Goal: Task Accomplishment & Management: Manage account settings

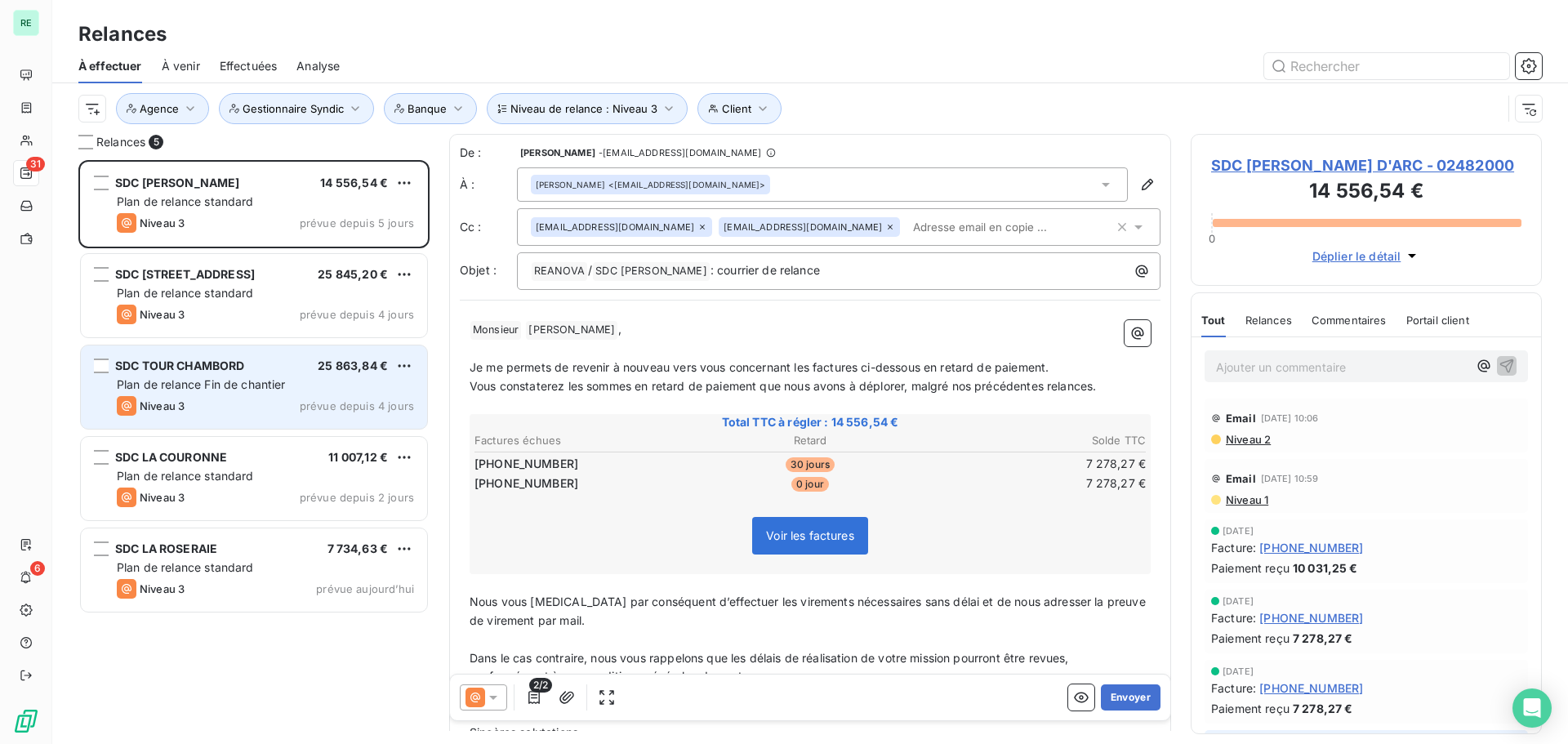
scroll to position [572, 339]
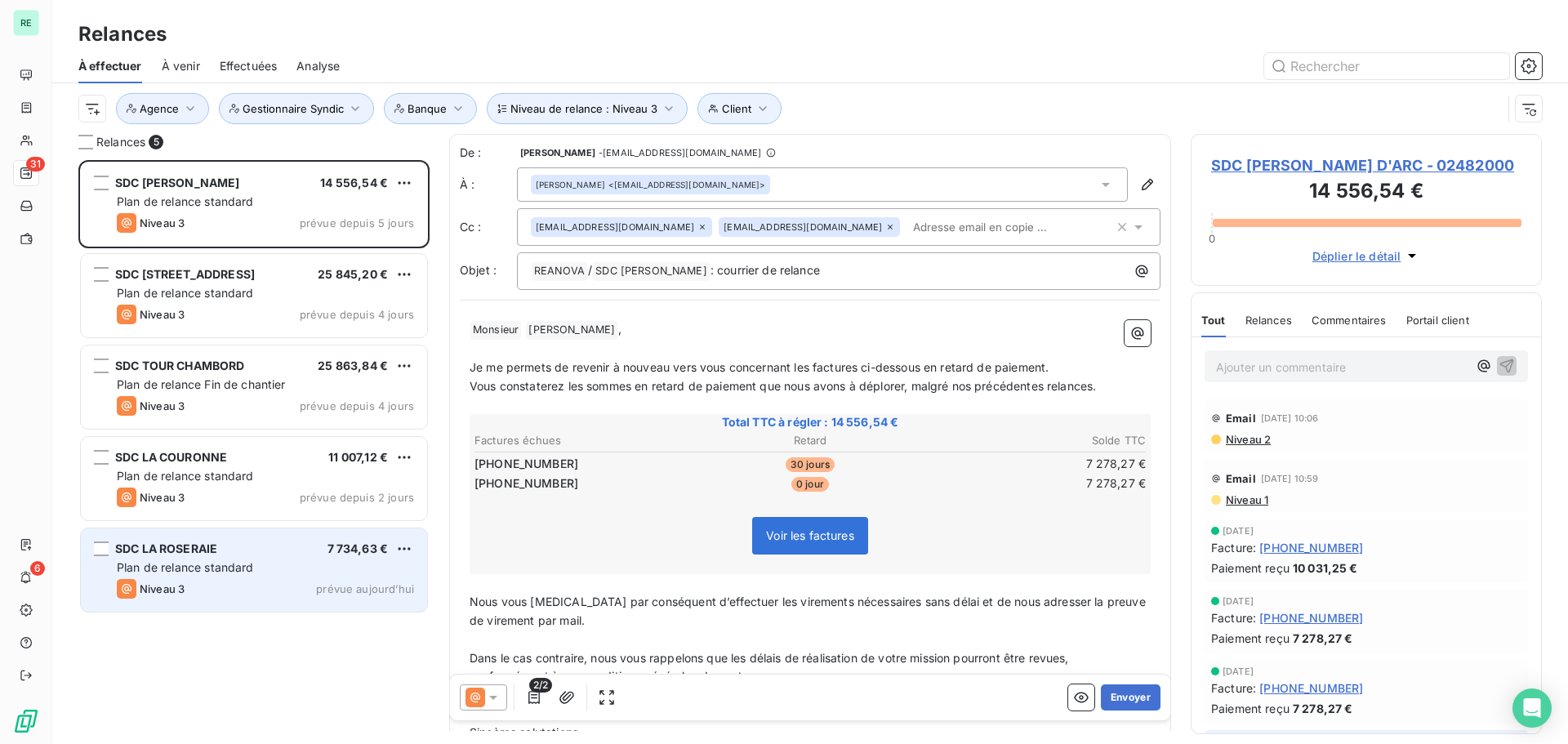
click at [165, 579] on div "Niveau 3" at bounding box center [150, 588] width 68 height 20
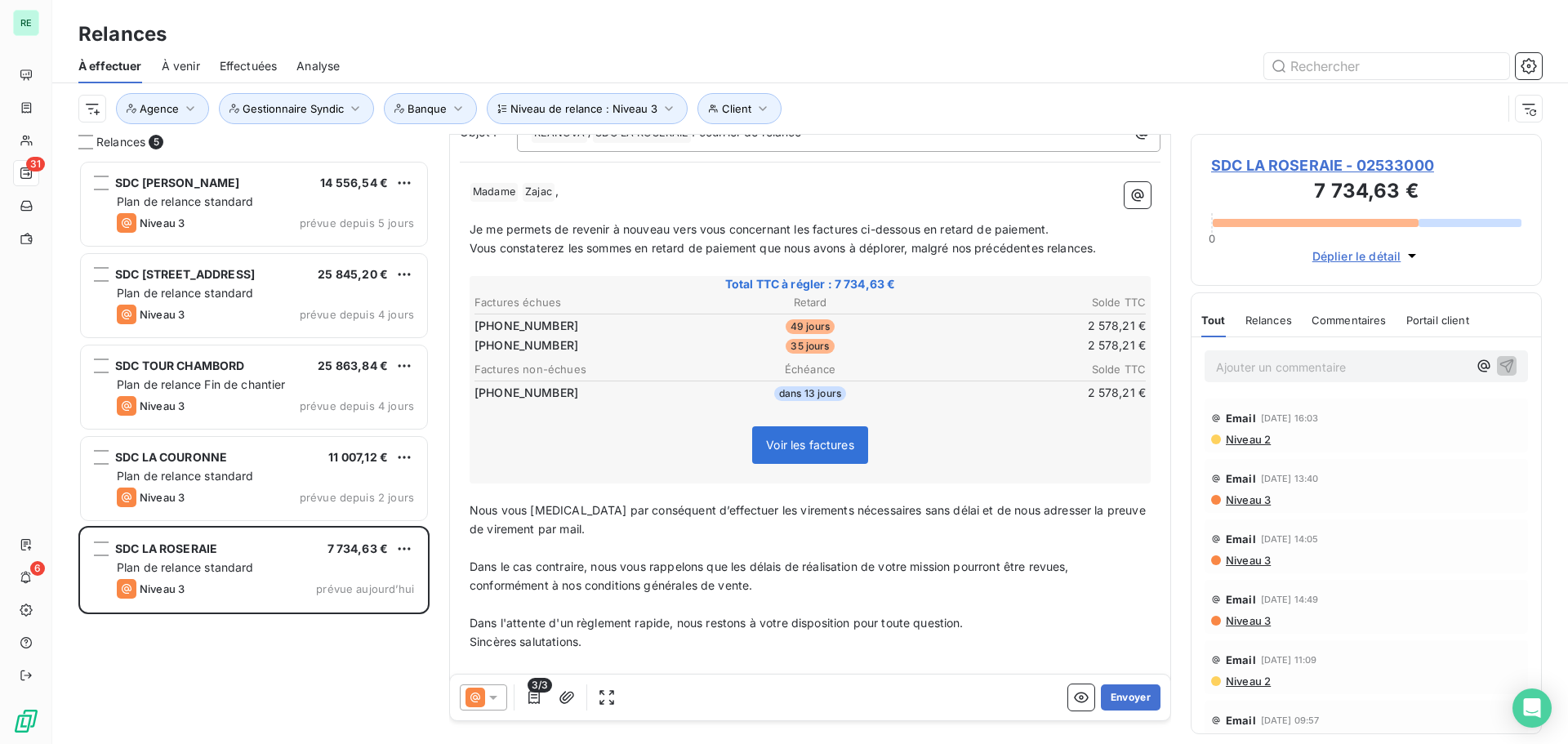
scroll to position [164, 0]
click at [492, 697] on icon at bounding box center [493, 697] width 8 height 4
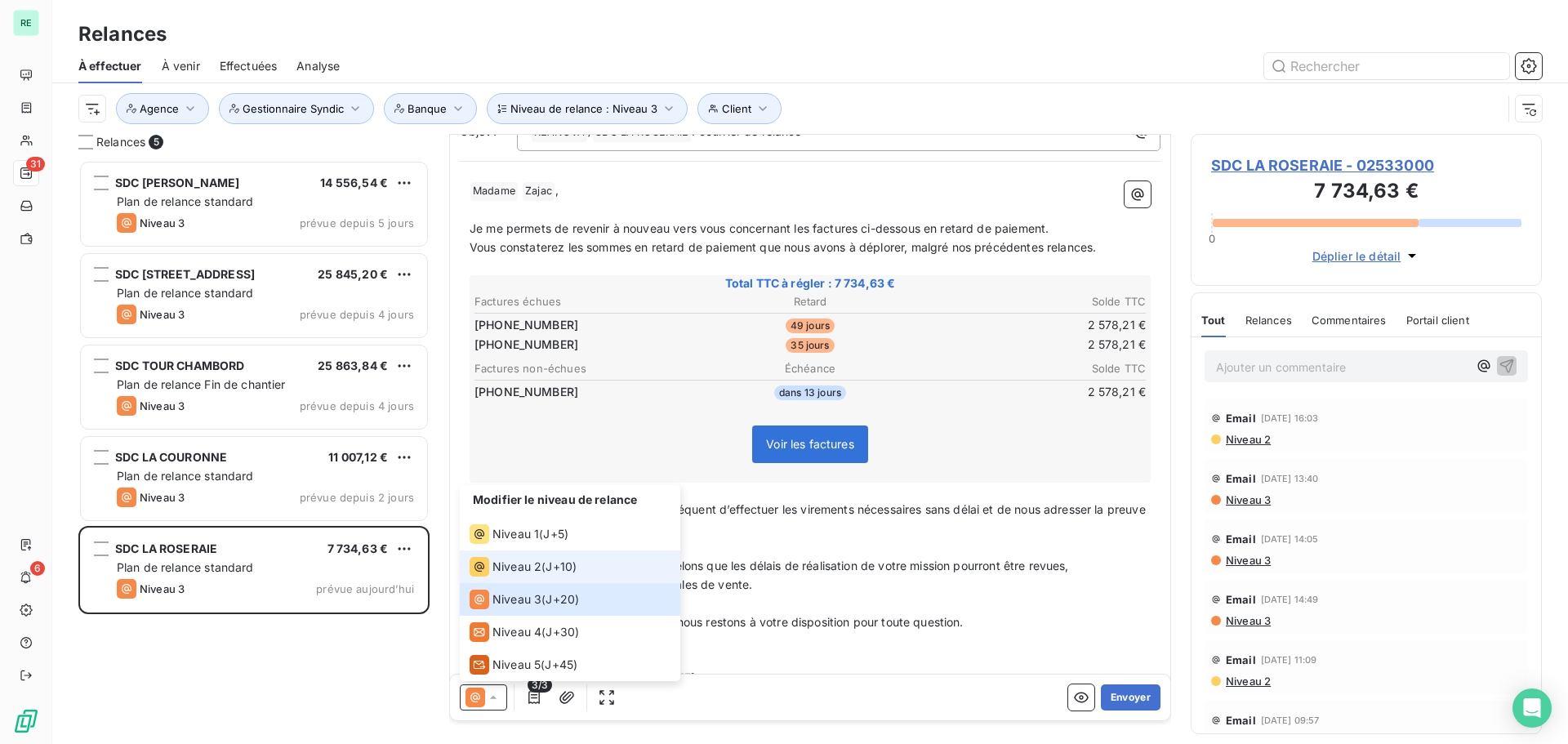
click at [519, 574] on span "Niveau 2" at bounding box center [517, 567] width 49 height 17
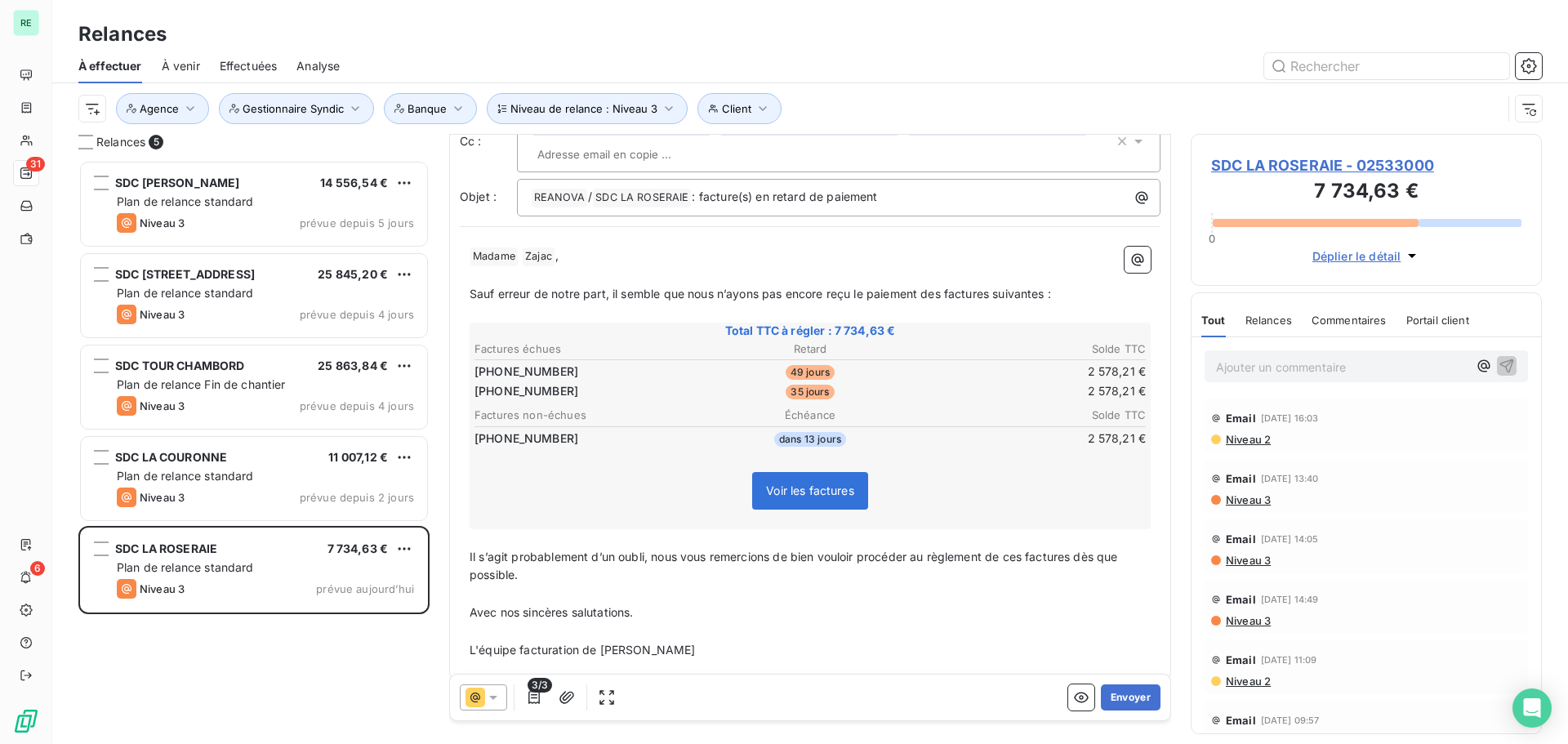
scroll to position [115, 0]
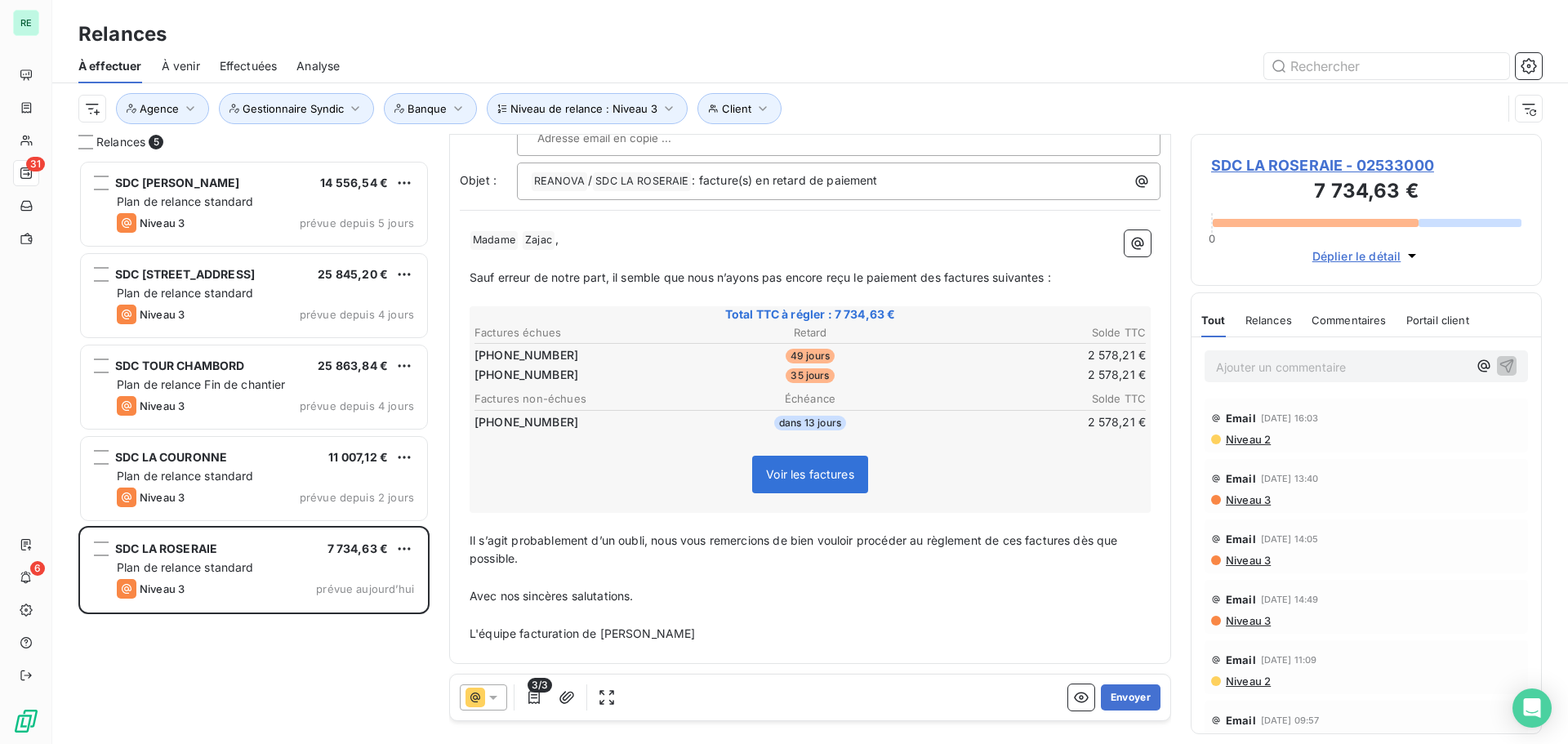
click at [507, 558] on span "Il s’agit probablement d’un oubli, nous vous remercions de bien vouloir procéde…" at bounding box center [795, 549] width 652 height 33
click at [528, 555] on p "Il s’agit probablement d’un oubli, nous vous remercions de bien vouloir procéde…" at bounding box center [810, 550] width 681 height 37
click at [487, 544] on span "Il s’agit probablement d’un oubli, nous vous remercions de bien vouloir procéde…" at bounding box center [795, 549] width 652 height 33
click at [564, 533] on span "Il s’agit probablement d’un oubli, nous vous remercions de bien vouloir procéde…" at bounding box center [795, 549] width 652 height 33
click at [567, 534] on span "Il s’agit probablement d’un oubli, nous vous remercions de bien vouloir procéde…" at bounding box center [795, 549] width 652 height 33
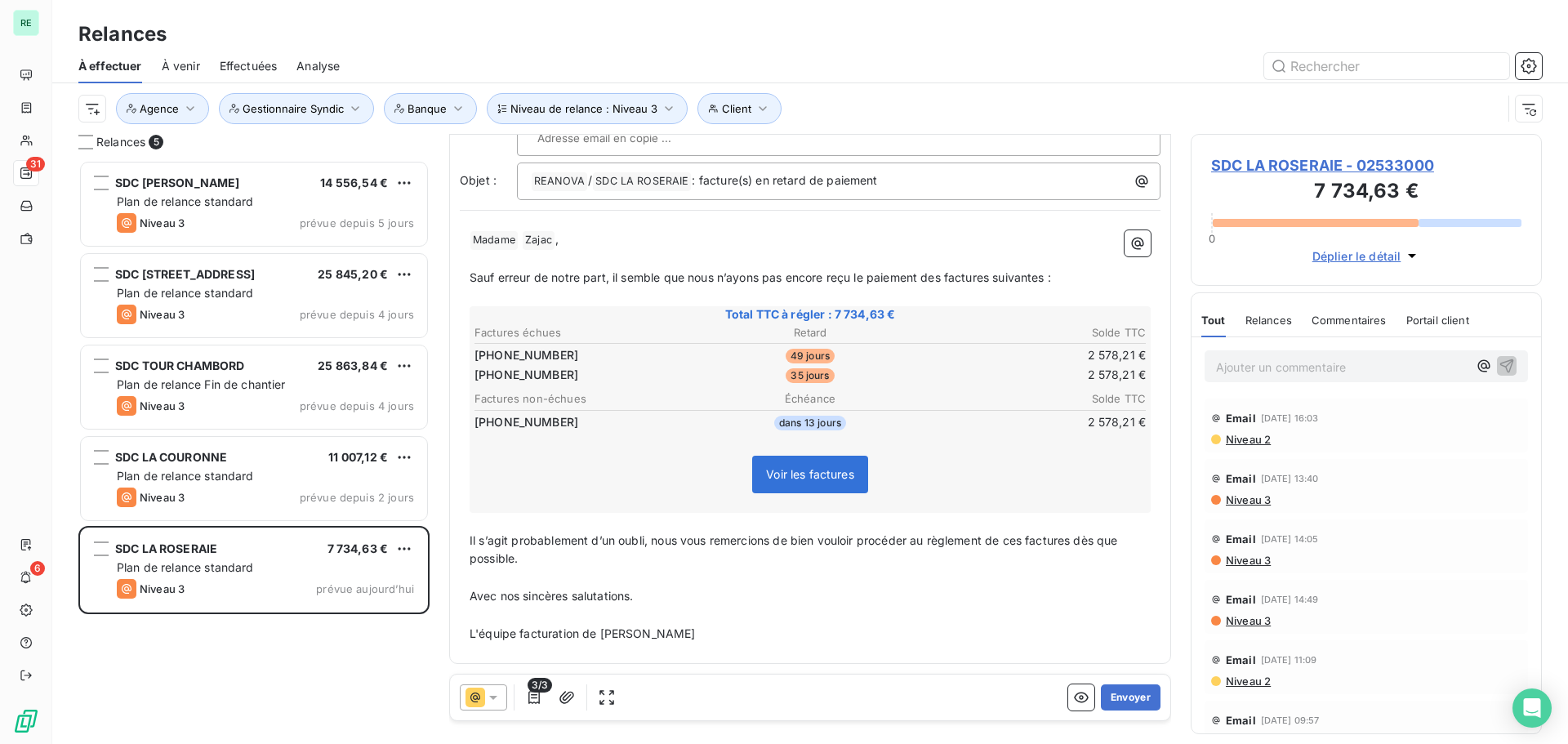
click at [696, 544] on span "Il s’agit probablement d’un oubli, nous vous remercions de bien vouloir procéde…" at bounding box center [795, 549] width 652 height 33
click at [653, 538] on span "Il s’agit probablement d’un oubli, nous vous remercions de bien vouloir procéde…" at bounding box center [795, 549] width 652 height 33
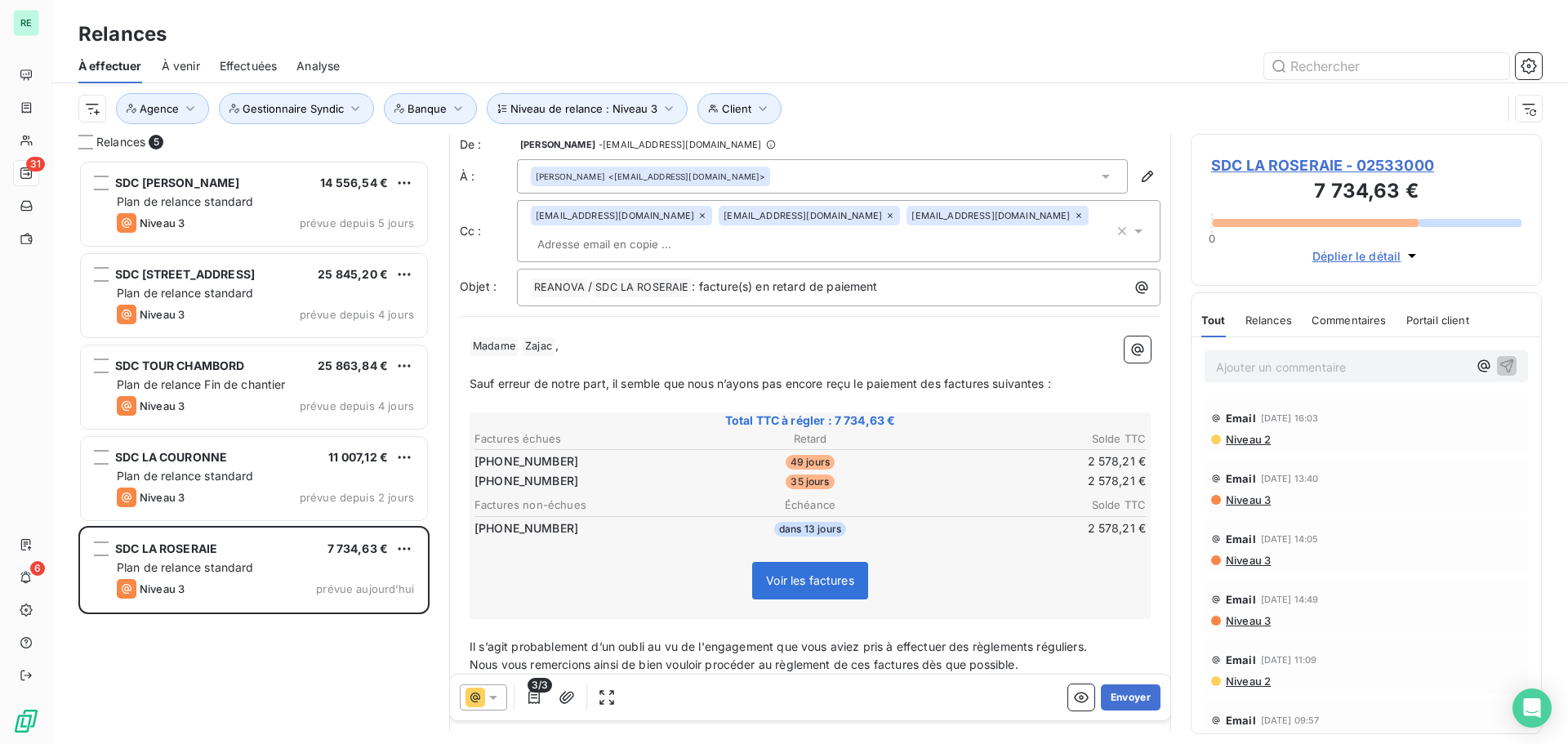
scroll to position [0, 0]
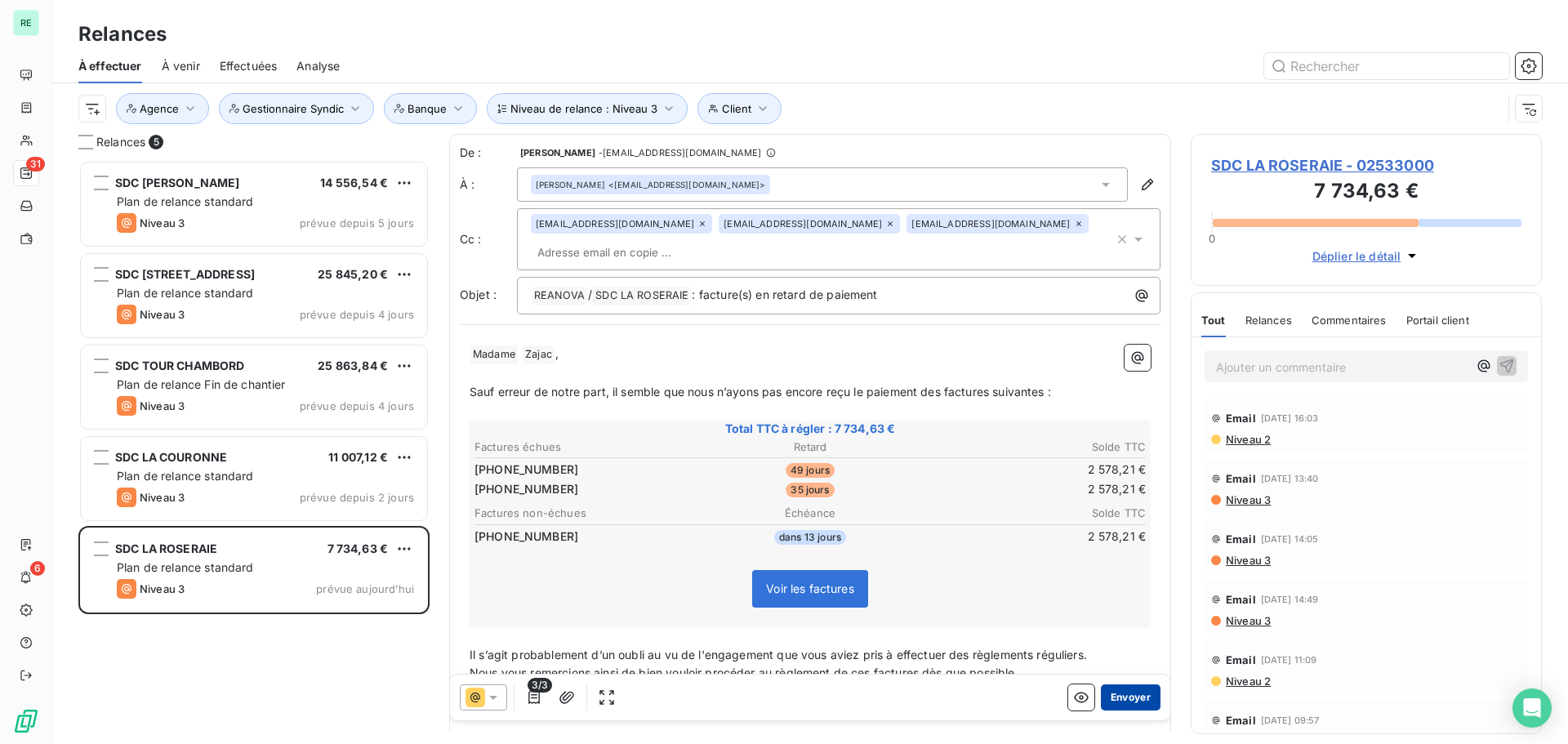
click at [1118, 698] on button "Envoyer" at bounding box center [1131, 697] width 60 height 26
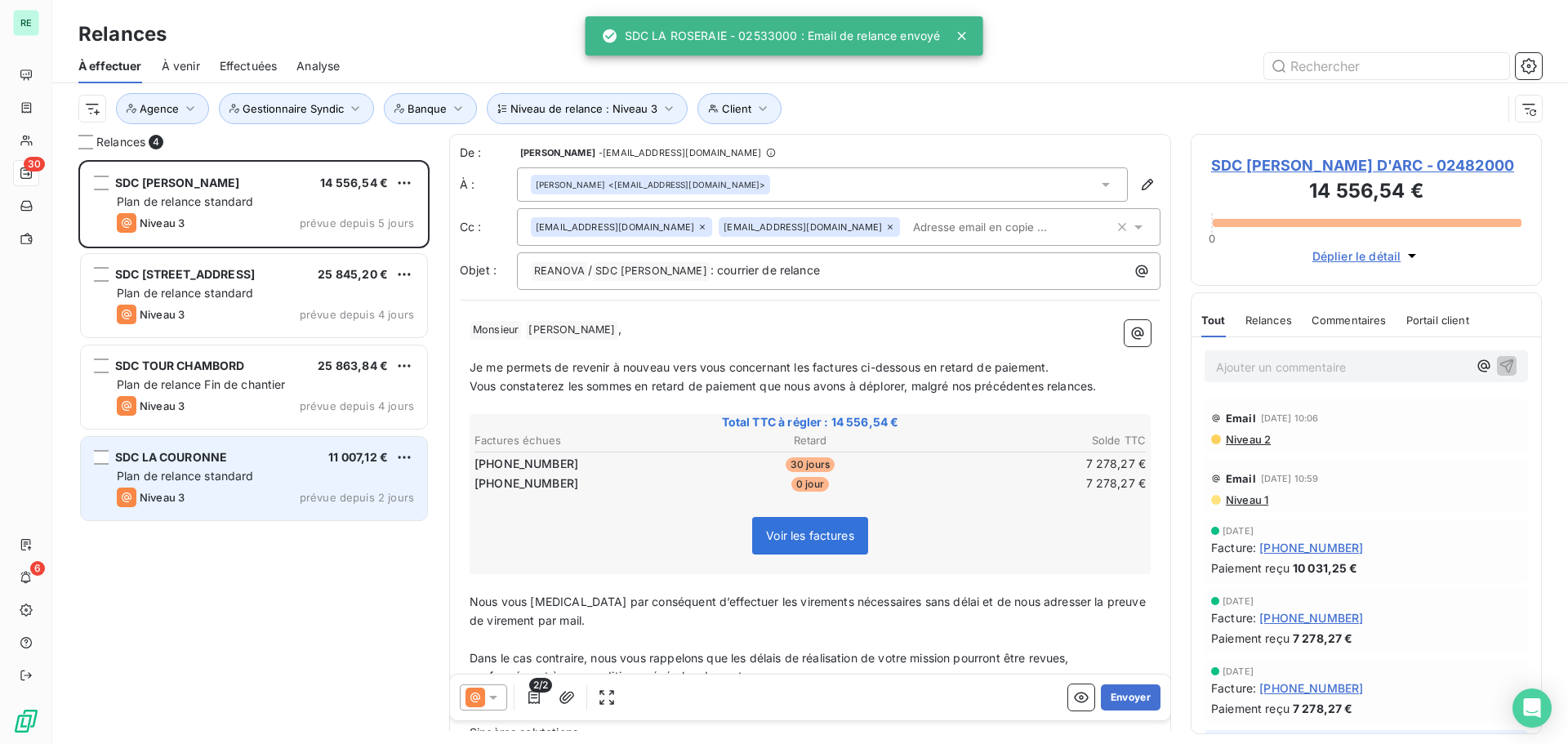
click at [204, 462] on span "SDC LA COURONNE" at bounding box center [171, 456] width 112 height 14
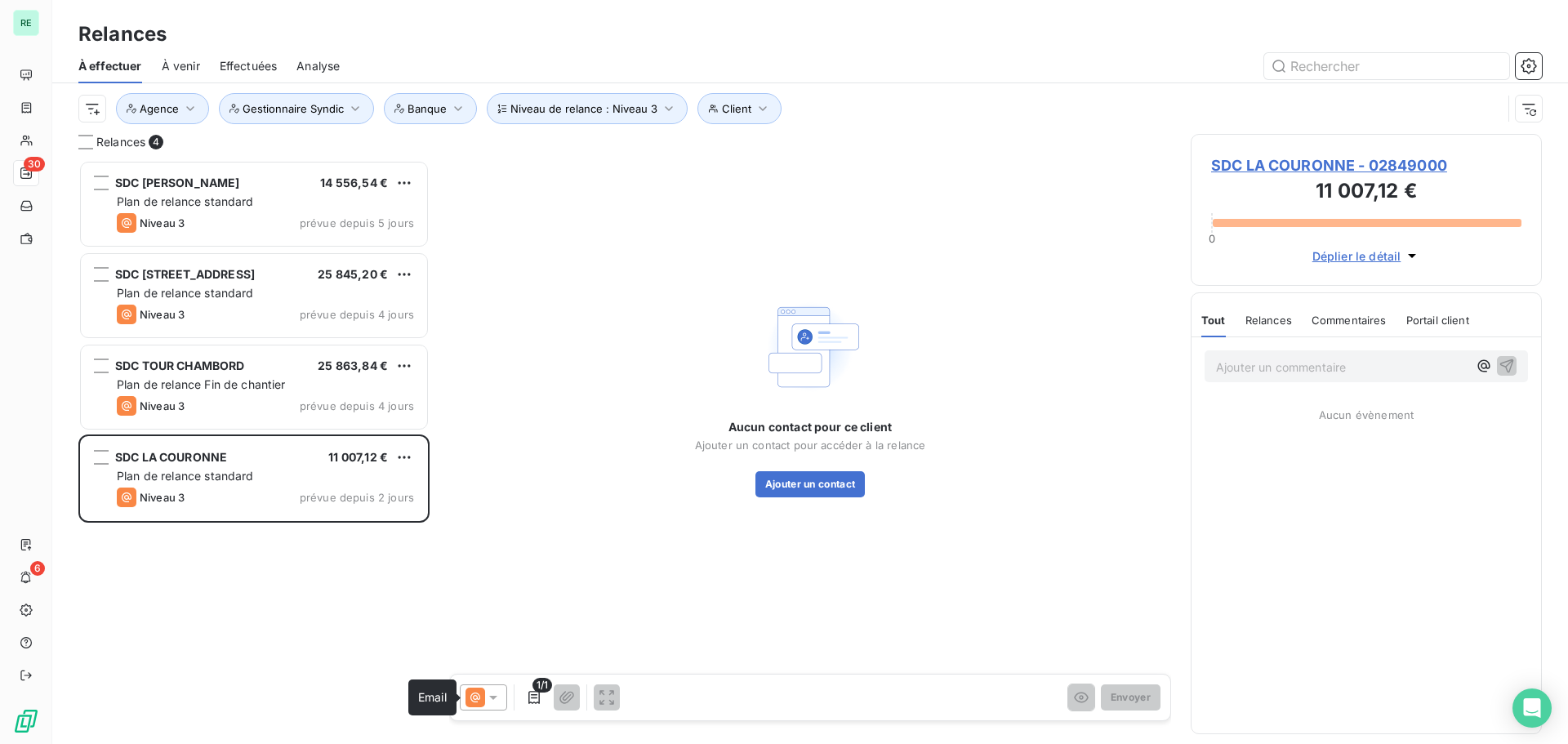
click at [477, 697] on icon at bounding box center [475, 696] width 10 height 10
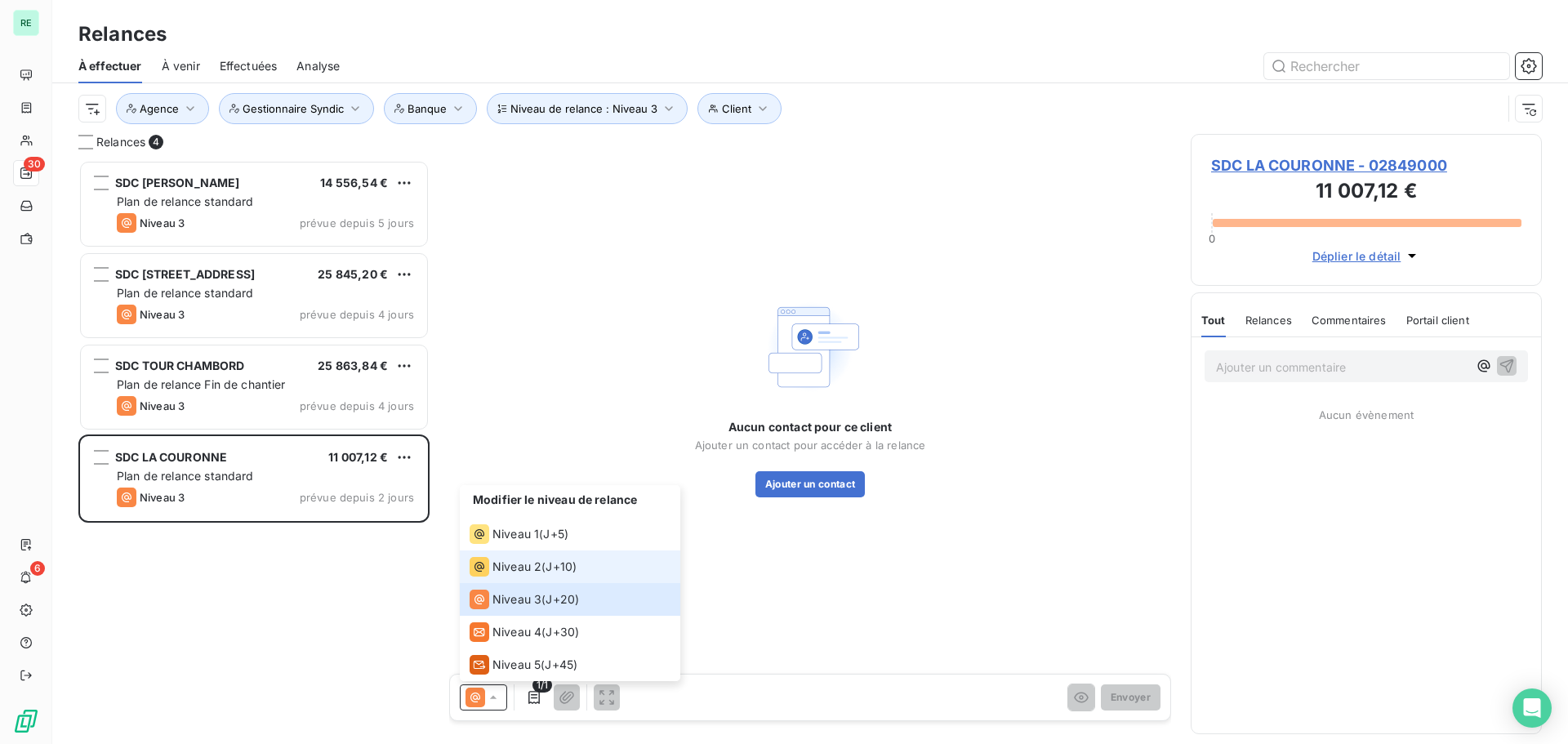
click at [535, 566] on span "Niveau 2" at bounding box center [517, 567] width 49 height 17
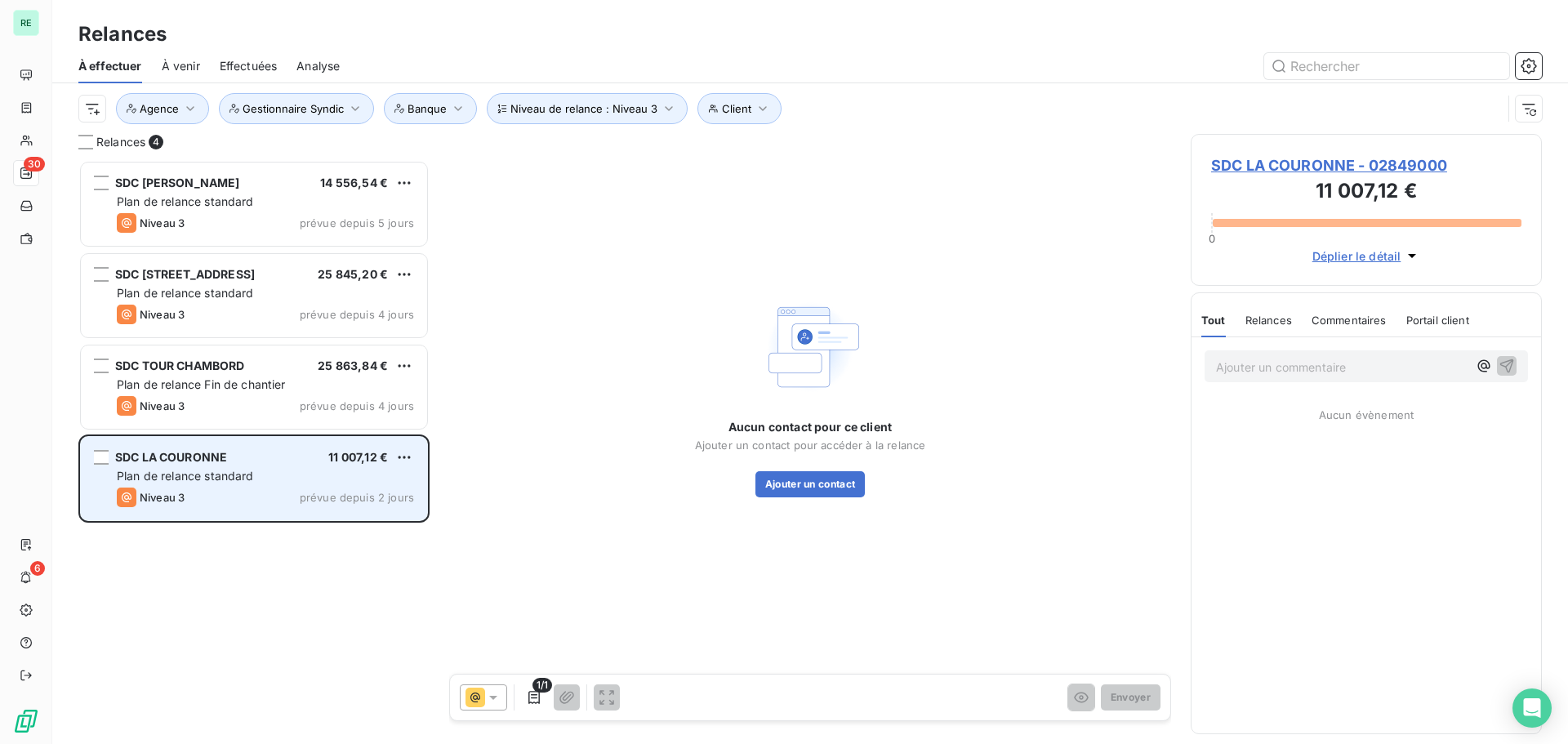
click at [292, 478] on div "Plan de relance standard" at bounding box center [265, 476] width 298 height 17
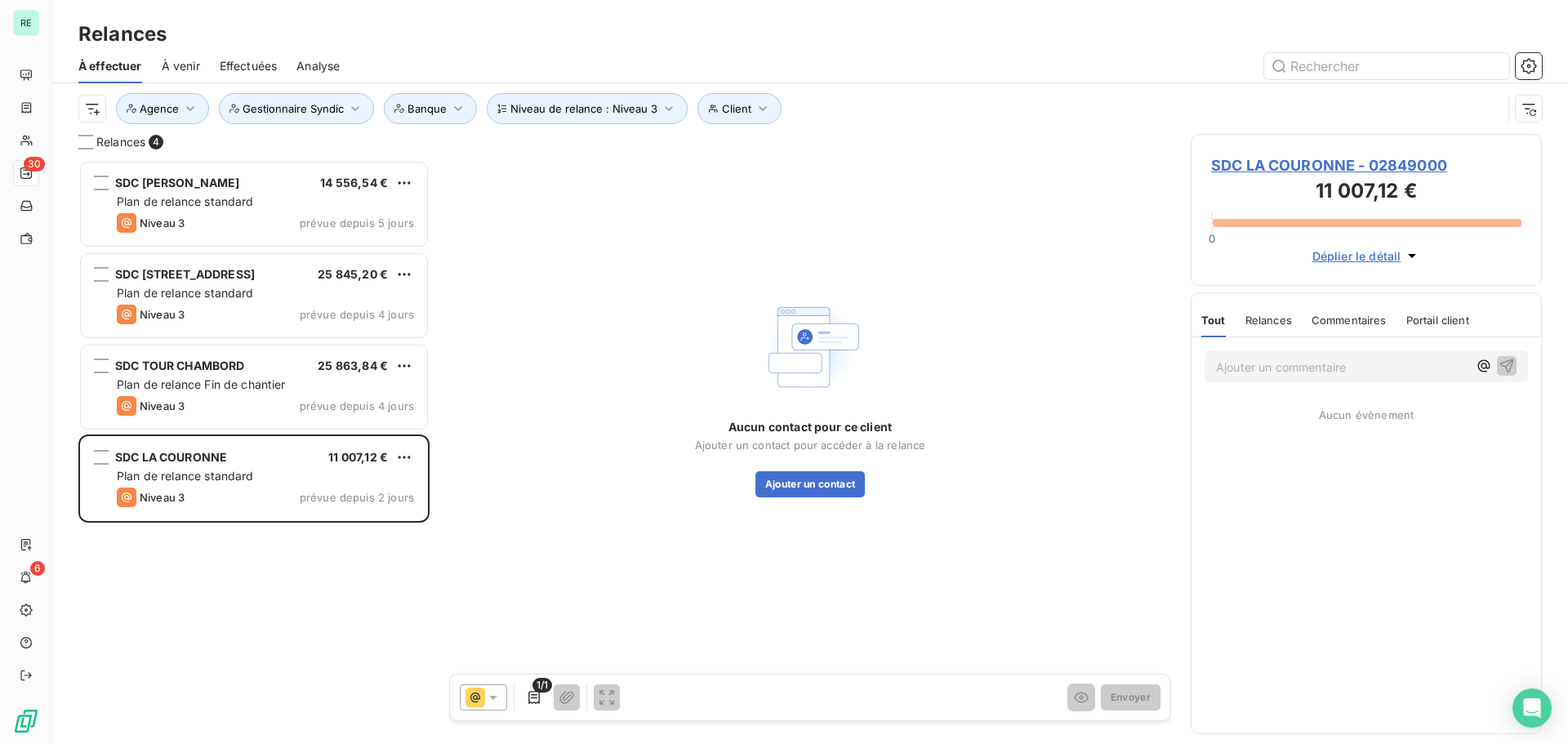
click at [499, 692] on icon at bounding box center [493, 697] width 17 height 17
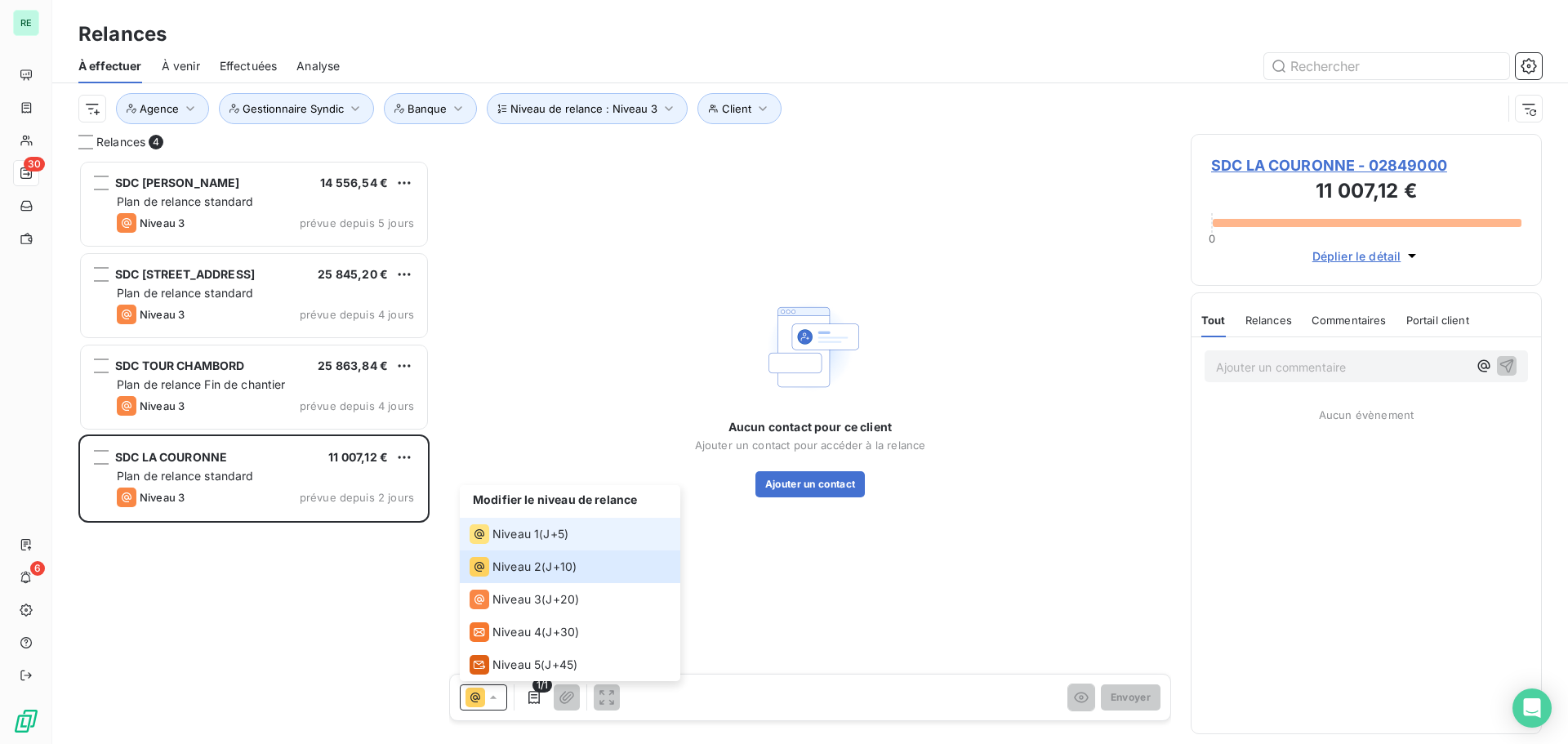
click at [519, 532] on span "Niveau 1" at bounding box center [516, 534] width 47 height 17
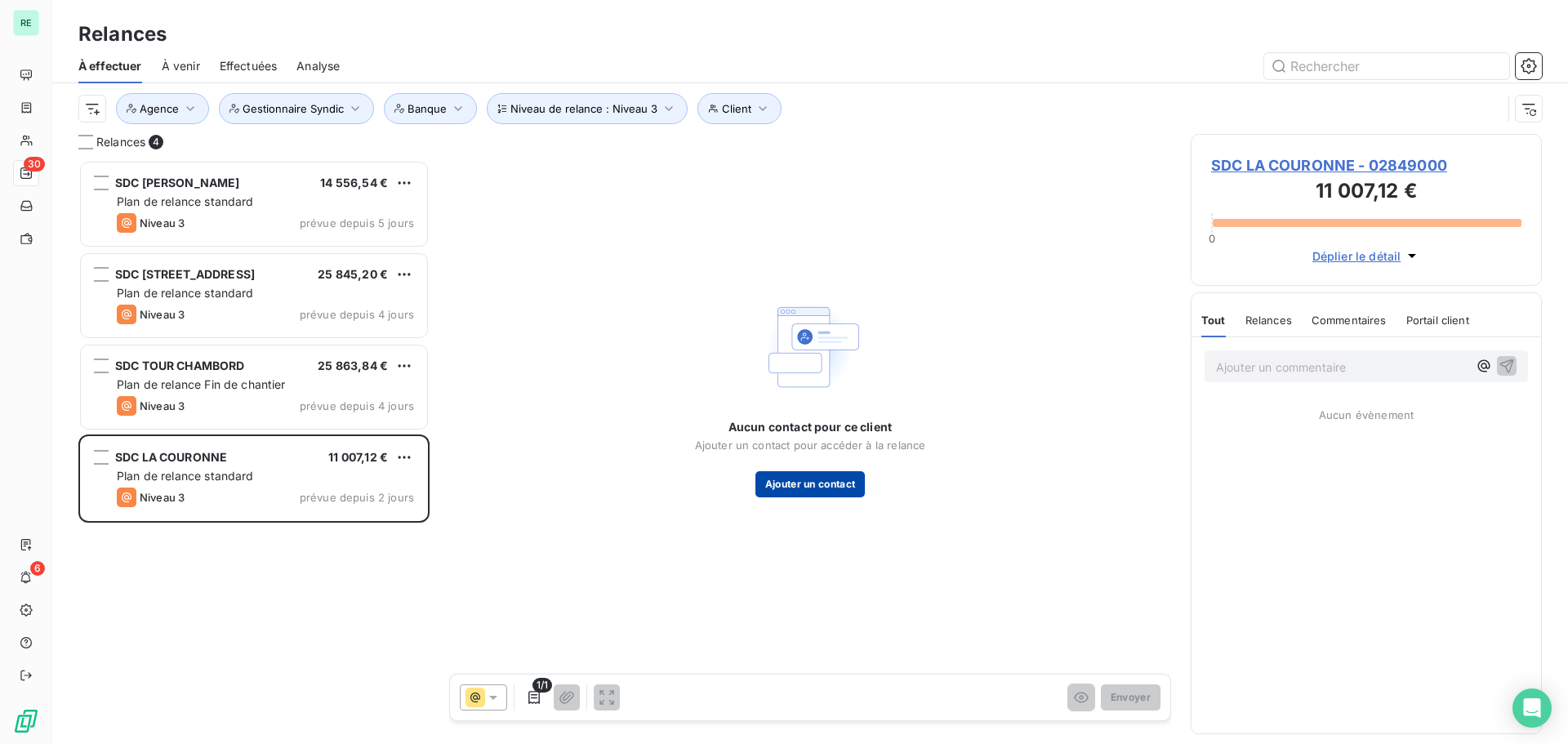
click at [802, 483] on button "Ajouter un contact" at bounding box center [811, 484] width 110 height 26
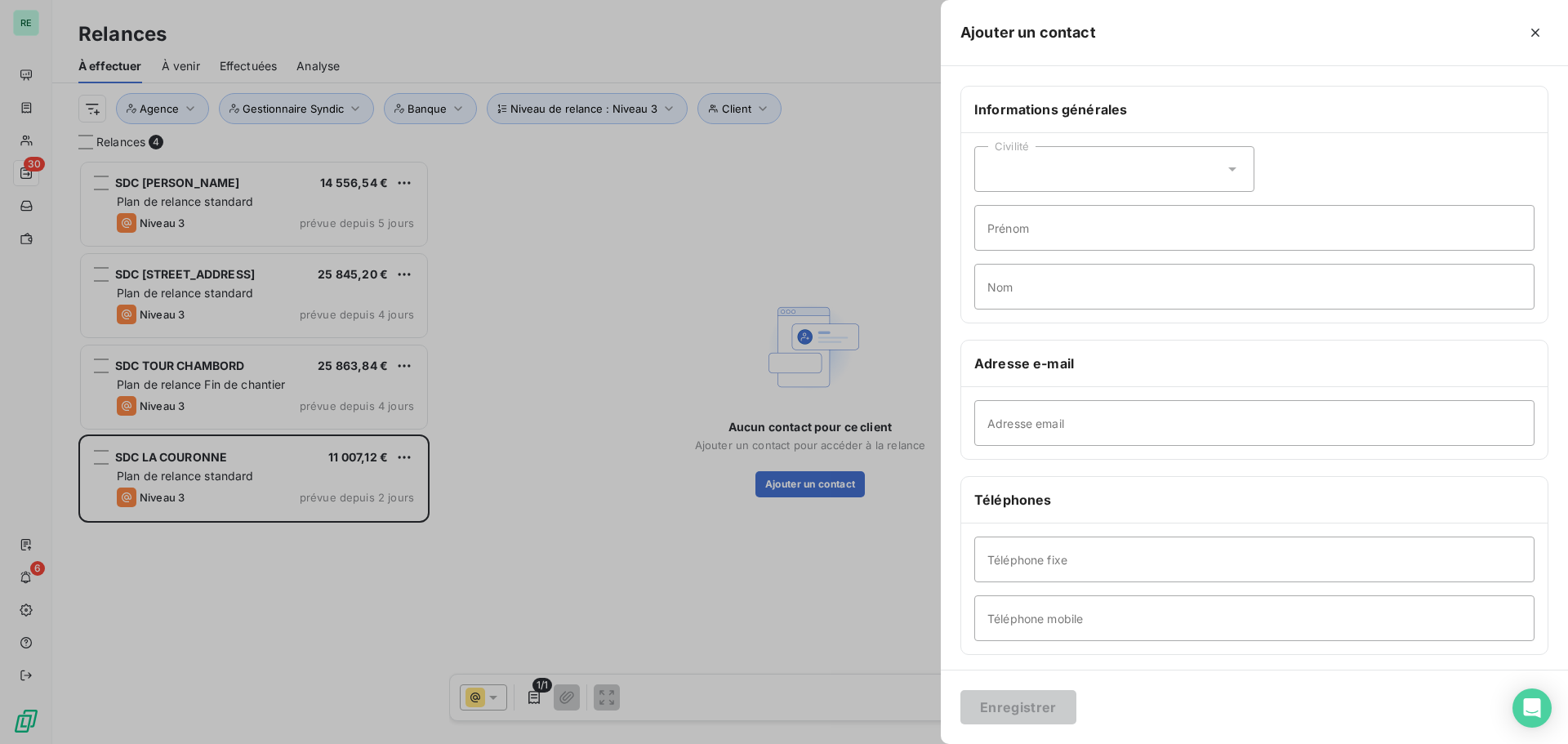
click at [1051, 173] on div "Civilité" at bounding box center [1115, 169] width 280 height 46
click at [1061, 212] on li "Madame" at bounding box center [1115, 210] width 280 height 30
click at [1017, 234] on input "Prénom" at bounding box center [1255, 227] width 561 height 46
type input "[PERSON_NAME]"
type input "DANEY"
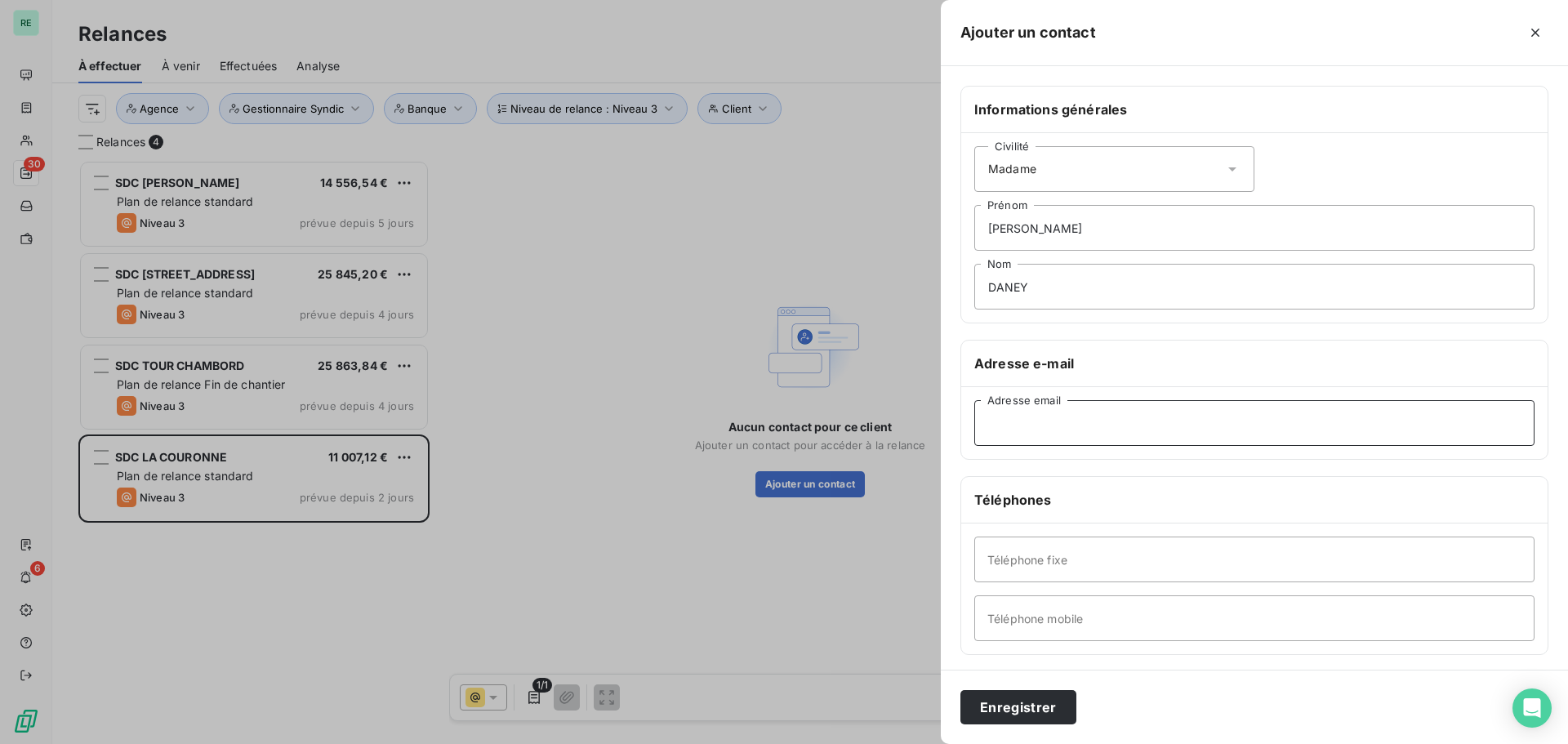
click at [1013, 427] on input "Adresse email" at bounding box center [1255, 422] width 561 height 46
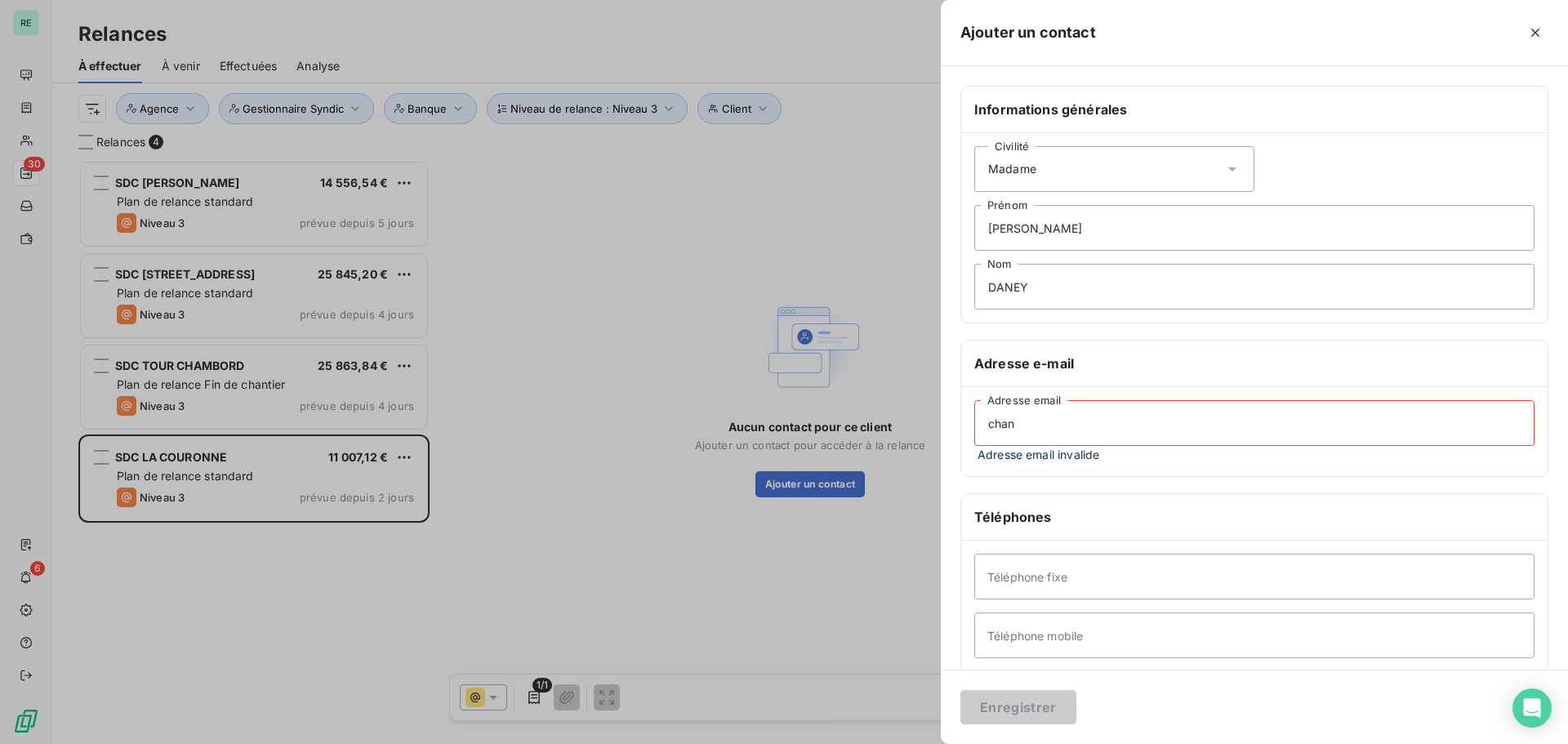
drag, startPoint x: 1053, startPoint y: 431, endPoint x: 952, endPoint y: 414, distance: 102.4
click at [952, 414] on div "Informations générales Civilité Madame [PERSON_NAME] Prénom [PERSON_NAME] Nom A…" at bounding box center [1255, 457] width 627 height 742
paste input ".[EMAIL_ADDRESS][DOMAIN_NAME]"
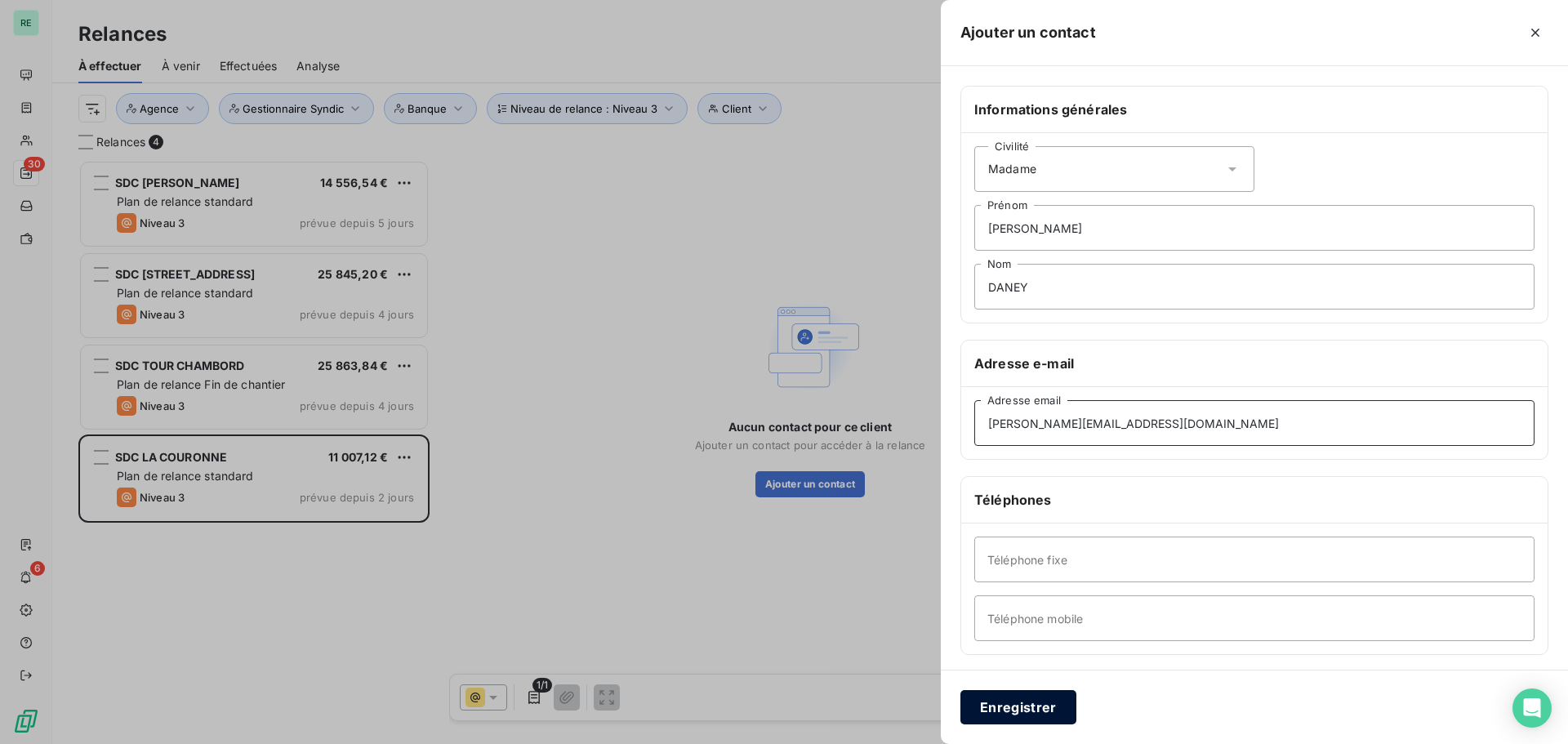
type input "[PERSON_NAME][EMAIL_ADDRESS][DOMAIN_NAME]"
click at [1002, 698] on button "Enregistrer" at bounding box center [1019, 707] width 116 height 34
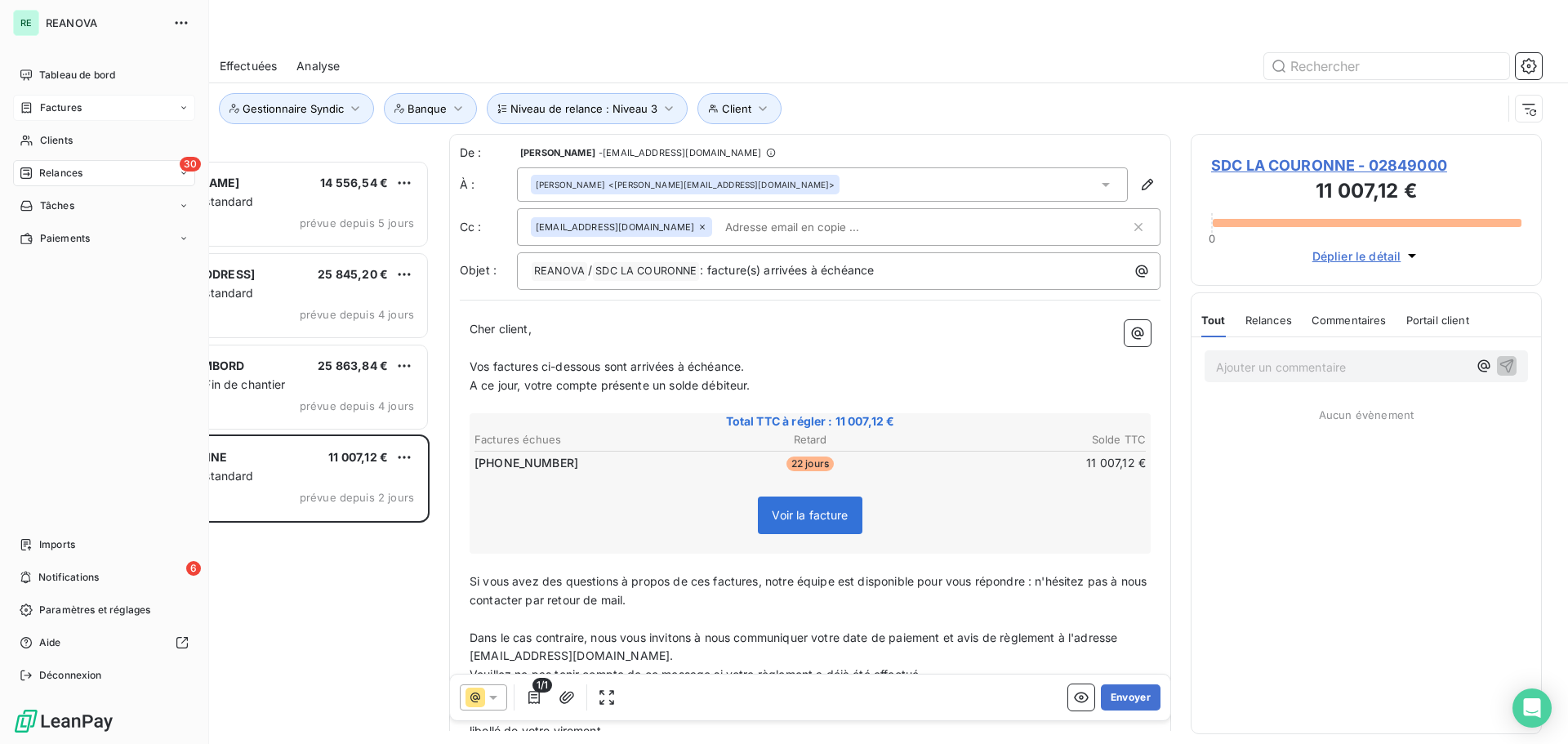
click at [83, 108] on div "Factures" at bounding box center [104, 108] width 182 height 26
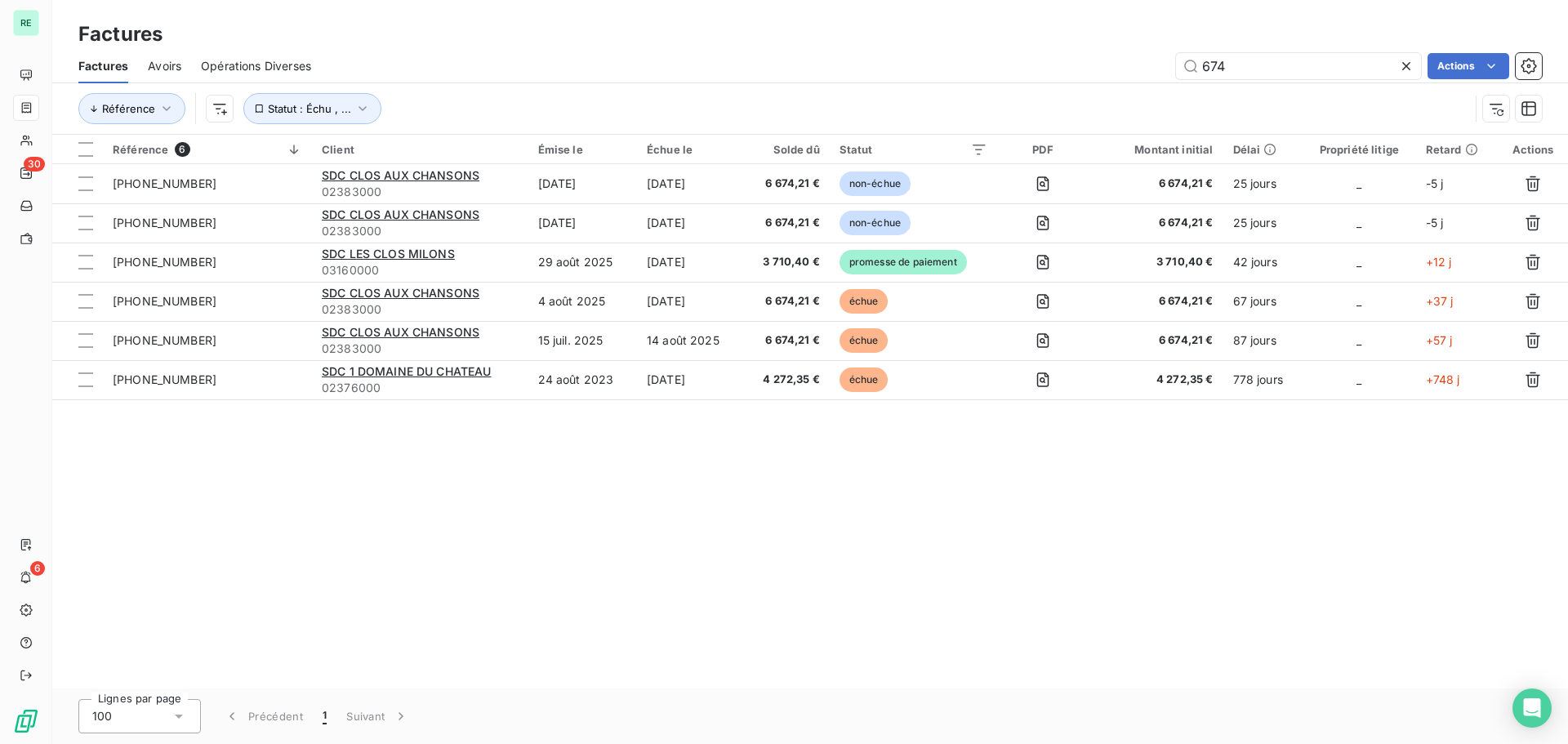
drag, startPoint x: 1265, startPoint y: 62, endPoint x: 1138, endPoint y: 56, distance: 127.1
click at [1138, 56] on div "674 Actions" at bounding box center [937, 66] width 1211 height 26
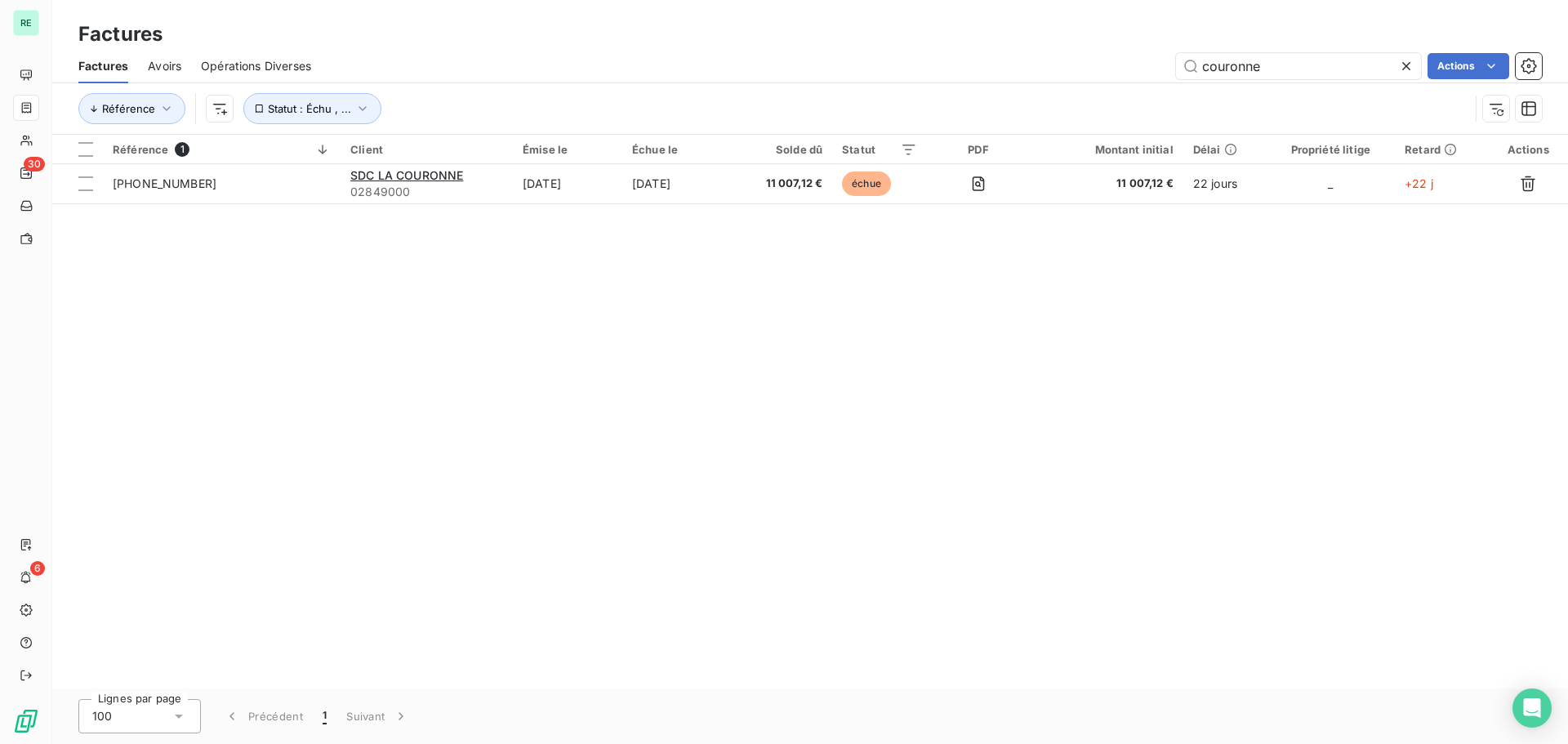
type input "couronne"
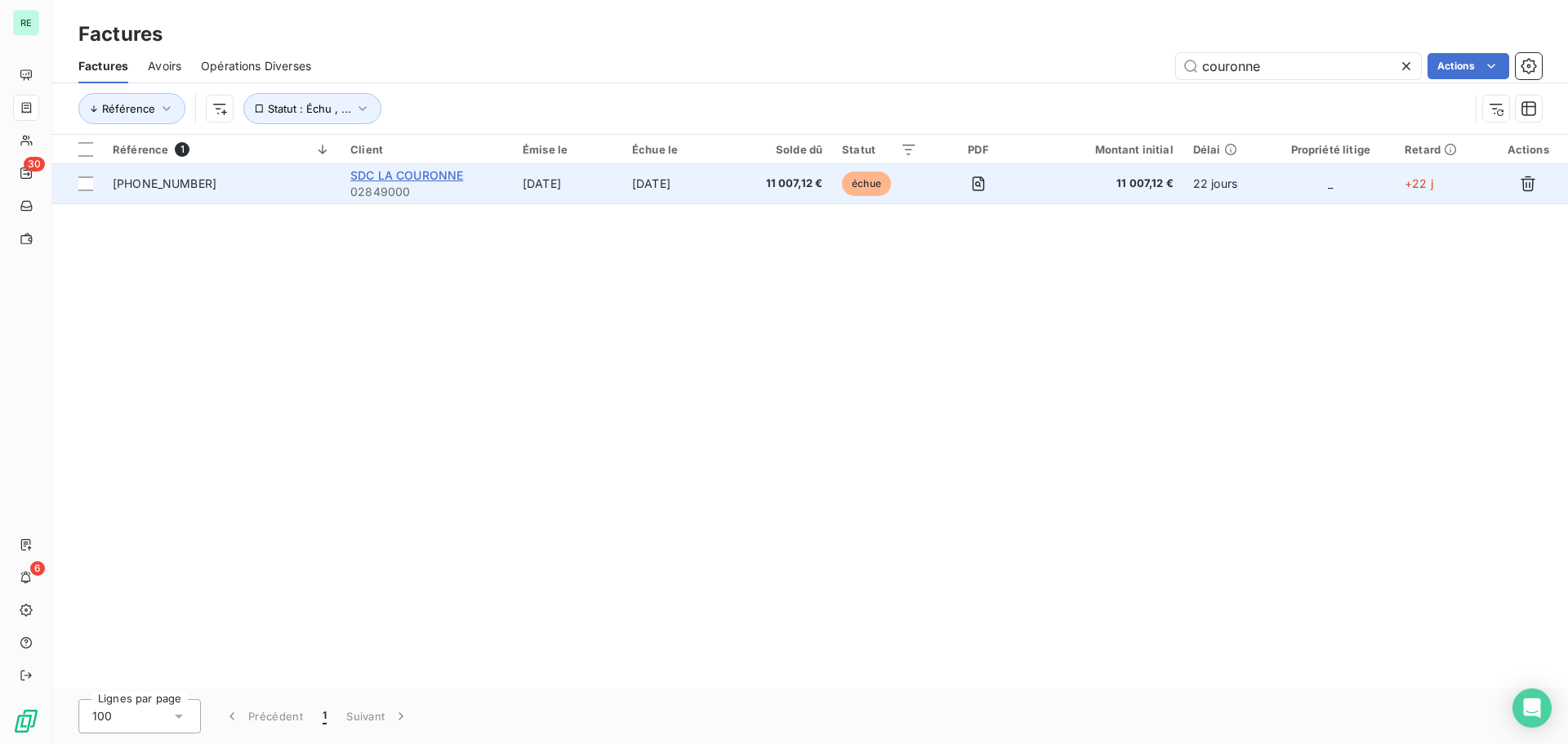
click at [379, 169] on span "SDC LA COURONNE" at bounding box center [407, 174] width 113 height 14
click at [134, 175] on div "[PHONE_NUMBER]" at bounding box center [164, 184] width 104 height 17
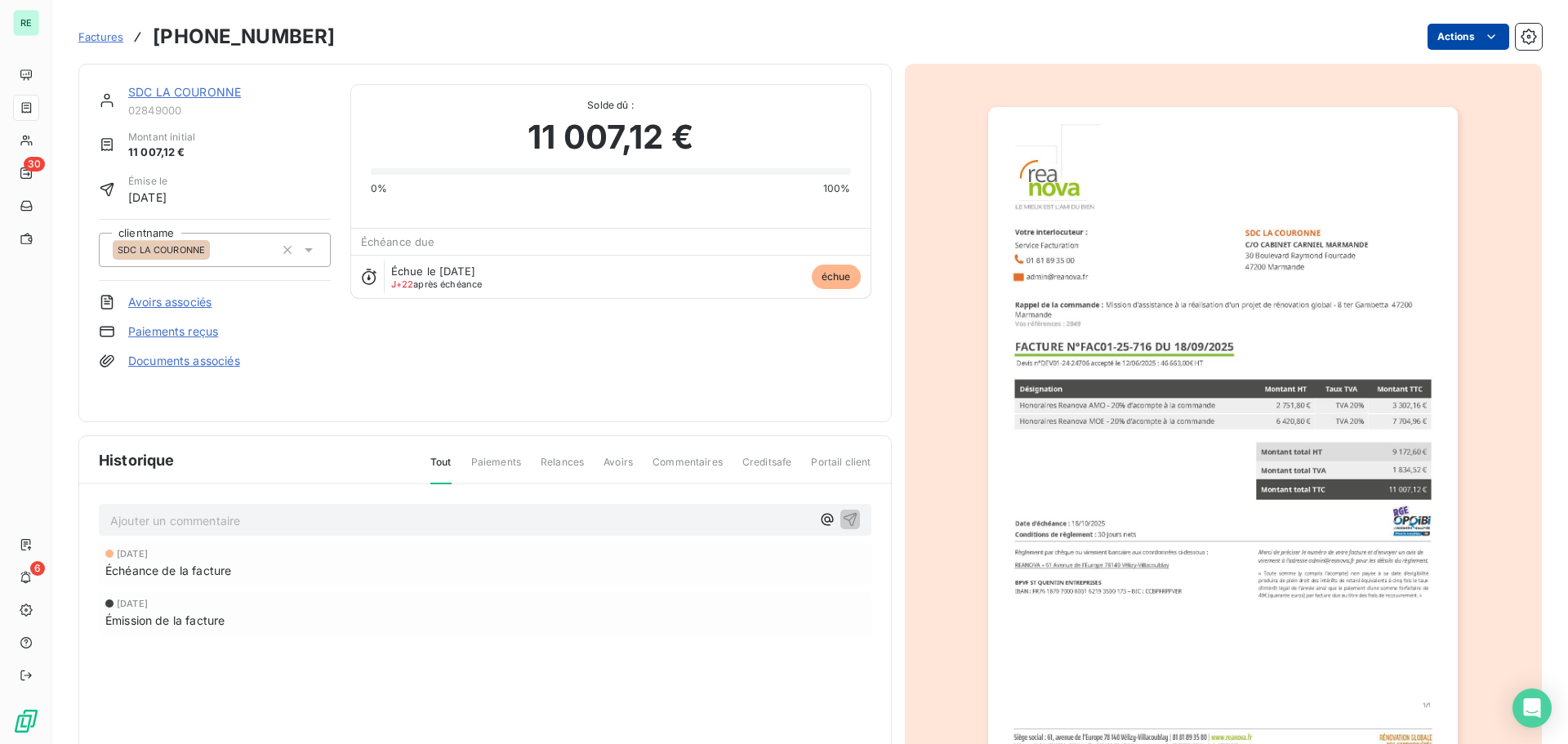
click at [1451, 24] on html "RE 30 6 Factures [PHONE_NUMBER] Actions SDC LA COURONNE 02849000 Montant initia…" at bounding box center [784, 372] width 1568 height 744
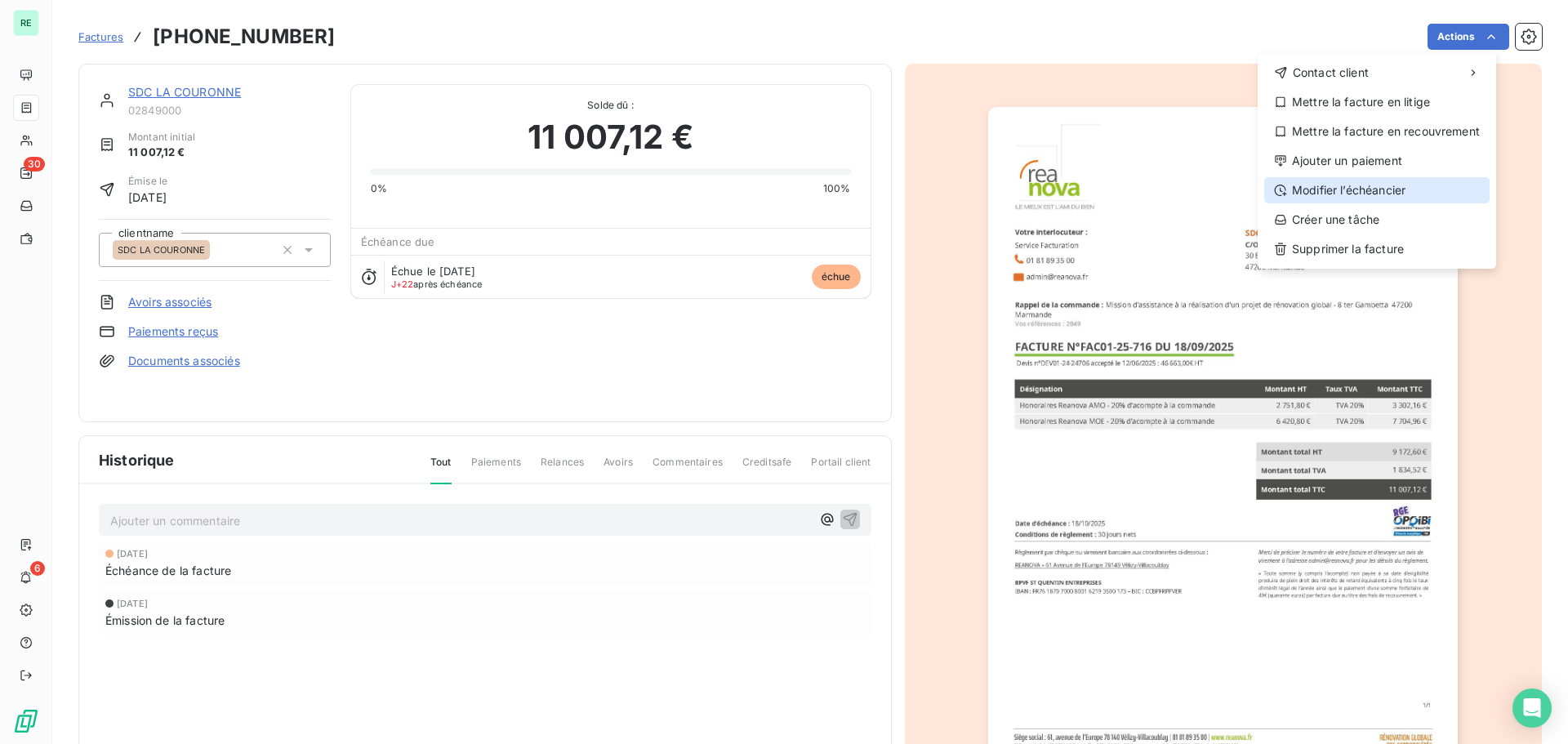
click at [1348, 184] on div "Modifier l’échéancier" at bounding box center [1377, 190] width 226 height 26
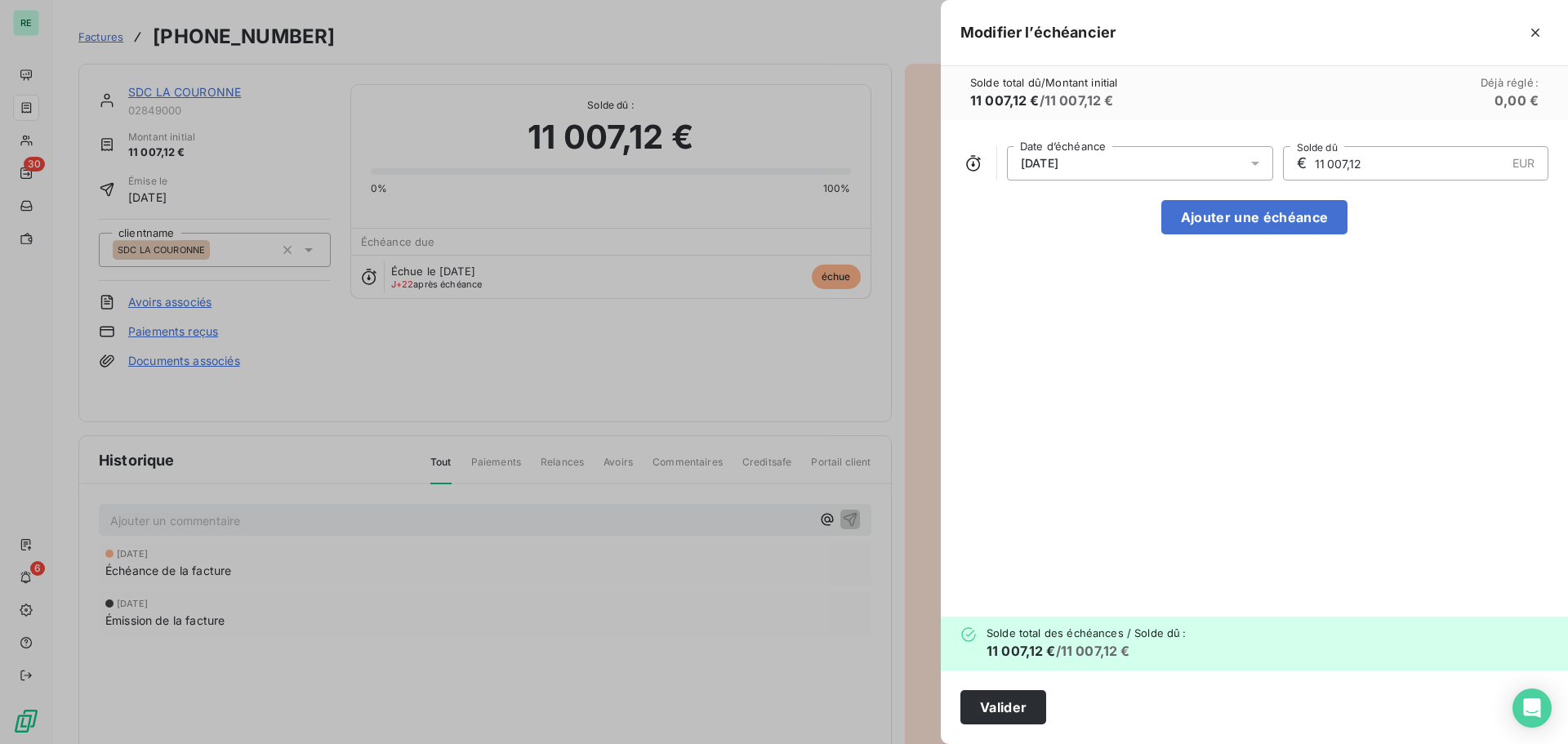
click at [1058, 166] on span "[DATE]" at bounding box center [1039, 163] width 37 height 13
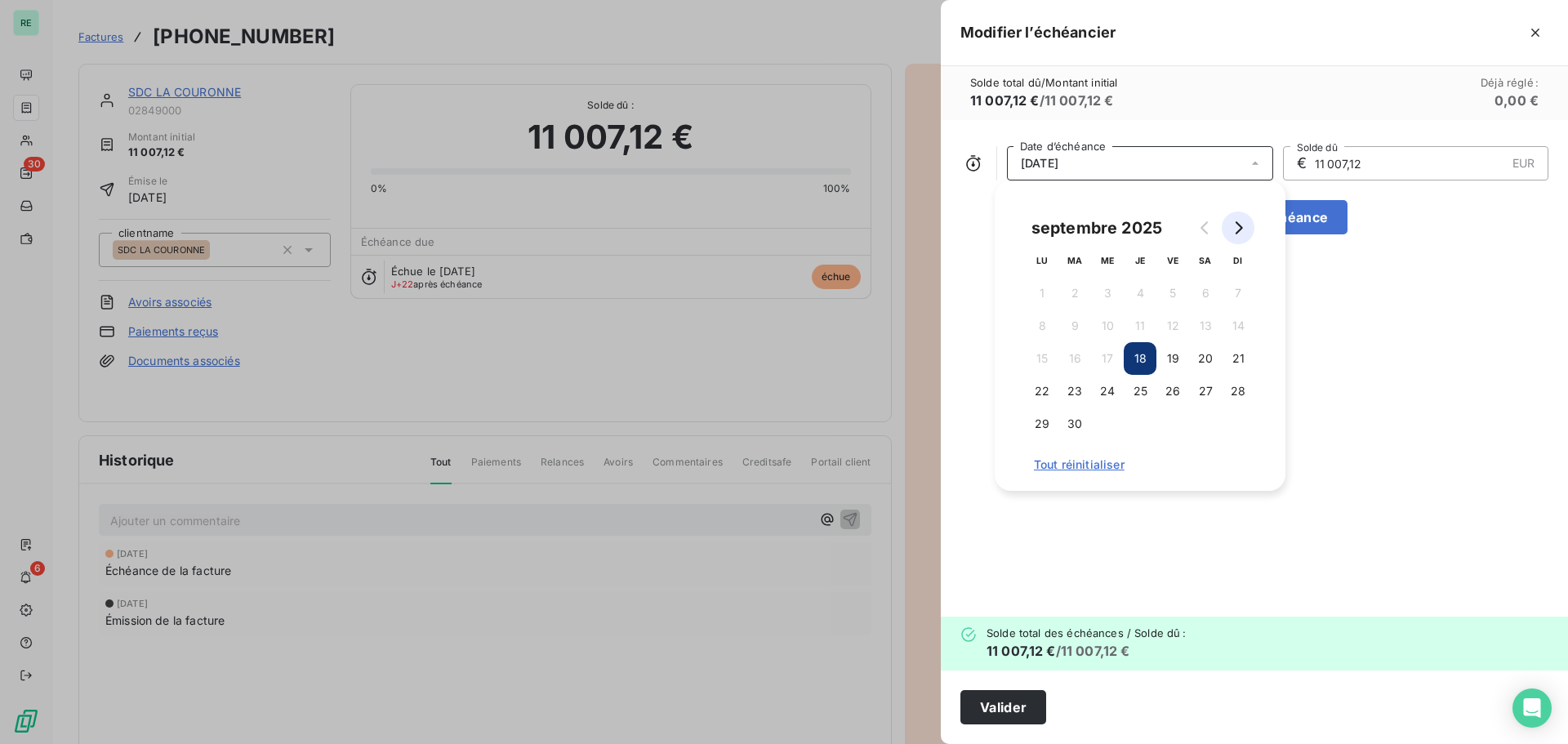
click at [1240, 221] on icon "Go to next month" at bounding box center [1238, 227] width 13 height 13
click at [1199, 350] on button "18" at bounding box center [1205, 358] width 33 height 33
click at [981, 248] on div "[DATE] Date d’échéance € 11 007,12 EUR Solde dû Ajouter une échéance" at bounding box center [1255, 368] width 627 height 496
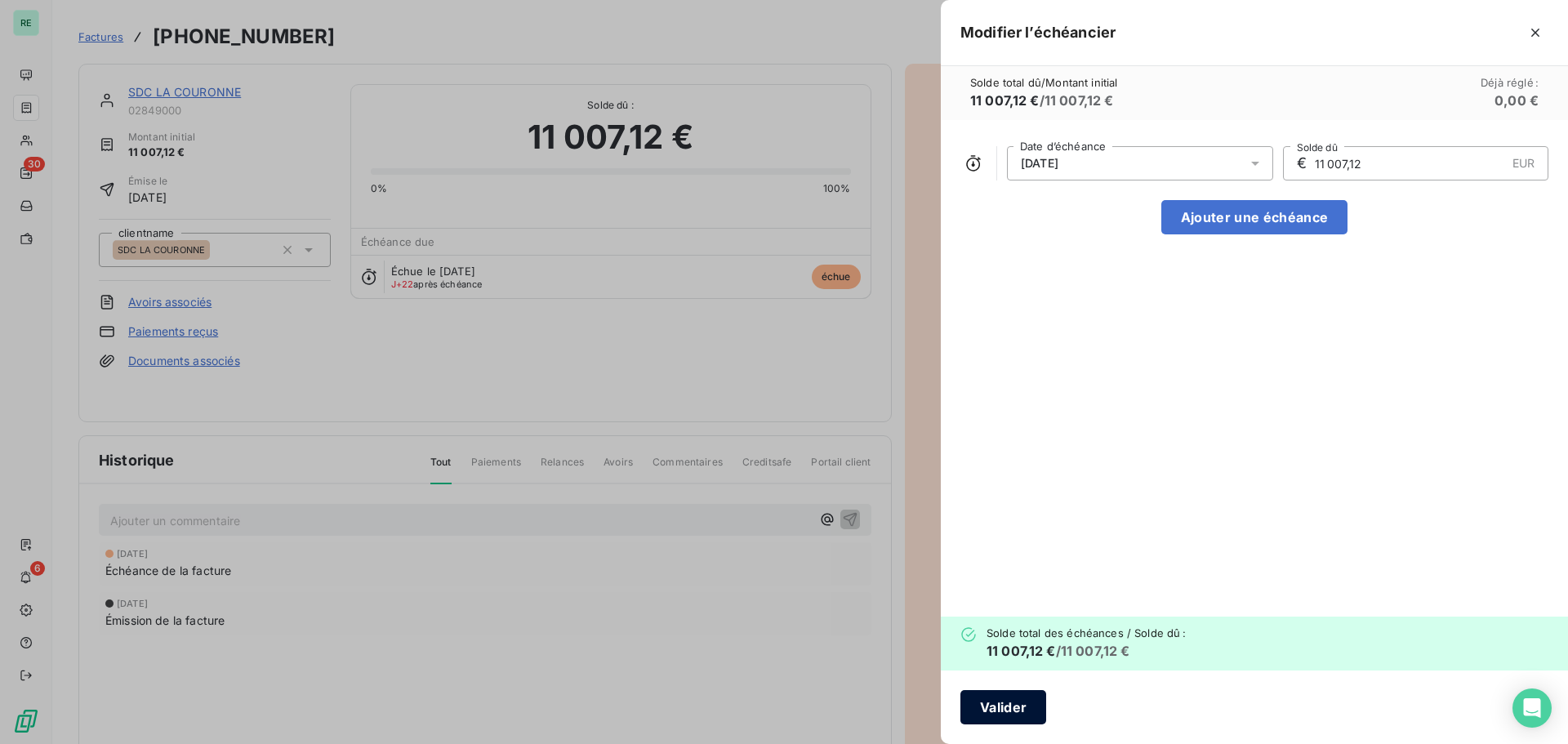
click at [1001, 701] on button "Valider" at bounding box center [1004, 707] width 86 height 34
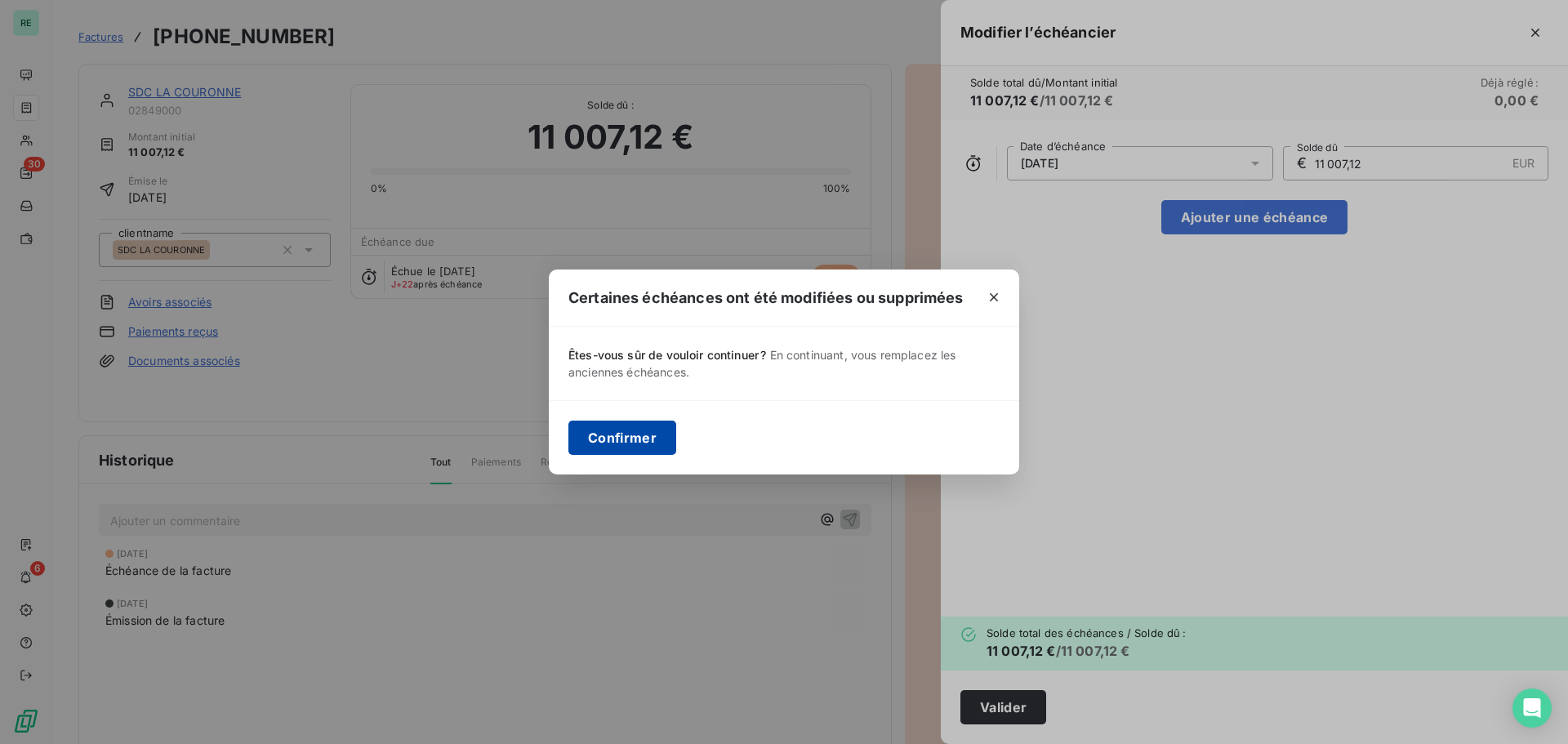
click at [620, 434] on button "Confirmer" at bounding box center [622, 437] width 108 height 34
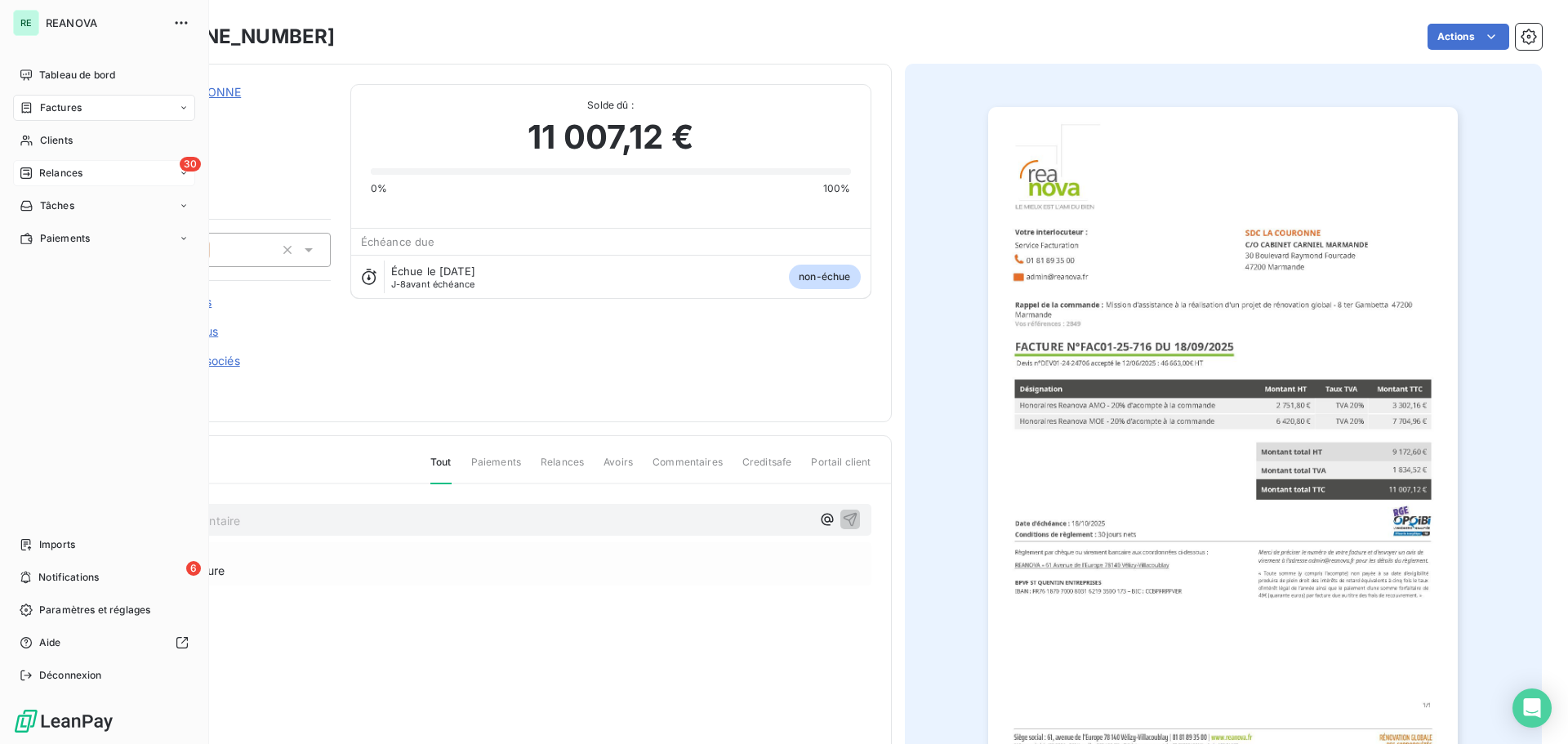
click at [93, 176] on div "30 Relances" at bounding box center [104, 173] width 182 height 26
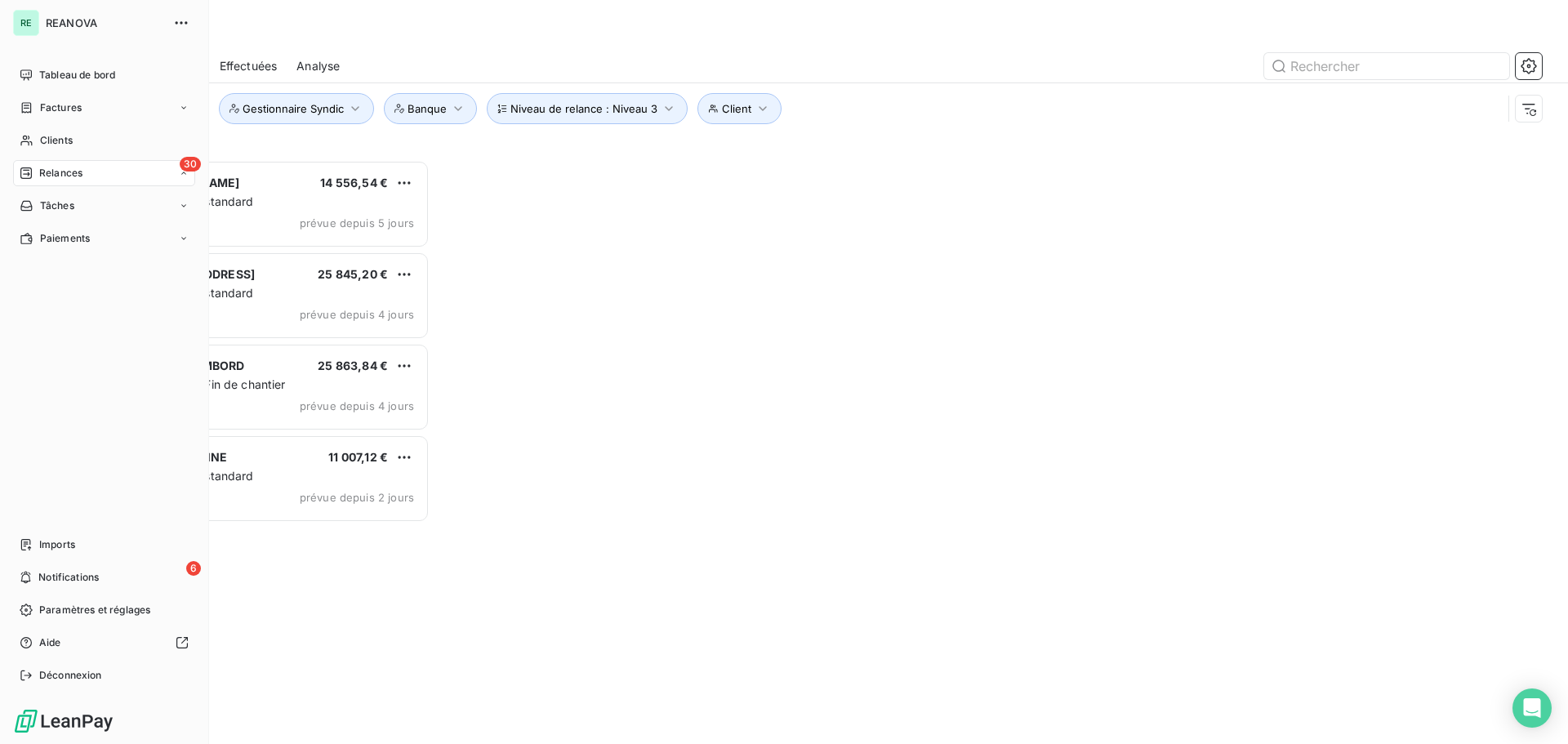
scroll to position [572, 339]
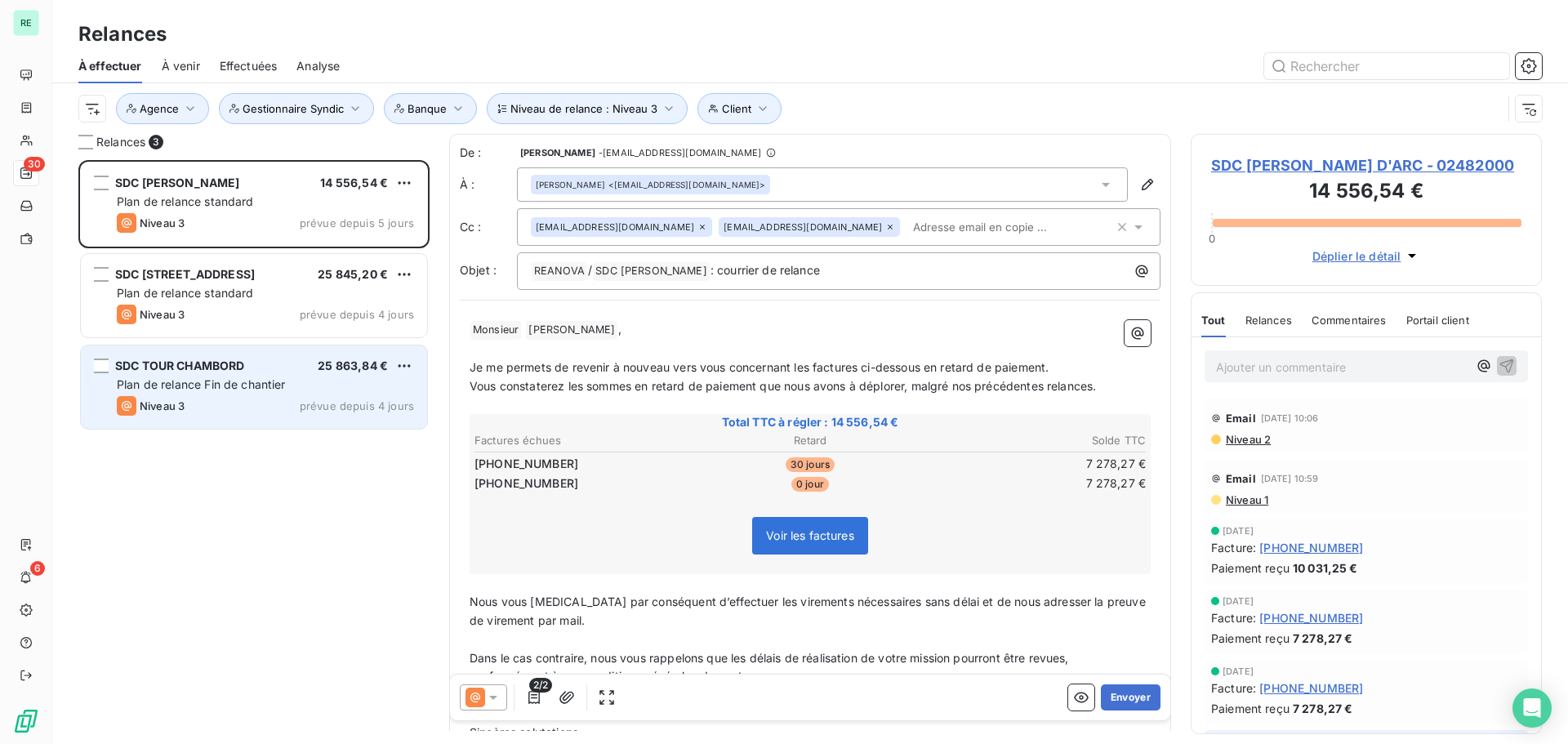
click at [248, 371] on div "SDC TOUR CHAMBORD 25 863,84 €" at bounding box center [265, 365] width 298 height 15
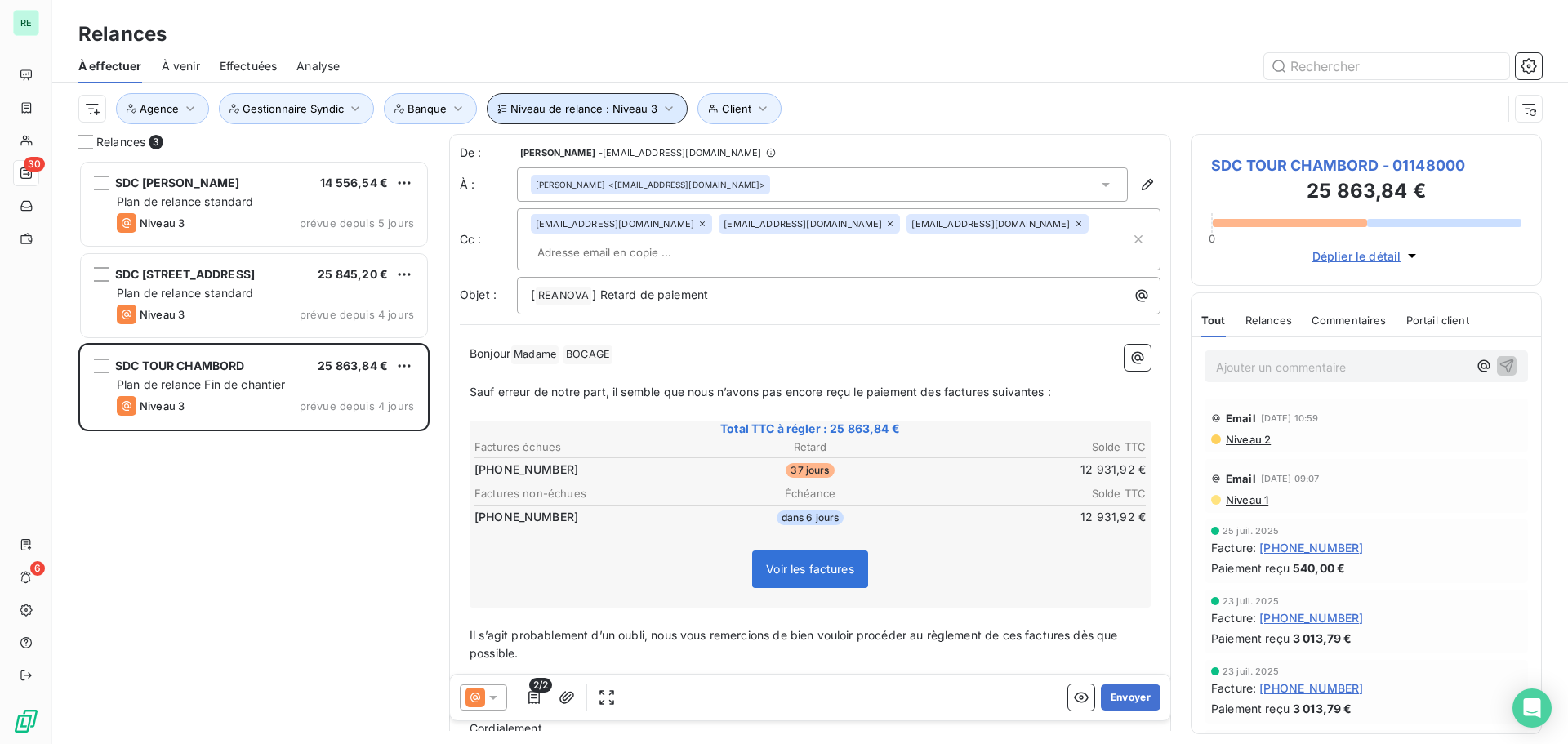
click at [637, 102] on button "Niveau de relance : Niveau 3" at bounding box center [587, 108] width 201 height 31
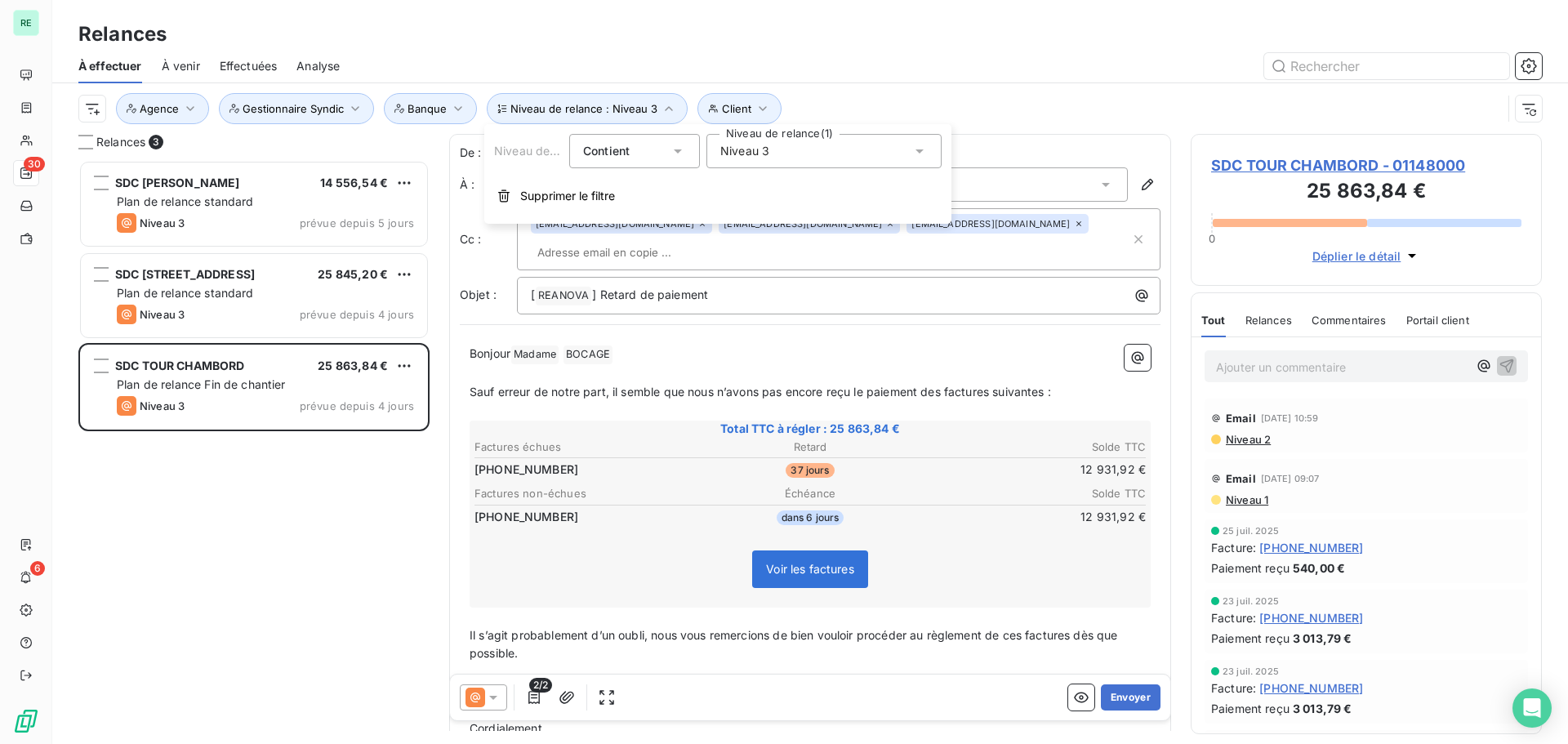
click at [754, 146] on span "Niveau 3" at bounding box center [744, 151] width 49 height 17
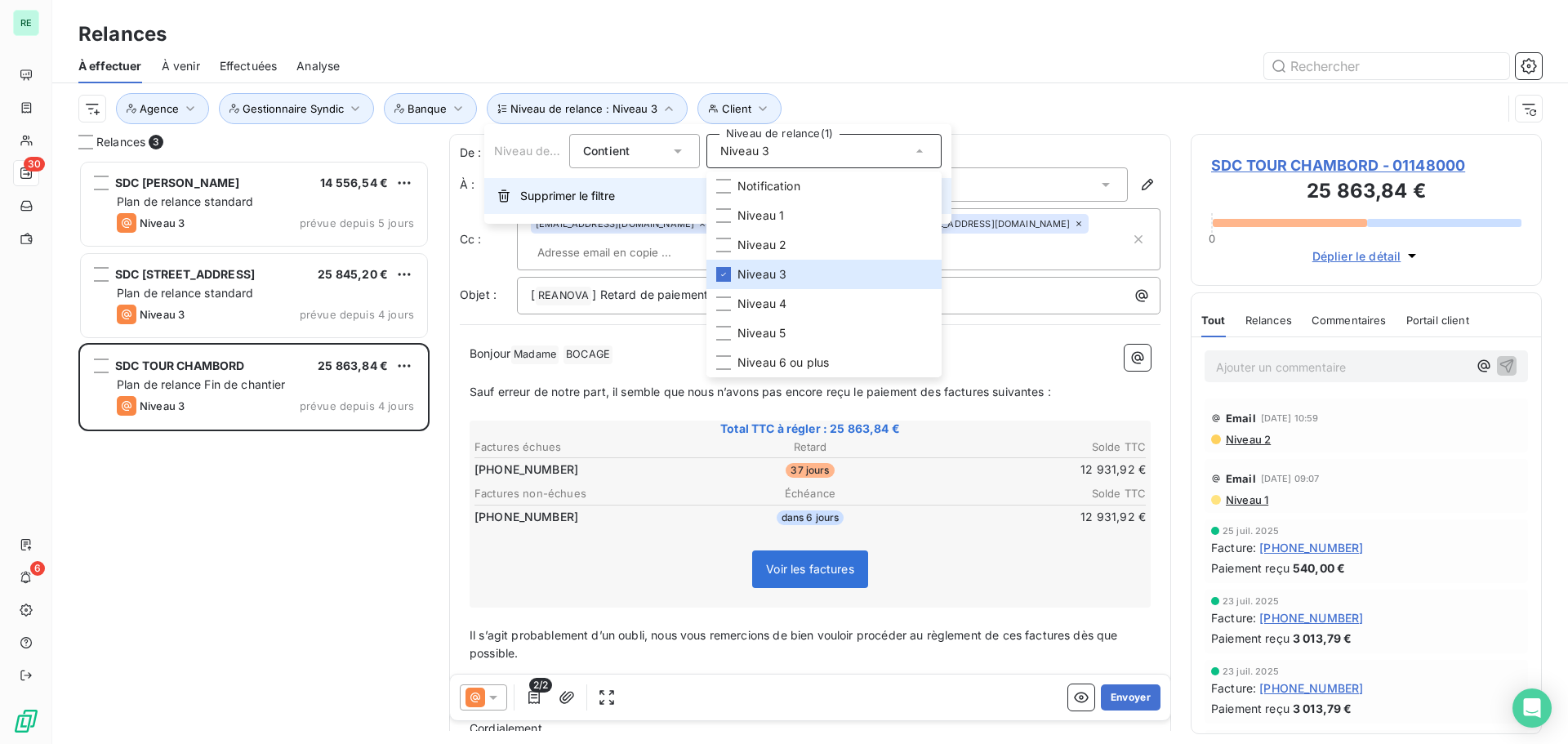
click at [535, 200] on span "Supprimer le filtre" at bounding box center [568, 196] width 95 height 17
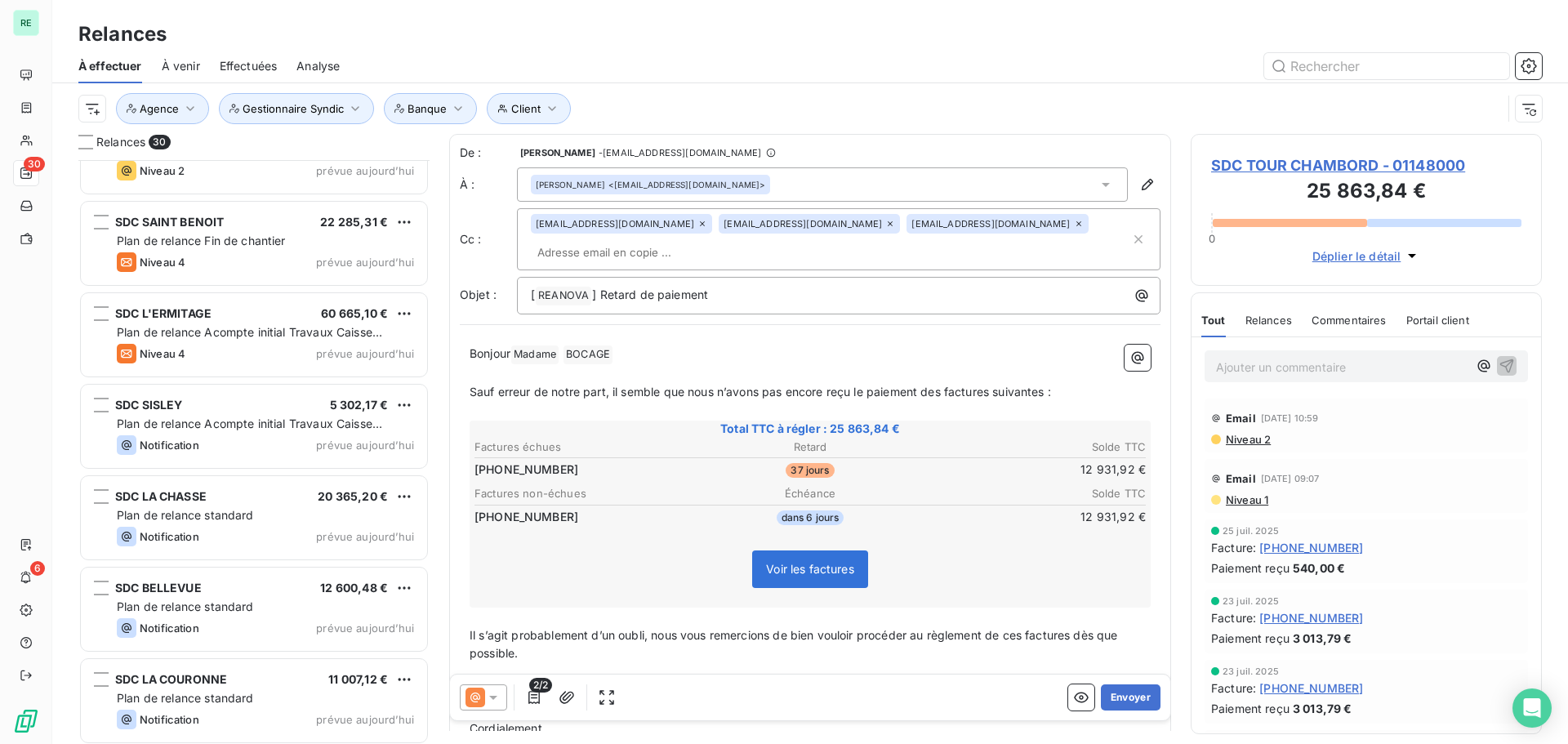
scroll to position [2160, 0]
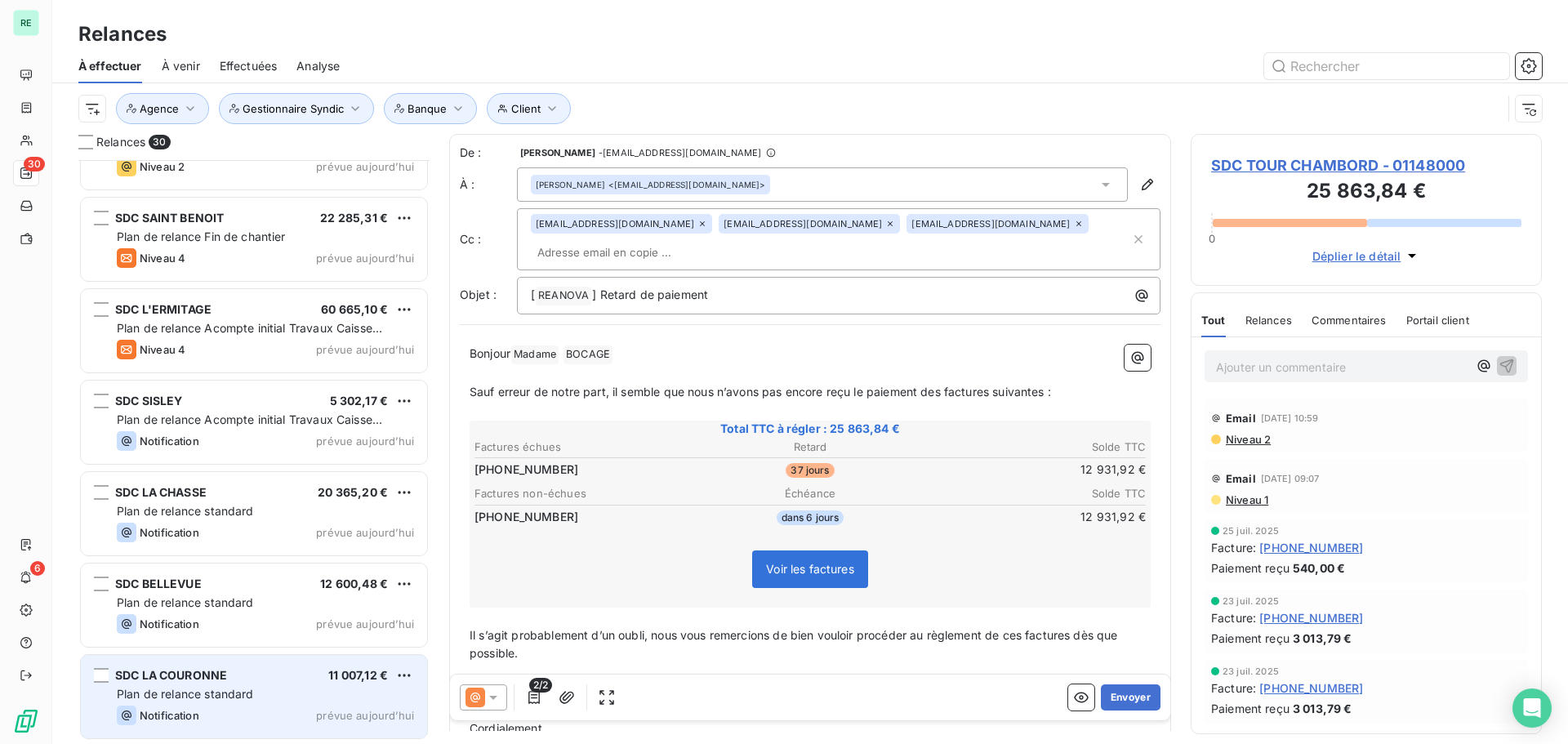
click at [201, 677] on span "SDC LA COURONNE" at bounding box center [171, 674] width 112 height 14
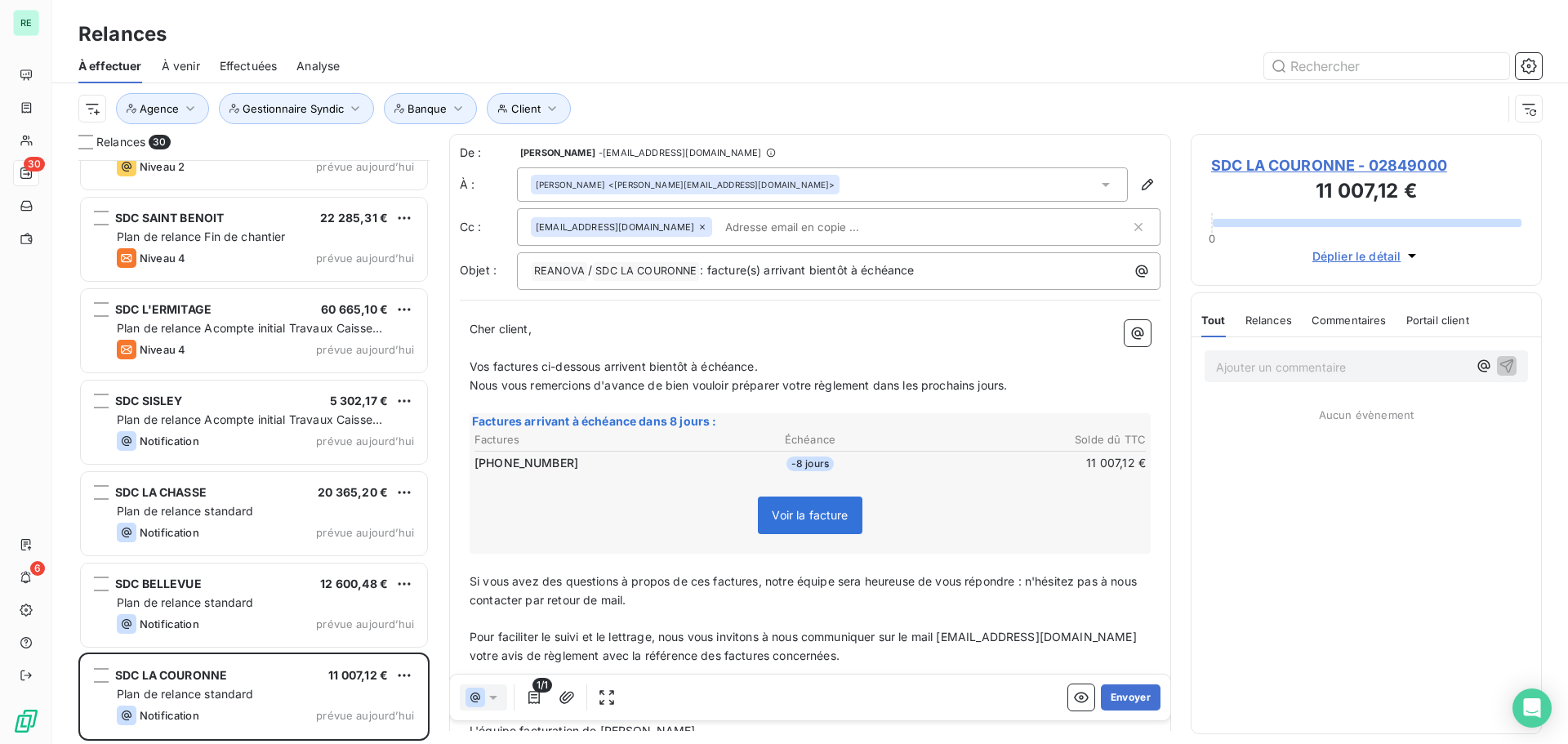
scroll to position [572, 339]
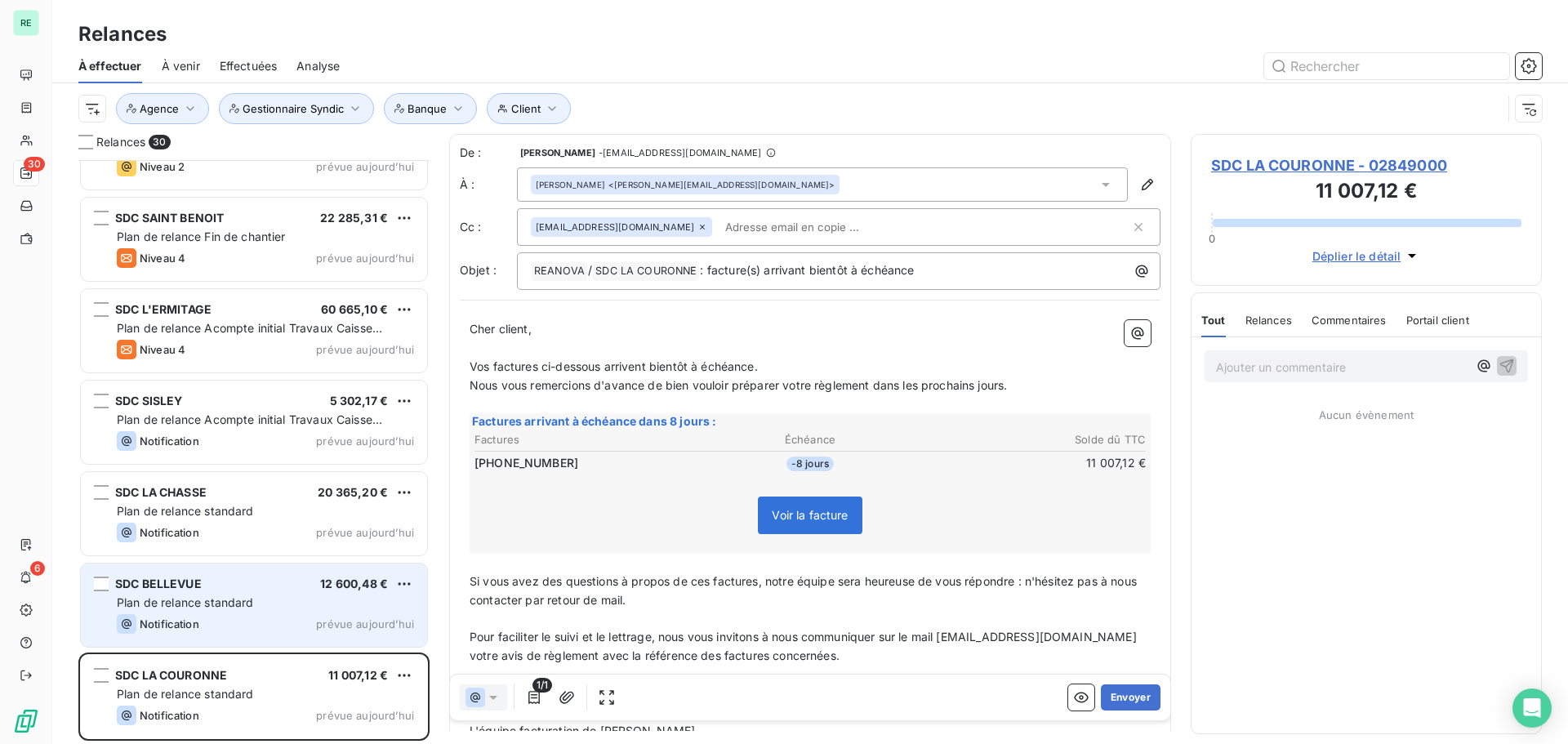
click at [281, 601] on div "Plan de relance standard" at bounding box center [265, 602] width 298 height 17
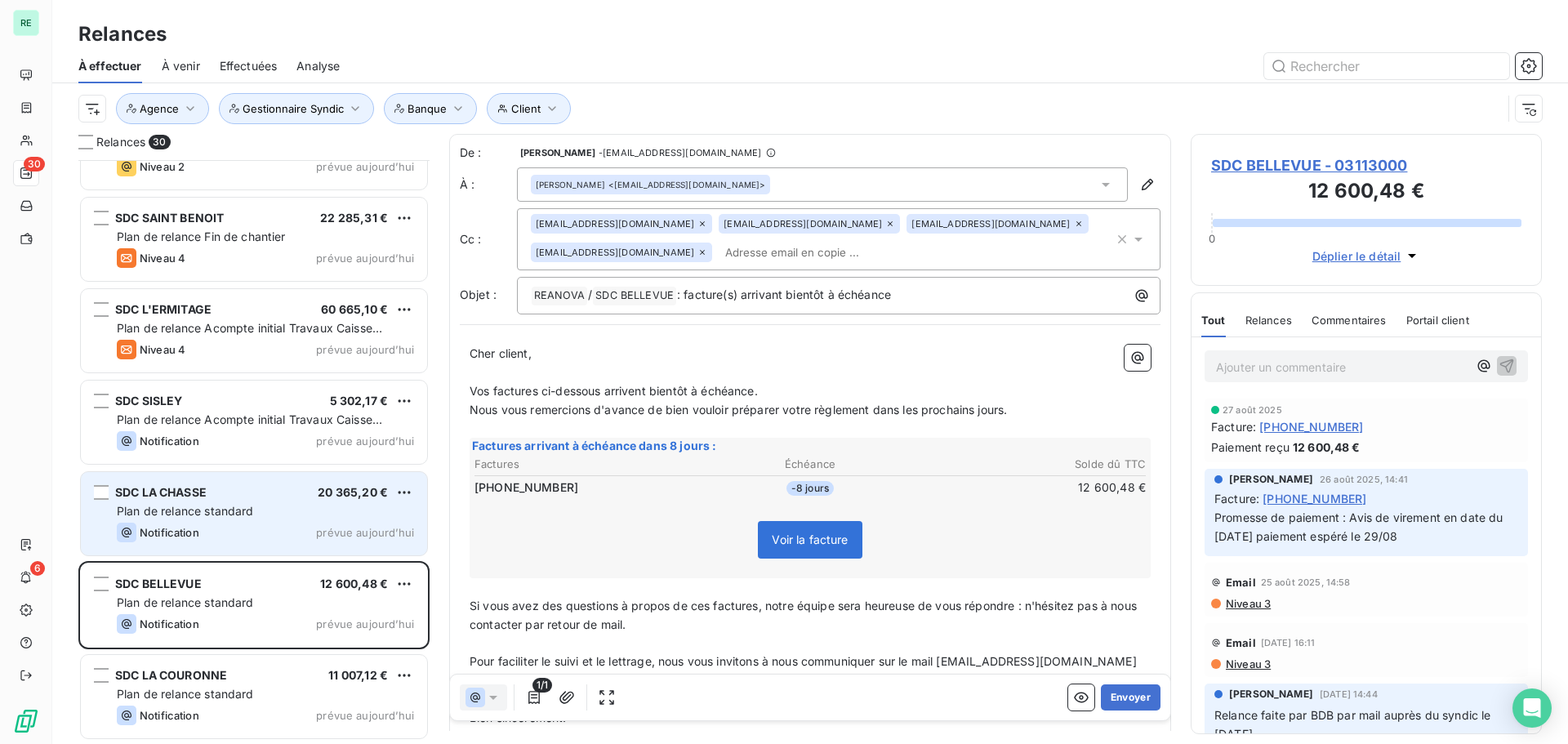
click at [182, 510] on span "Plan de relance standard" at bounding box center [185, 510] width 137 height 14
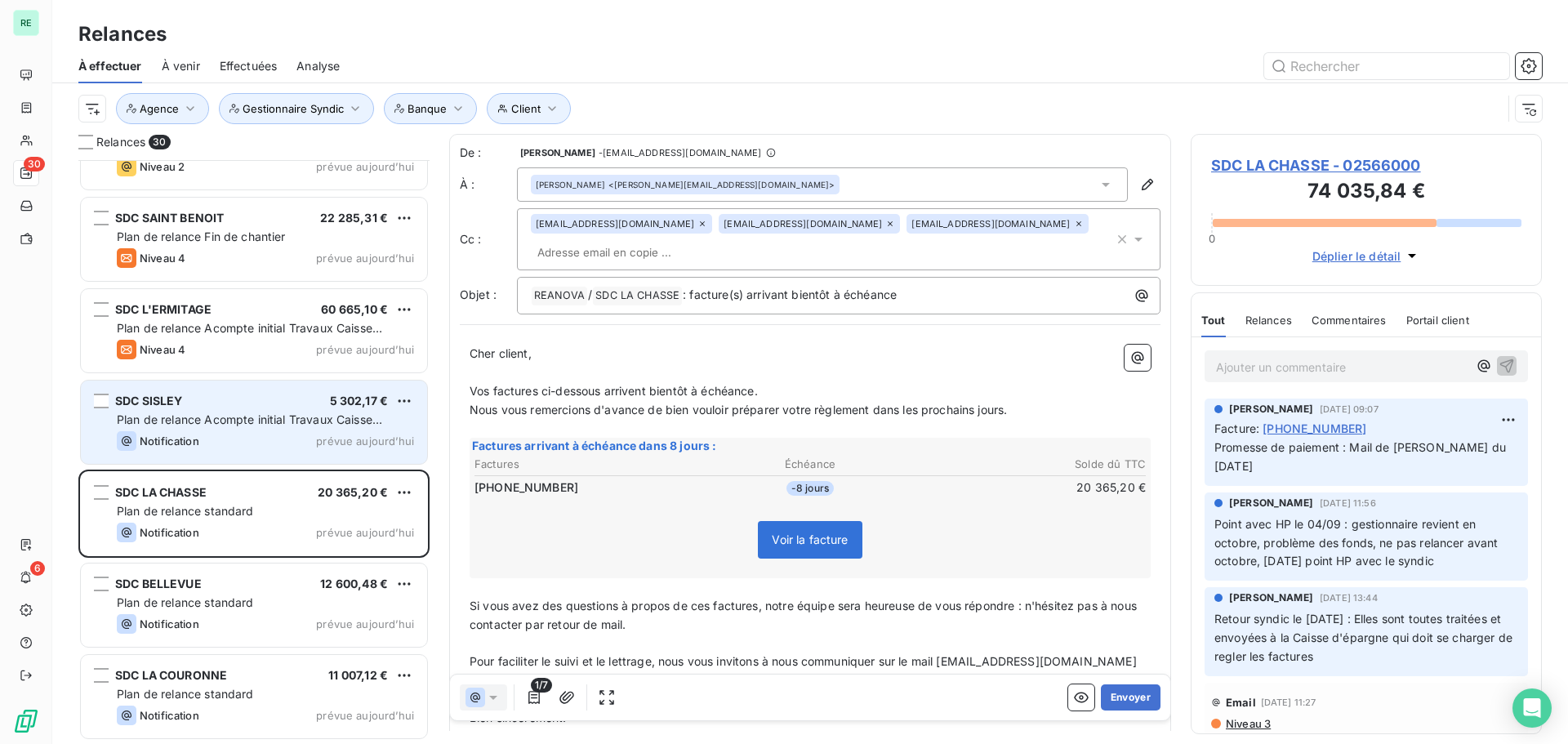
click at [211, 408] on div "SDC SISLEY 5 302,17 € Plan de relance Acompte initial Travaux Caisse d'Epargne …" at bounding box center [254, 421] width 346 height 83
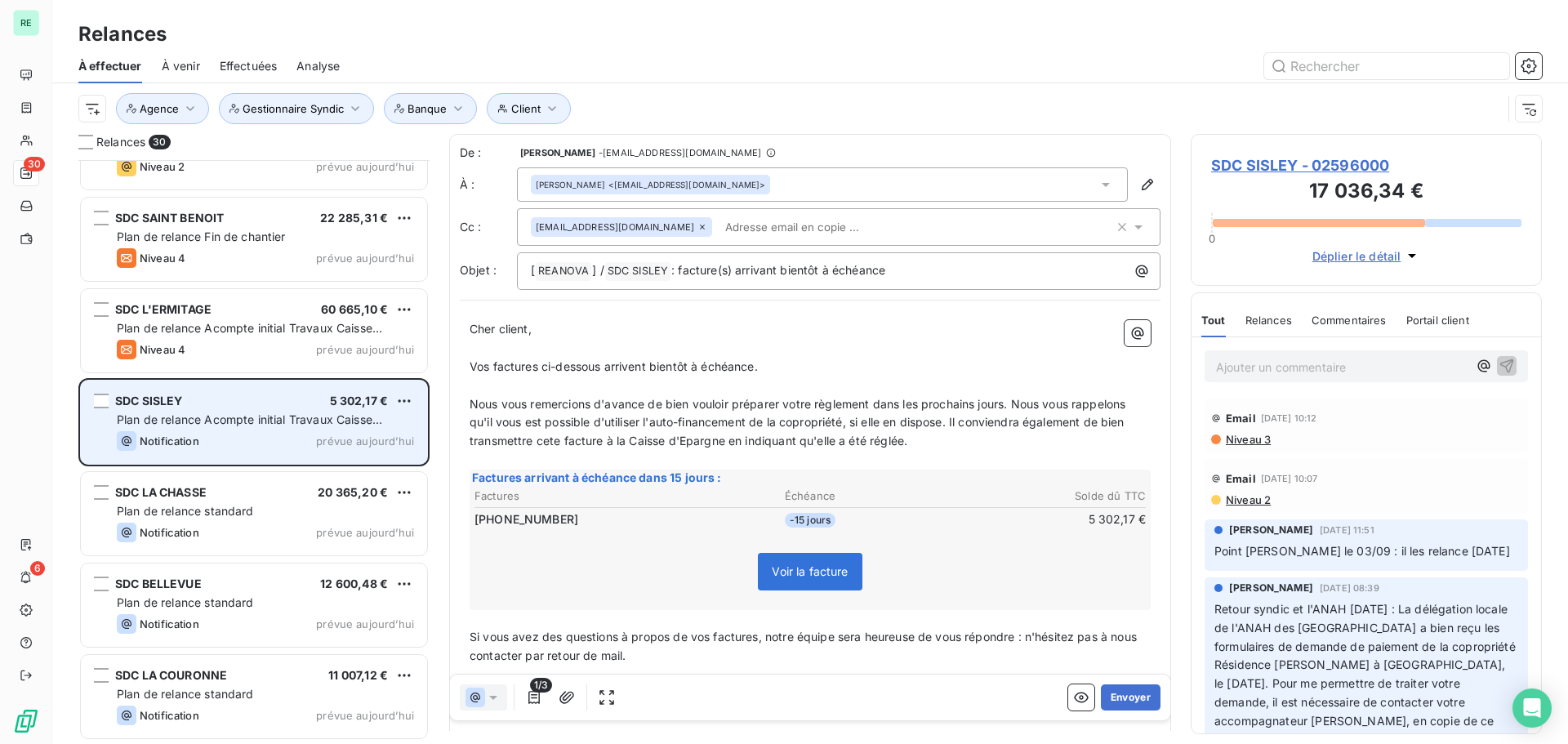
scroll to position [1997, 0]
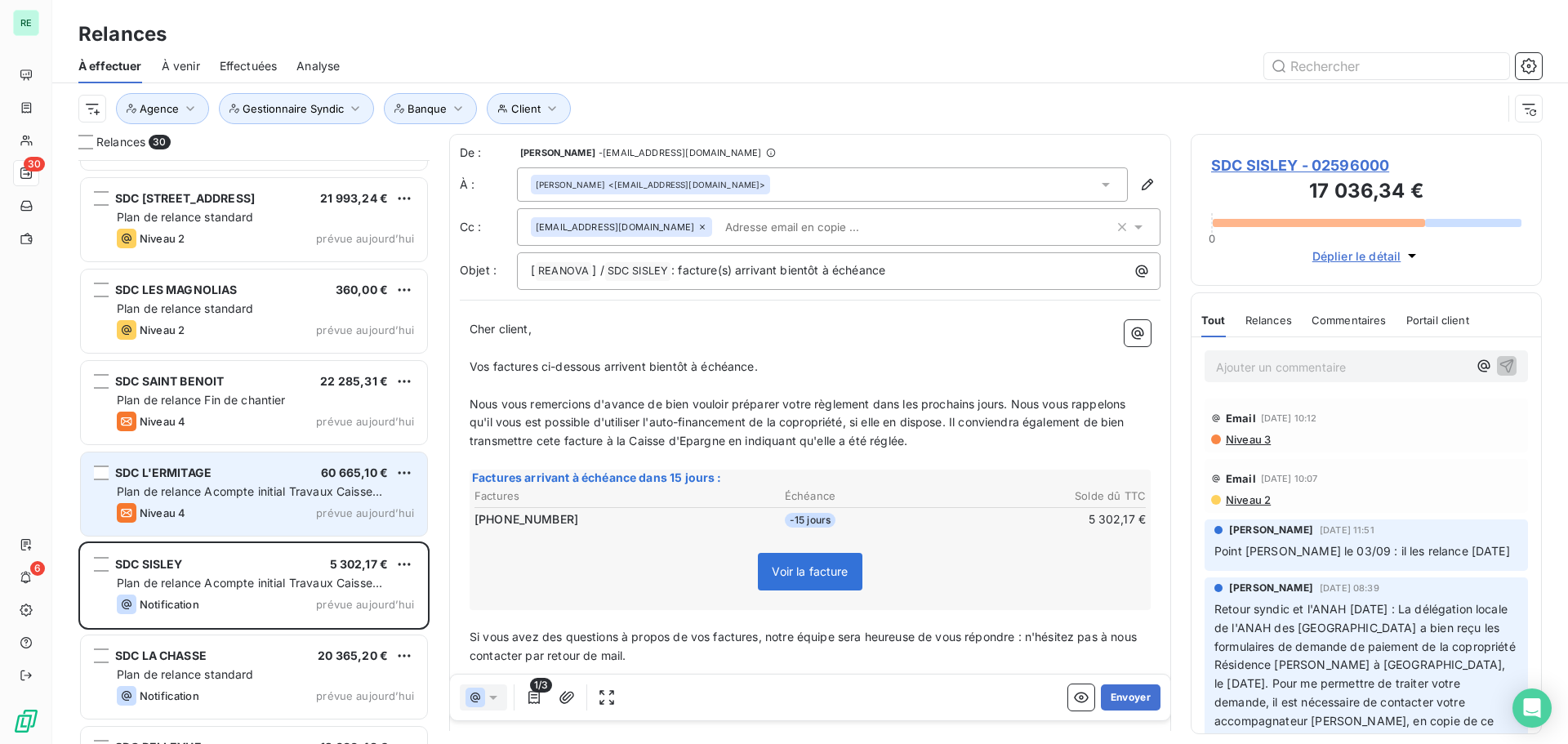
click at [201, 486] on span "Plan de relance Acompte initial Travaux Caisse d'Epargne" at bounding box center [249, 499] width 266 height 30
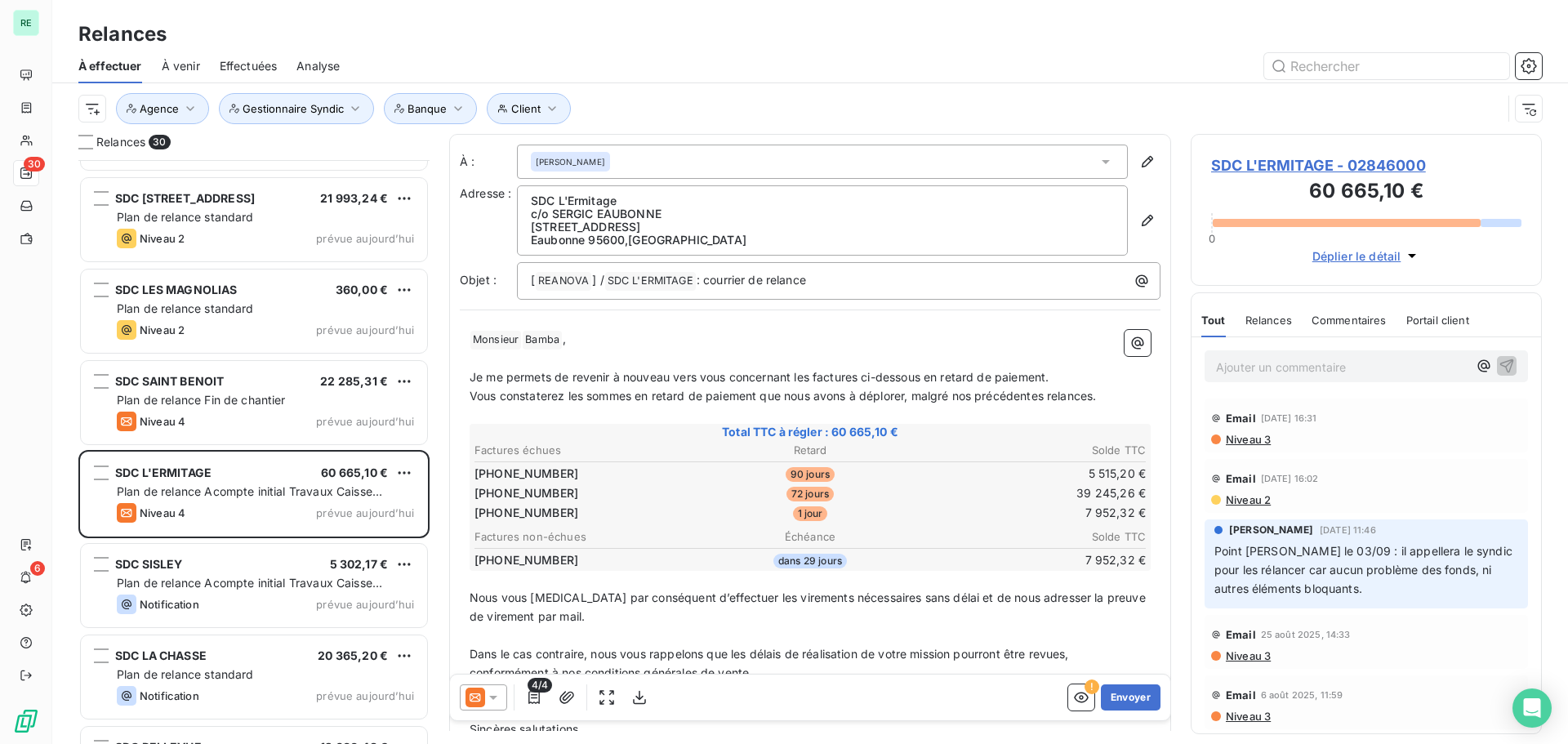
click at [501, 695] on icon at bounding box center [493, 697] width 17 height 17
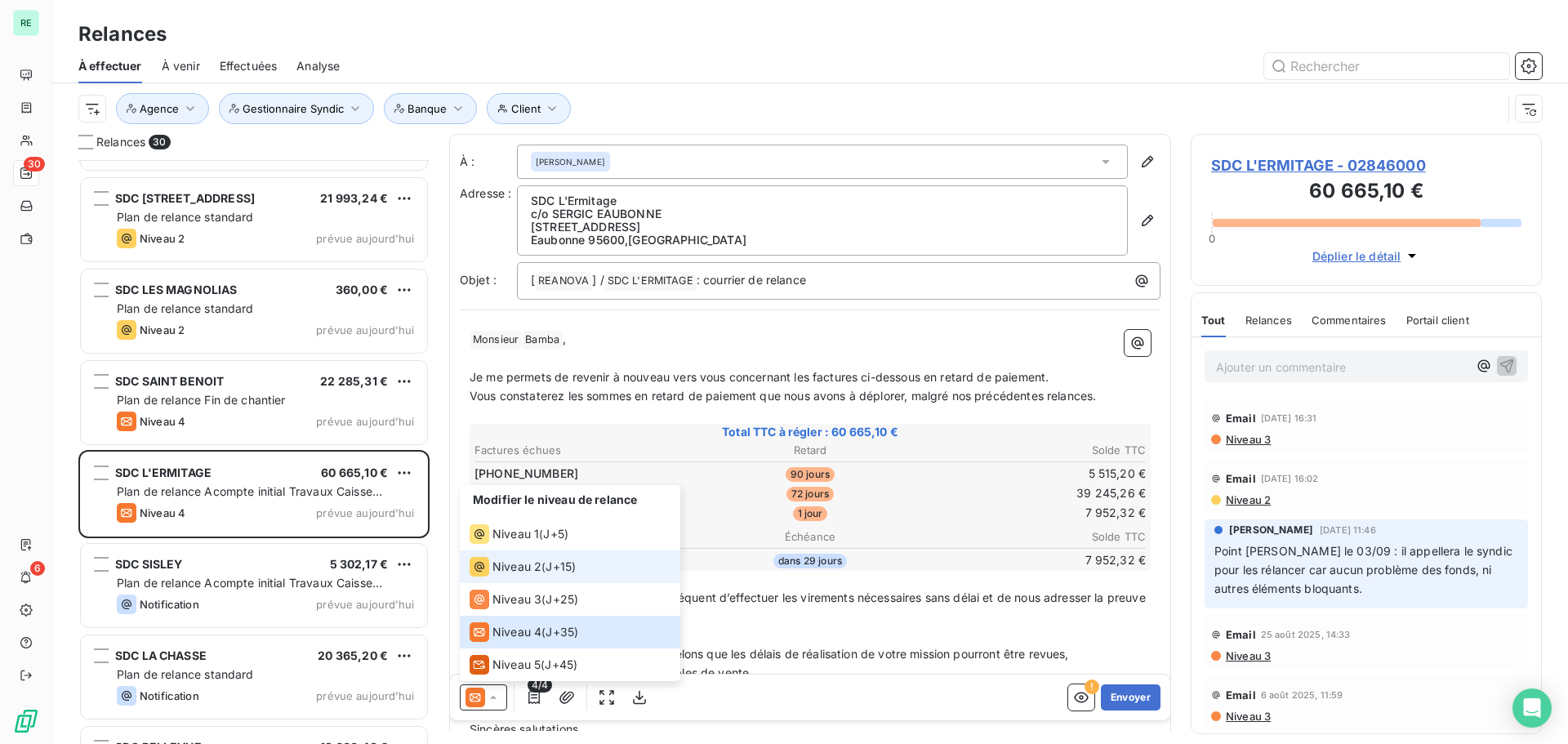
click at [516, 558] on span "Niveau 2" at bounding box center [517, 567] width 49 height 17
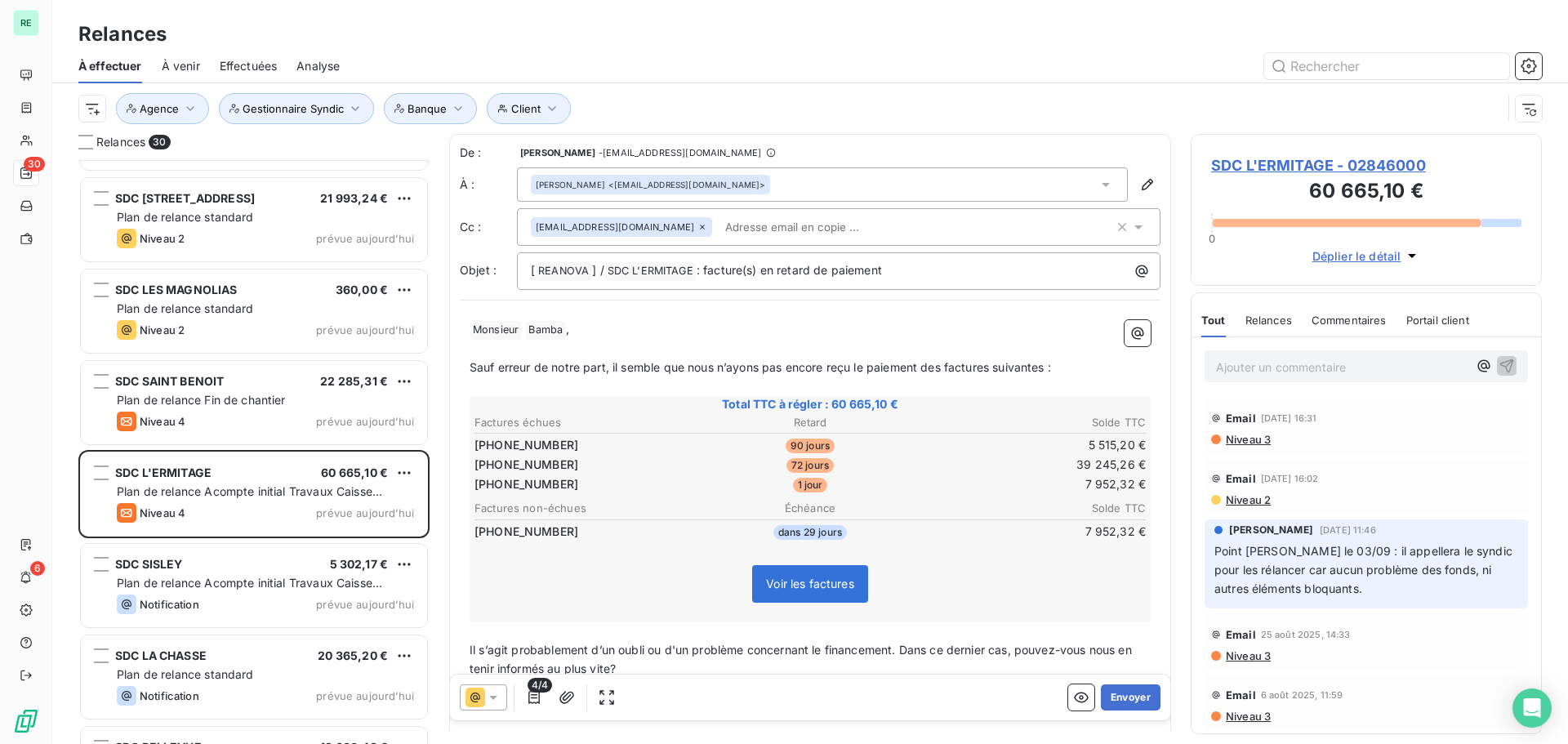
click at [731, 187] on div "[PERSON_NAME] <[EMAIL_ADDRESS][DOMAIN_NAME]>" at bounding box center [822, 184] width 611 height 34
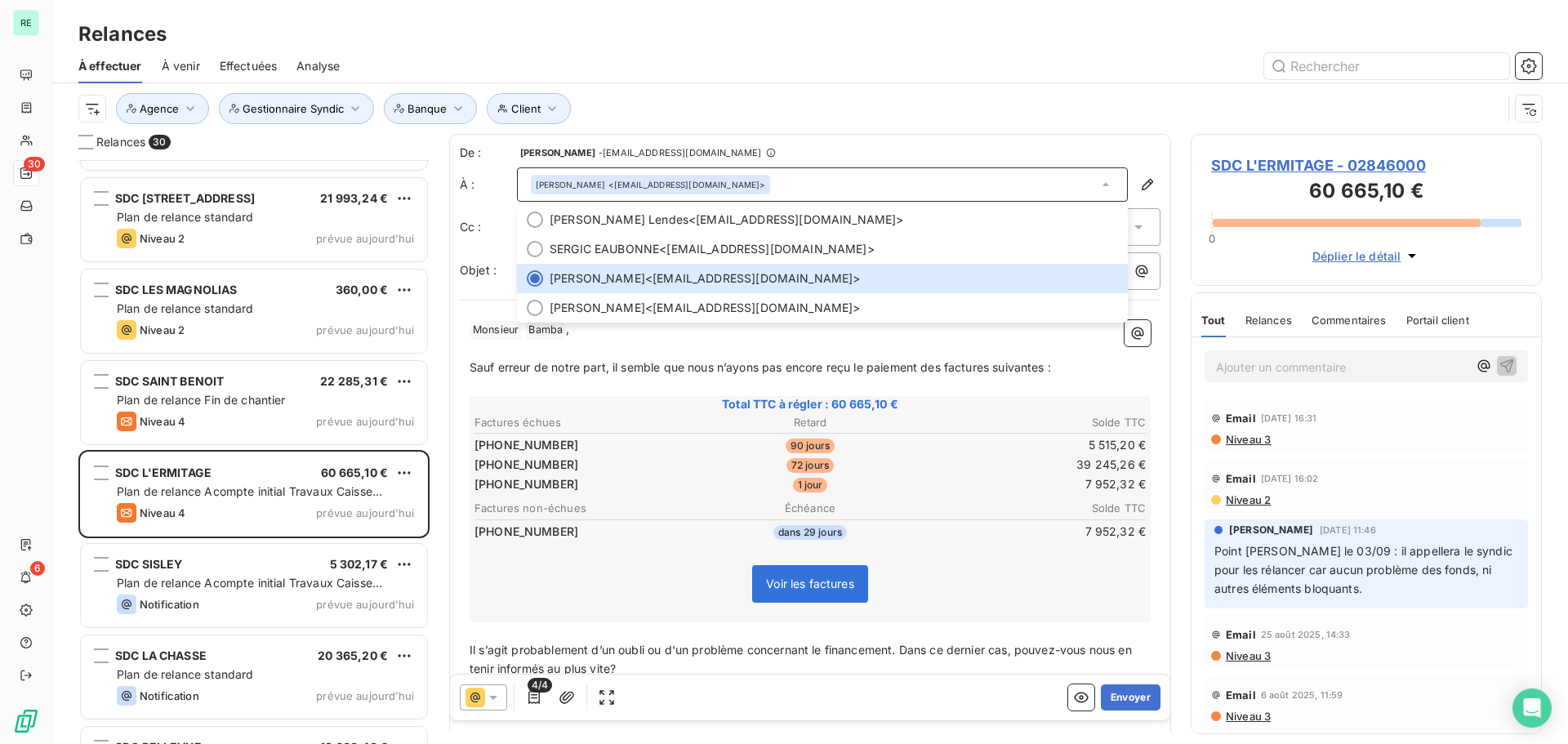
click at [772, 103] on div "Client Agence Gestionnaire Syndic Banque" at bounding box center [790, 108] width 1423 height 31
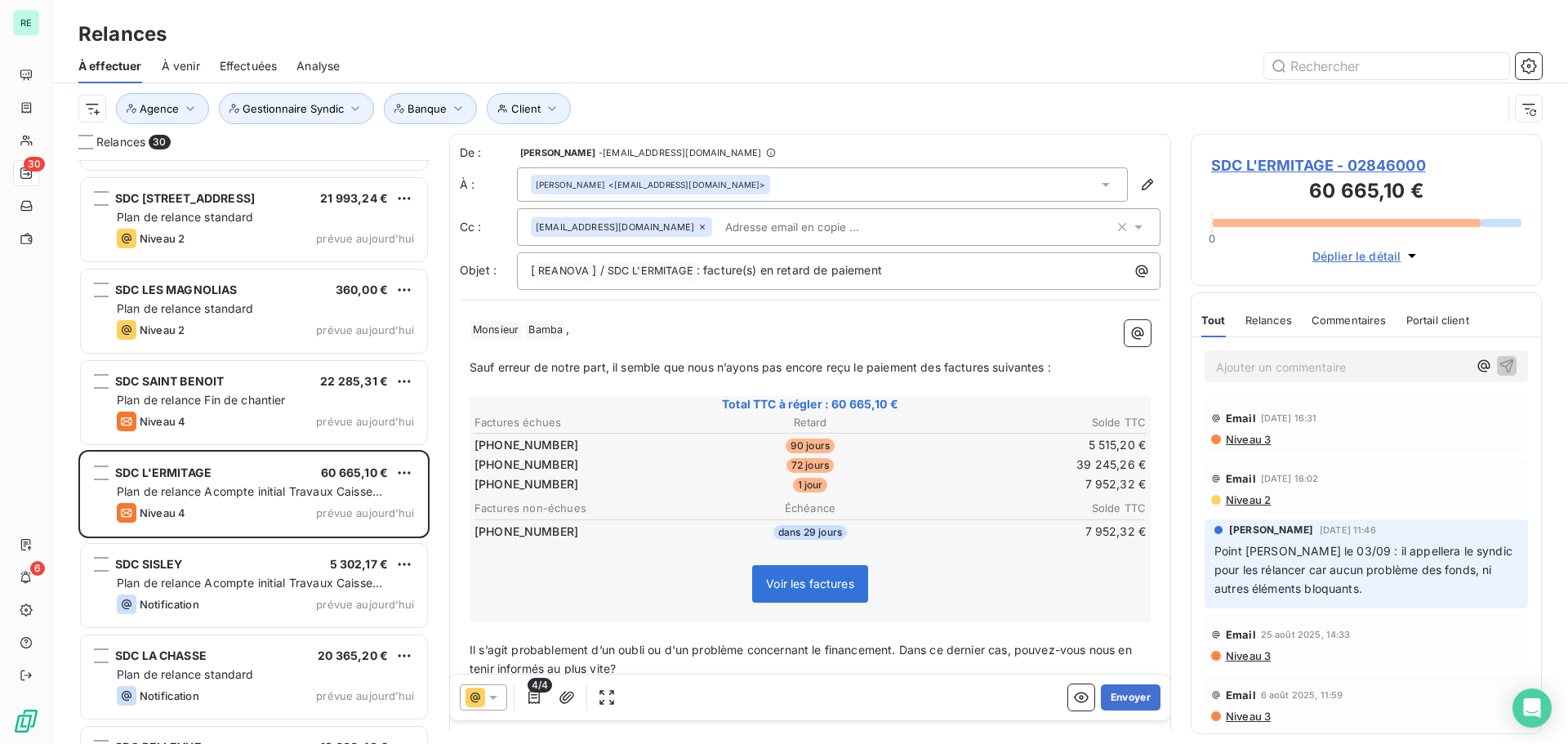
click at [719, 227] on input "text" at bounding box center [813, 227] width 188 height 24
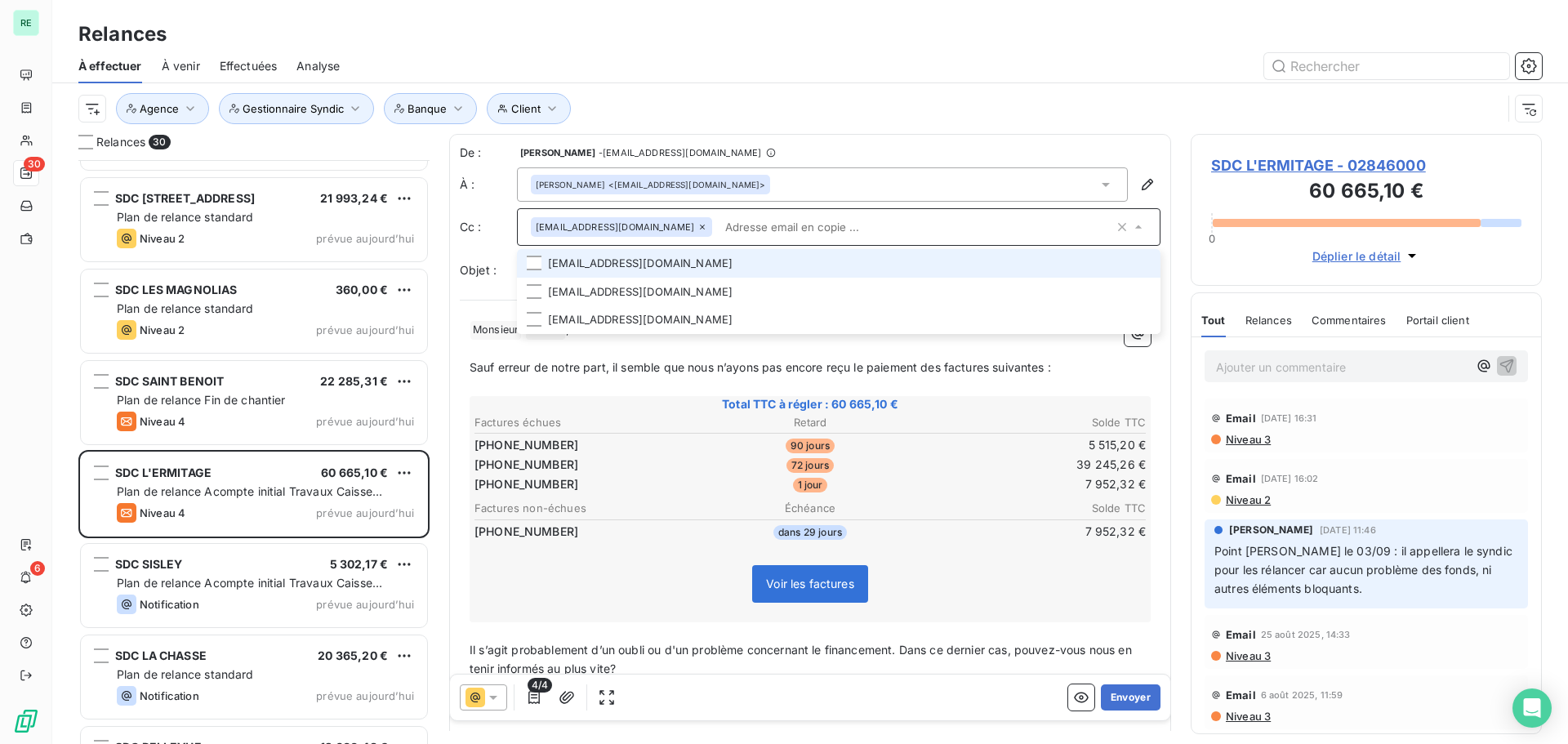
click at [615, 259] on li "[EMAIL_ADDRESS][DOMAIN_NAME]" at bounding box center [839, 263] width 644 height 29
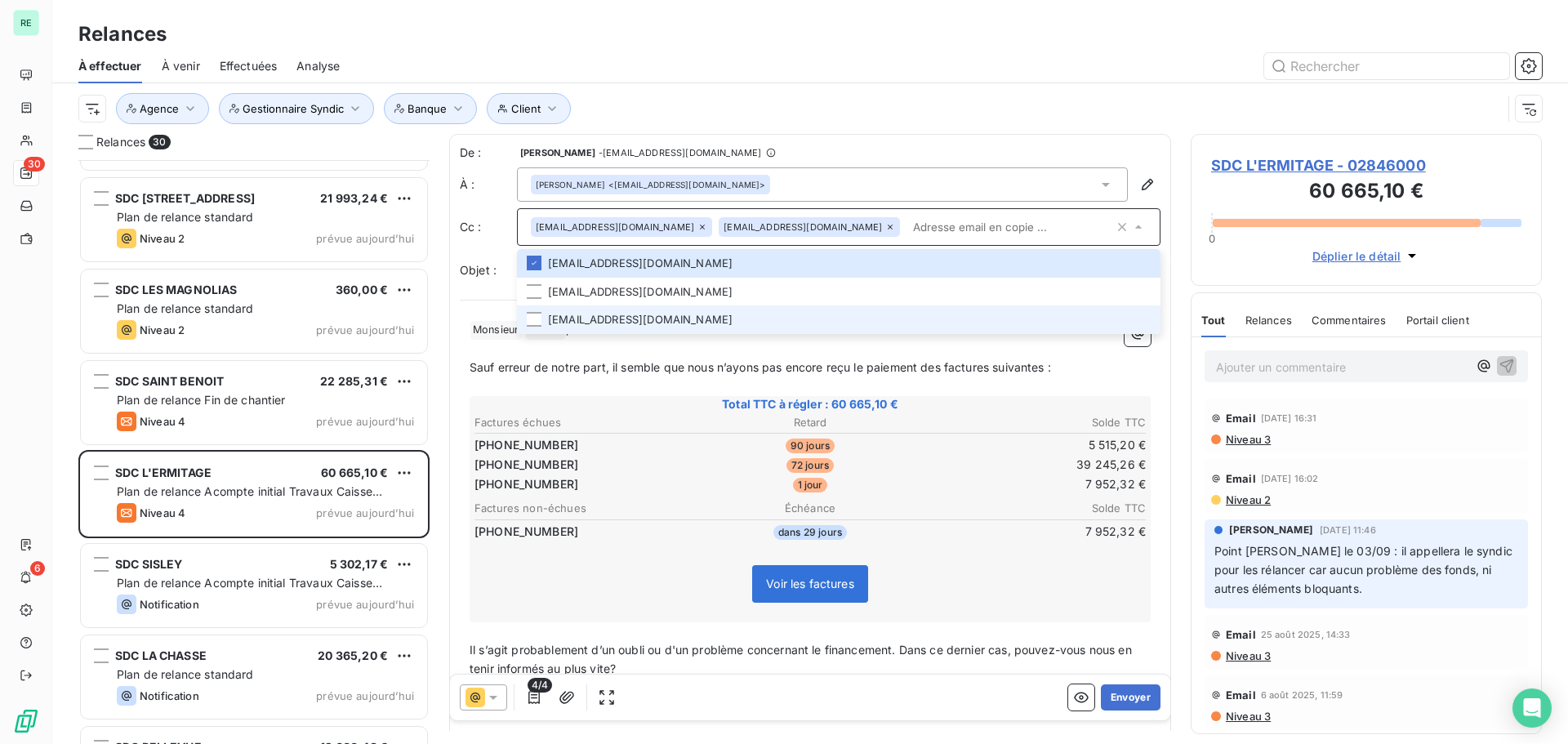
click at [581, 314] on li "[EMAIL_ADDRESS][DOMAIN_NAME]" at bounding box center [839, 319] width 644 height 29
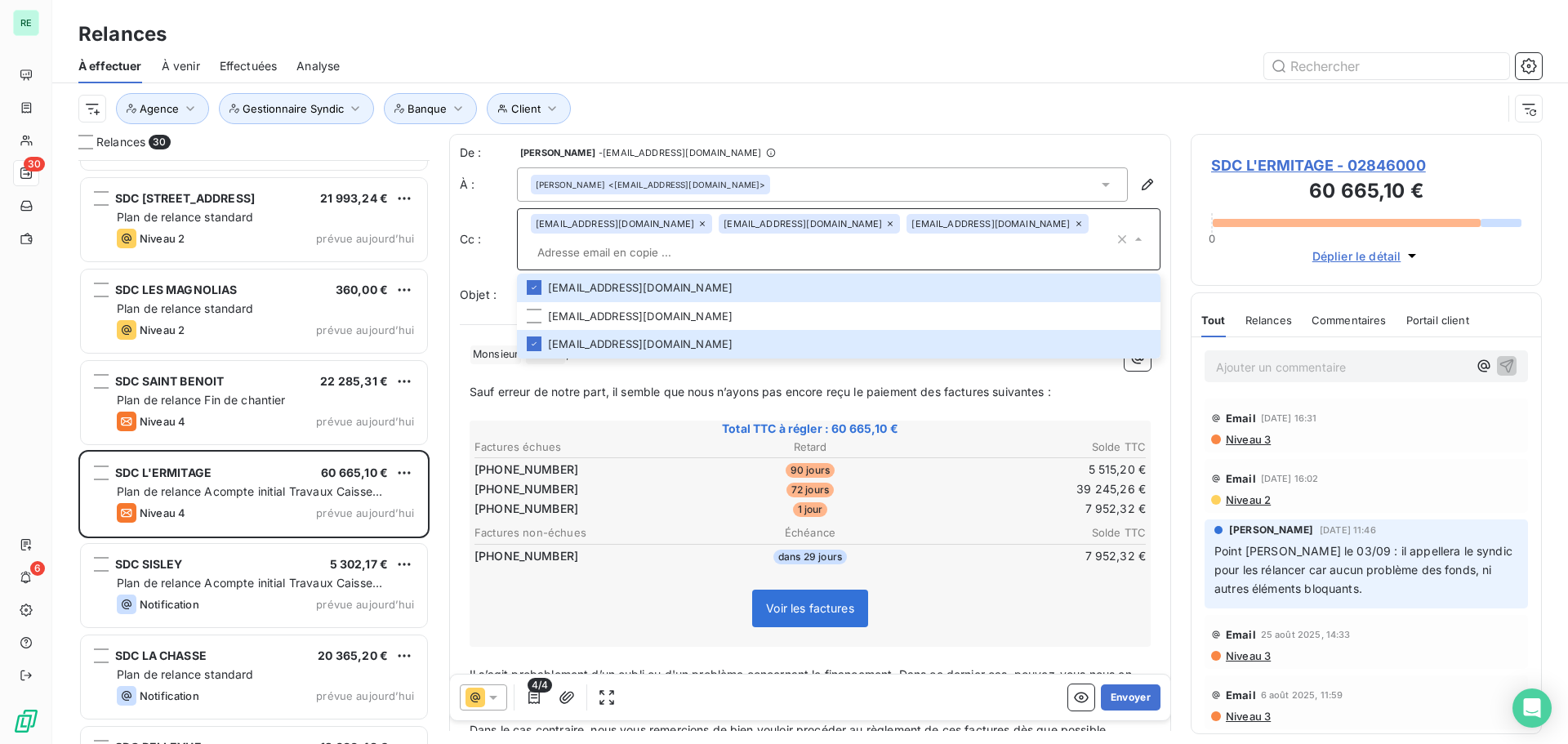
click at [806, 108] on div "Client Agence Gestionnaire Syndic Banque" at bounding box center [790, 108] width 1423 height 31
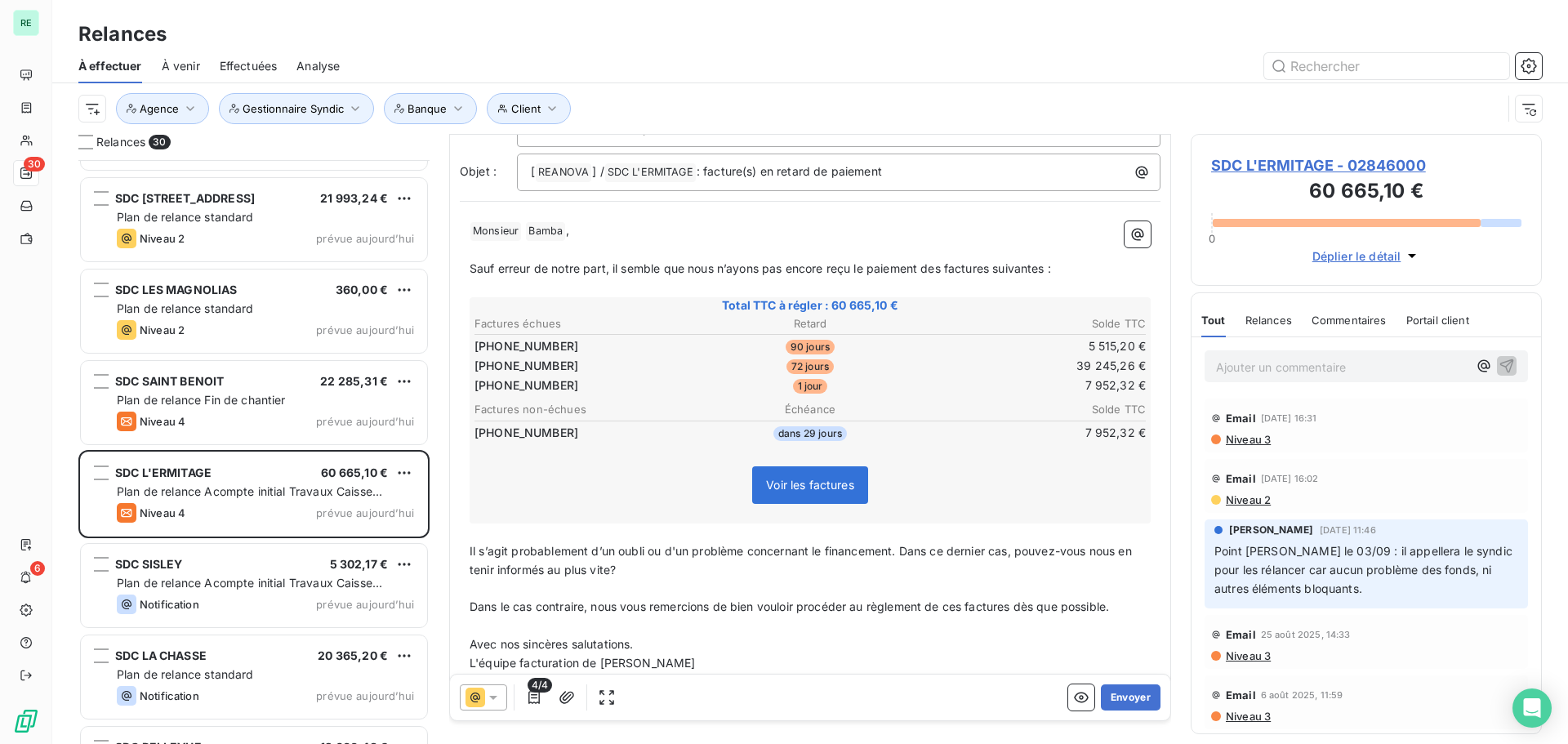
scroll to position [129, 0]
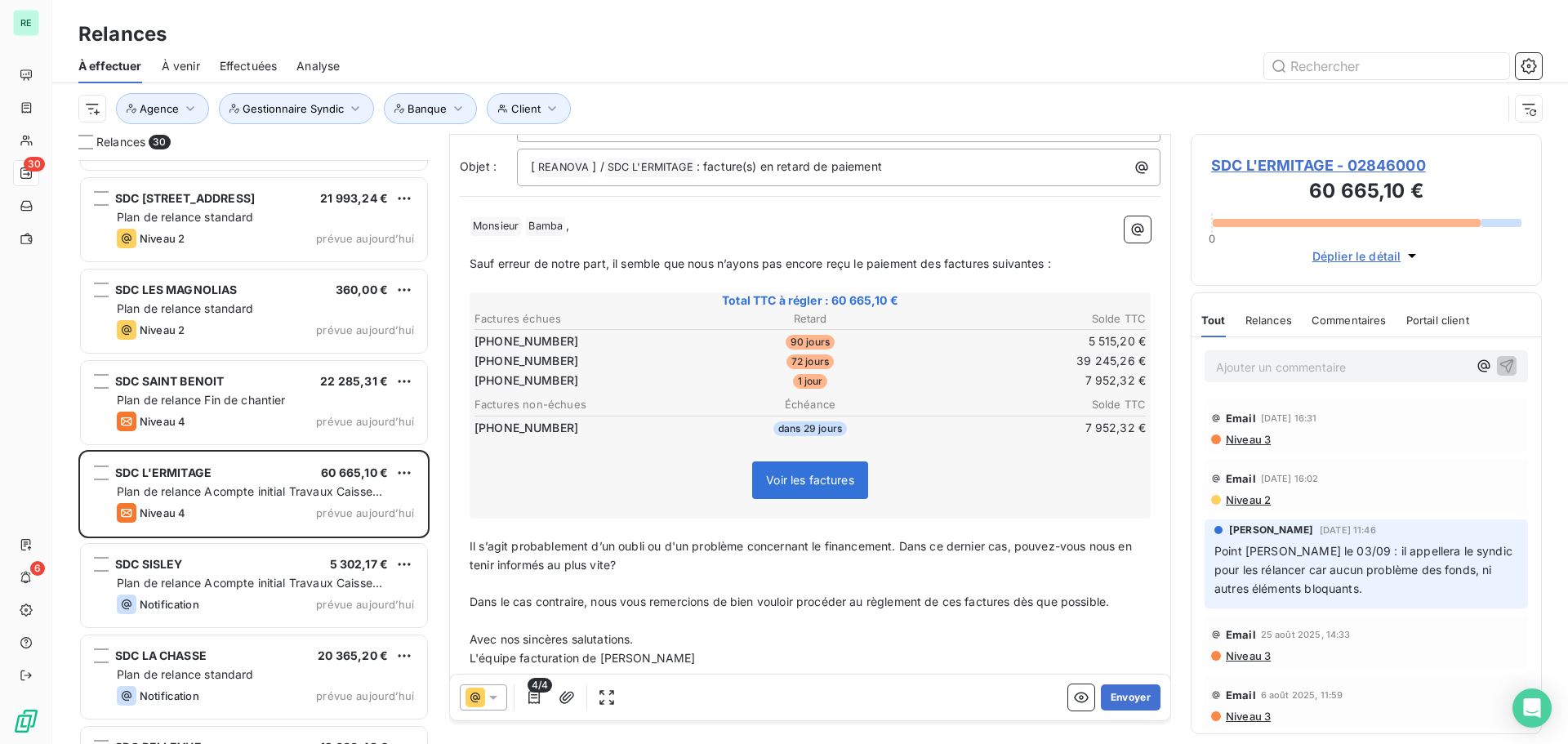
click at [740, 574] on p "﻿" at bounding box center [810, 584] width 681 height 19
click at [705, 539] on span "Il s’agit probablement d’un oubli ou d'un problème concernant le financement. D…" at bounding box center [802, 555] width 666 height 33
drag, startPoint x: 696, startPoint y: 518, endPoint x: 750, endPoint y: 520, distance: 54.0
click at [750, 539] on span "Il s’agit probablement d’un oubli ou d'un problème concernant le financement. D…" at bounding box center [802, 555] width 666 height 33
click at [752, 539] on span "Il s’agit probablement d’un oubli ou d'un problème concernant le financement. D…" at bounding box center [802, 555] width 666 height 33
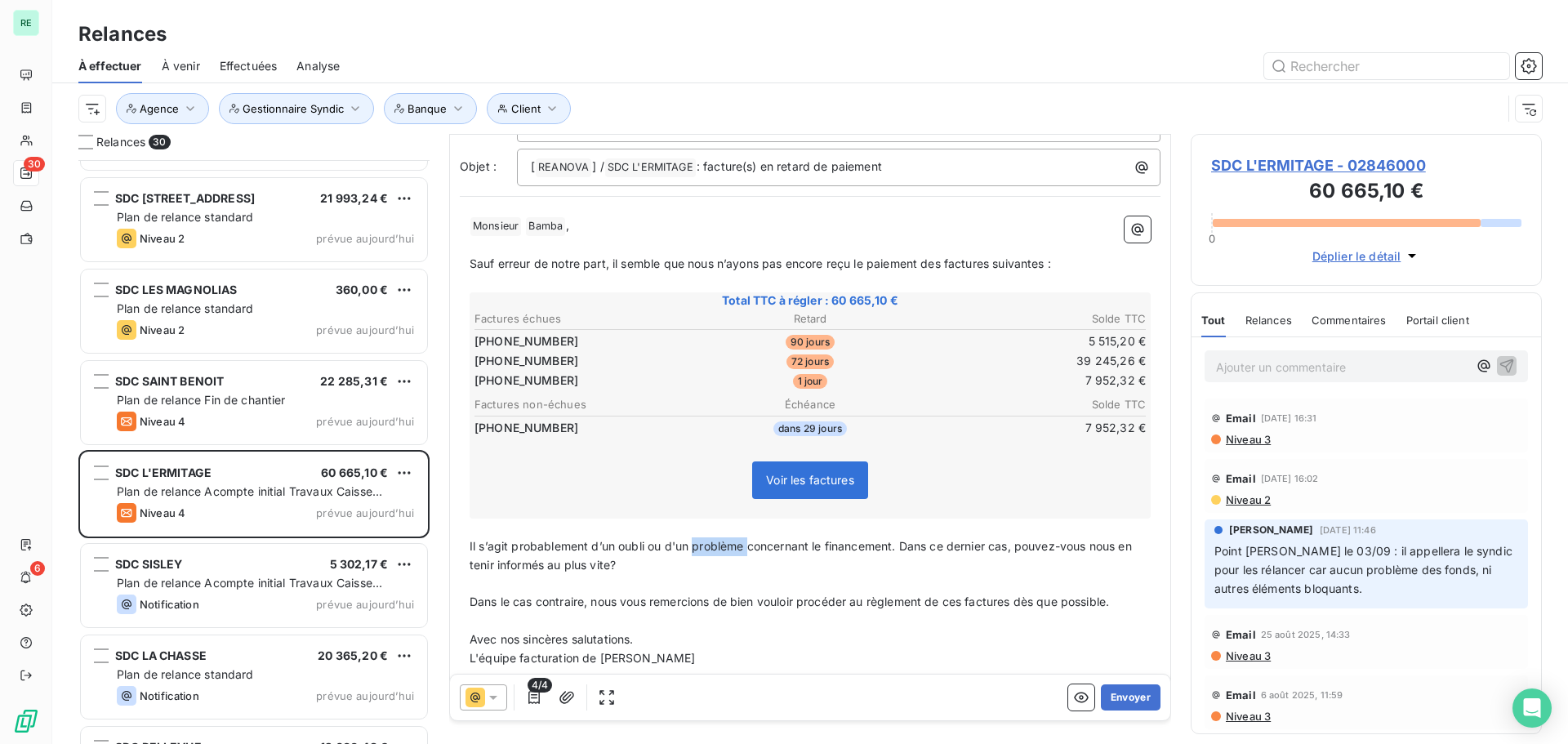
drag, startPoint x: 693, startPoint y: 519, endPoint x: 750, endPoint y: 519, distance: 57.0
click at [750, 539] on span "Il s’agit probablement d’un oubli ou d'un problème concernant le financement. D…" at bounding box center [802, 555] width 666 height 33
click at [852, 544] on p "Il s’agit probablement d’un oubli ou d'un sujet concernant le financement. Dans…" at bounding box center [810, 556] width 681 height 37
drag, startPoint x: 791, startPoint y: 519, endPoint x: 858, endPoint y: 498, distance: 70.2
click at [872, 539] on span "Il s’agit probablement d’un oubli ou d'un sujet concernant le financement. Dans…" at bounding box center [802, 555] width 667 height 33
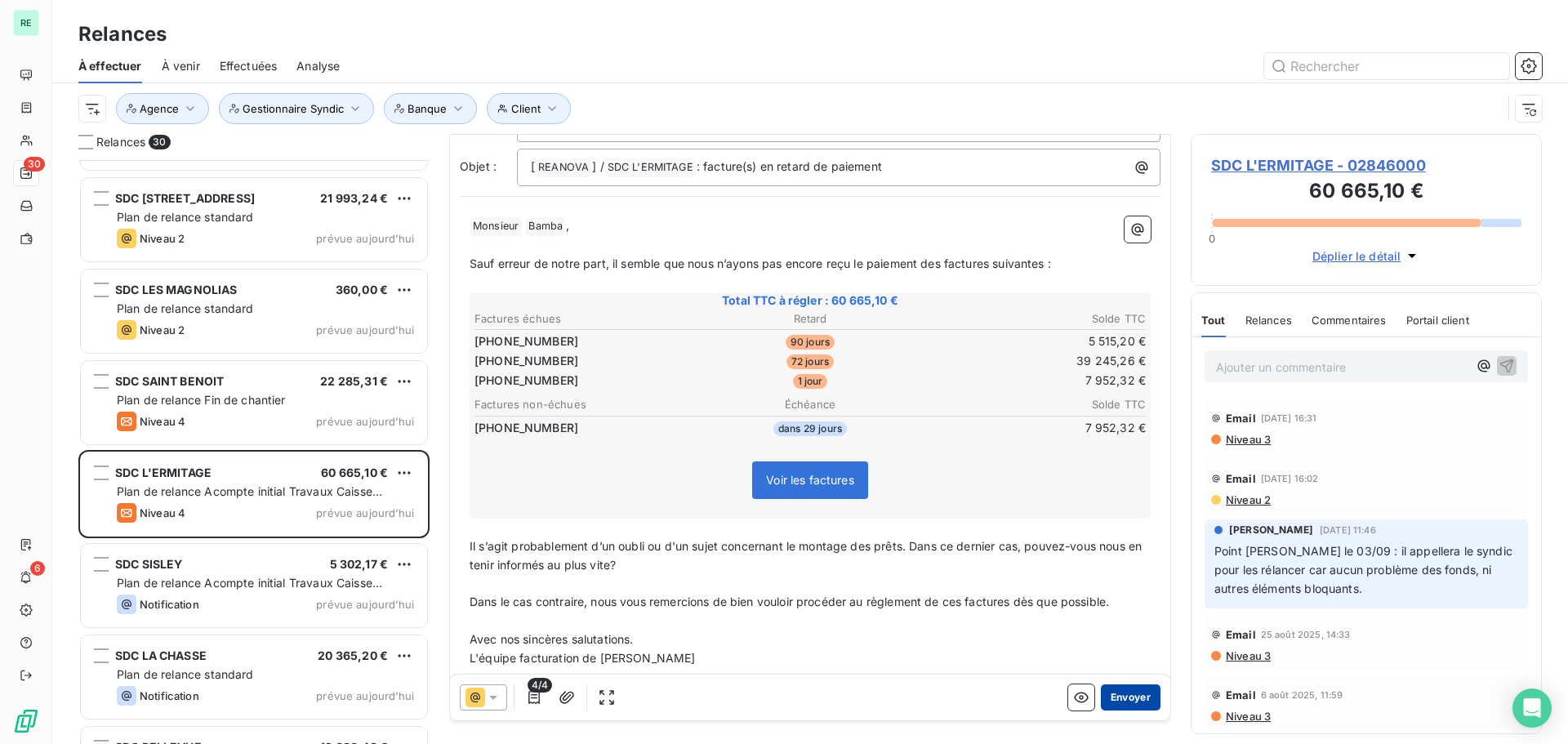
click at [1122, 696] on button "Envoyer" at bounding box center [1131, 697] width 60 height 26
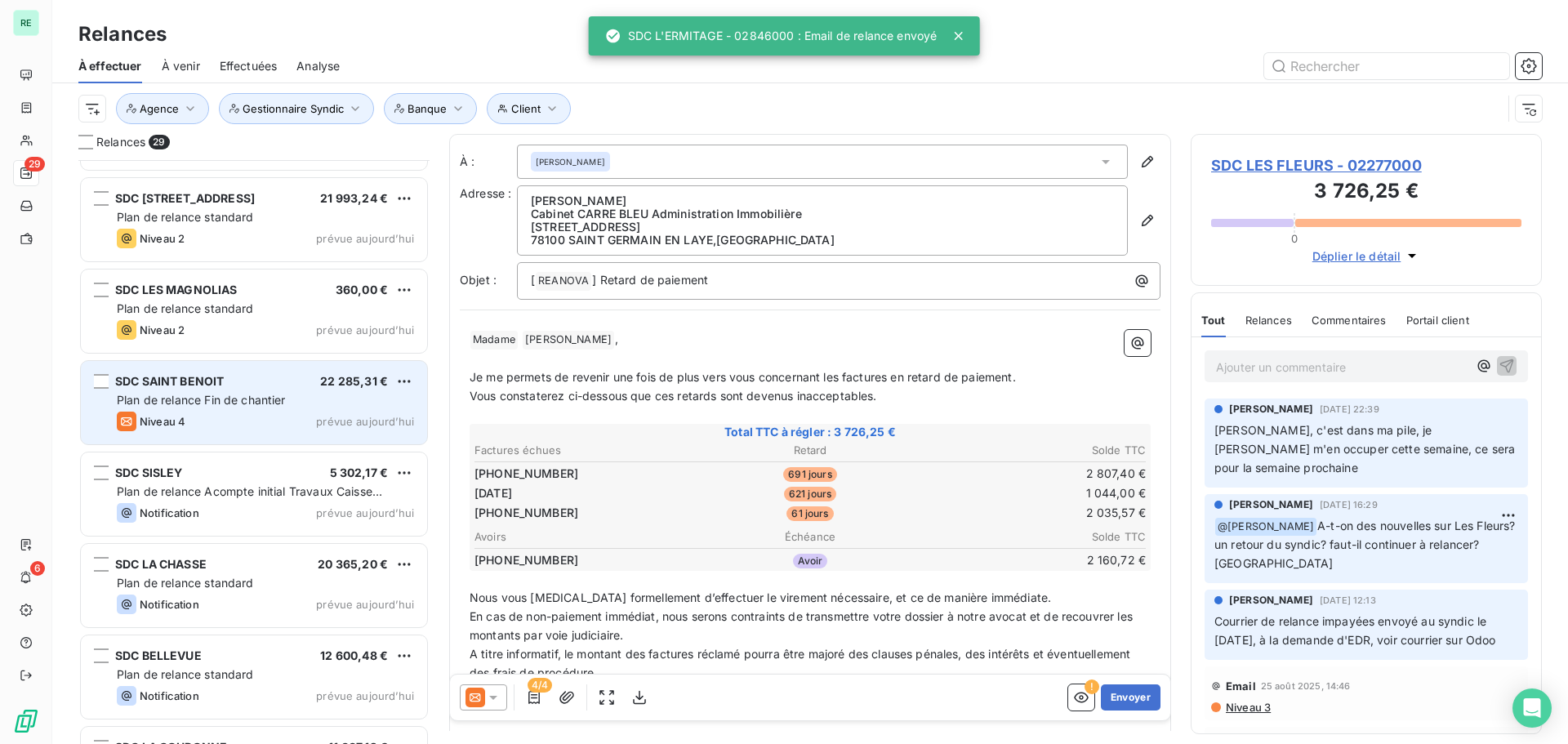
click at [200, 391] on div "SDC SAINT BENOIT 22 285,31 € Plan de relance Fin de chantier Niveau 4 prévue [D…" at bounding box center [254, 402] width 346 height 83
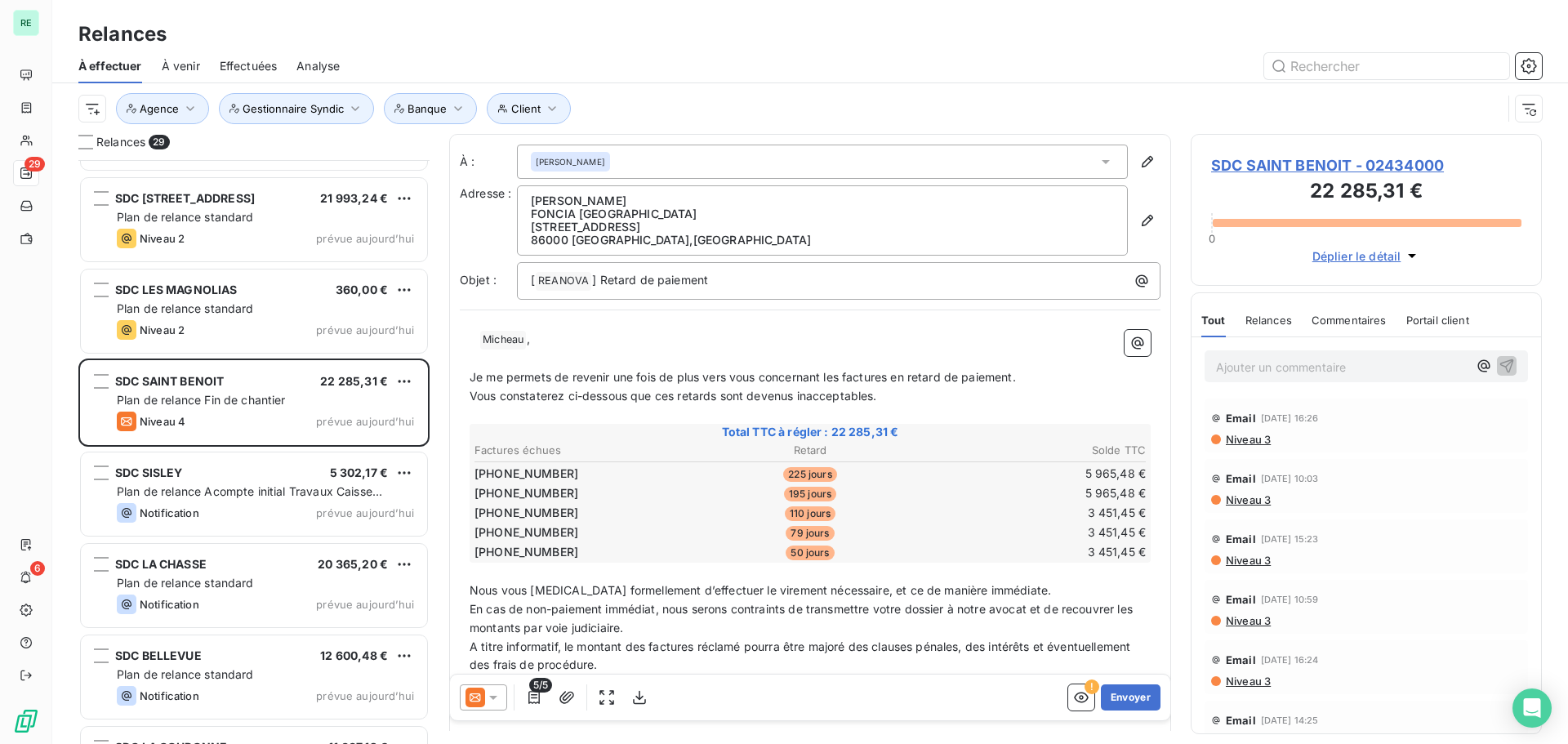
click at [489, 694] on icon at bounding box center [493, 697] width 17 height 17
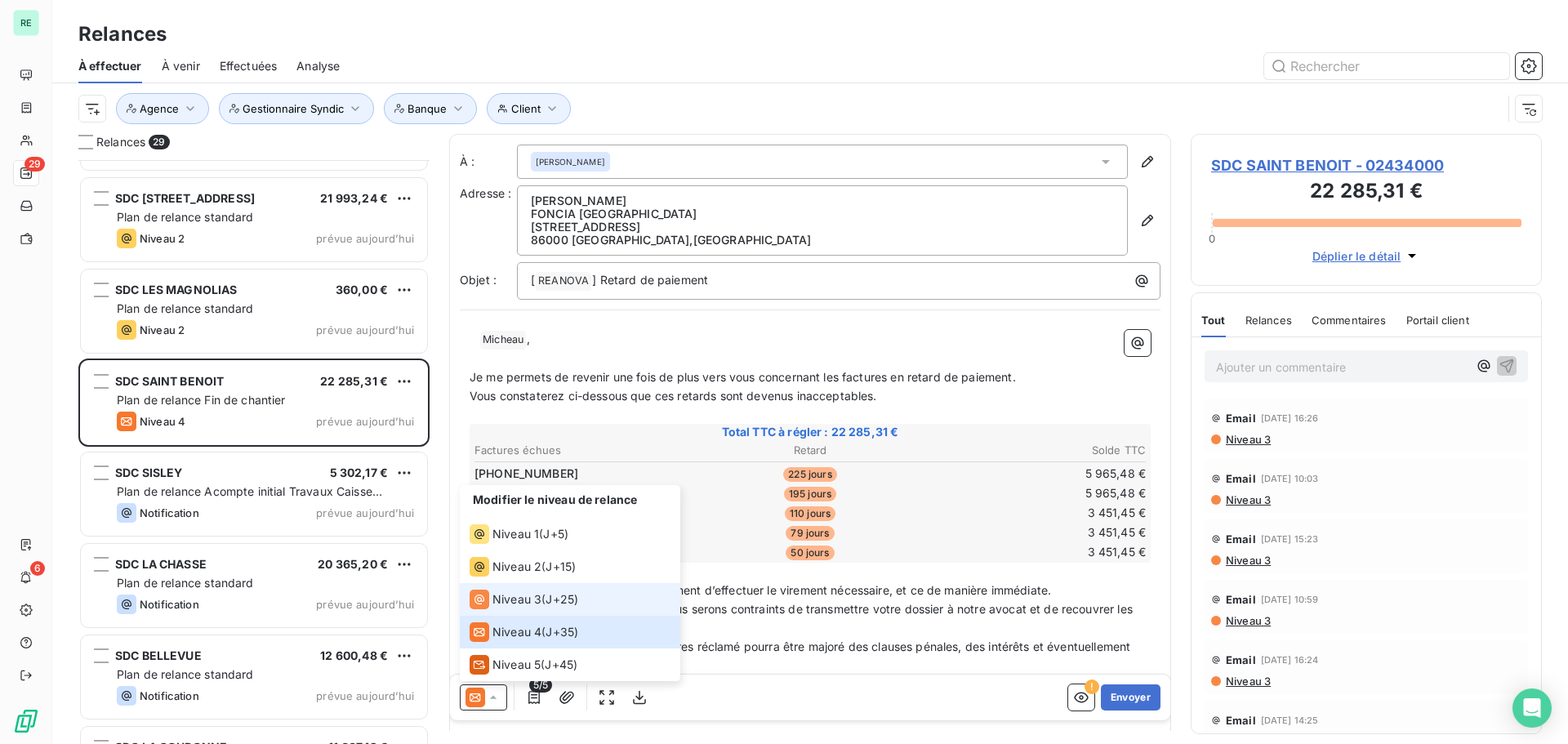
click at [532, 599] on span "Niveau 3" at bounding box center [517, 599] width 49 height 17
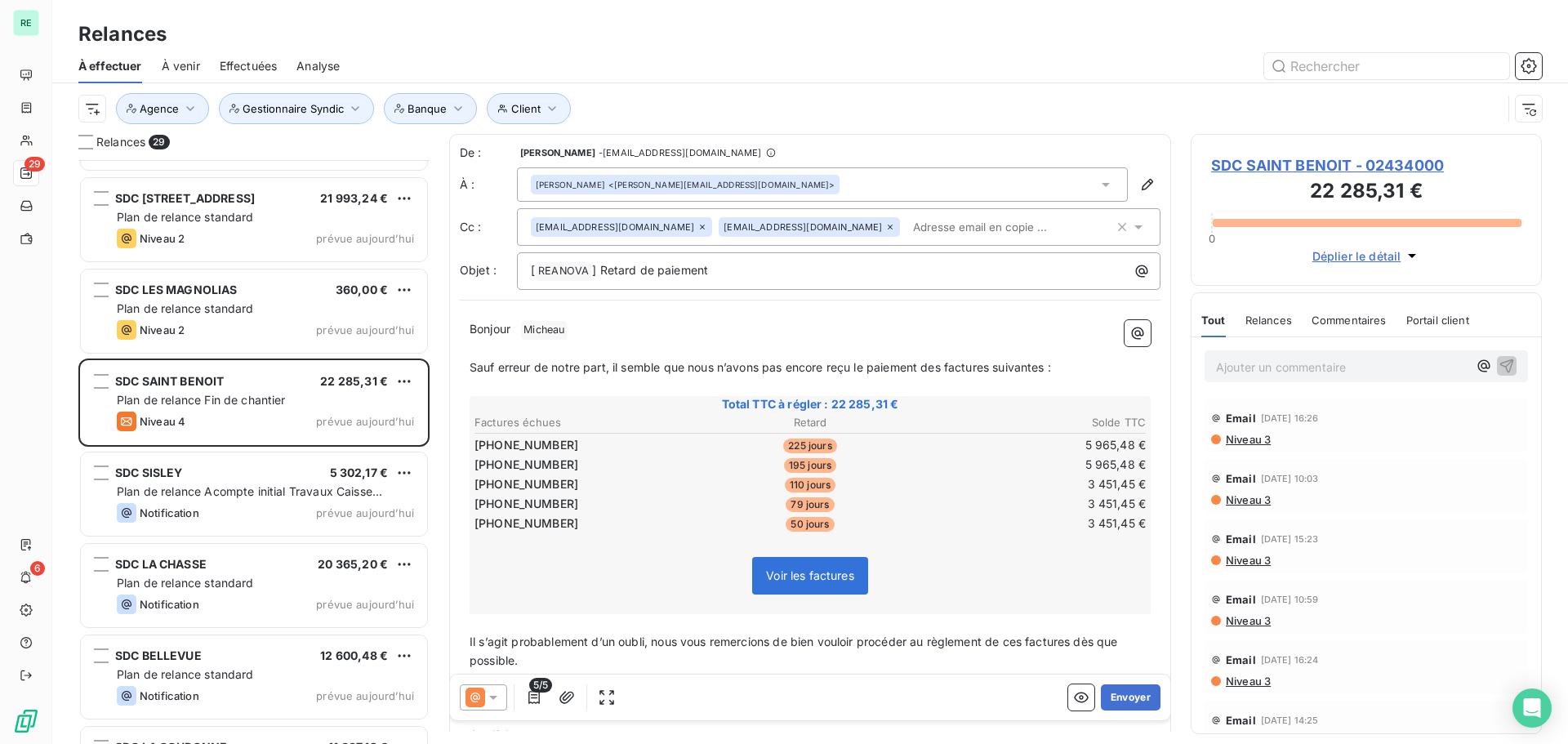
click at [1279, 160] on span "SDC SAINT BENOIT - 02434000" at bounding box center [1366, 165] width 311 height 22
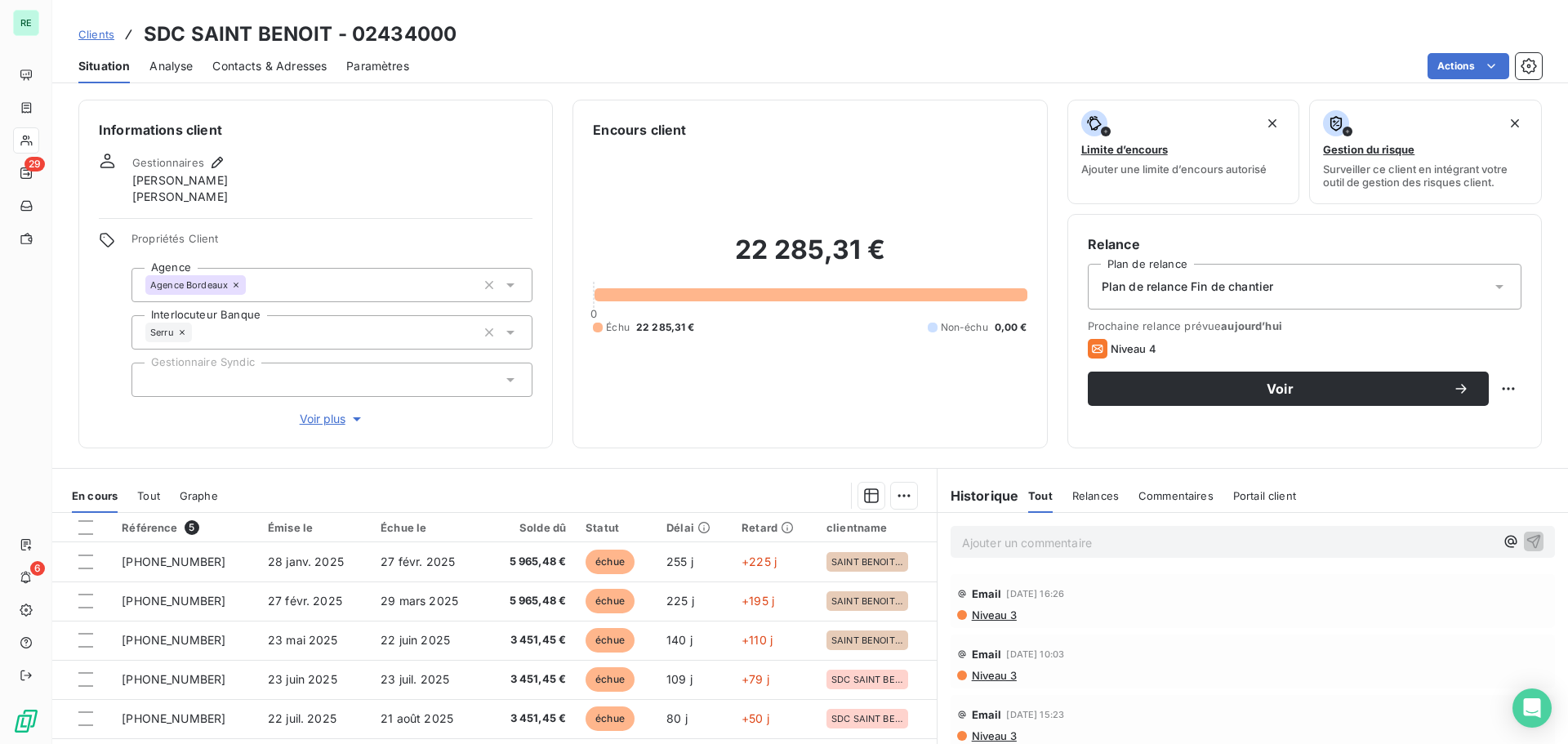
click at [267, 54] on div "Contacts & Adresses" at bounding box center [270, 66] width 115 height 34
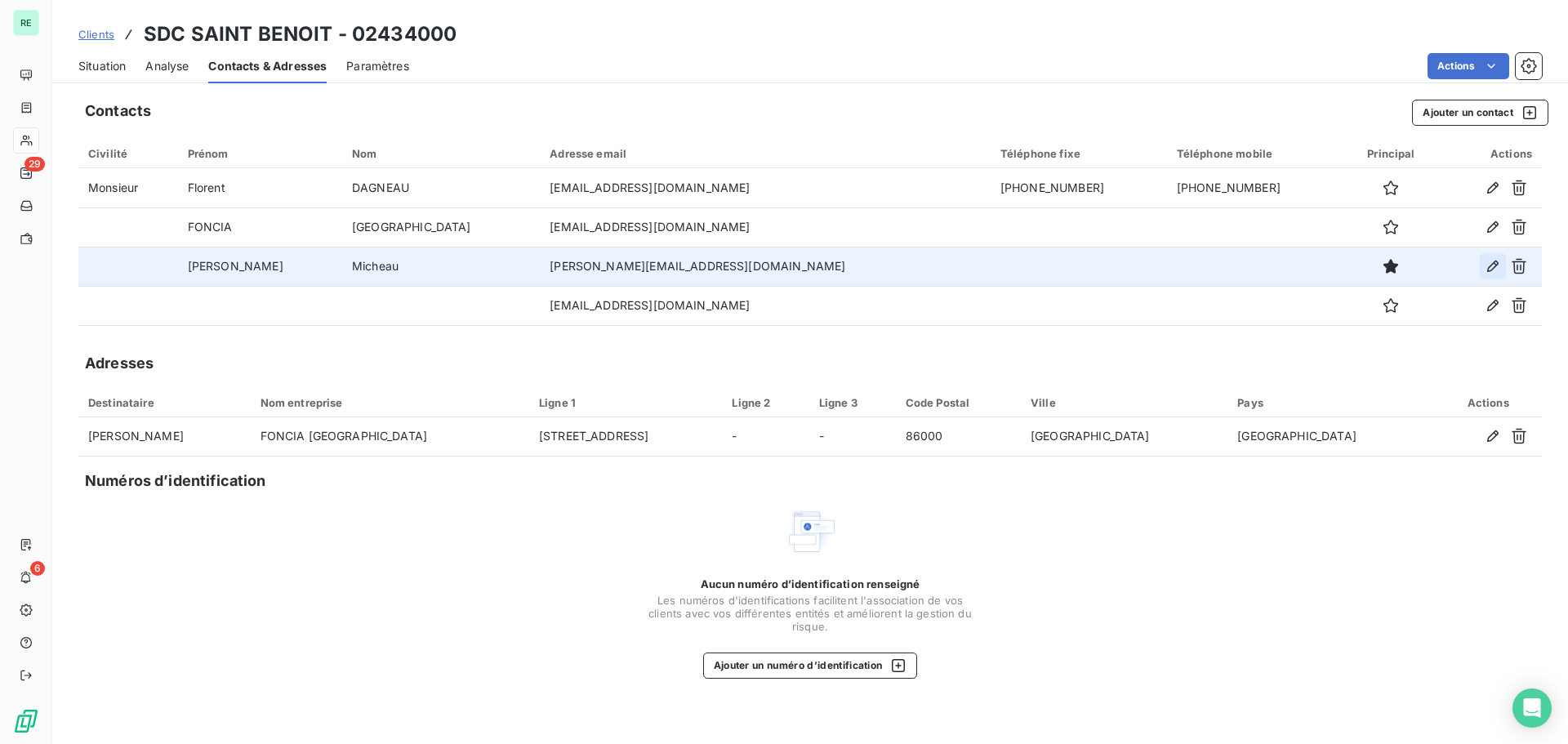
click at [1488, 266] on icon "button" at bounding box center [1493, 267] width 17 height 17
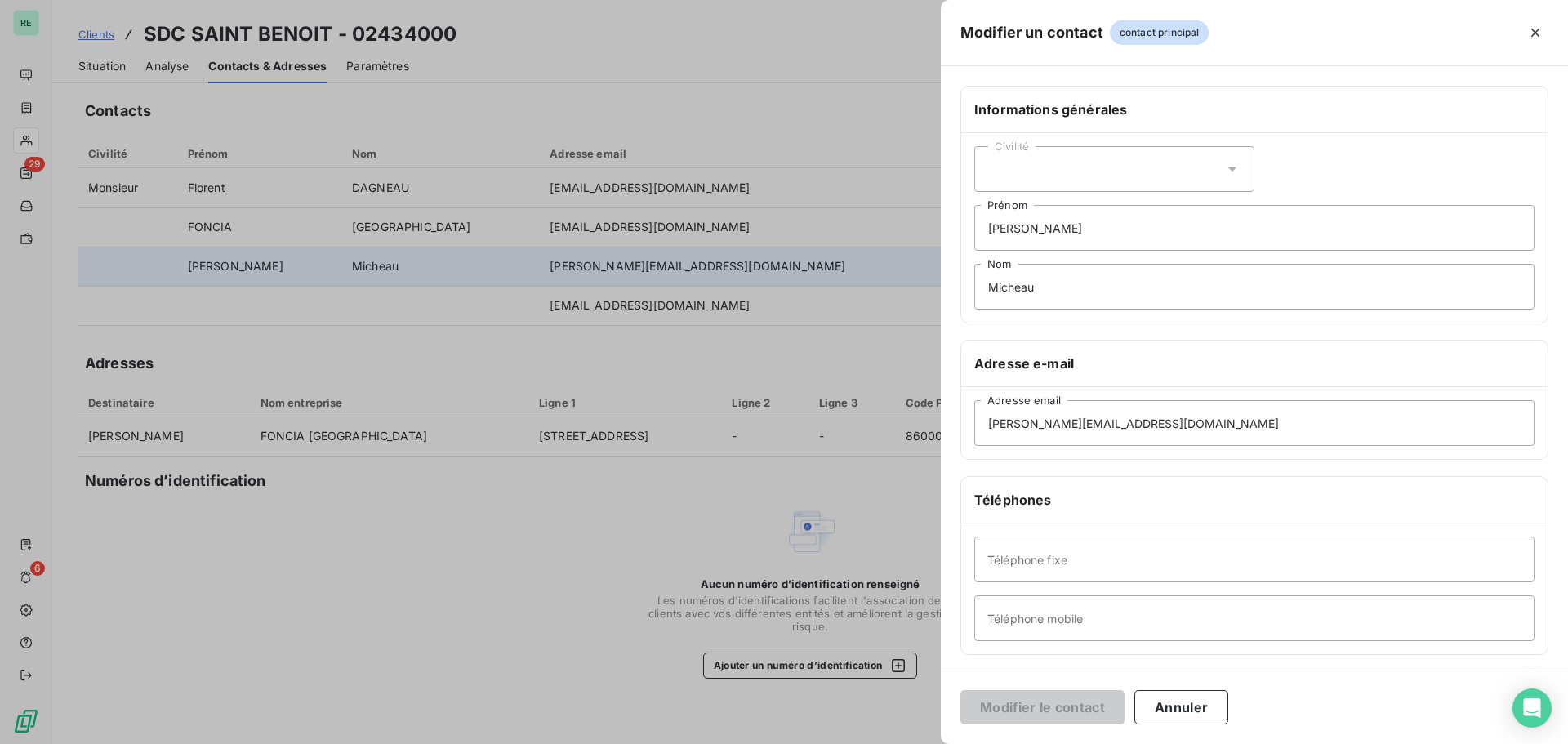
click at [1044, 172] on div "Civilité" at bounding box center [1115, 169] width 280 height 46
click at [1027, 209] on span "Madame" at bounding box center [1029, 210] width 44 height 16
click at [1025, 715] on button "Modifier le contact" at bounding box center [1043, 707] width 164 height 34
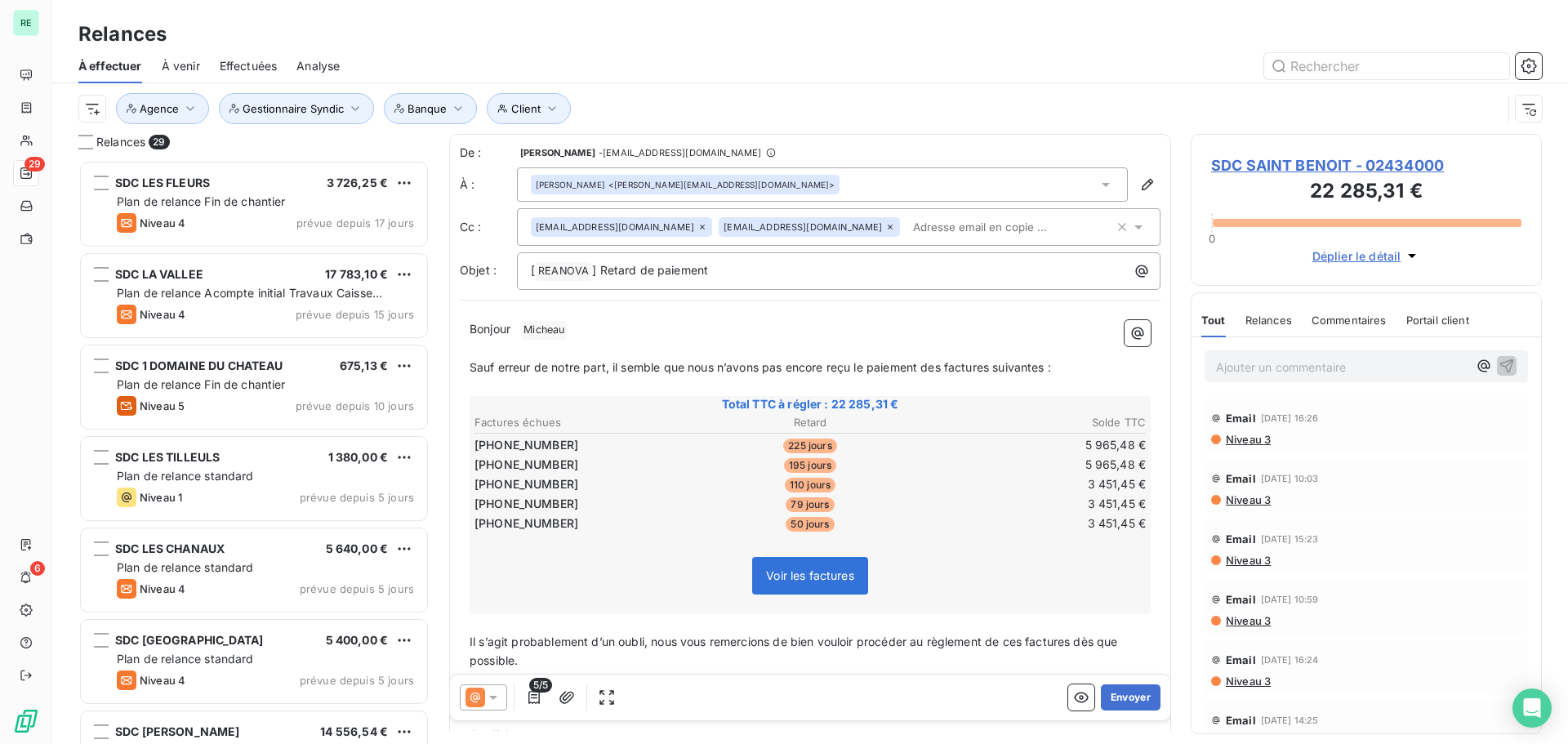
scroll to position [572, 339]
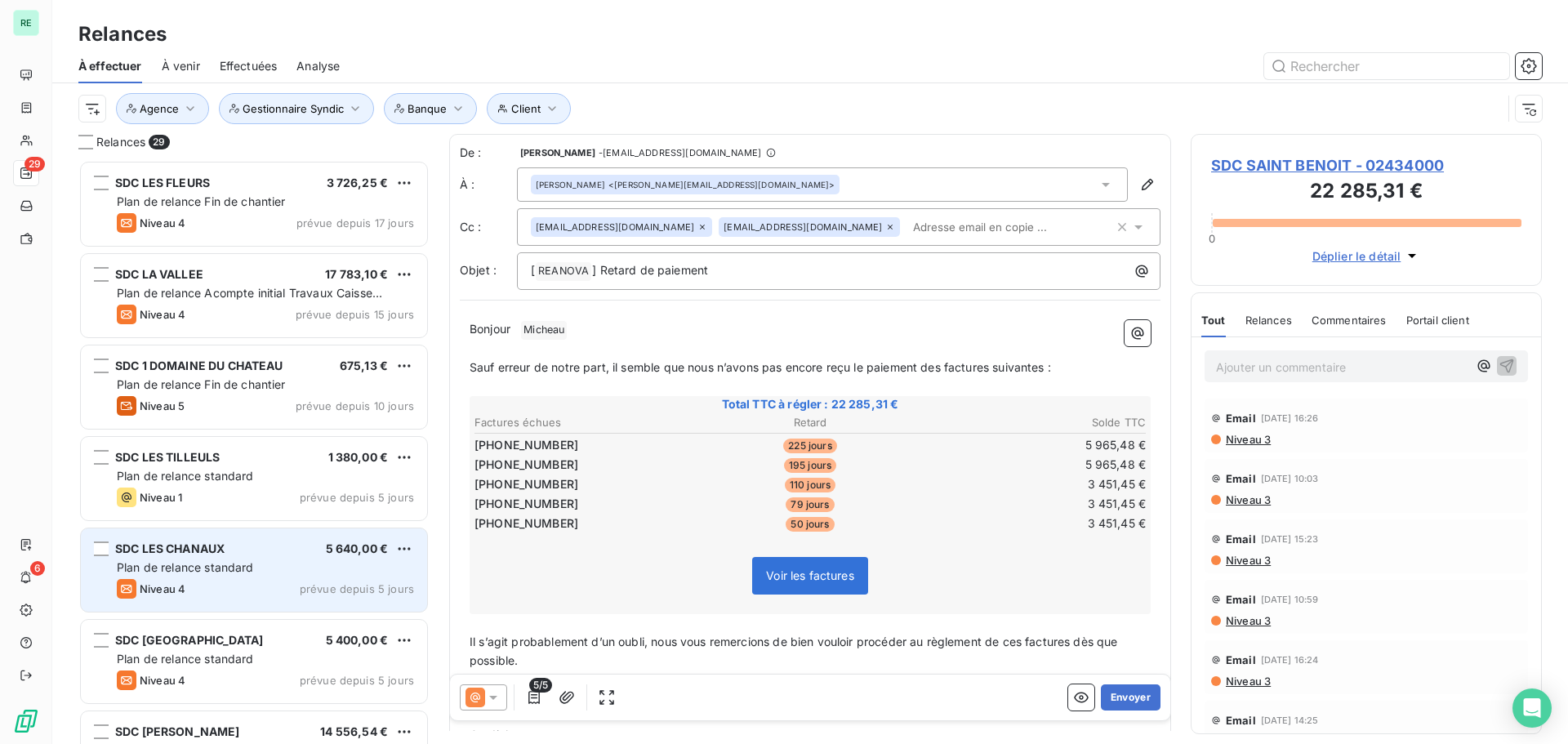
click at [208, 559] on div "Plan de relance standard" at bounding box center [265, 568] width 298 height 17
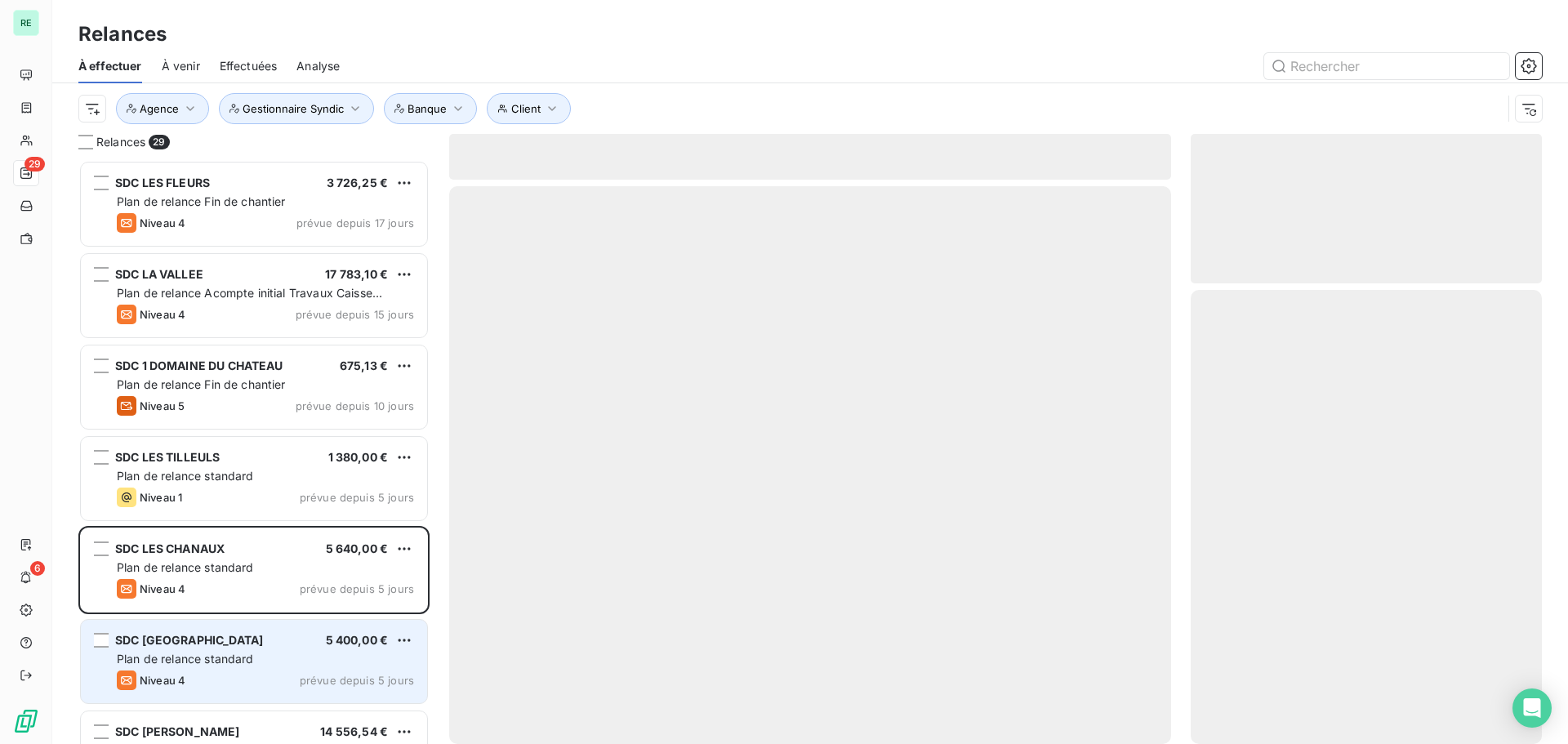
click at [181, 640] on span "SDC [GEOGRAPHIC_DATA]" at bounding box center [188, 640] width 147 height 14
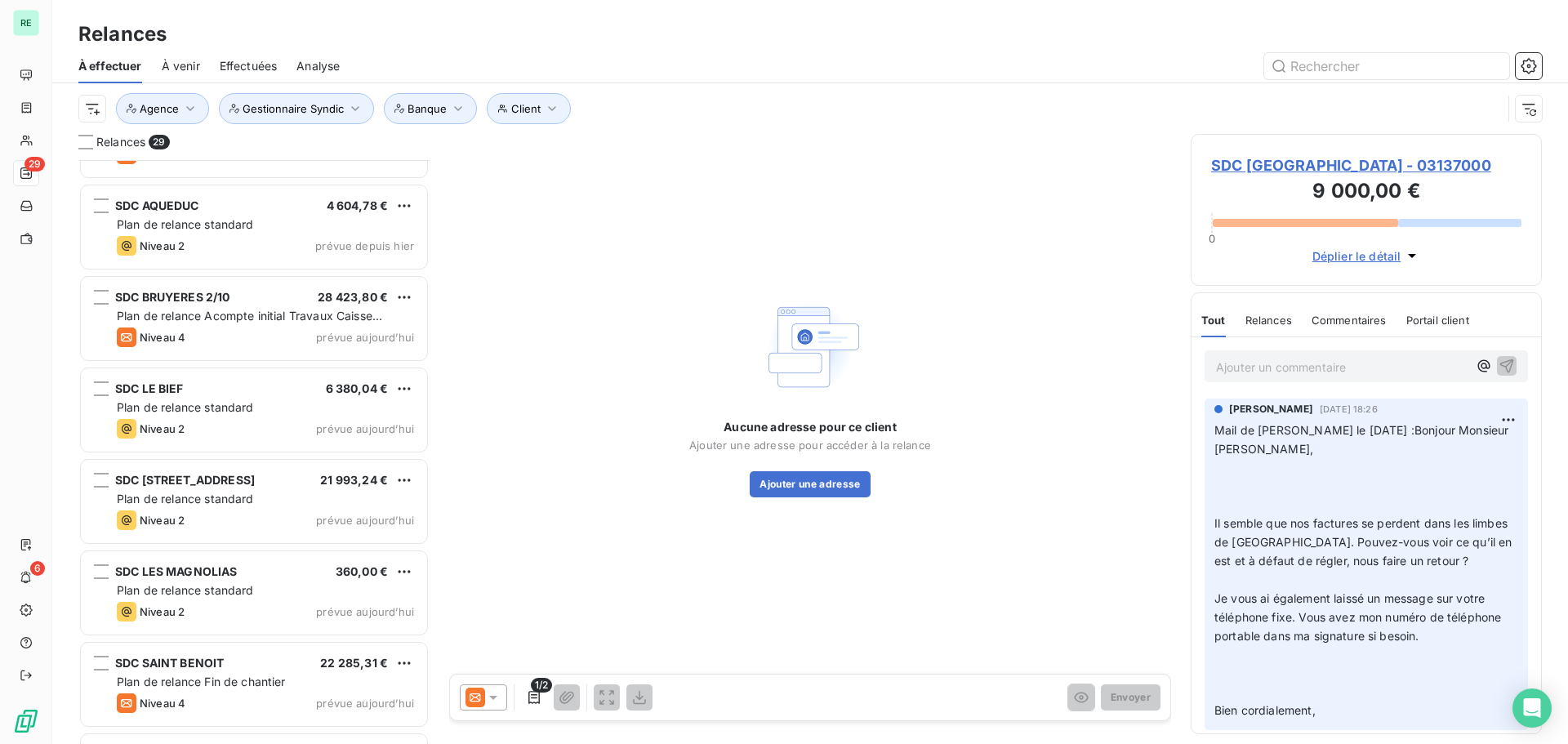
scroll to position [2069, 0]
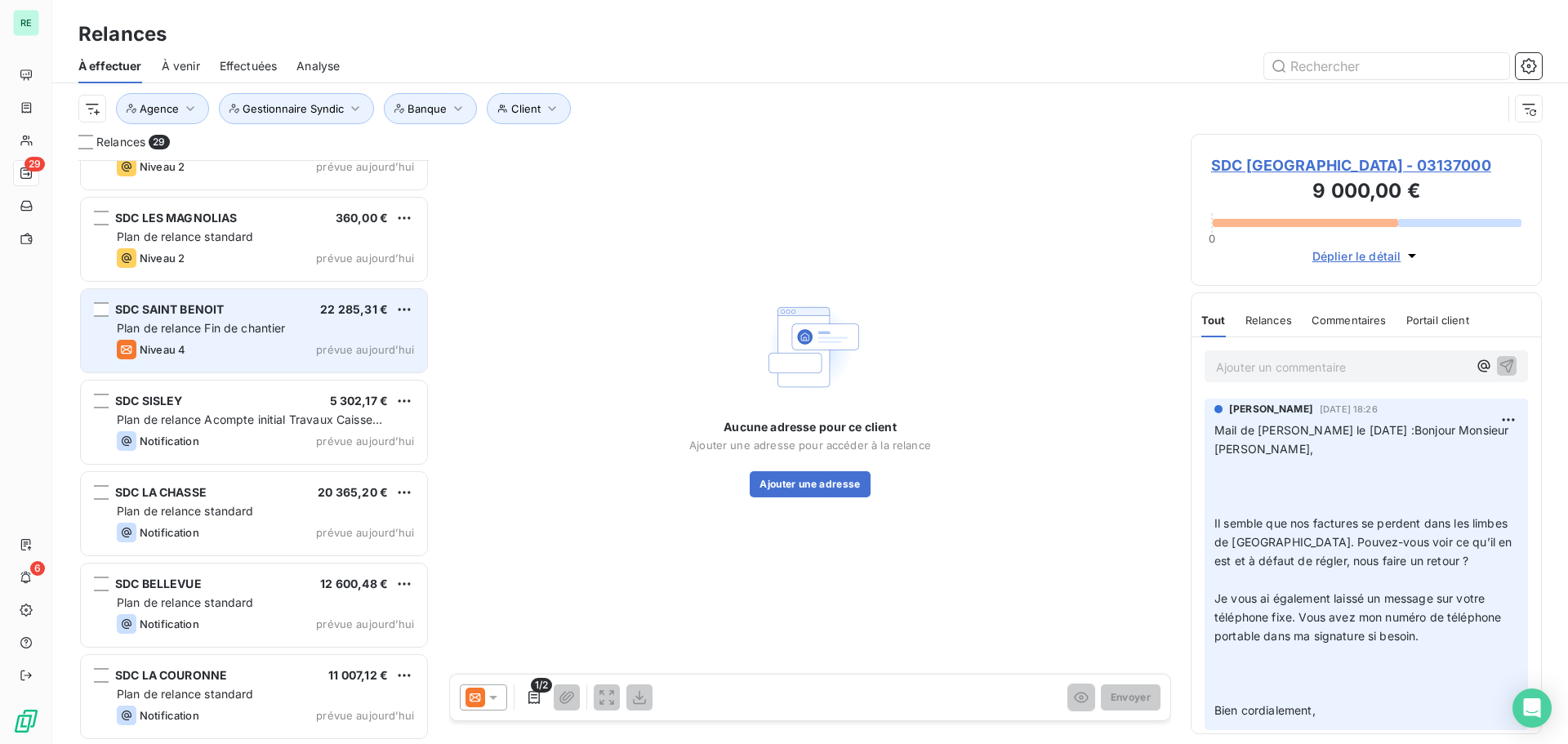
click at [219, 319] on div "SDC SAINT BENOIT 22 285,31 € Plan de relance Fin de chantier Niveau 4 prévue [D…" at bounding box center [254, 330] width 346 height 83
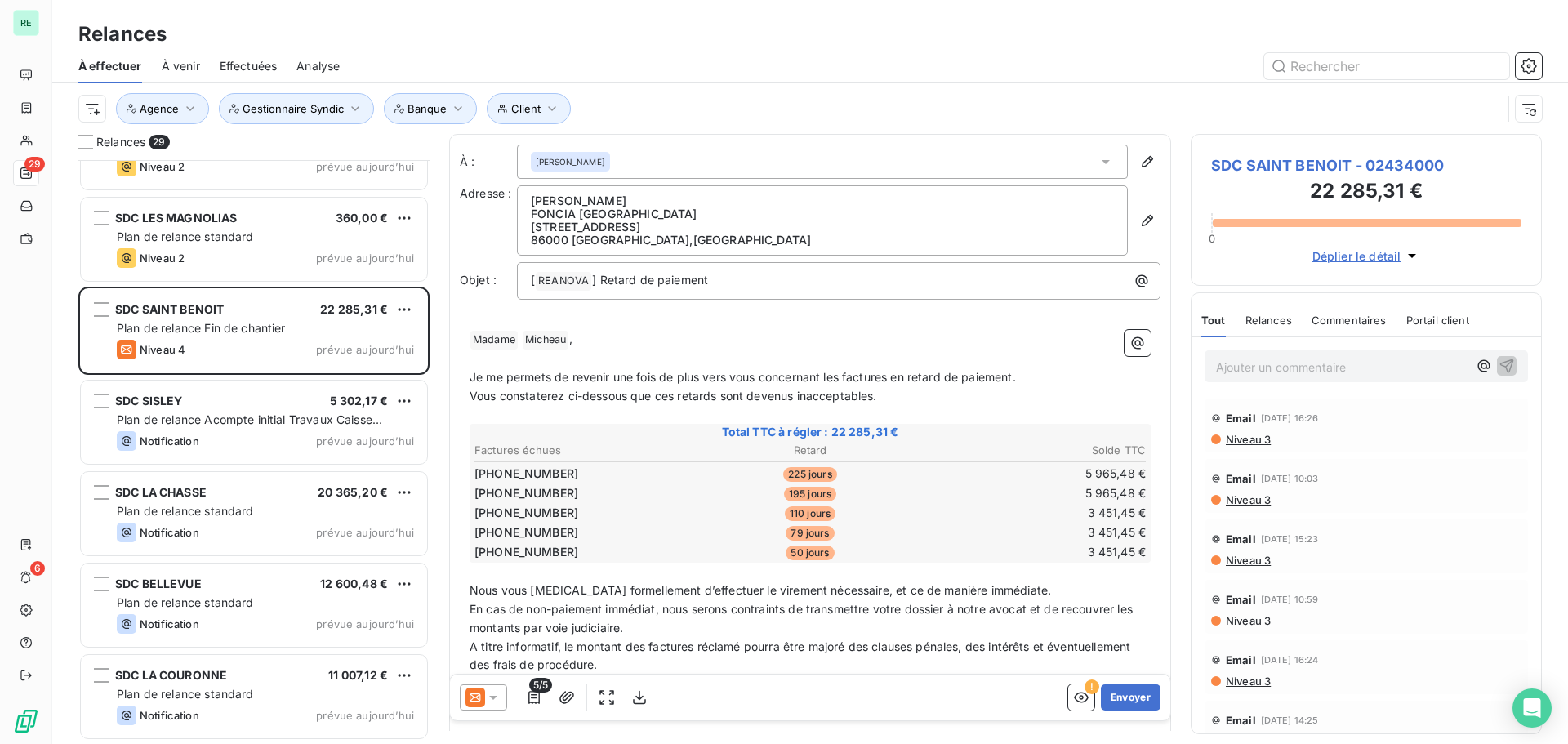
click at [534, 381] on span "Je me permets de revenir une fois de plus vers vous concernant les factures en …" at bounding box center [742, 377] width 547 height 14
click at [493, 699] on icon at bounding box center [493, 697] width 17 height 17
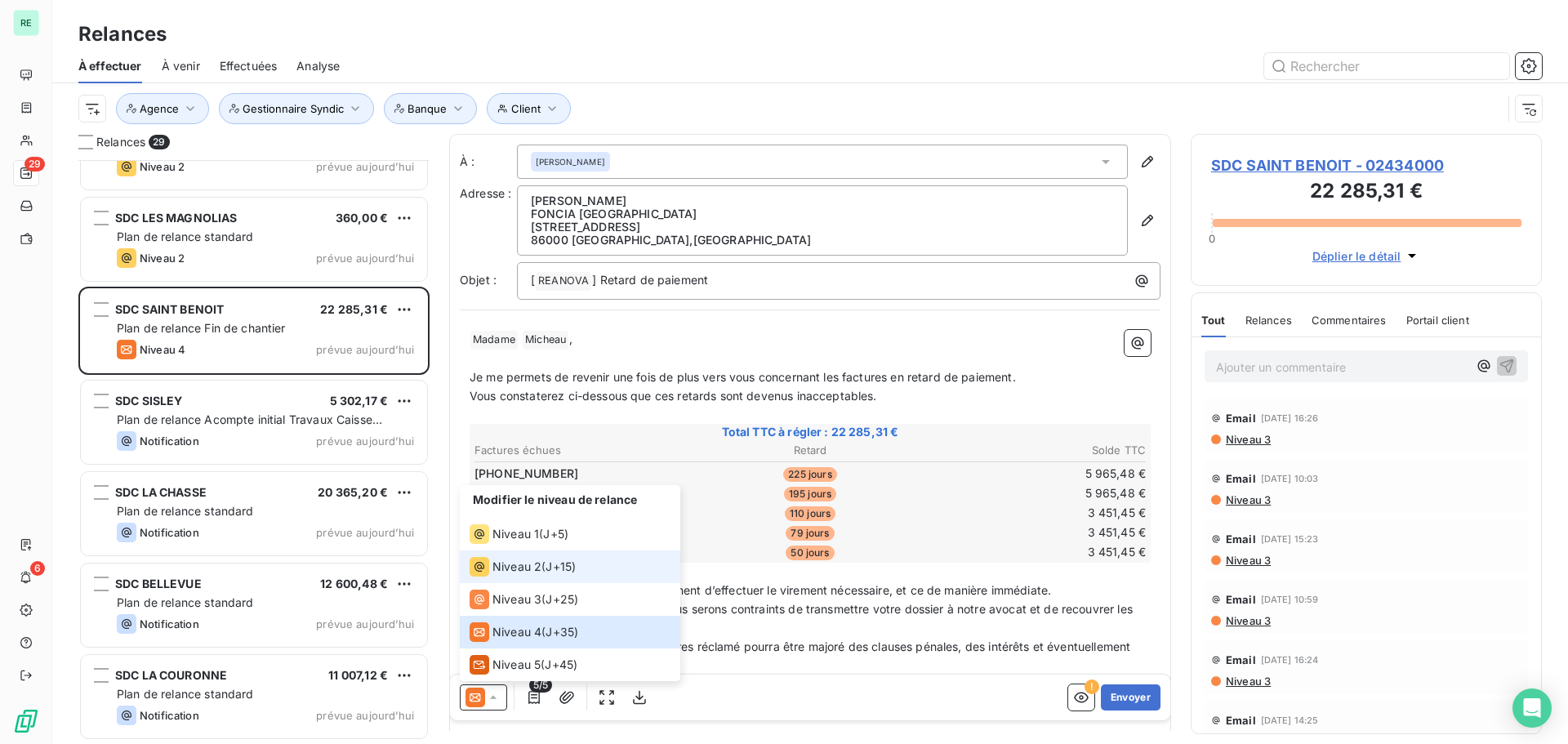
click at [521, 572] on span "Niveau 2" at bounding box center [517, 567] width 49 height 17
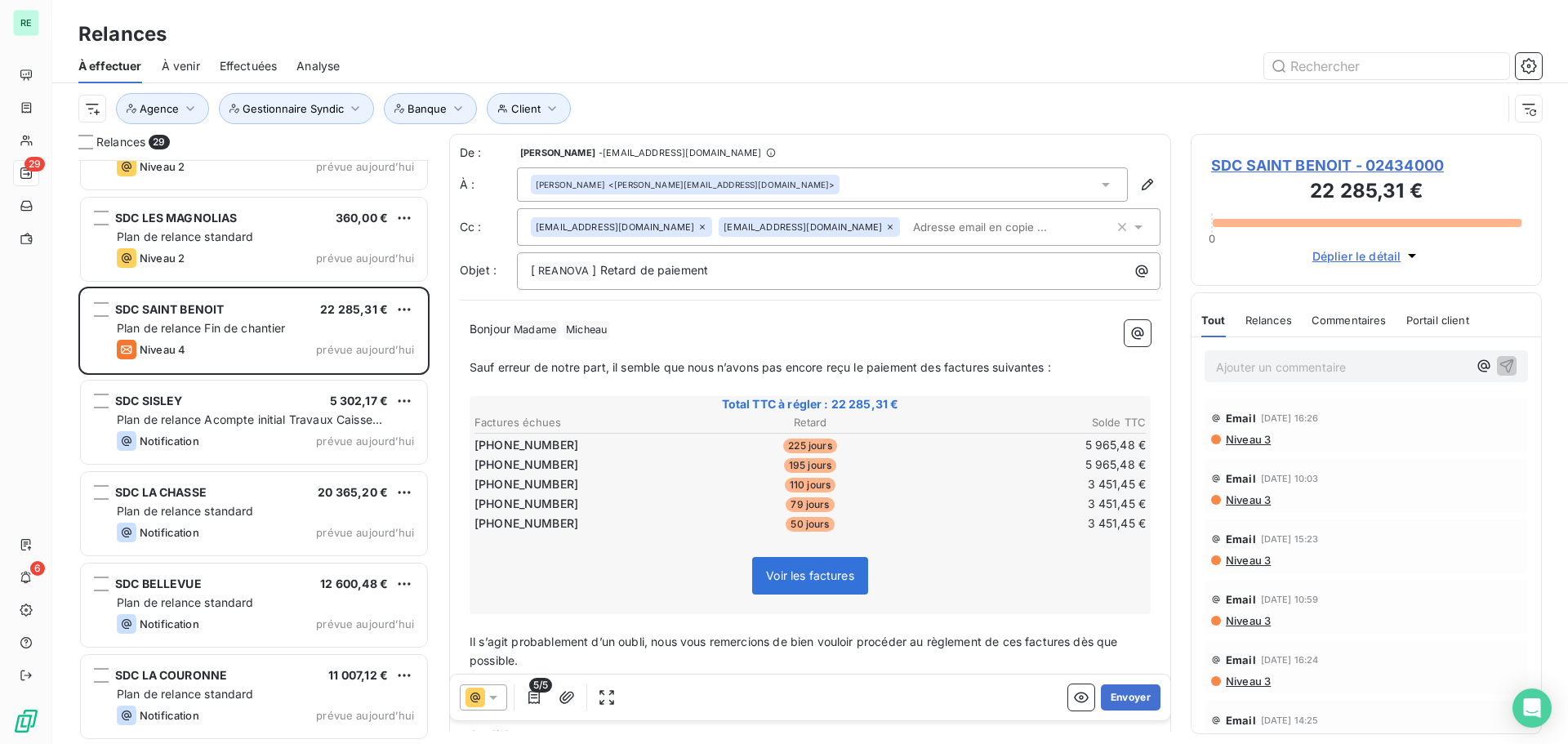
click at [498, 691] on icon at bounding box center [493, 697] width 17 height 17
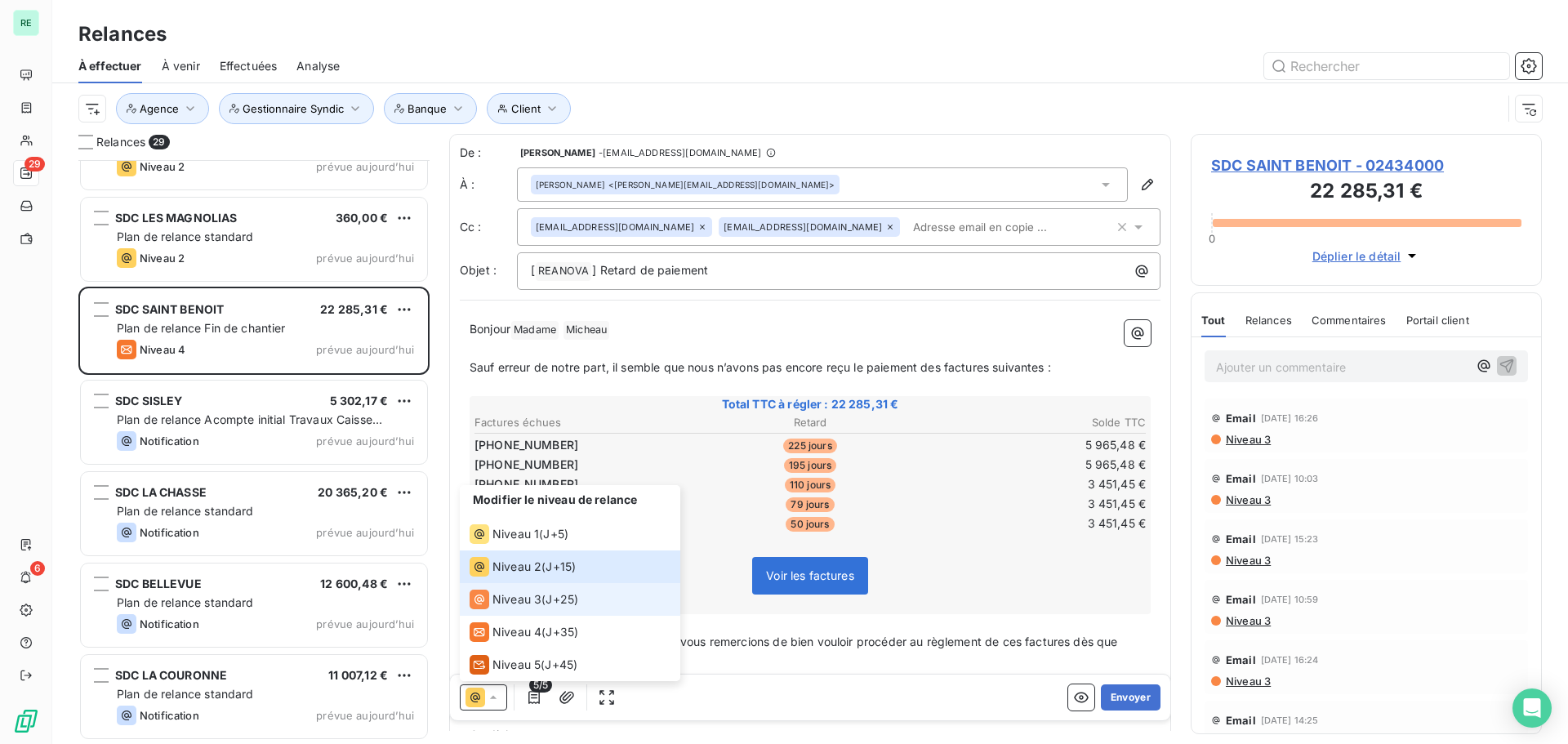
click at [510, 595] on span "Niveau 3" at bounding box center [517, 599] width 49 height 17
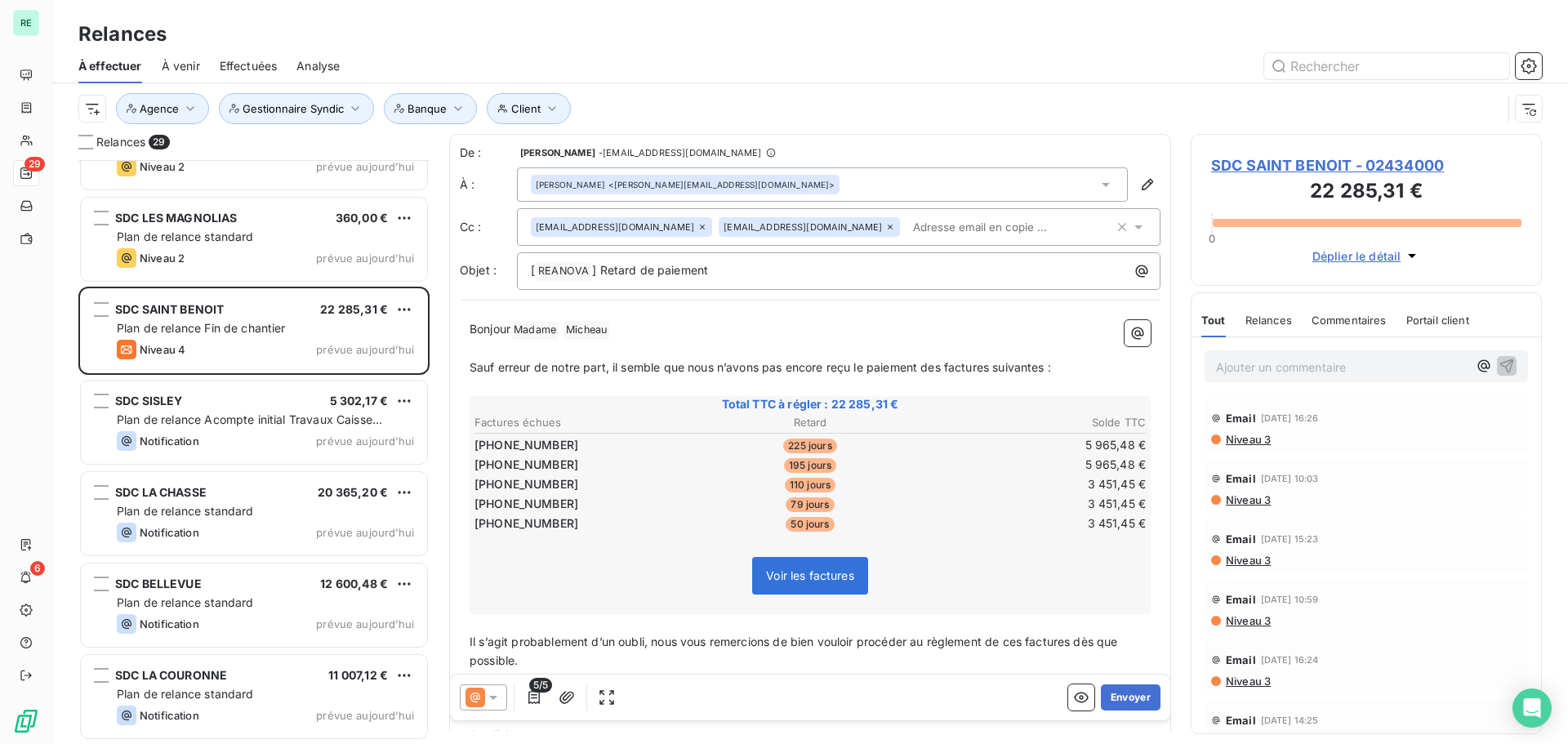
click at [529, 362] on span "Sauf erreur de notre part, il semble que nous n’avons pas encore reçu le paieme…" at bounding box center [759, 366] width 581 height 14
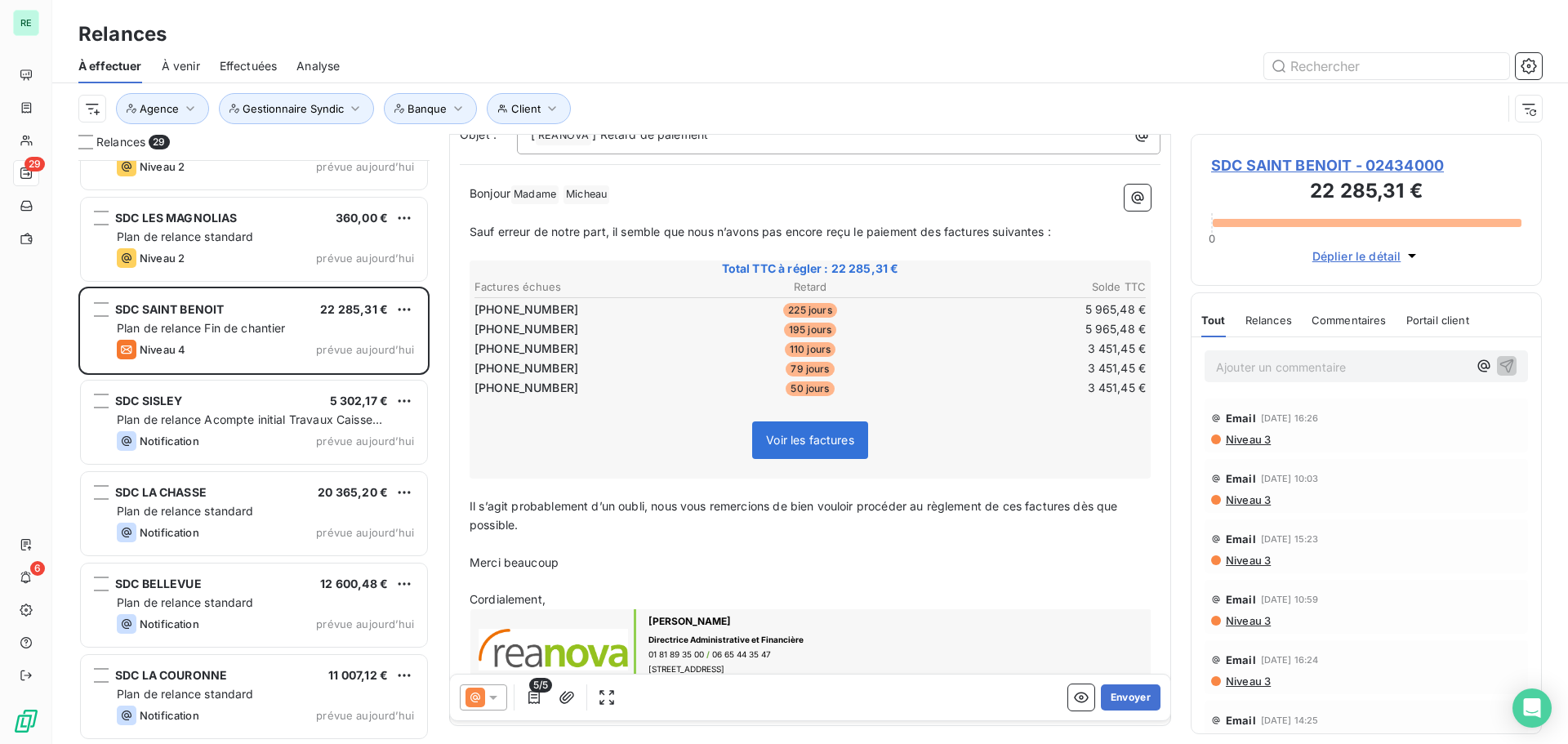
scroll to position [165, 0]
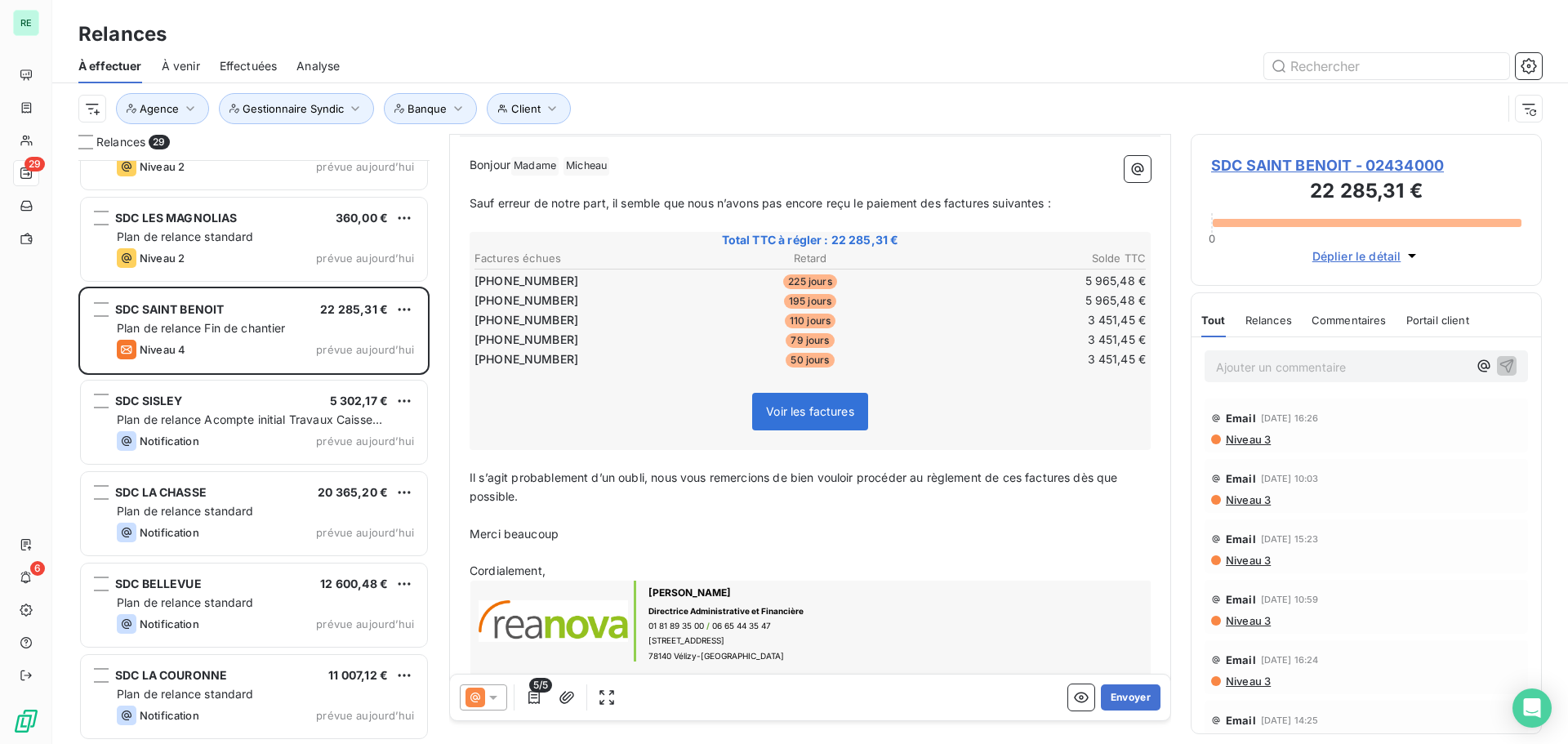
click at [549, 502] on p "Il s’agit probablement d’un oubli, nous vous remercions de bien vouloir procéde…" at bounding box center [810, 488] width 681 height 37
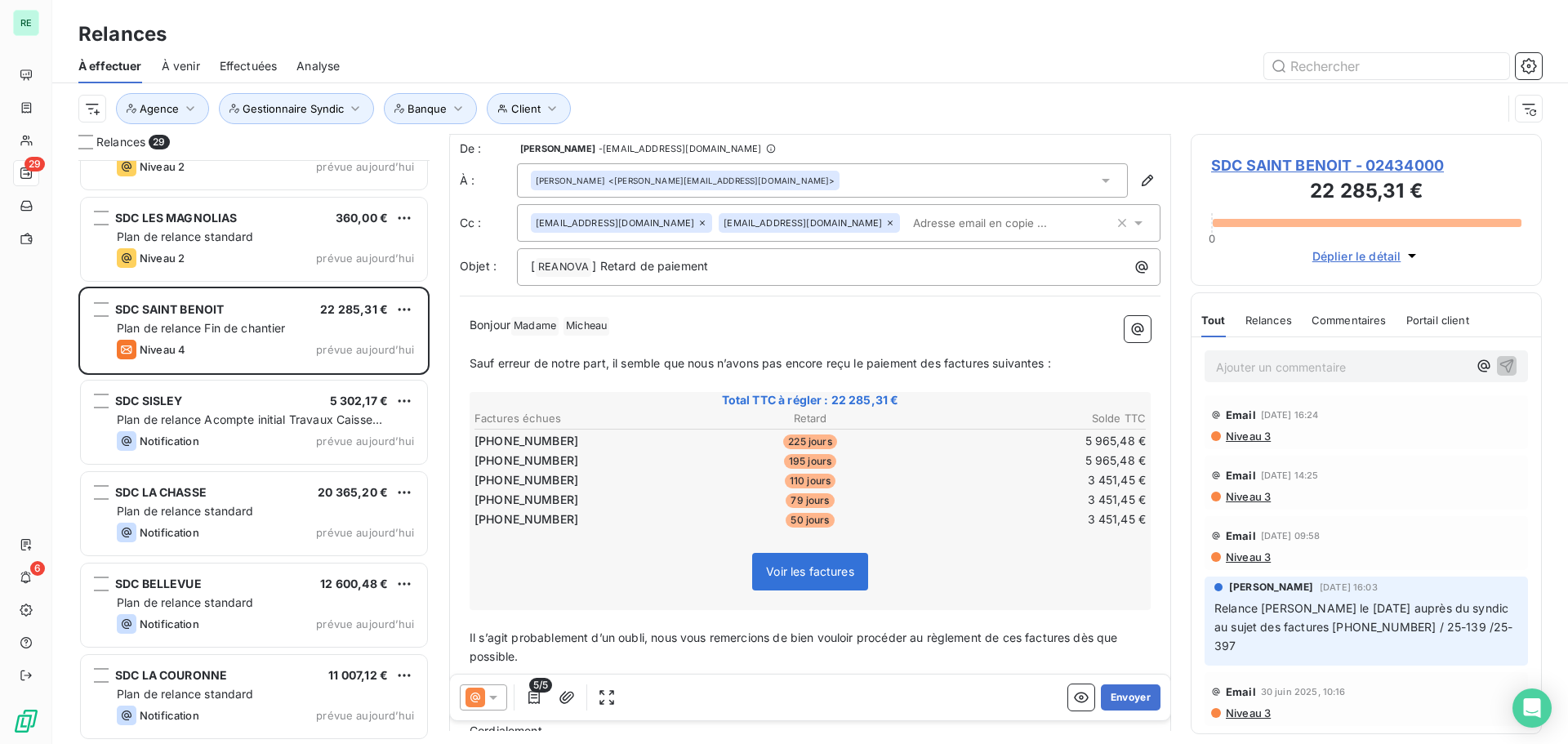
scroll to position [0, 0]
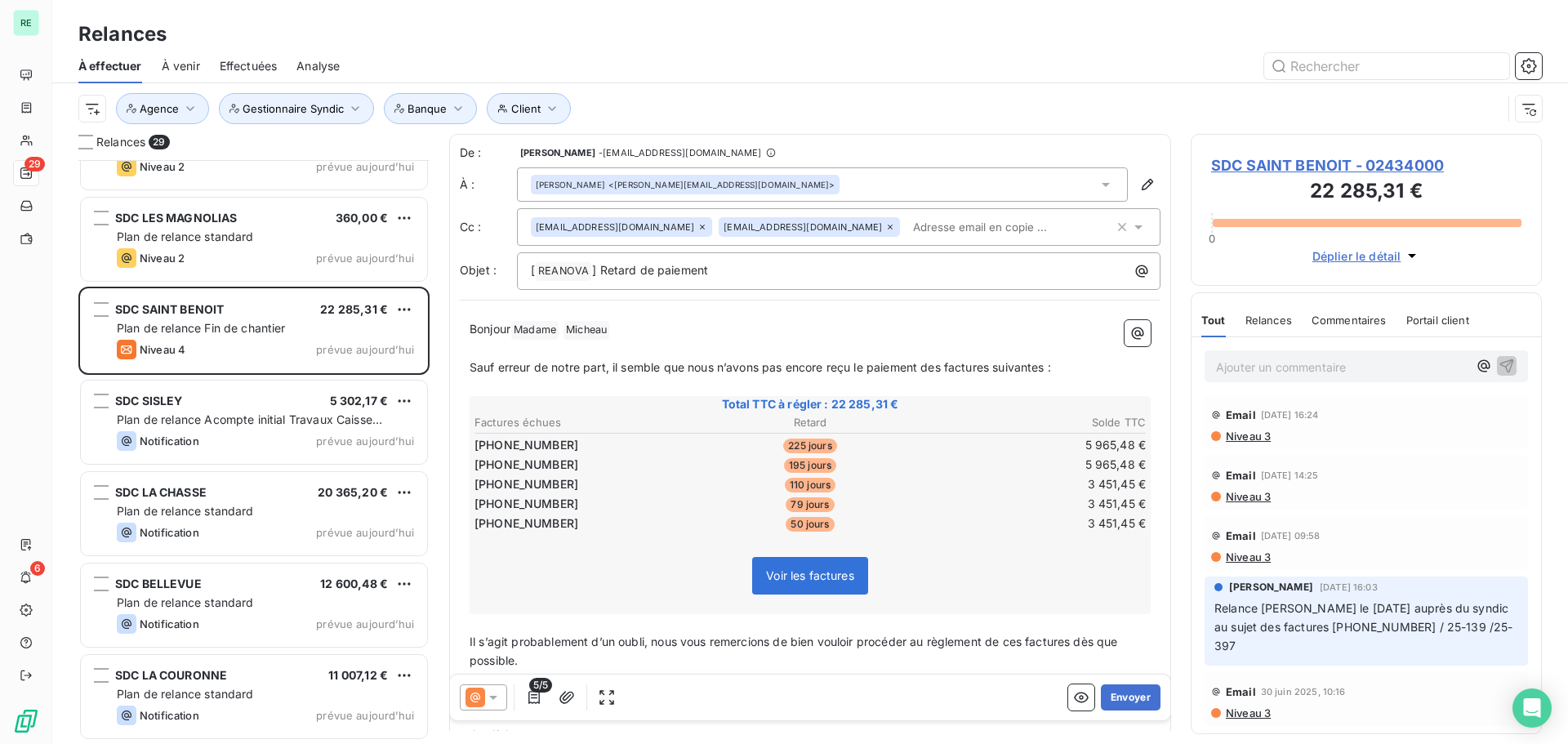
click at [790, 188] on div "[PERSON_NAME] <[EMAIL_ADDRESS][DOMAIN_NAME]>" at bounding box center [822, 184] width 611 height 34
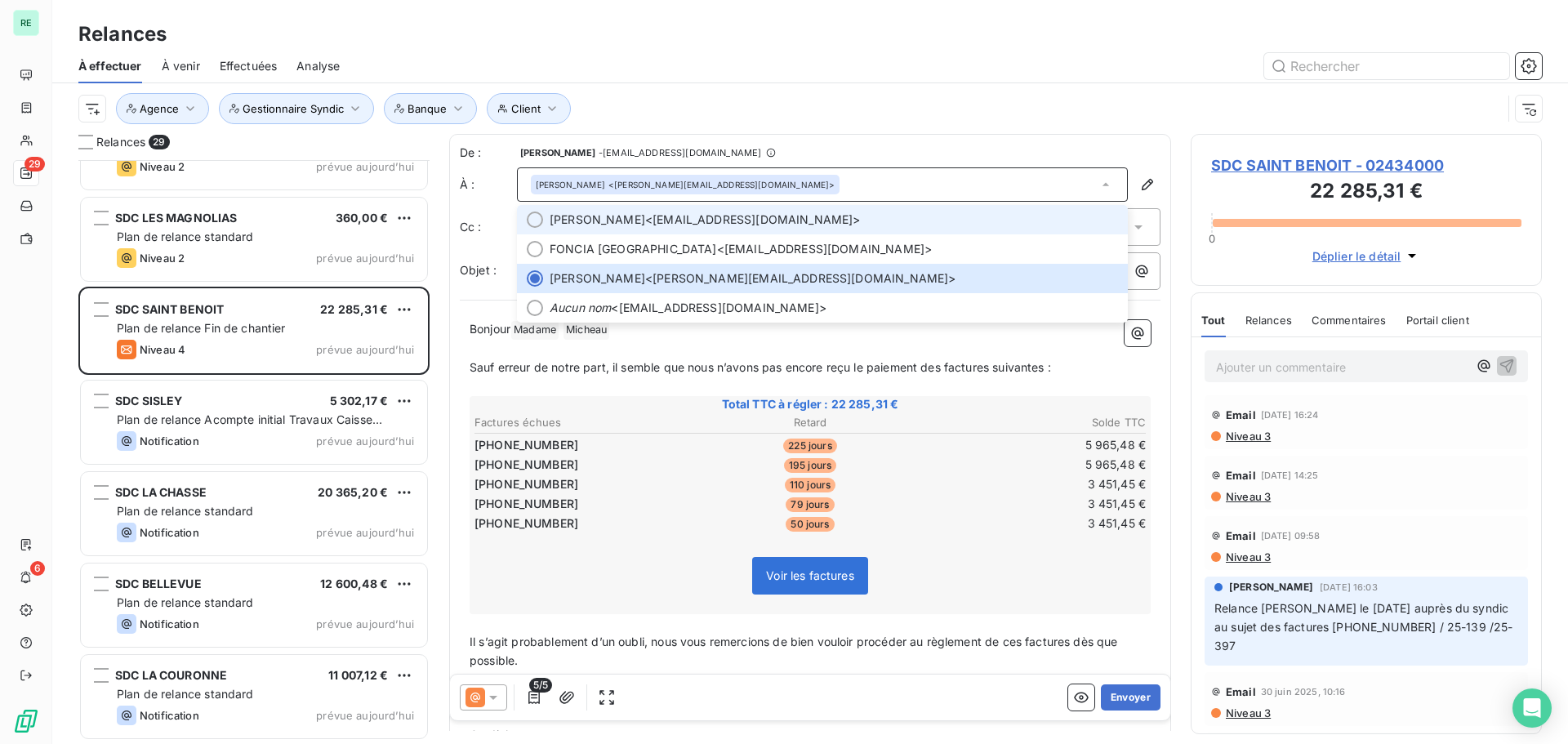
click at [645, 213] on span "[PERSON_NAME]" at bounding box center [597, 220] width 95 height 17
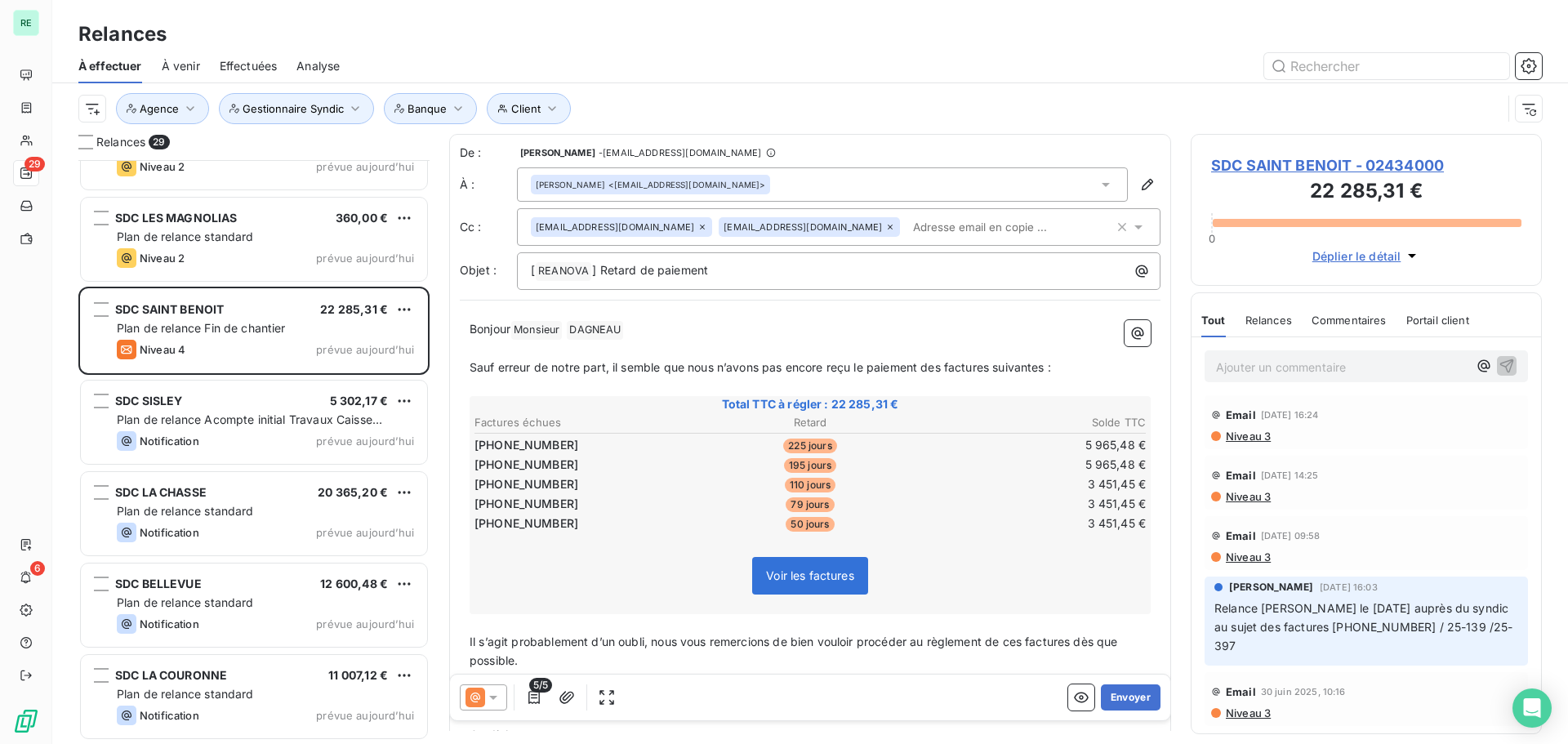
click at [755, 188] on div "[PERSON_NAME] <[EMAIL_ADDRESS][DOMAIN_NAME]>" at bounding box center [822, 184] width 611 height 34
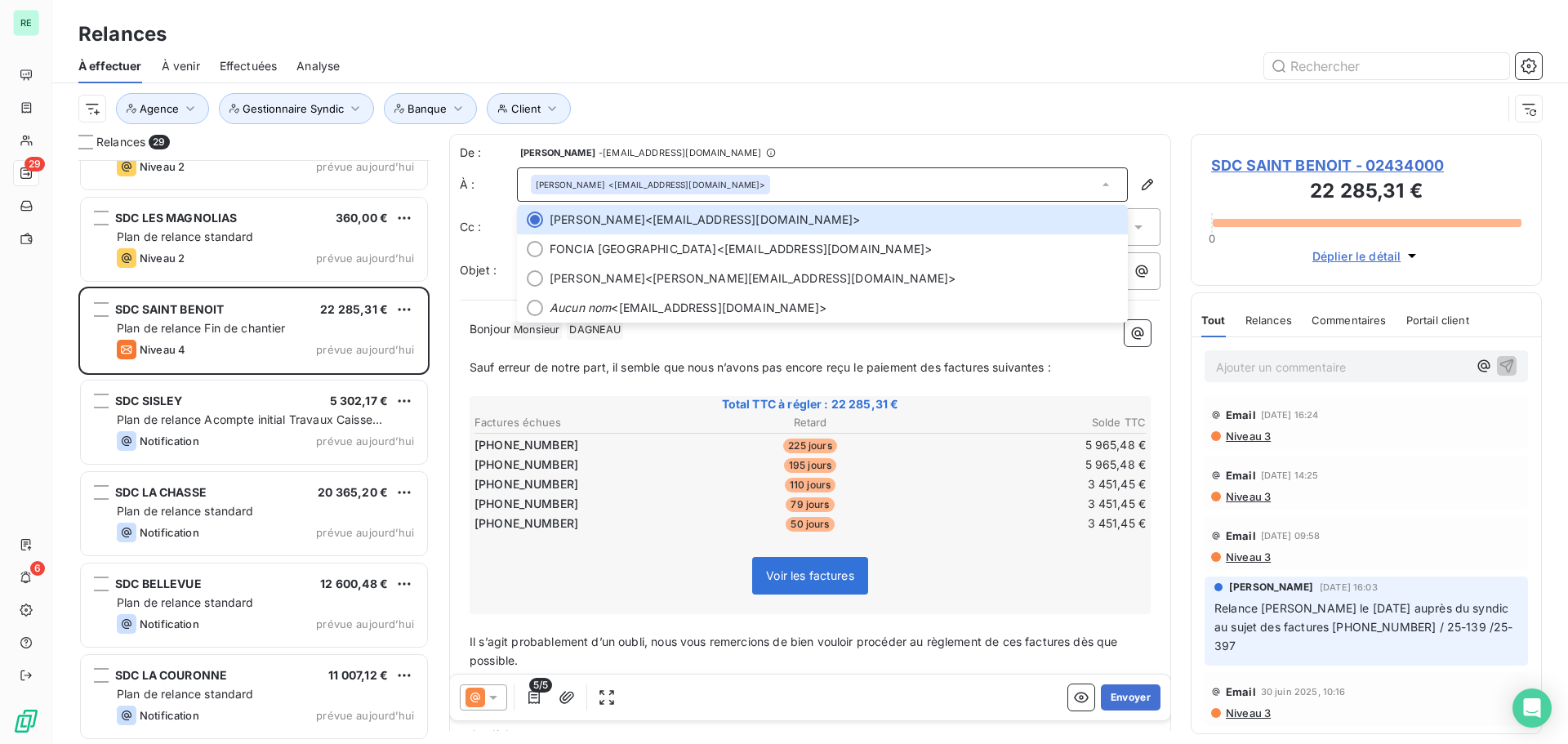
click at [927, 122] on div "Client Agence Gestionnaire Syndic Banque" at bounding box center [790, 108] width 1423 height 31
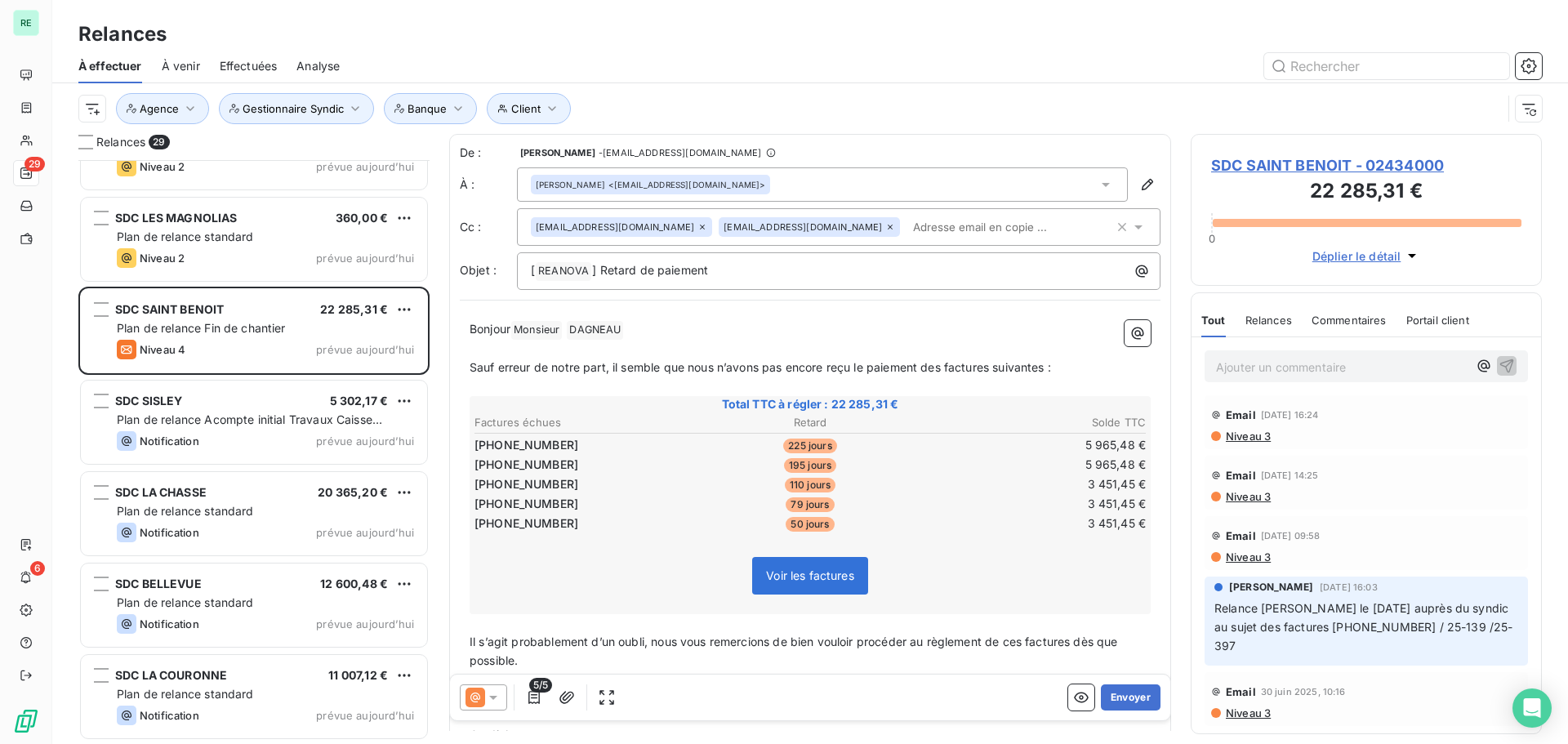
click at [907, 220] on input "text" at bounding box center [1001, 227] width 188 height 24
click at [758, 184] on div "[PERSON_NAME] <[EMAIL_ADDRESS][DOMAIN_NAME]>" at bounding box center [822, 184] width 611 height 34
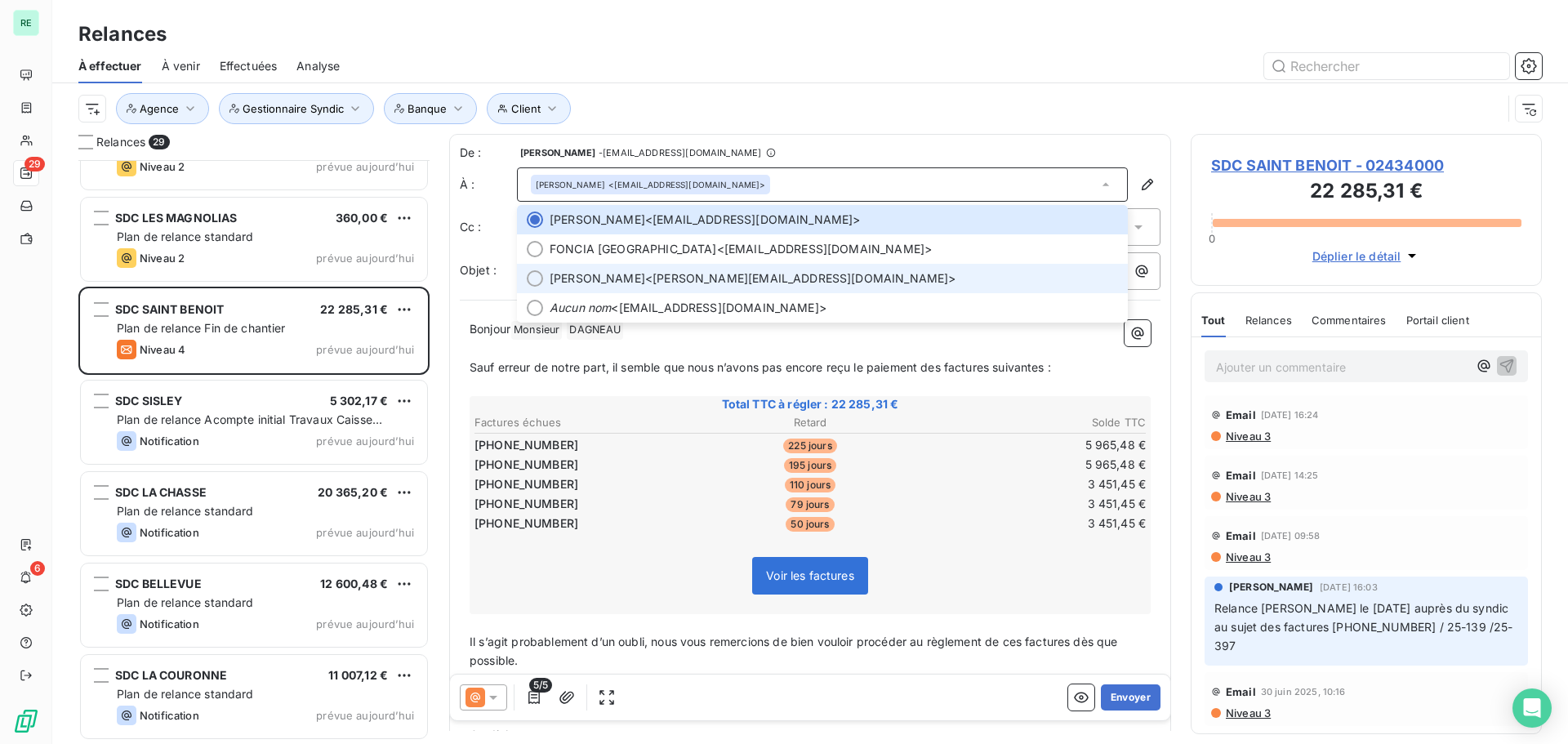
click at [609, 276] on span "[PERSON_NAME]" at bounding box center [597, 279] width 95 height 17
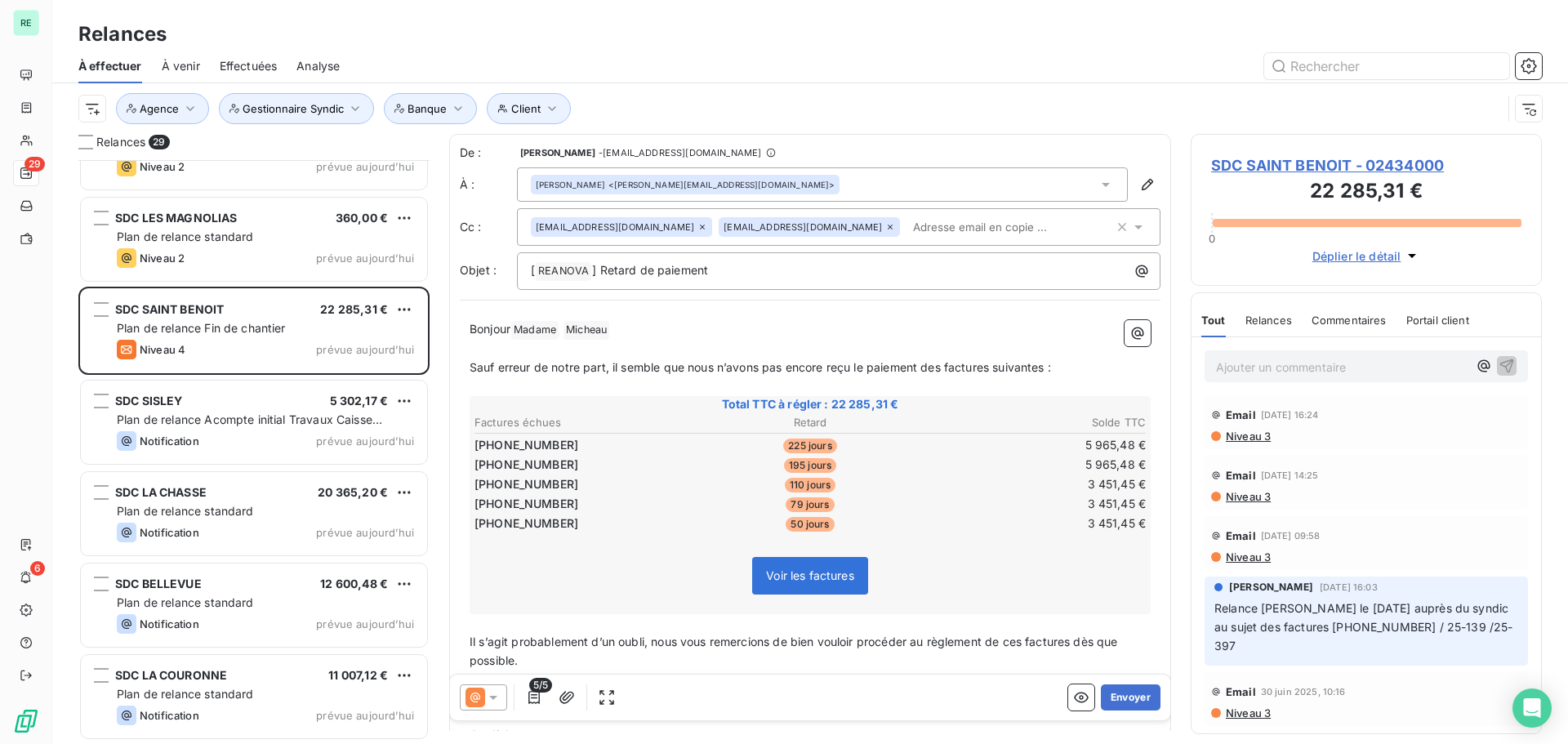
click at [907, 222] on input "text" at bounding box center [1001, 227] width 188 height 24
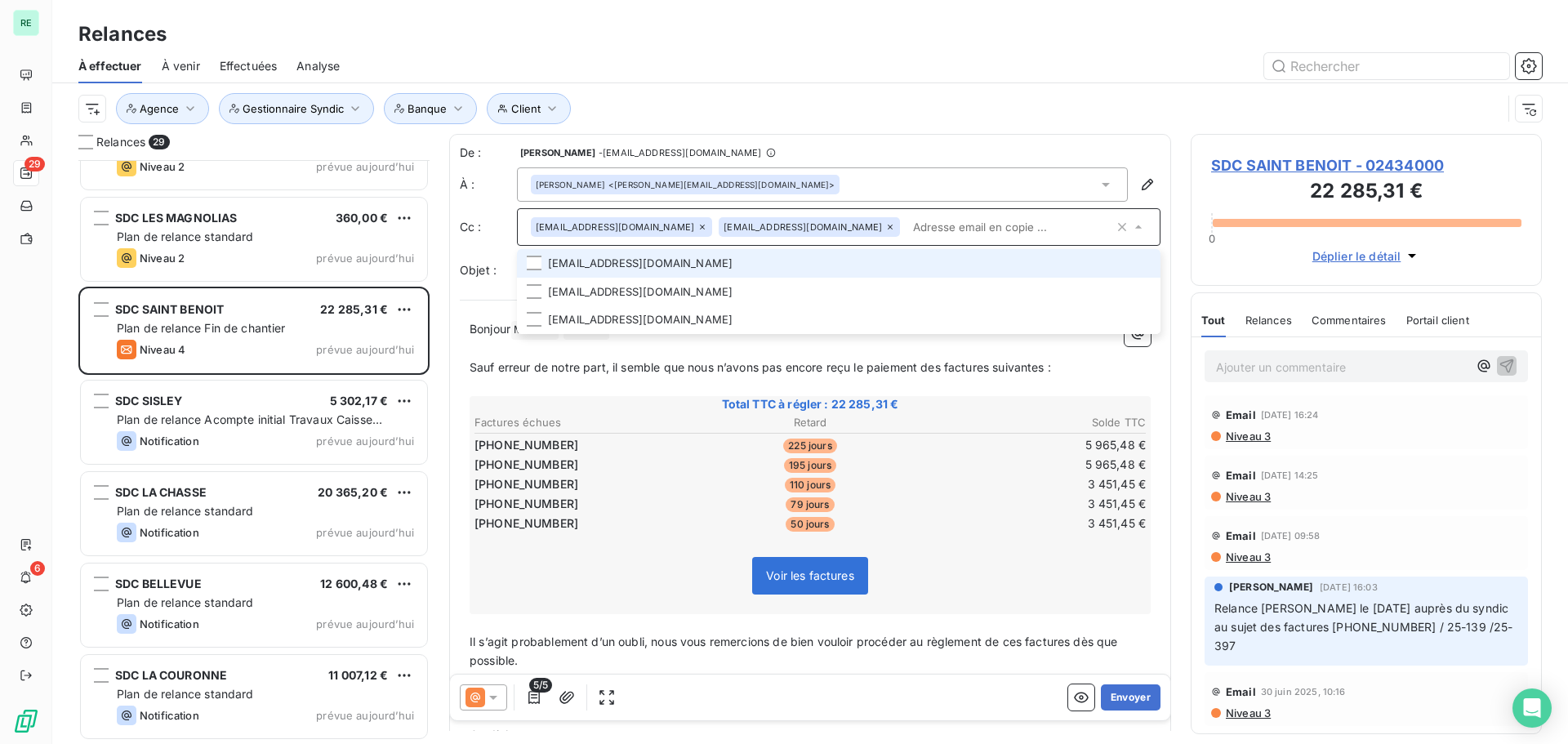
click at [641, 259] on li "[EMAIL_ADDRESS][DOMAIN_NAME]" at bounding box center [839, 263] width 644 height 29
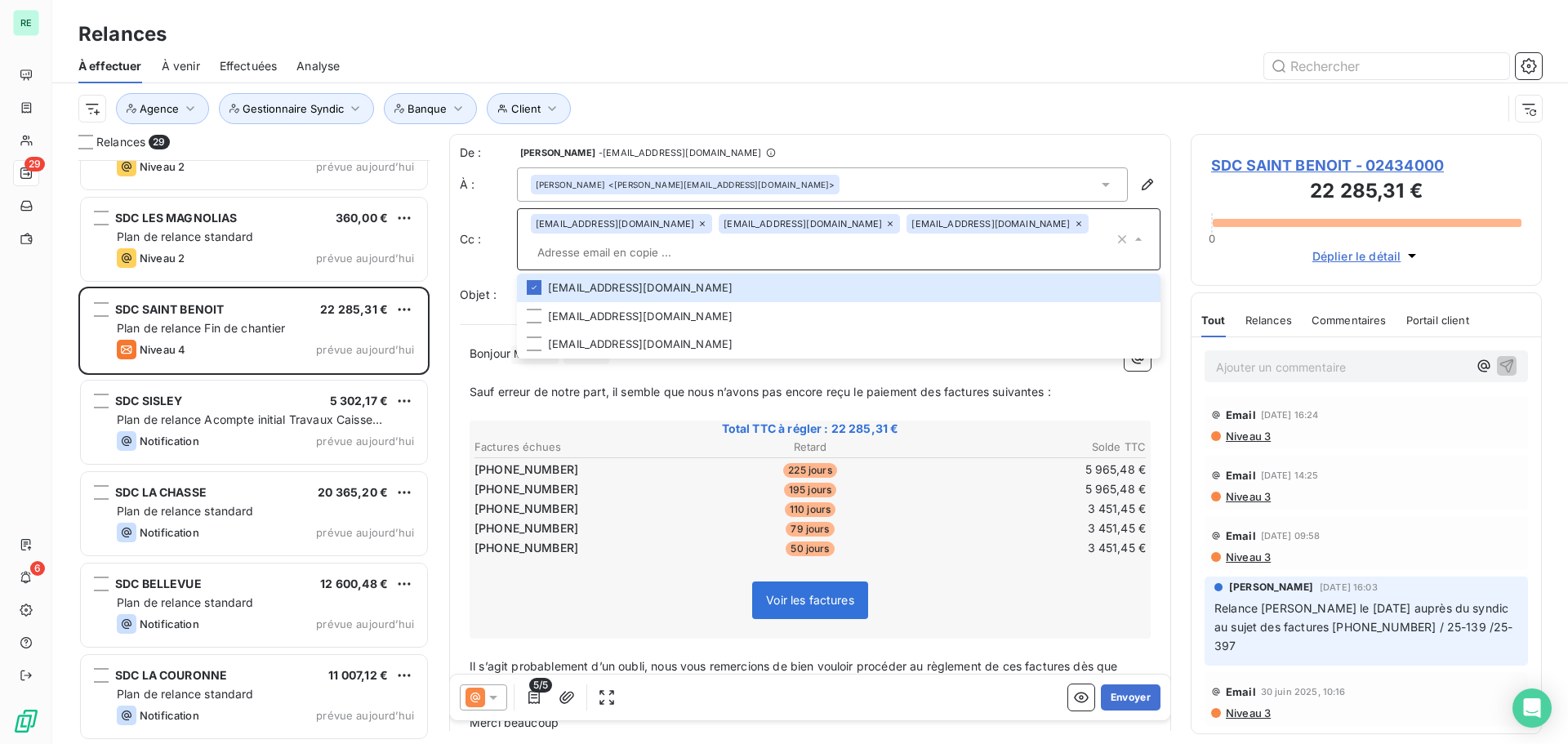
click at [828, 135] on div "De : [PERSON_NAME] - [EMAIL_ADDRESS][DOMAIN_NAME] À : [PERSON_NAME] <[PERSON_NA…" at bounding box center [811, 510] width 722 height 751
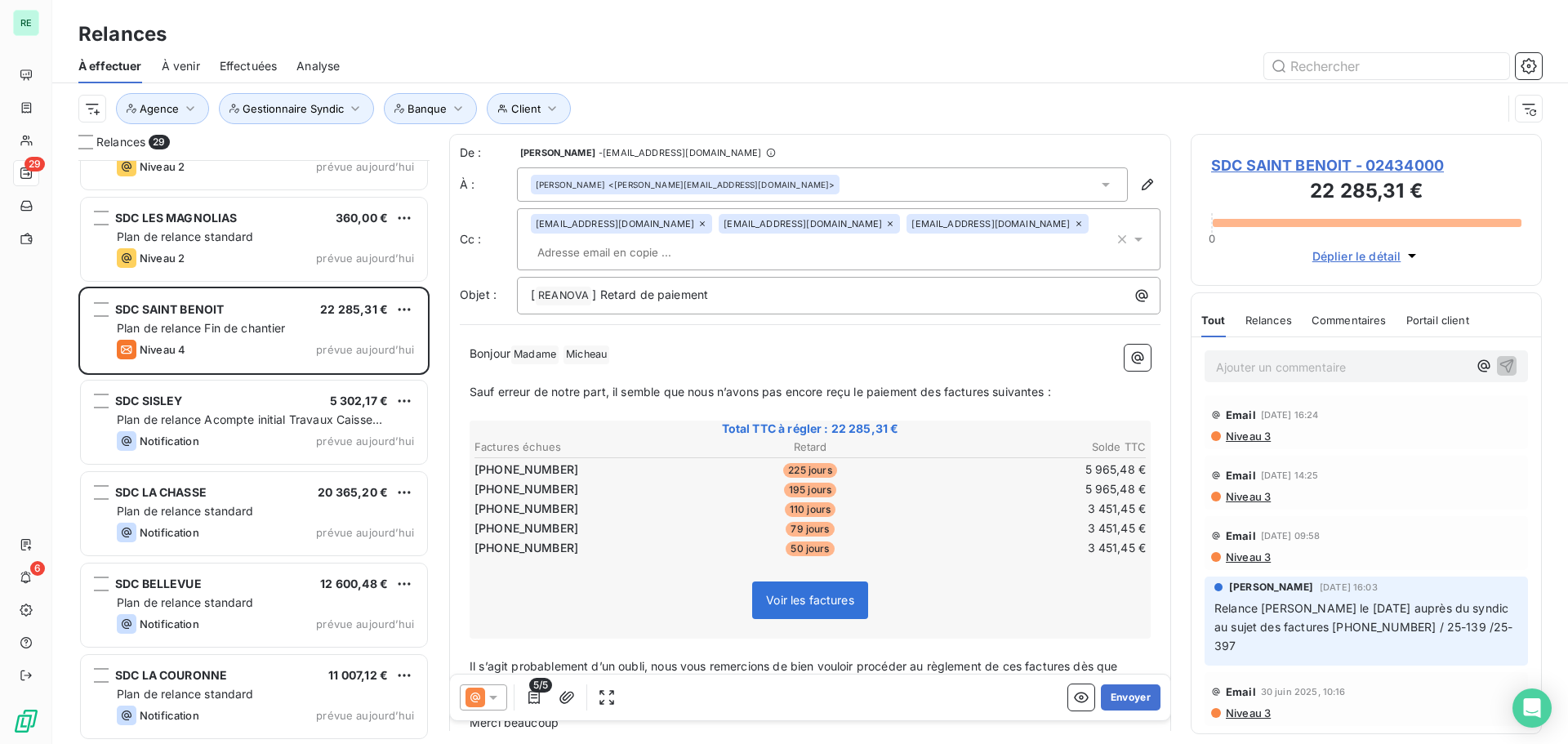
click at [628, 350] on p "Bonjour Madame ﻿ [PERSON_NAME] ﻿ ﻿" at bounding box center [810, 353] width 681 height 20
click at [617, 296] on span "] Retard de paiement" at bounding box center [650, 294] width 116 height 14
click at [718, 298] on p "[ REANOVA ﻿ ] Retard de paiement" at bounding box center [842, 295] width 624 height 20
click at [923, 363] on p "Bonjour Madame ﻿ , Monsieur [PERSON_NAME]," at bounding box center [810, 353] width 681 height 20
click at [972, 389] on span "Sauf erreur de notre part, il semble que nous n’ayons pas encore reçu le paieme…" at bounding box center [759, 391] width 581 height 14
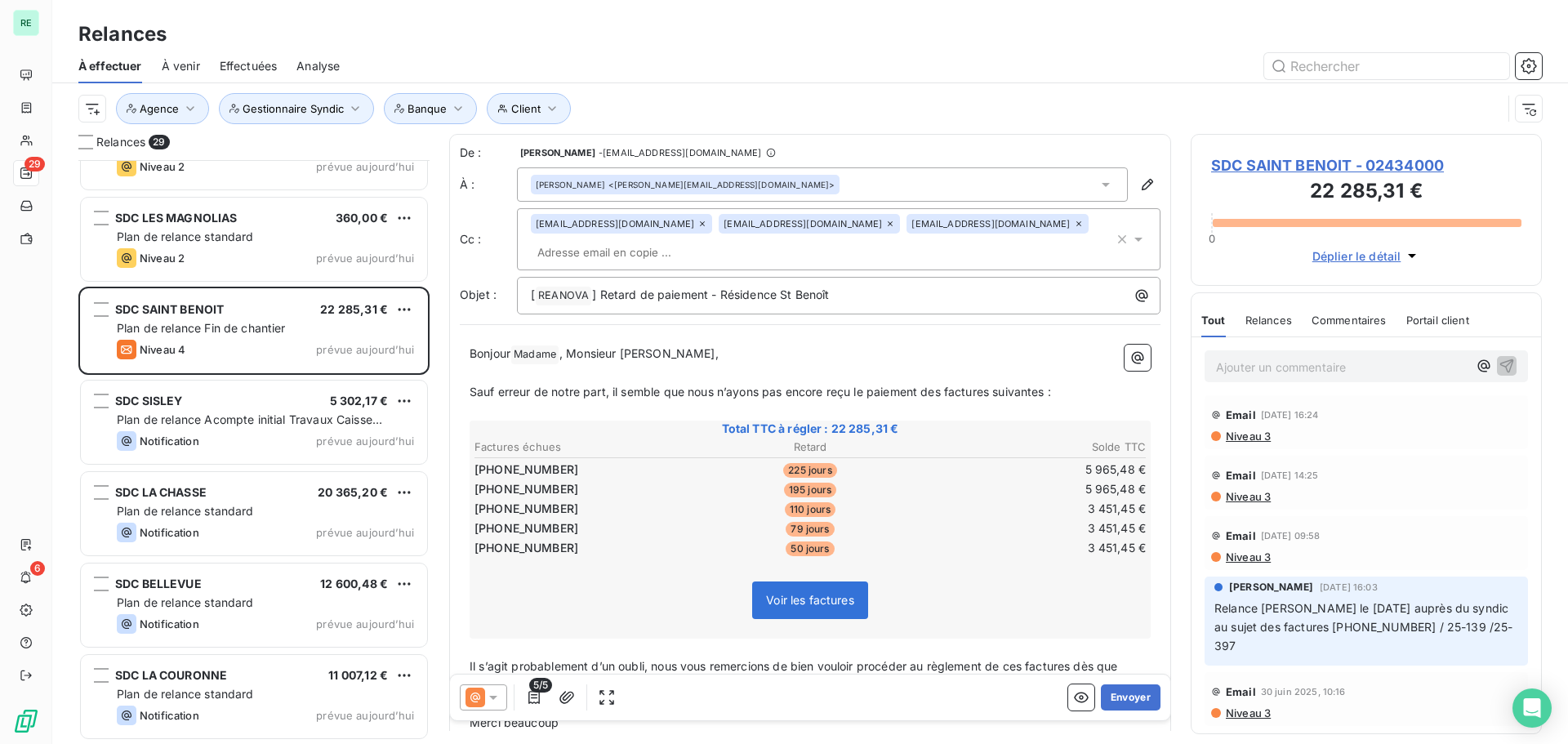
click at [1028, 389] on span "Sauf erreur de notre part, il semble que nous n’ayons pas encore reçu le paieme…" at bounding box center [759, 391] width 581 height 14
click at [1062, 389] on p "Sauf erreur de notre part, il semble que nous n’ayons pas encore reçu le paieme…" at bounding box center [810, 393] width 681 height 19
click at [1036, 388] on span "Sauf erreur de notre part, il semble que nous n’ayons pas encore reçu le paieme…" at bounding box center [759, 391] width 581 height 14
click at [1047, 385] on span "Sauf erreur de notre part, il semble que nous n’ayons pas encore reçu le paieme…" at bounding box center [759, 391] width 581 height 14
click at [1051, 389] on span "Sauf erreur de notre part, il semble que nous n’ayons pas encore reçu le paieme…" at bounding box center [759, 391] width 581 height 14
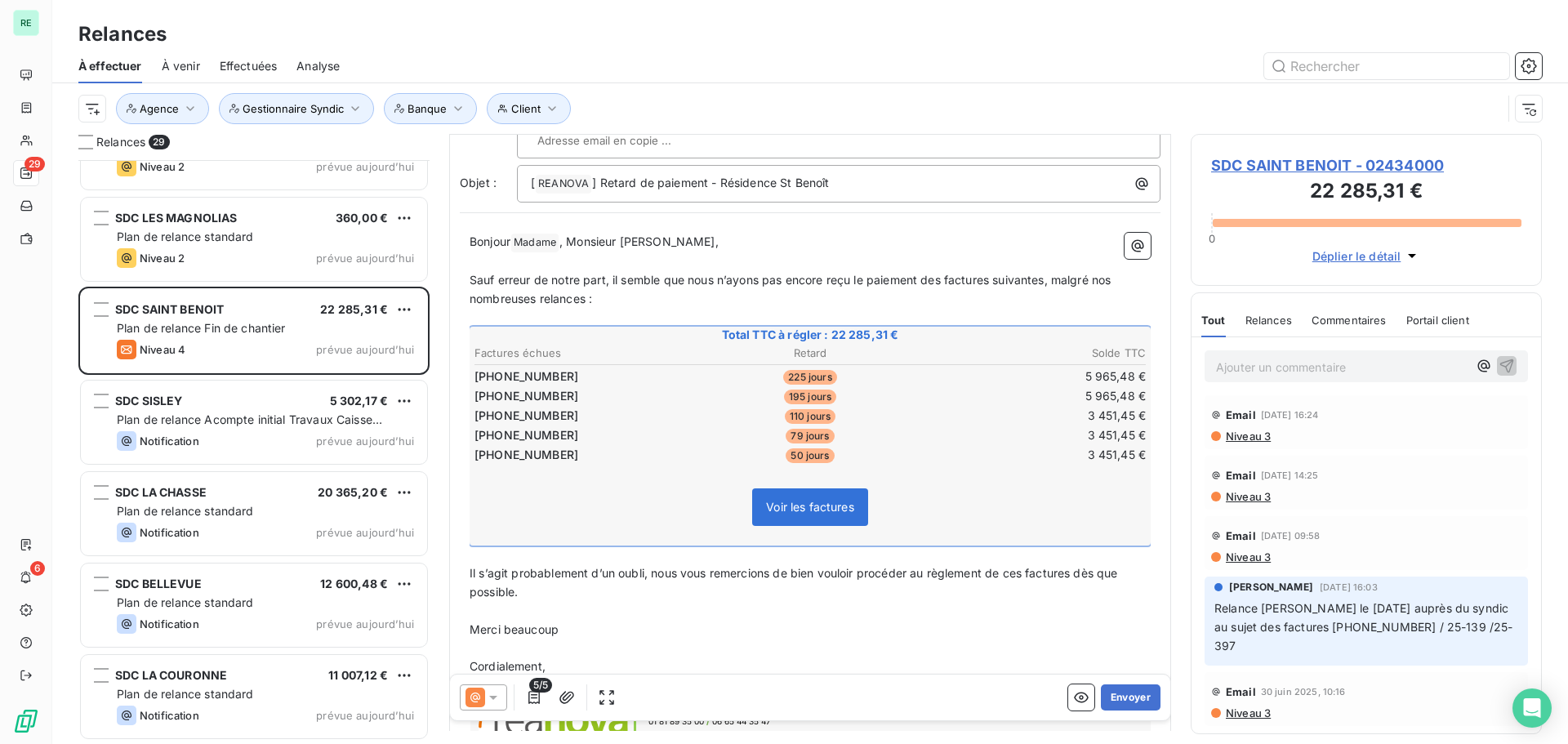
scroll to position [241, 0]
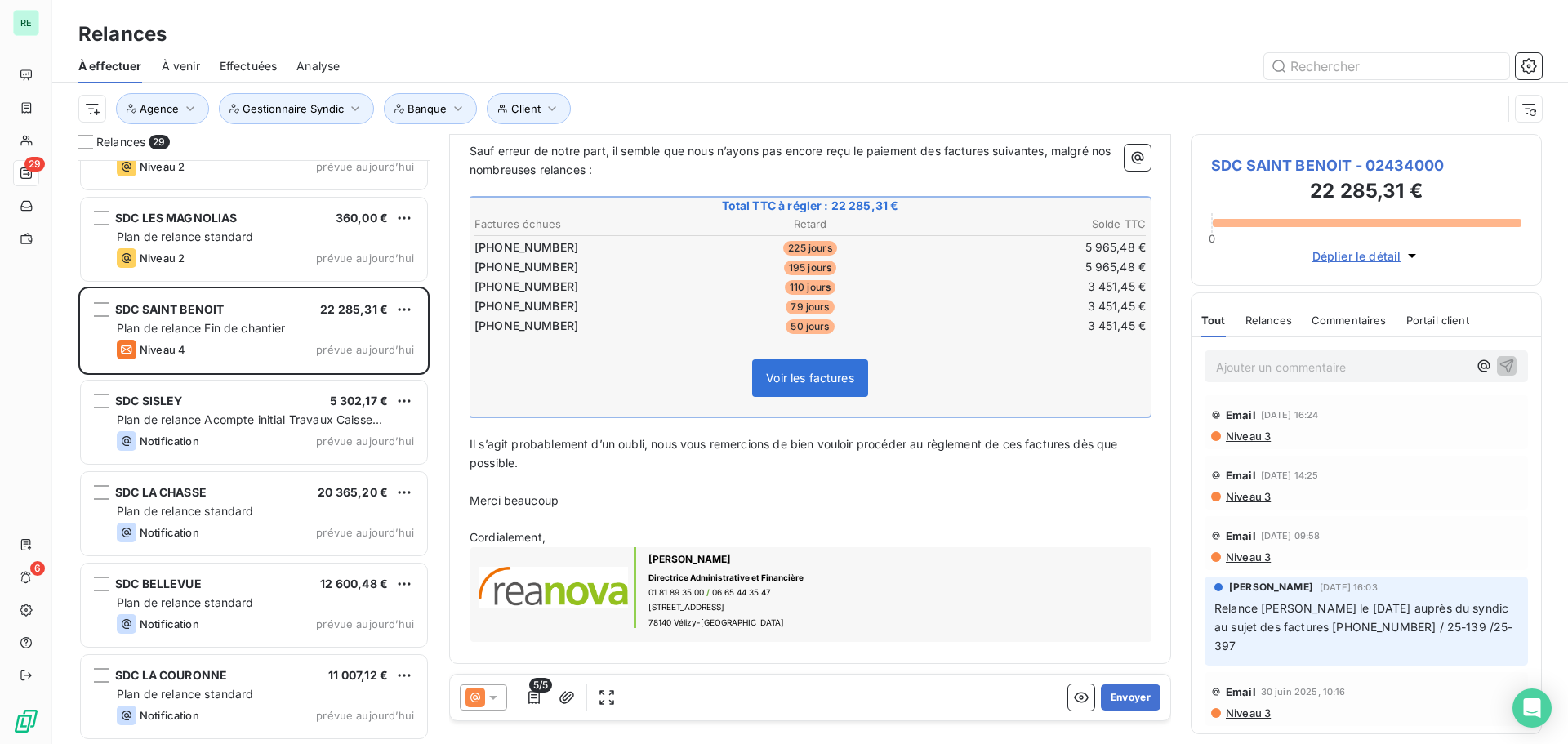
click at [553, 436] on span "Il s’agit probablement d’un oubli, nous vous remercions de bien vouloir procéde…" at bounding box center [795, 452] width 652 height 33
click at [561, 448] on span "Il s’agit probablement d’un oubli, nous vous remercions de bien vouloir procéde…" at bounding box center [795, 452] width 652 height 33
click at [657, 452] on p "Il s’agit probablement d’un oubli, nous vous remercions de bien vouloir procéde…" at bounding box center [810, 454] width 681 height 37
click at [644, 444] on span "Il s’agit probablement d’un oubli, nous vous remercions de bien vouloir procéde…" at bounding box center [795, 452] width 652 height 33
click at [472, 439] on div "Bonjour Madame ﻿ , Monsieur [PERSON_NAME], ﻿ Sauf erreur de notre part, il semb…" at bounding box center [810, 374] width 701 height 559
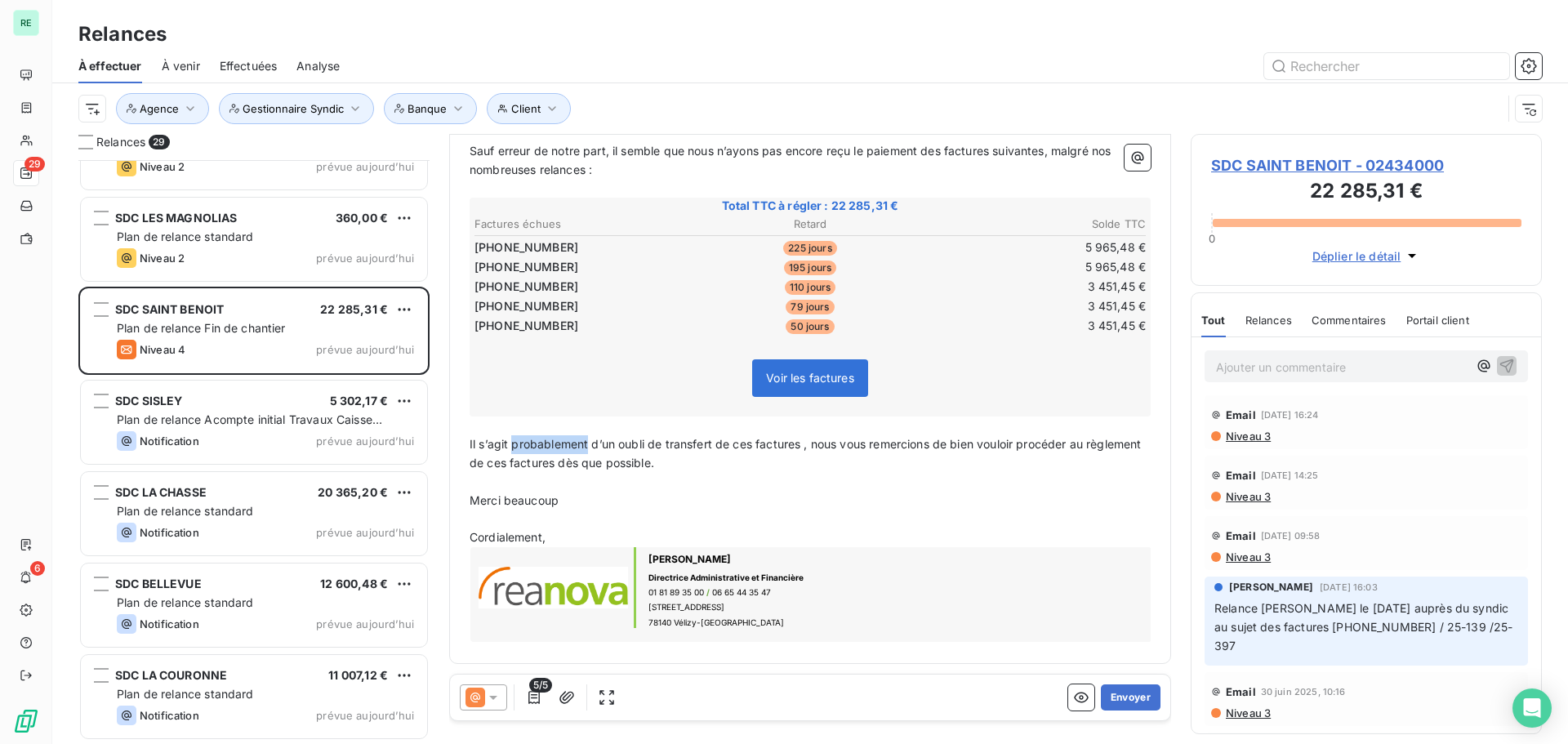
drag, startPoint x: 518, startPoint y: 439, endPoint x: 605, endPoint y: 422, distance: 88.6
click at [589, 440] on span "Il s’agit probablement d’un oubli de transfert de ces factures , nous vous reme…" at bounding box center [807, 452] width 675 height 33
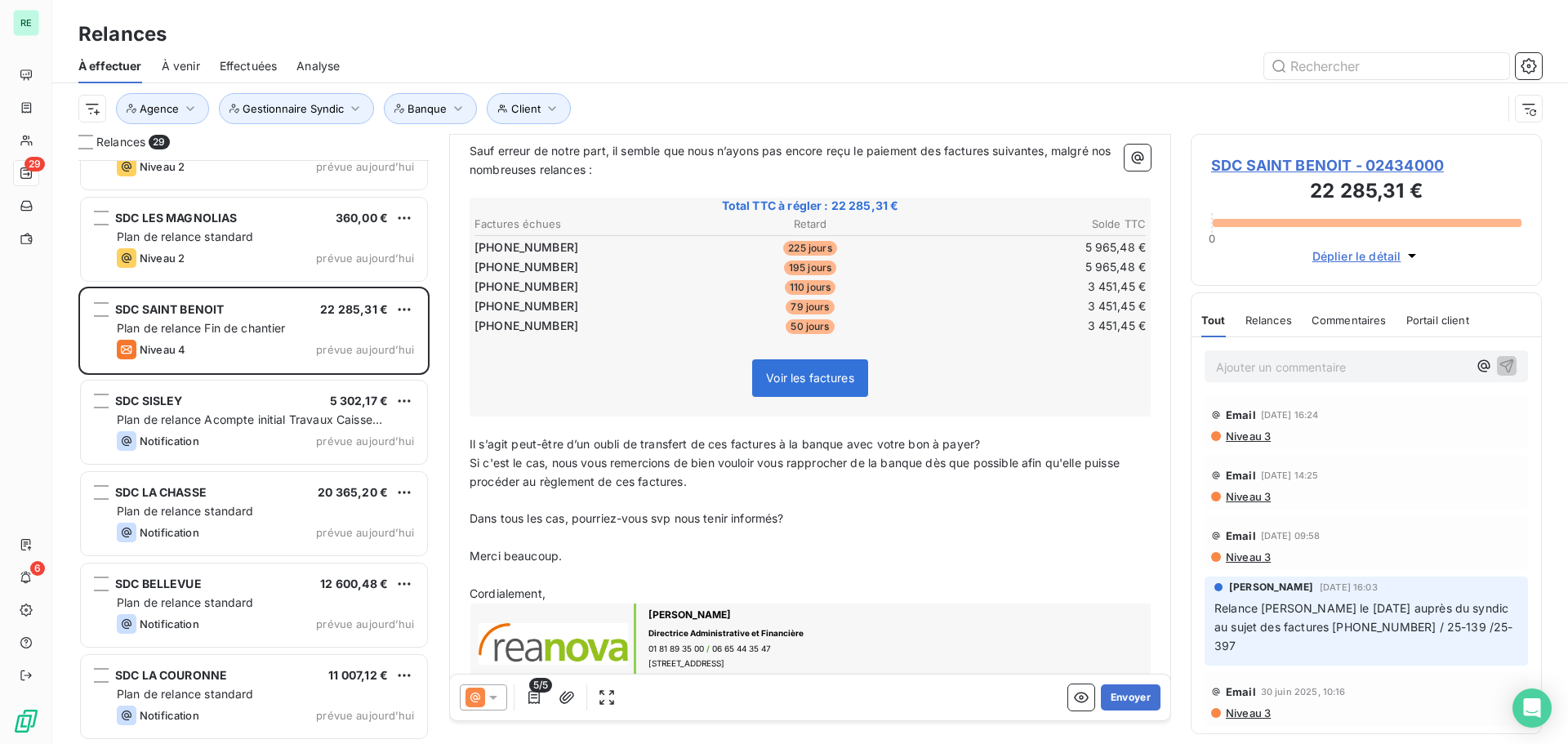
scroll to position [0, 0]
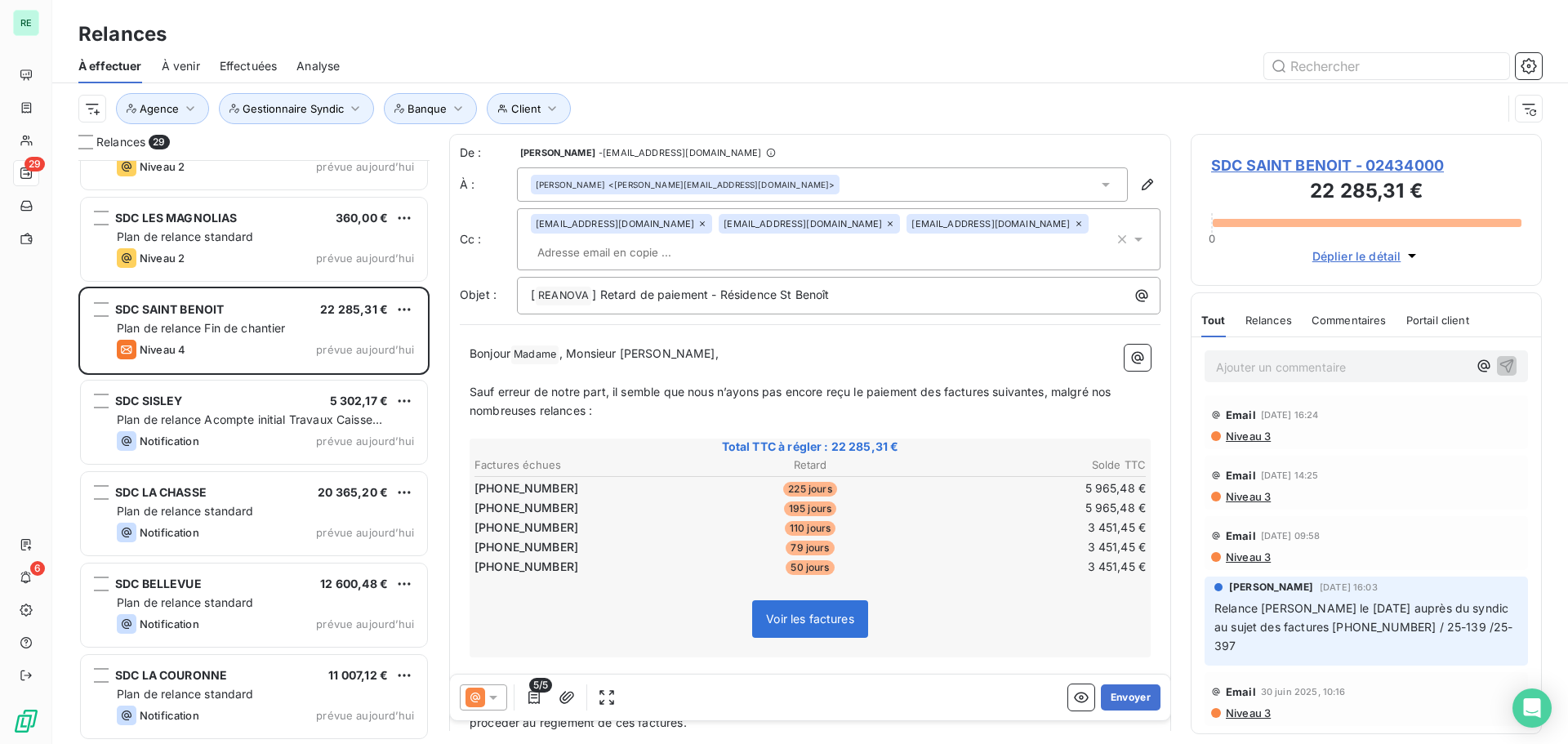
click at [559, 351] on span "Madame ﻿" at bounding box center [534, 354] width 48 height 19
click at [566, 351] on span ", Monsieur [PERSON_NAME]," at bounding box center [639, 352] width 160 height 14
click at [510, 354] on span "Bonjour" at bounding box center [490, 352] width 41 height 14
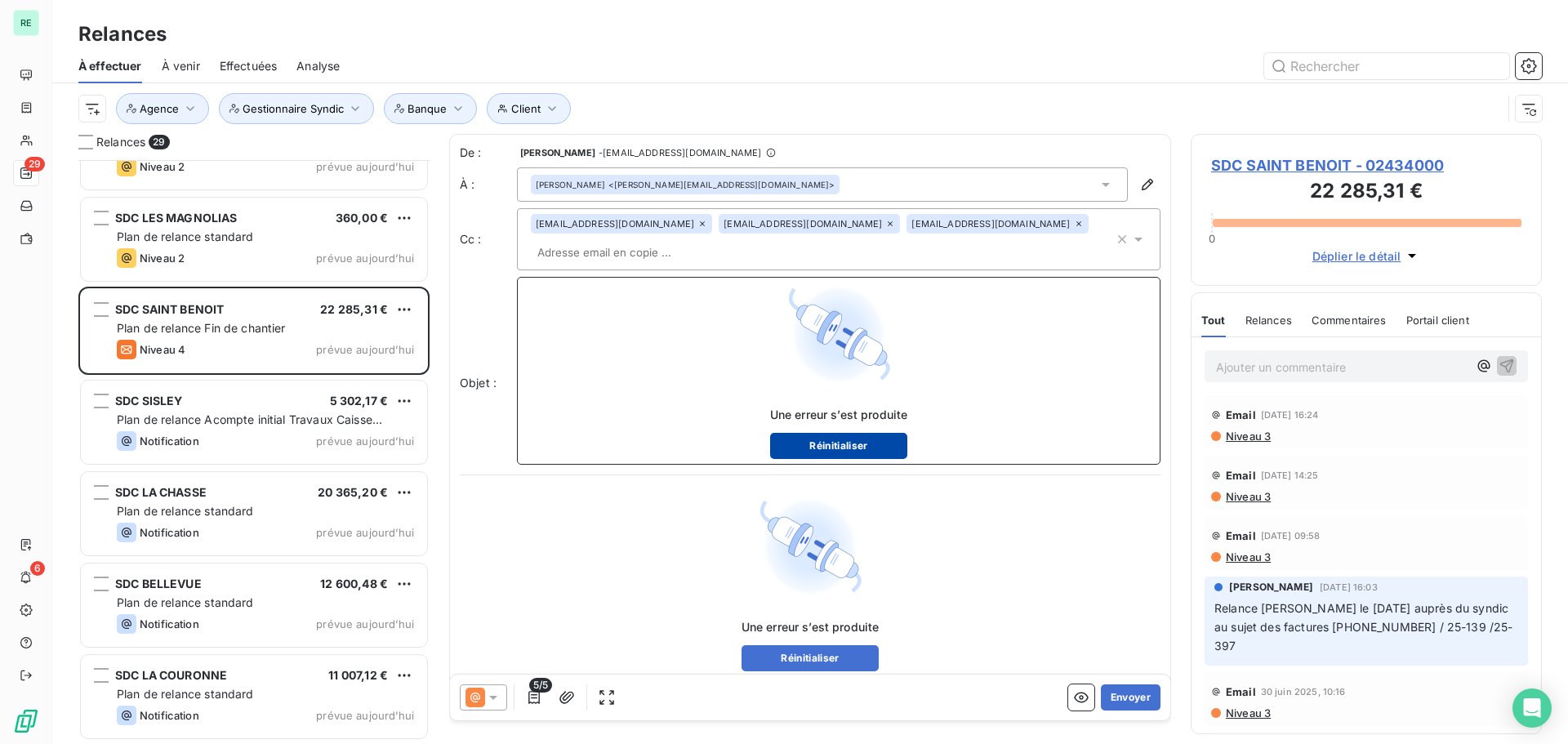
click at [812, 441] on button "Réinitialiser" at bounding box center [840, 446] width 138 height 26
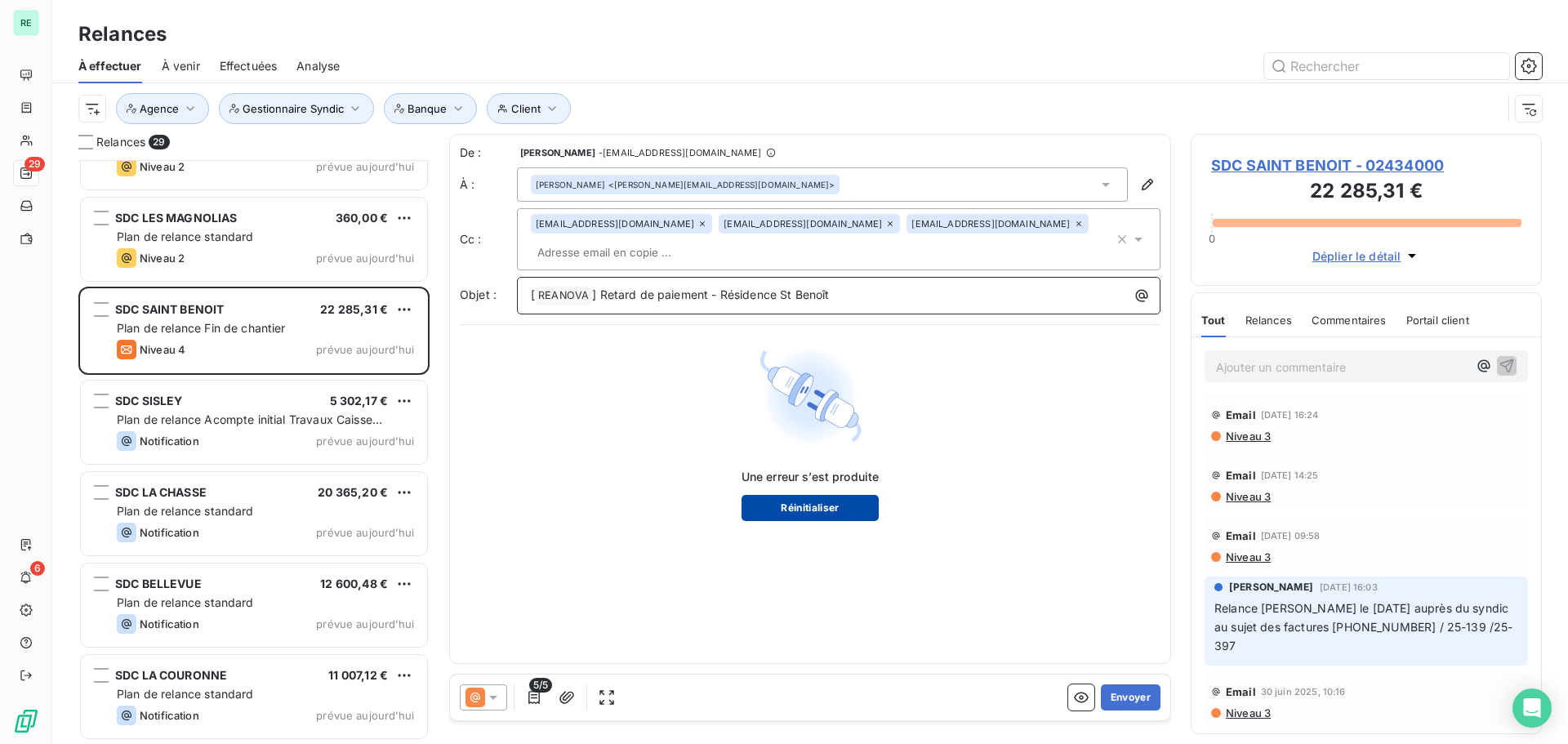
click at [808, 502] on button "Réinitialiser" at bounding box center [811, 508] width 138 height 26
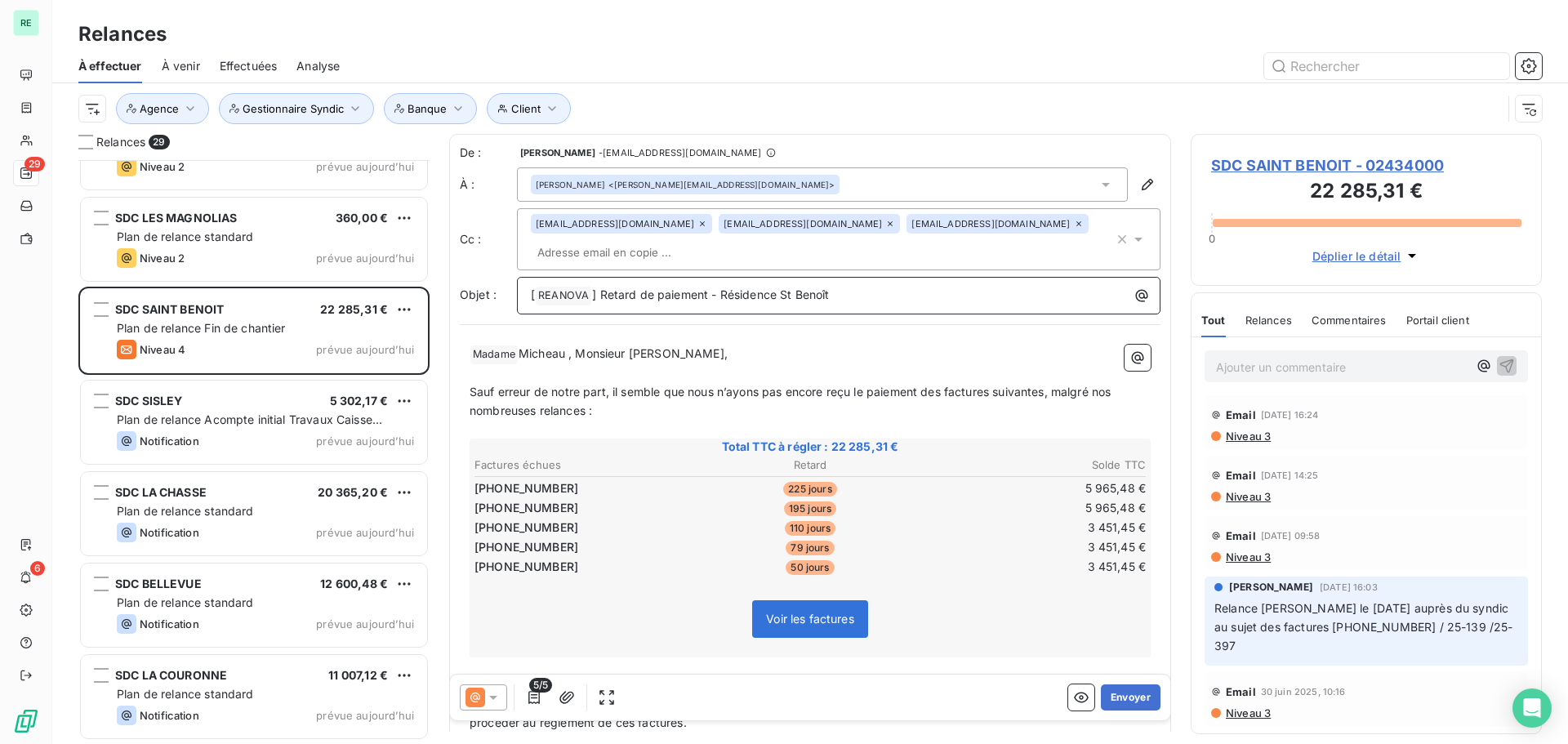
click at [562, 384] on span "Sauf erreur de notre part, il semble que nous n’ayons pas encore reçu le paieme…" at bounding box center [792, 400] width 645 height 33
click at [698, 393] on span "Sauf erreur de notre part, il semble que nous n’ayons pas encore reçu le paieme…" at bounding box center [792, 400] width 645 height 33
drag, startPoint x: 470, startPoint y: 388, endPoint x: 617, endPoint y: 386, distance: 147.0
click at [617, 386] on span "Sauf erreur de notre part, il semble que nous n’ayons pas encore reçu le paieme…" at bounding box center [792, 400] width 645 height 33
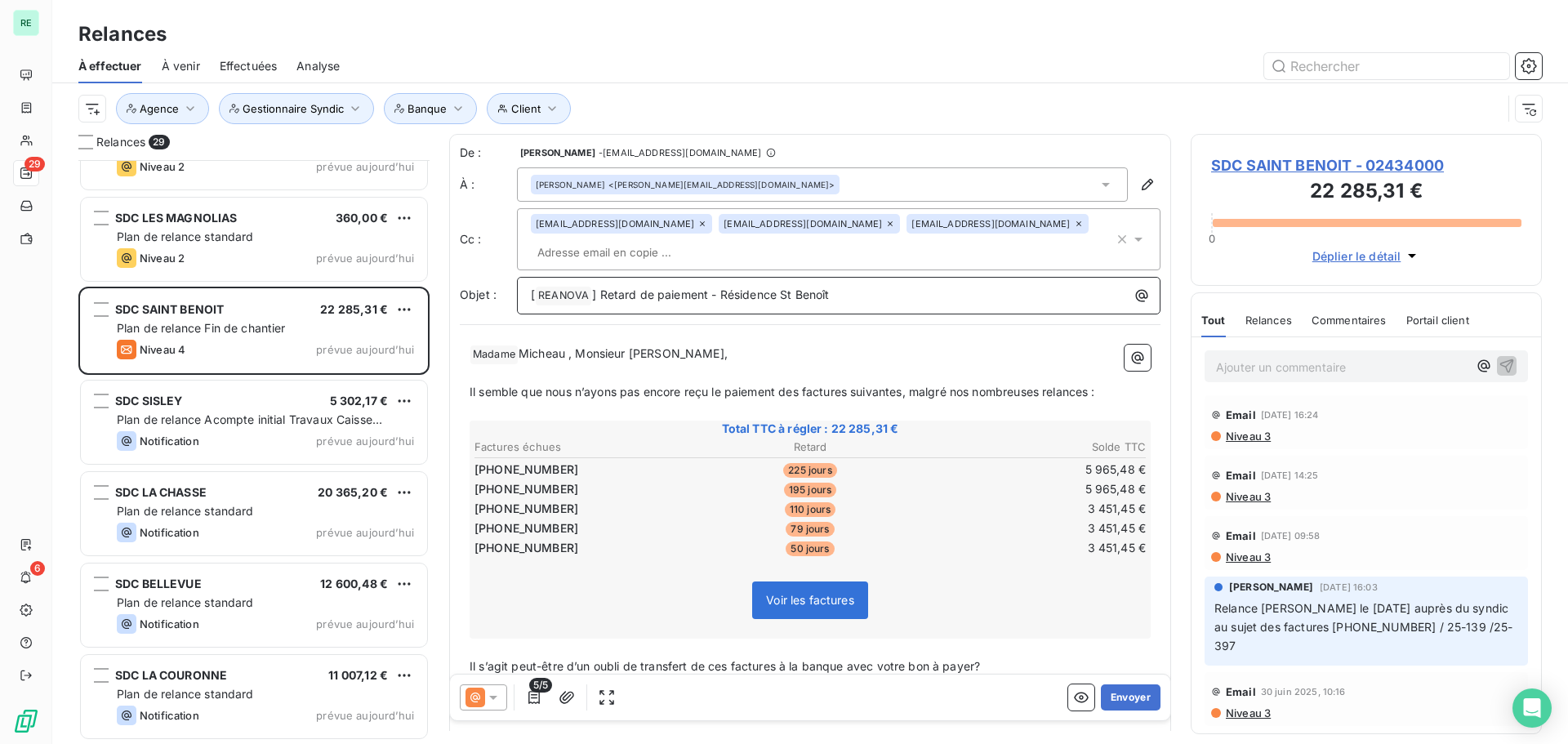
click at [659, 400] on p "Il semble que nous n’ayons pas encore reçu le paiement des factures suivantes, …" at bounding box center [810, 393] width 681 height 19
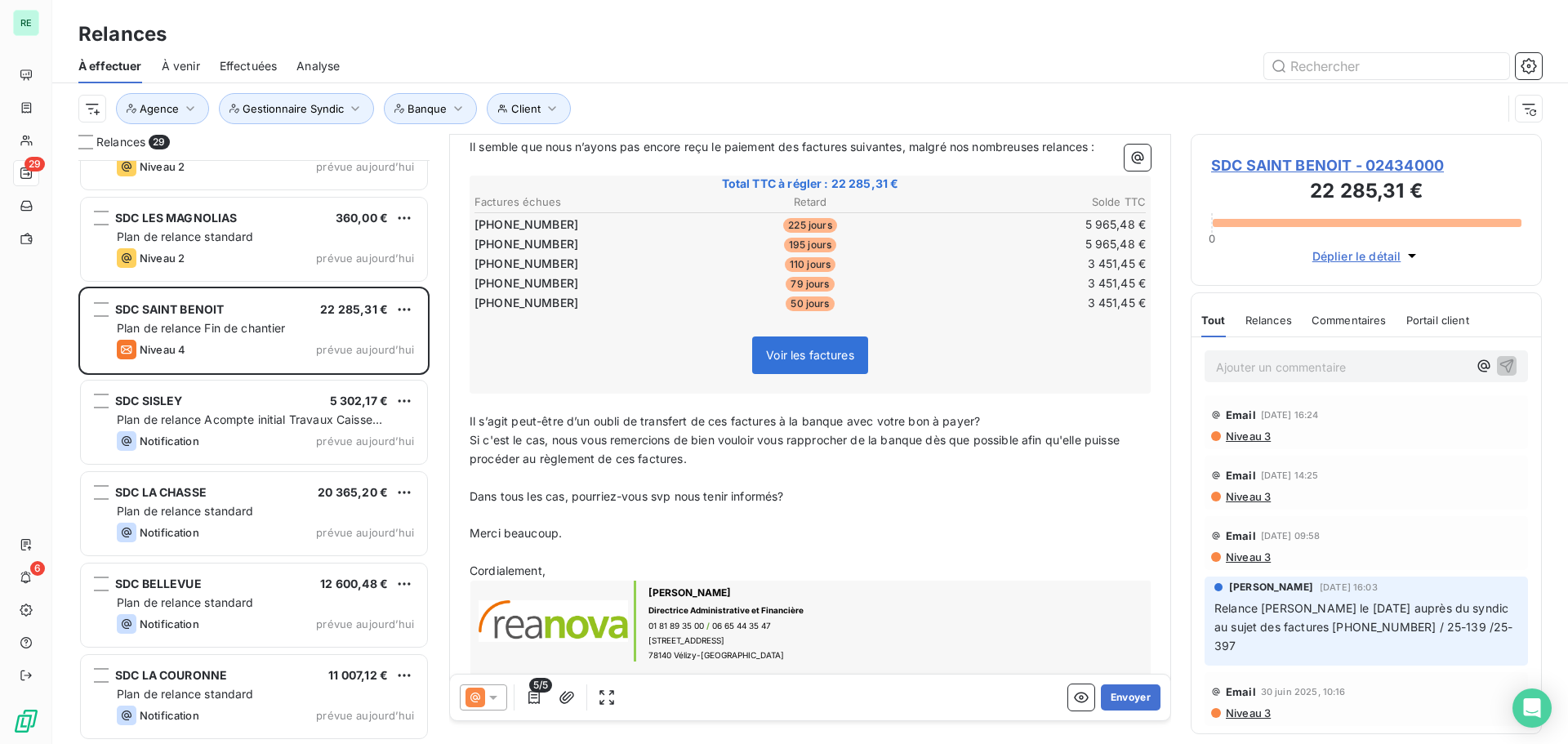
scroll to position [279, 0]
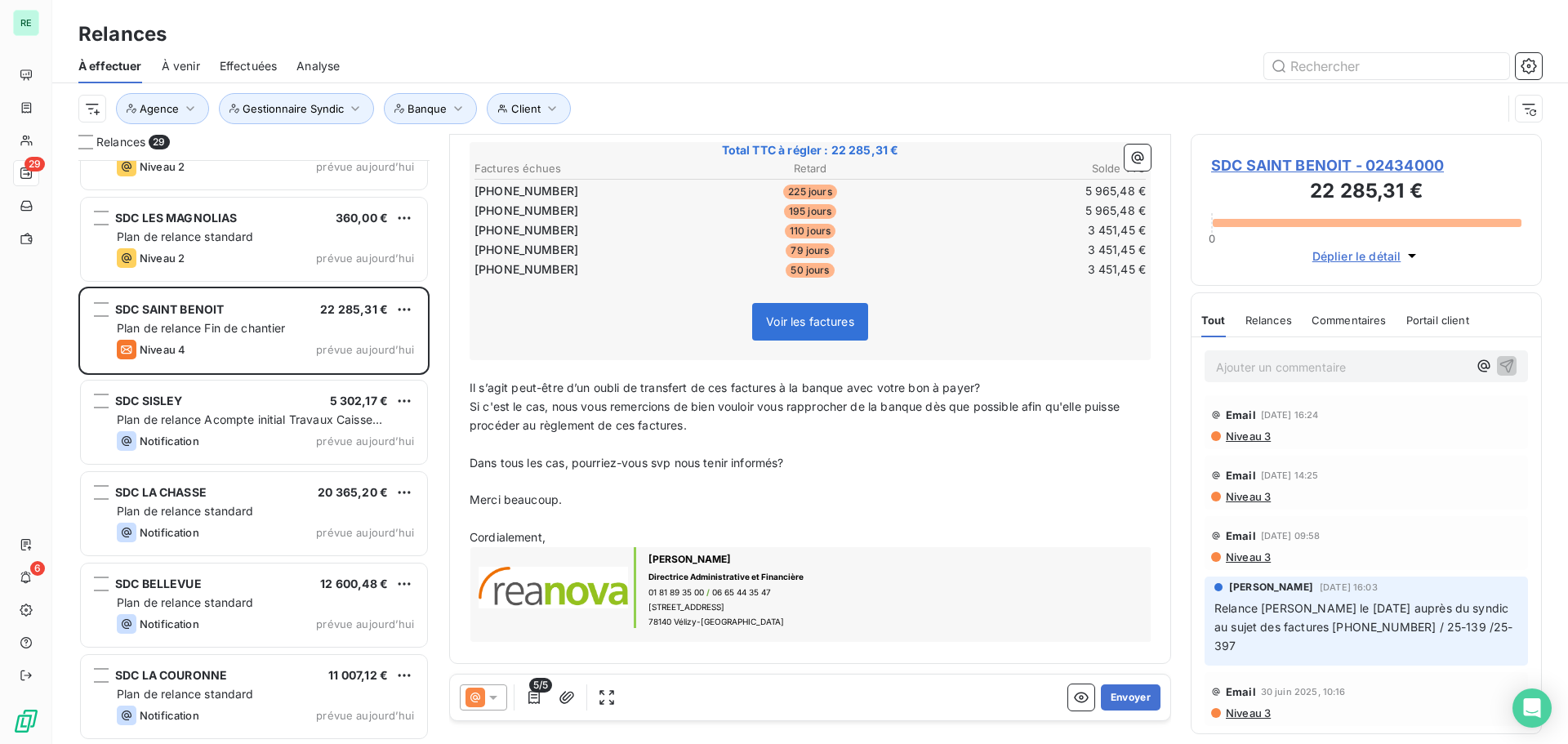
click at [1003, 393] on p "Il s’agit peut-être d’un oubli de transfert de ces factures à la banque avec vo…" at bounding box center [810, 388] width 681 height 19
click at [695, 449] on p "﻿" at bounding box center [810, 445] width 681 height 19
drag, startPoint x: 673, startPoint y: 468, endPoint x: 690, endPoint y: 461, distance: 18.4
click at [673, 468] on span "Dans tous les cas, pourriez-vous svp nous tenir informés?" at bounding box center [626, 462] width 314 height 14
click at [721, 456] on span "Dans tous les cas, pourriez-vous svp nous tenir informés?" at bounding box center [626, 462] width 314 height 14
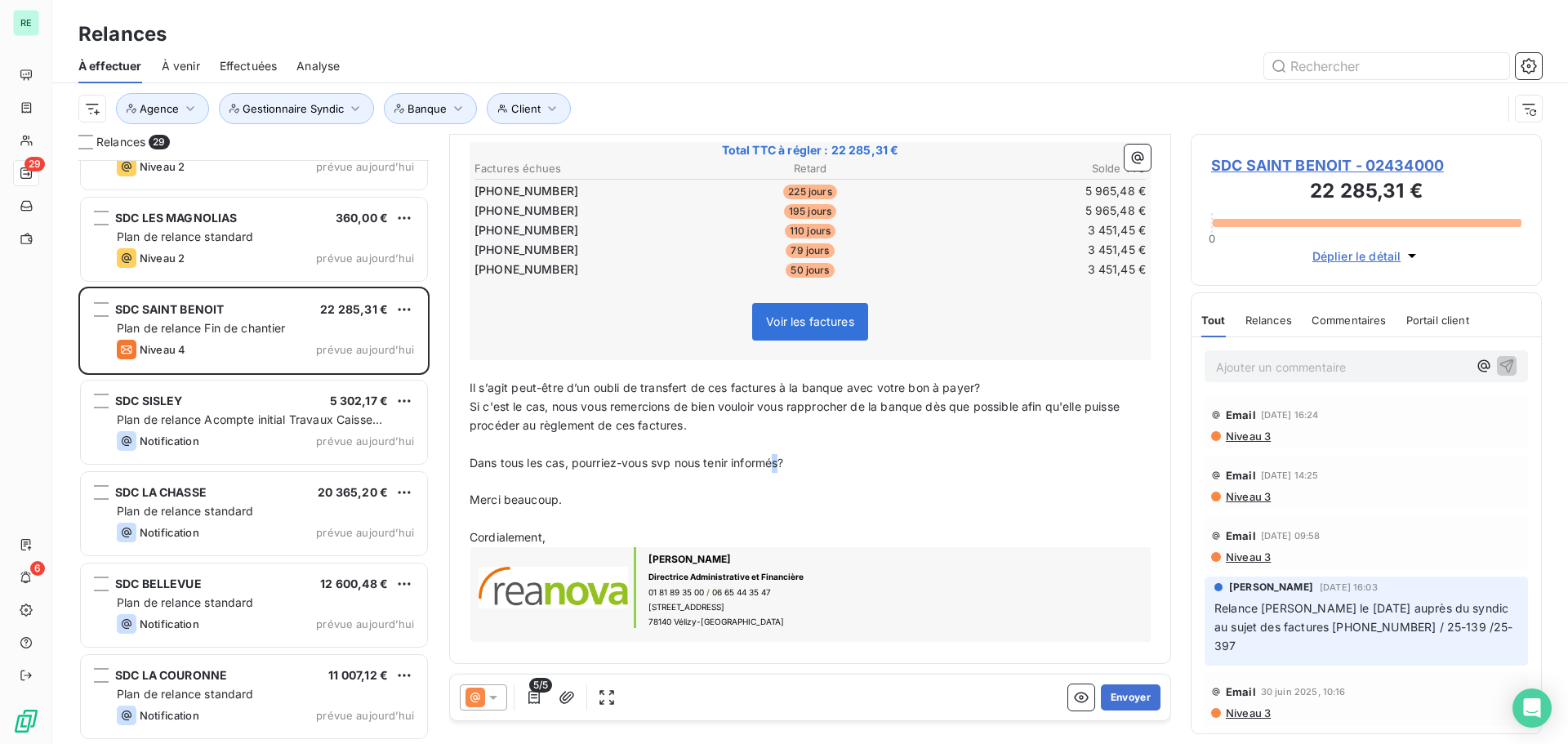
click at [783, 456] on span "Dans tous les cas, pourriez-vous svp nous tenir informés?" at bounding box center [626, 462] width 314 height 14
click at [784, 462] on span "Dans tous les cas, pourriez-vous svp nous tenir informés?" at bounding box center [626, 462] width 314 height 14
click at [1105, 691] on button "Envoyer" at bounding box center [1131, 697] width 60 height 26
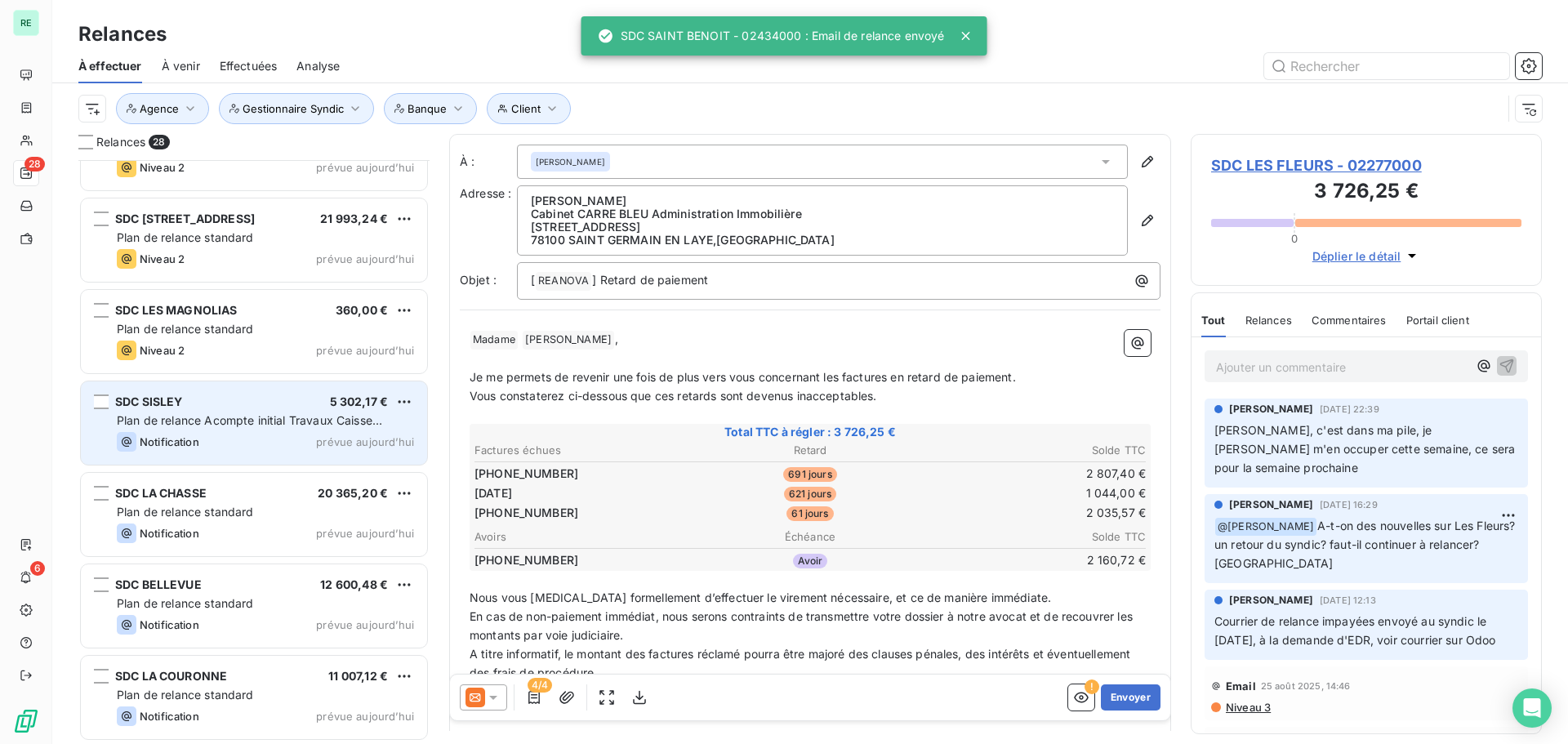
scroll to position [1977, 0]
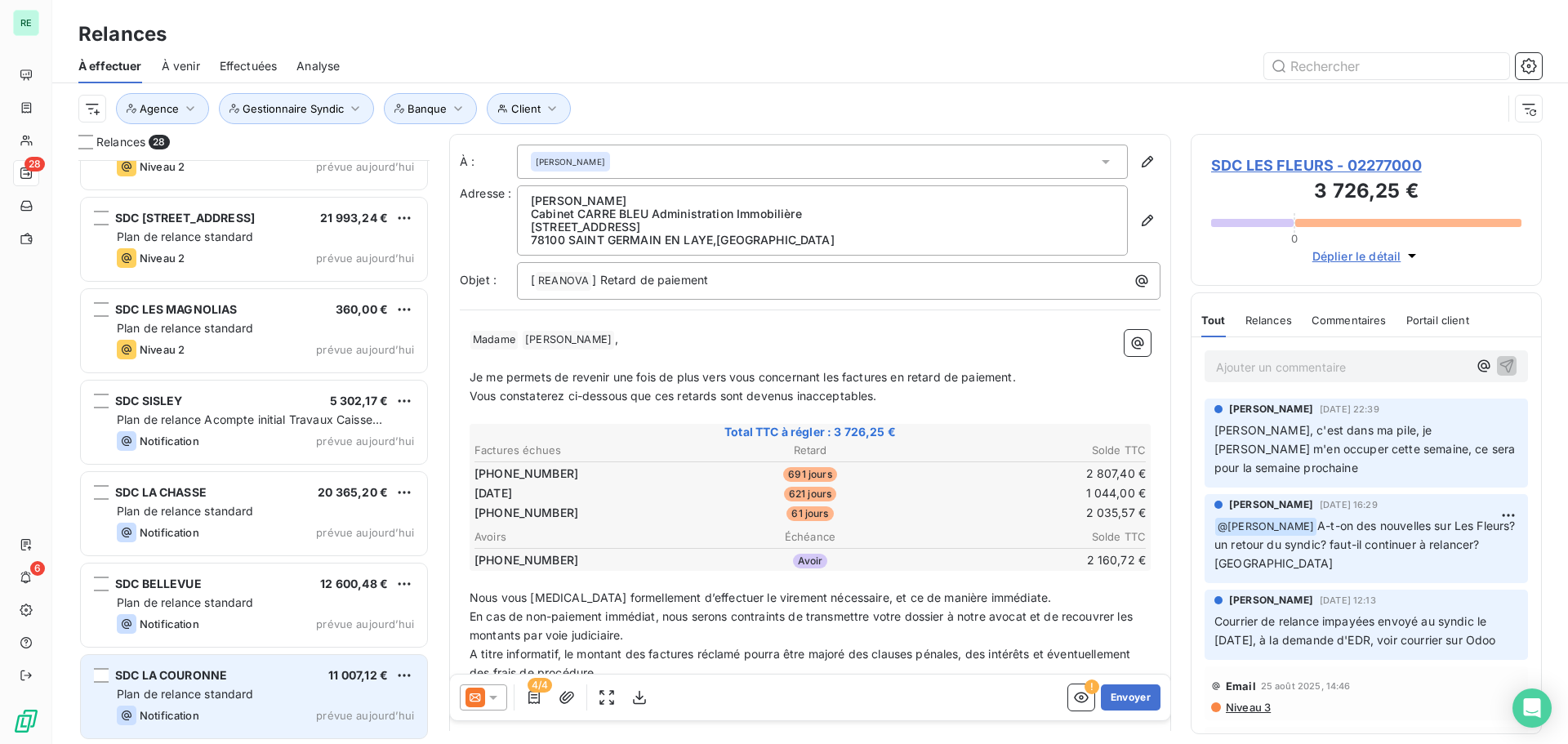
click at [229, 676] on div "SDC LA COURONNE 11 007,12 €" at bounding box center [265, 675] width 298 height 15
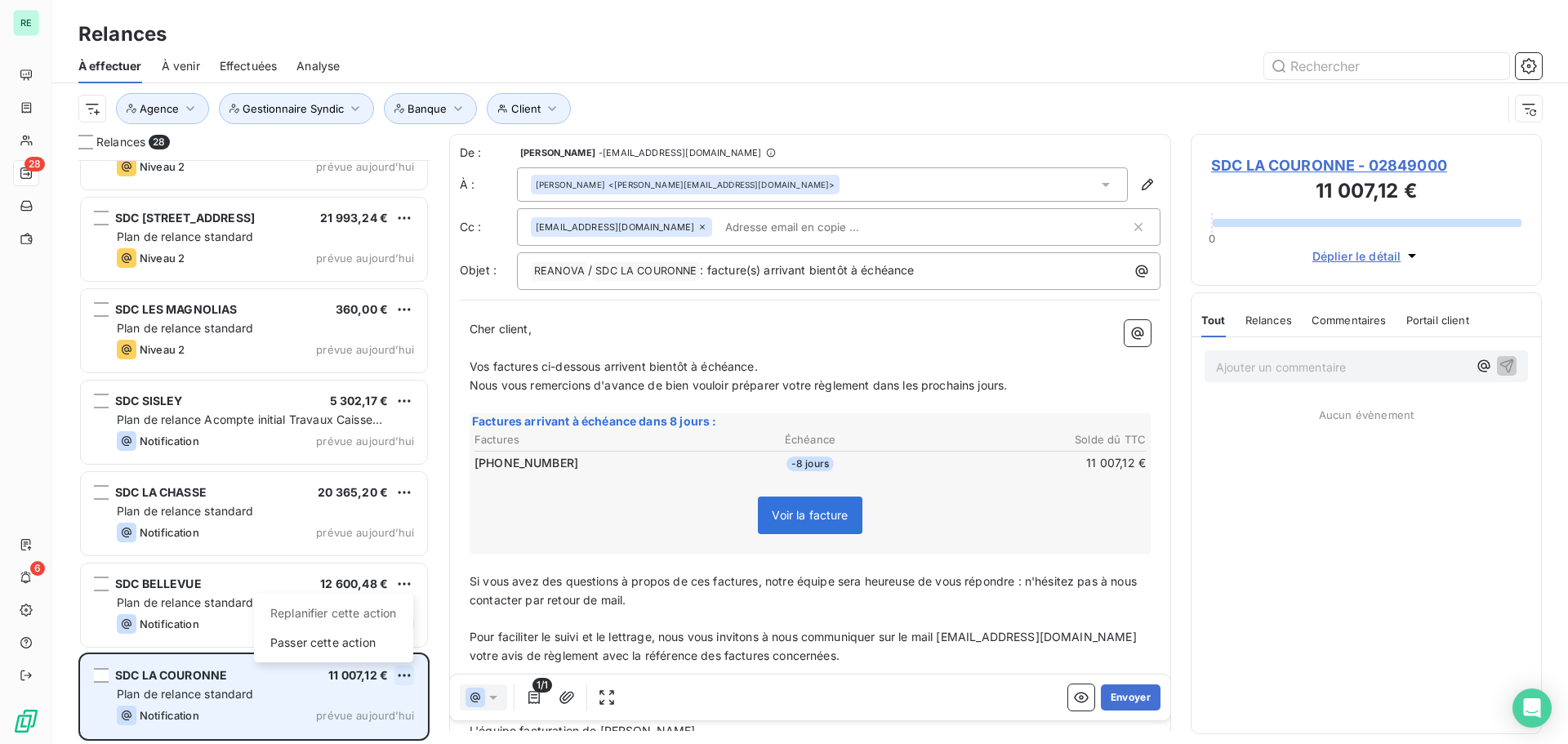
click at [411, 676] on html "RE 28 6 Relances À effectuer À venir Effectuées Analyse Client Agence Gestionna…" at bounding box center [784, 372] width 1568 height 744
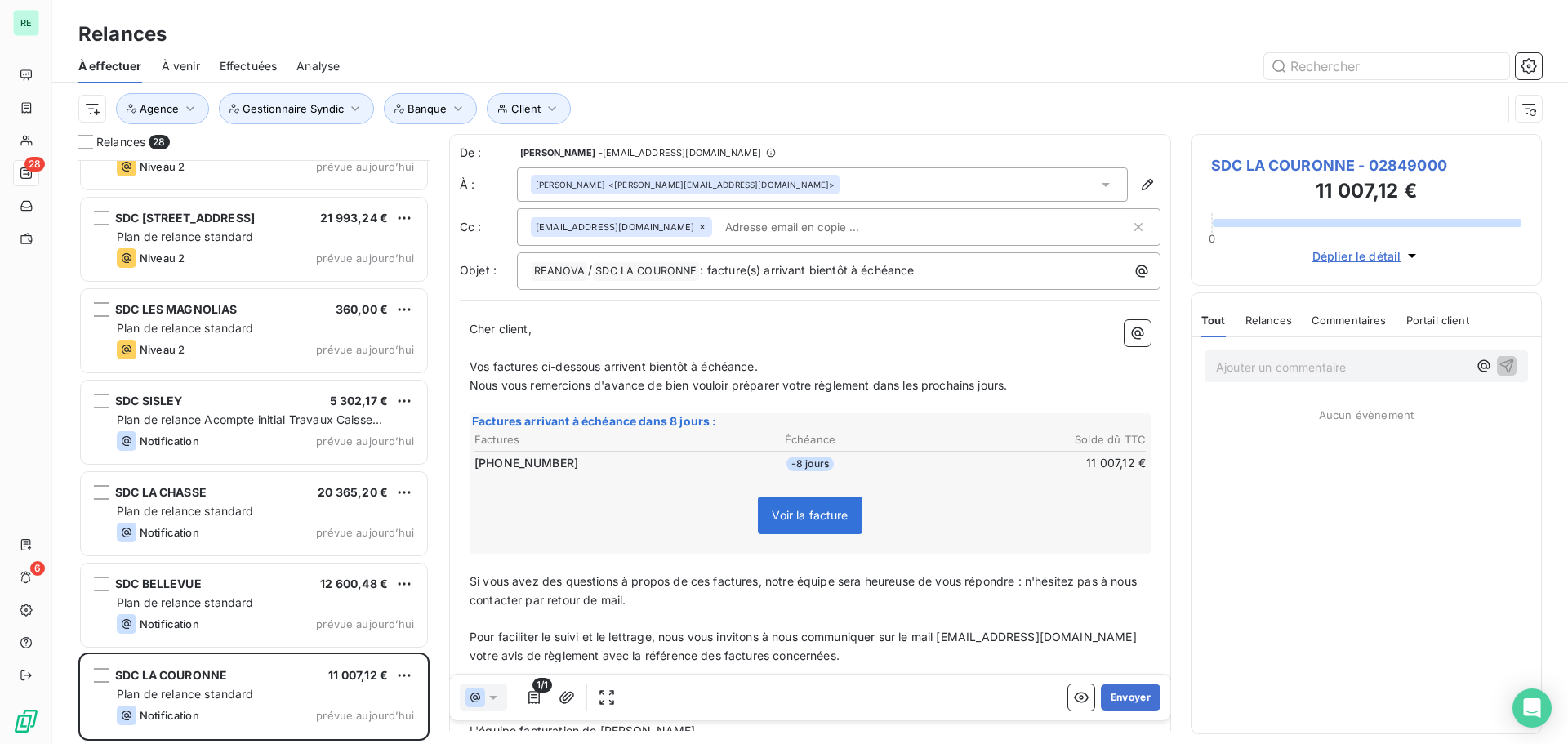
click at [168, 588] on html "RE 28 6 Relances À effectuer À venir Effectuées Analyse Client Agence Gestionna…" at bounding box center [784, 372] width 1568 height 744
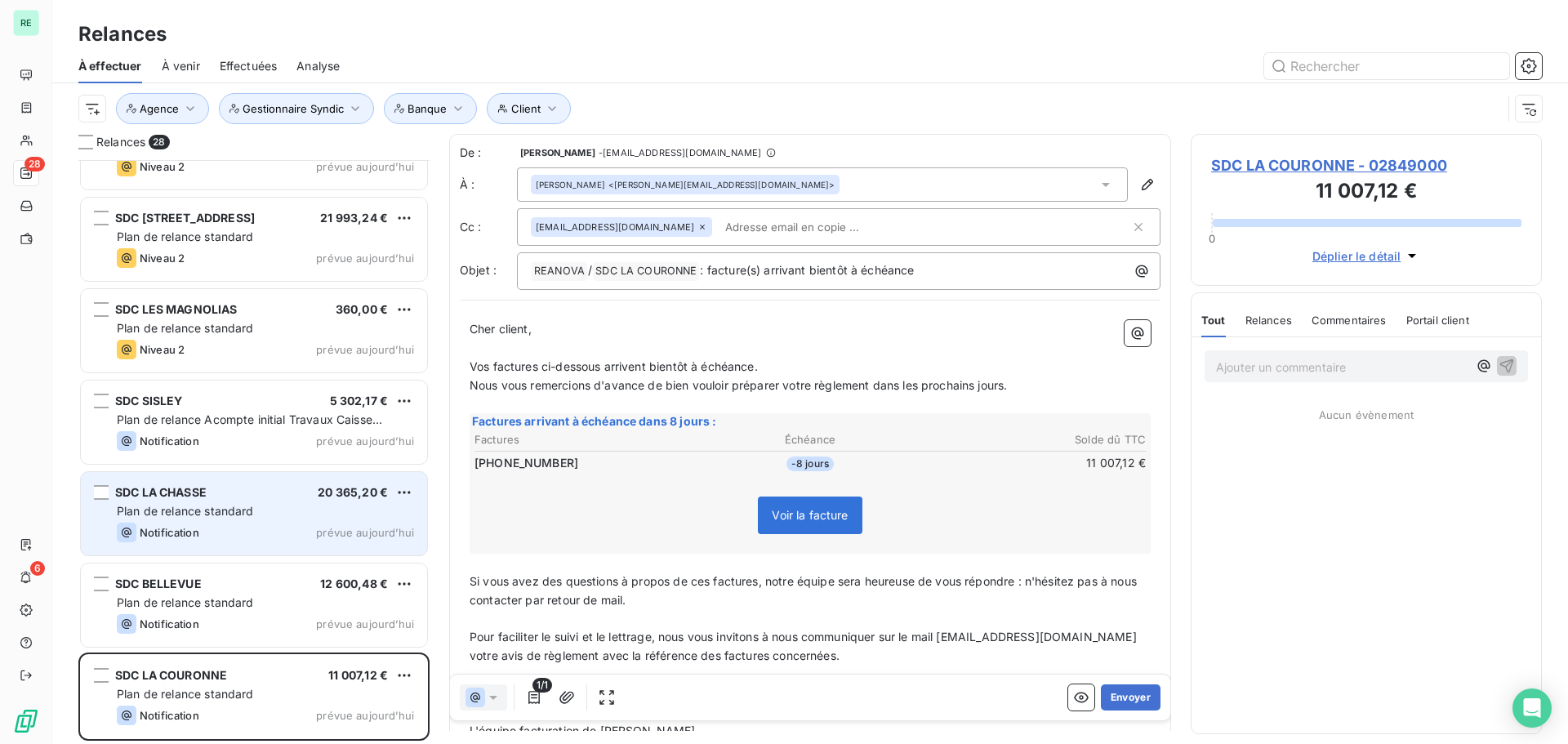
click at [209, 513] on span "Plan de relance standard" at bounding box center [185, 510] width 137 height 14
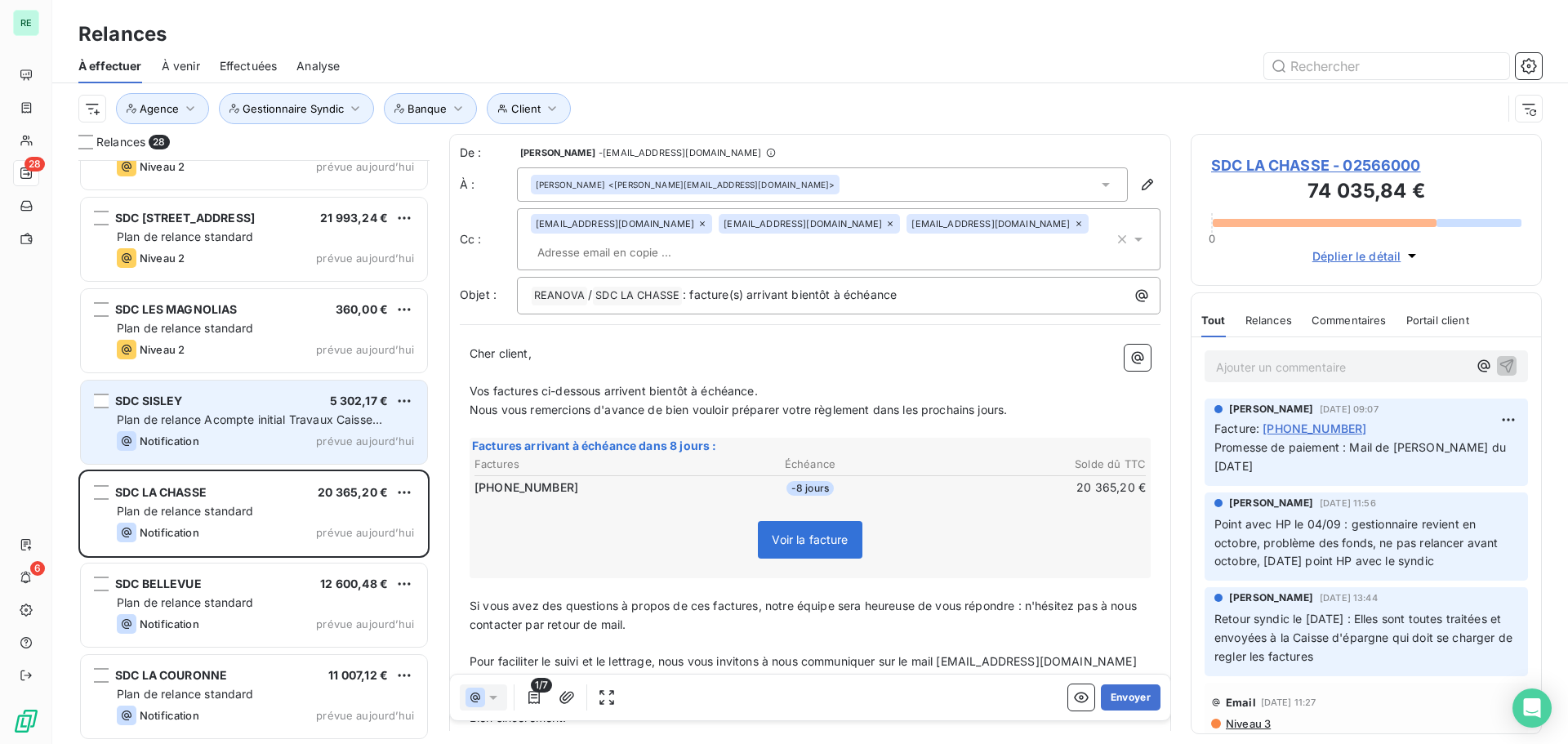
click at [220, 416] on span "Plan de relance Acompte initial Travaux Caisse d'Epargne" at bounding box center [249, 427] width 266 height 30
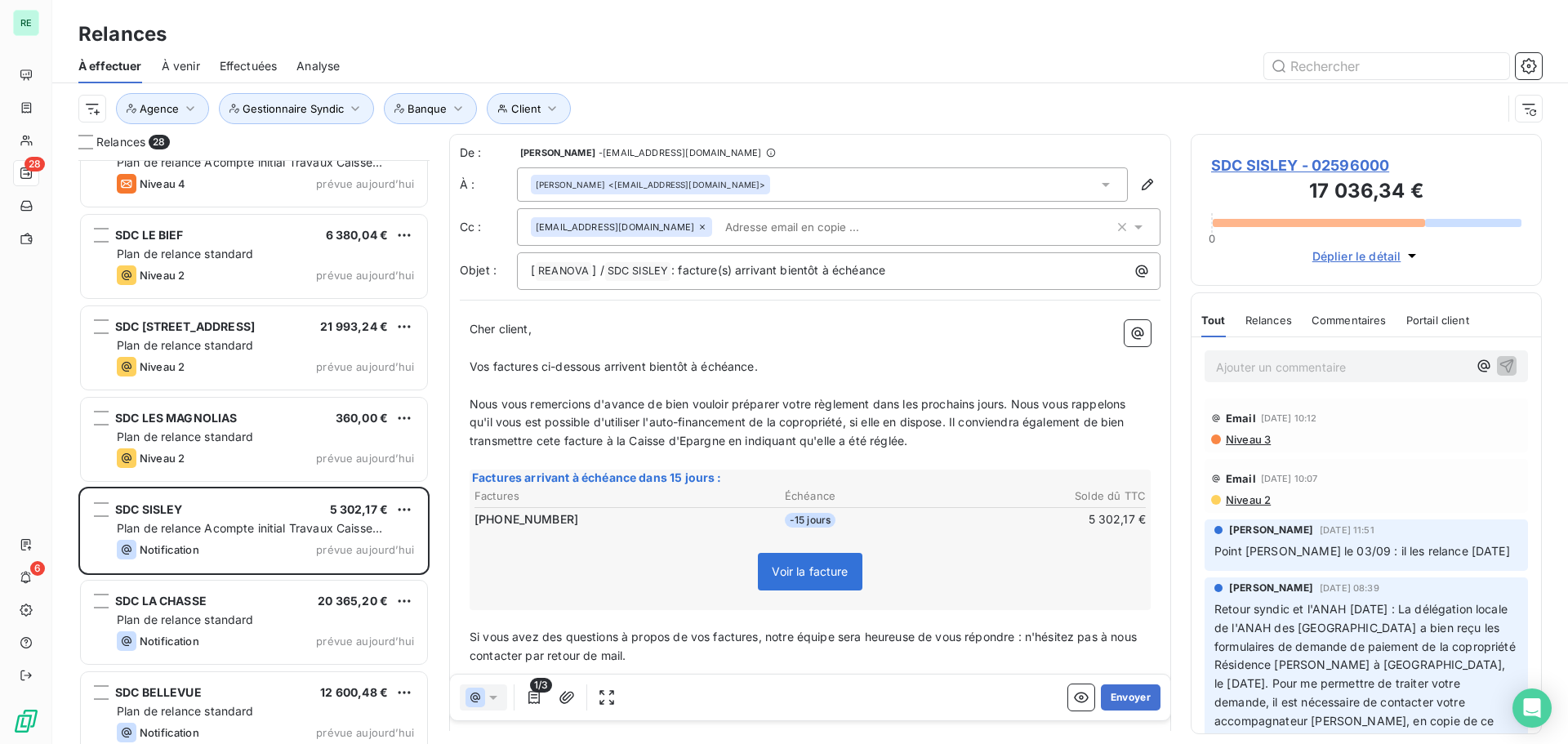
scroll to position [1814, 0]
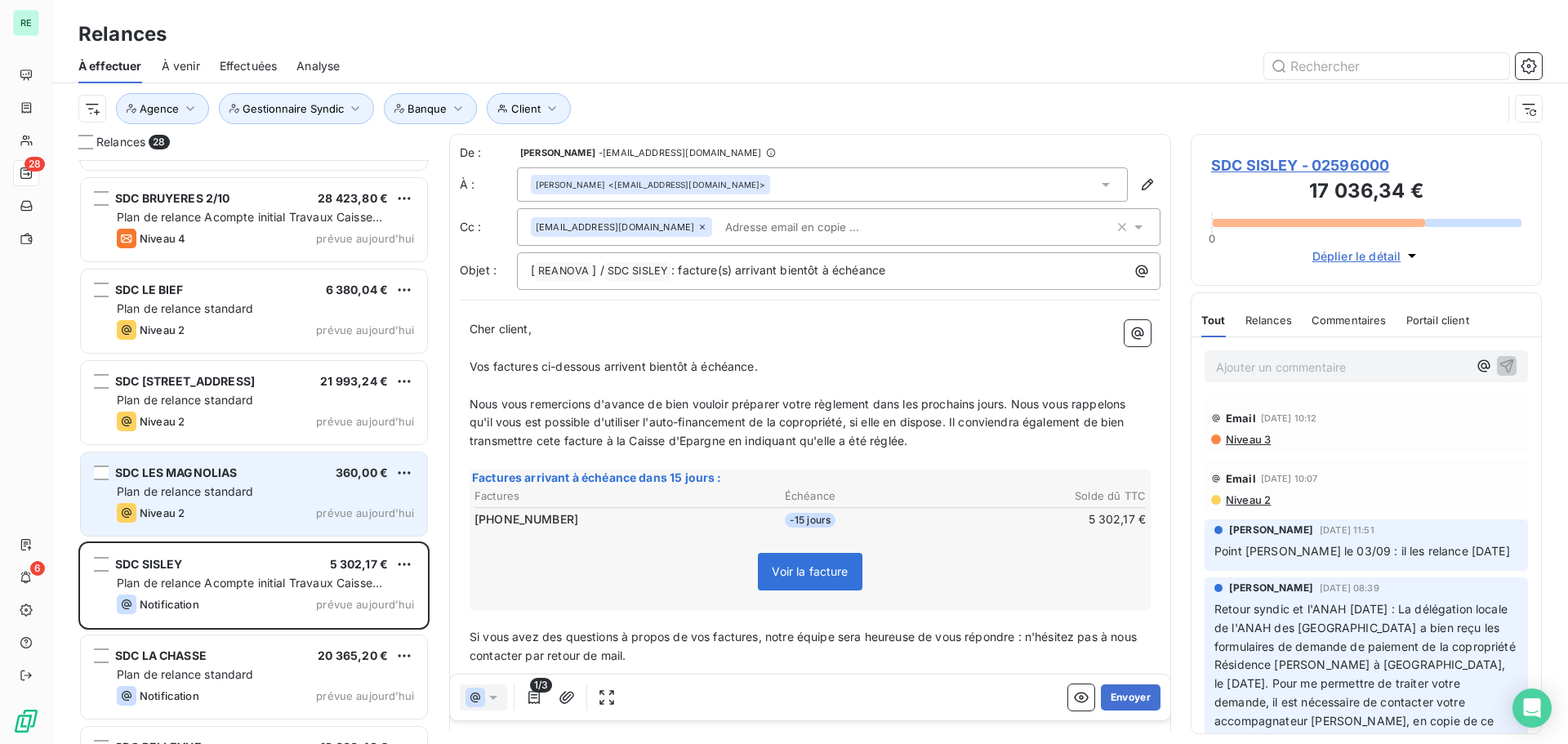
click at [215, 491] on span "Plan de relance standard" at bounding box center [185, 490] width 137 height 14
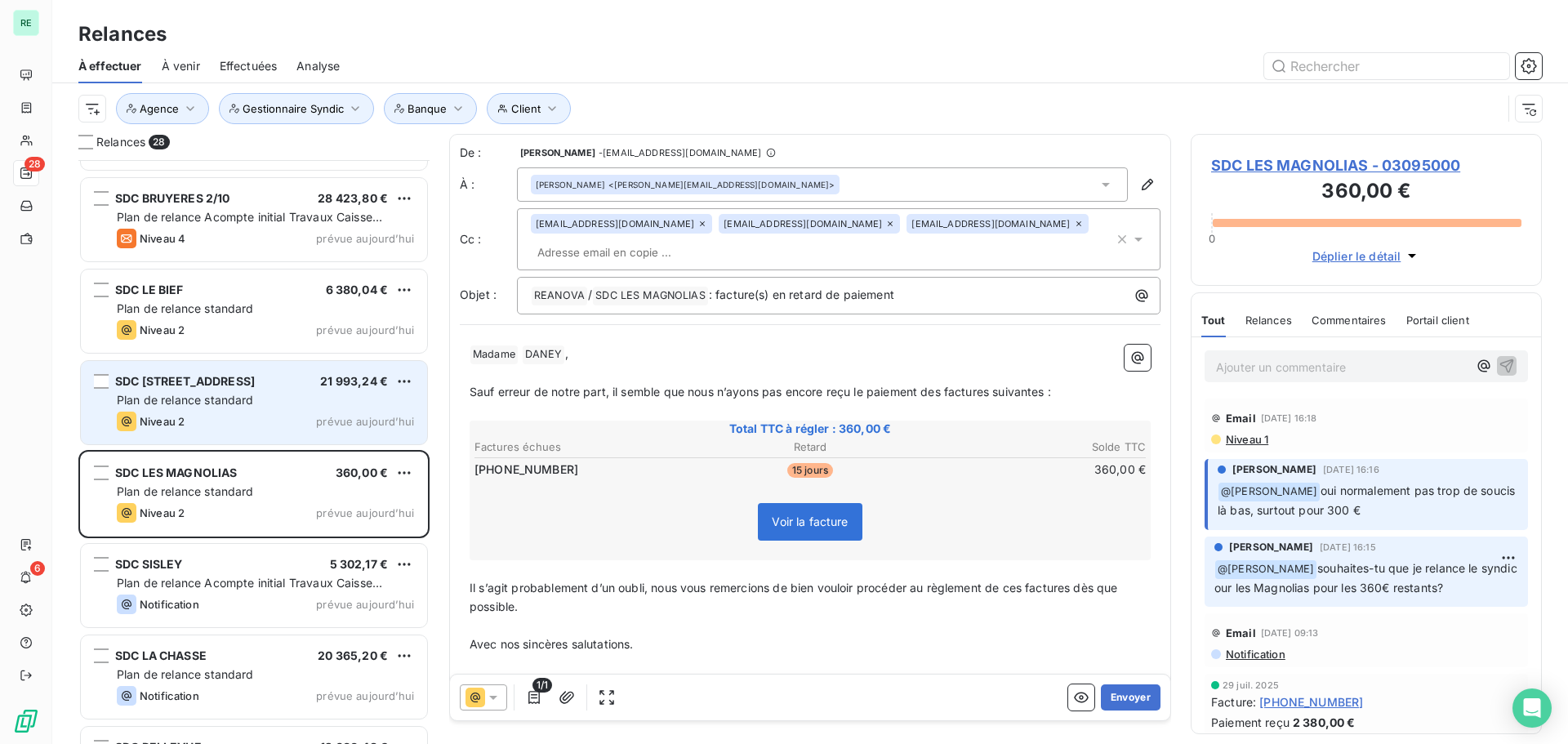
click at [170, 397] on span "Plan de relance standard" at bounding box center [185, 399] width 137 height 14
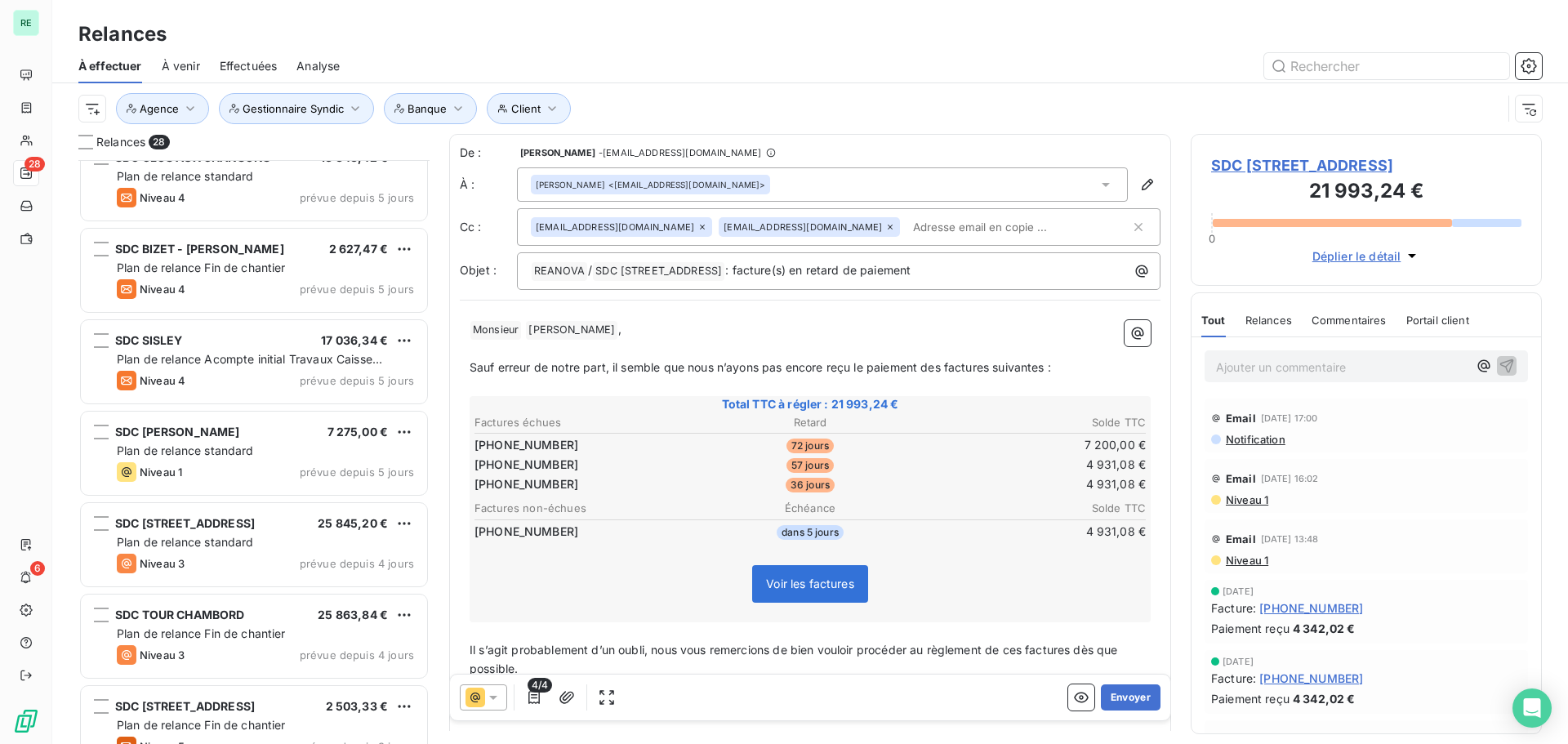
scroll to position [752, 0]
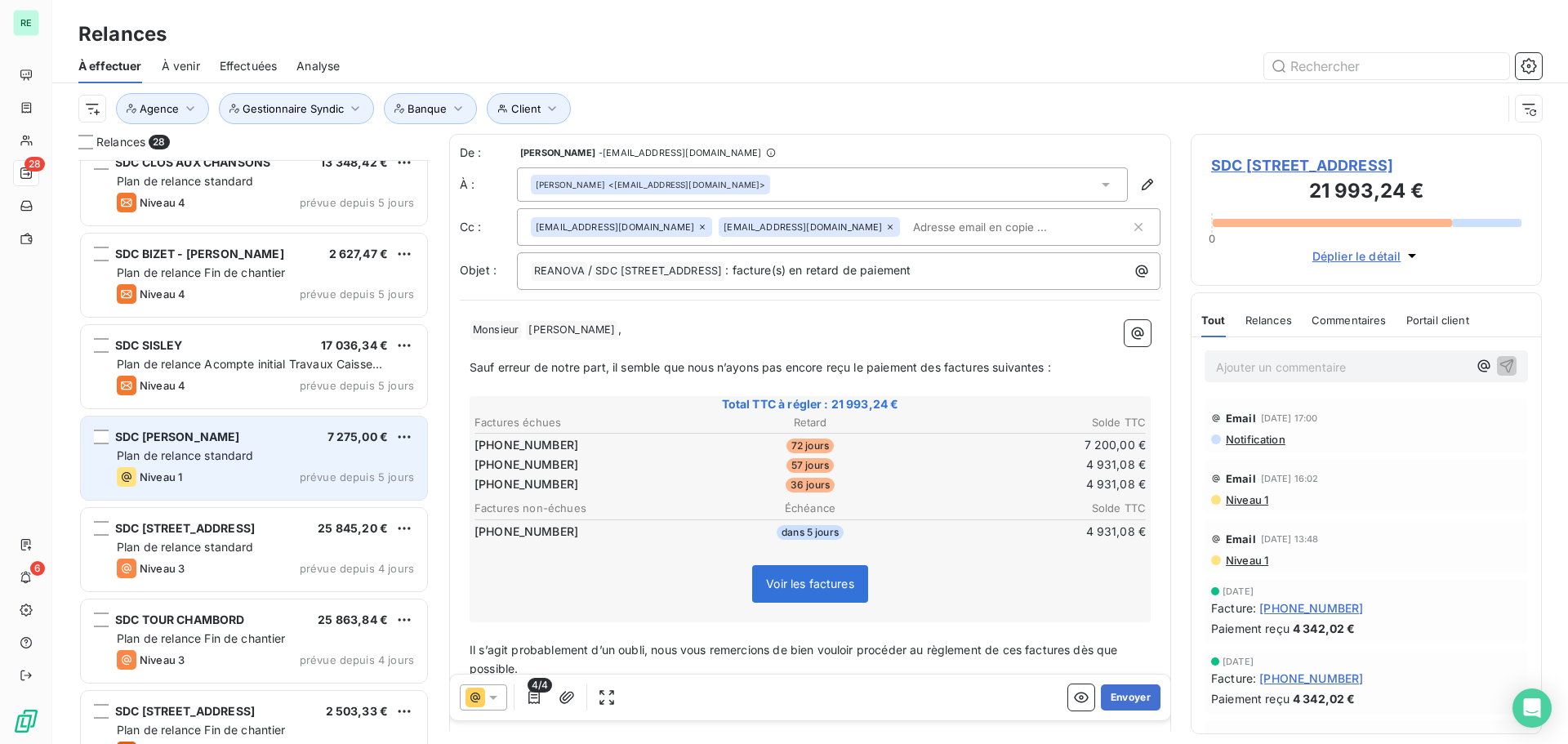
click at [162, 450] on span "Plan de relance standard" at bounding box center [185, 455] width 137 height 14
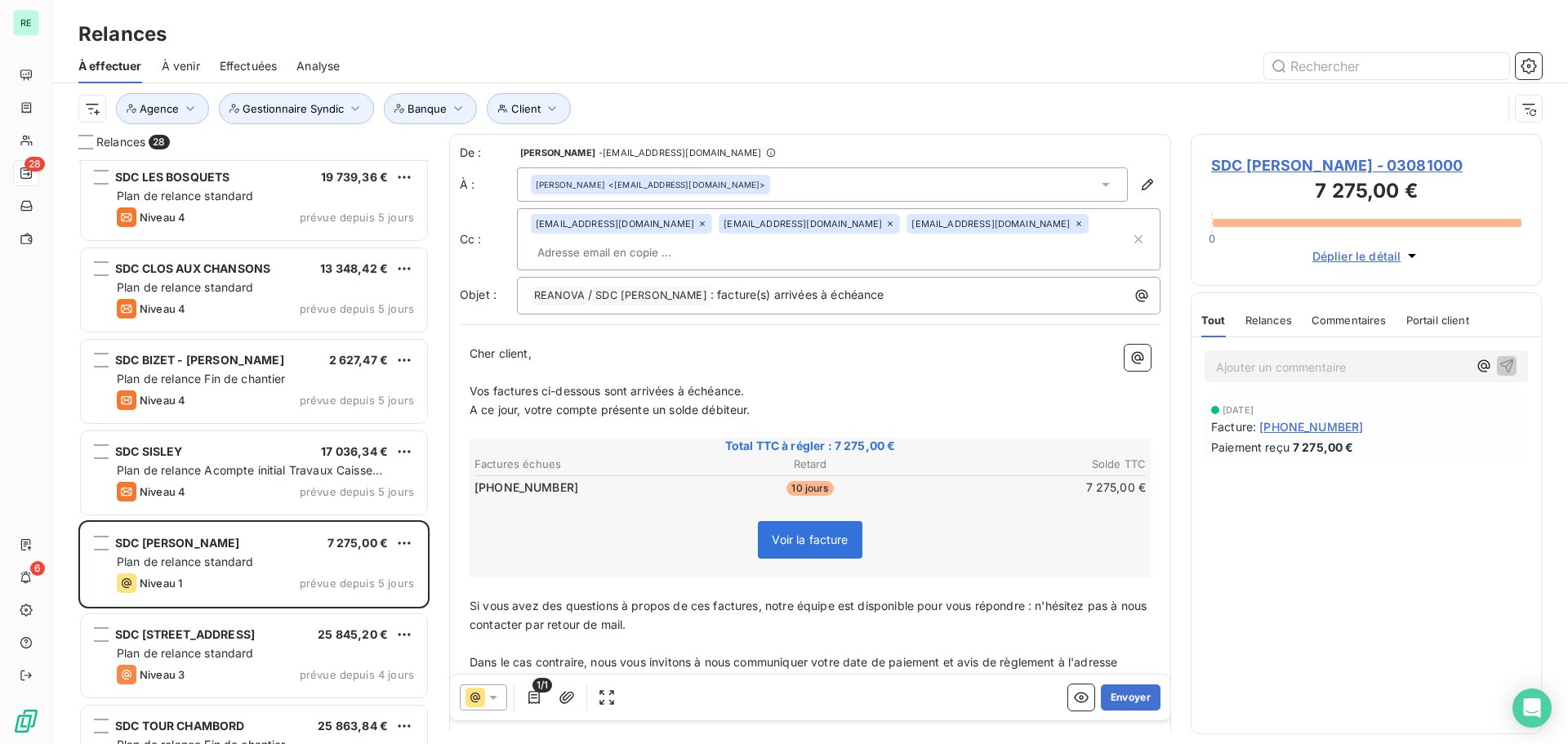
scroll to position [654, 0]
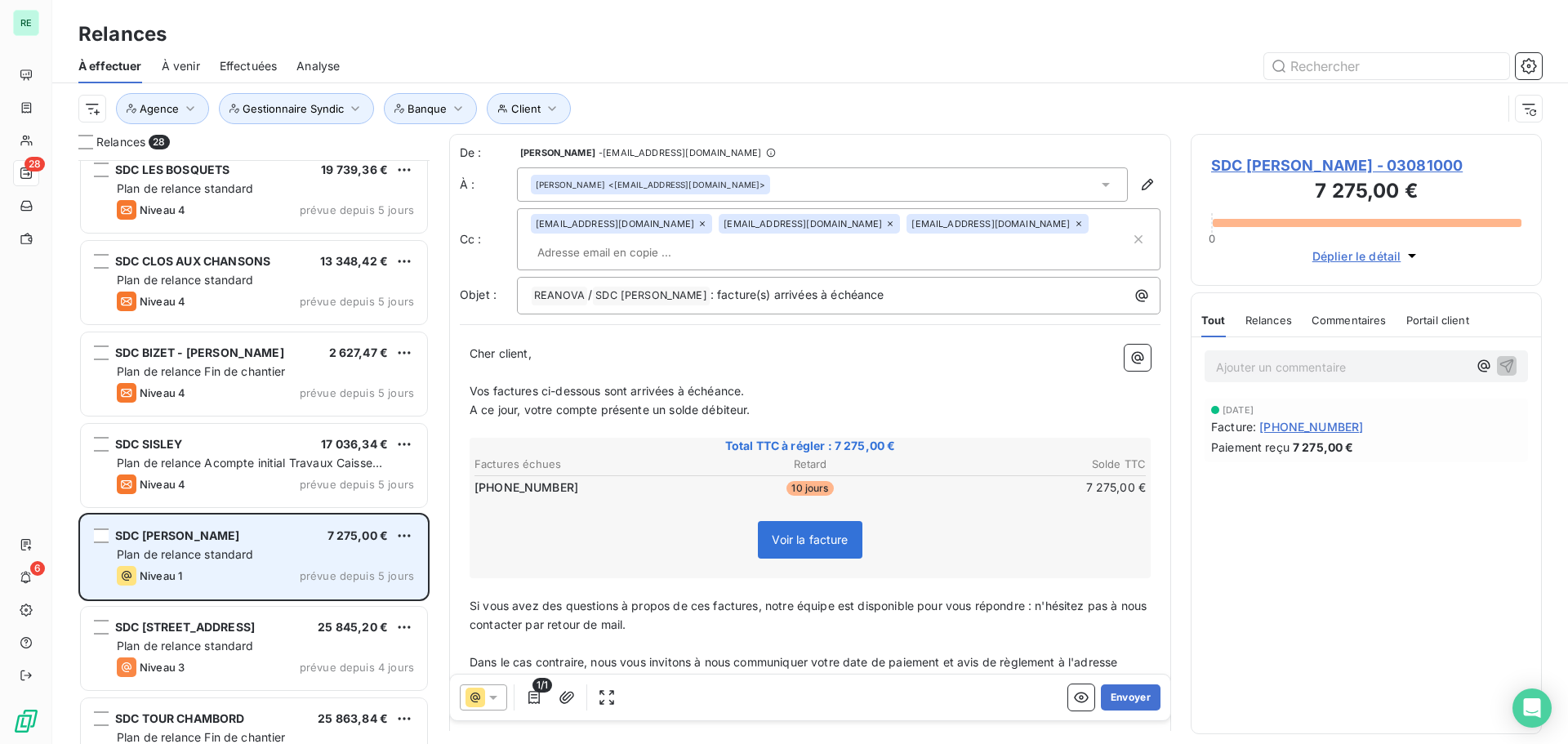
click at [206, 545] on div "SDC [PERSON_NAME] 7 275,00 € Plan de relance standard Niveau 1 prévue depuis 5 …" at bounding box center [254, 556] width 346 height 83
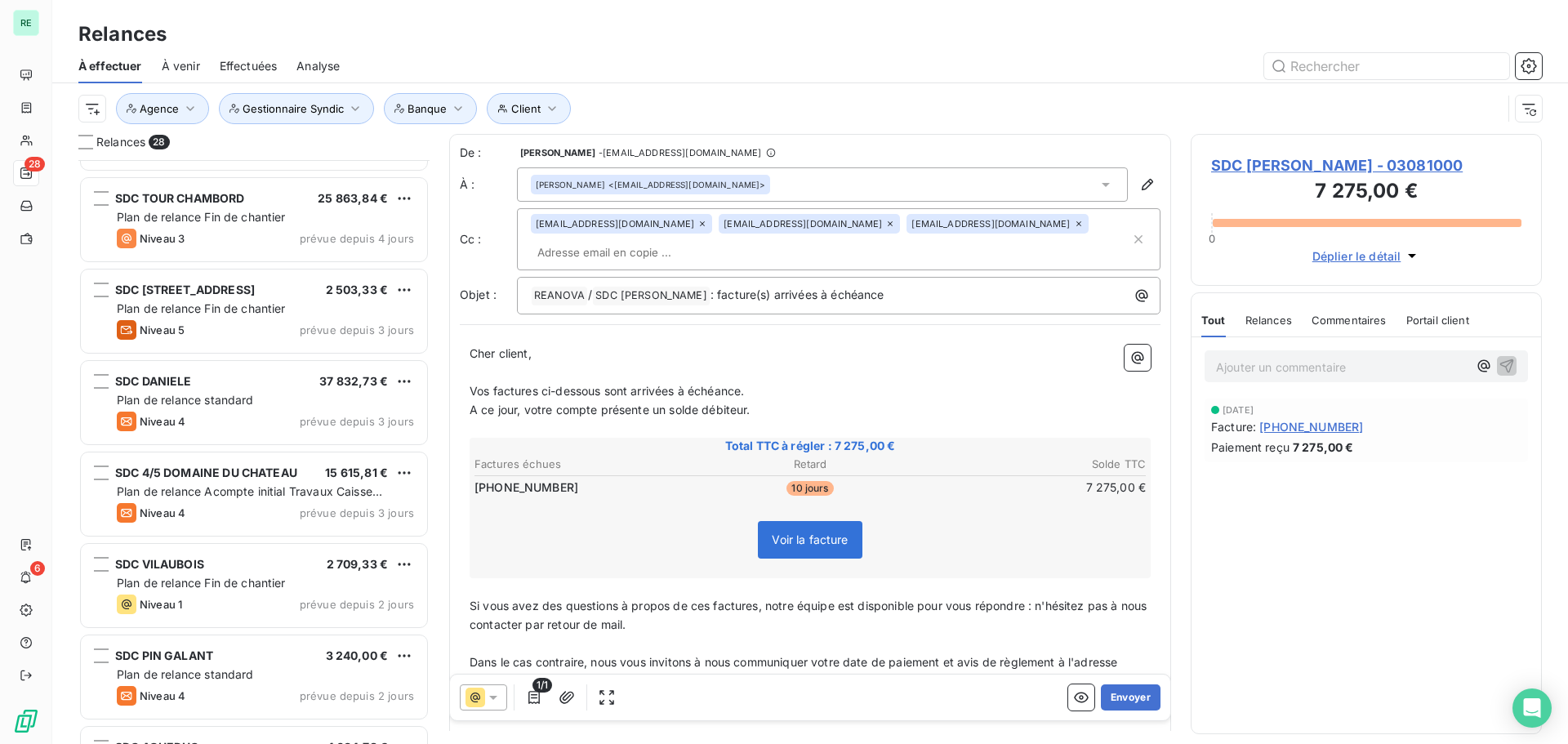
scroll to position [1225, 0]
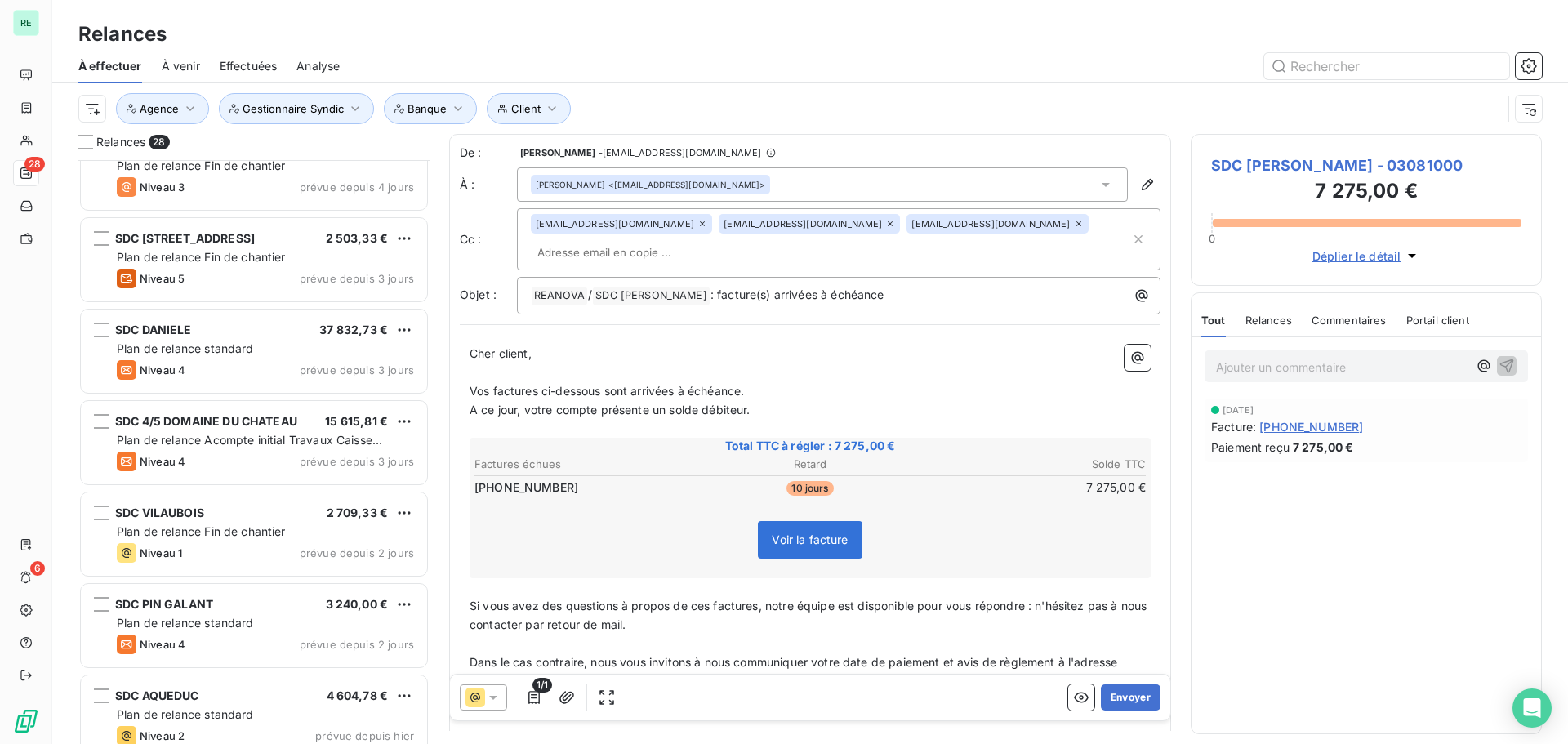
click span "Clients"
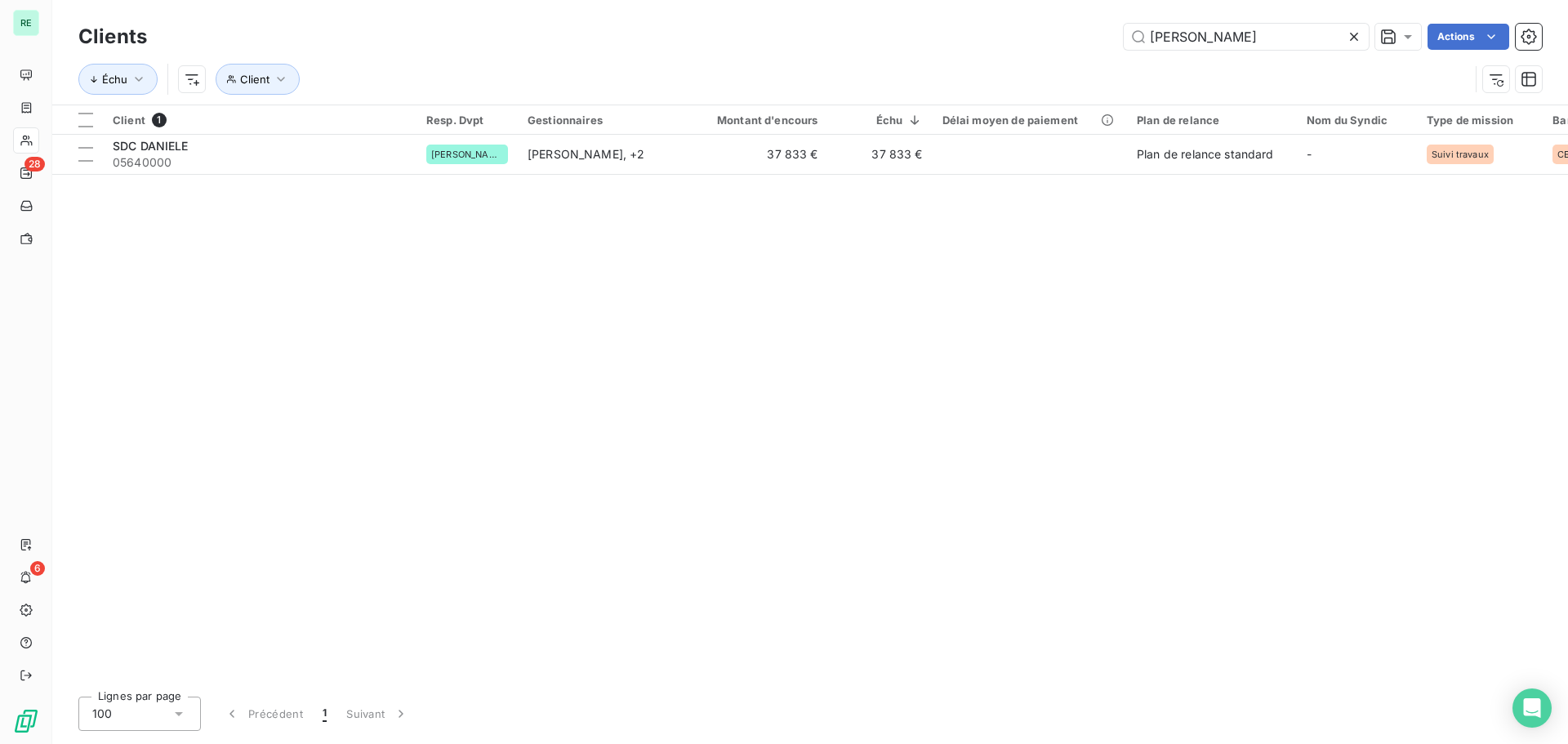
drag, startPoint x: 1242, startPoint y: 39, endPoint x: 1113, endPoint y: 38, distance: 129.0
click at [1113, 38] on div "[PERSON_NAME]" at bounding box center [854, 36] width 1375 height 26
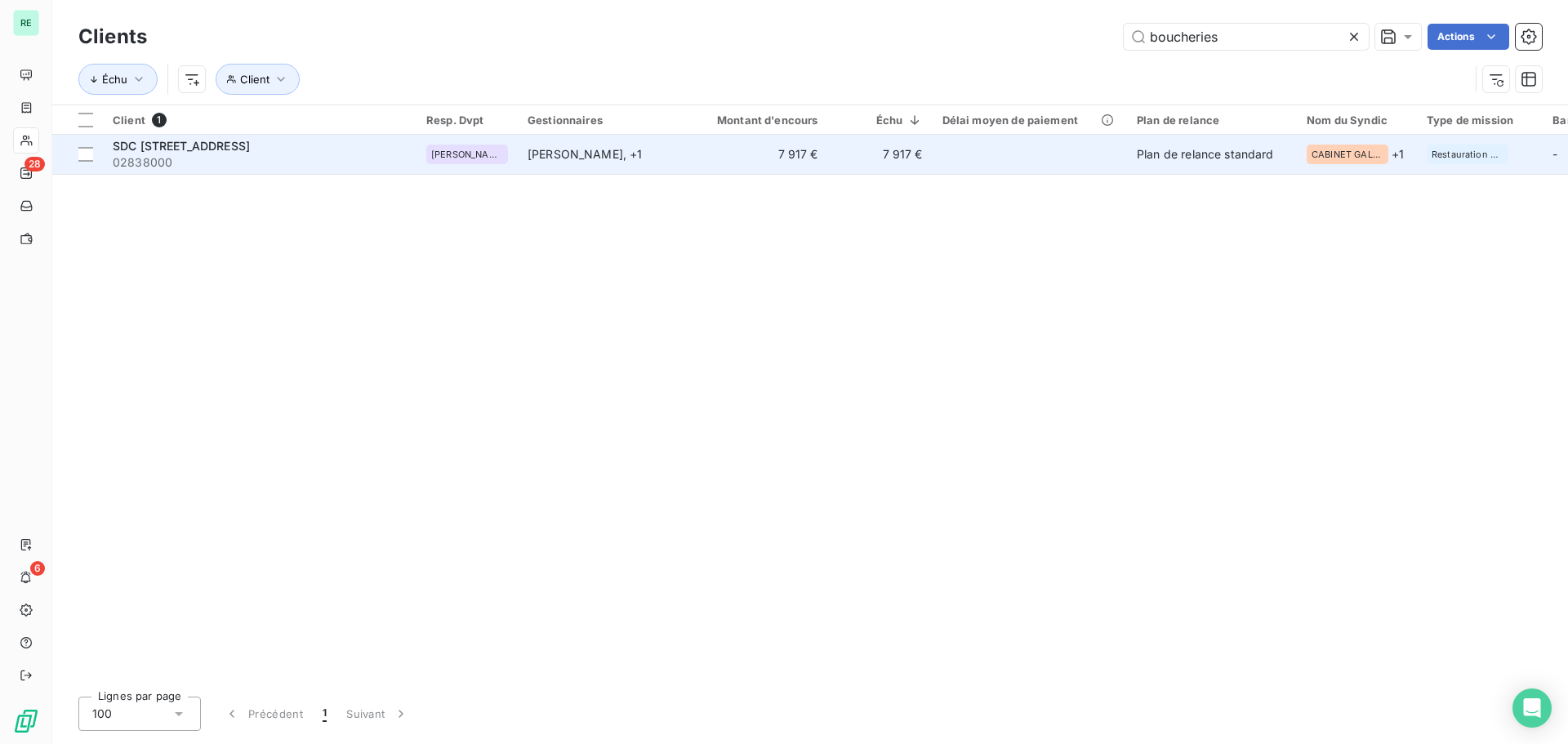
type input "boucheries"
click at [250, 146] on span "SDC [STREET_ADDRESS]" at bounding box center [181, 145] width 137 height 14
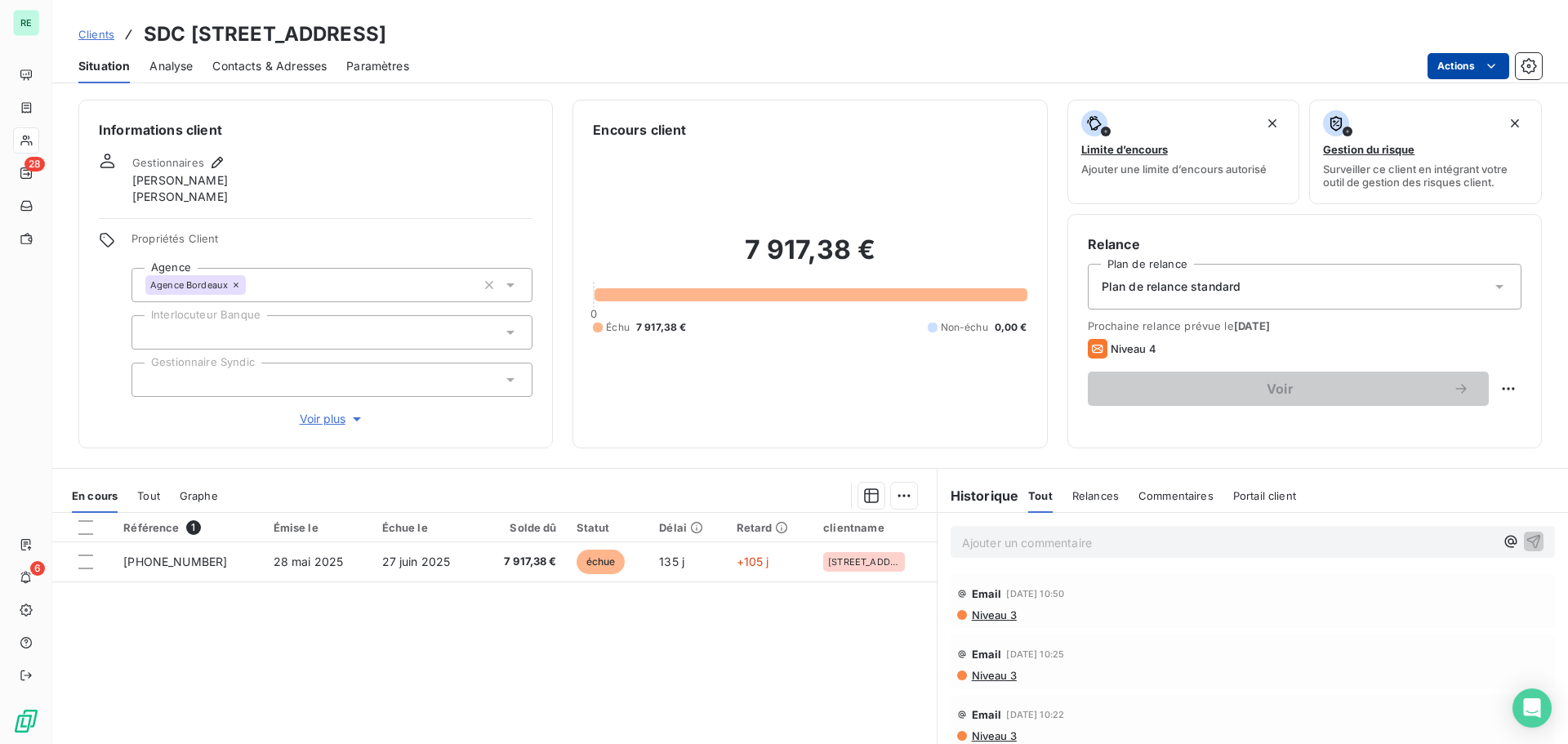
click at [1464, 62] on html "RE 28 6 Clients SDC [STREET_ADDRESS] Analyse Contacts & Adresses Paramètres Act…" at bounding box center [784, 372] width 1568 height 744
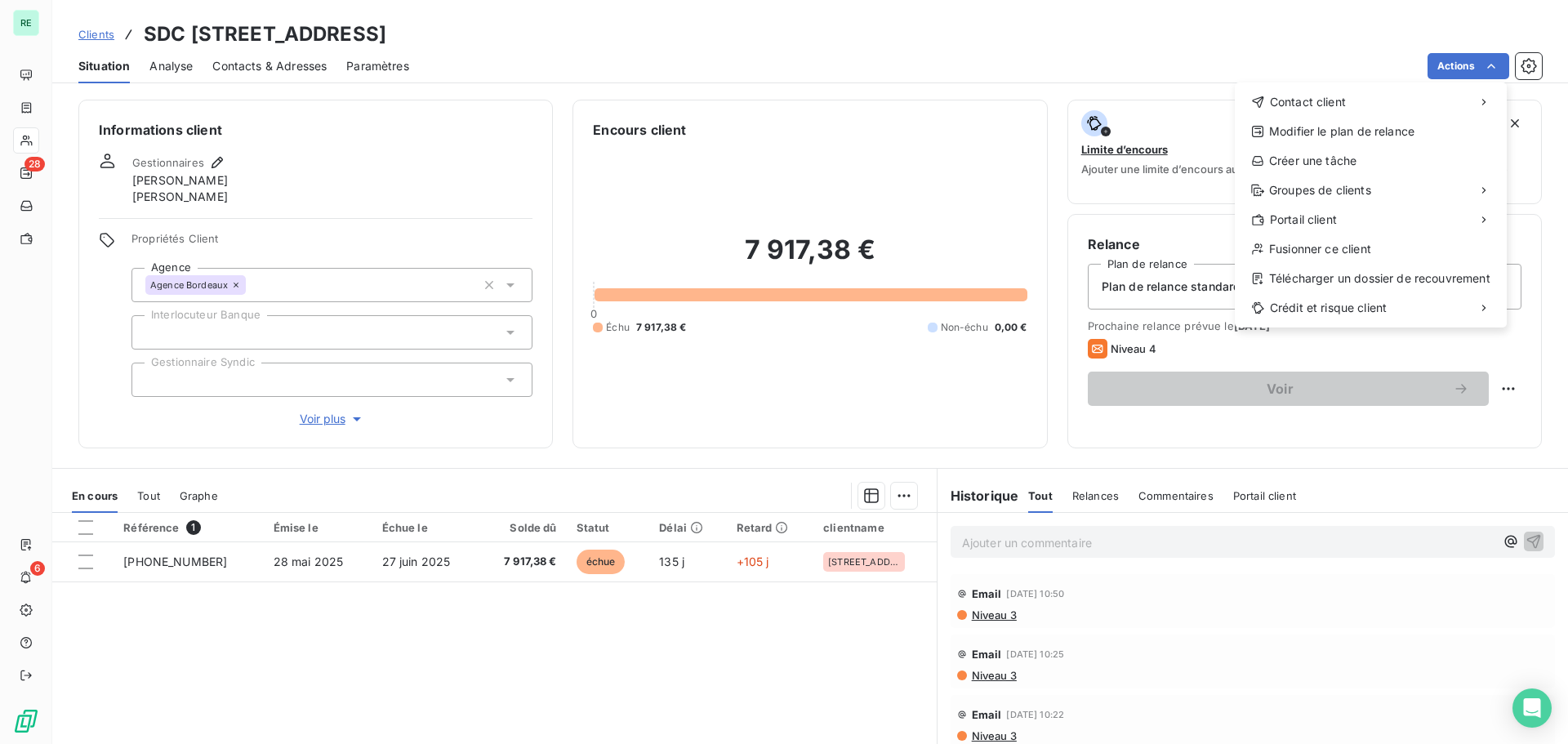
click at [168, 562] on html "RE 28 6 Clients SDC [STREET_ADDRESS] Analyse Contacts & Adresses Paramètres Act…" at bounding box center [784, 372] width 1568 height 744
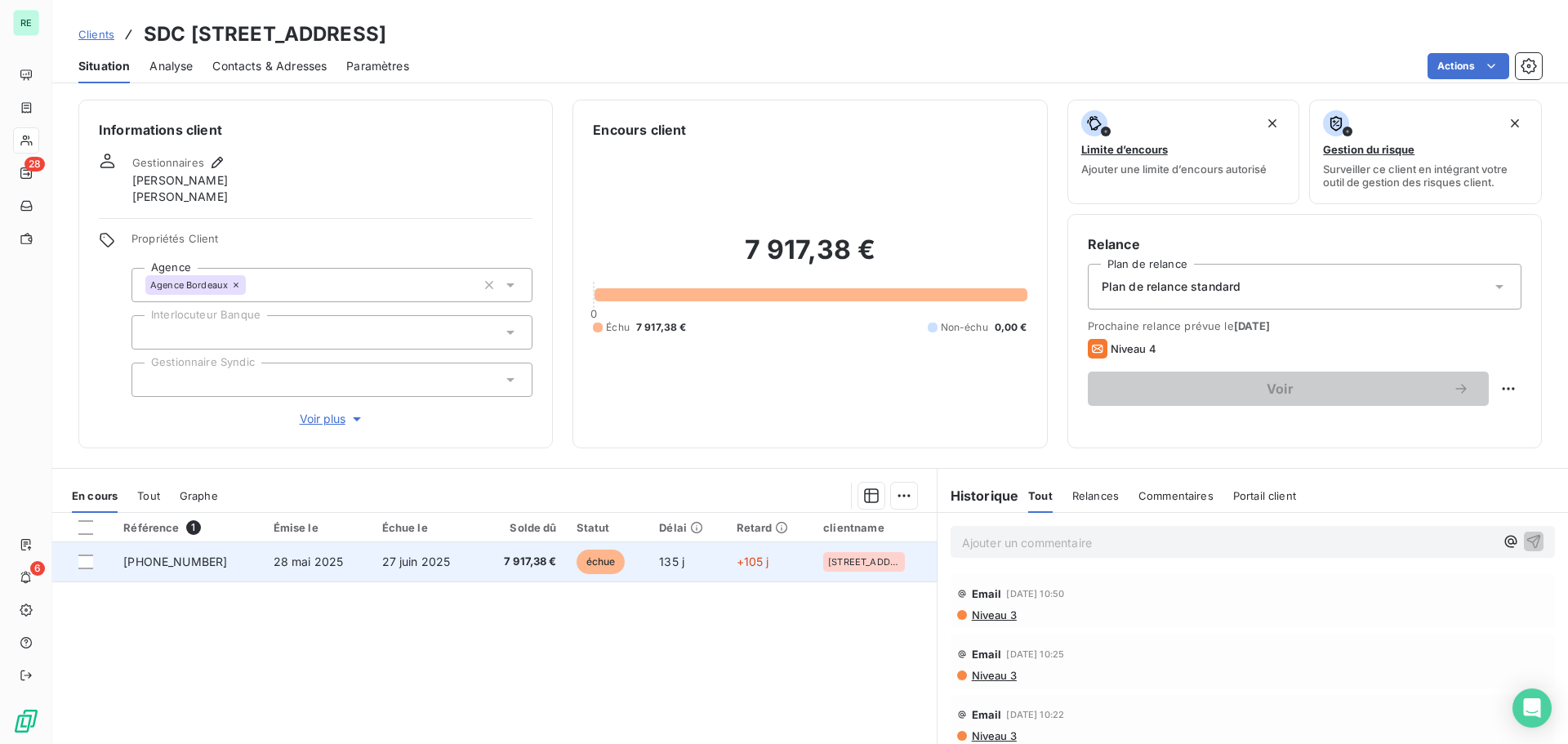
click at [321, 550] on td "28 mai 2025" at bounding box center [318, 561] width 108 height 39
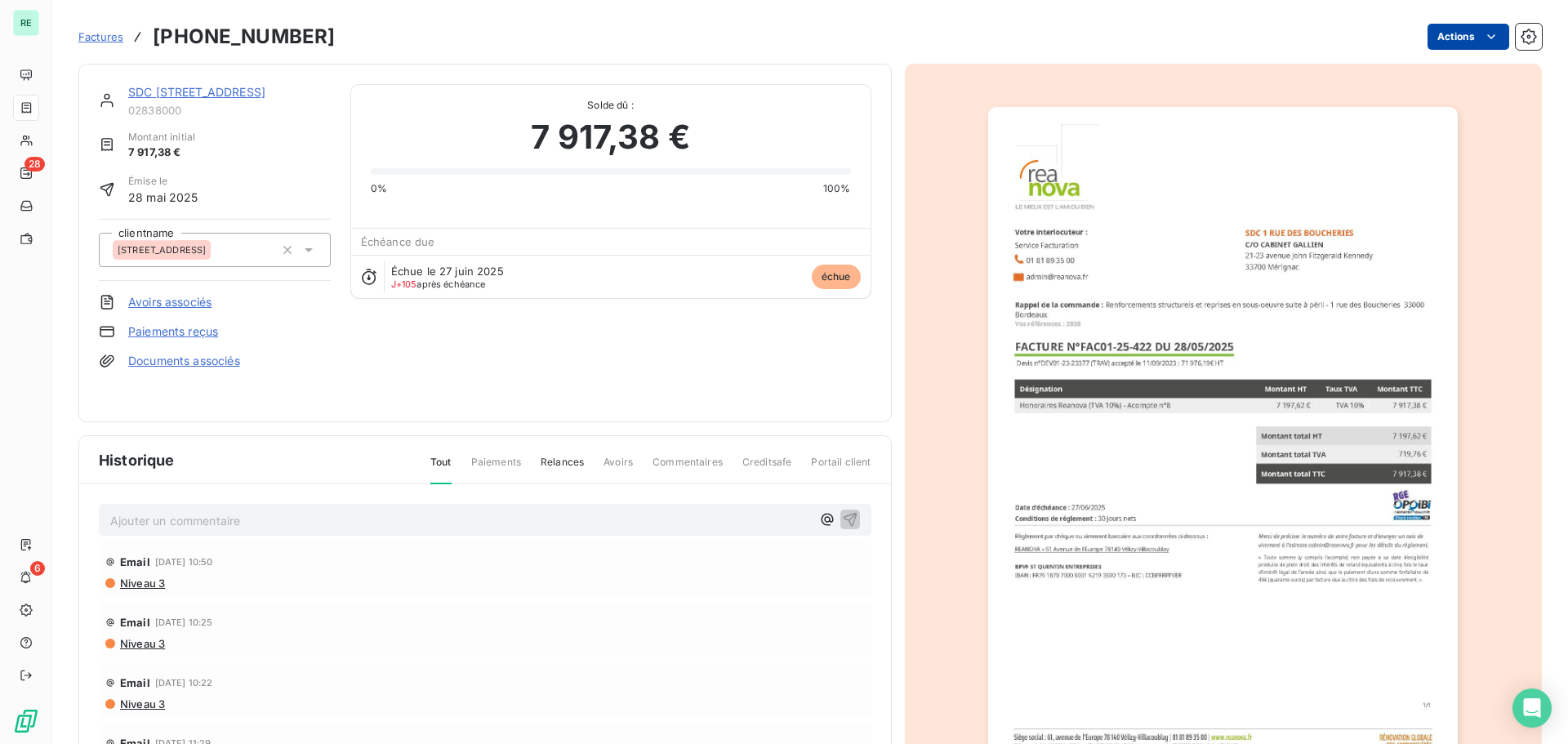
click at [1448, 34] on html "RE 28 6 Factures [PHONE_NUMBER] Actions SDC [STREET_ADDRESS] initial 7 917,38 €…" at bounding box center [784, 372] width 1568 height 744
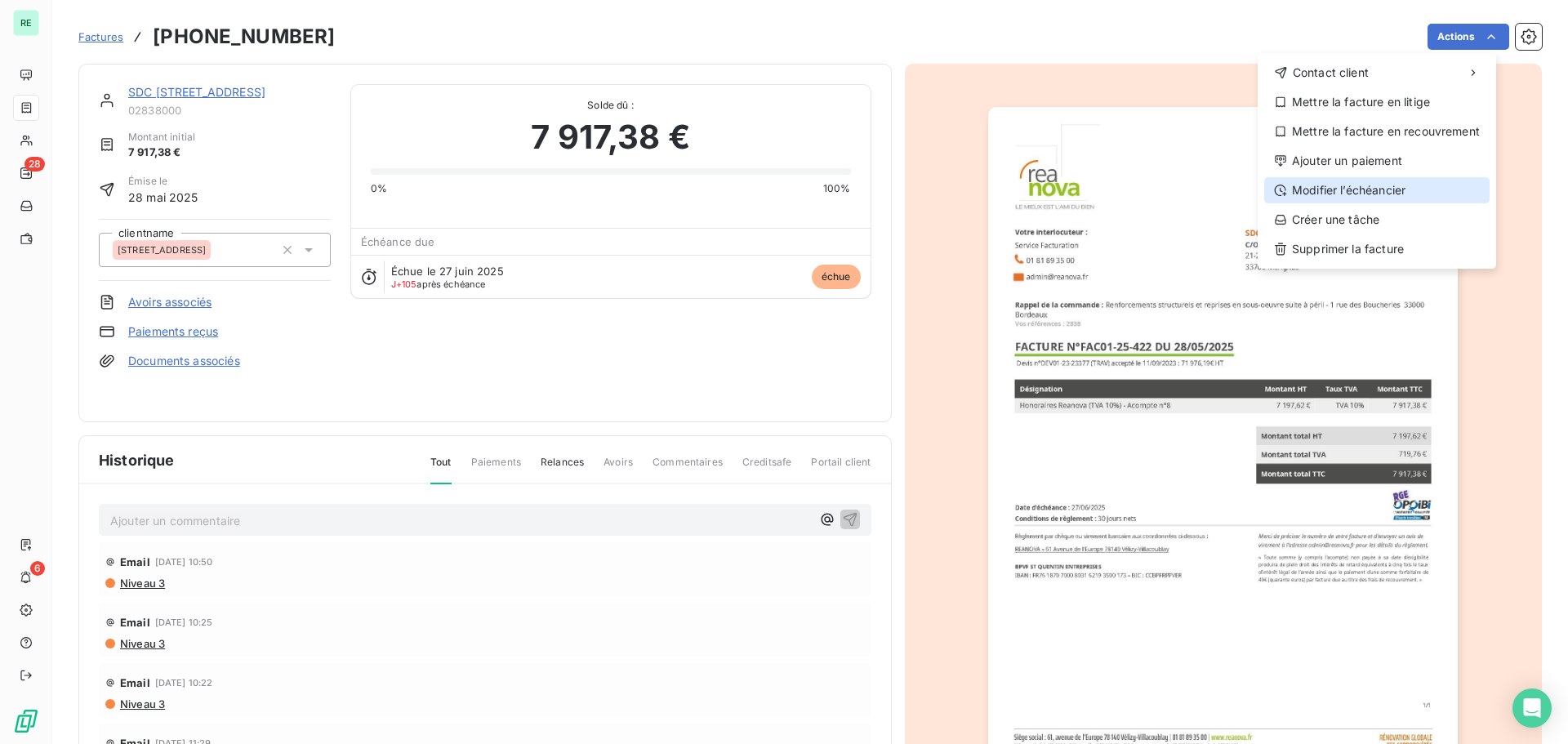
click at [1341, 186] on div "Modifier l’échéancier" at bounding box center [1377, 190] width 226 height 26
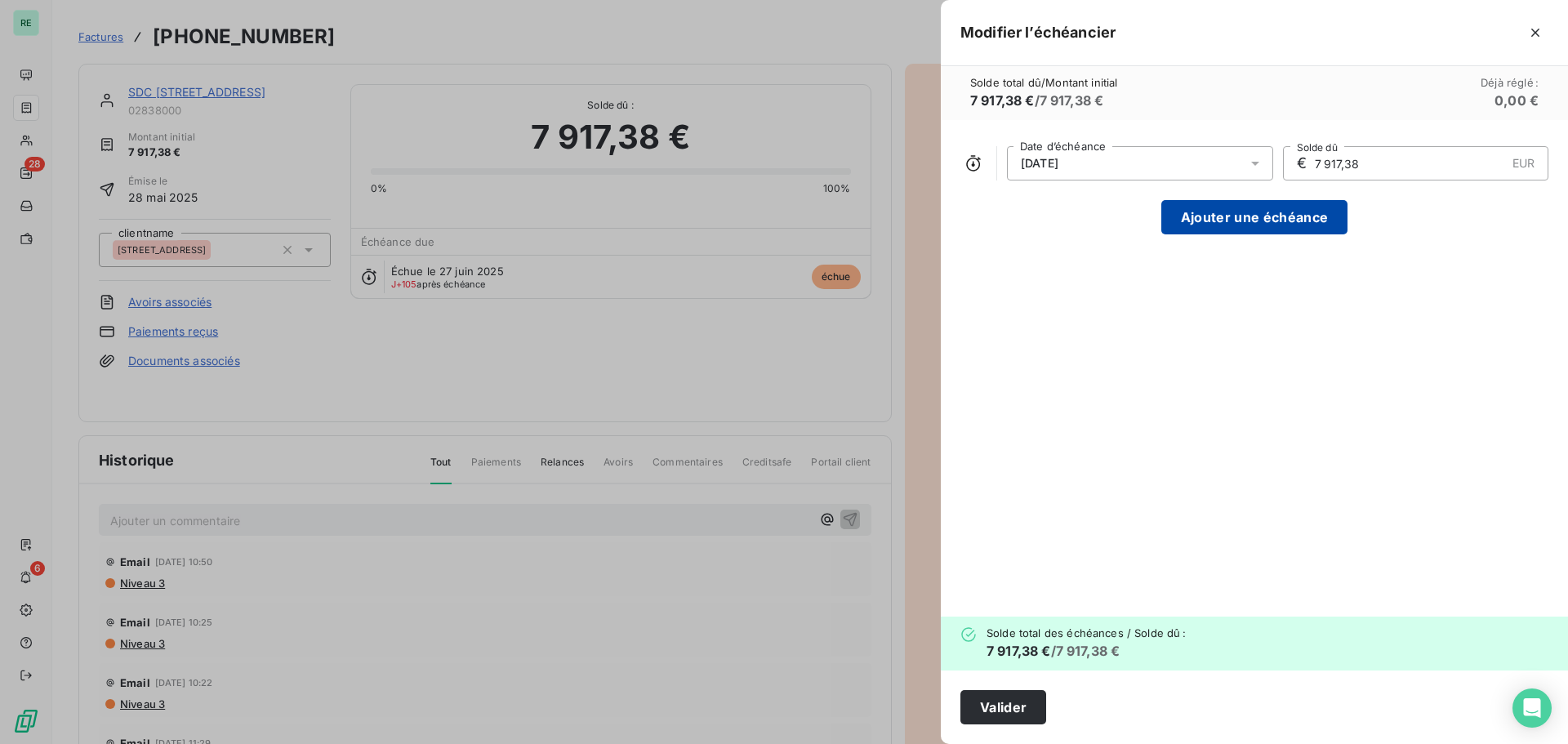
click at [1192, 208] on button "Ajouter une échéance" at bounding box center [1255, 217] width 187 height 34
type input "3 958,69"
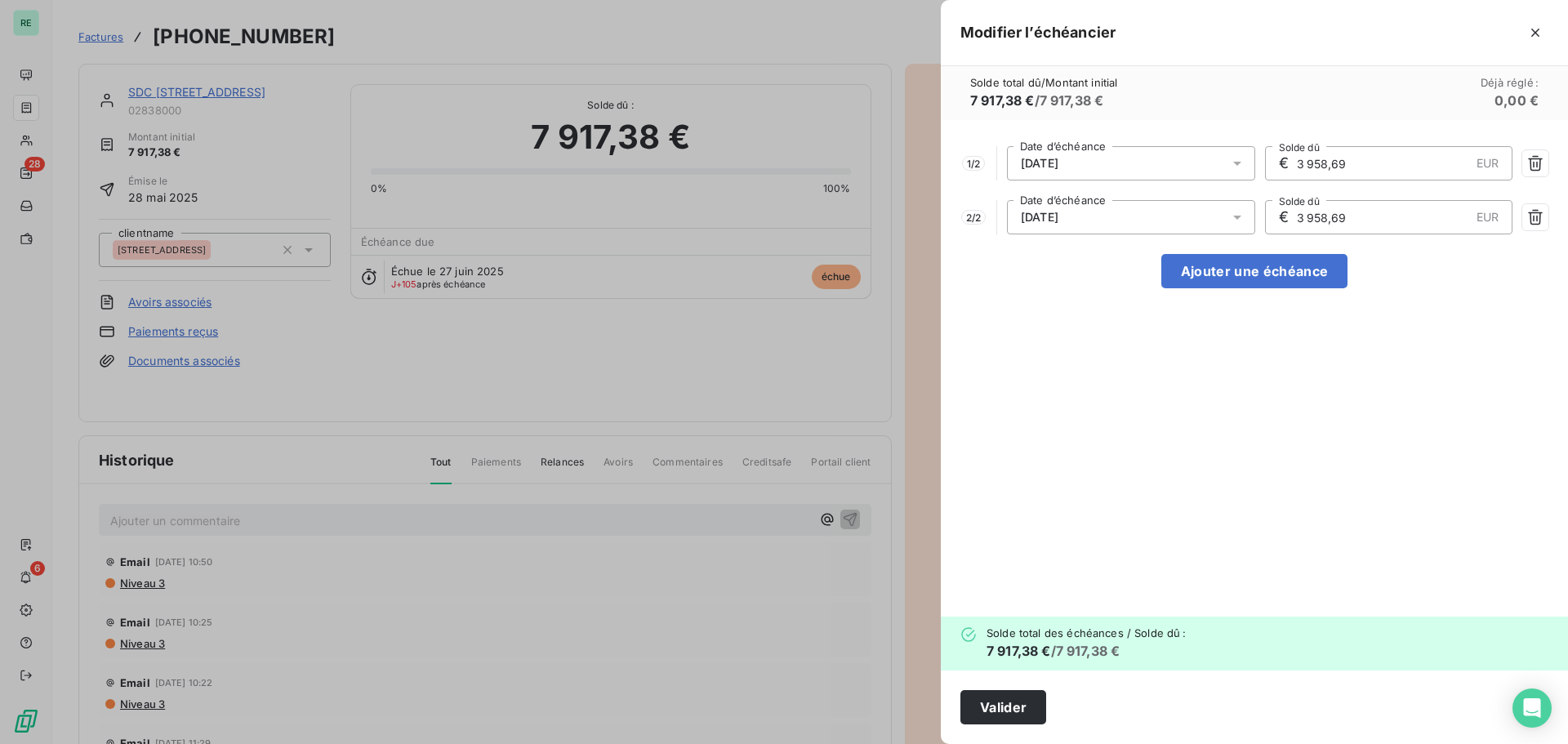
click at [1059, 215] on span "[DATE]" at bounding box center [1039, 217] width 37 height 13
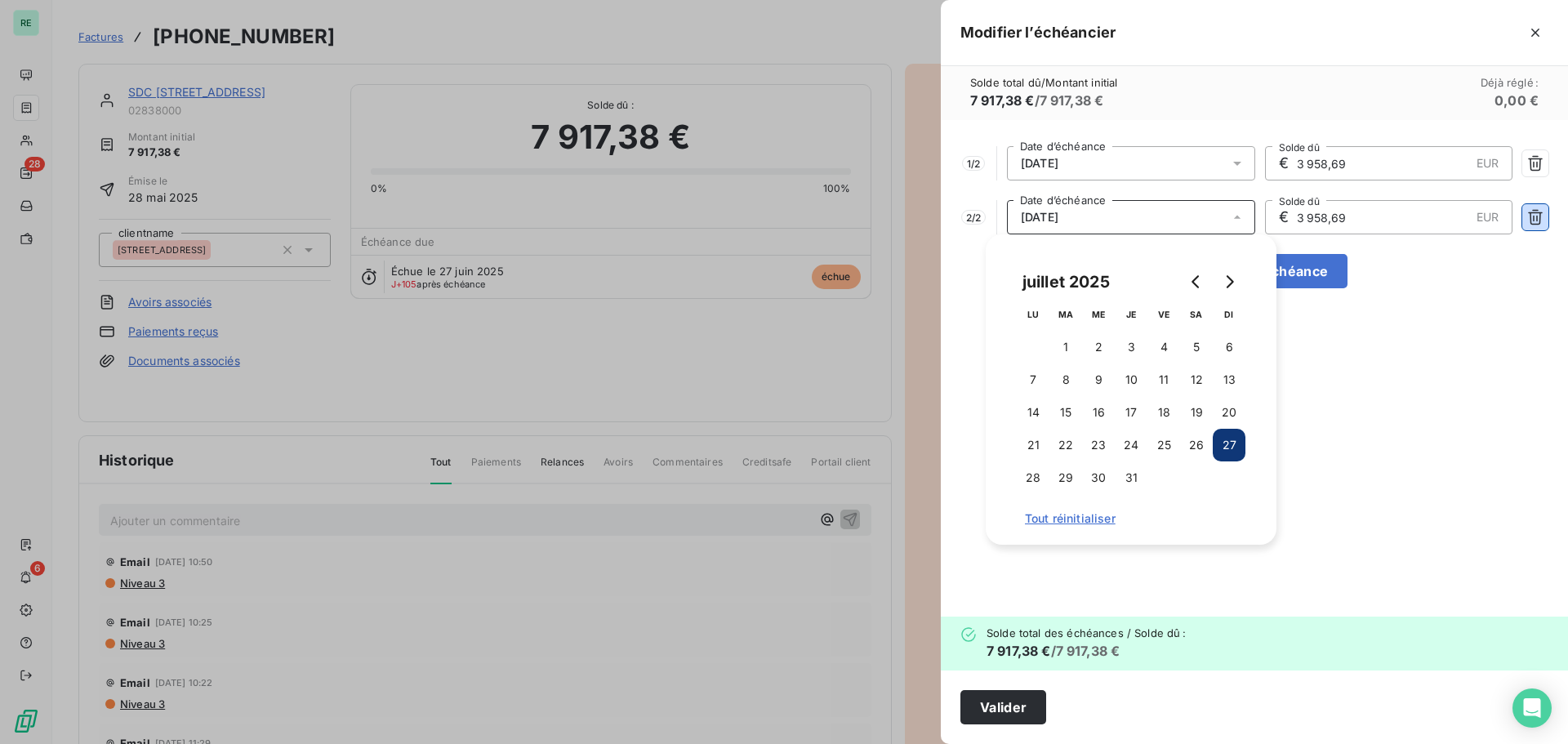
click at [1537, 210] on icon "button" at bounding box center [1535, 217] width 15 height 16
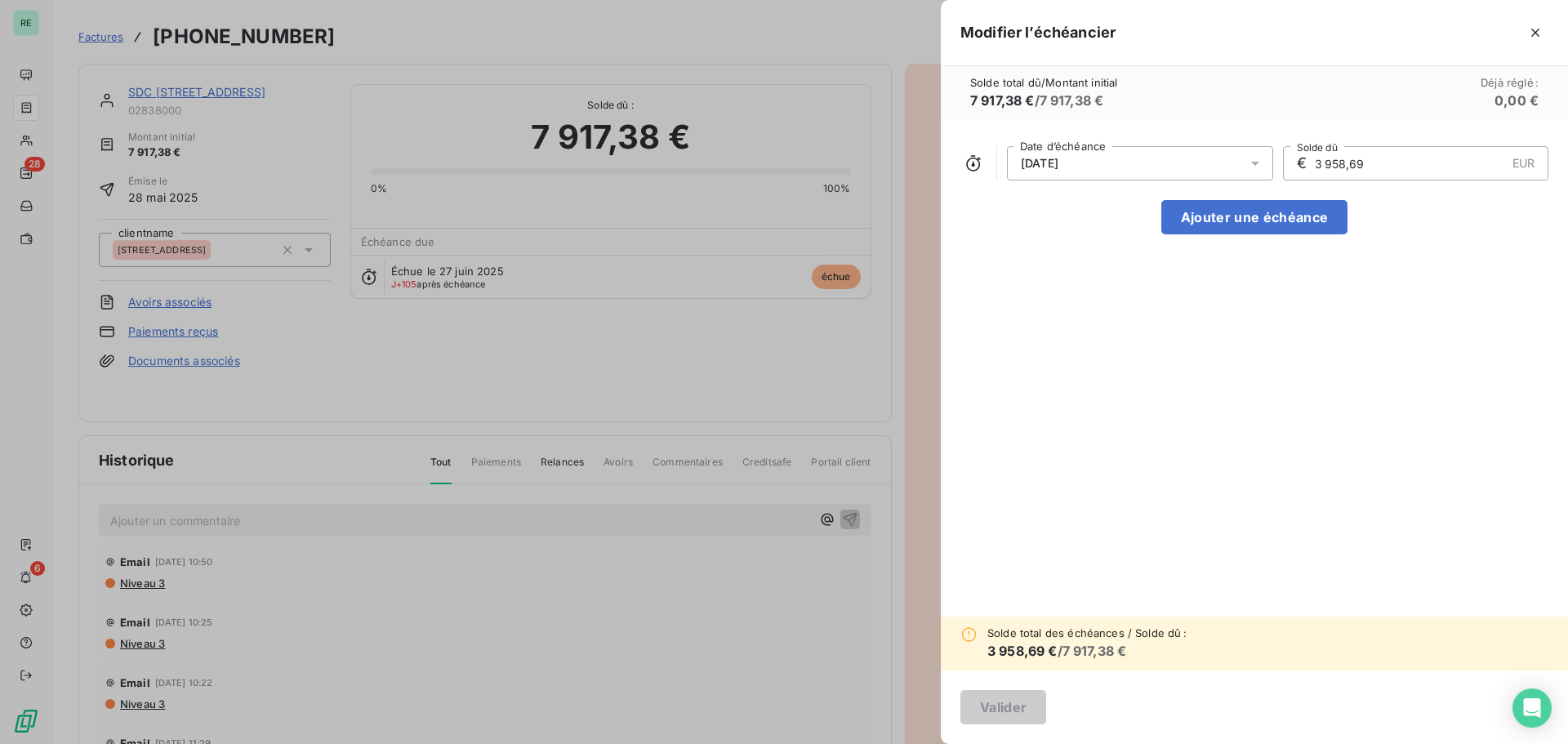
click at [1113, 165] on div "[DATE]" at bounding box center [1140, 163] width 266 height 34
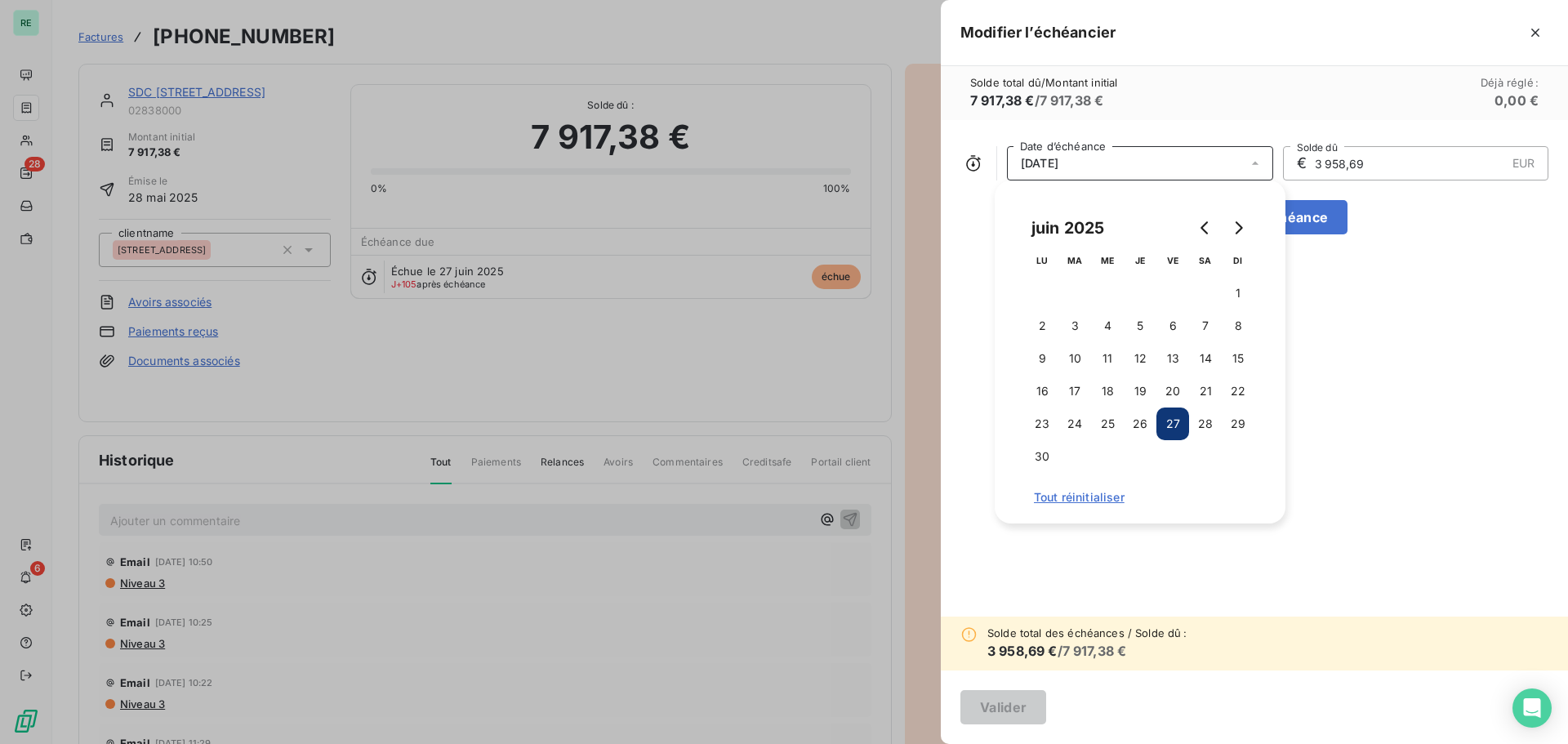
click at [1159, 102] on div "Solde total dû / Montant initial 7 917,38 € / 7 917,38 € Déjà réglé : 0,00 €" at bounding box center [1255, 93] width 627 height 54
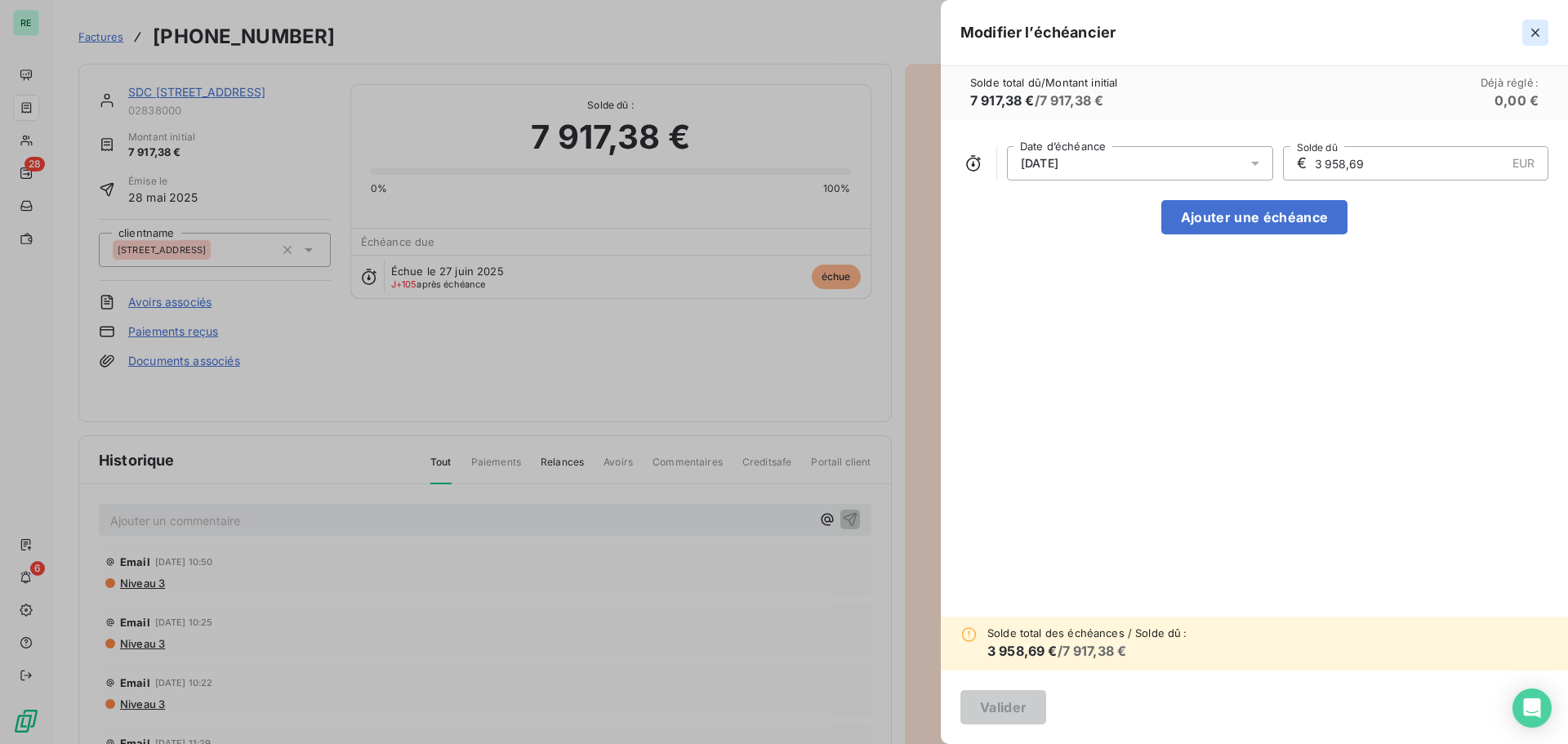
click at [1536, 30] on icon "button" at bounding box center [1535, 33] width 17 height 17
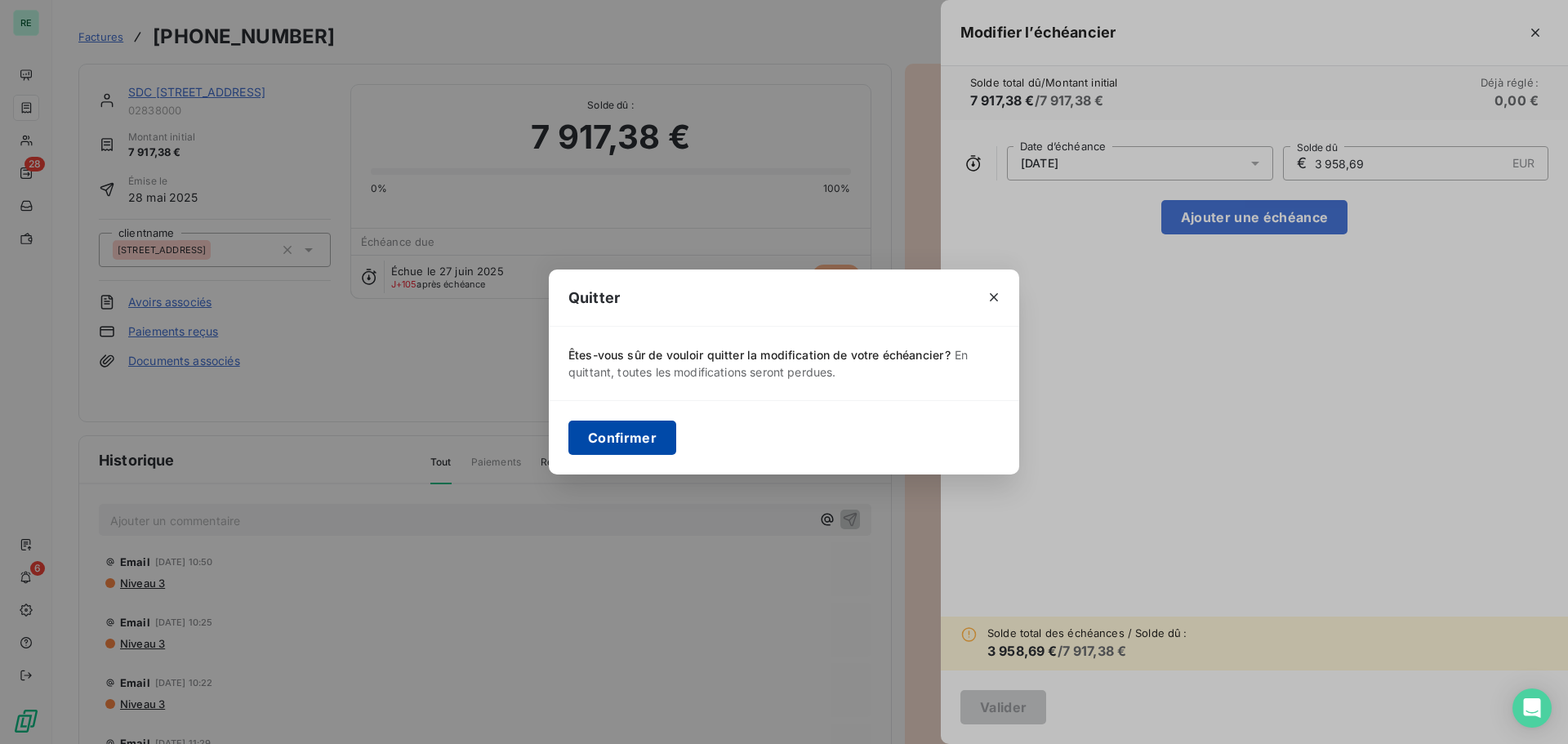
click at [631, 434] on button "Confirmer" at bounding box center [622, 437] width 108 height 34
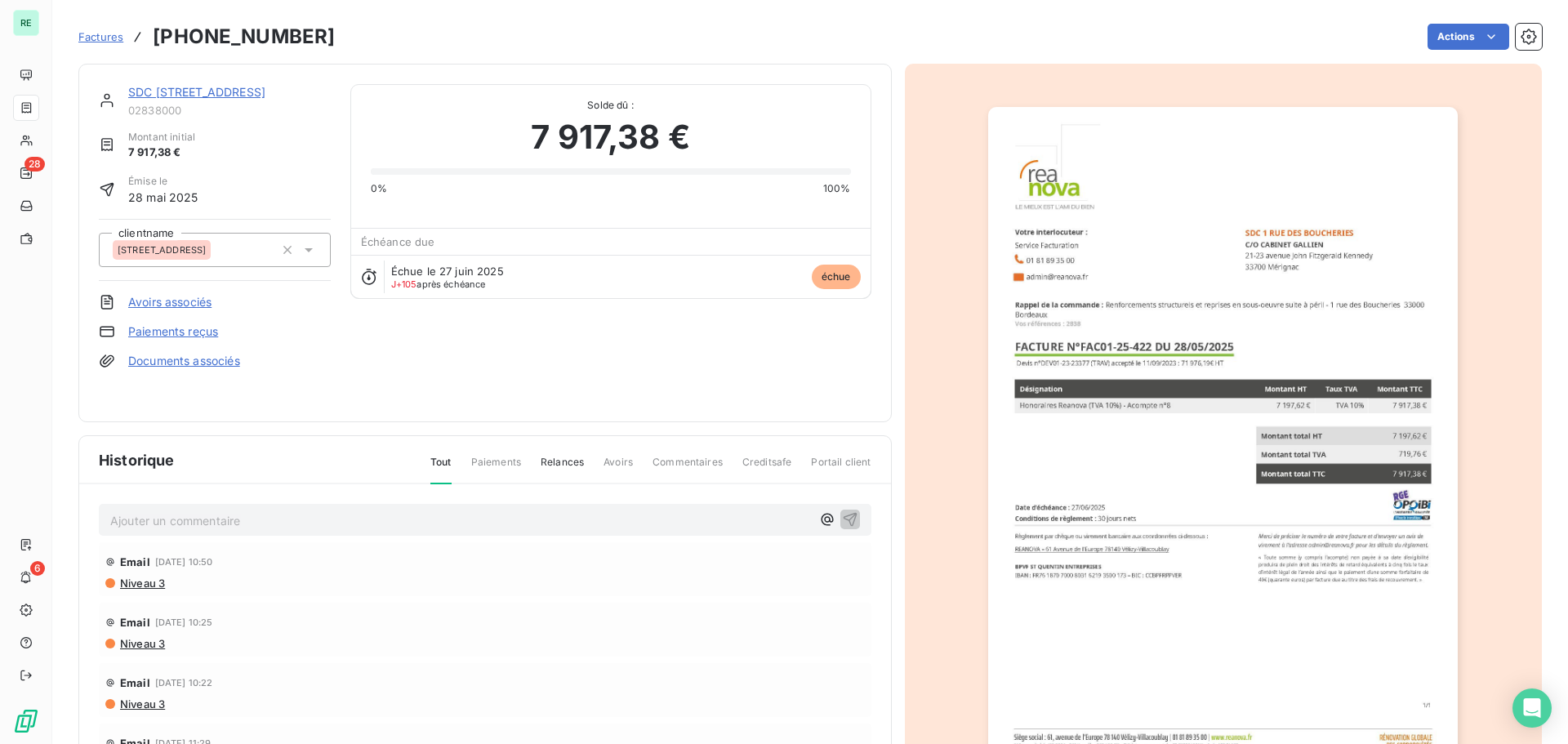
click at [181, 523] on p "Ajouter un commentaire ﻿" at bounding box center [460, 520] width 701 height 21
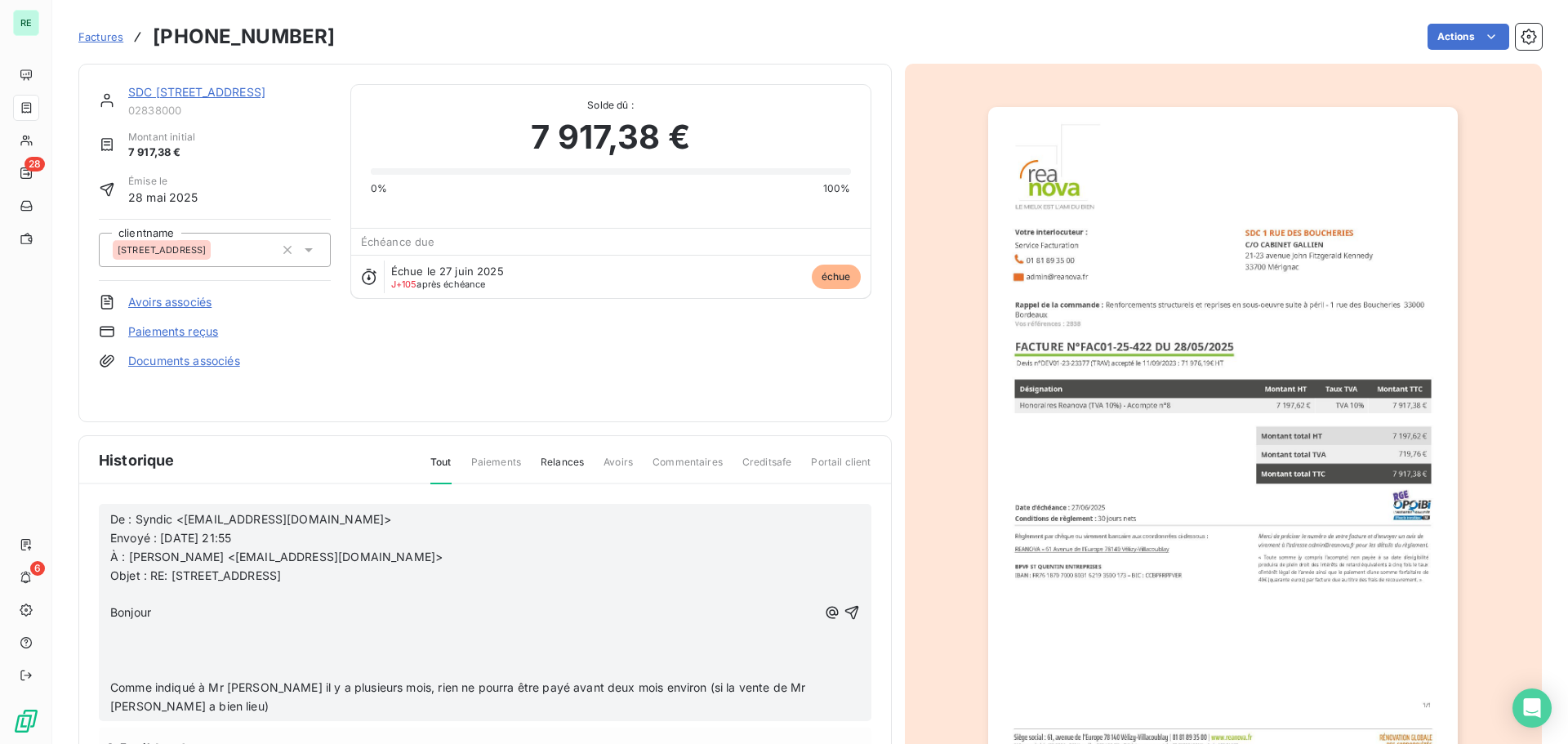
click at [128, 627] on p "﻿" at bounding box center [464, 631] width 707 height 19
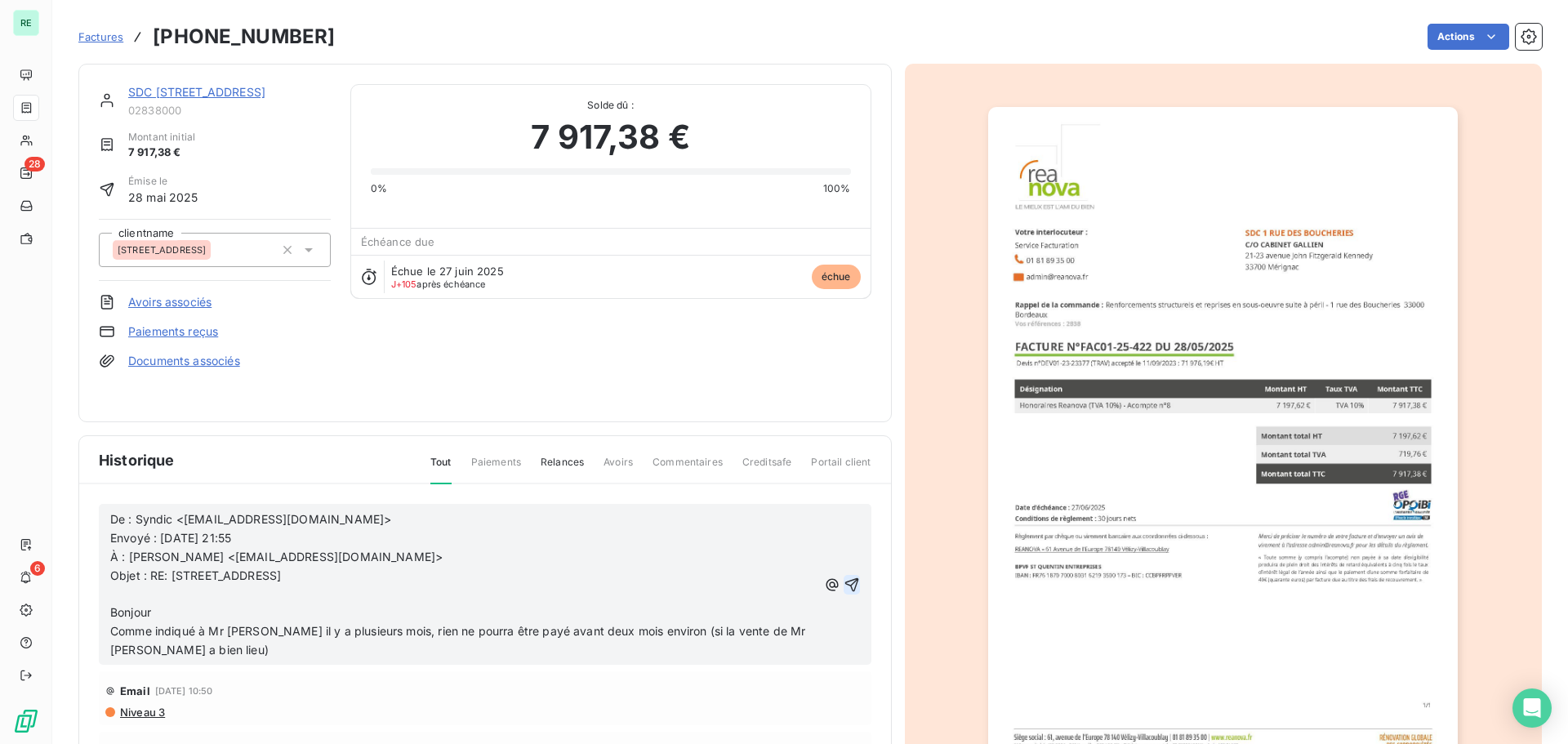
click at [844, 582] on icon "button" at bounding box center [851, 584] width 14 height 14
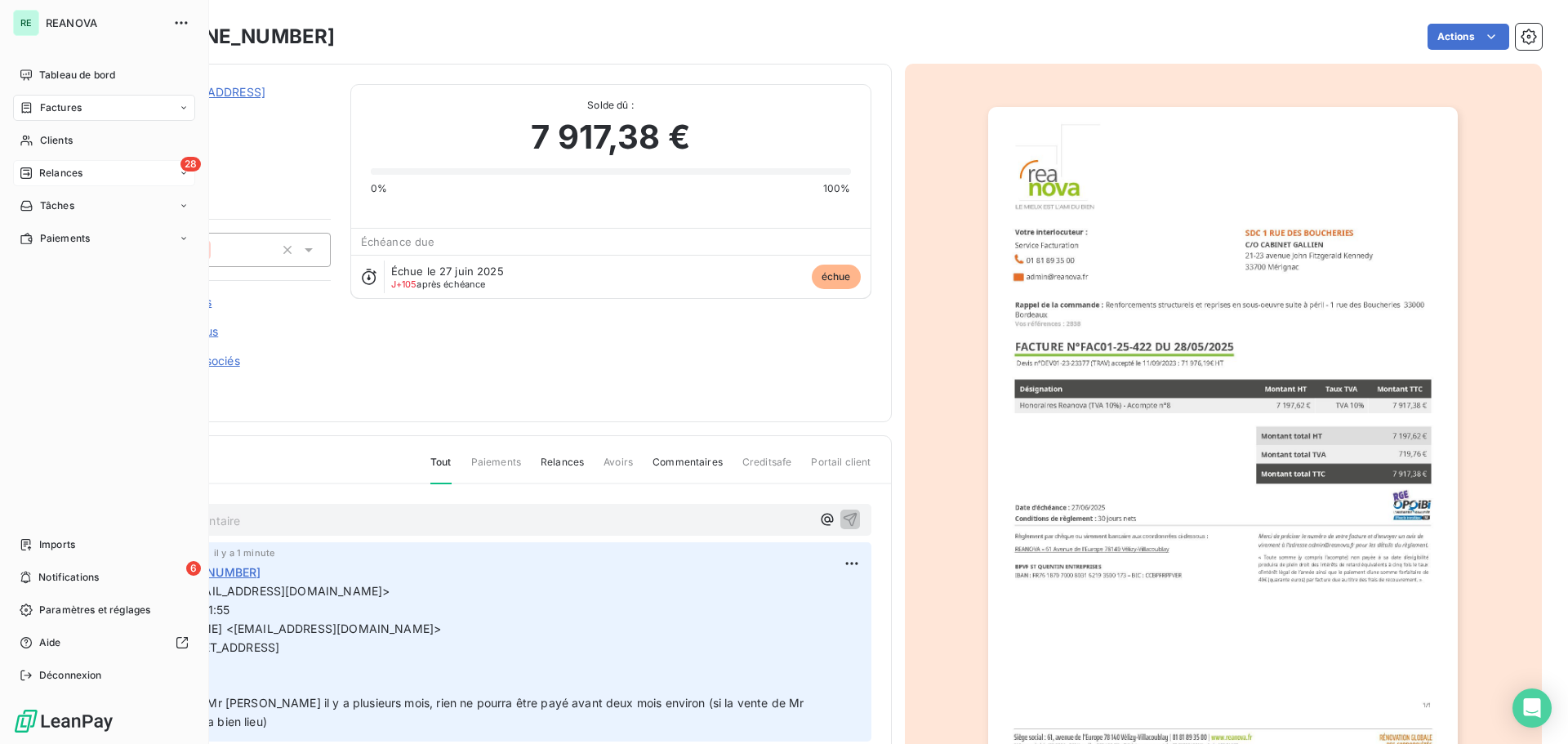
click at [69, 172] on span "Relances" at bounding box center [61, 173] width 43 height 15
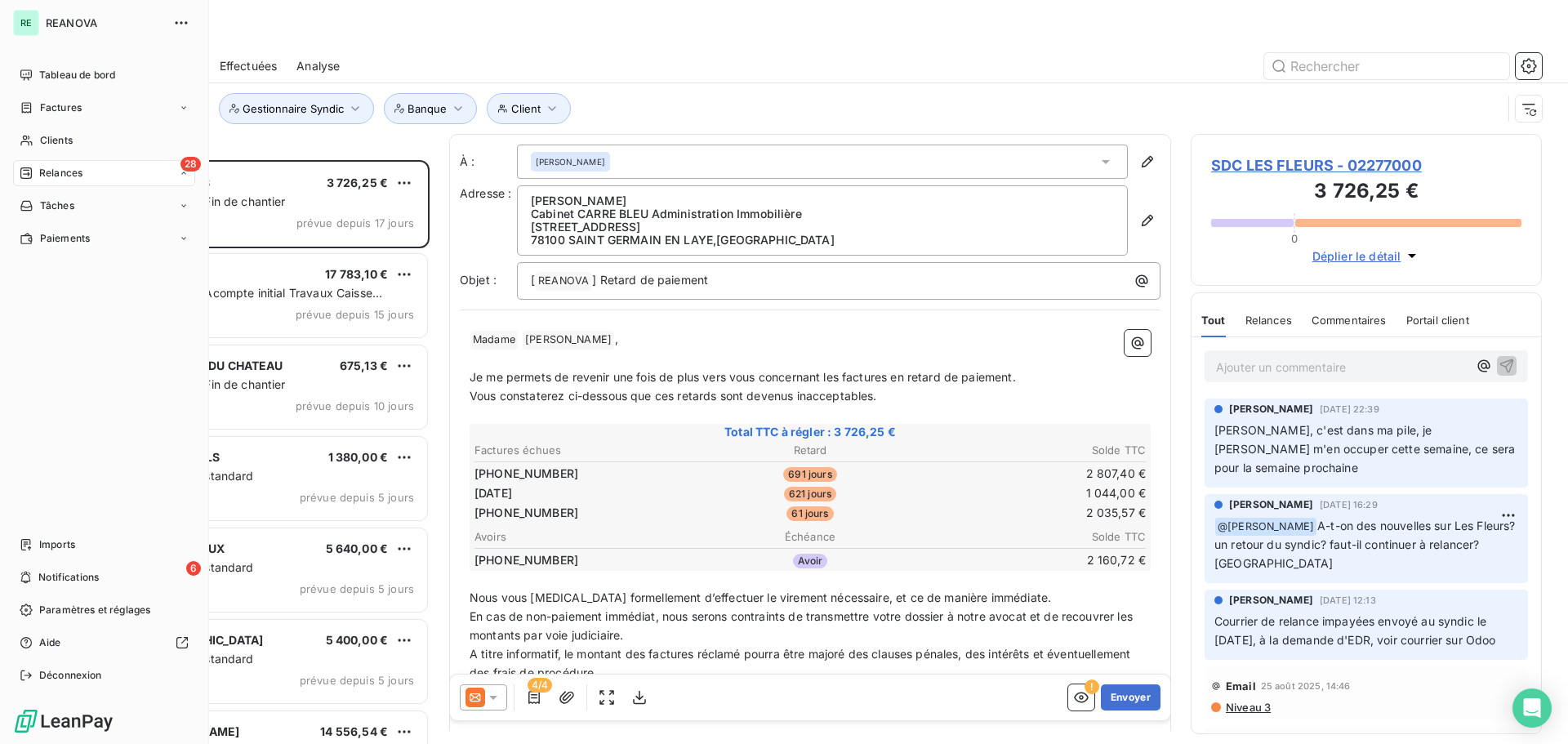
scroll to position [572, 339]
click at [69, 201] on span "À effectuer" at bounding box center [65, 206] width 53 height 15
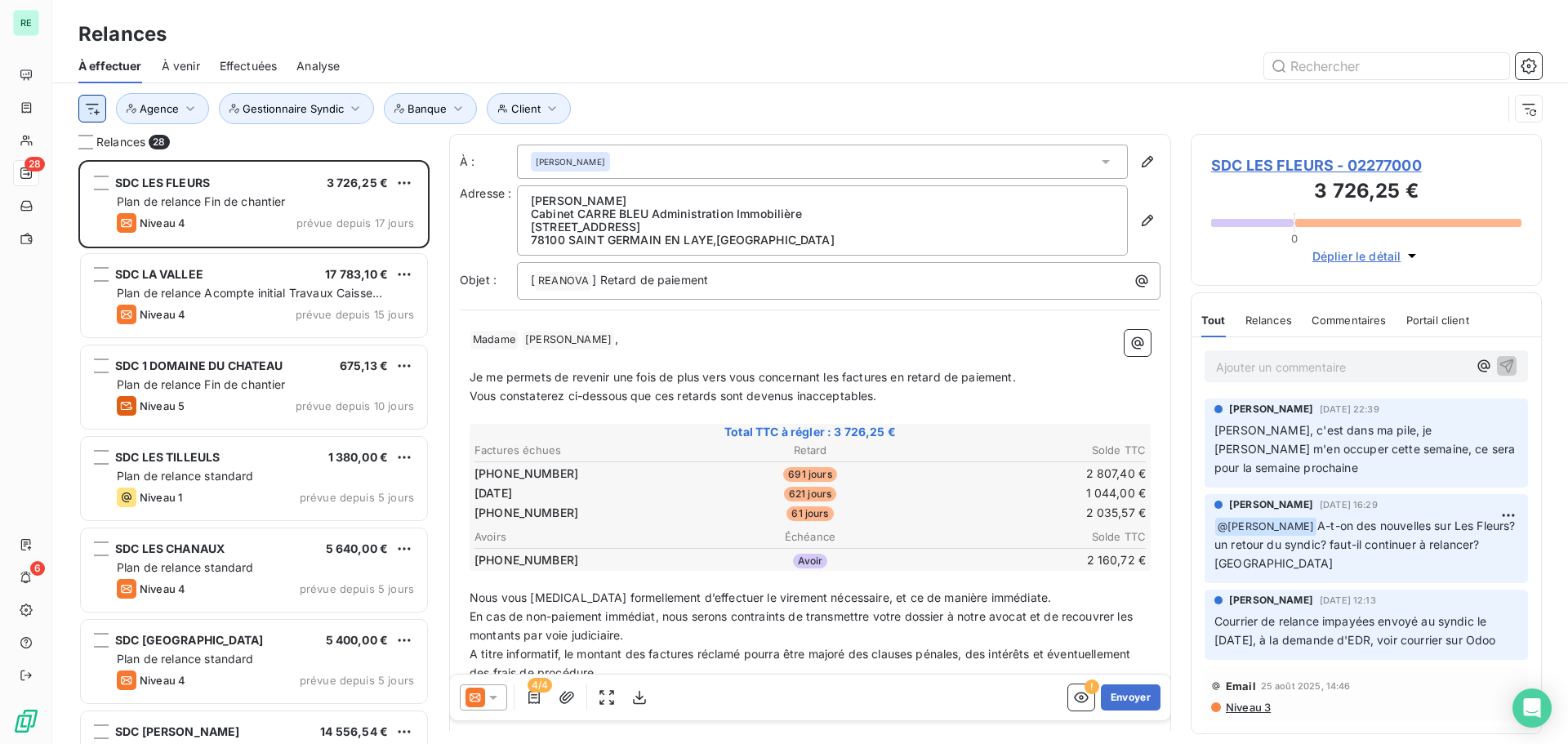
click at [95, 108] on html "RE 28 6 Relances À effectuer À venir Effectuées Analyse Client Agence Gestionna…" at bounding box center [784, 372] width 1568 height 744
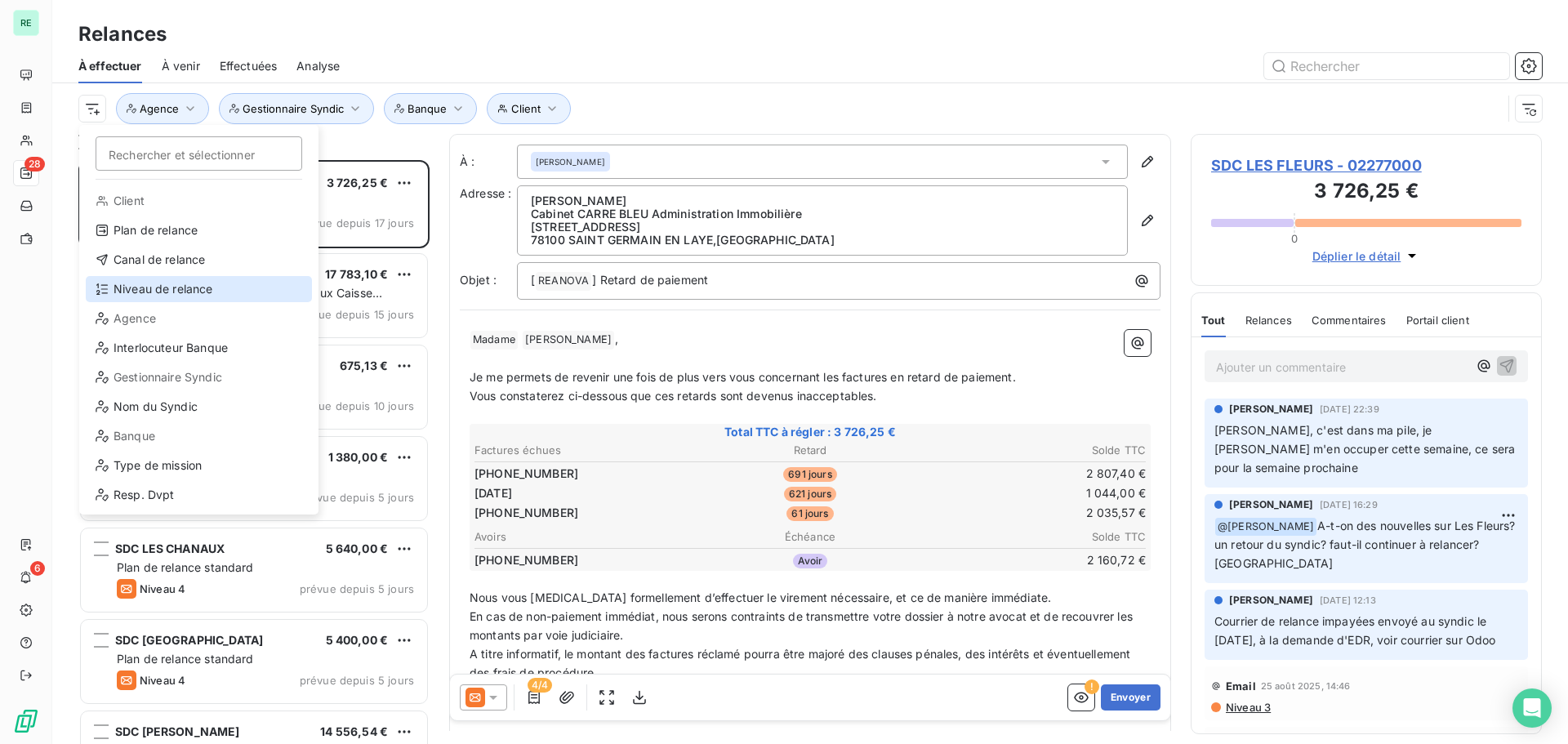
click at [134, 283] on div "Niveau de relance" at bounding box center [199, 289] width 227 height 26
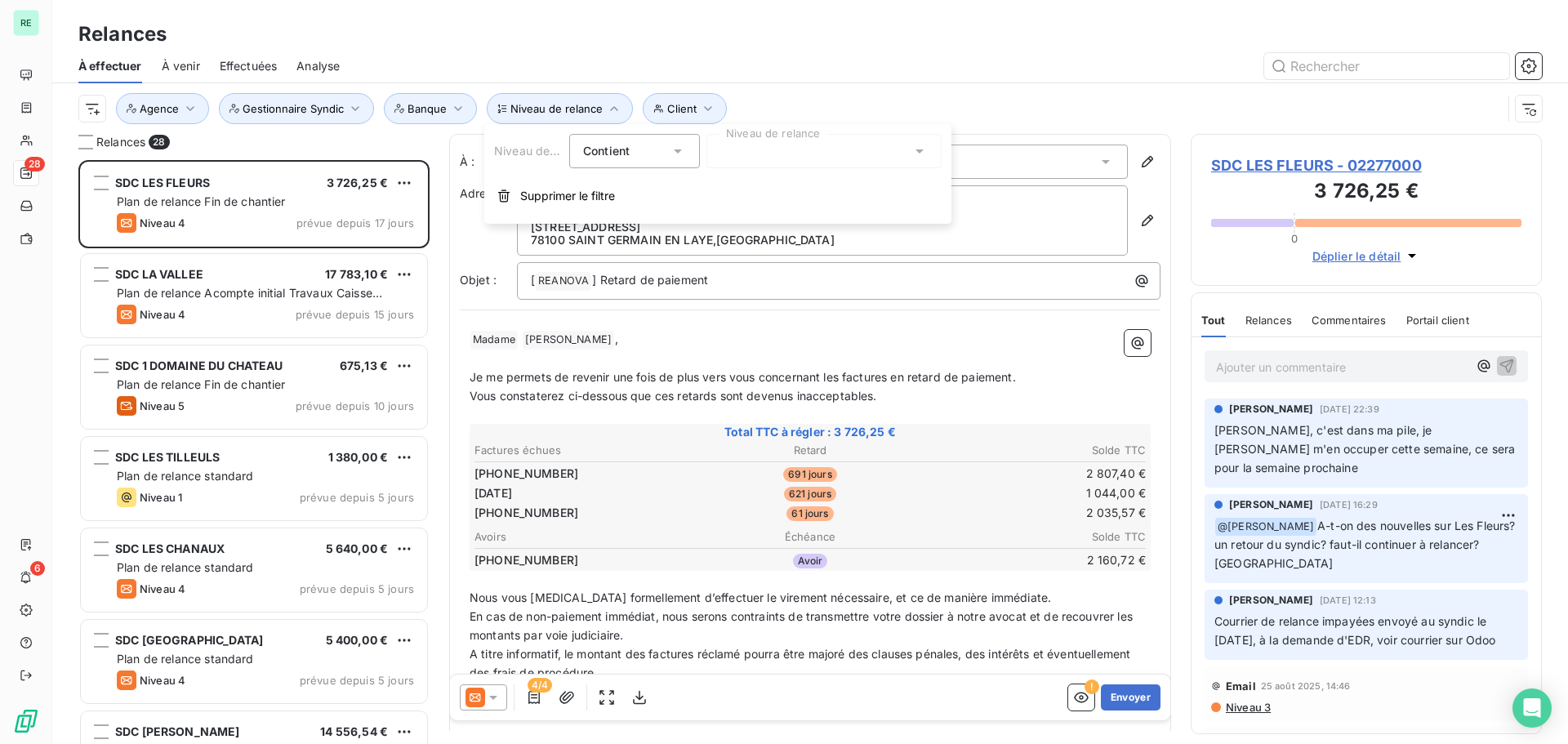
click at [729, 146] on div at bounding box center [824, 151] width 235 height 34
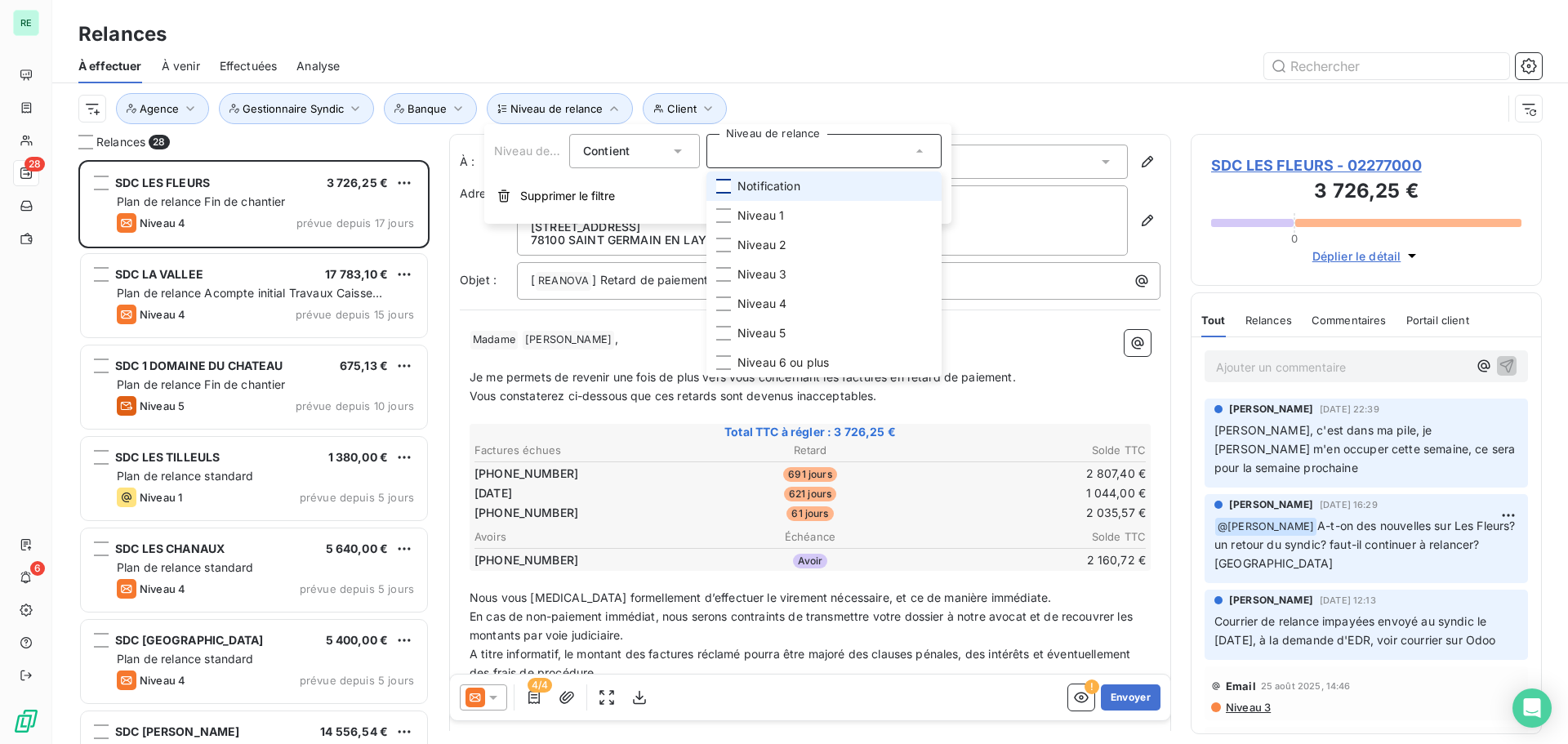
click at [727, 187] on div at bounding box center [724, 186] width 15 height 15
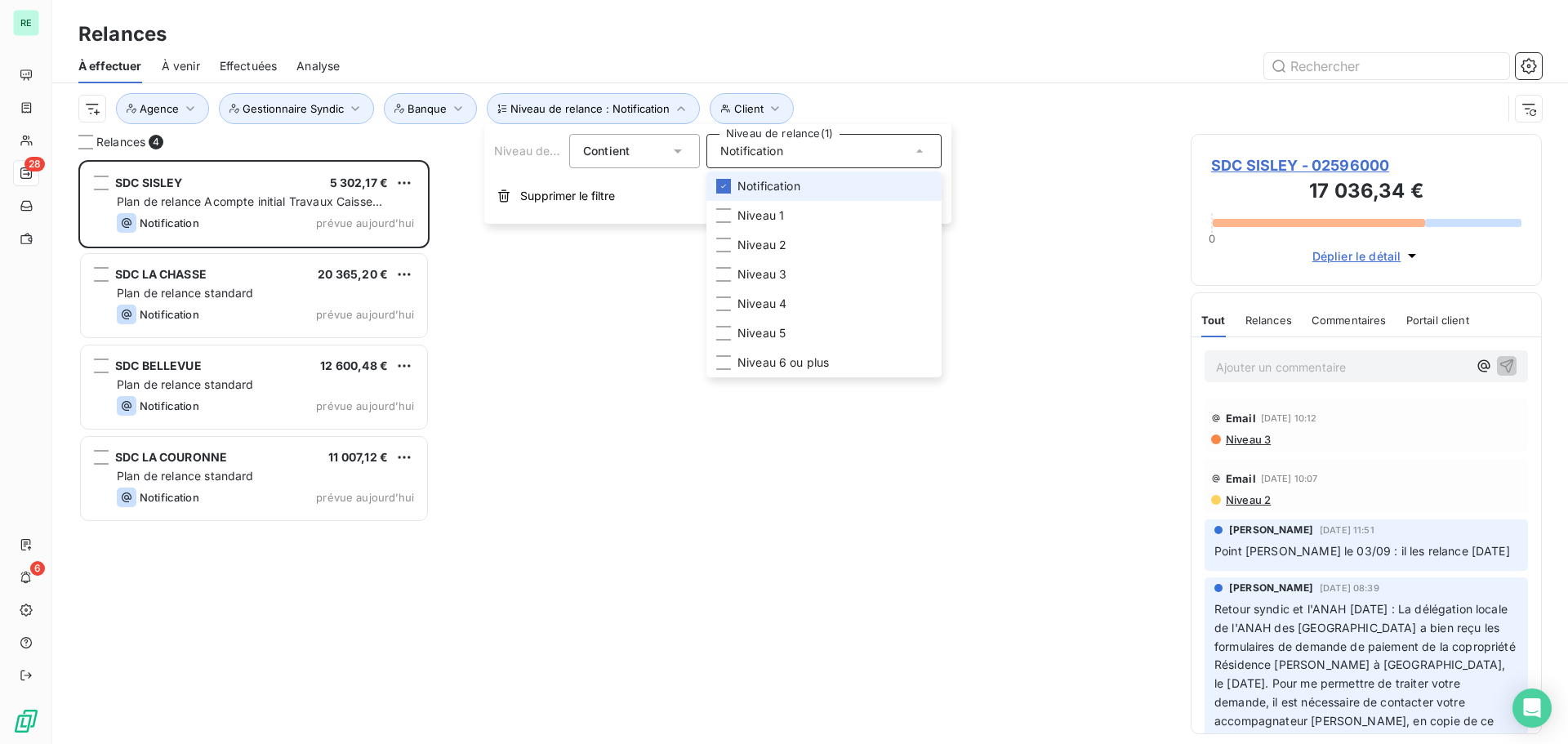
scroll to position [572, 339]
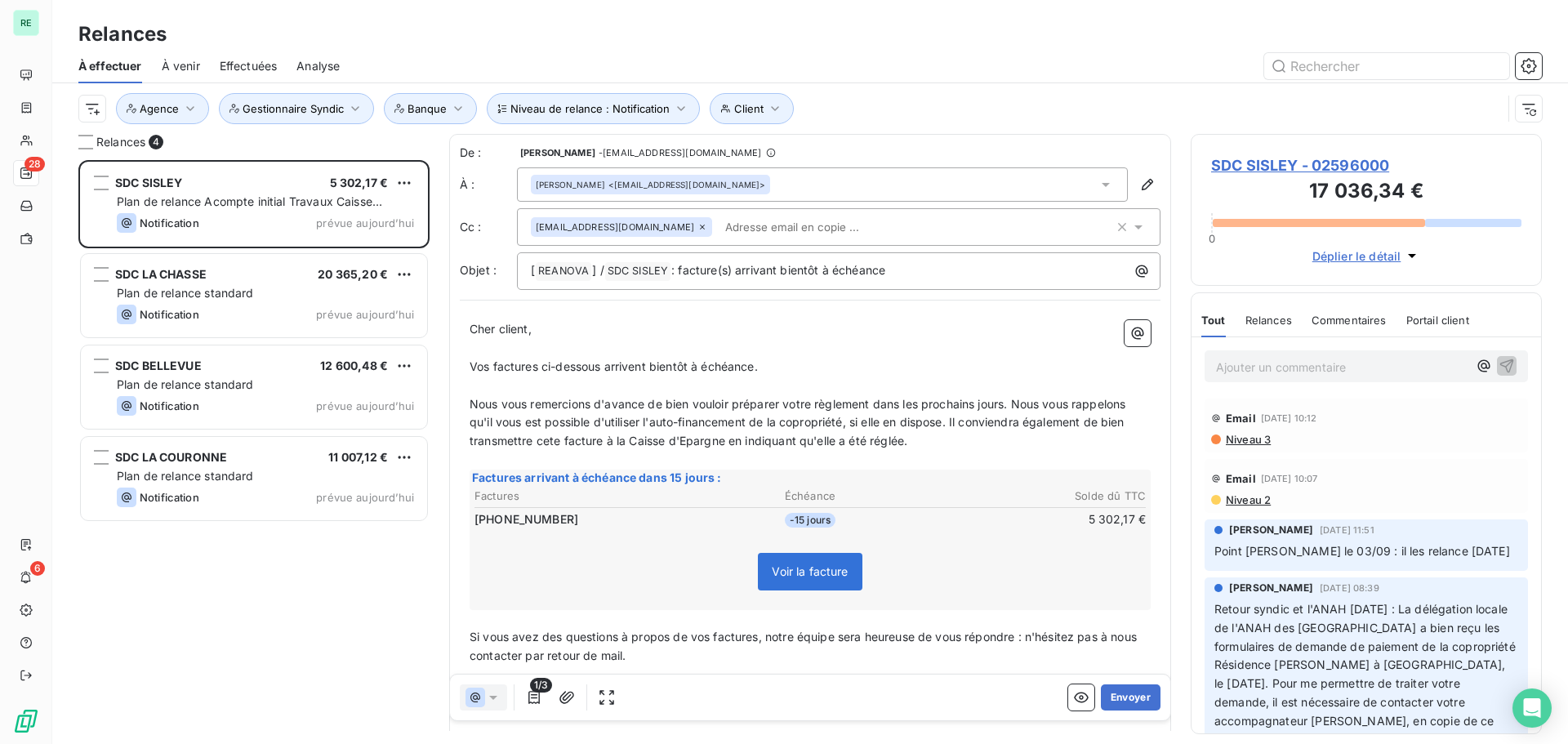
click at [665, 51] on div "À effectuer À venir Effectuées Analyse" at bounding box center [810, 66] width 1516 height 34
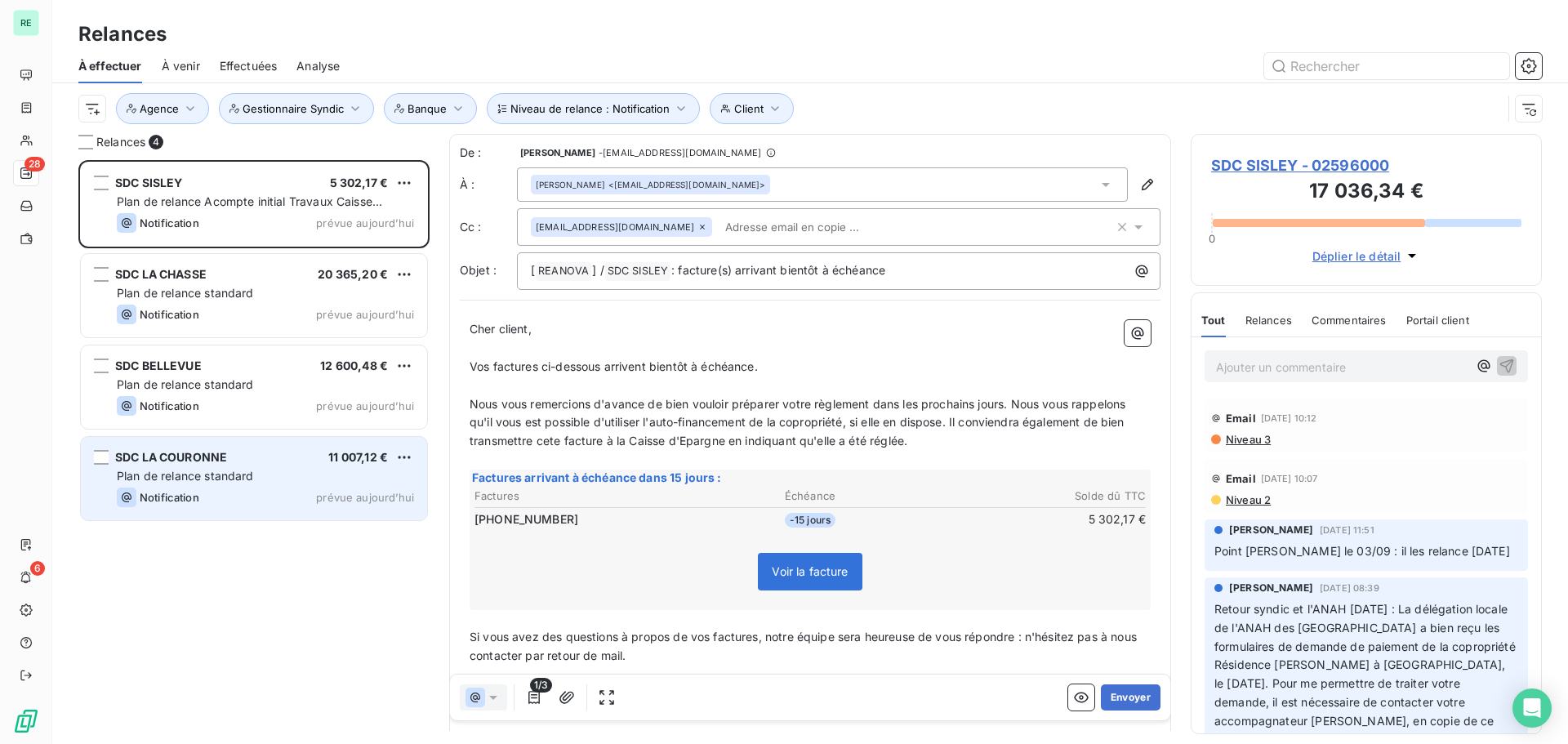
click at [161, 465] on div "SDC LA COURONNE" at bounding box center [171, 458] width 112 height 17
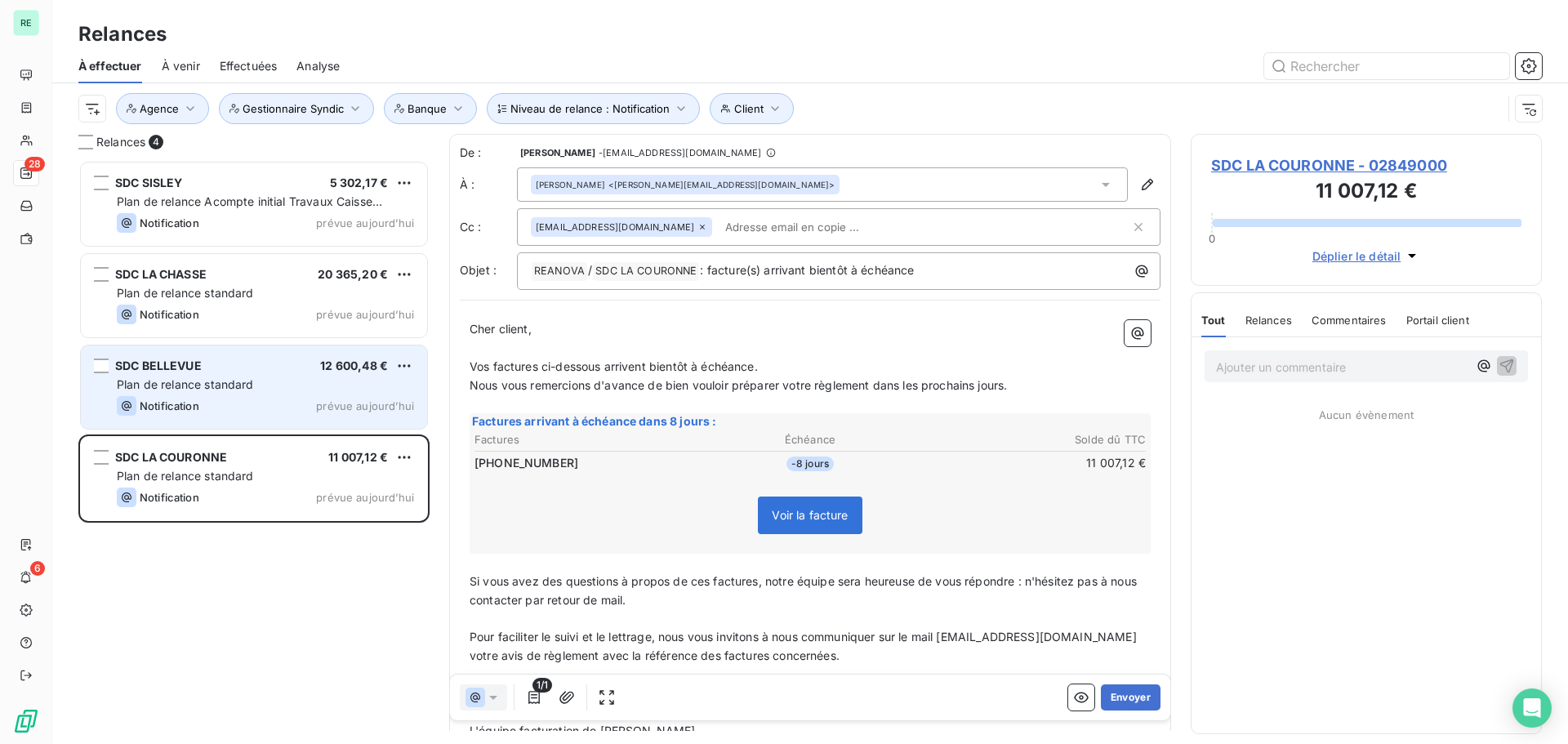
click at [179, 392] on div "Plan de relance standard" at bounding box center [265, 385] width 298 height 17
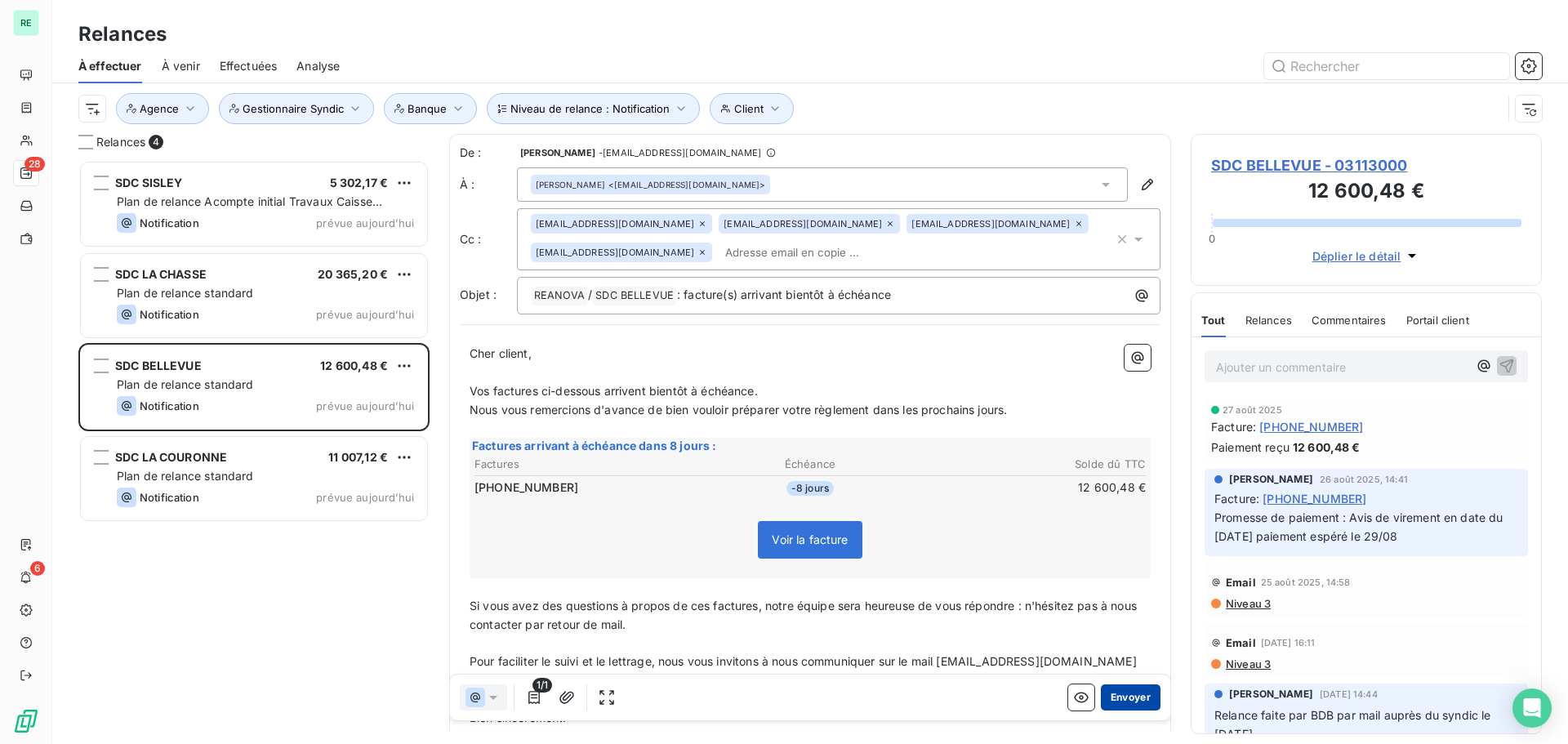
click at [1113, 695] on button "Envoyer" at bounding box center [1131, 697] width 60 height 26
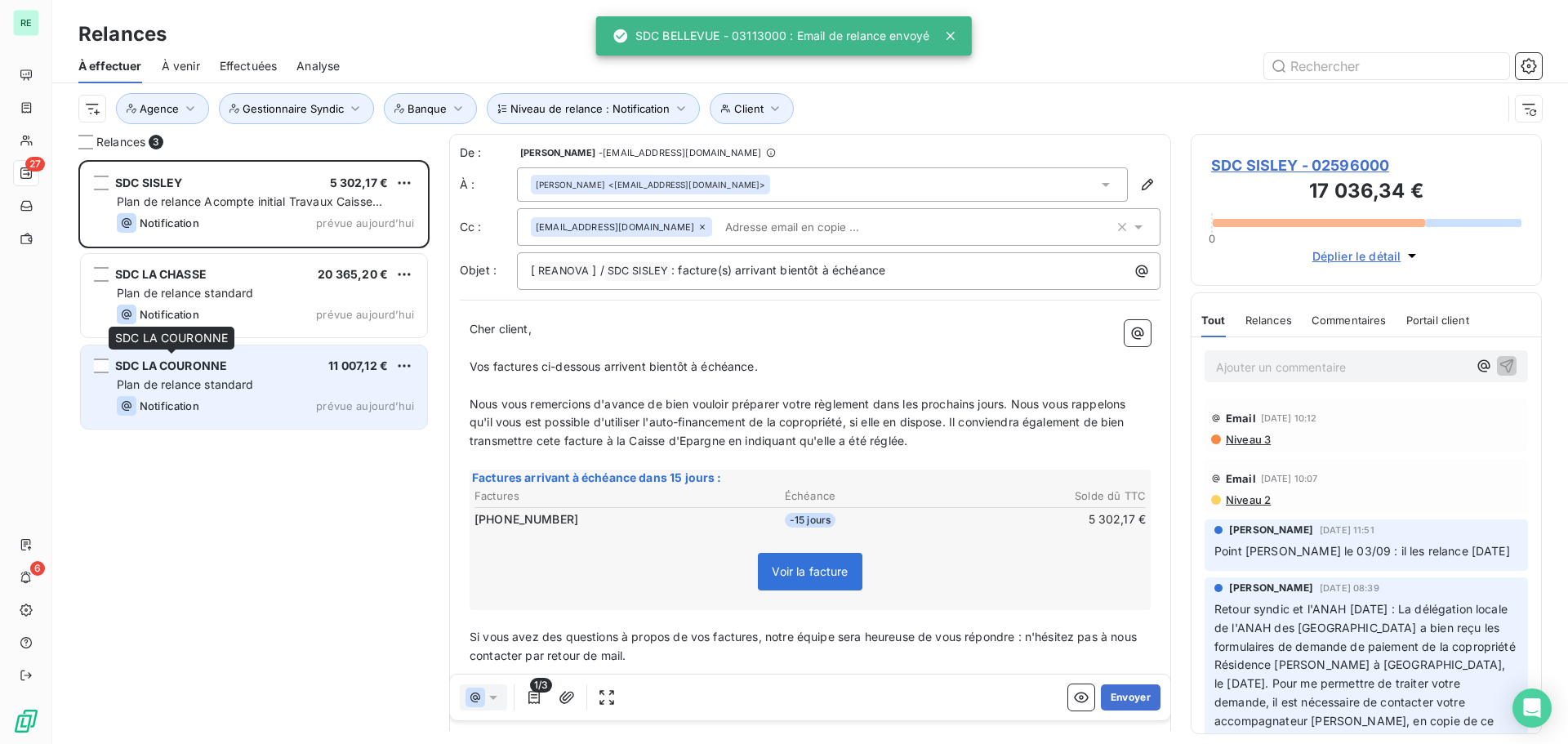
click at [203, 362] on span "SDC LA COURONNE" at bounding box center [171, 365] width 112 height 14
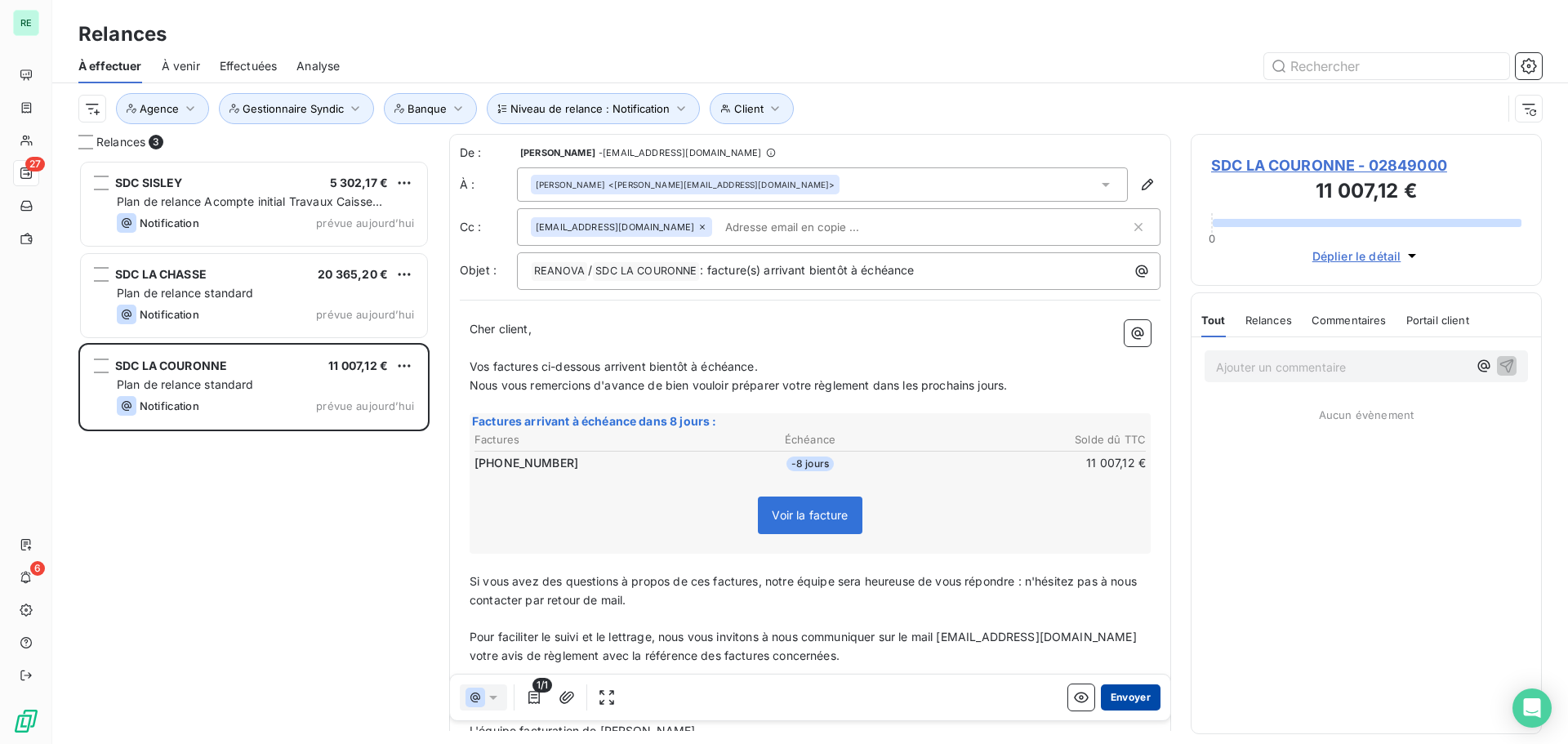
click at [1122, 691] on button "Envoyer" at bounding box center [1131, 697] width 60 height 26
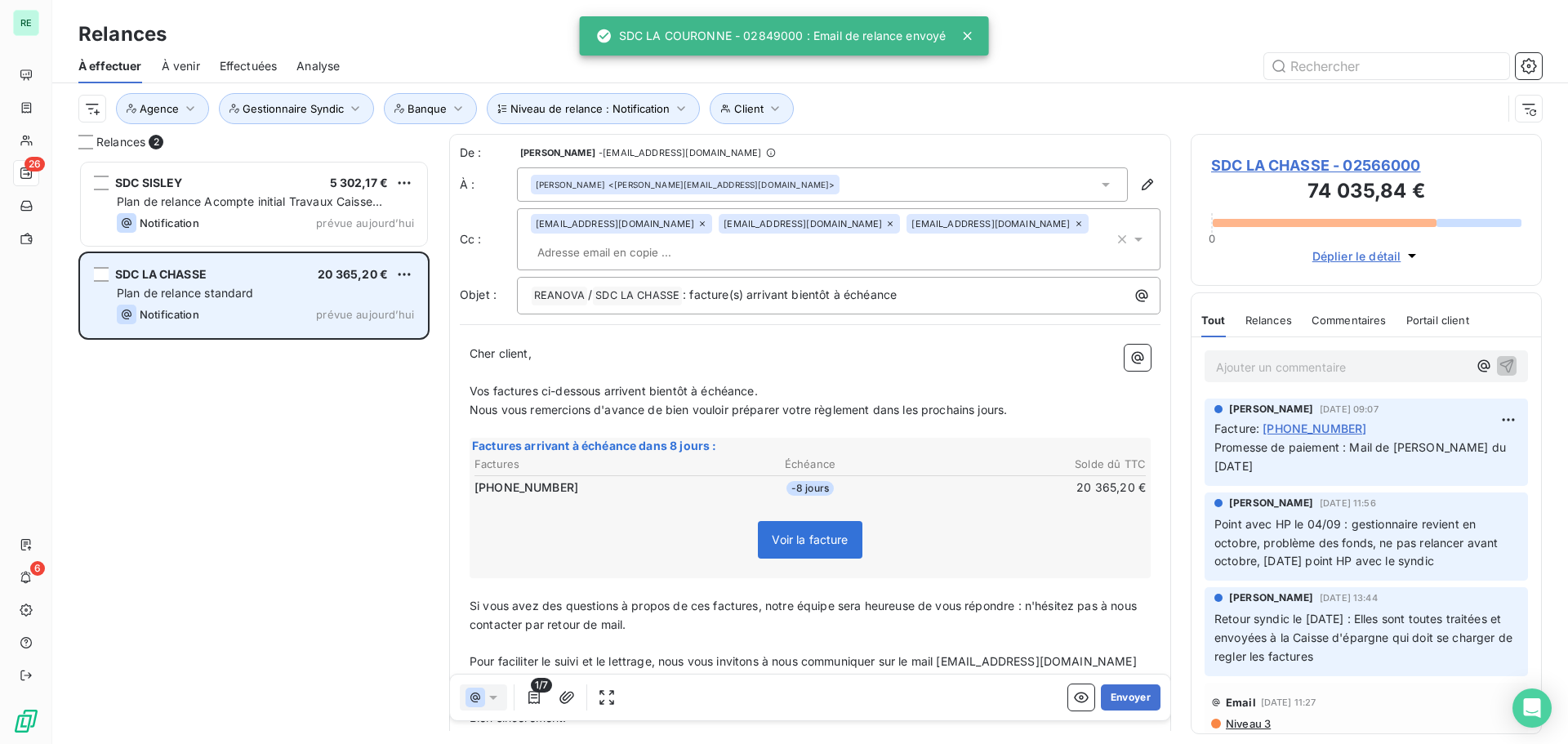
click at [171, 274] on span "SDC LA CHASSE" at bounding box center [160, 273] width 91 height 14
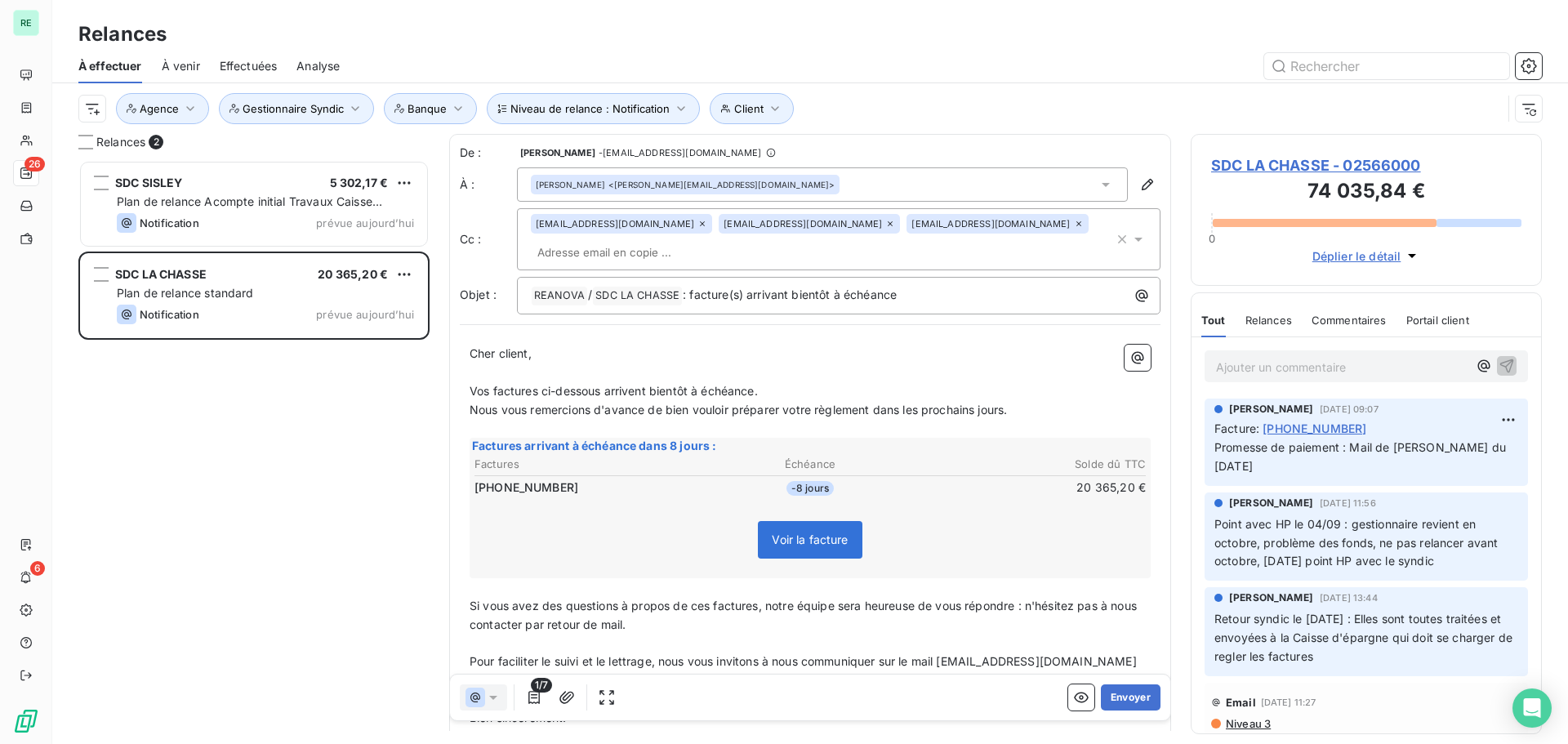
click at [1250, 368] on p "Ajouter un commentaire ﻿" at bounding box center [1342, 367] width 252 height 21
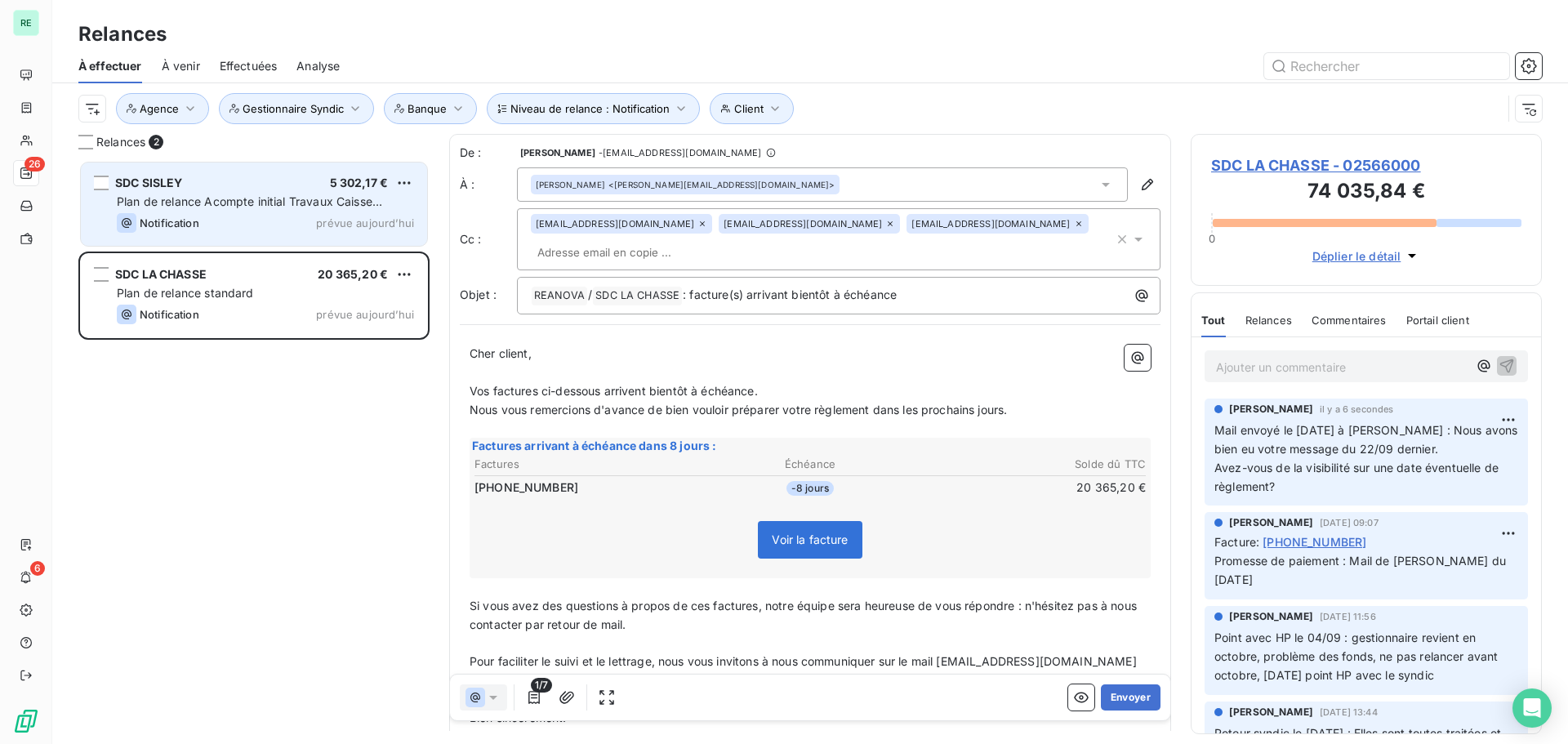
click at [201, 194] on div "Plan de relance Acompte initial Travaux Caisse d'Epargne" at bounding box center [265, 202] width 298 height 17
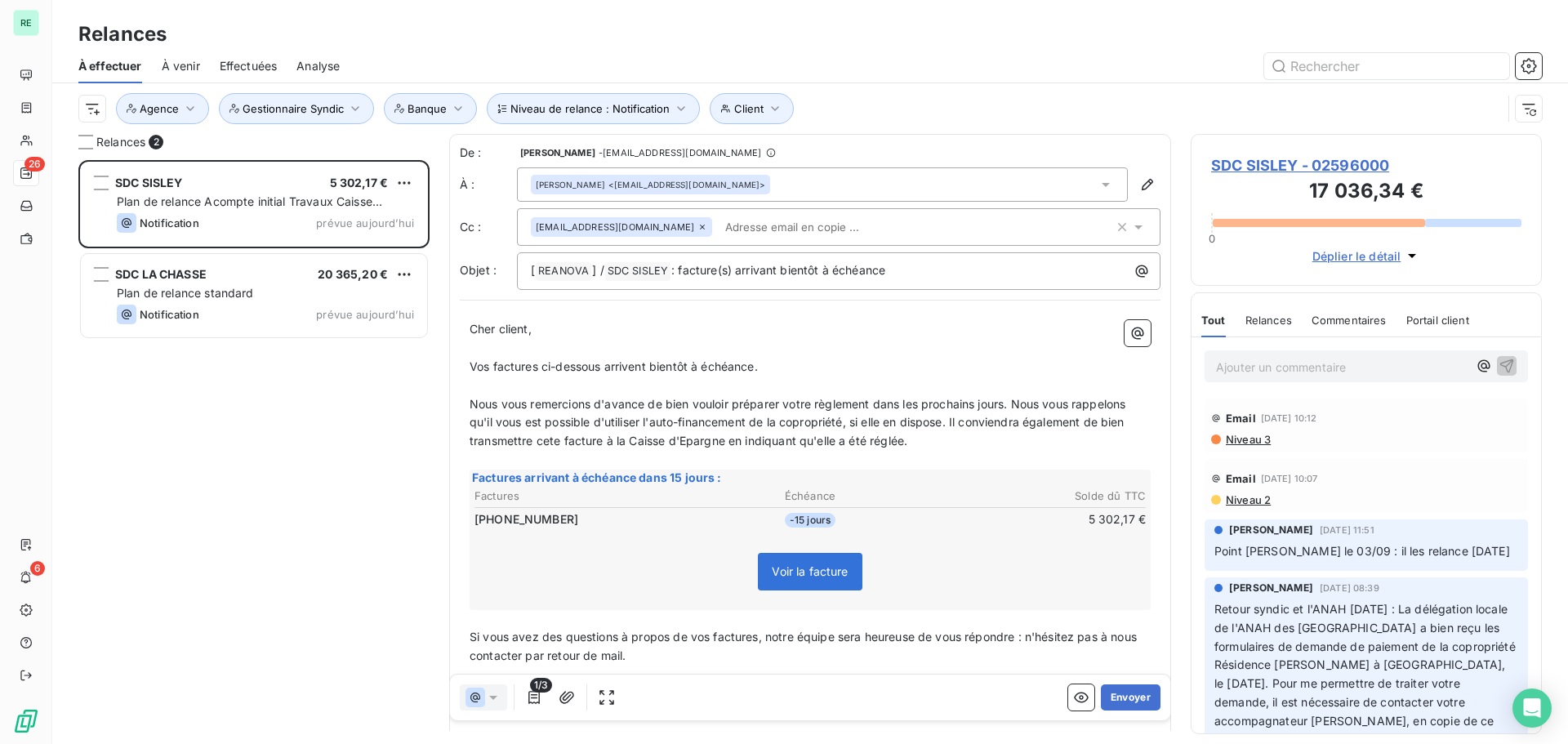
click at [955, 417] on span "Nous vous remercions d'avance de bien vouloir préparer votre règlement dans les…" at bounding box center [798, 422] width 659 height 51
click at [955, 423] on span "Nous vous remercions d'avance de bien vouloir préparer votre règlement dans les…" at bounding box center [798, 422] width 659 height 51
click at [620, 429] on span "Nous vous remercions d'avance de bien vouloir préparer votre règlement dans les…" at bounding box center [798, 413] width 659 height 33
click at [733, 437] on span "Il conviendra également de bien transmettre cete facture à la Caisse d'Epargne …" at bounding box center [777, 440] width 617 height 14
drag, startPoint x: 727, startPoint y: 439, endPoint x: 740, endPoint y: 443, distance: 13.6
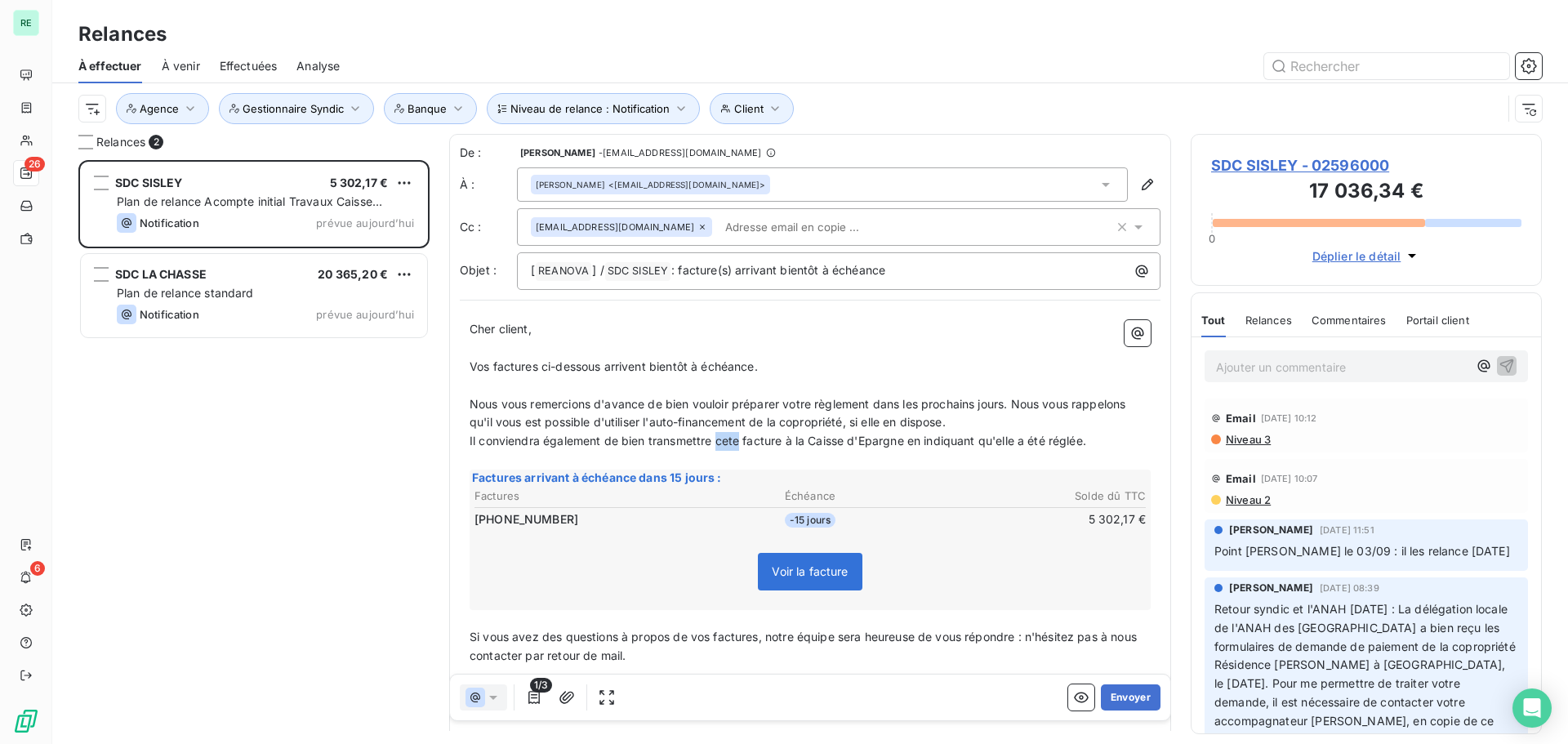
click at [740, 443] on span "Il conviendra également de bien transmettre cete facture à la Caisse d'Epargne …" at bounding box center [777, 440] width 617 height 14
click at [704, 430] on p "Nous vous remercions d'avance de bien vouloir préparer votre règlement dans les…" at bounding box center [810, 414] width 681 height 37
click at [734, 443] on span "Il conviendra également de bien transmettre cete facture à la Caisse d'Epargne …" at bounding box center [777, 440] width 617 height 14
click at [768, 434] on span "Il conviendra également de bien transmettre cette facture à la Caisse d'Epargne…" at bounding box center [779, 440] width 620 height 14
drag, startPoint x: 790, startPoint y: 440, endPoint x: 884, endPoint y: 421, distance: 95.9
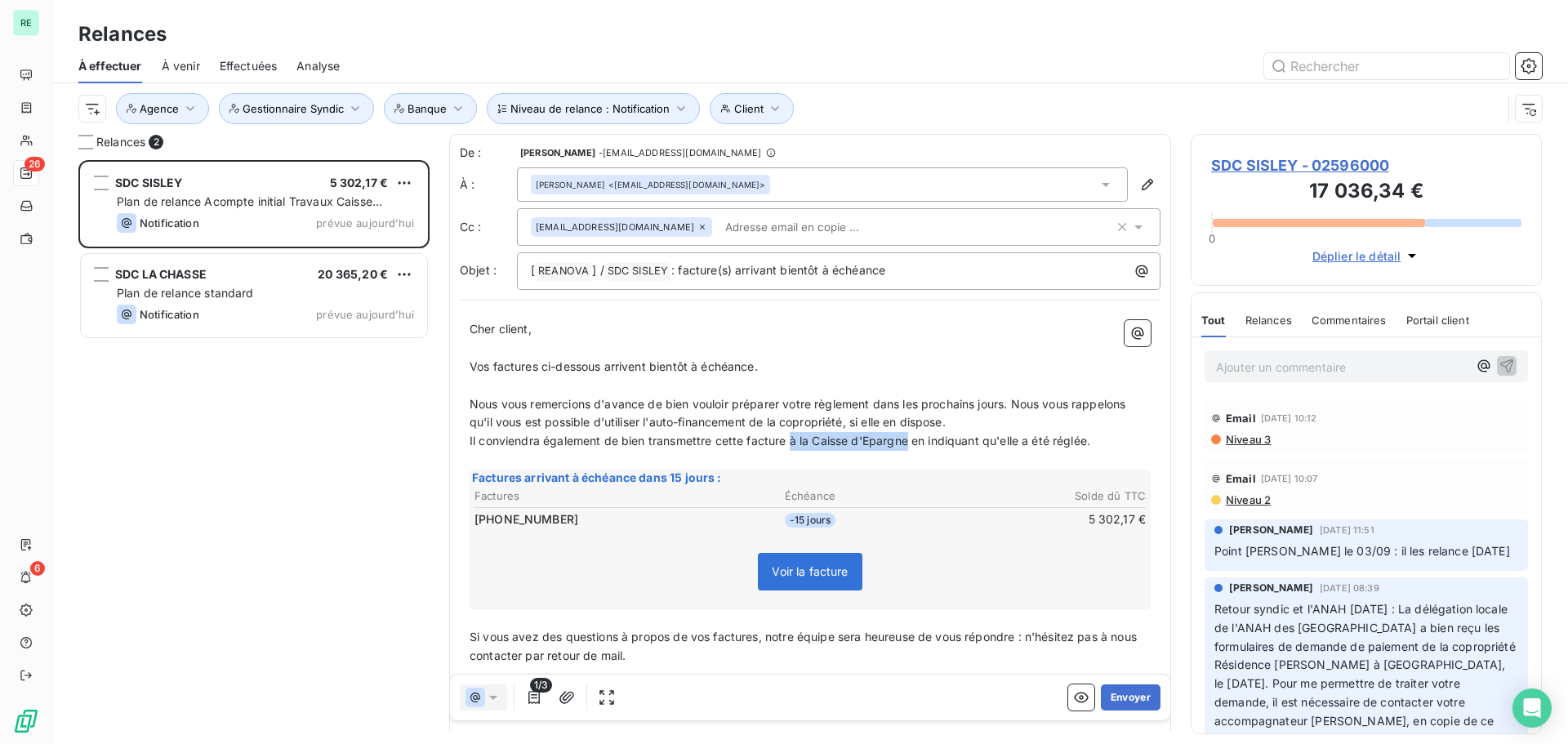
click at [908, 436] on span "Il conviendra également de bien transmettre cette facture à la Caisse d'Epargne…" at bounding box center [779, 440] width 620 height 14
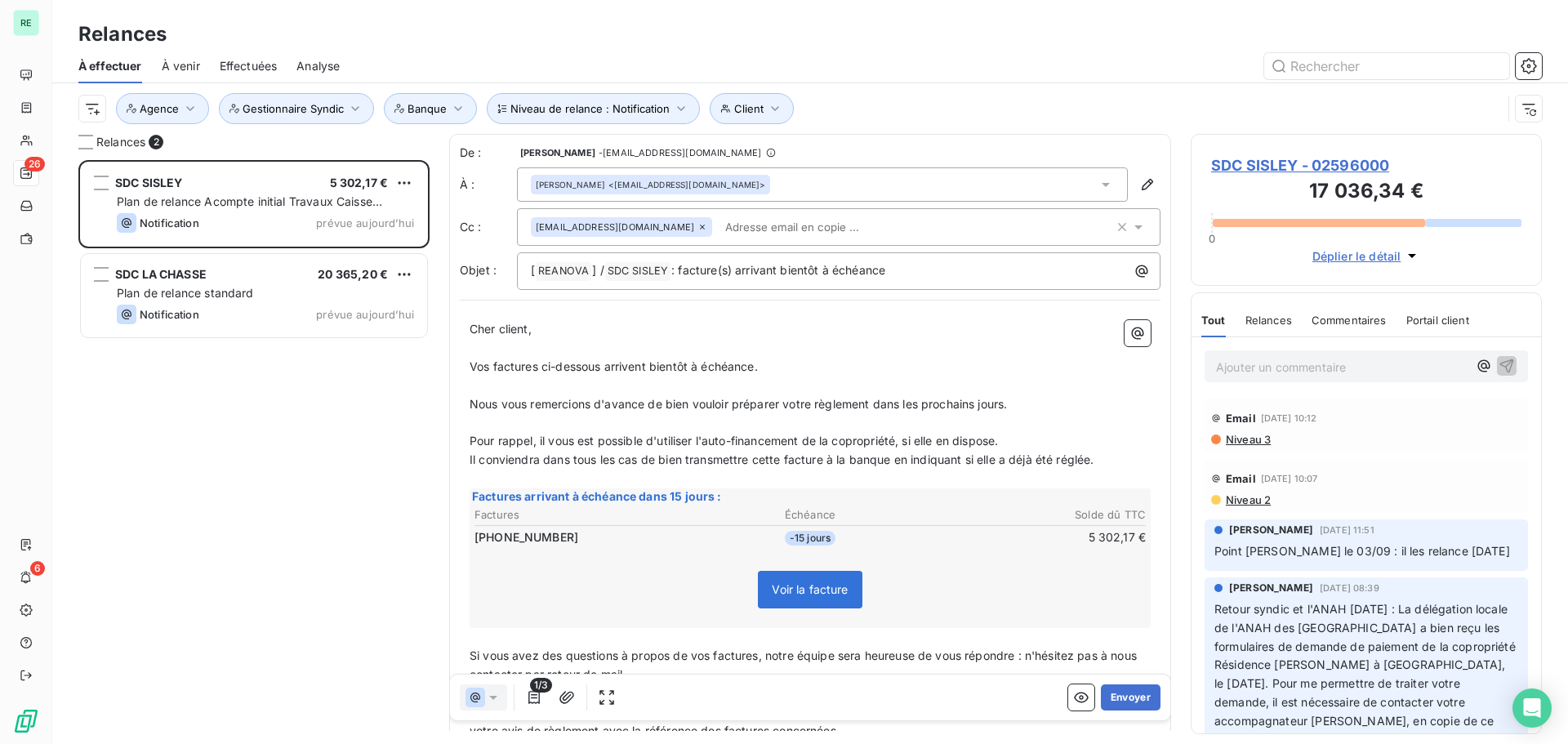
click at [719, 228] on input "text" at bounding box center [813, 227] width 188 height 24
click at [659, 456] on span "Il conviendra dans tous les cas de bien transmettre cette facture à la banque e…" at bounding box center [782, 459] width 625 height 14
click at [1119, 685] on button "Envoyer" at bounding box center [1131, 697] width 60 height 26
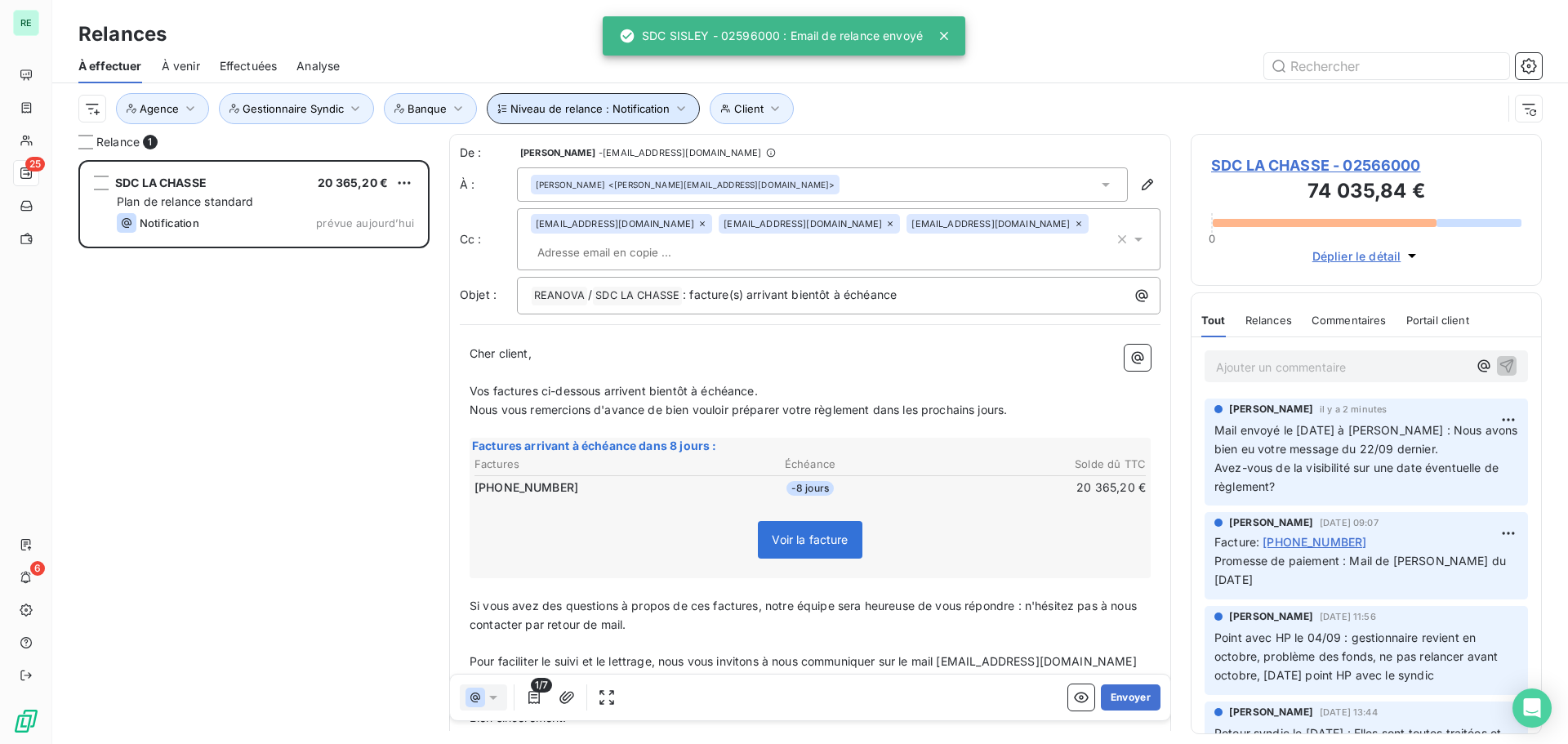
click at [659, 101] on button "Niveau de relance : Notification" at bounding box center [593, 108] width 214 height 31
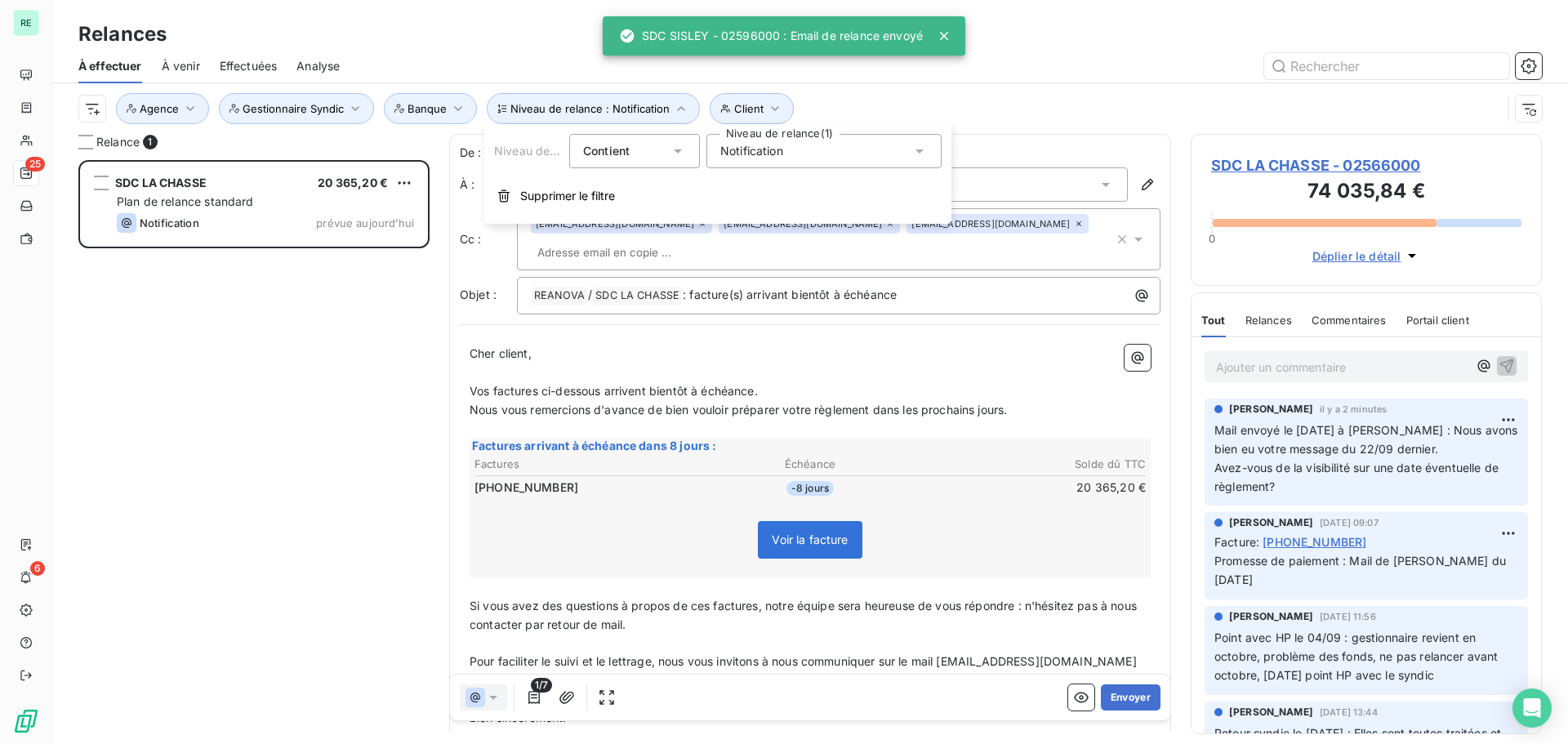
click at [771, 153] on span "Notification" at bounding box center [751, 151] width 62 height 17
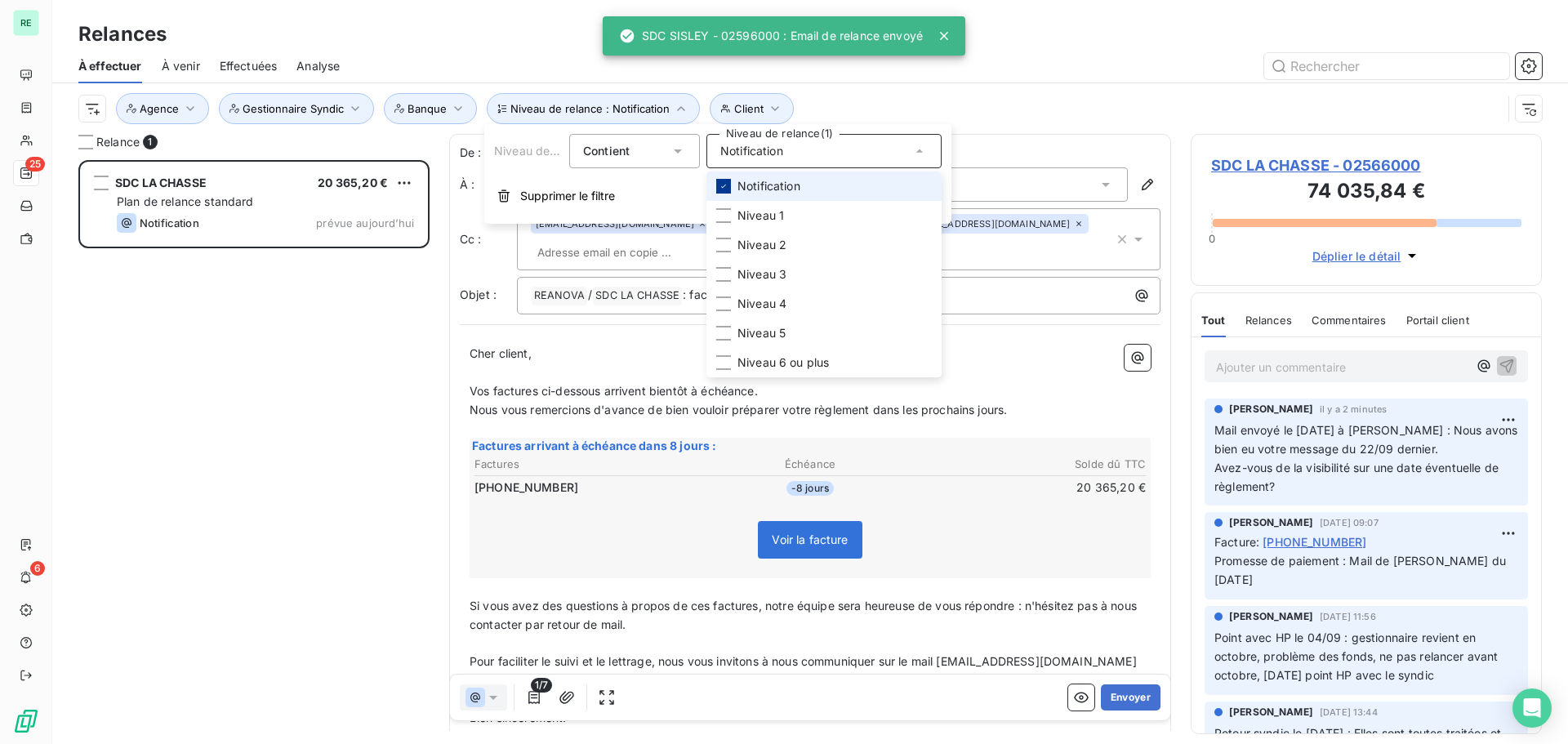
click at [729, 179] on div at bounding box center [724, 186] width 15 height 15
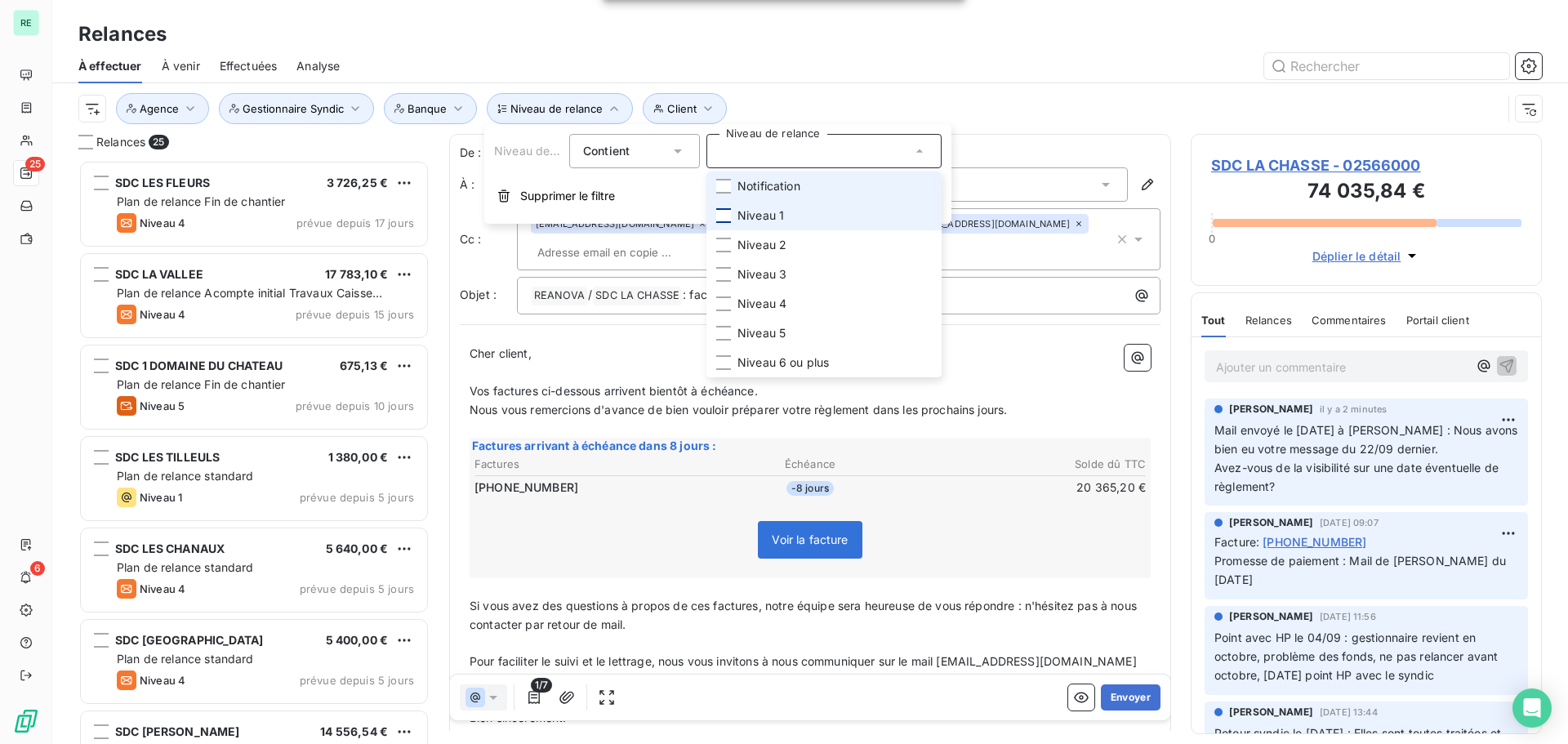
scroll to position [572, 339]
click at [718, 217] on div at bounding box center [724, 215] width 15 height 15
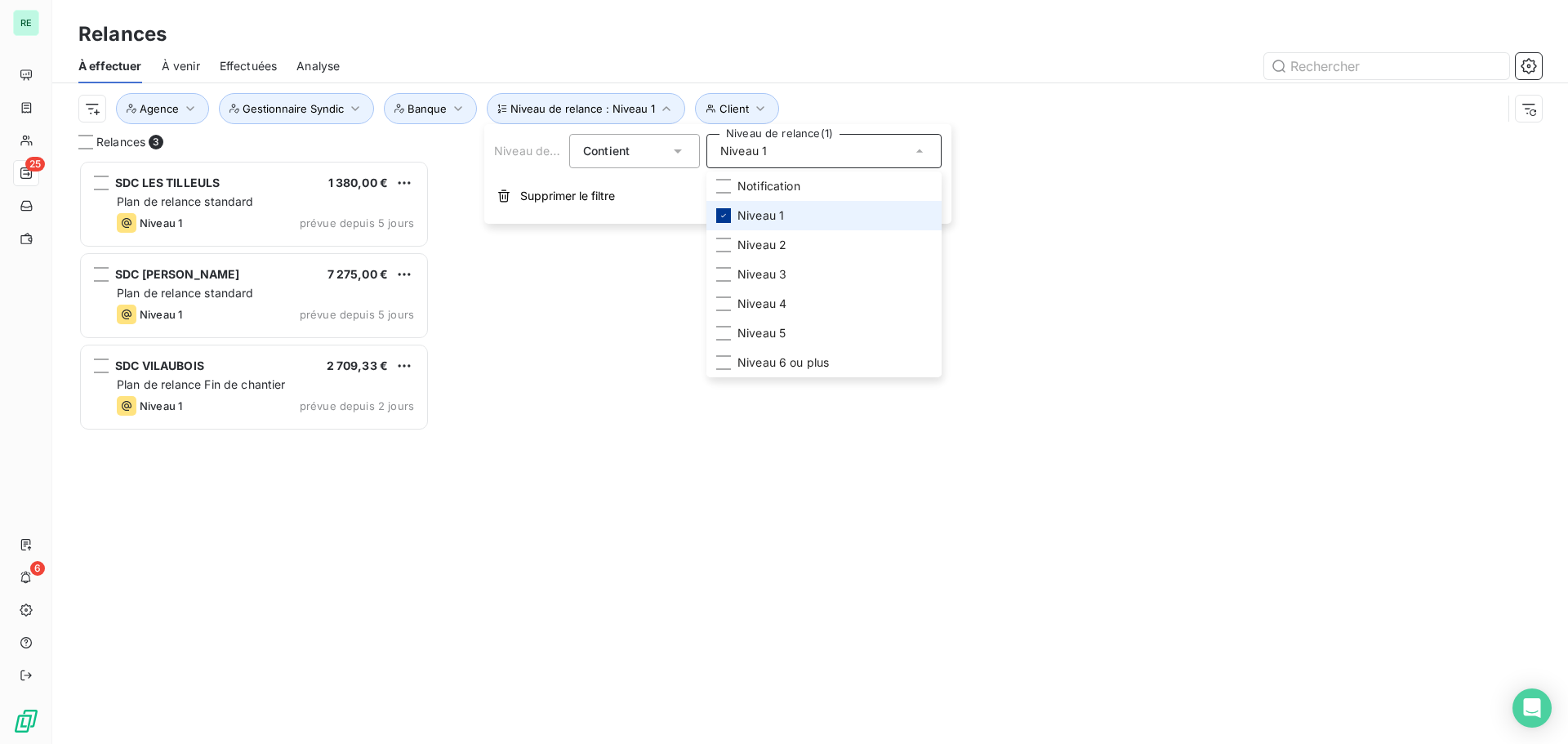
scroll to position [572, 339]
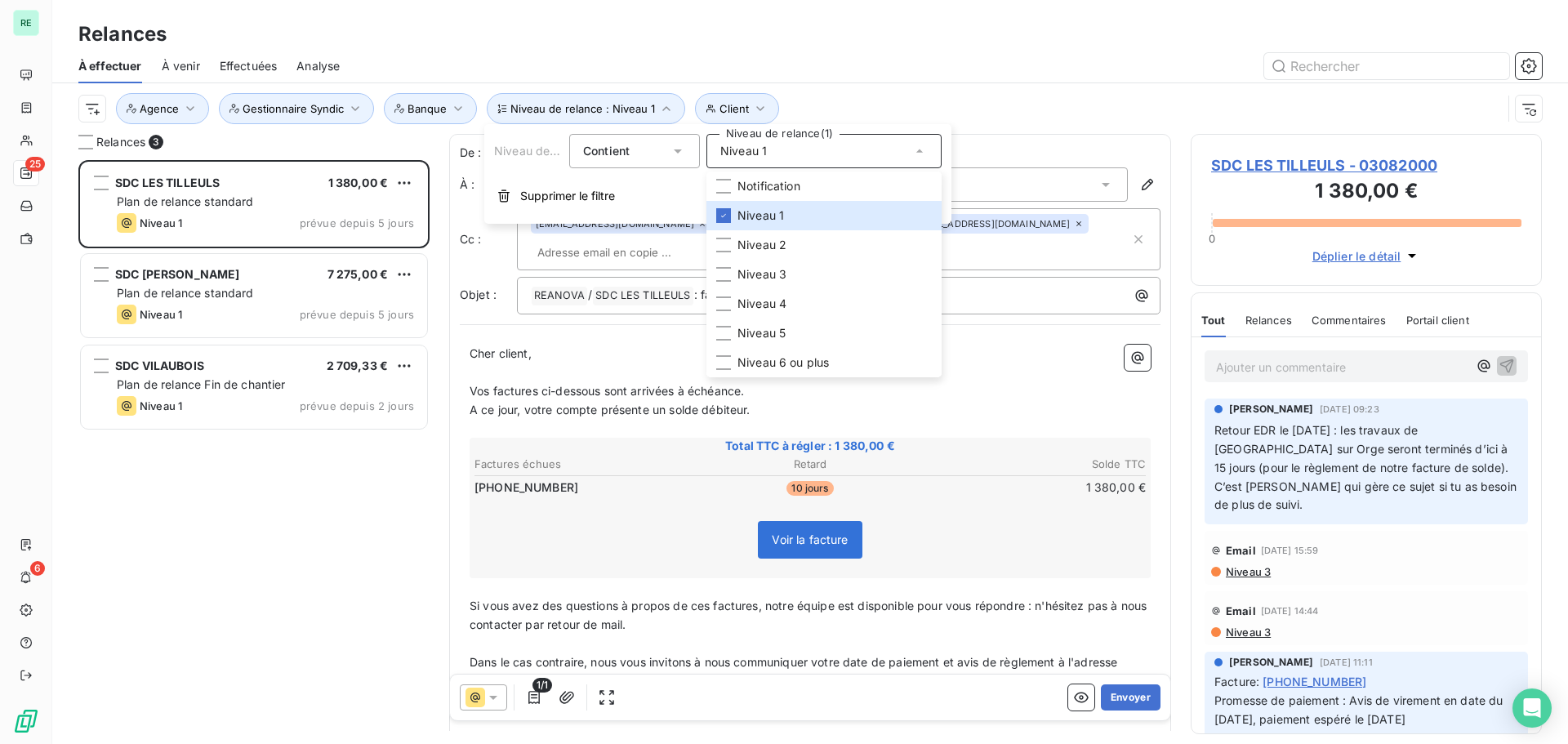
click at [567, 48] on div "Relances" at bounding box center [810, 34] width 1516 height 30
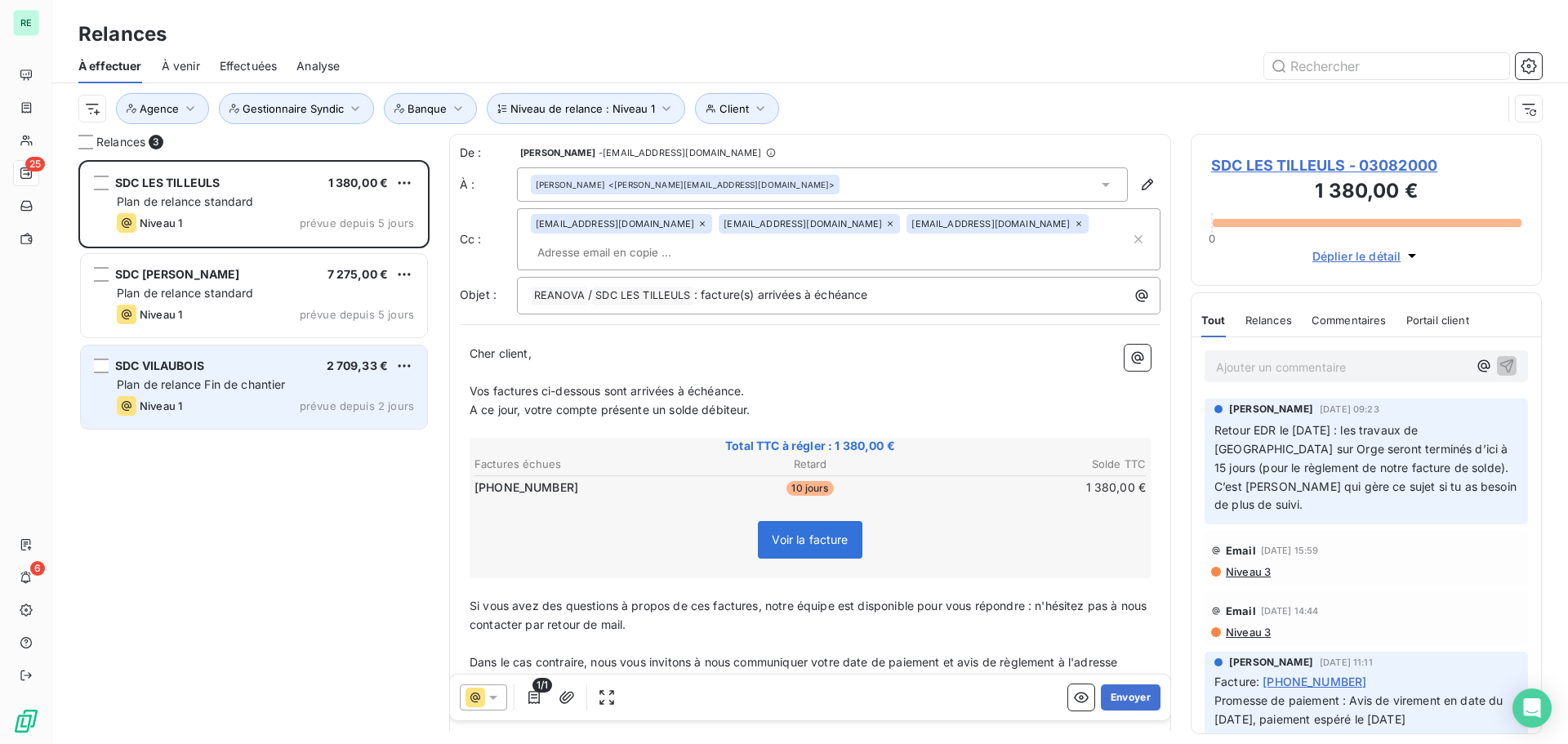
click at [206, 370] on div "SDC VILAUBOIS 2 709,33 €" at bounding box center [265, 365] width 298 height 15
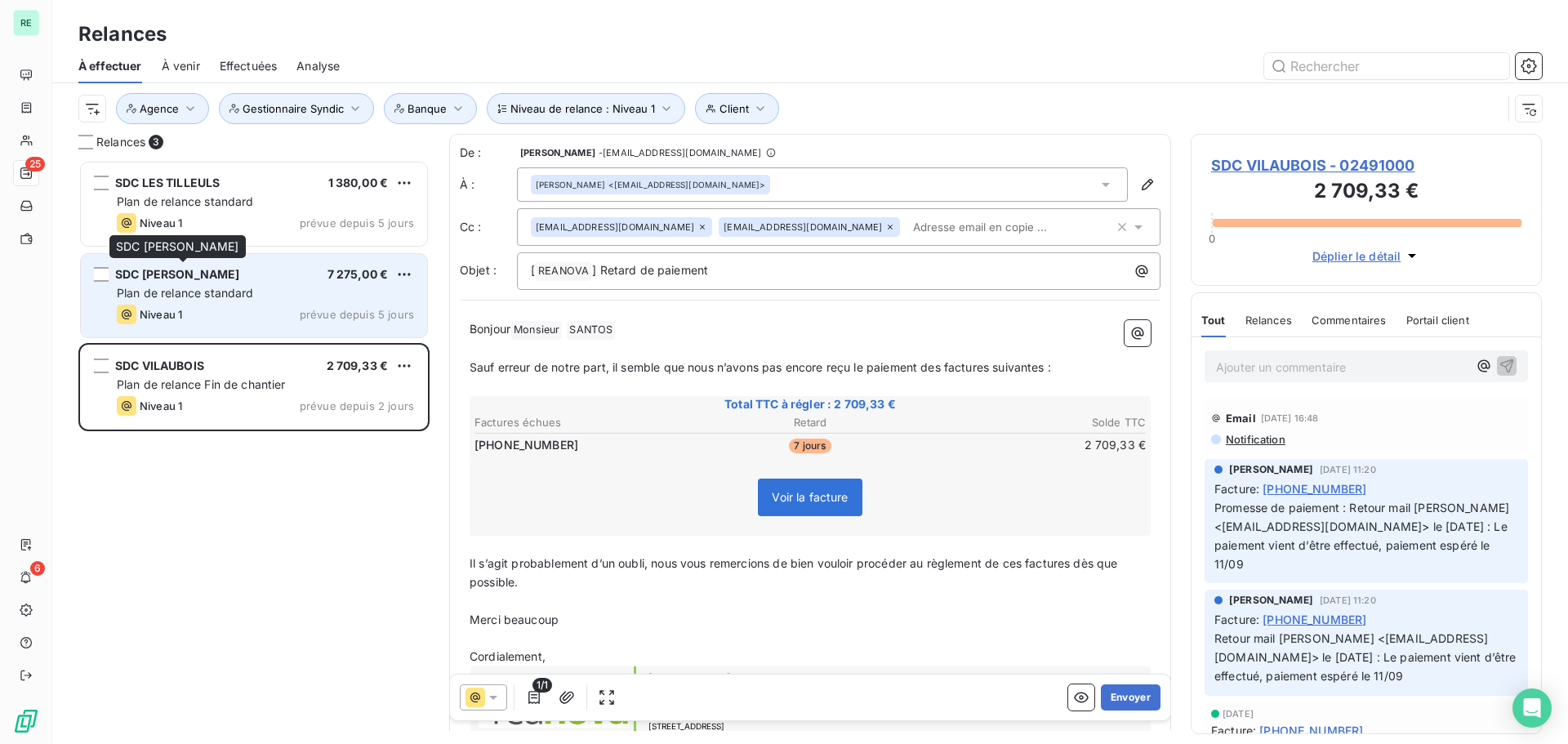
click at [198, 283] on div "SDC [PERSON_NAME] 7 275,00 € Plan de relance standard Niveau 1 prévue depuis 5 …" at bounding box center [254, 295] width 346 height 83
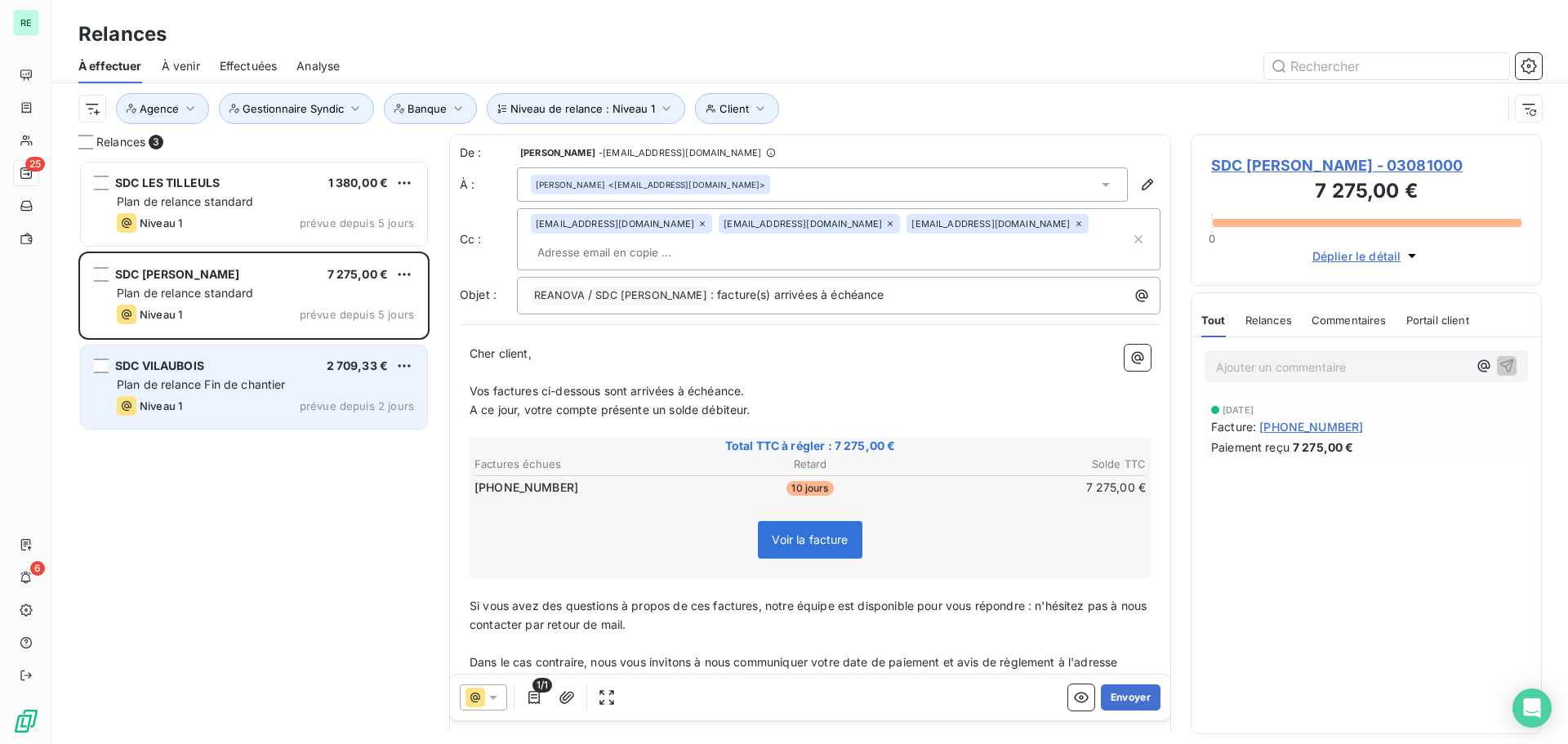
click at [221, 386] on span "Plan de relance Fin de chantier" at bounding box center [201, 384] width 169 height 14
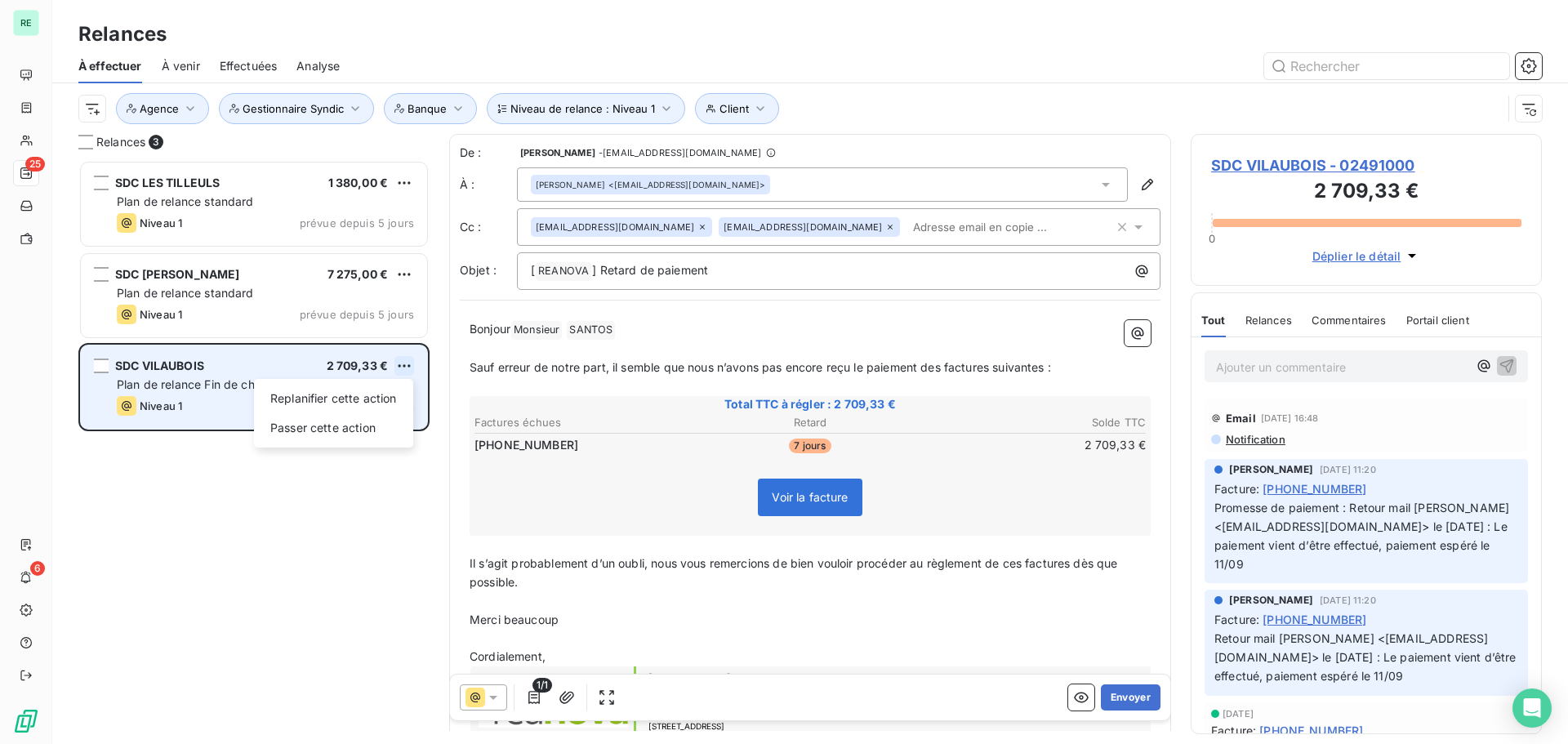
click at [403, 362] on html "RE 25 6 Relances À effectuer À venir Effectuées Analyse Niveau de relance : Niv…" at bounding box center [784, 372] width 1568 height 744
click at [344, 395] on div "Replanifier cette action" at bounding box center [333, 398] width 146 height 26
select select "9"
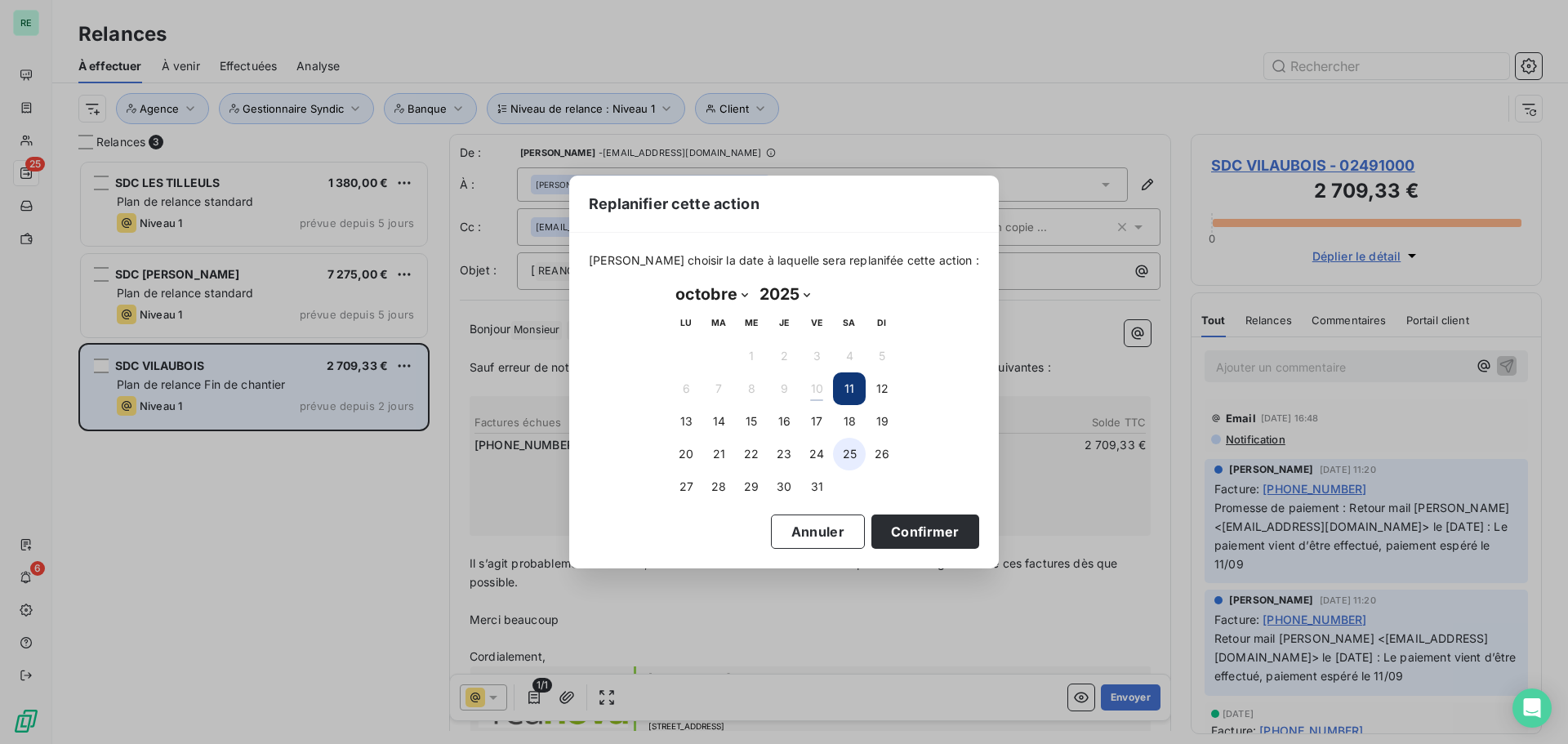
click at [850, 447] on button "25" at bounding box center [849, 453] width 33 height 33
click at [881, 519] on button "Confirmer" at bounding box center [925, 531] width 108 height 34
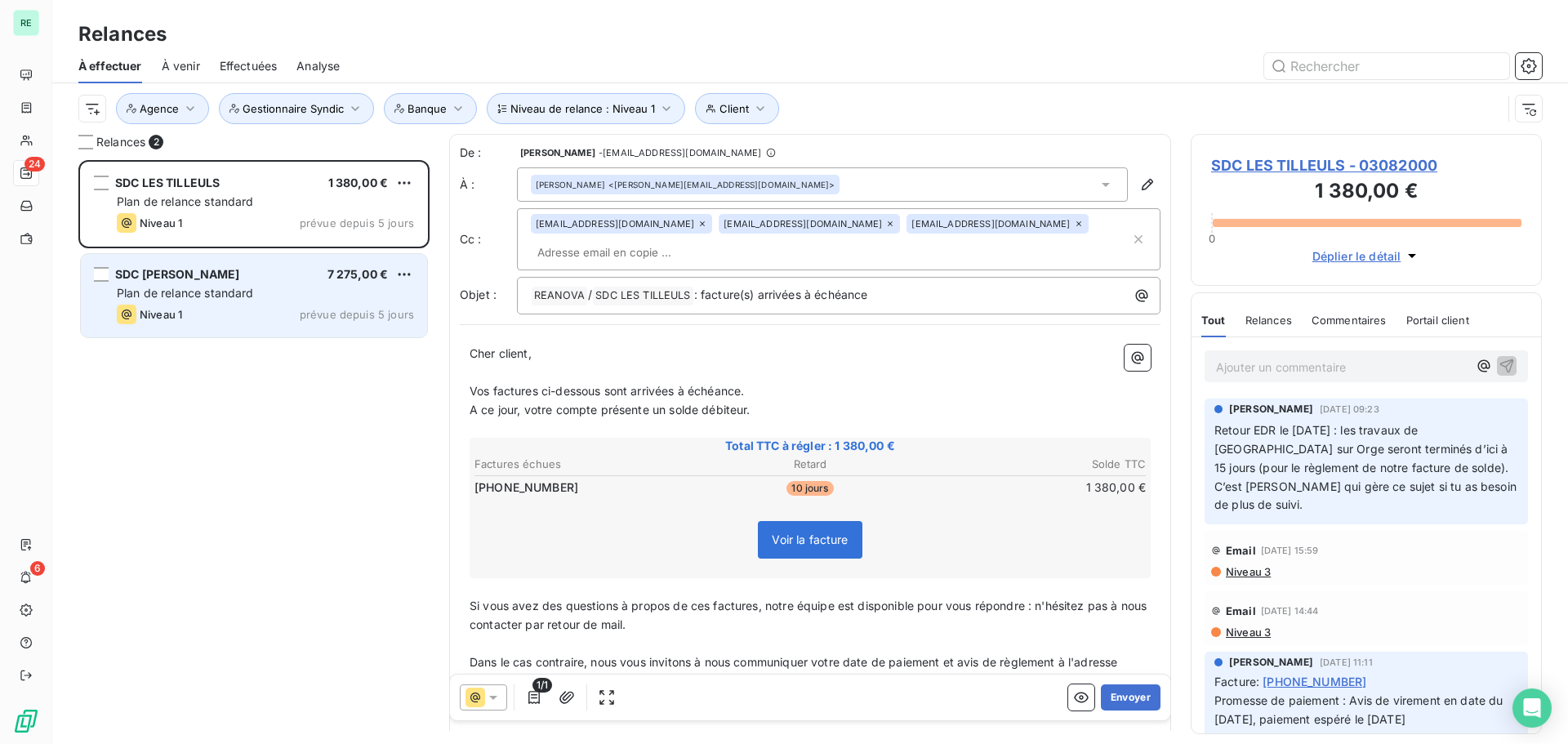
click at [234, 286] on span "Plan de relance standard" at bounding box center [185, 292] width 137 height 14
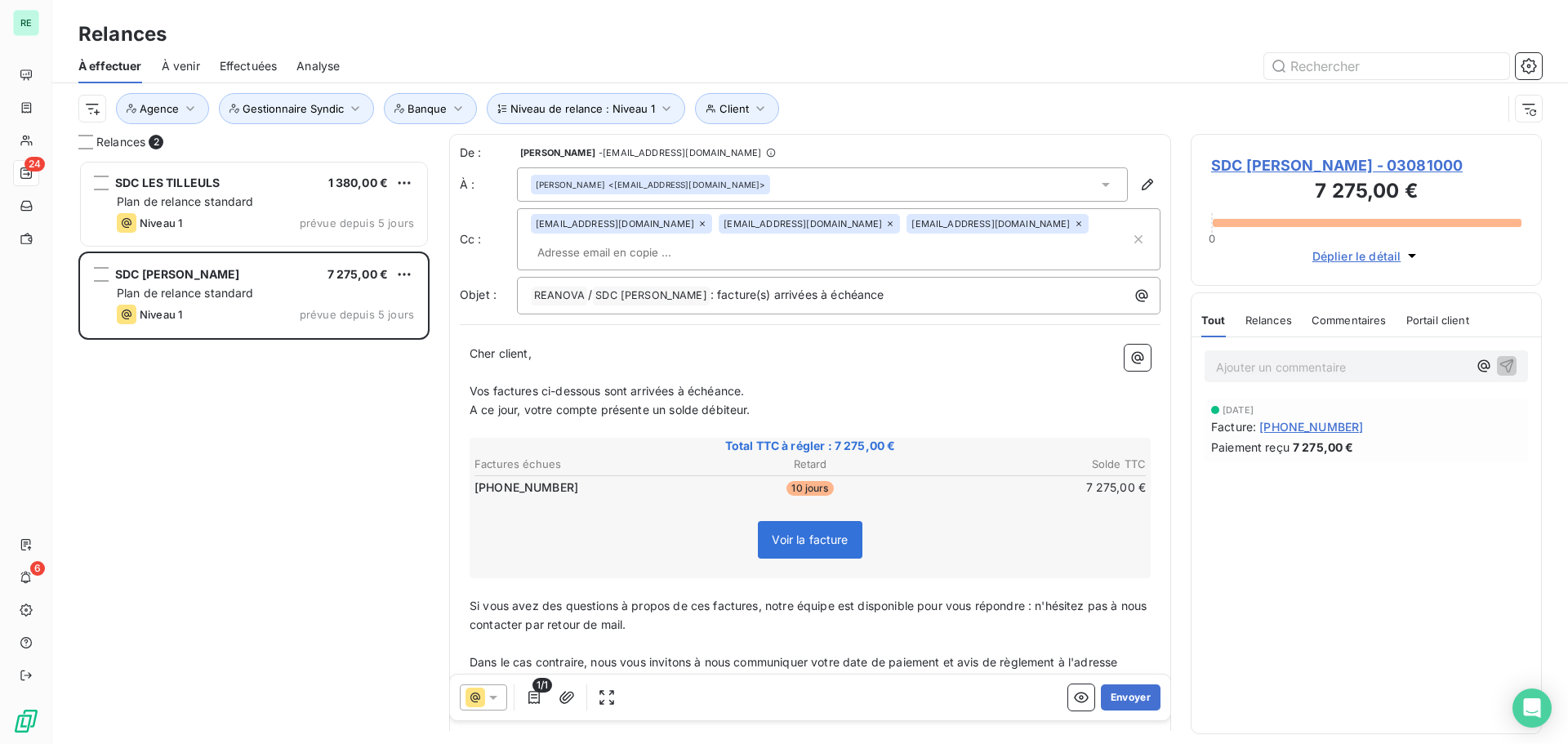
click at [1315, 162] on span "SDC [PERSON_NAME] - 03081000" at bounding box center [1366, 165] width 311 height 22
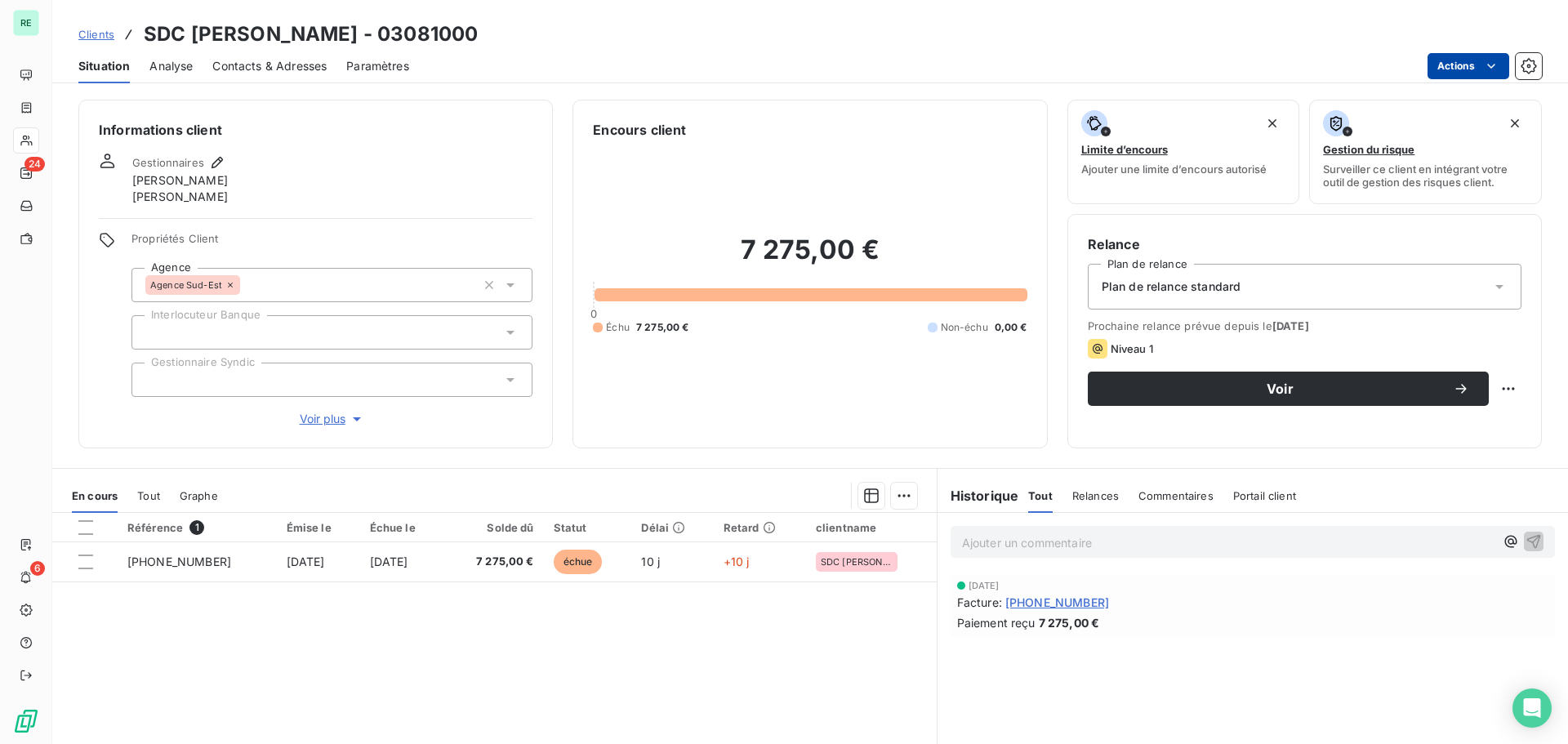
click at [1499, 56] on html "RE 24 6 Clients SDC [PERSON_NAME] - 03081000 Situation Analyse Contacts & Adres…" at bounding box center [784, 372] width 1568 height 744
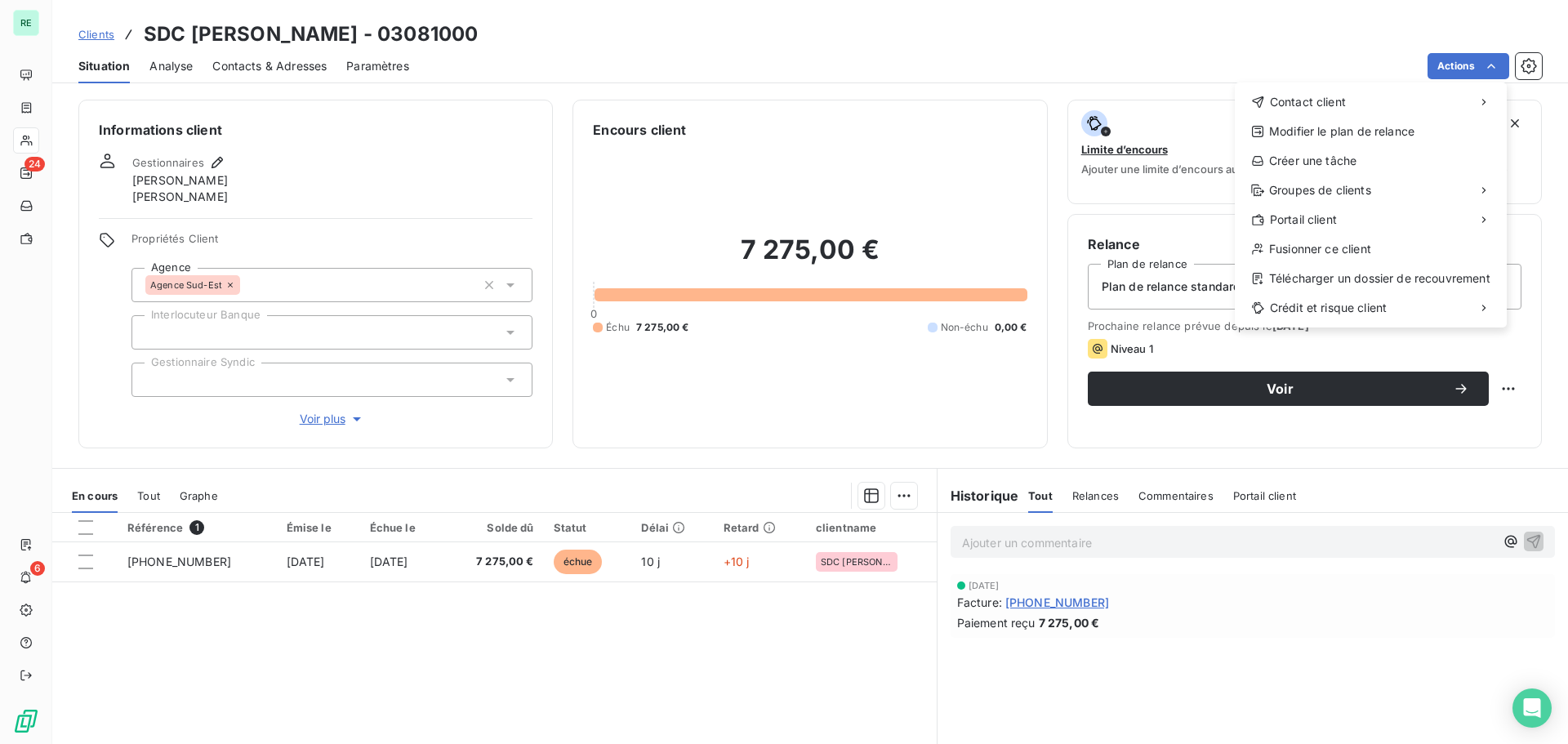
click at [162, 557] on html "RE 24 6 Clients SDC [PERSON_NAME] - 03081000 Situation Analyse Contacts & Adres…" at bounding box center [784, 372] width 1568 height 744
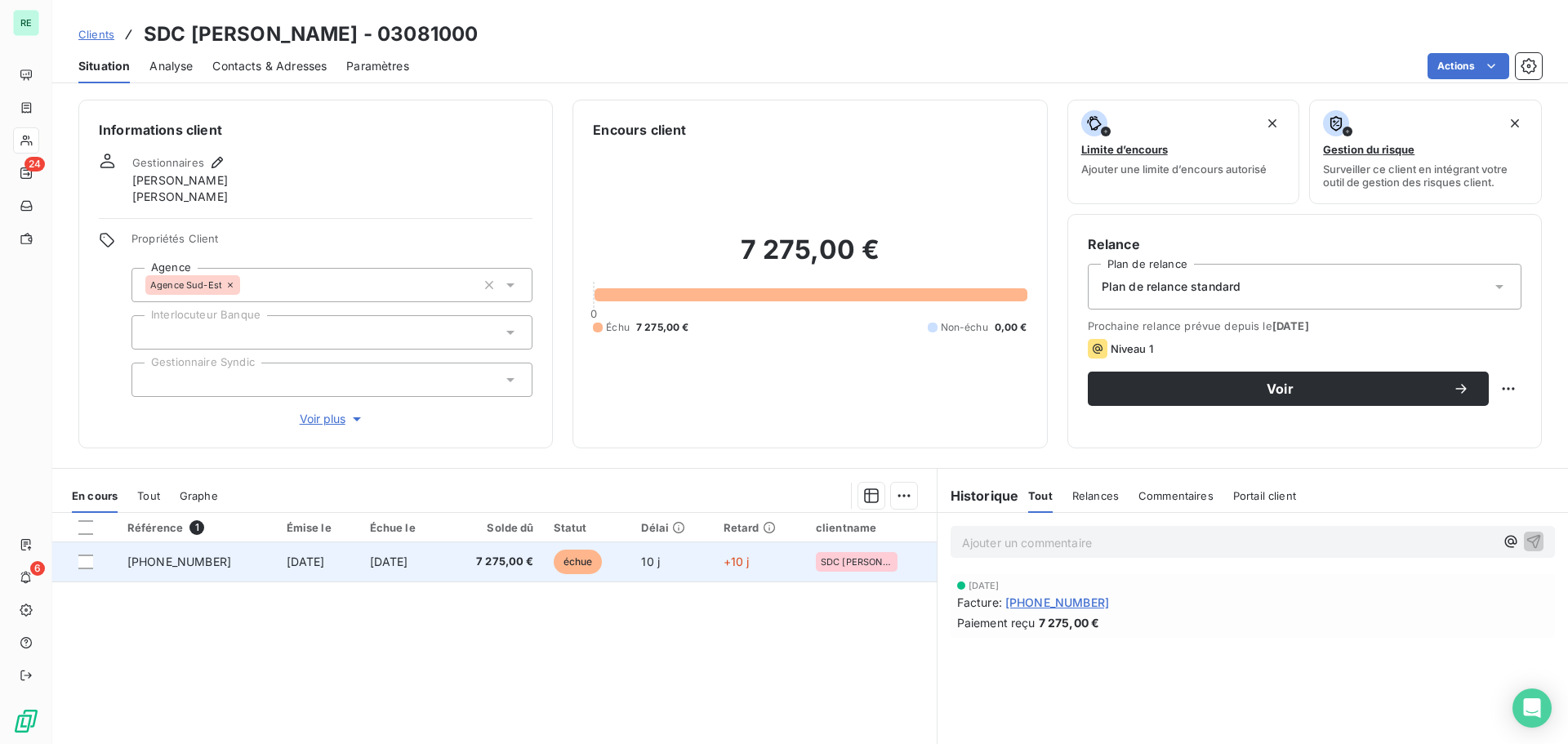
click at [197, 569] on td "[PHONE_NUMBER]" at bounding box center [197, 561] width 160 height 39
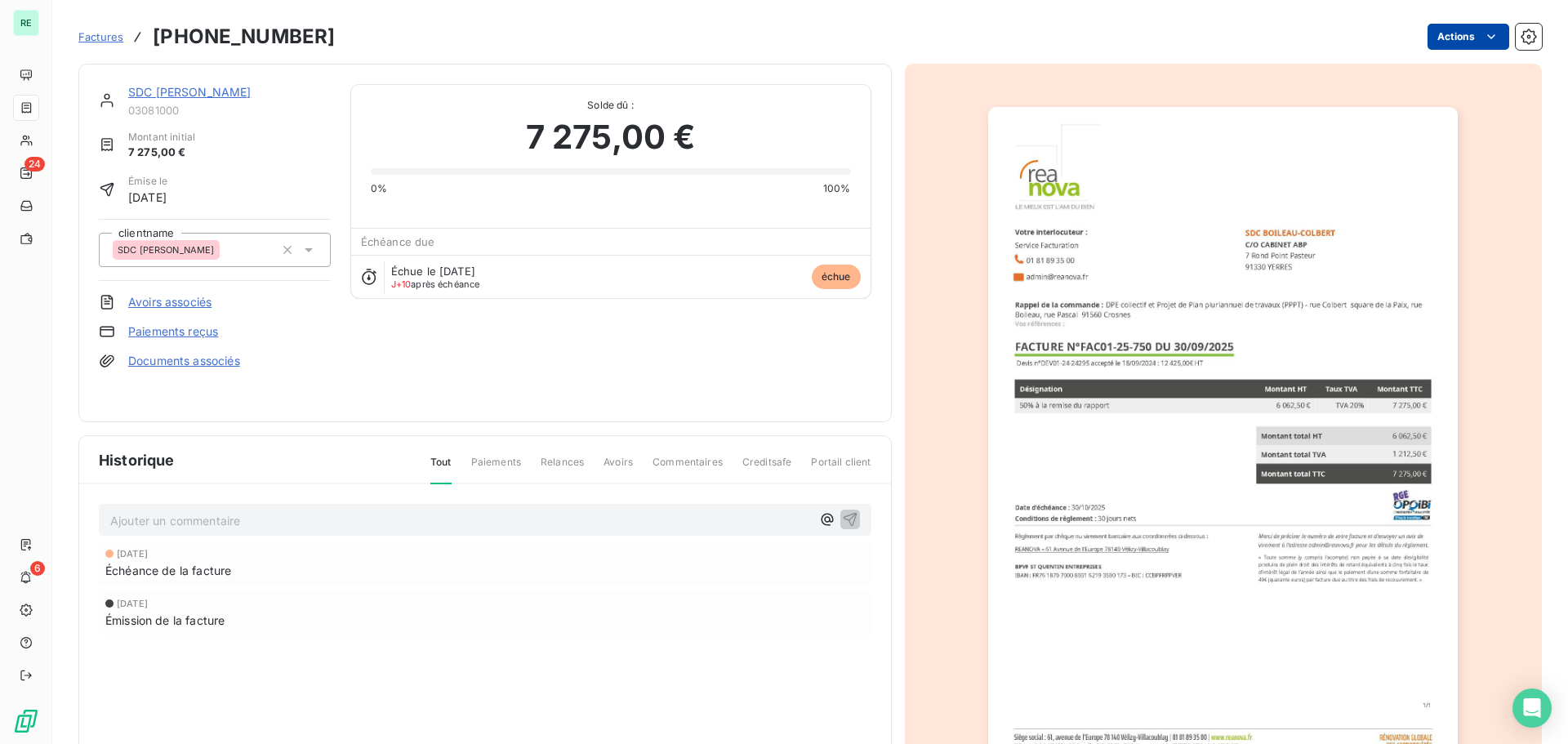
click at [1464, 34] on html "RE 24 6 Factures [PHONE_NUMBER] Actions SDC [PERSON_NAME] 03081000 Montant init…" at bounding box center [784, 372] width 1568 height 744
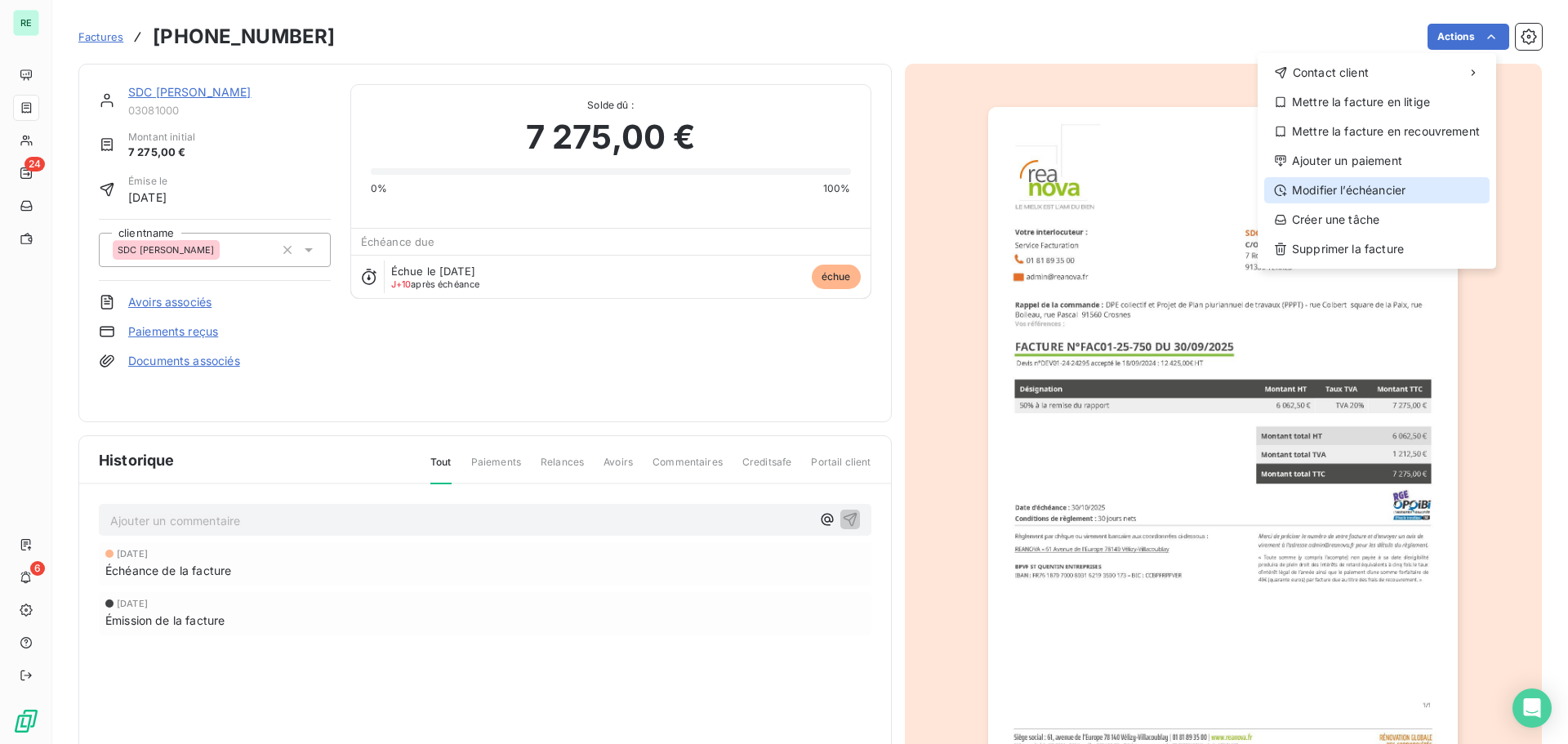
click at [1329, 185] on div "Modifier l’échéancier" at bounding box center [1377, 190] width 226 height 26
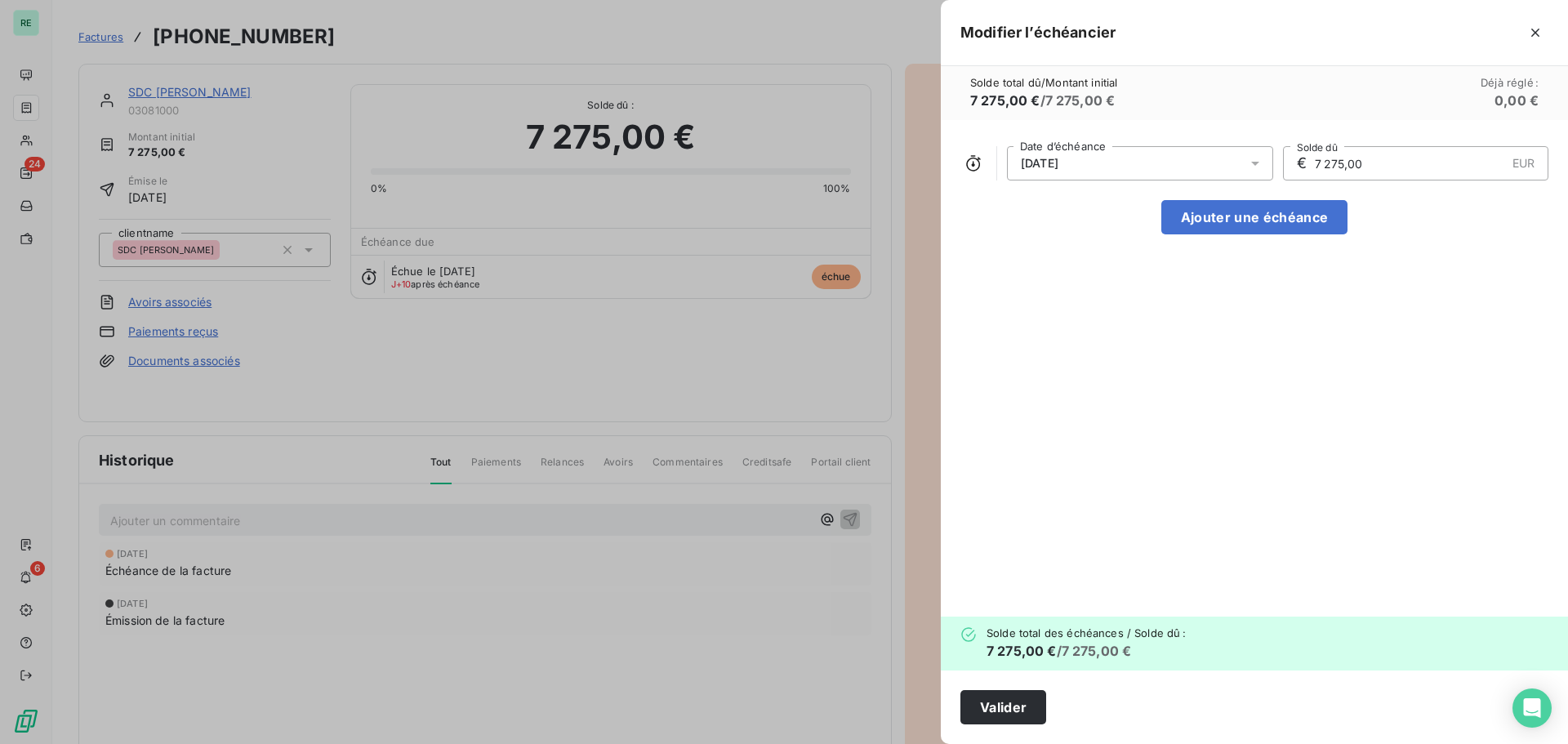
click at [1113, 165] on div "[DATE]" at bounding box center [1140, 163] width 266 height 34
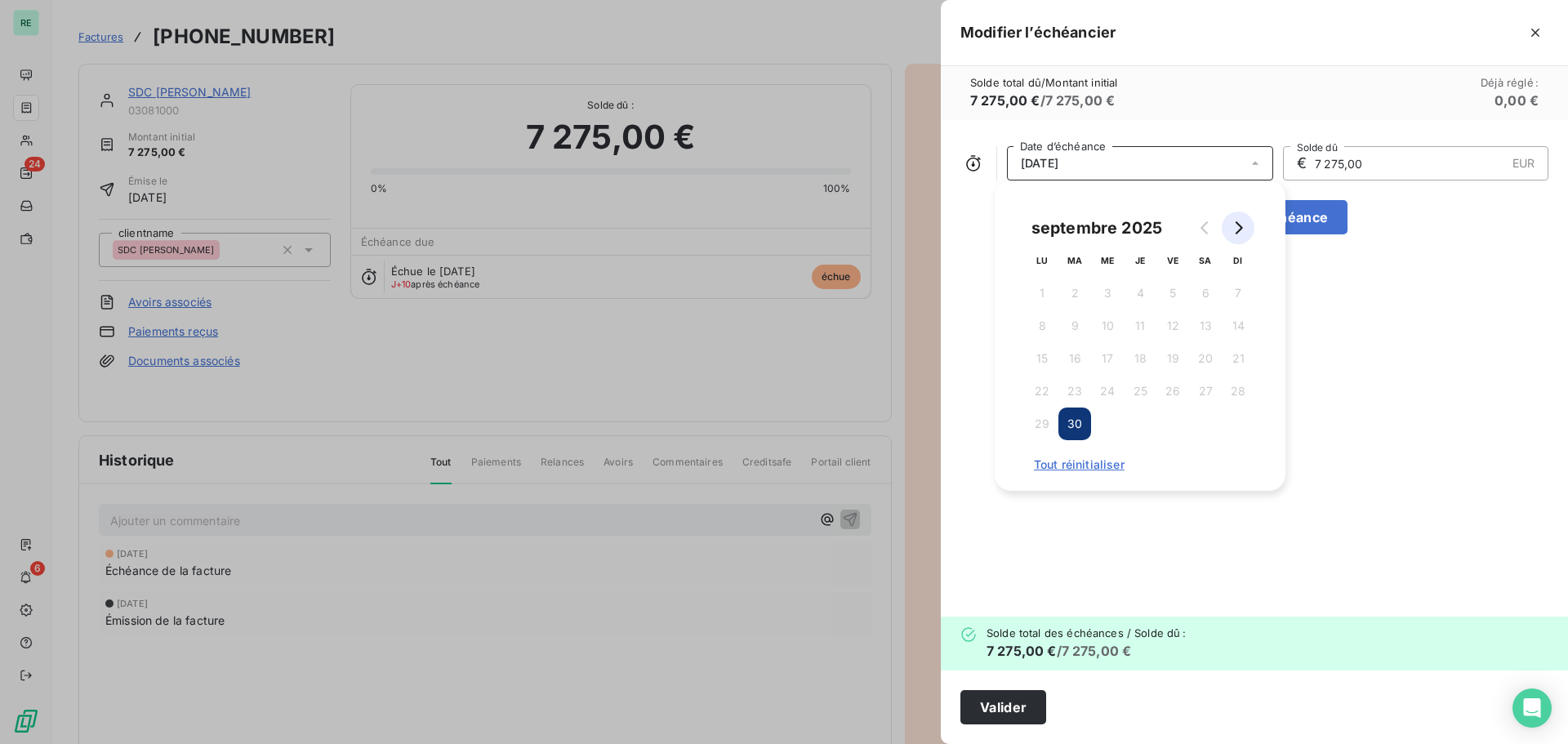
click at [1239, 227] on icon "Go to next month" at bounding box center [1238, 227] width 13 height 13
click at [1145, 429] on button "30" at bounding box center [1140, 423] width 33 height 33
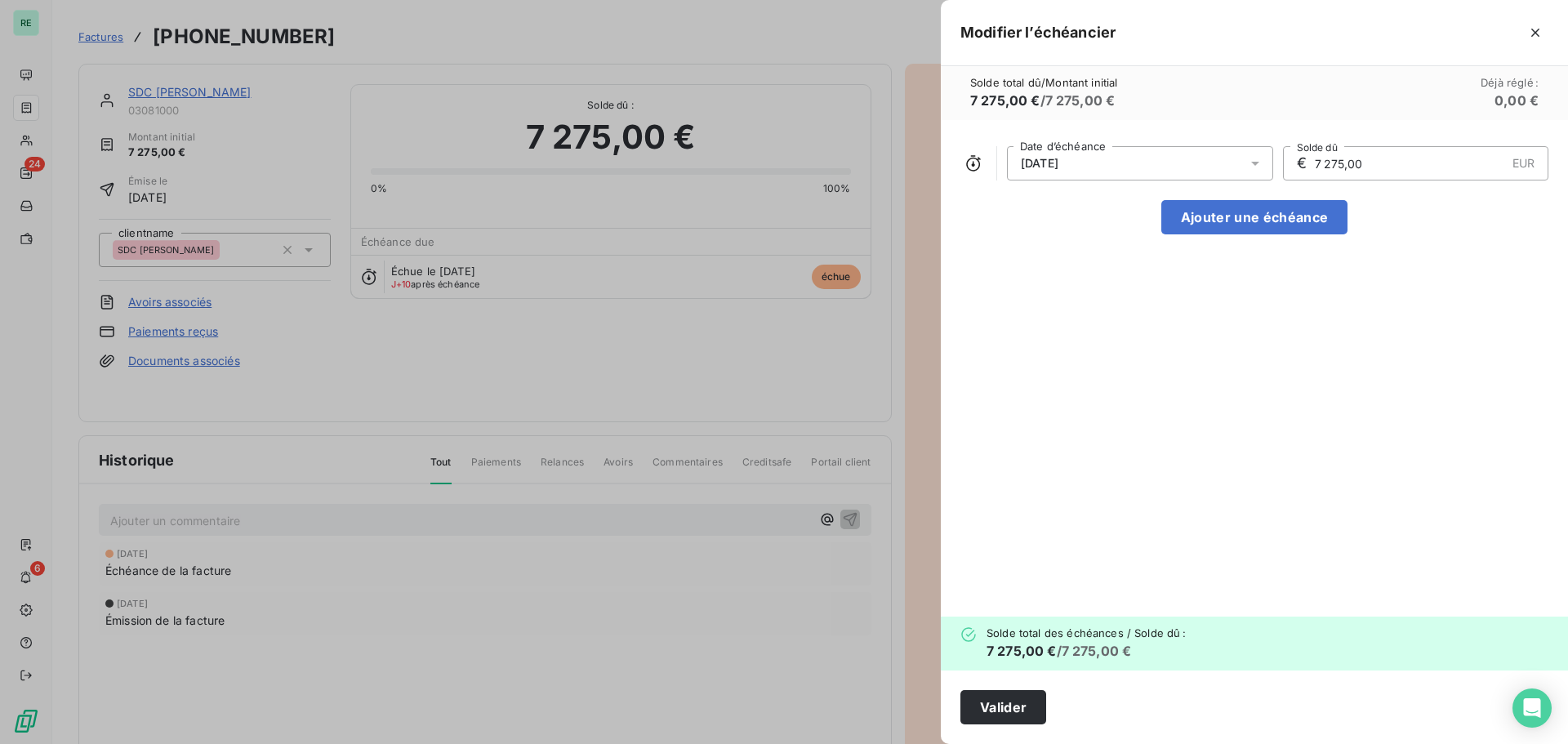
click at [1325, 83] on div "Solde total dû / Montant initial 7 275,00 € / 7 275,00 € Déjà réglé : 0,00 €" at bounding box center [1255, 93] width 627 height 54
click at [1009, 706] on button "Valider" at bounding box center [1004, 707] width 86 height 34
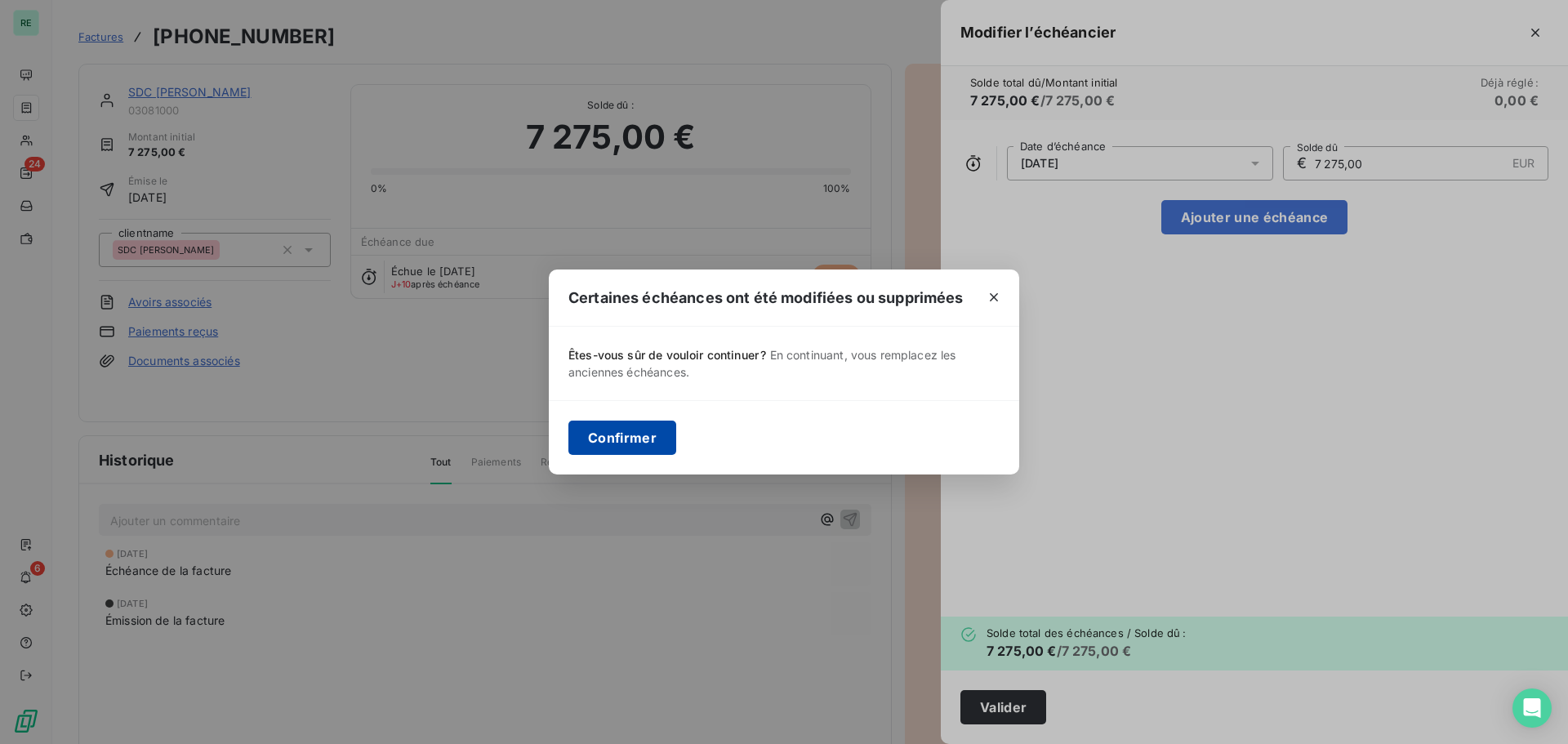
click at [624, 429] on button "Confirmer" at bounding box center [622, 437] width 108 height 34
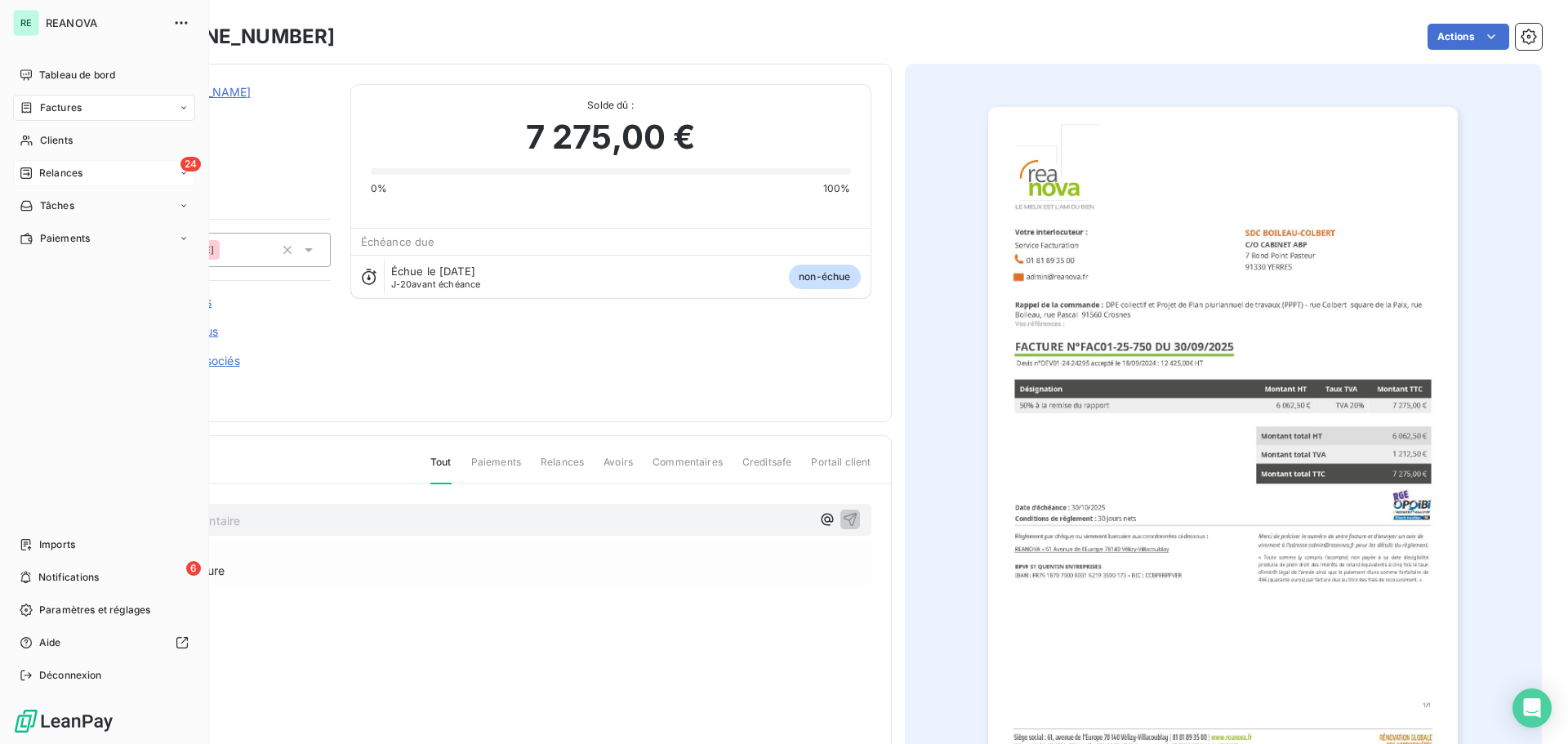
click at [61, 177] on span "Relances" at bounding box center [61, 173] width 43 height 15
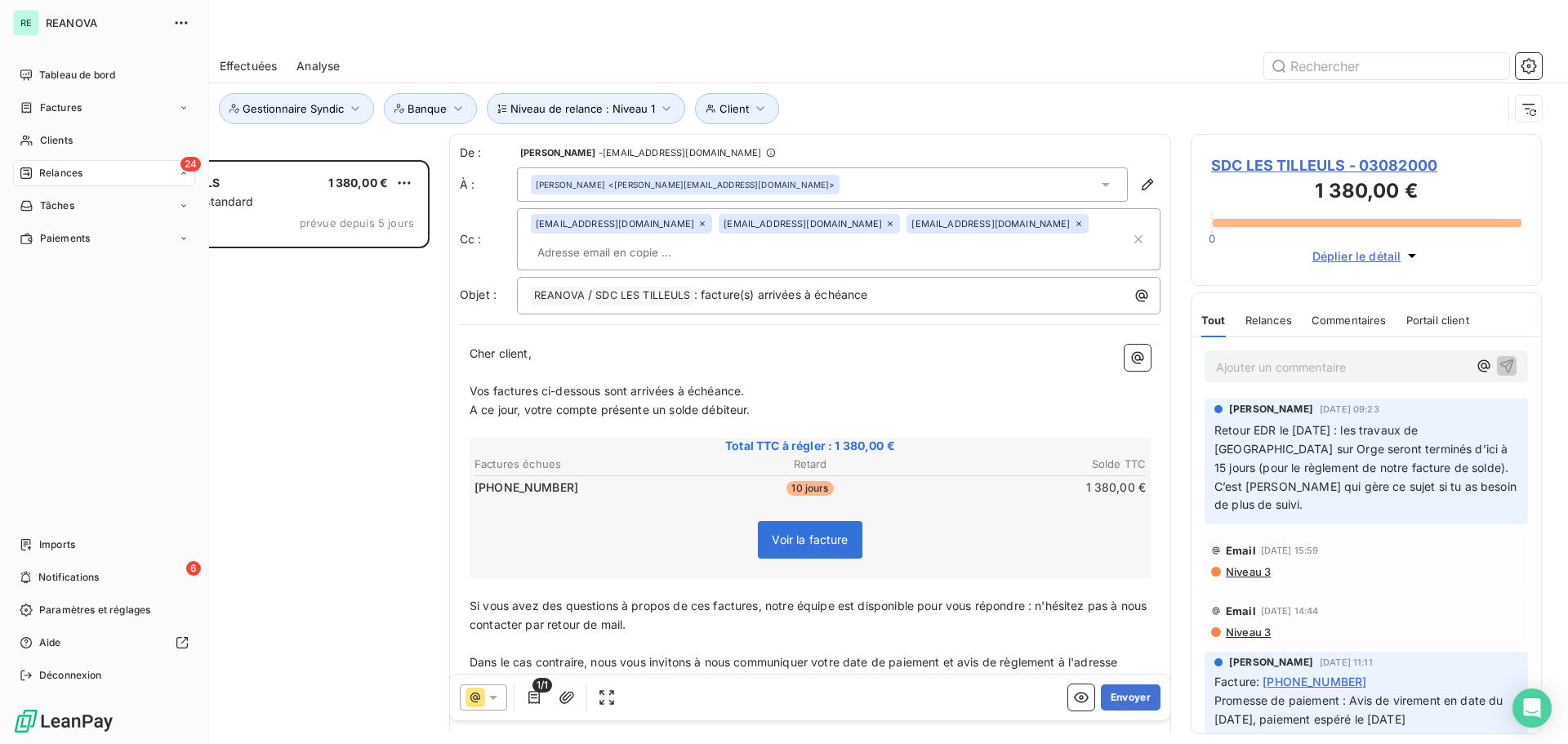
scroll to position [572, 339]
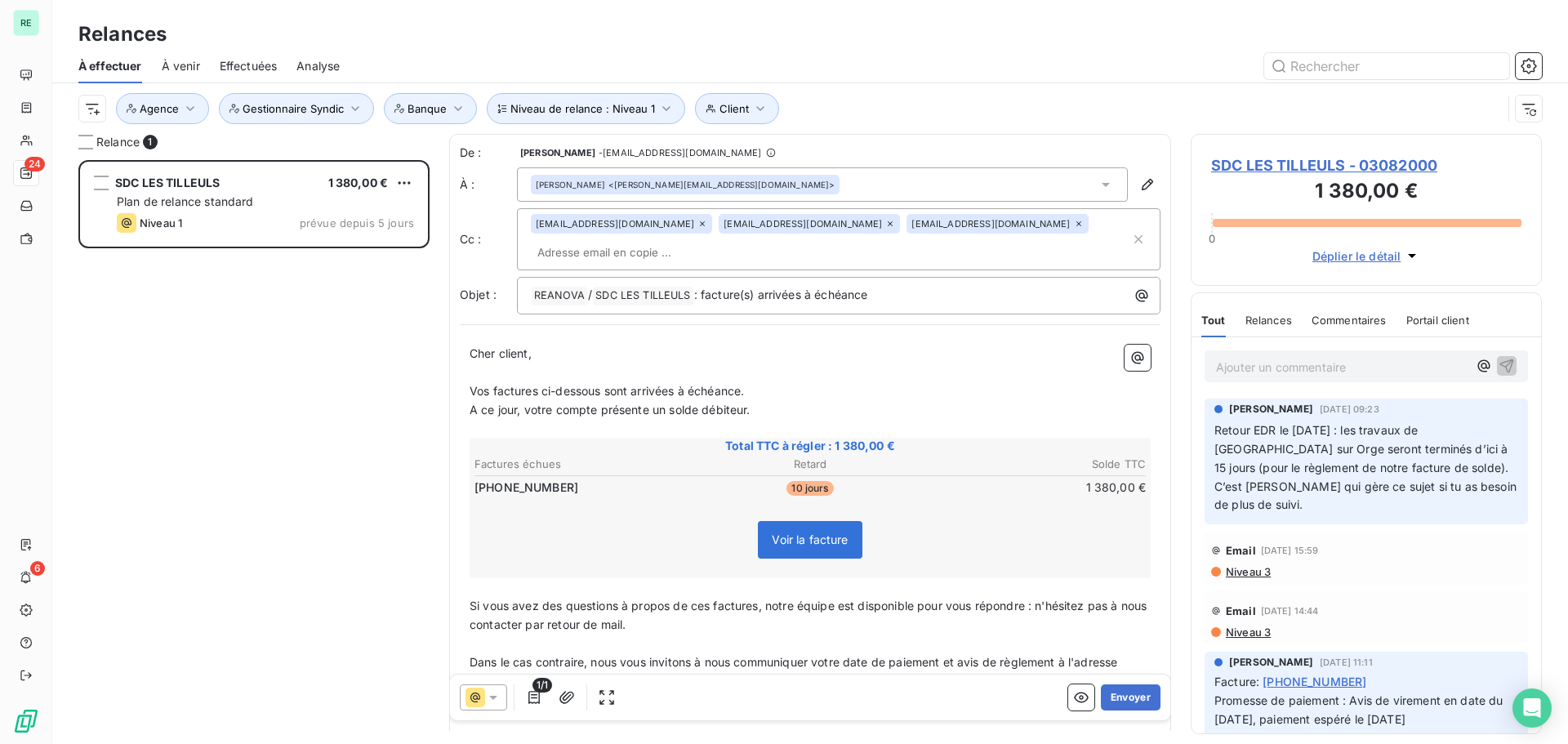
click at [208, 350] on div "SDC LES TILLEULS 1 380,00 € Plan de relance standard Niveau 1 prévue depuis 5 j…" at bounding box center [254, 452] width 351 height 584
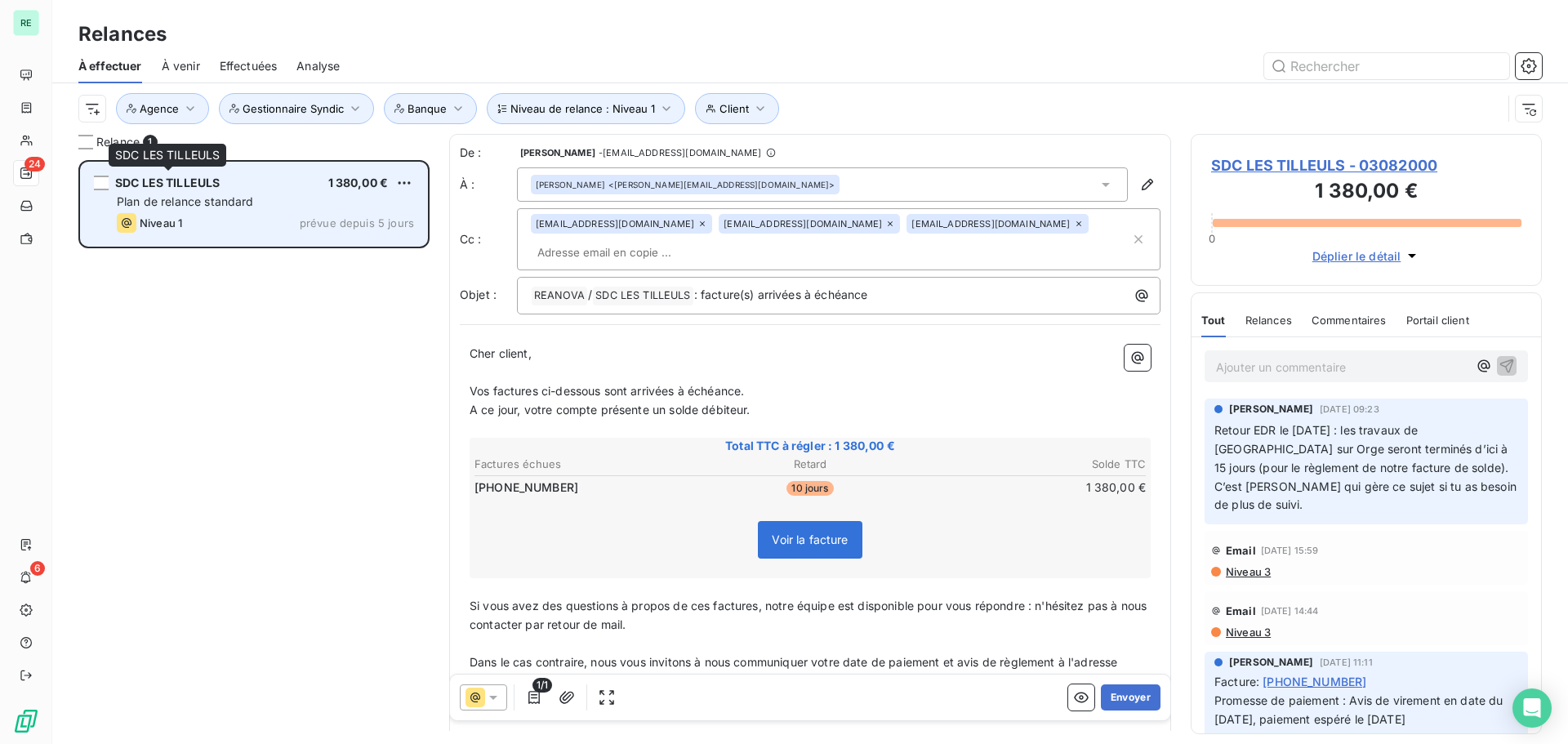
click at [195, 190] on div "SDC LES TILLEULS" at bounding box center [167, 183] width 104 height 17
click at [400, 181] on html "RE 23 6 Relances À effectuer À venir Effectuées Analyse Niveau de relance : Niv…" at bounding box center [784, 372] width 1568 height 744
click at [330, 219] on div "Replanifier cette action" at bounding box center [333, 215] width 146 height 26
select select "9"
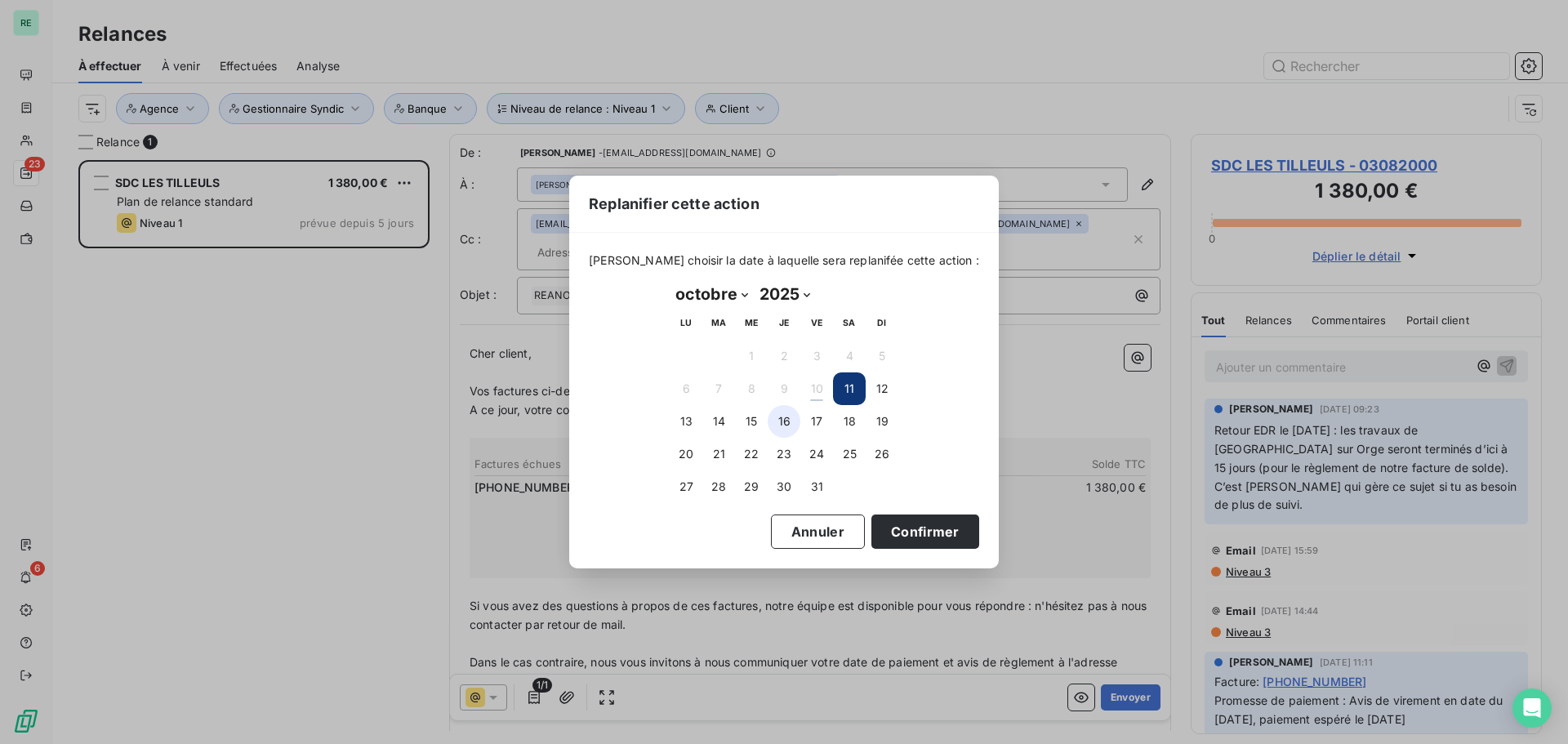
click at [790, 419] on button "16" at bounding box center [784, 420] width 33 height 33
click at [824, 423] on button "17" at bounding box center [816, 420] width 33 height 33
click at [896, 525] on button "Confirmer" at bounding box center [925, 531] width 108 height 34
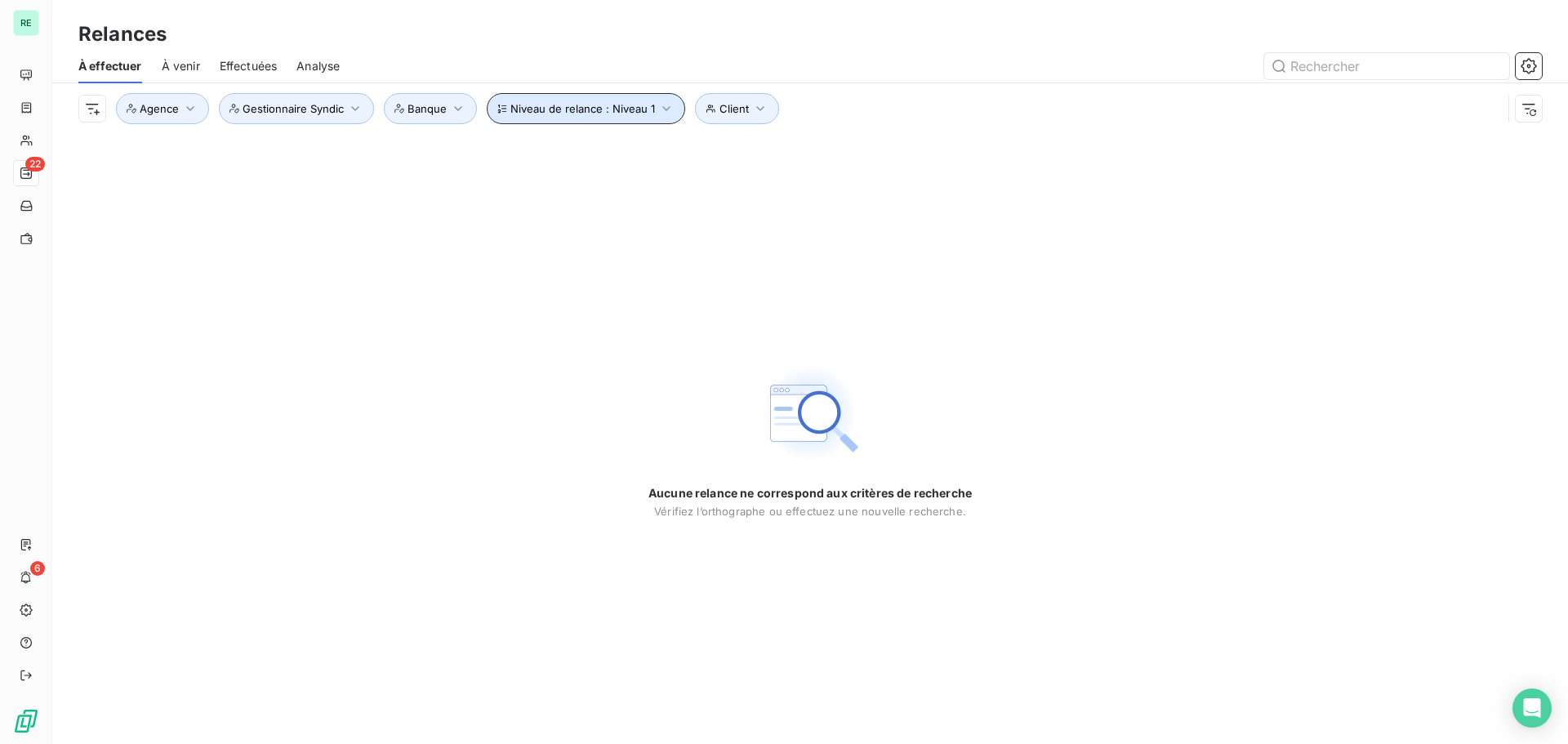
click at [626, 111] on span "Niveau de relance : Niveau 1" at bounding box center [582, 108] width 145 height 13
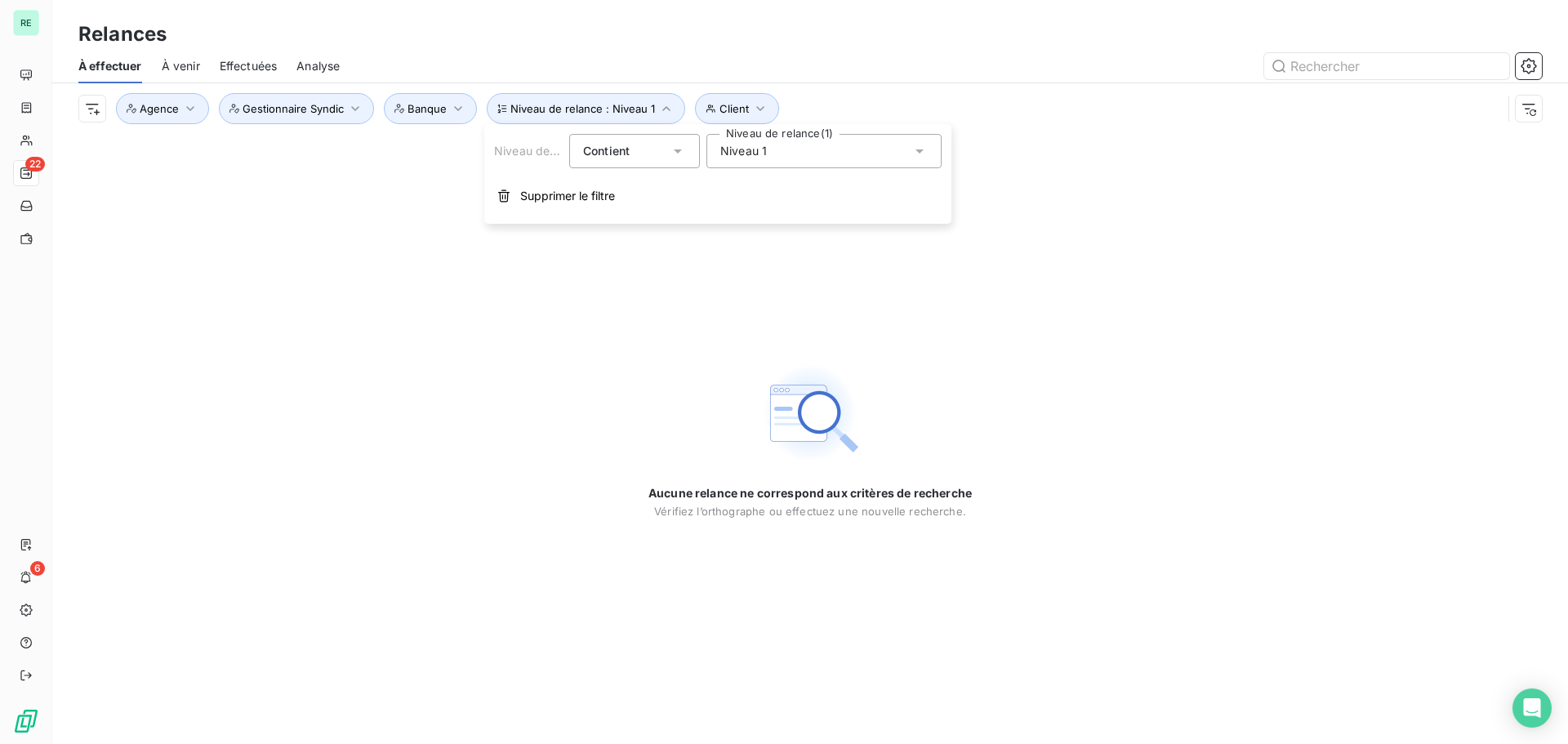
click at [784, 148] on div "Niveau 1" at bounding box center [824, 151] width 235 height 34
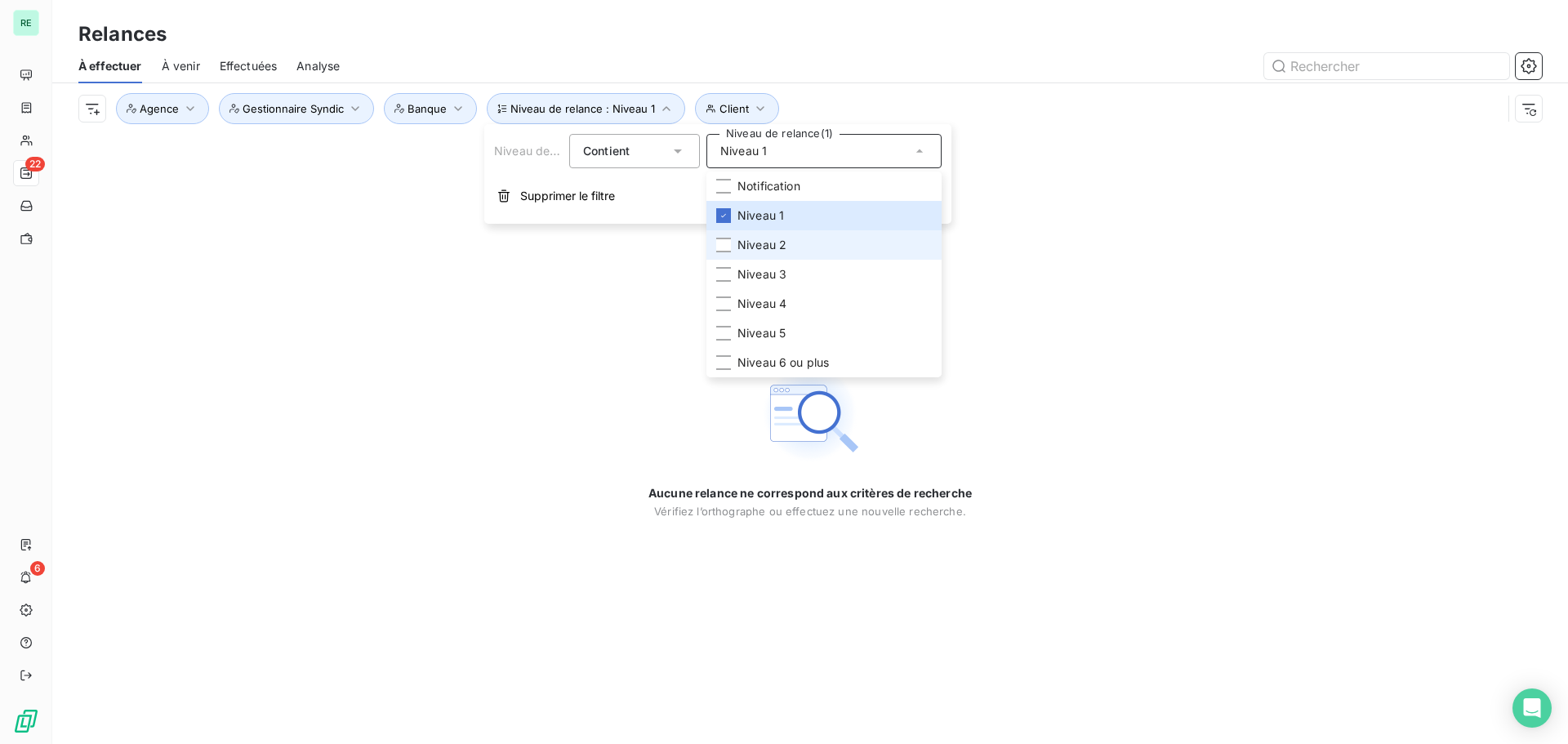
click at [736, 246] on li "Niveau 2" at bounding box center [824, 245] width 235 height 30
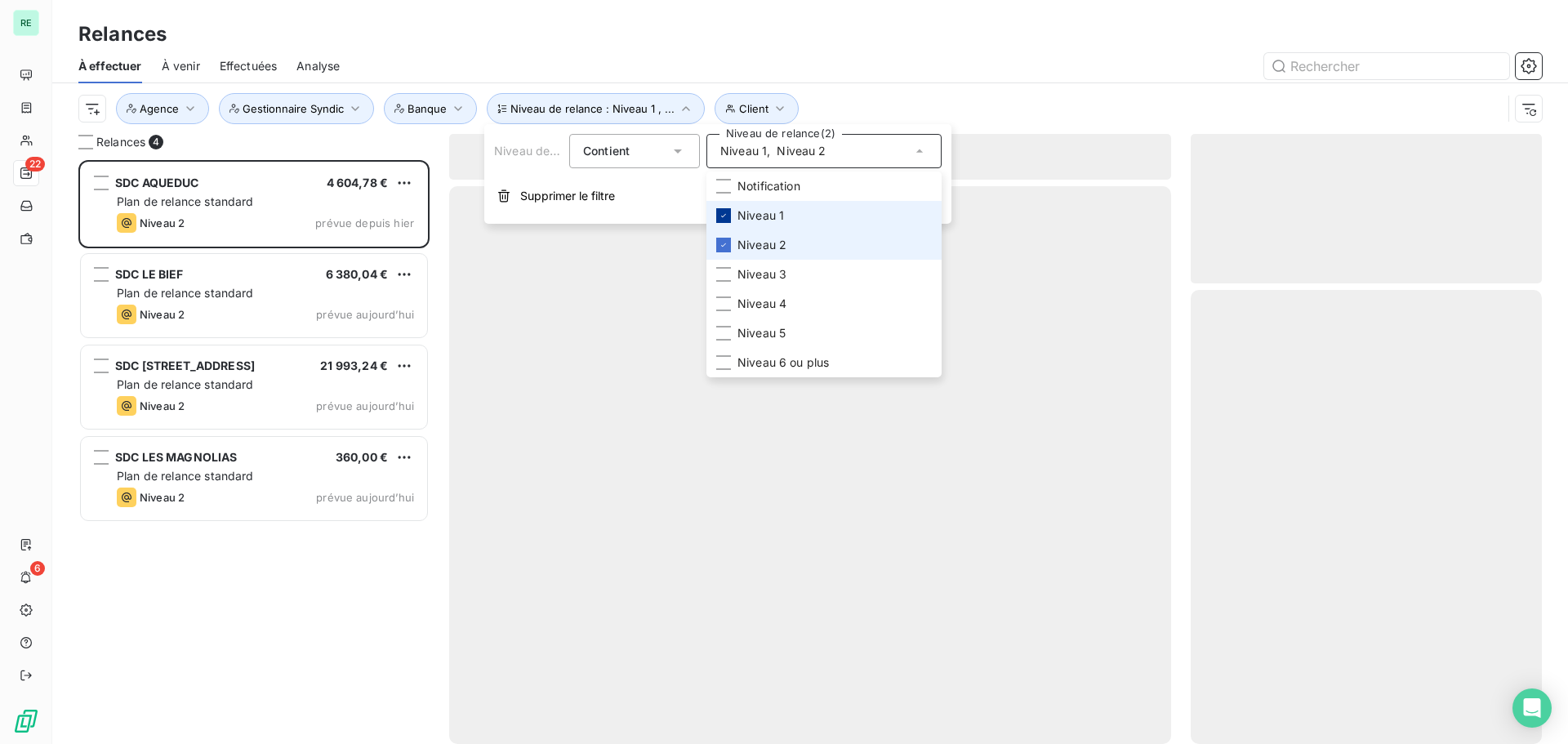
scroll to position [572, 339]
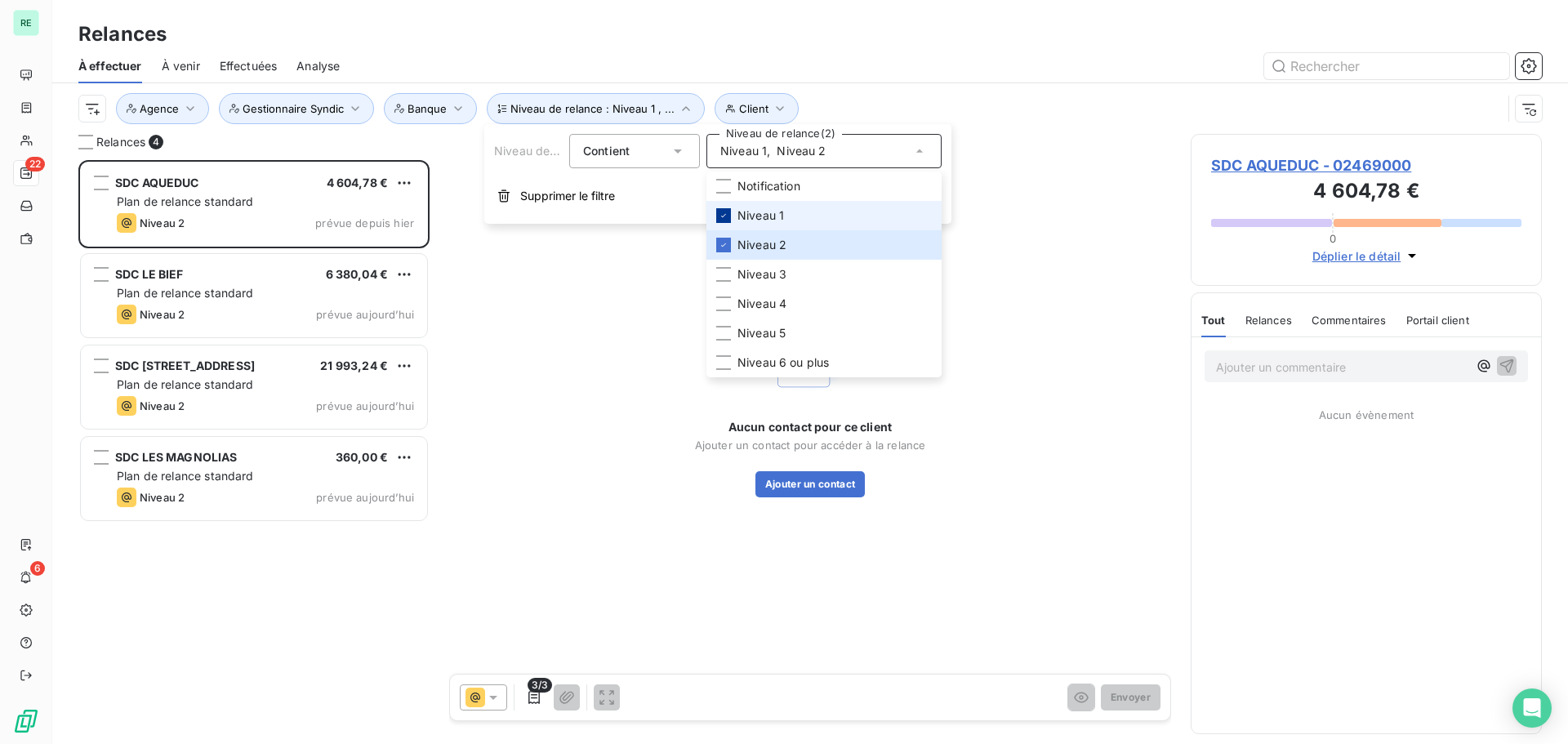
click at [726, 221] on div at bounding box center [724, 215] width 15 height 15
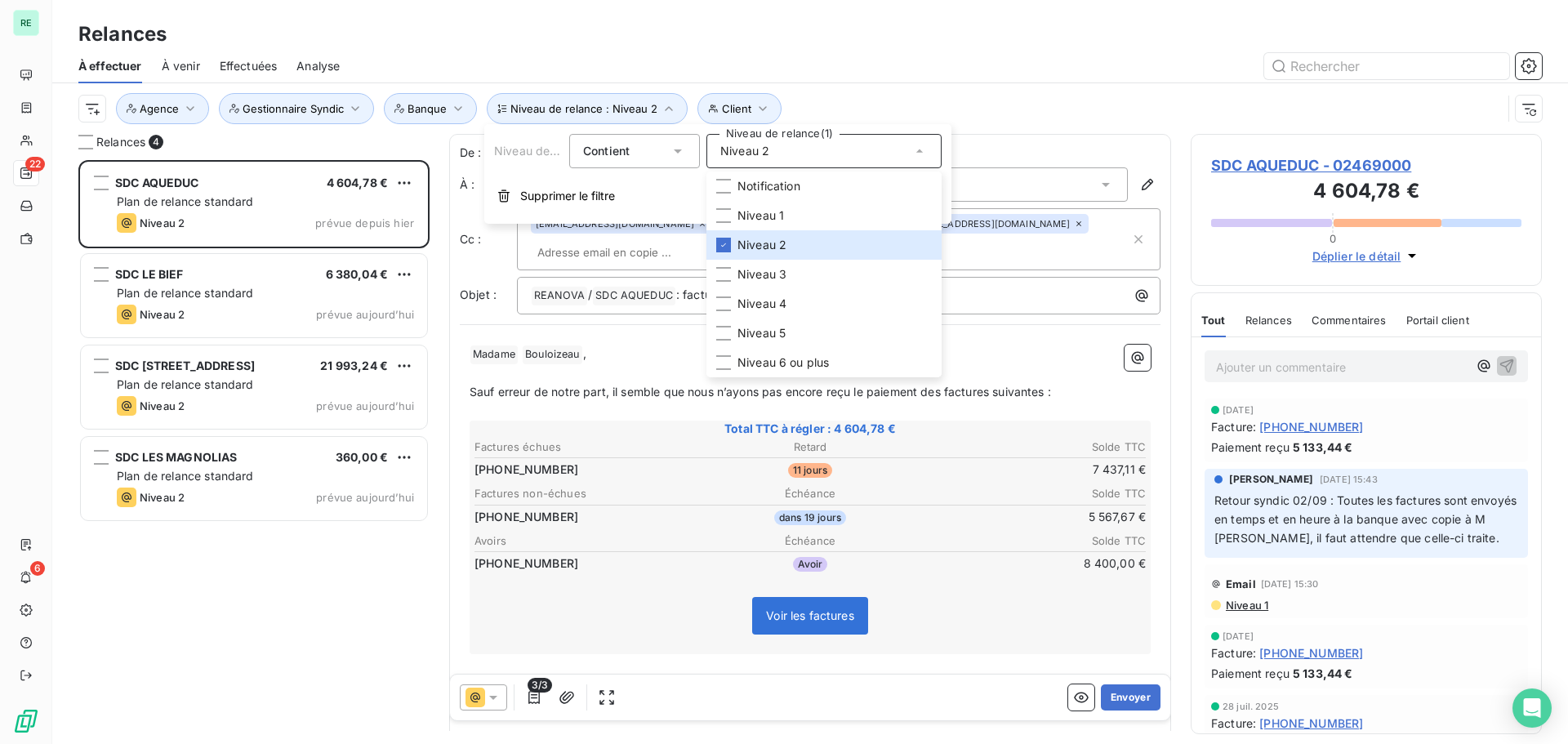
click at [803, 41] on div "Relances" at bounding box center [810, 34] width 1516 height 30
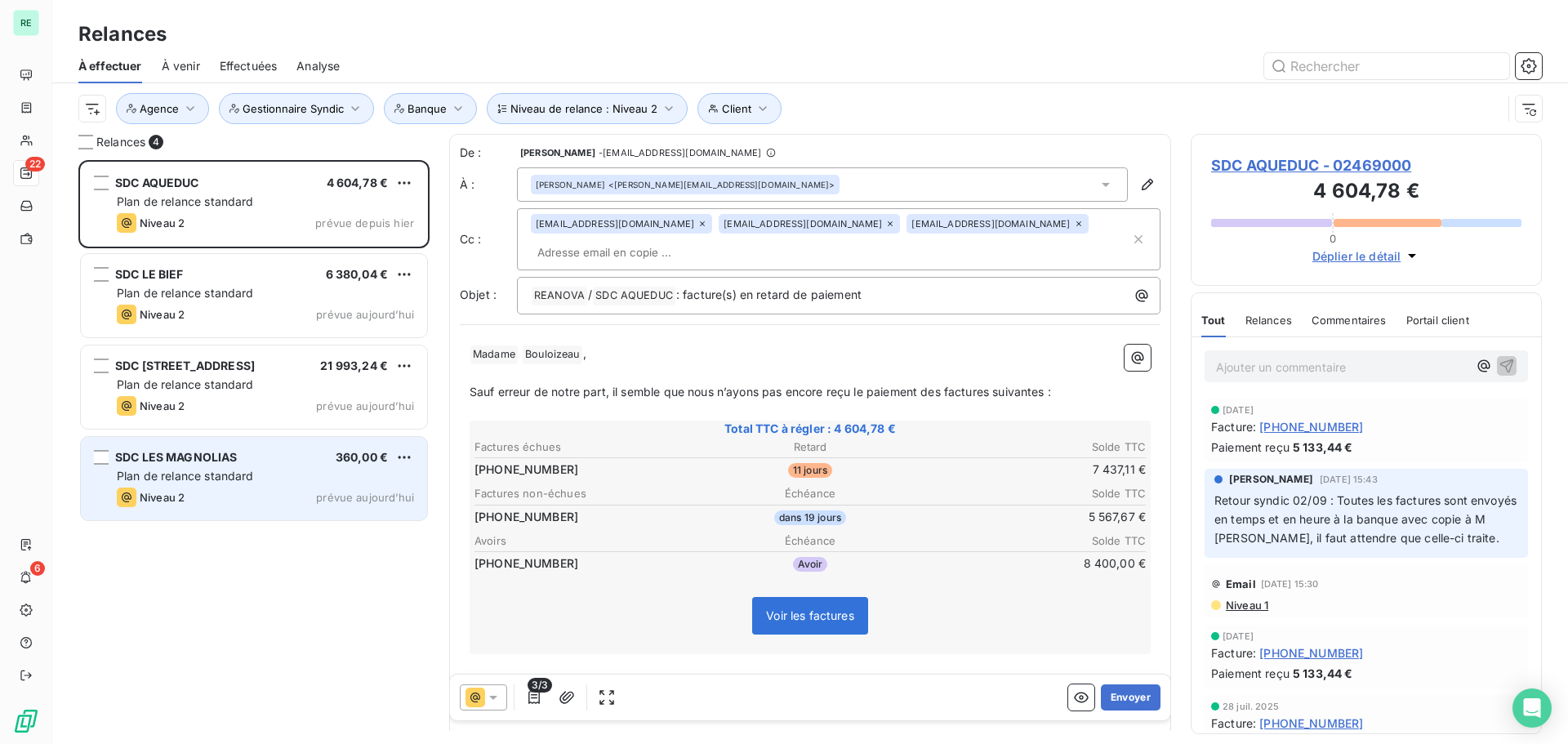
click at [185, 483] on div "Plan de relance standard" at bounding box center [265, 476] width 298 height 17
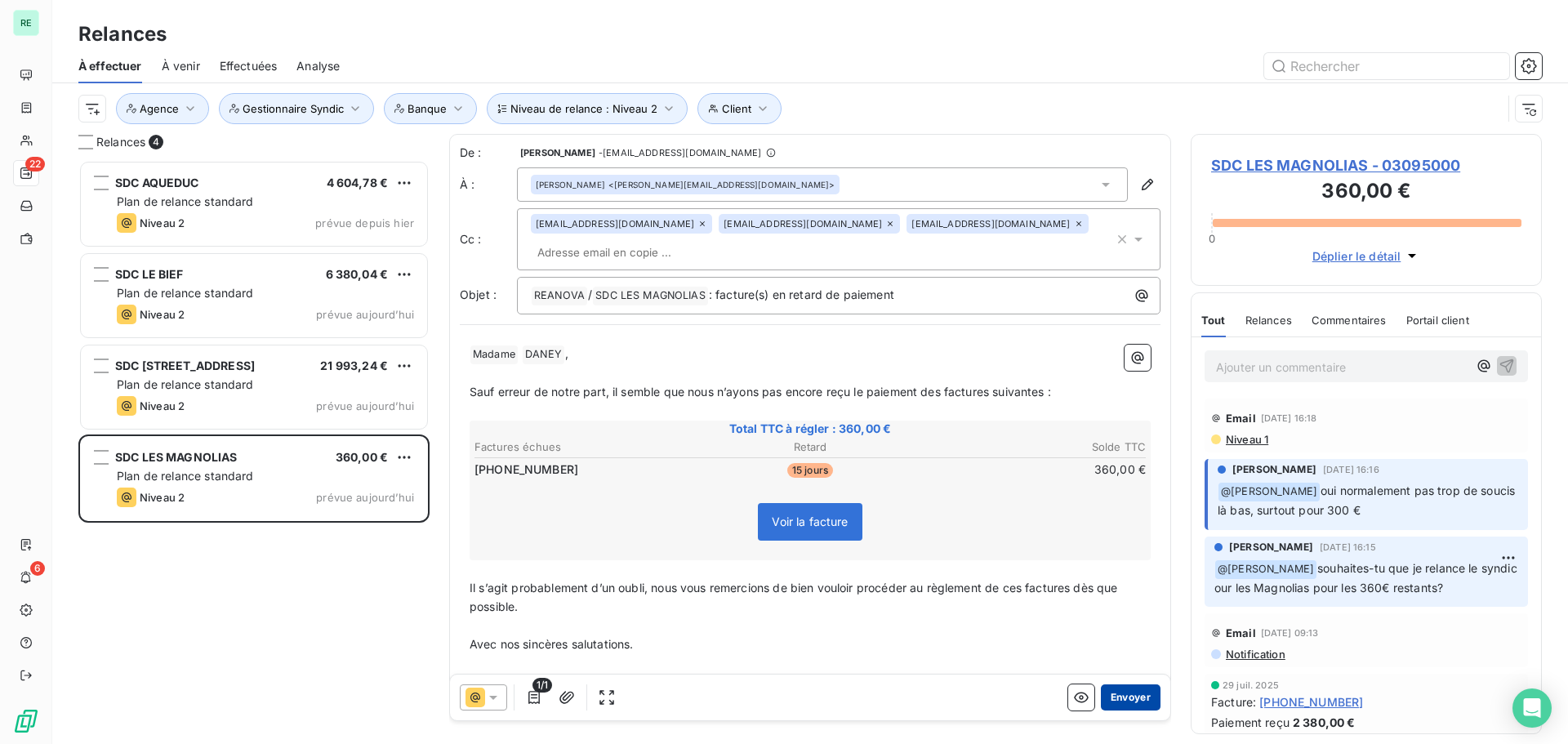
click at [1114, 693] on button "Envoyer" at bounding box center [1131, 697] width 60 height 26
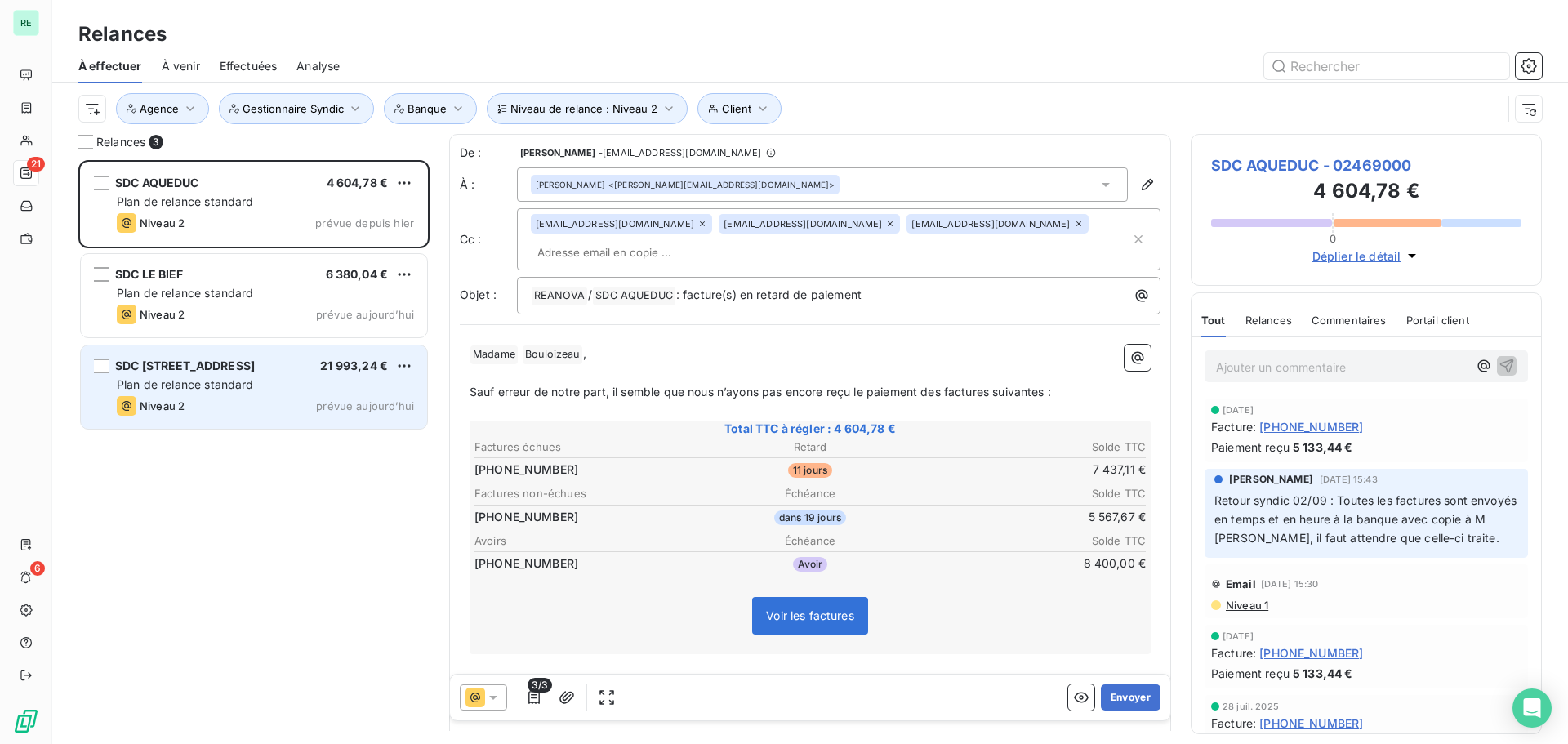
click at [223, 397] on div "Niveau 2 prévue aujourd’hui" at bounding box center [265, 406] width 298 height 20
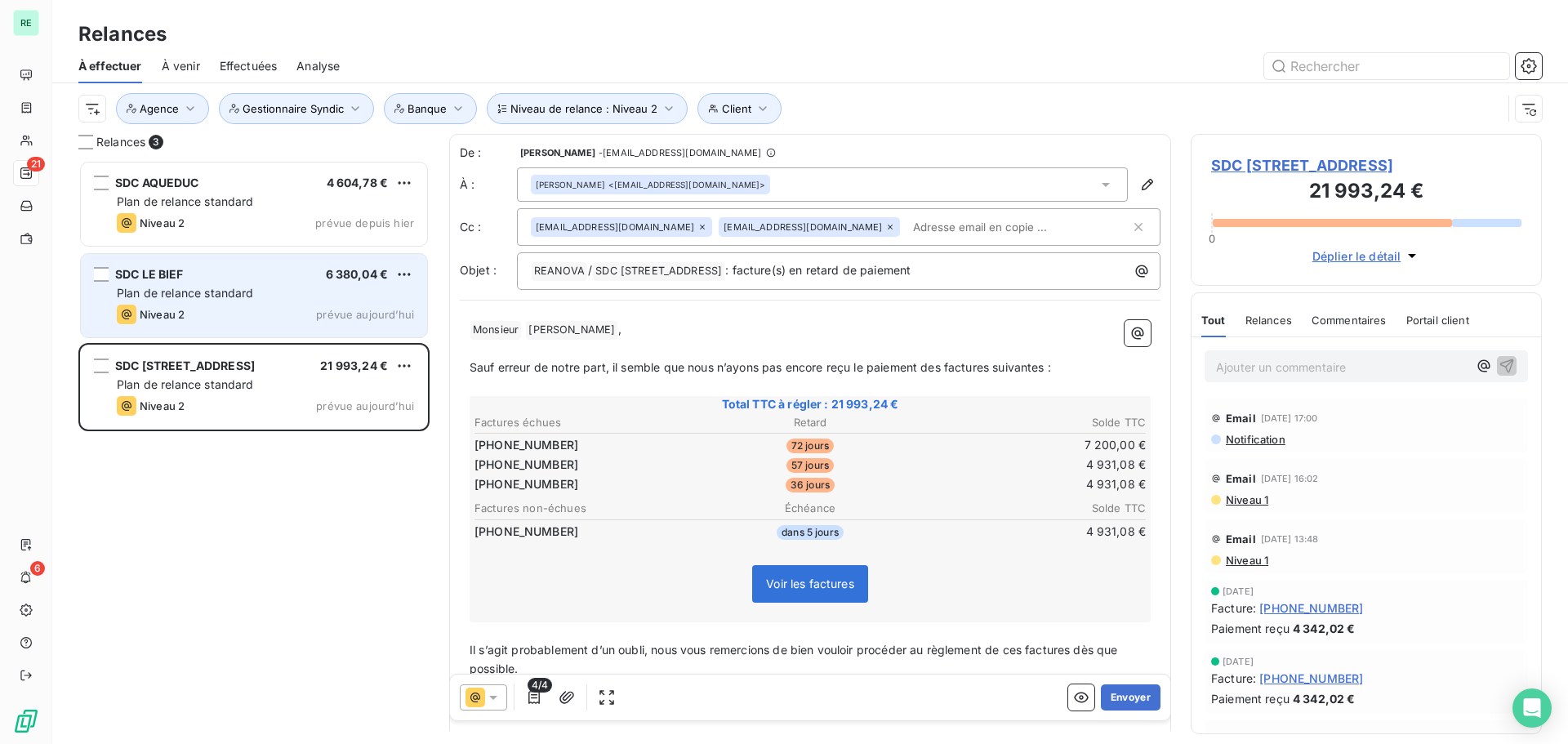
click at [246, 291] on span "Plan de relance standard" at bounding box center [185, 292] width 137 height 14
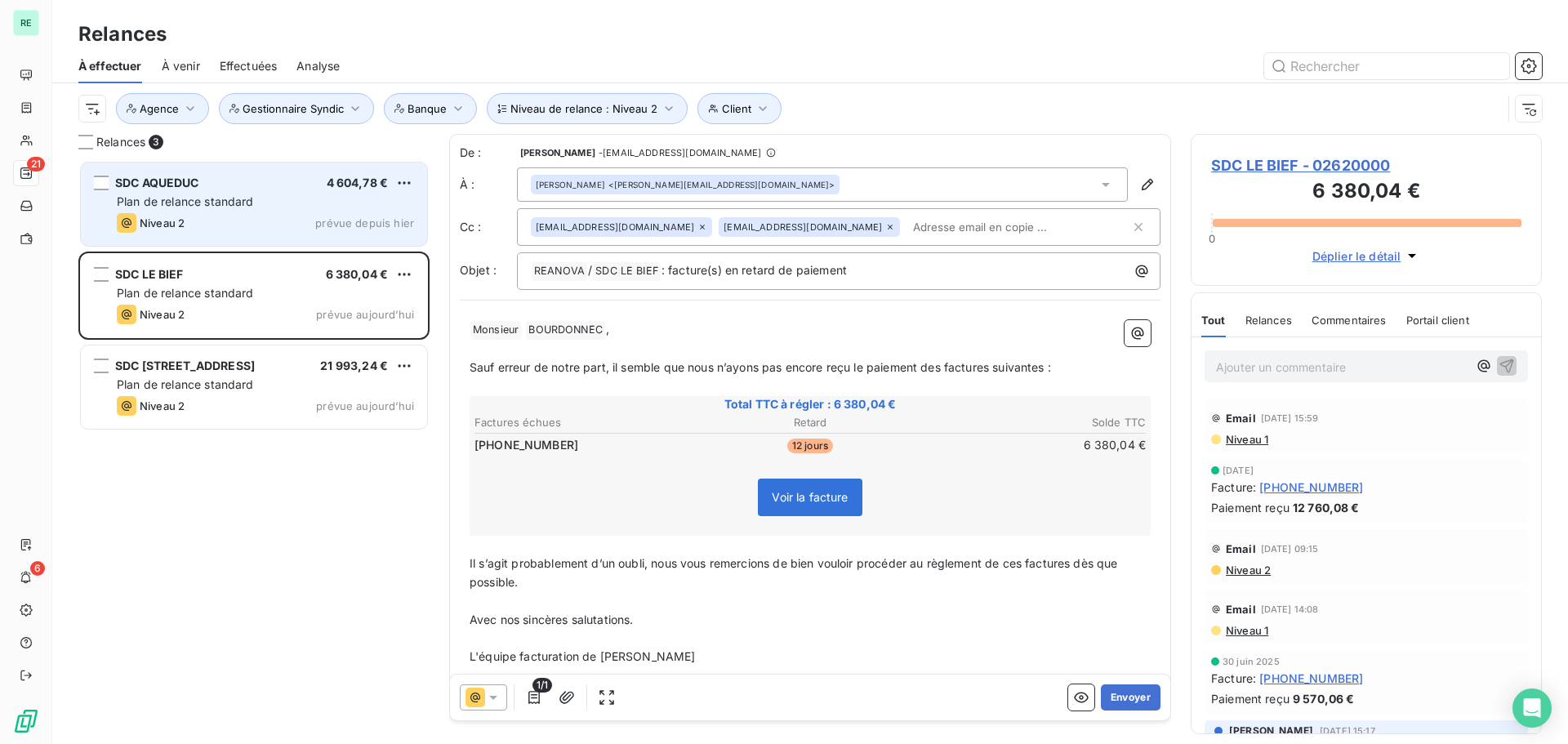
click at [273, 197] on div "Plan de relance standard" at bounding box center [265, 202] width 298 height 17
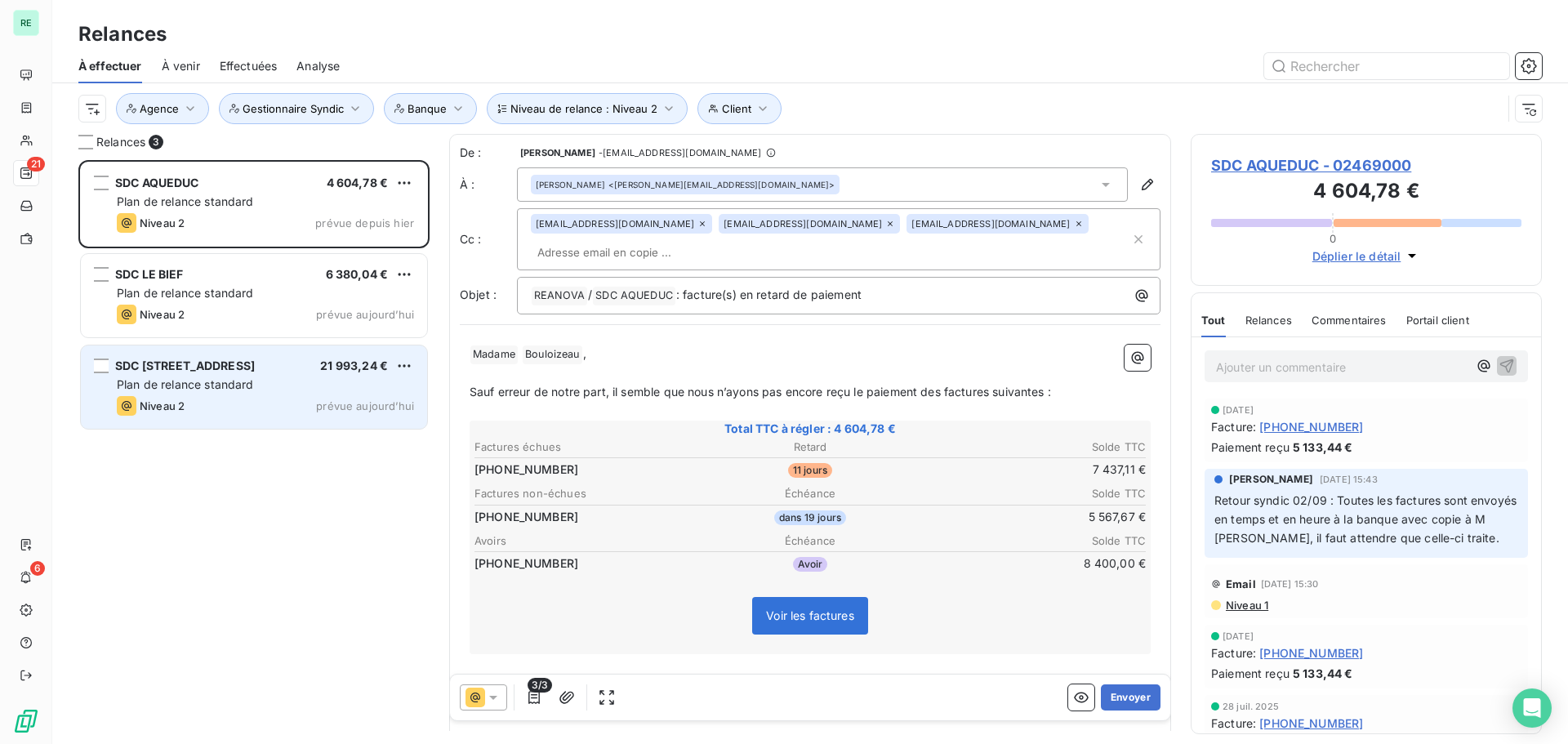
click at [168, 386] on span "Plan de relance standard" at bounding box center [185, 384] width 137 height 14
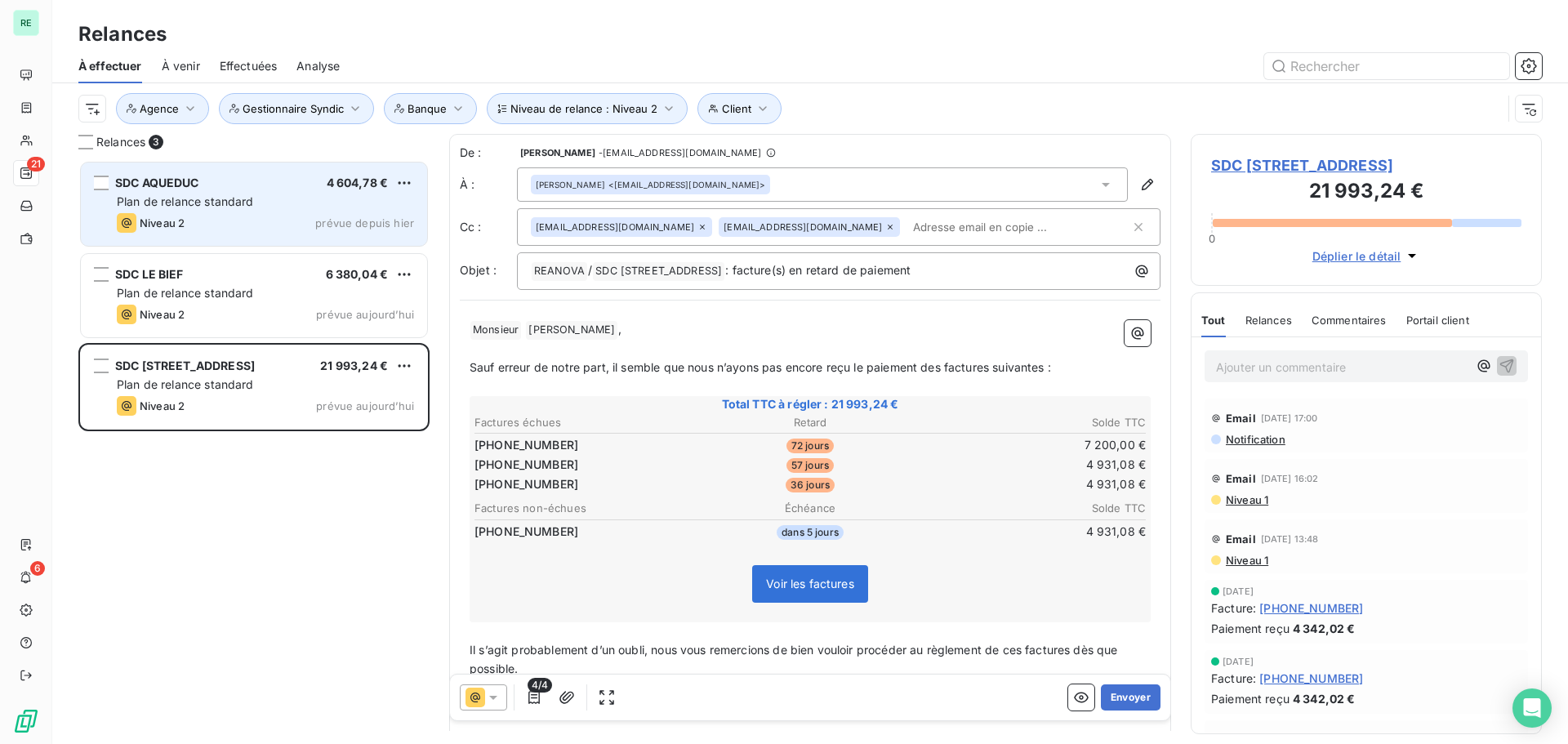
click at [238, 181] on div "SDC AQUEDUC 4 604,78 €" at bounding box center [265, 183] width 298 height 15
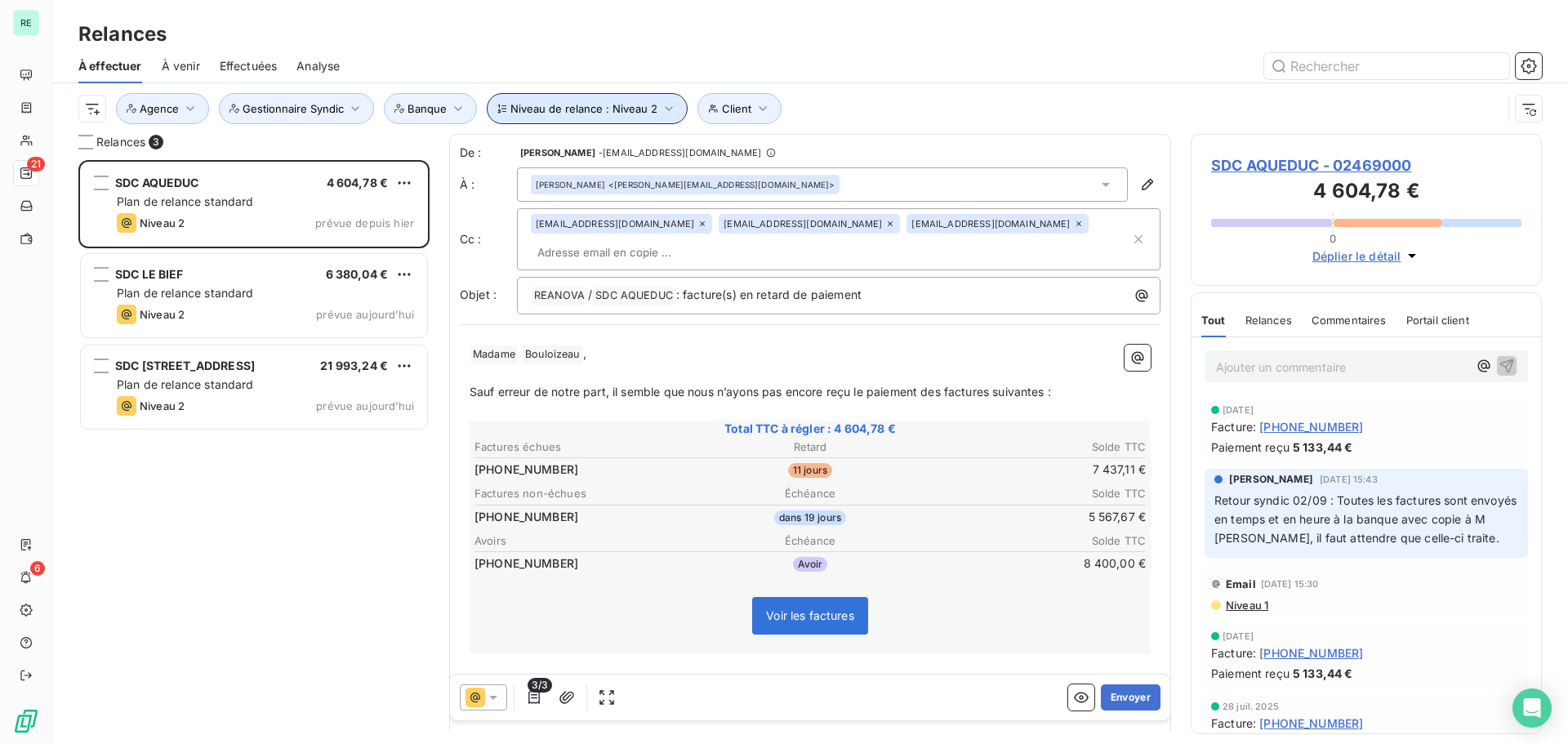
click at [630, 108] on span "Niveau de relance : Niveau 2" at bounding box center [584, 108] width 147 height 13
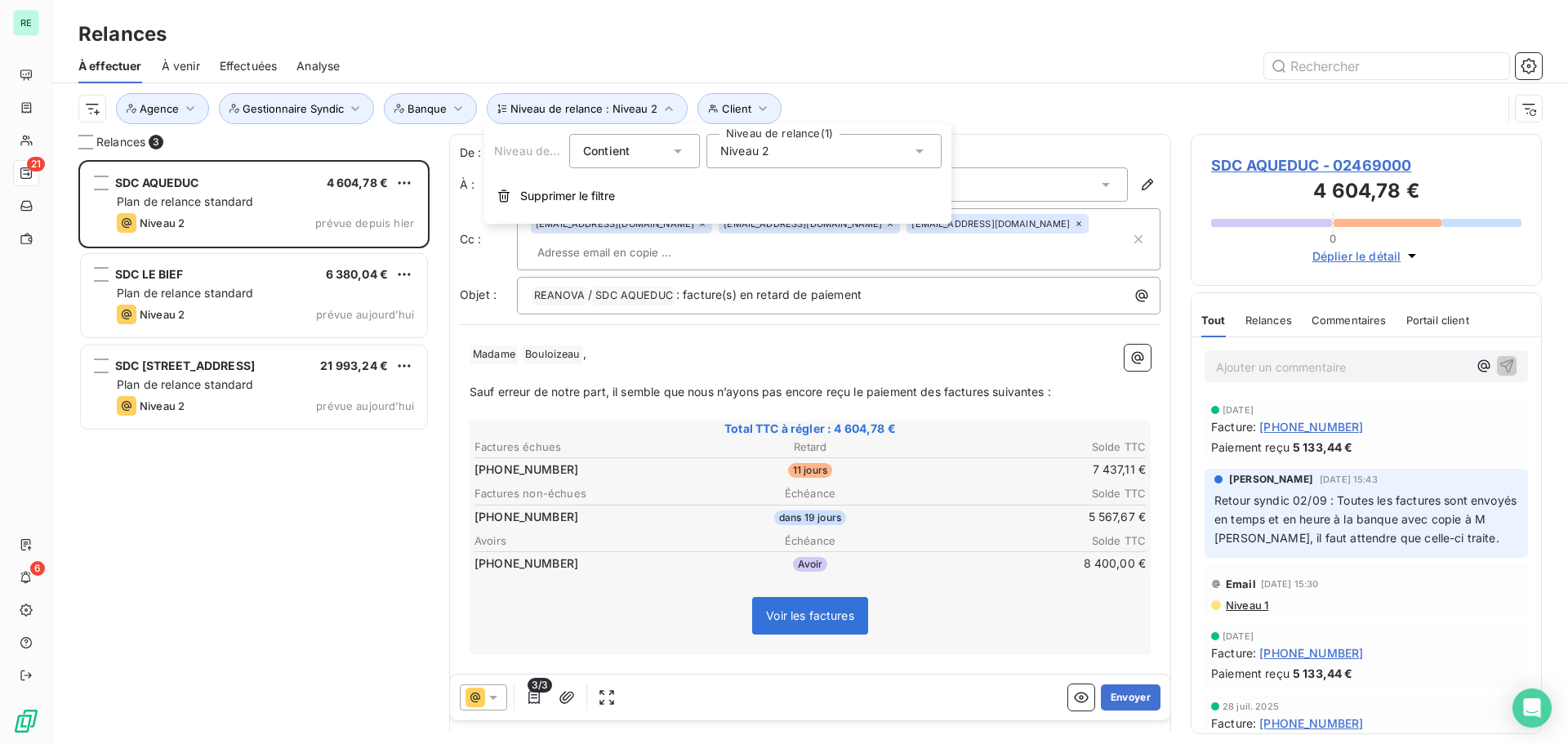
click at [756, 150] on span "Niveau 2" at bounding box center [744, 151] width 49 height 17
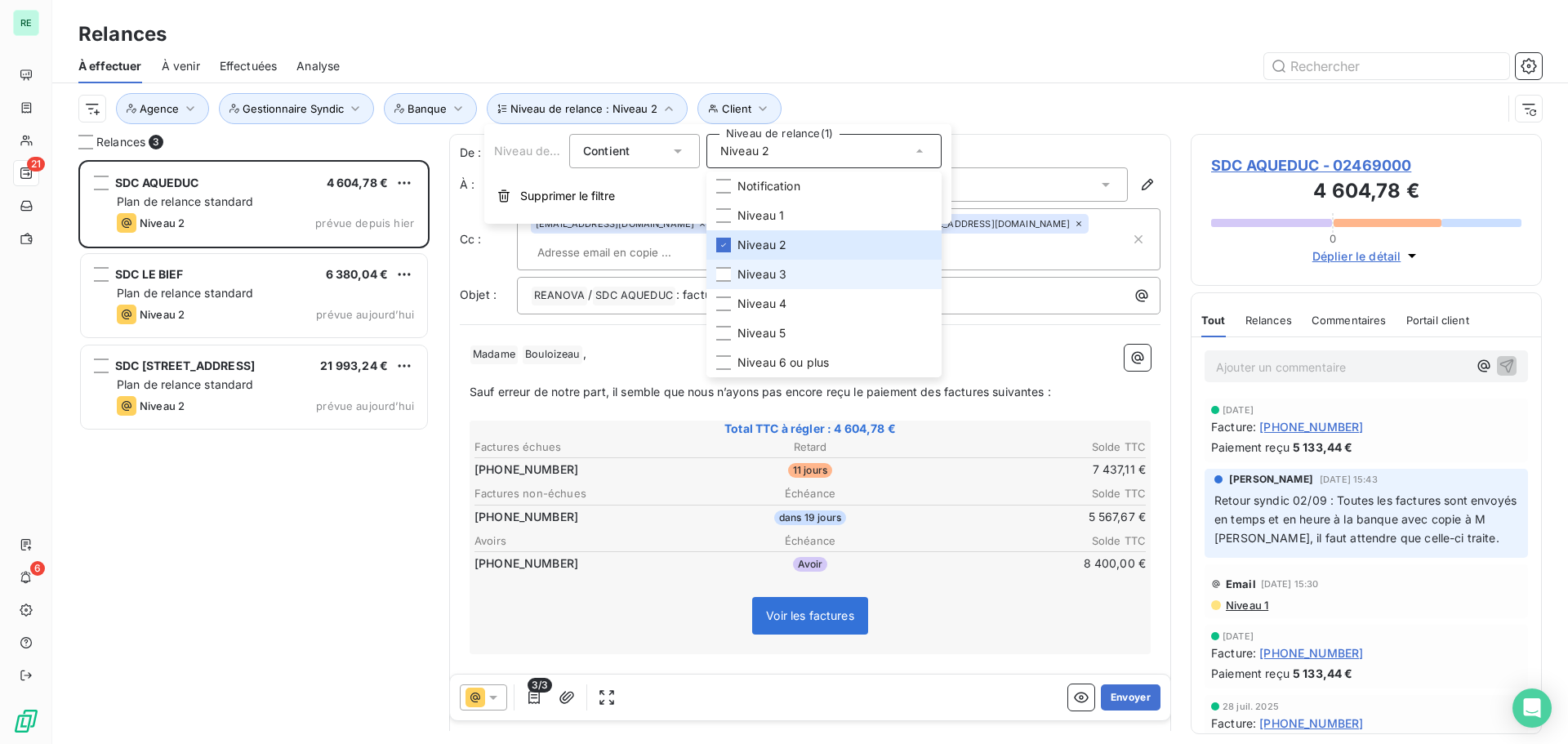
click at [734, 277] on li "Niveau 3" at bounding box center [824, 274] width 235 height 30
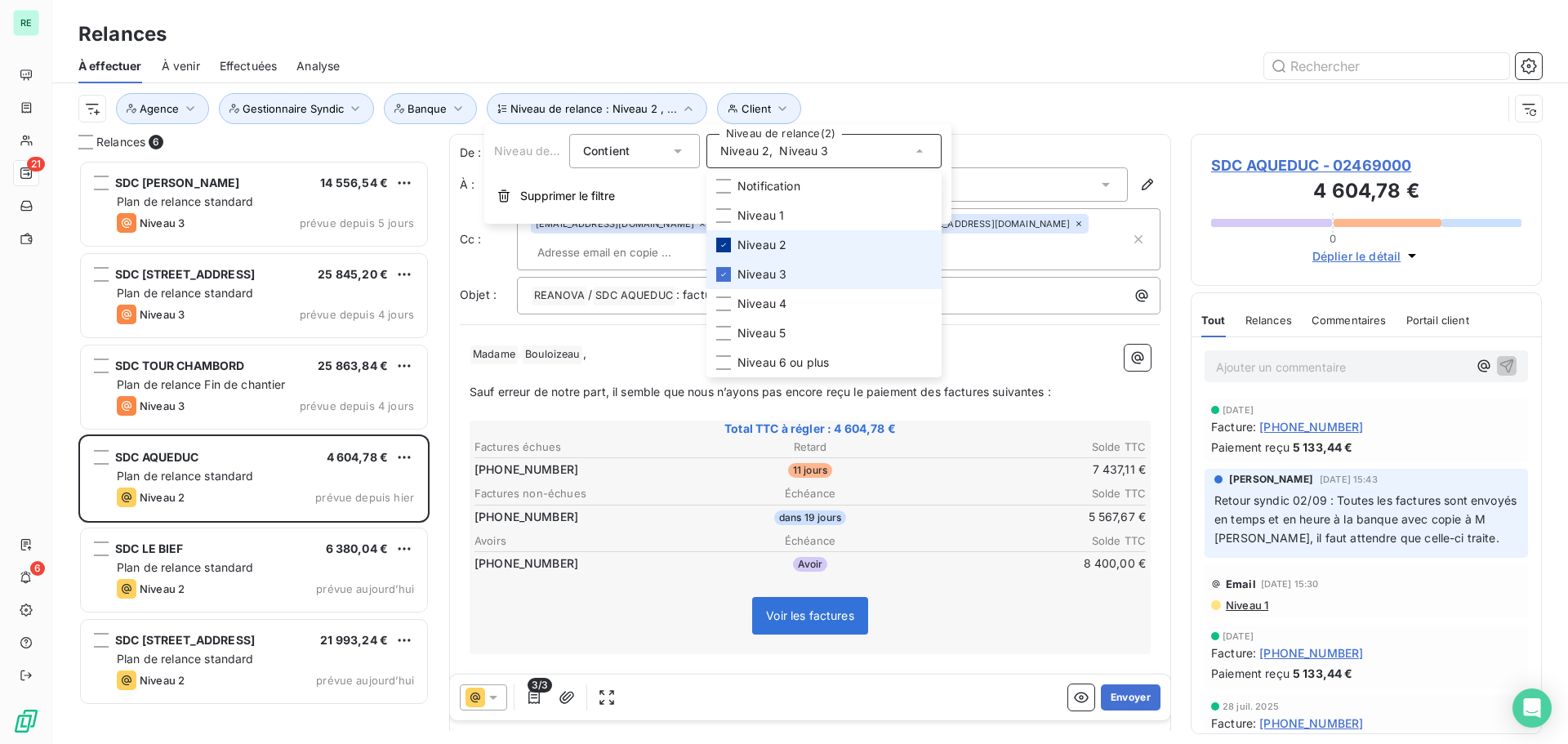
scroll to position [572, 339]
click at [726, 251] on div at bounding box center [724, 245] width 15 height 15
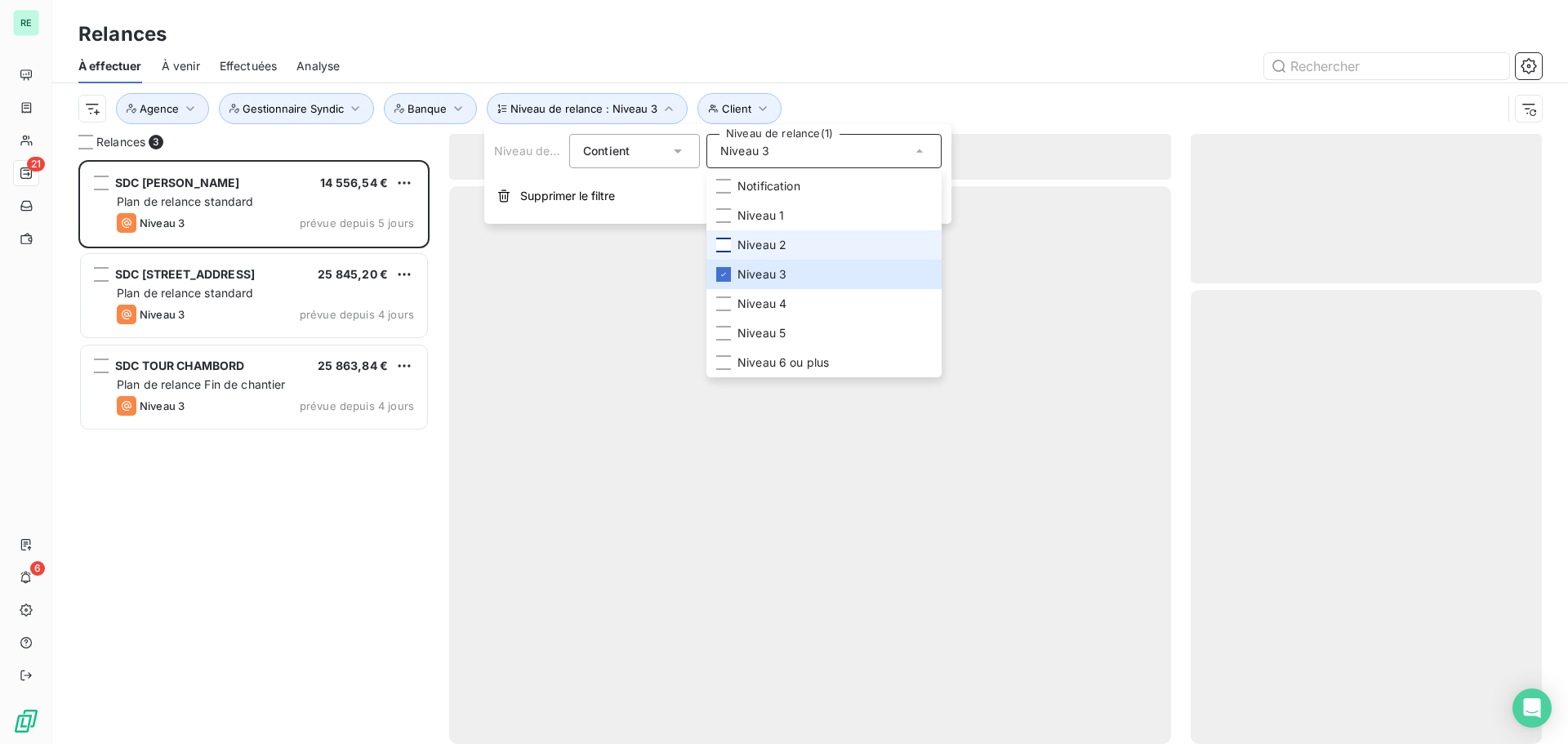
scroll to position [572, 339]
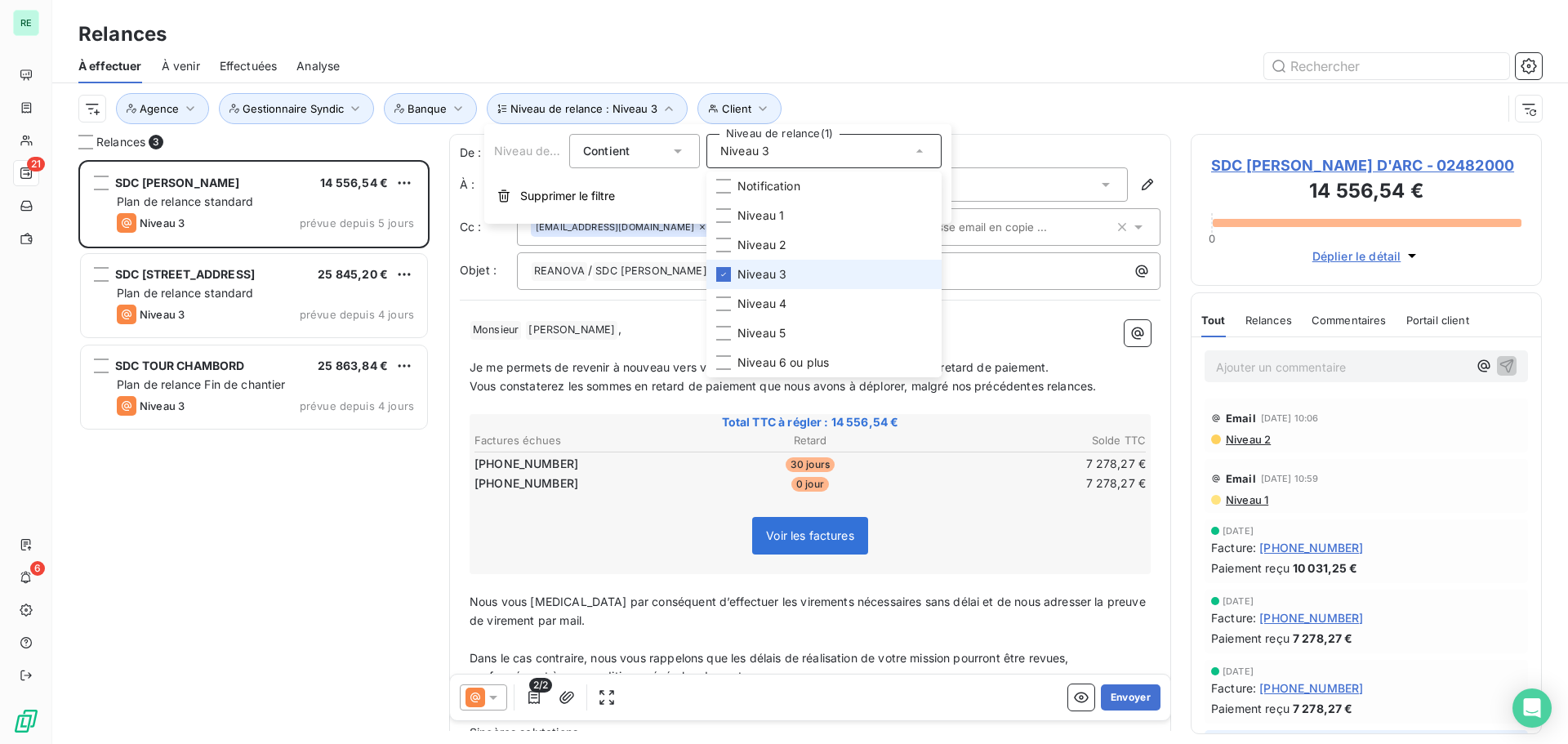
click at [726, 265] on li "Niveau 3" at bounding box center [824, 274] width 235 height 30
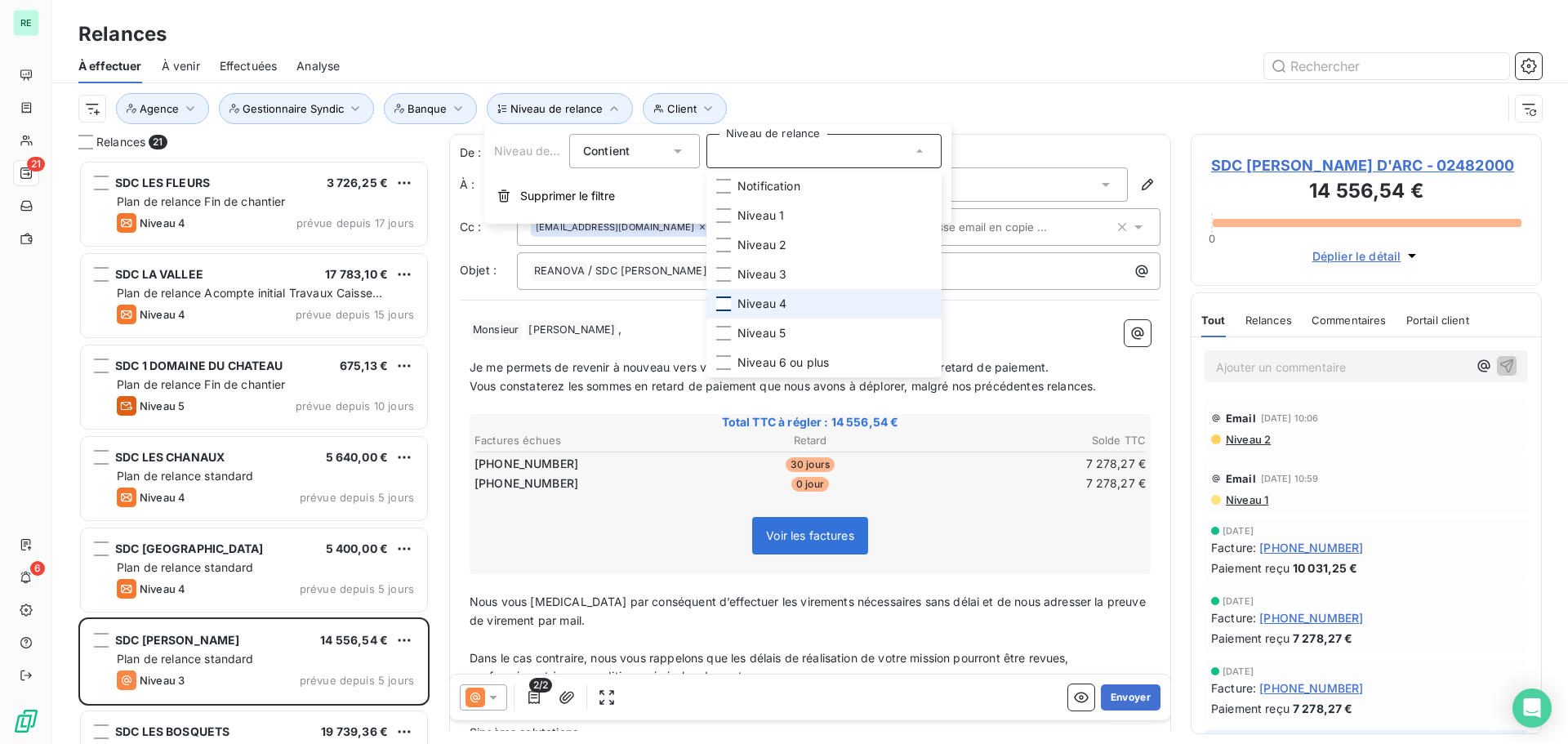
click at [727, 301] on div at bounding box center [724, 304] width 15 height 15
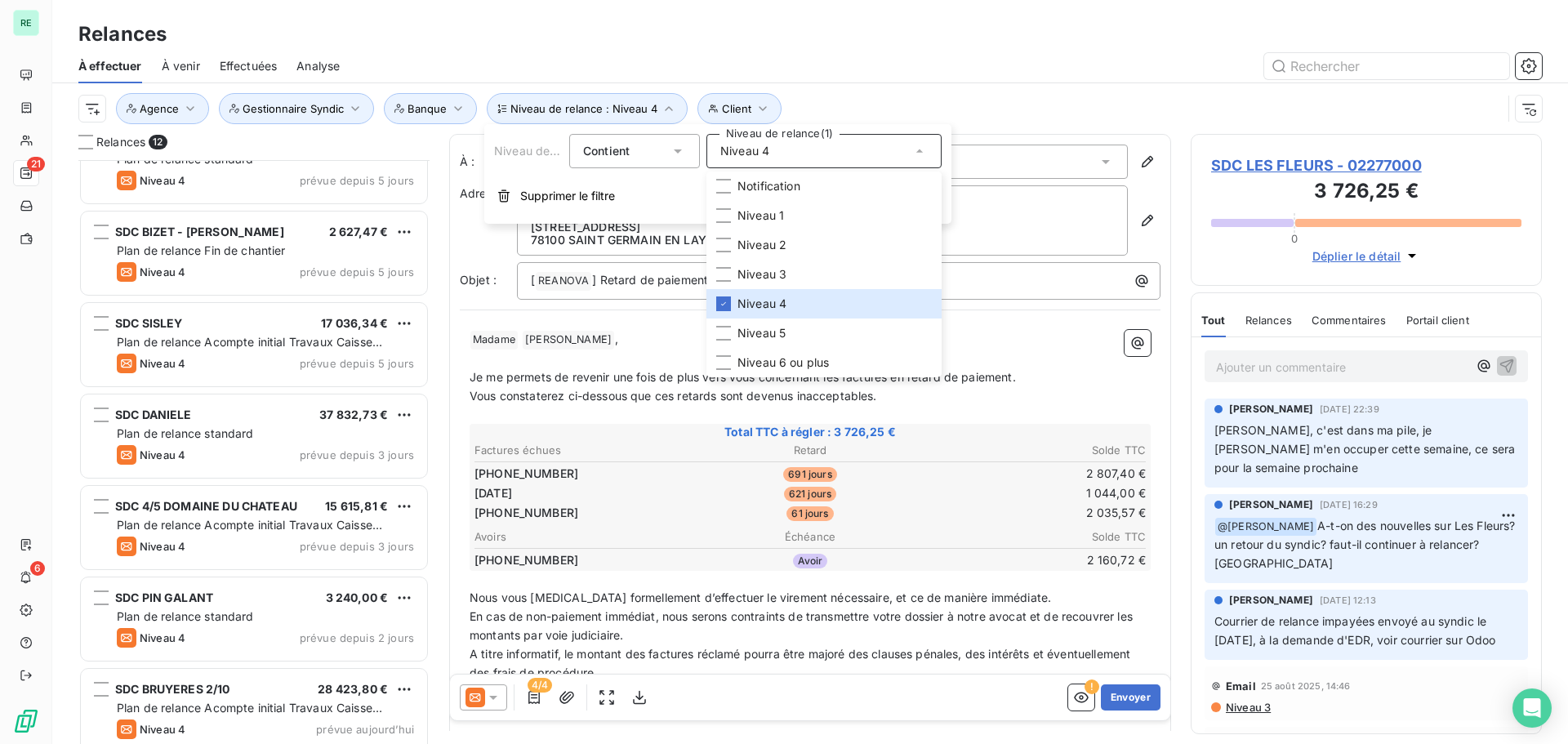
scroll to position [515, 0]
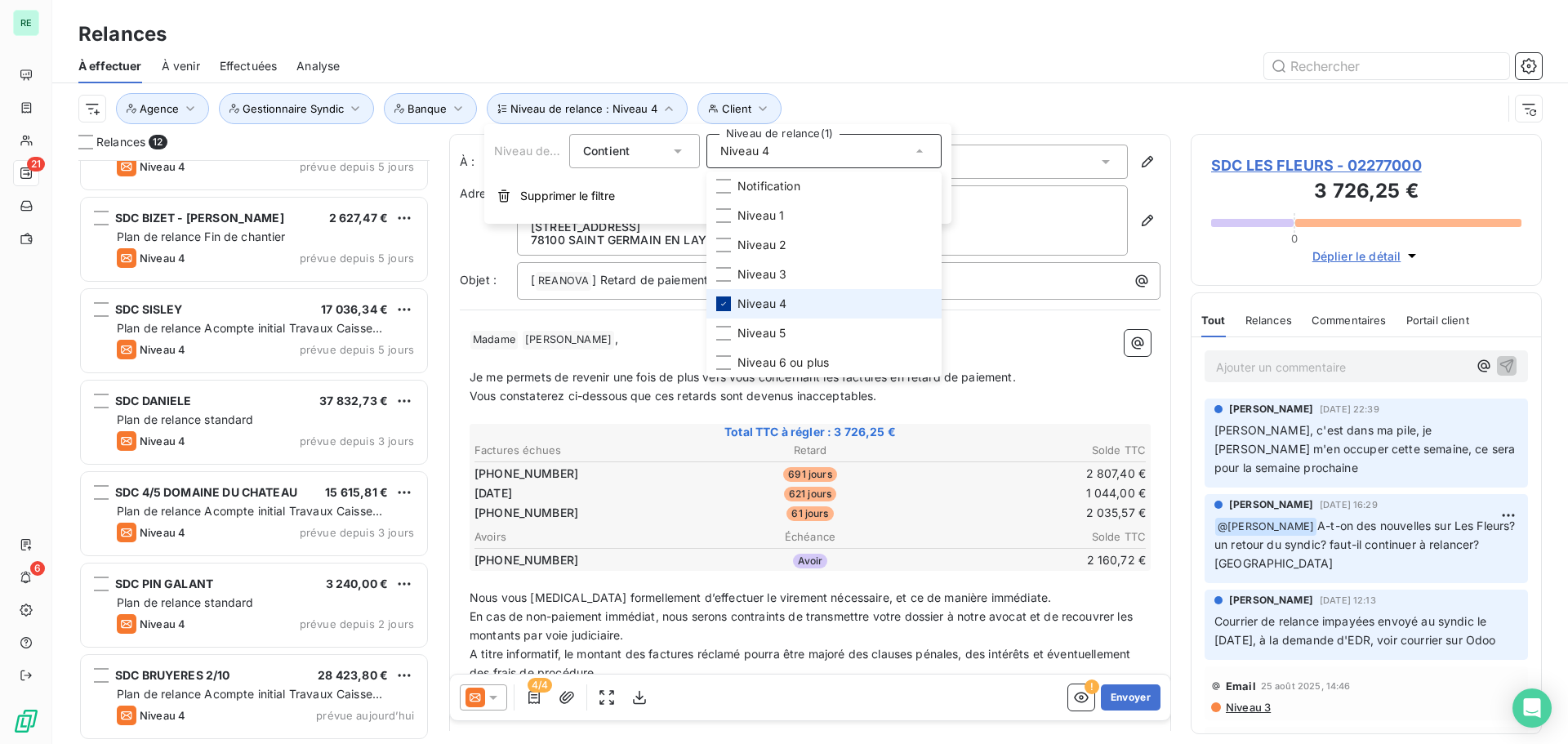
click at [724, 305] on icon at bounding box center [723, 304] width 5 height 4
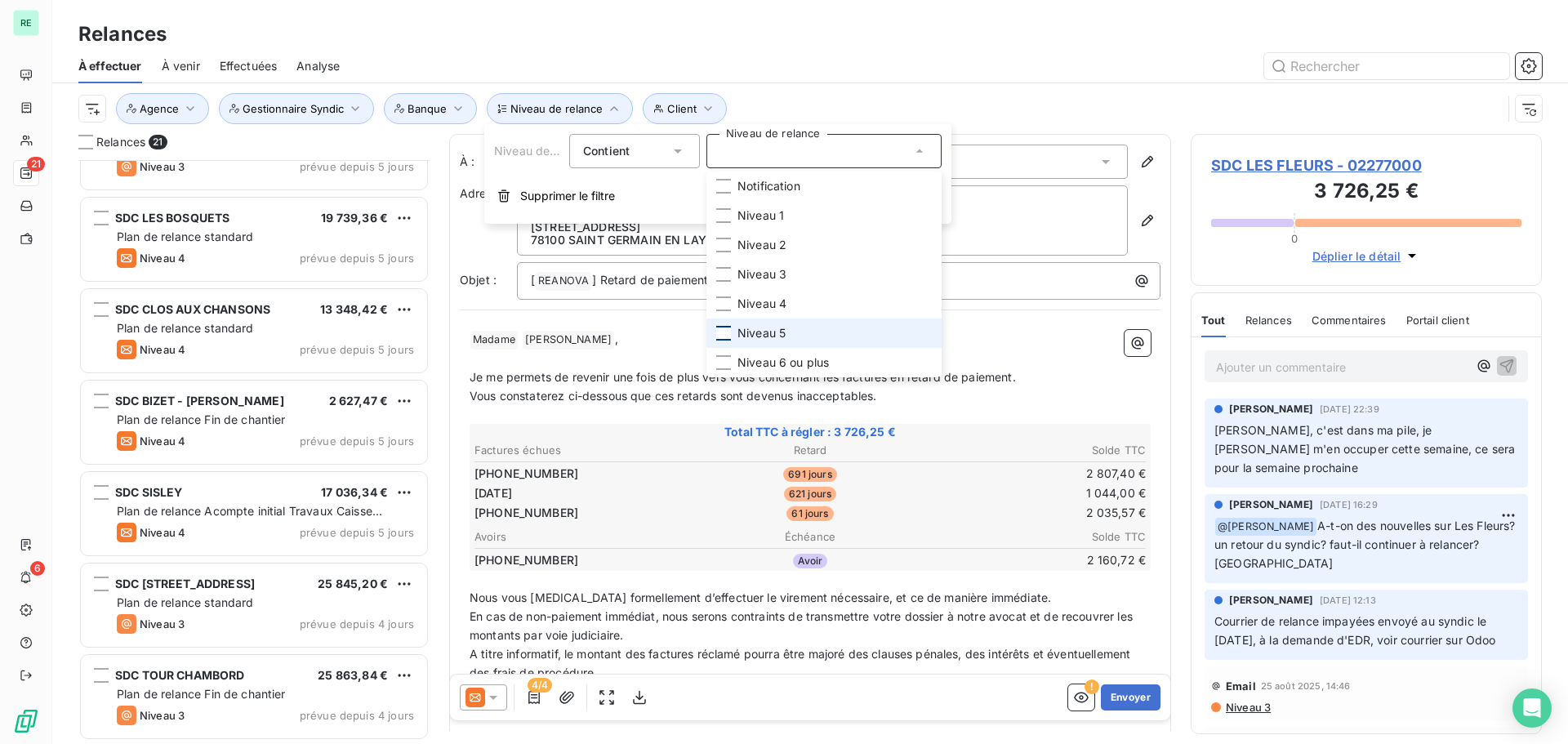
click at [722, 327] on div at bounding box center [724, 333] width 15 height 15
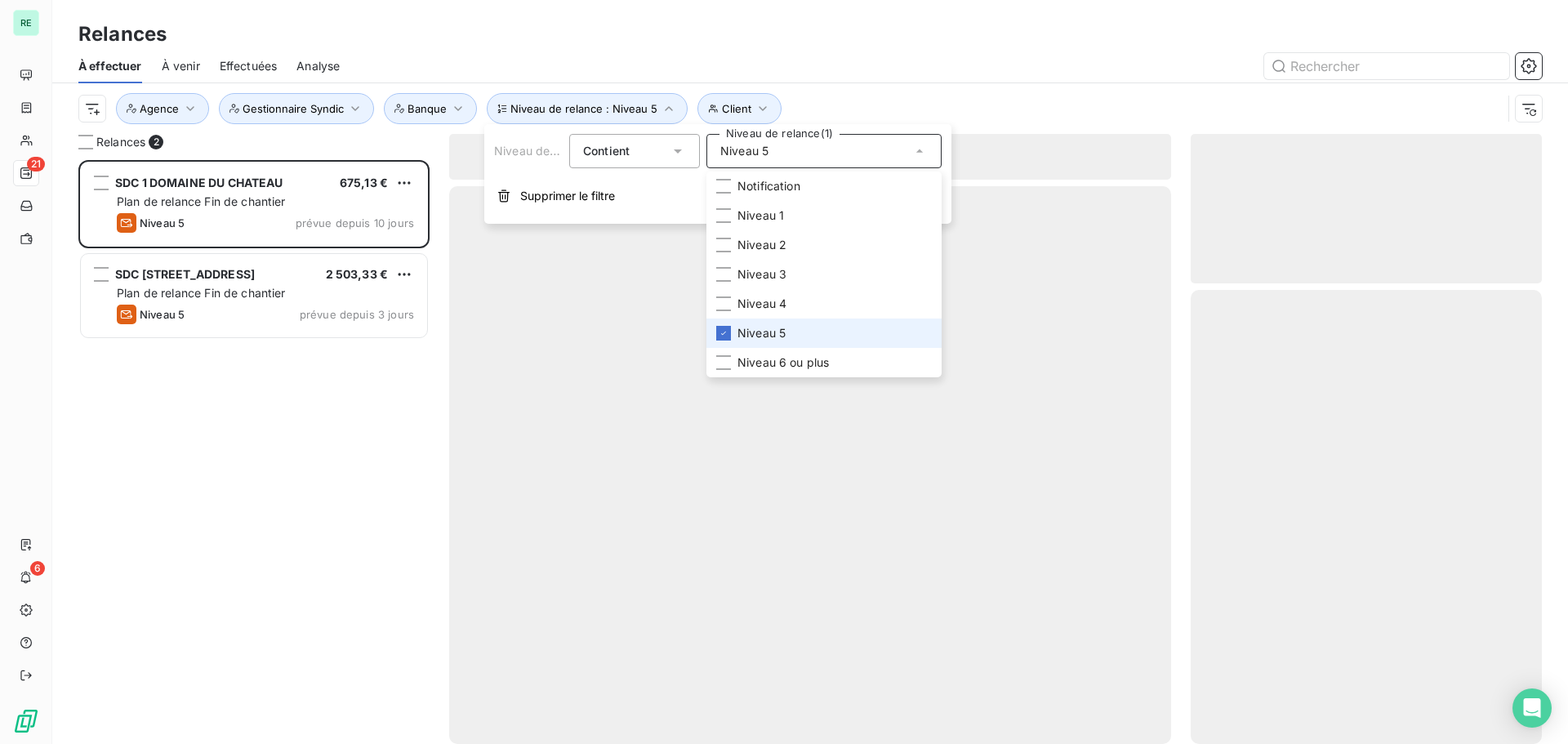
scroll to position [572, 339]
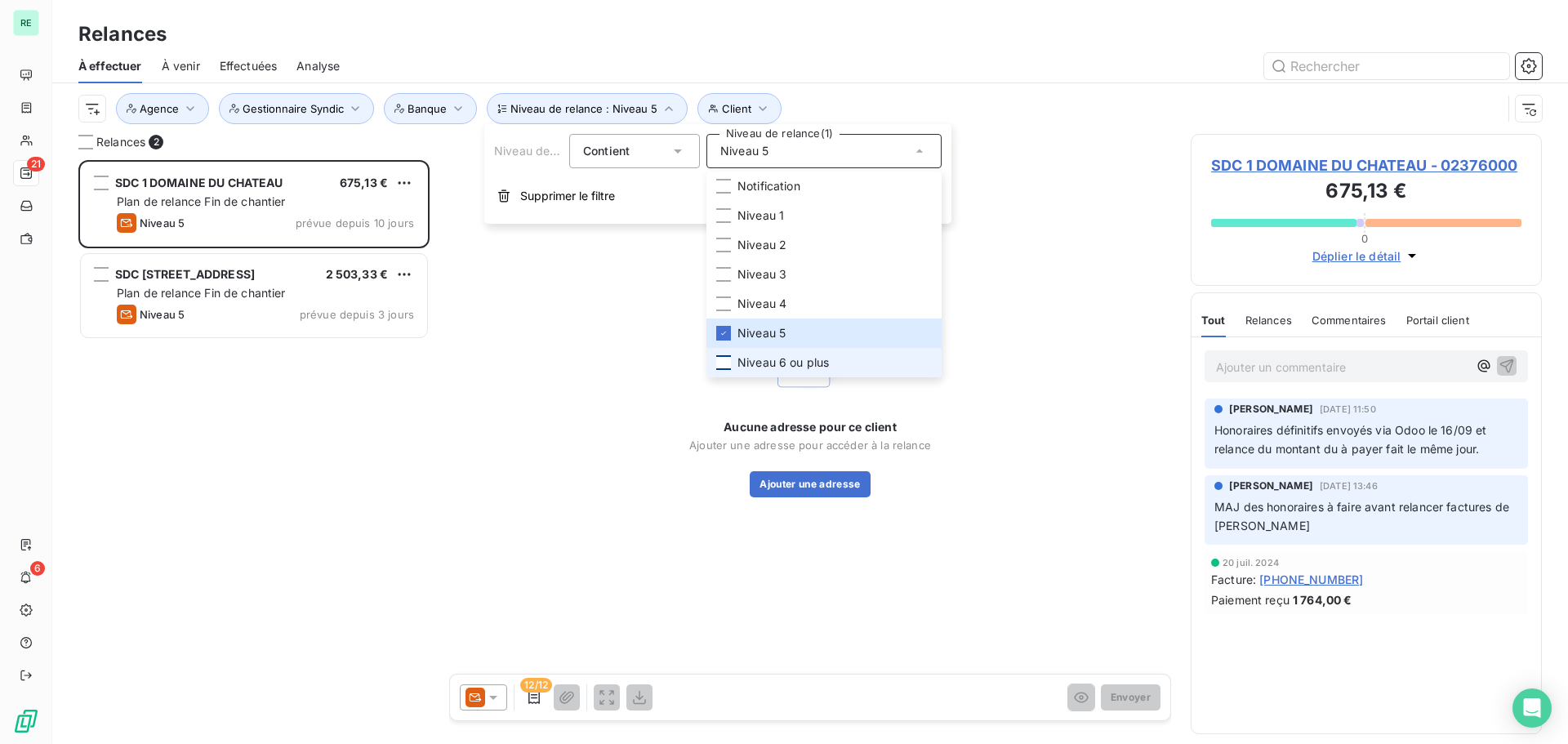
click at [728, 361] on div at bounding box center [724, 363] width 15 height 15
click at [724, 335] on icon at bounding box center [724, 333] width 10 height 10
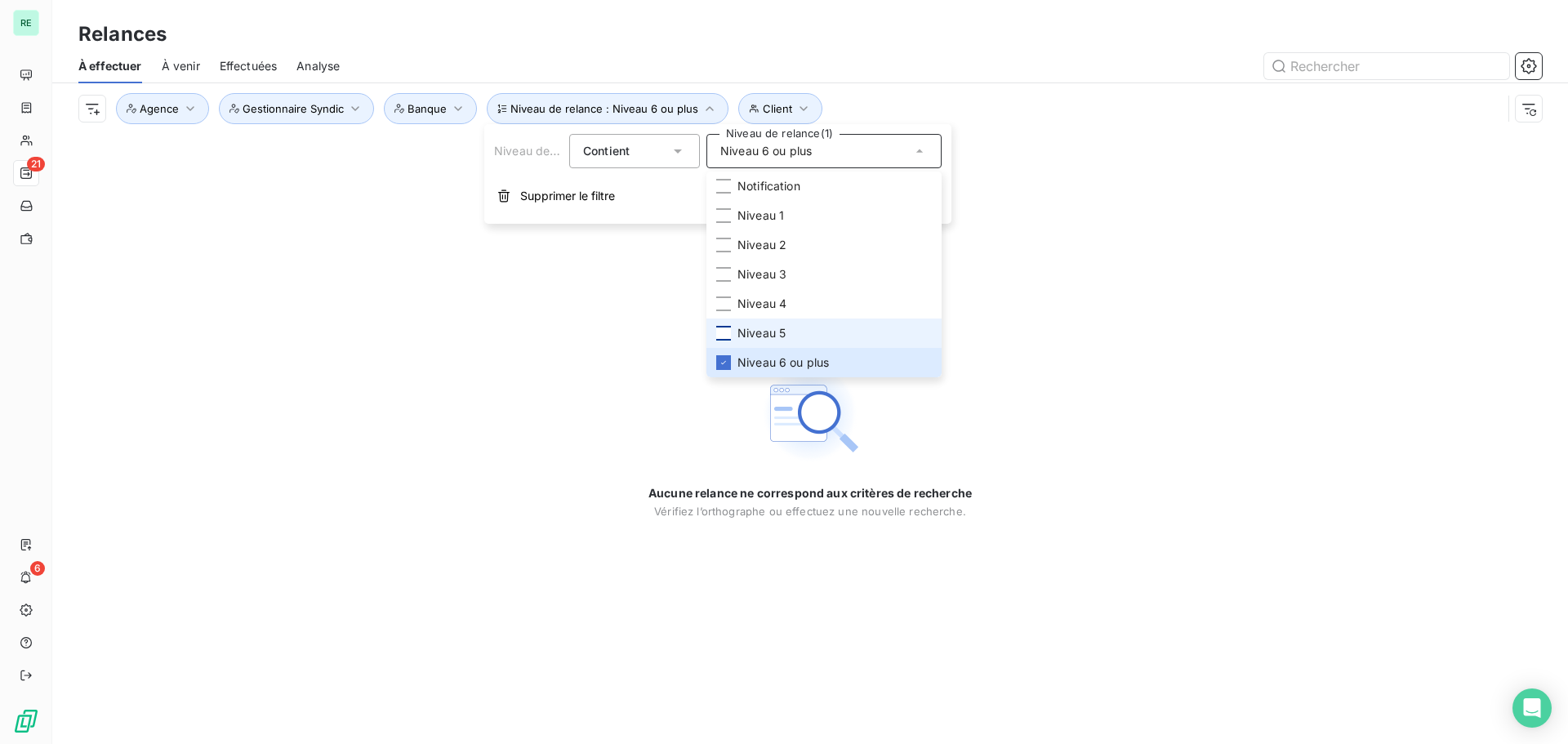
click at [721, 333] on div at bounding box center [724, 333] width 15 height 15
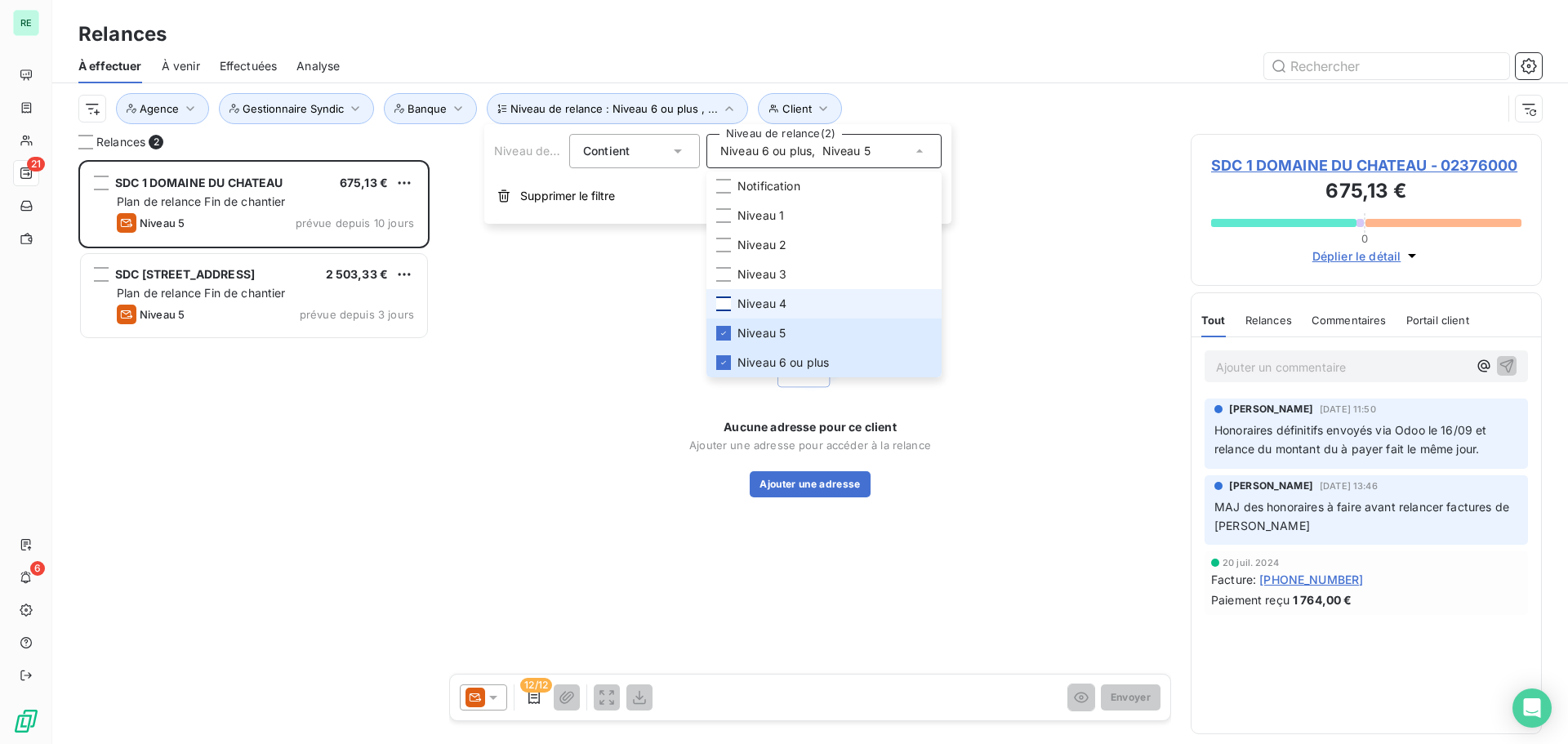
scroll to position [572, 339]
click at [722, 304] on div at bounding box center [724, 304] width 15 height 15
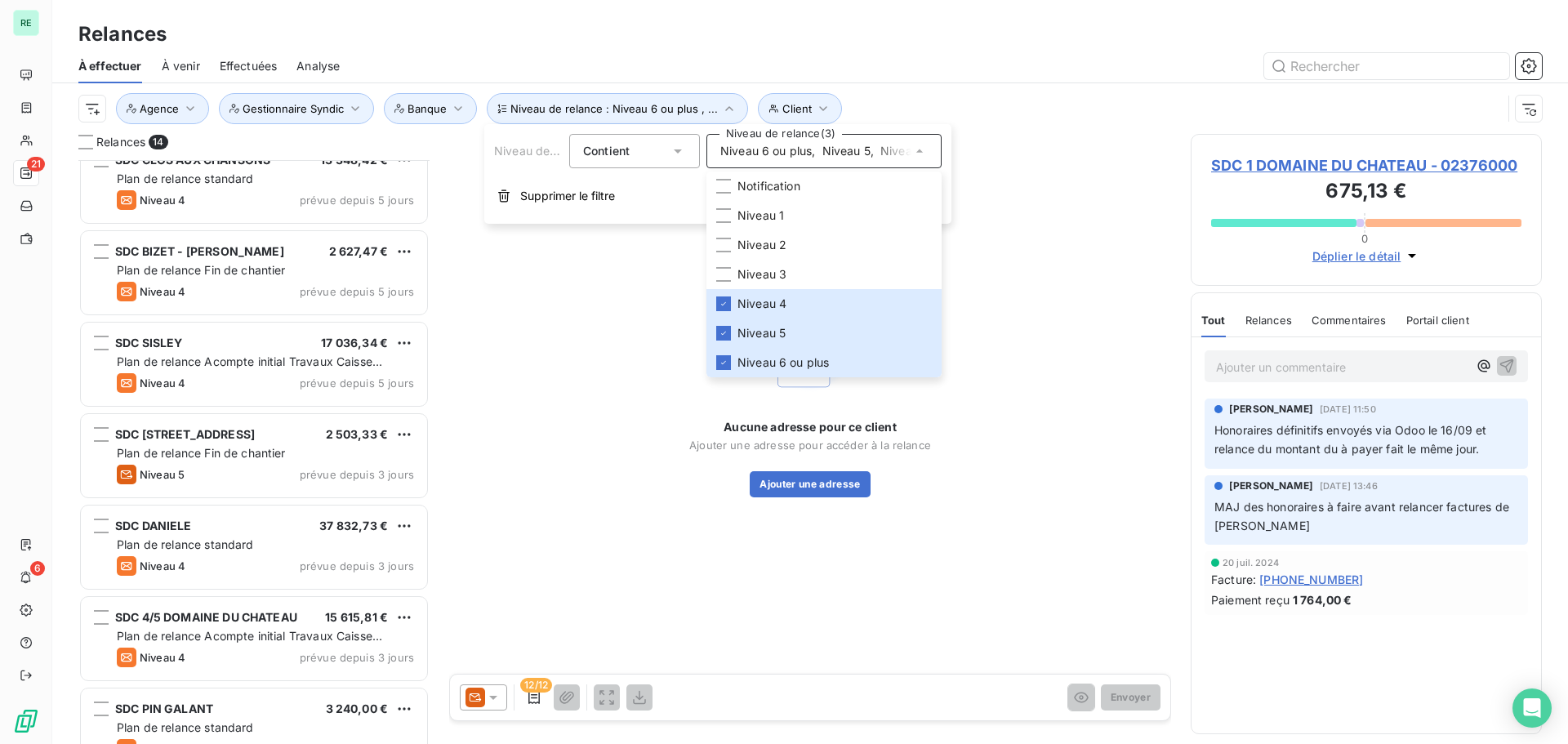
scroll to position [697, 0]
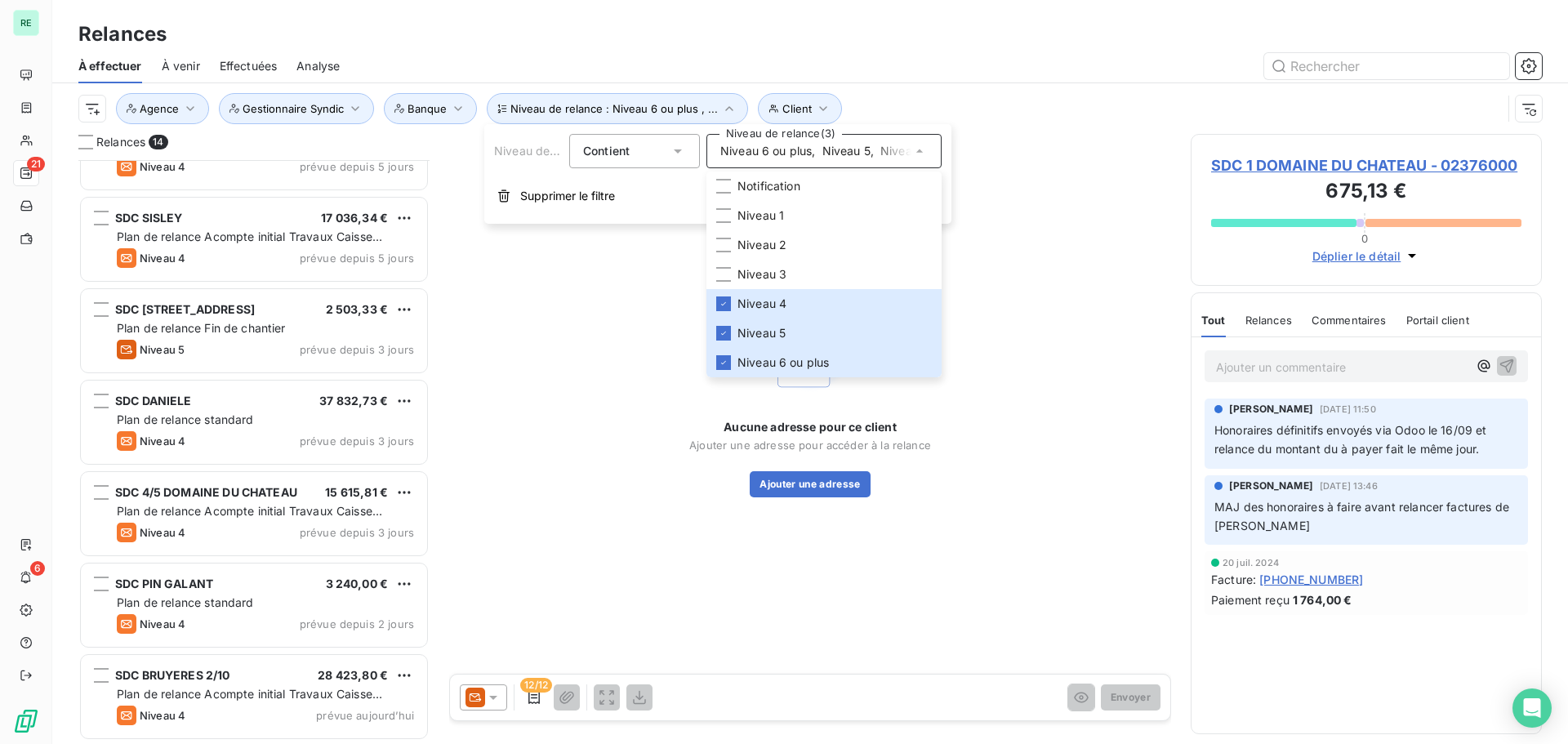
click at [754, 45] on div "Relances" at bounding box center [810, 34] width 1516 height 30
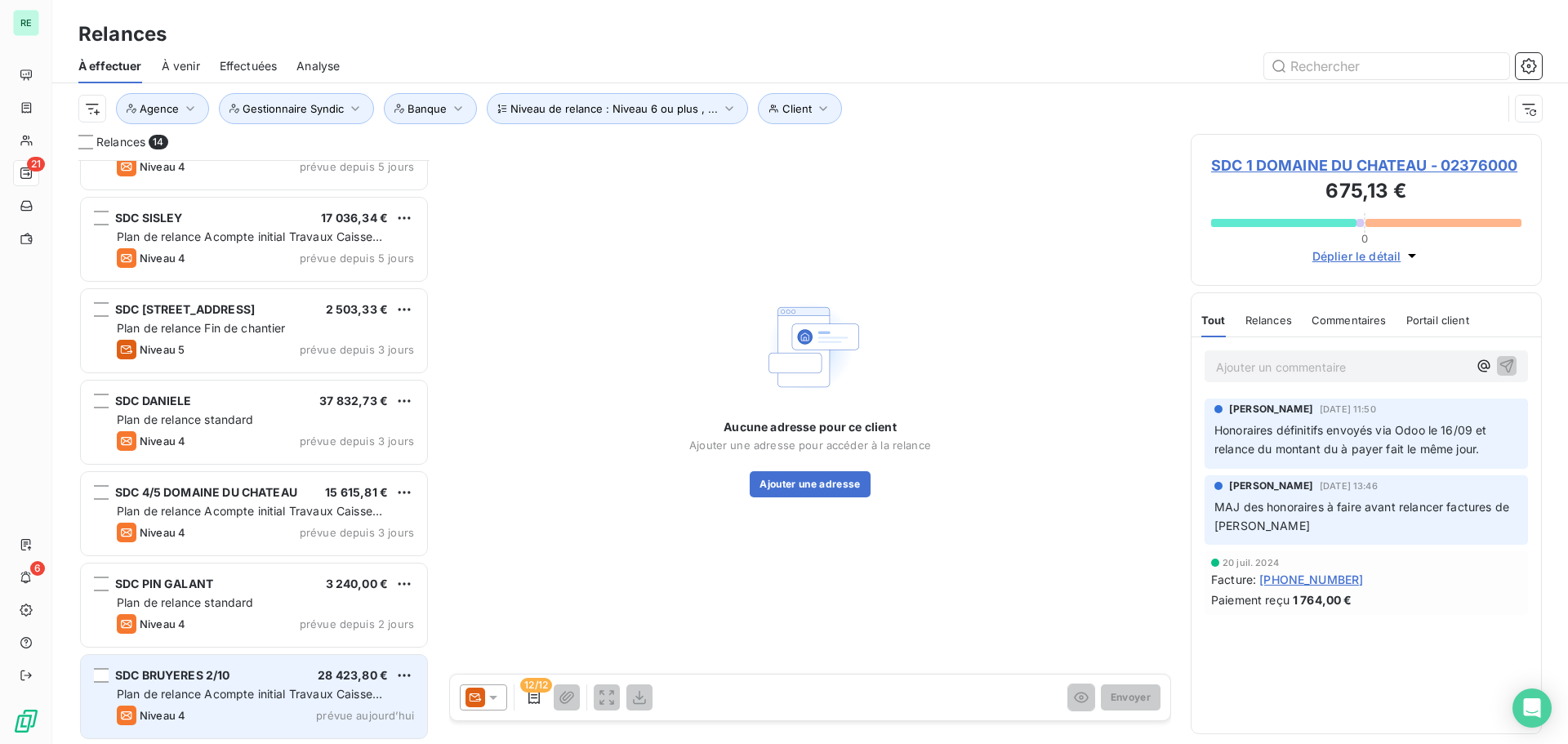
click at [250, 684] on div "SDC BRUYERES 2/10 28 423,80 € Plan de relance Acompte initial Travaux Caisse d'…" at bounding box center [254, 696] width 346 height 83
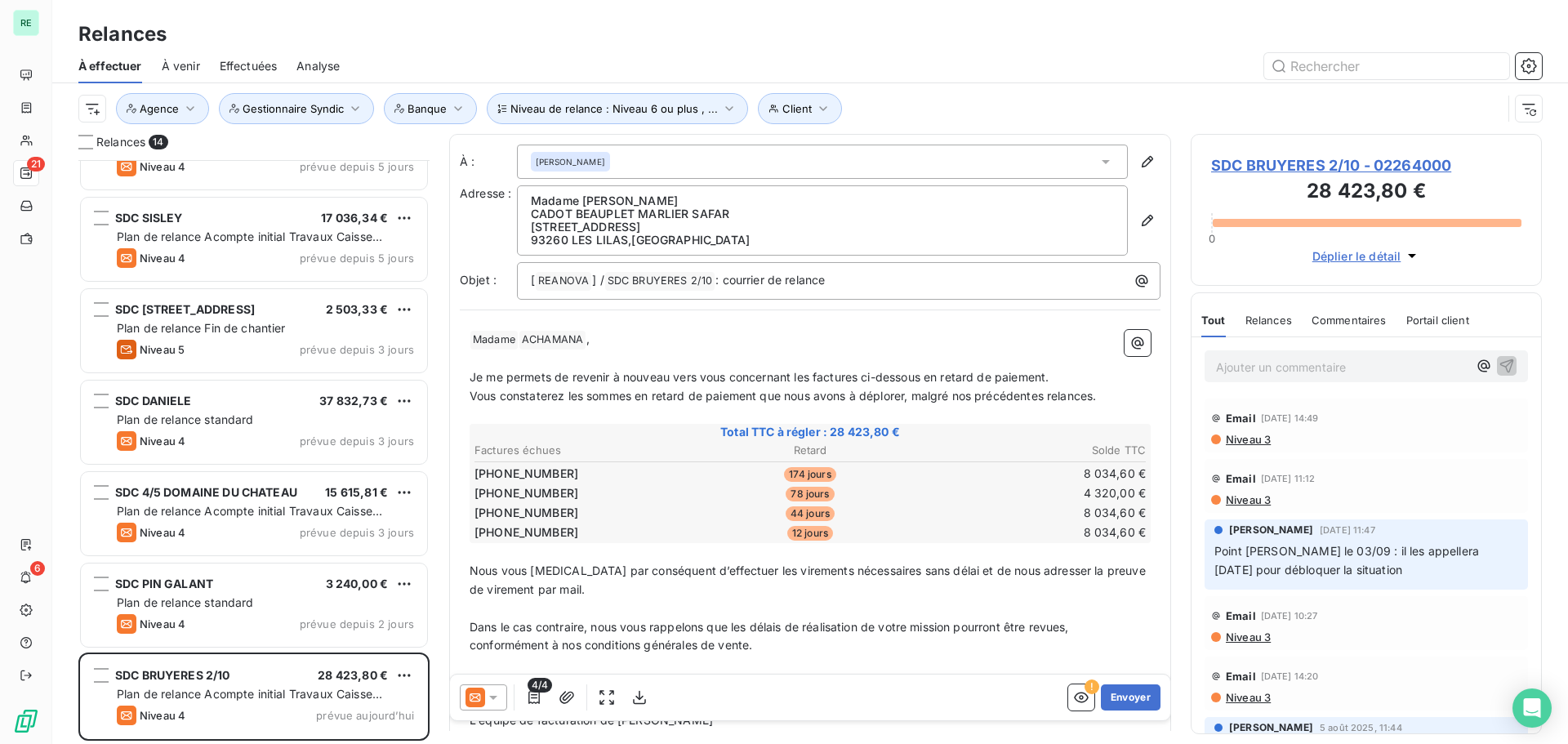
click at [496, 697] on icon at bounding box center [493, 697] width 17 height 17
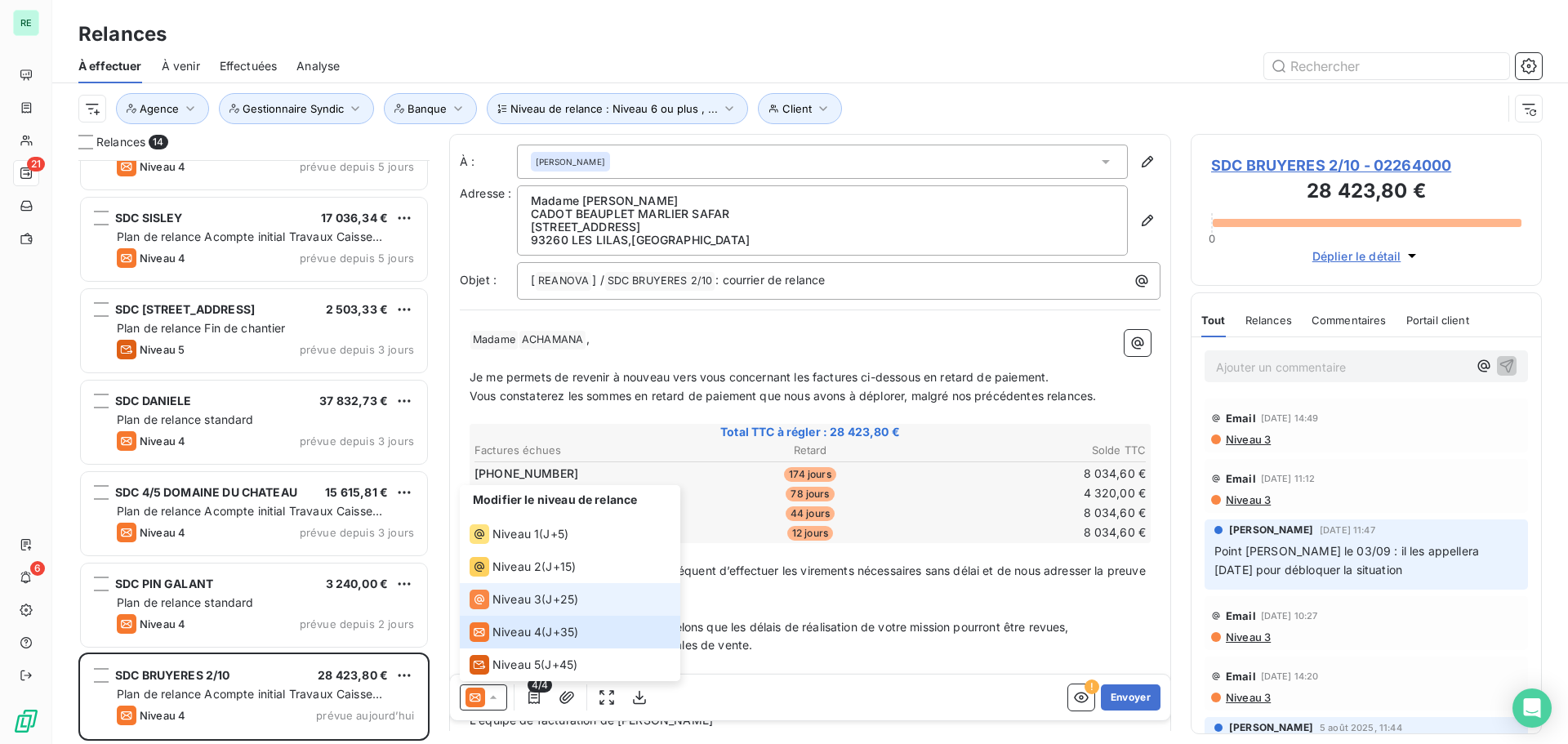
click at [509, 599] on span "Niveau 3" at bounding box center [517, 599] width 49 height 17
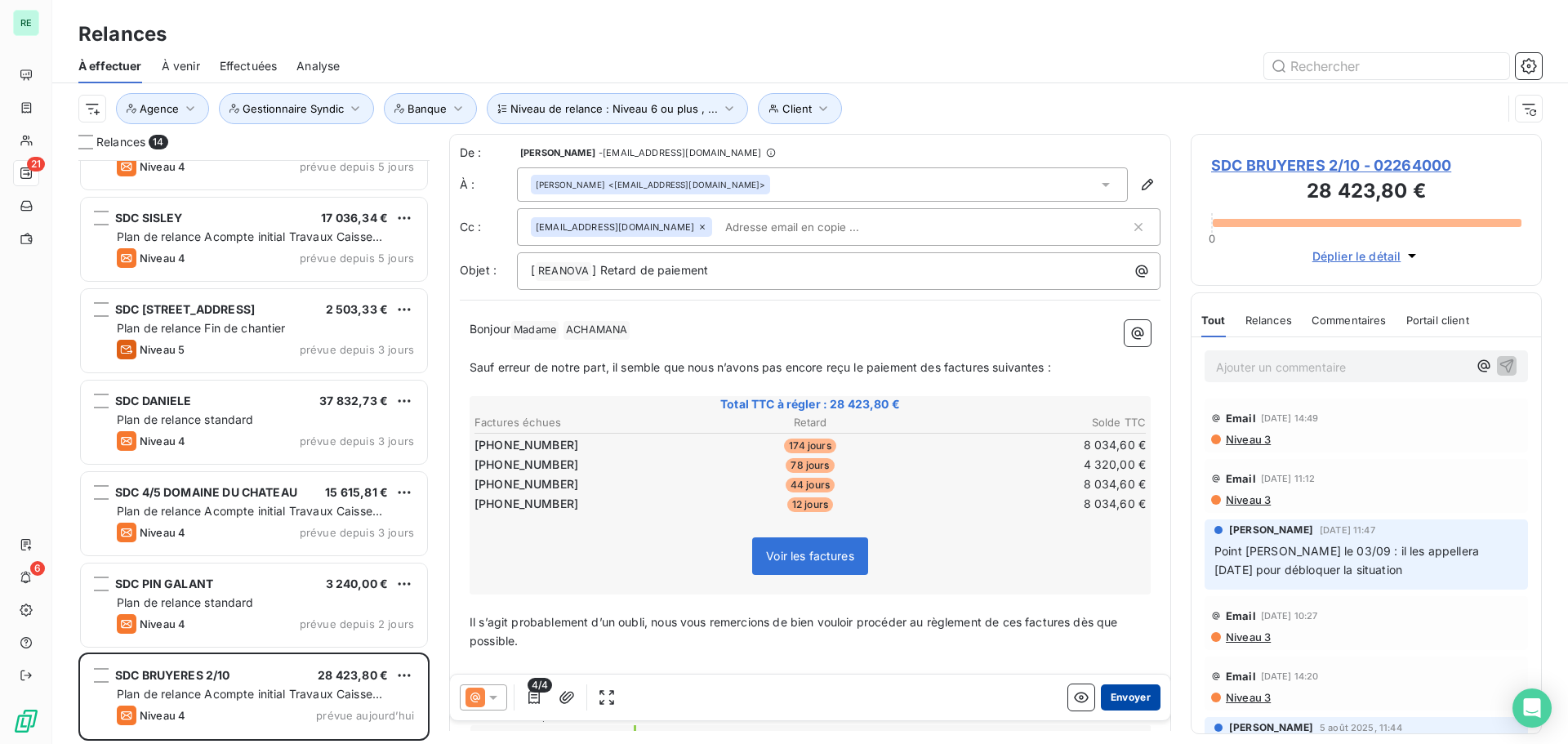
click at [1117, 692] on button "Envoyer" at bounding box center [1131, 697] width 60 height 26
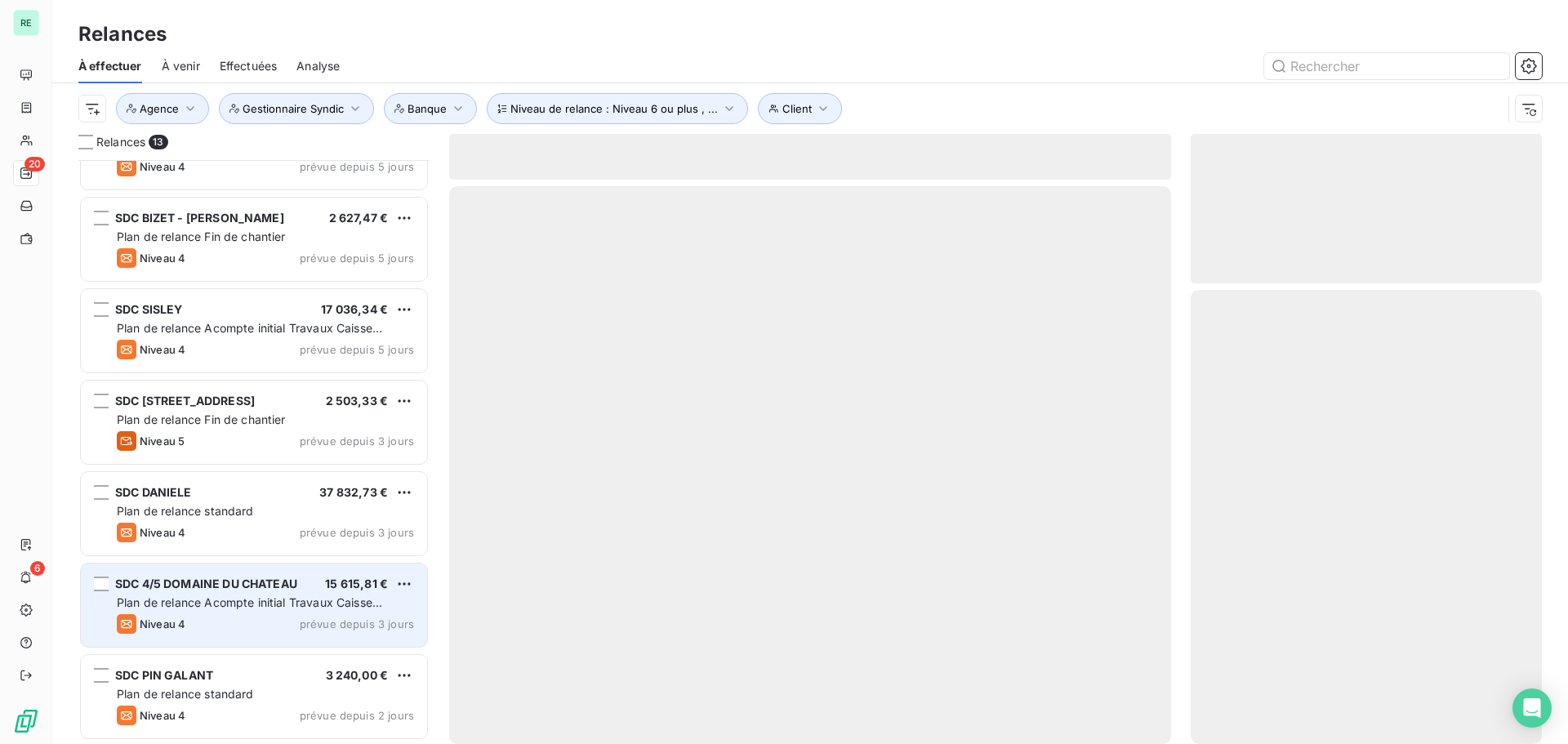
scroll to position [605, 0]
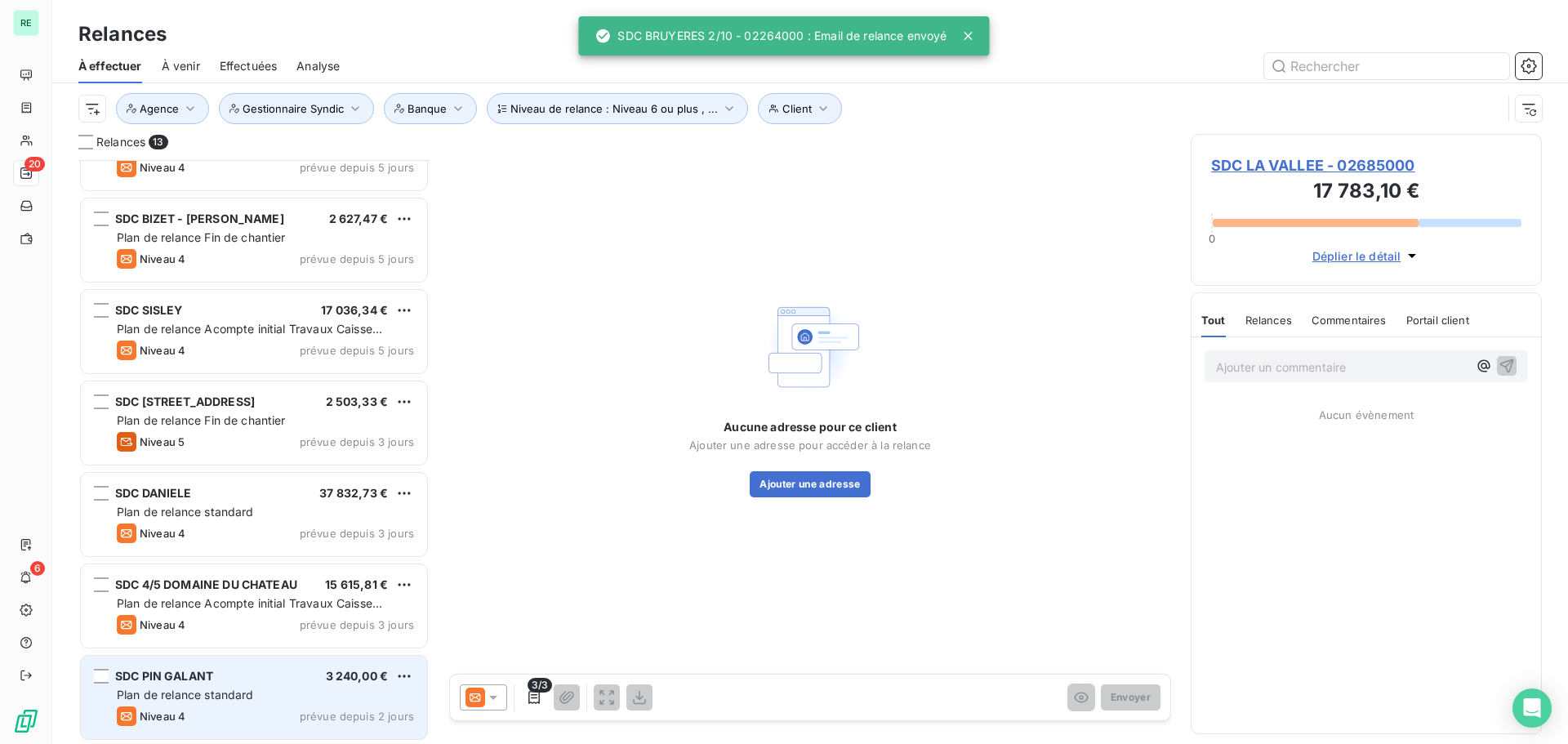
click at [229, 698] on span "Plan de relance standard" at bounding box center [185, 694] width 137 height 14
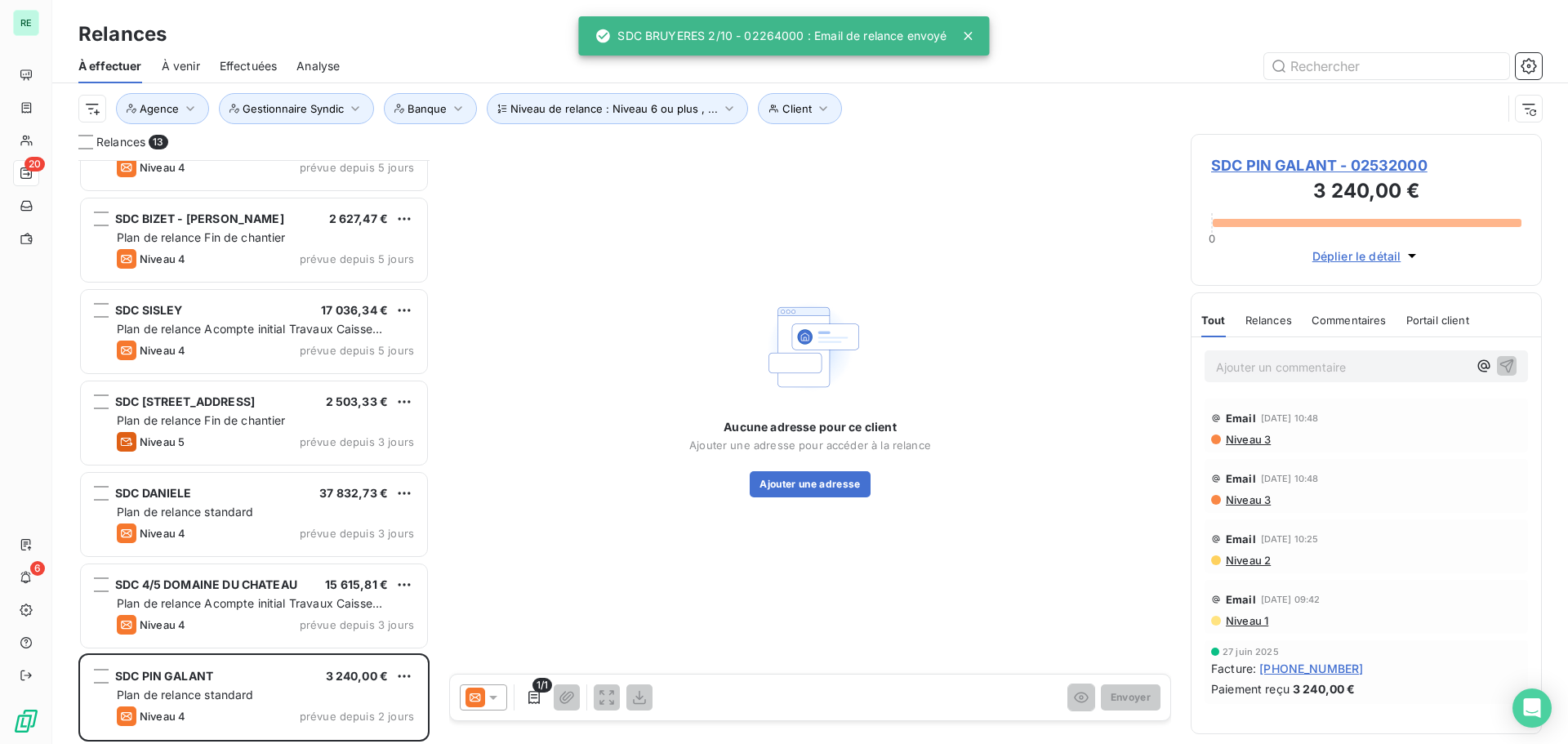
click at [494, 698] on icon at bounding box center [493, 697] width 8 height 4
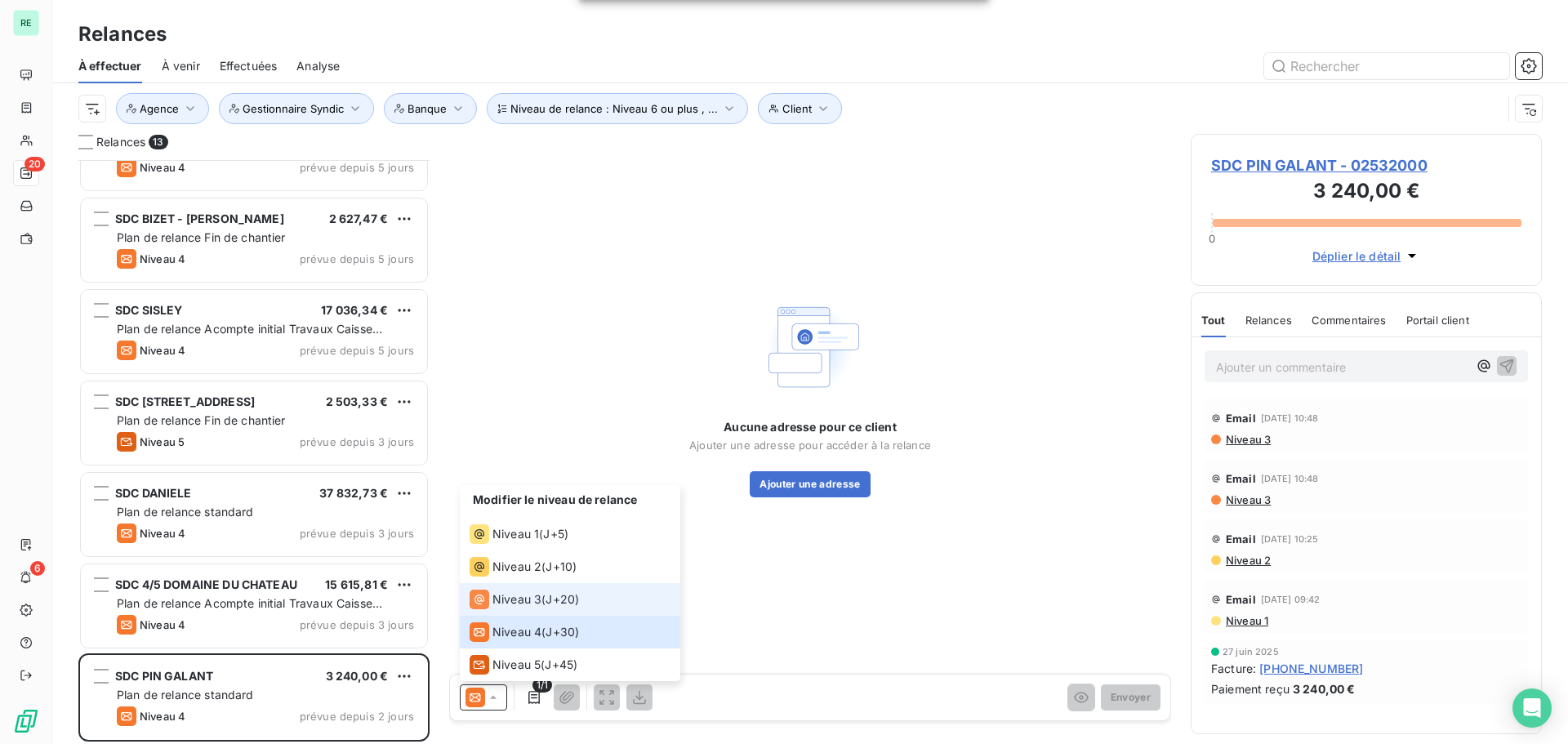
click at [527, 593] on span "Niveau 3" at bounding box center [517, 599] width 49 height 17
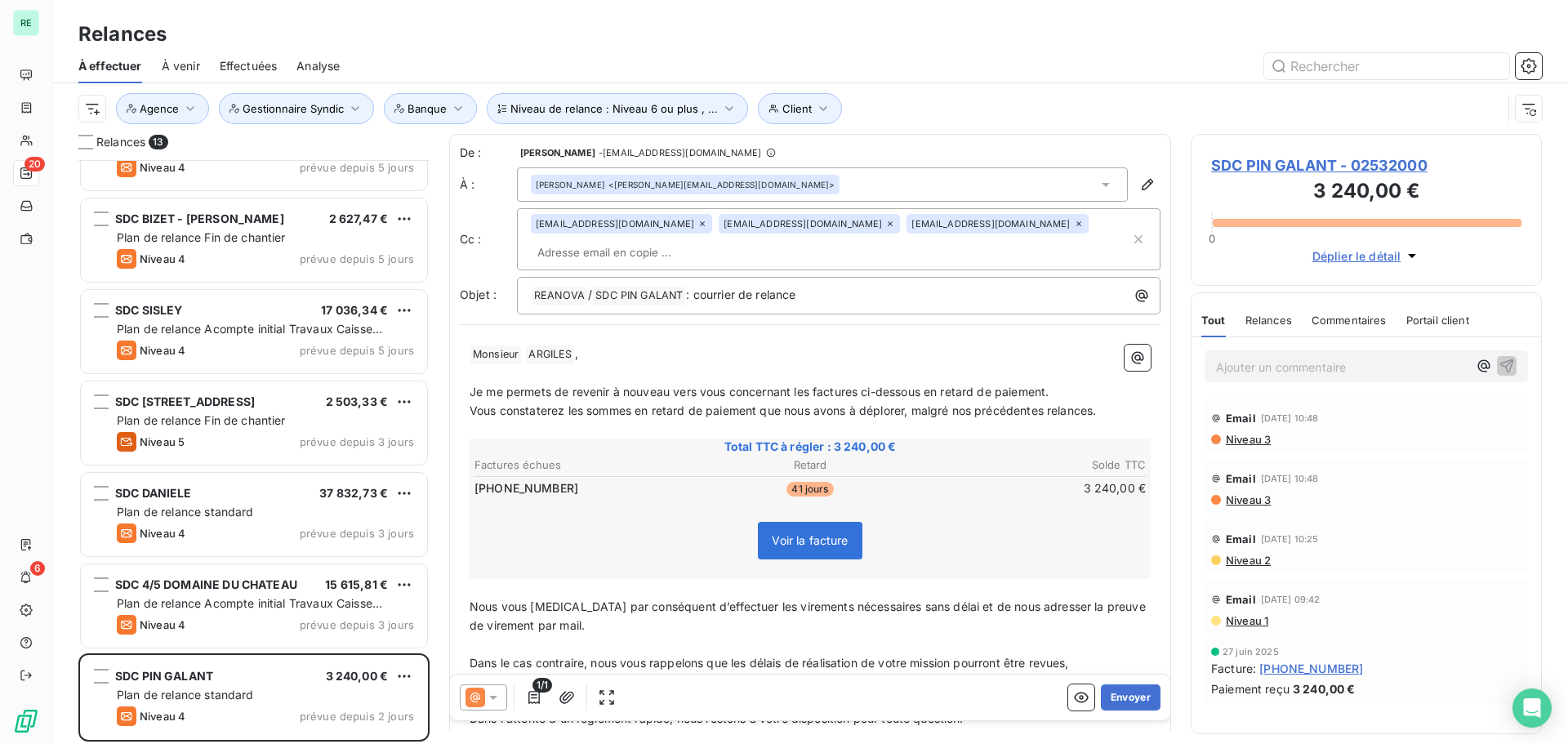
click at [501, 694] on icon at bounding box center [493, 697] width 17 height 17
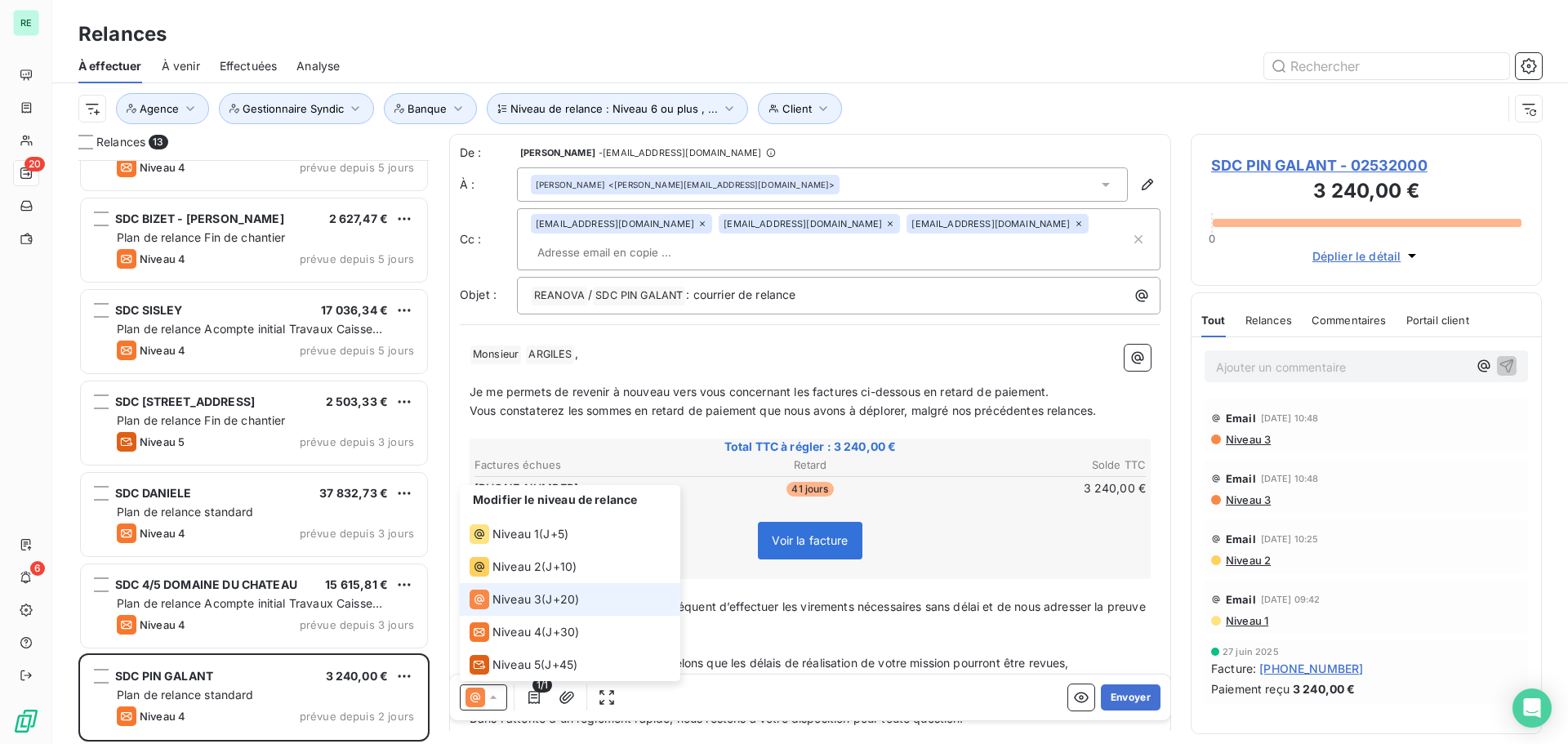
click at [534, 596] on span "Niveau 3" at bounding box center [517, 599] width 49 height 17
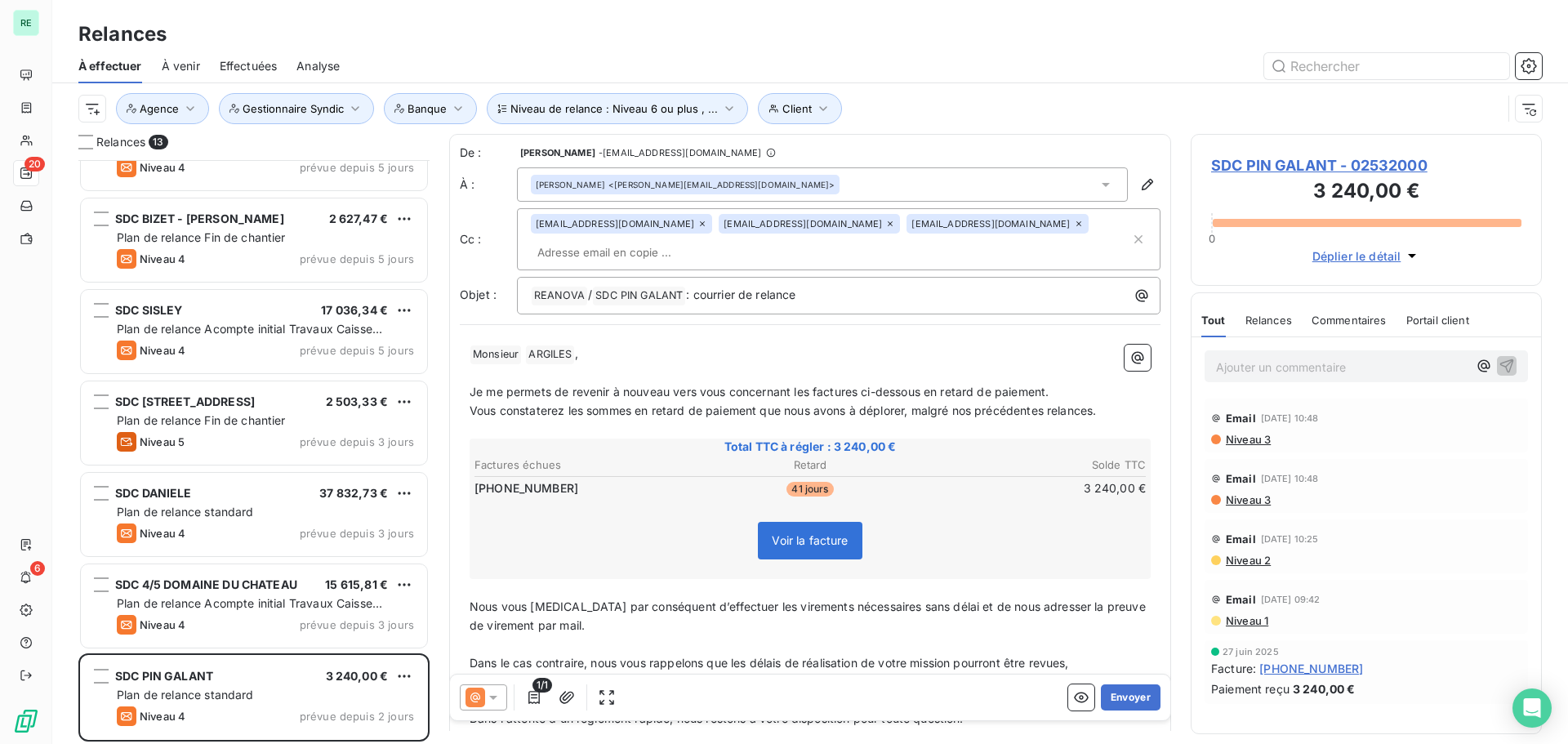
click at [491, 696] on icon at bounding box center [493, 697] width 8 height 4
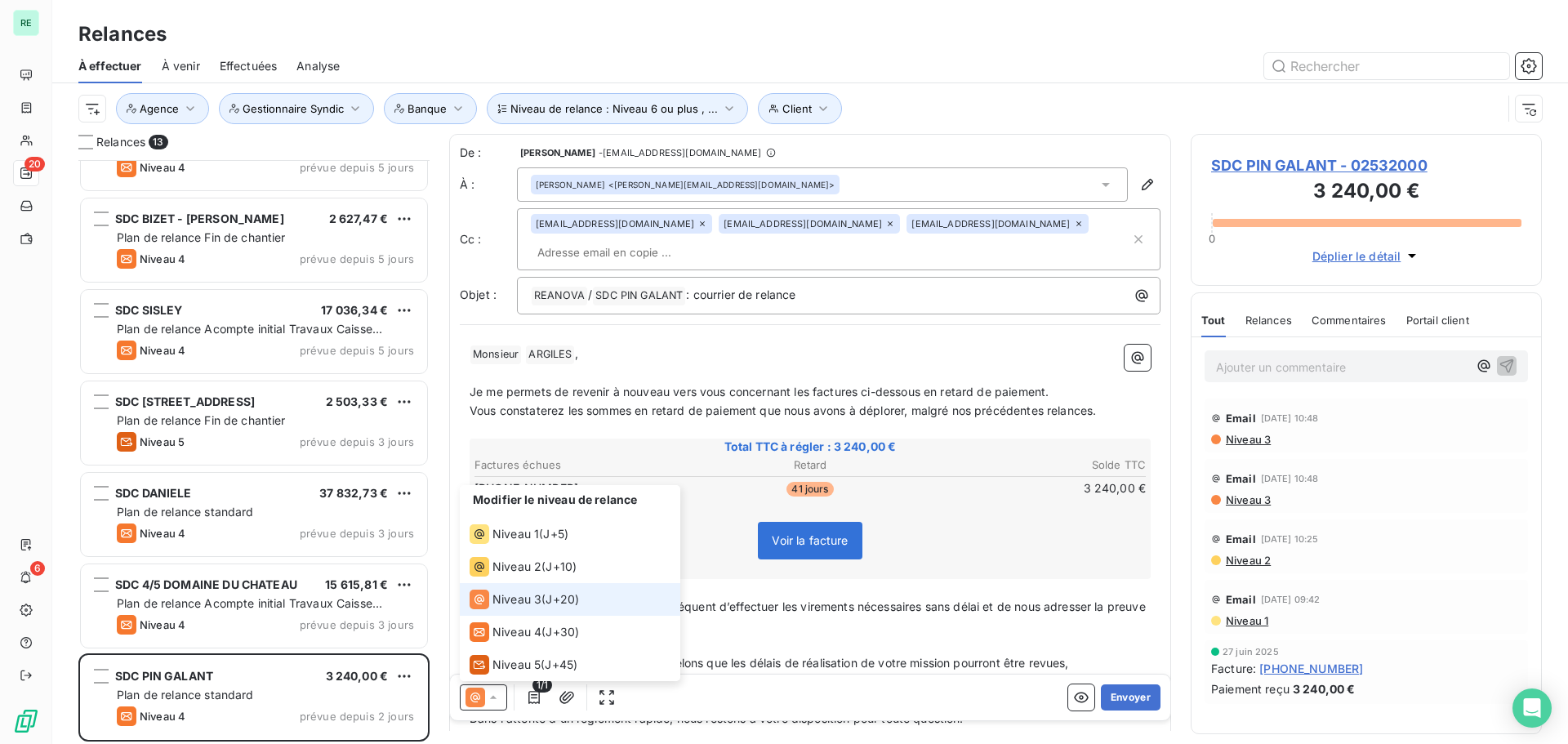
click at [511, 588] on li "Niveau 3 ( J+20 )" at bounding box center [570, 599] width 220 height 33
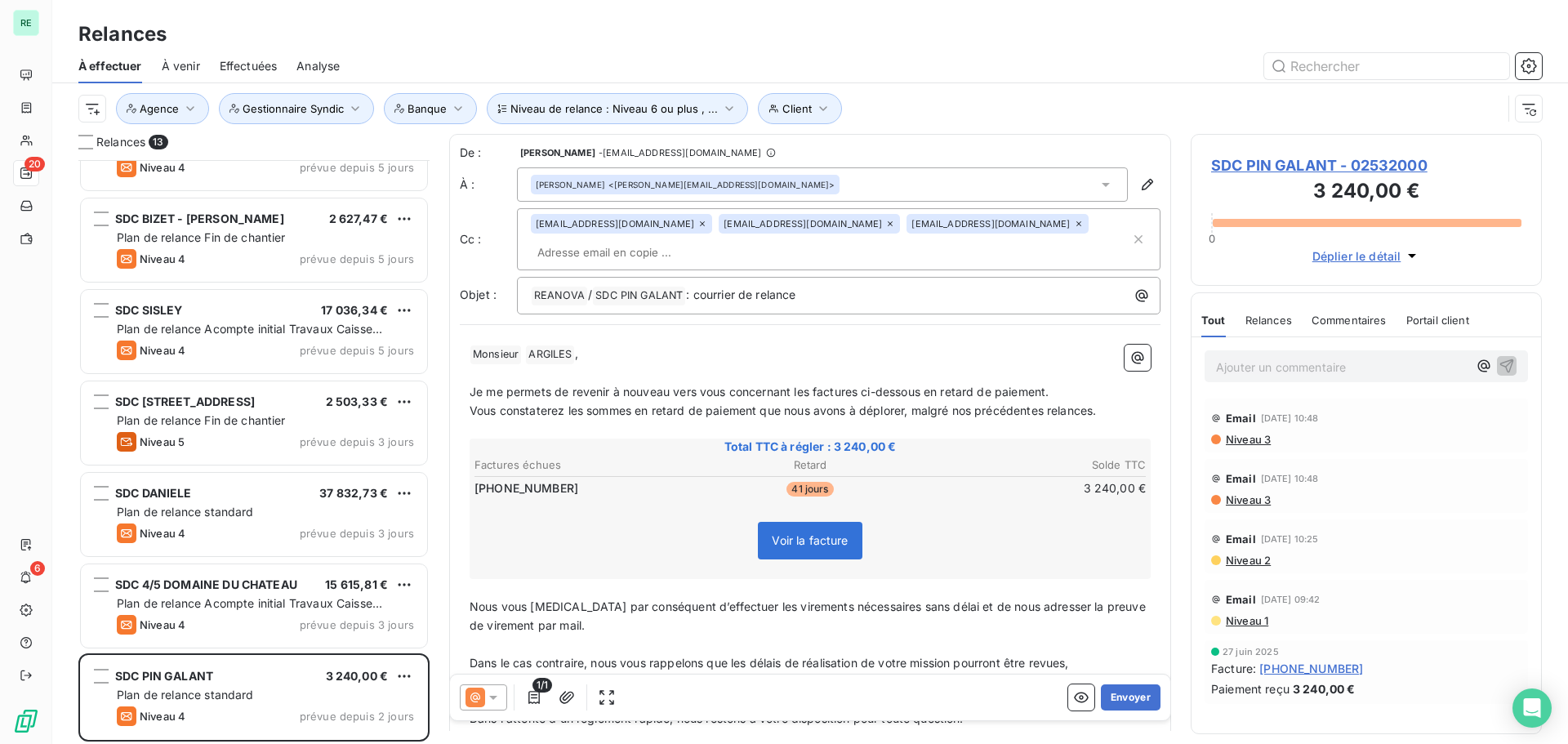
click at [502, 690] on div at bounding box center [483, 697] width 48 height 26
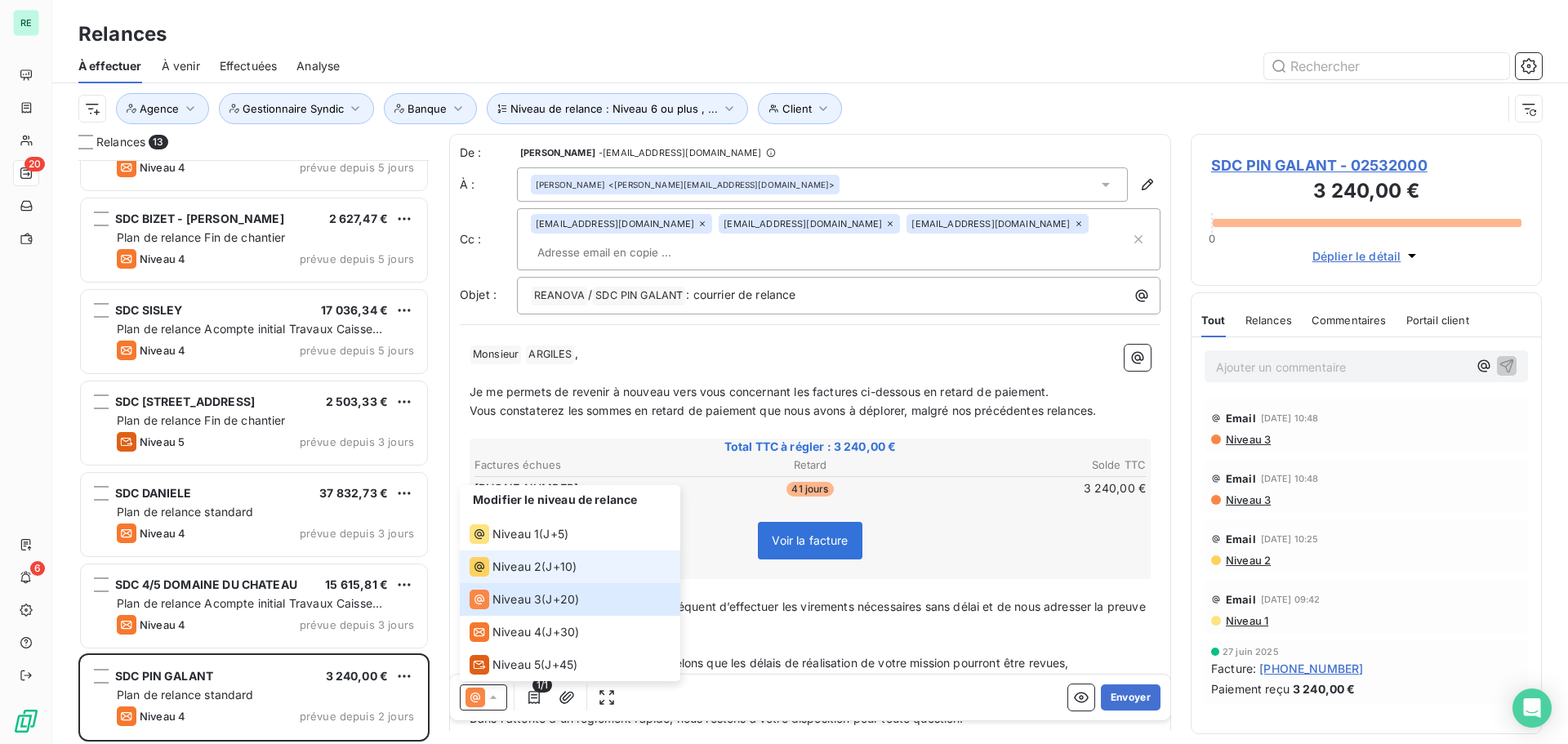
click at [515, 565] on span "Niveau 2" at bounding box center [517, 567] width 49 height 17
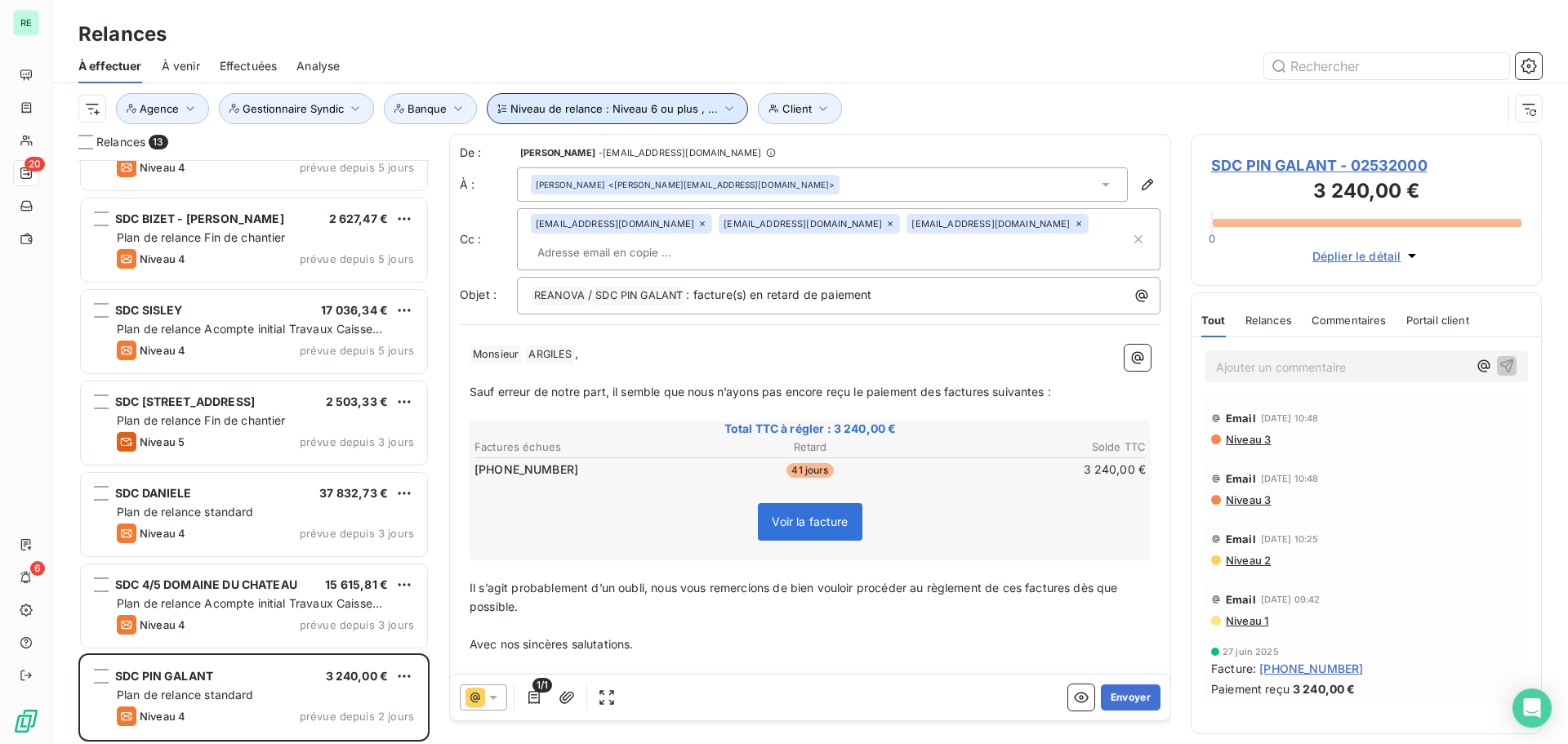
click at [666, 112] on span "Niveau de relance : Niveau 6 ou plus , ..." at bounding box center [614, 108] width 207 height 13
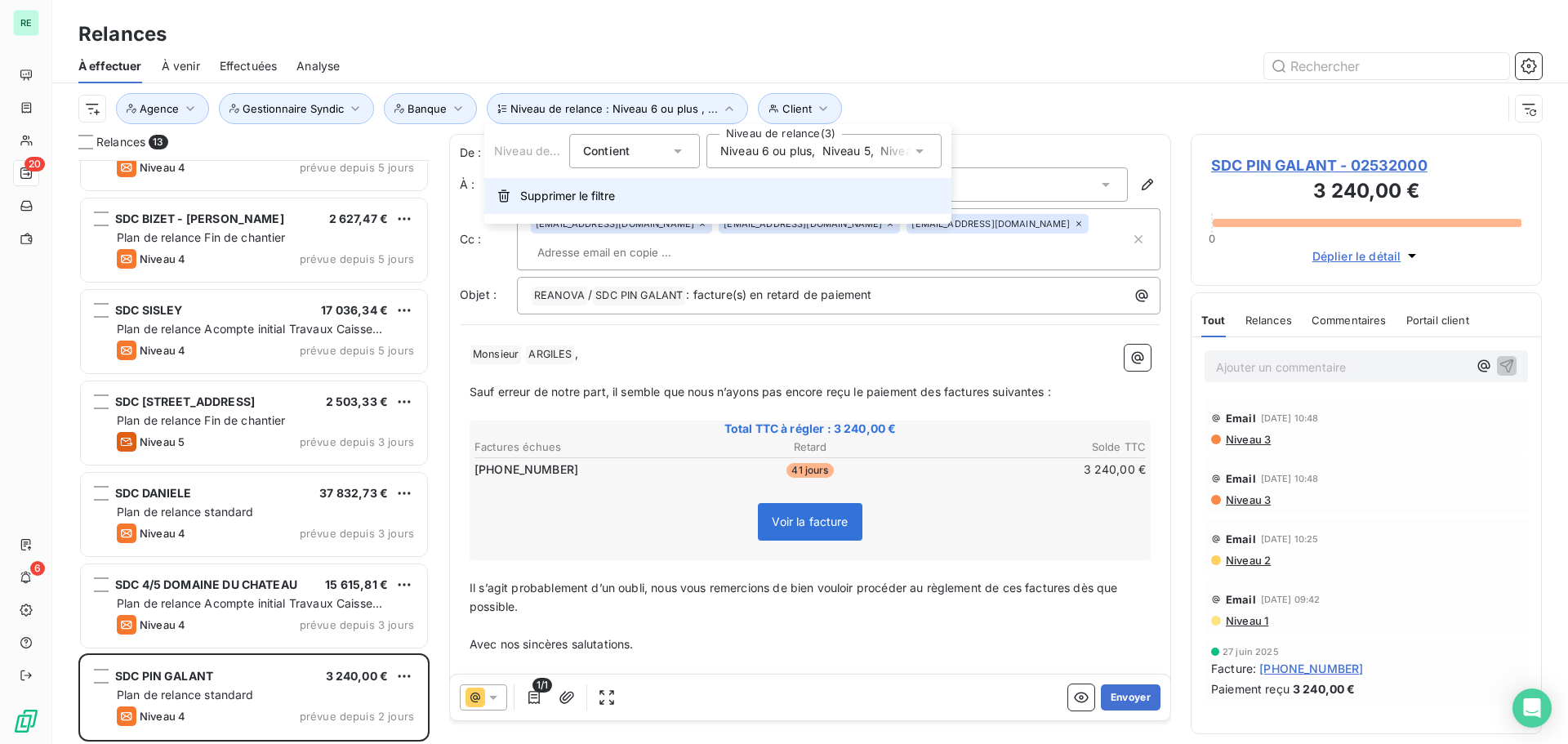
click at [534, 200] on span "Supprimer le filtre" at bounding box center [568, 196] width 95 height 17
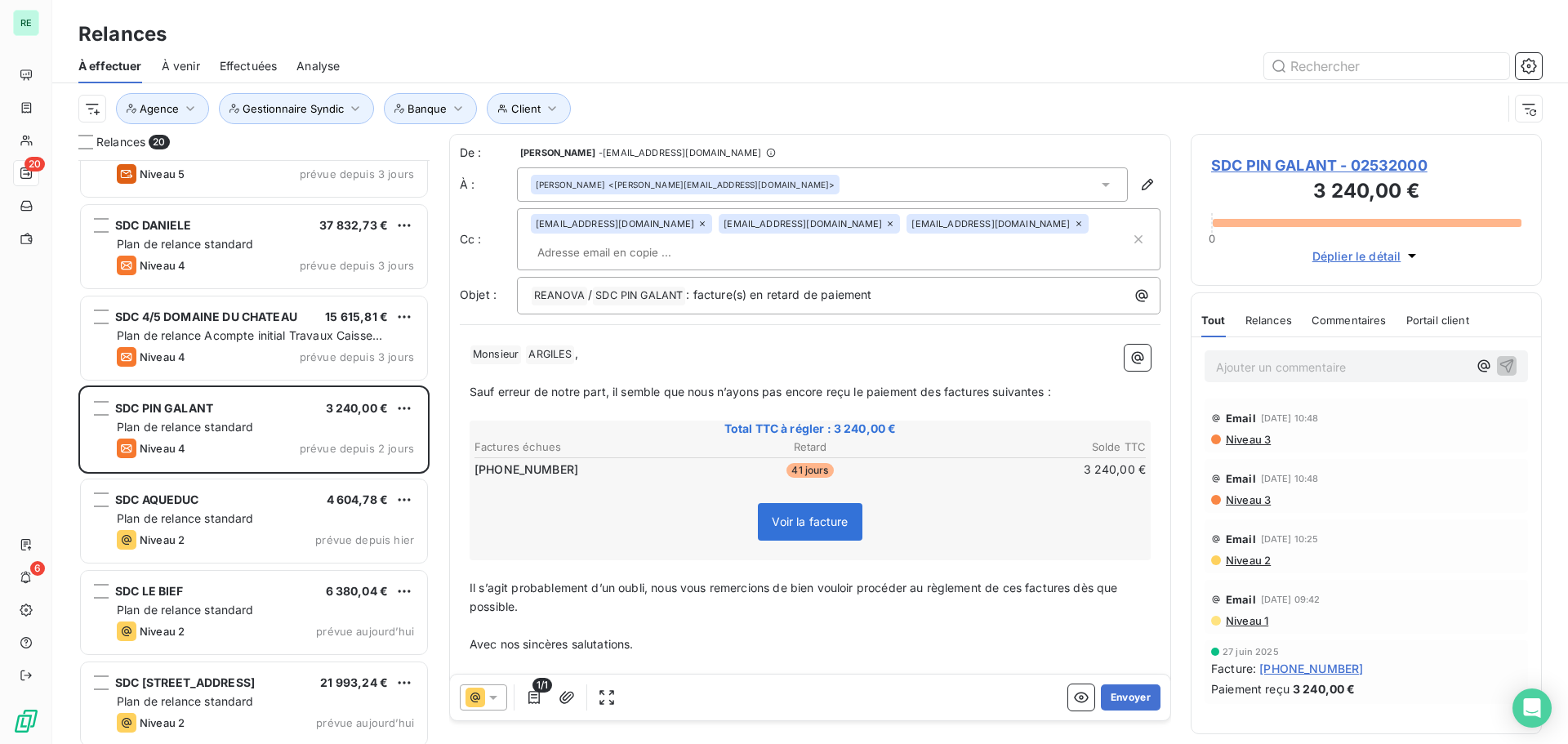
scroll to position [1246, 0]
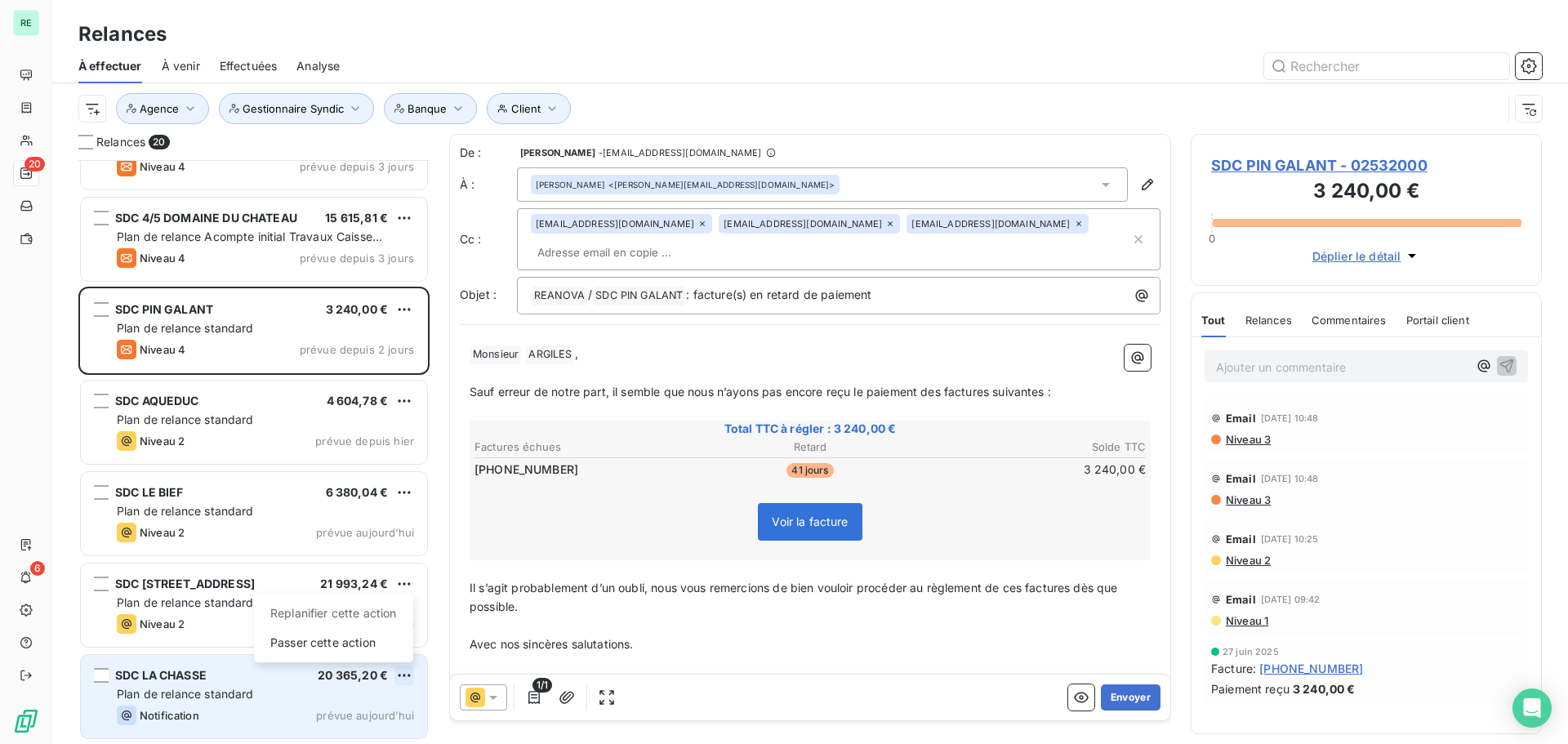
click at [409, 668] on html "RE 20 6 Relances À effectuer À venir Effectuées Analyse Client Agence Gestionna…" at bounding box center [784, 372] width 1568 height 744
click at [356, 613] on div "Replanifier cette action" at bounding box center [333, 613] width 146 height 26
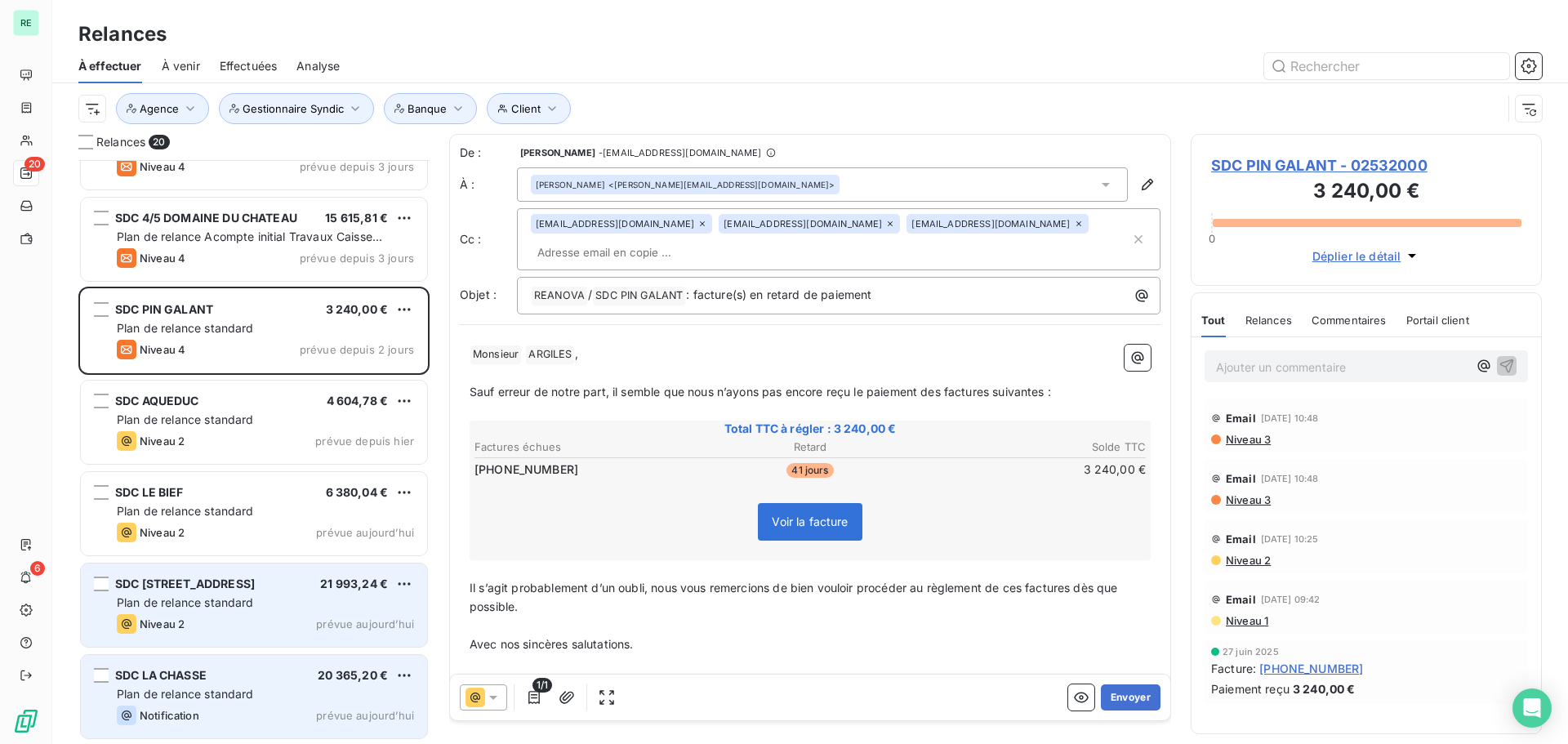
click at [254, 591] on div "SDC [STREET_ADDRESS]" at bounding box center [185, 584] width 140 height 17
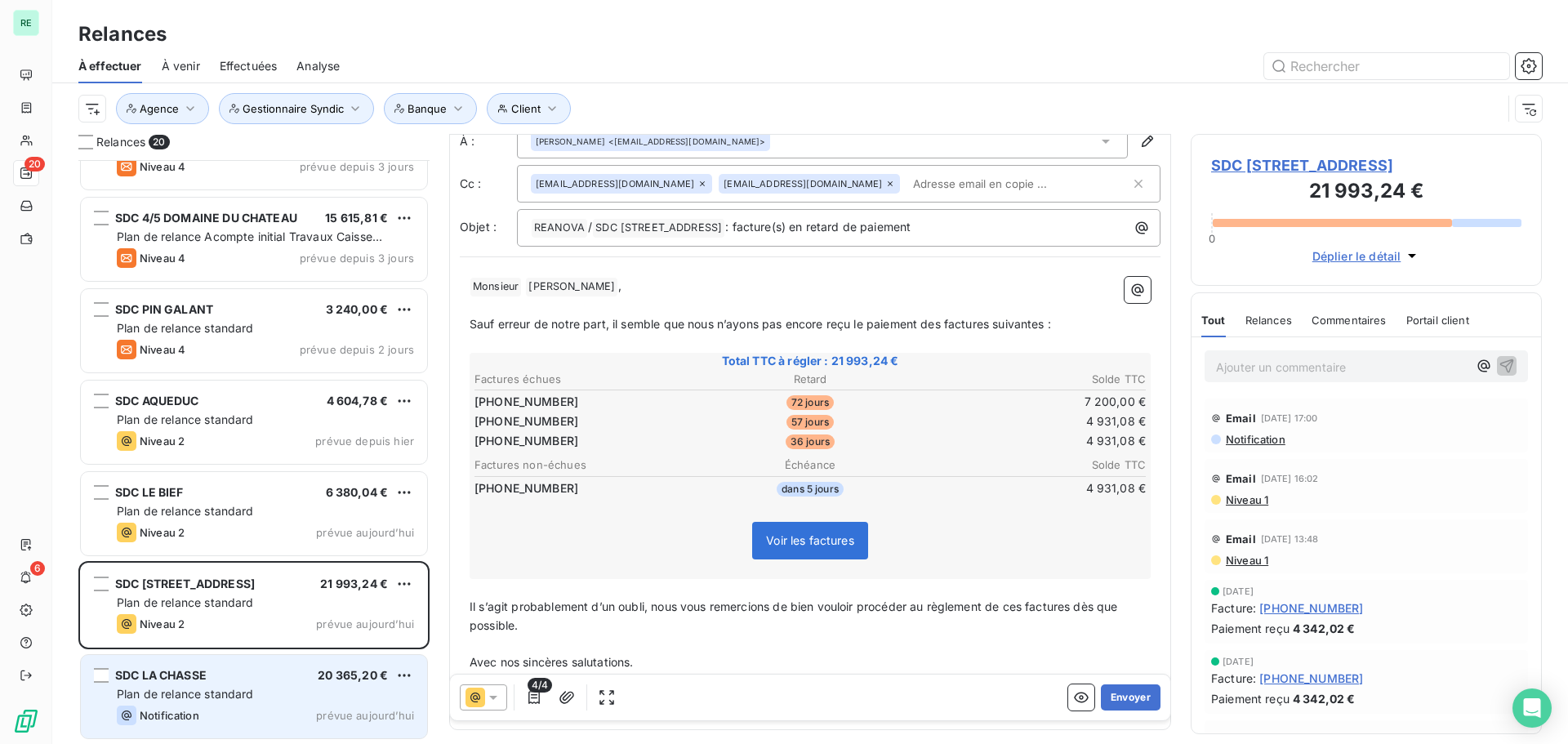
scroll to position [110, 0]
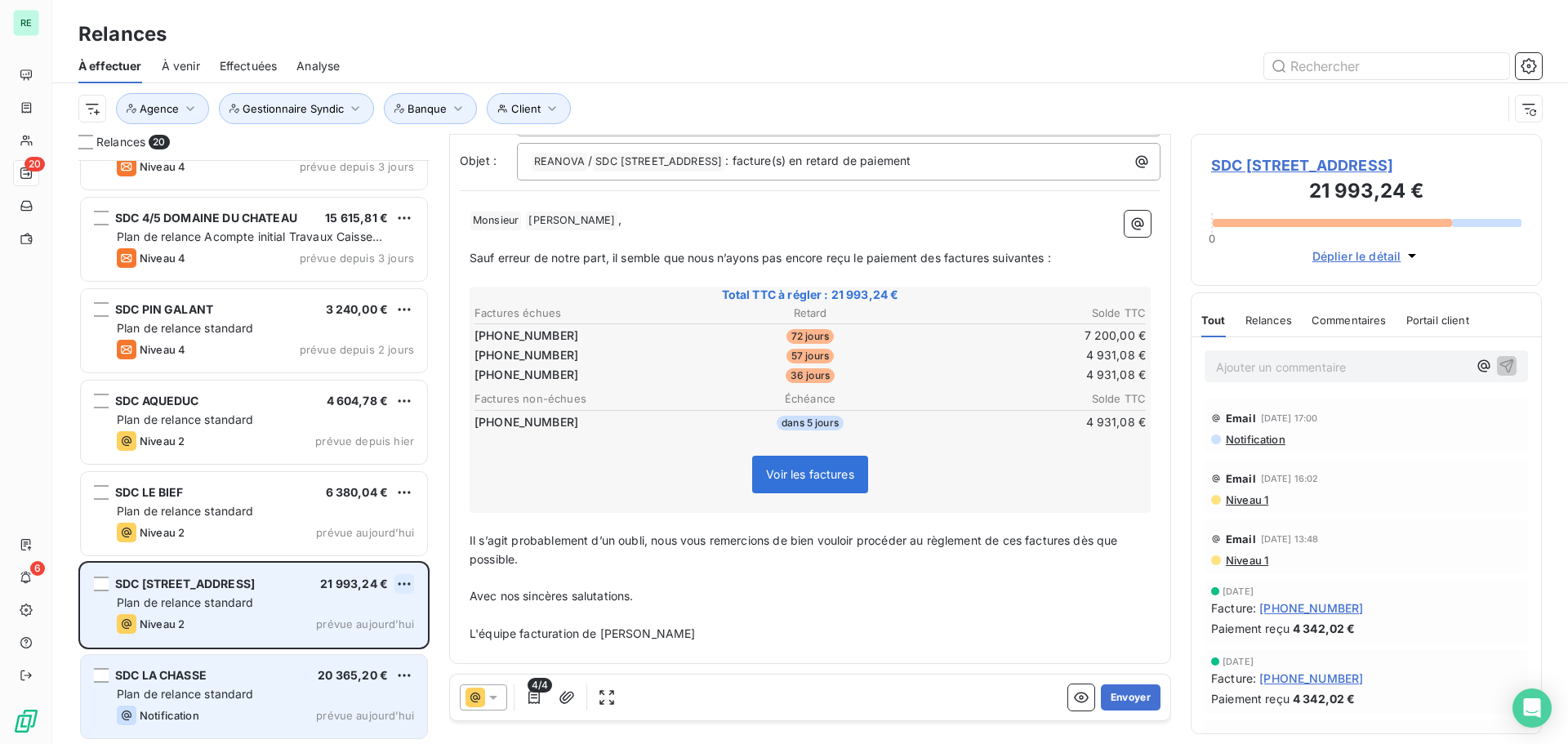
click at [405, 581] on html "RE 20 6 Relances À effectuer À venir Effectuées Analyse Client Agence Gestionna…" at bounding box center [784, 372] width 1568 height 744
click at [340, 615] on div "Replanifier cette action" at bounding box center [333, 616] width 146 height 26
select select "9"
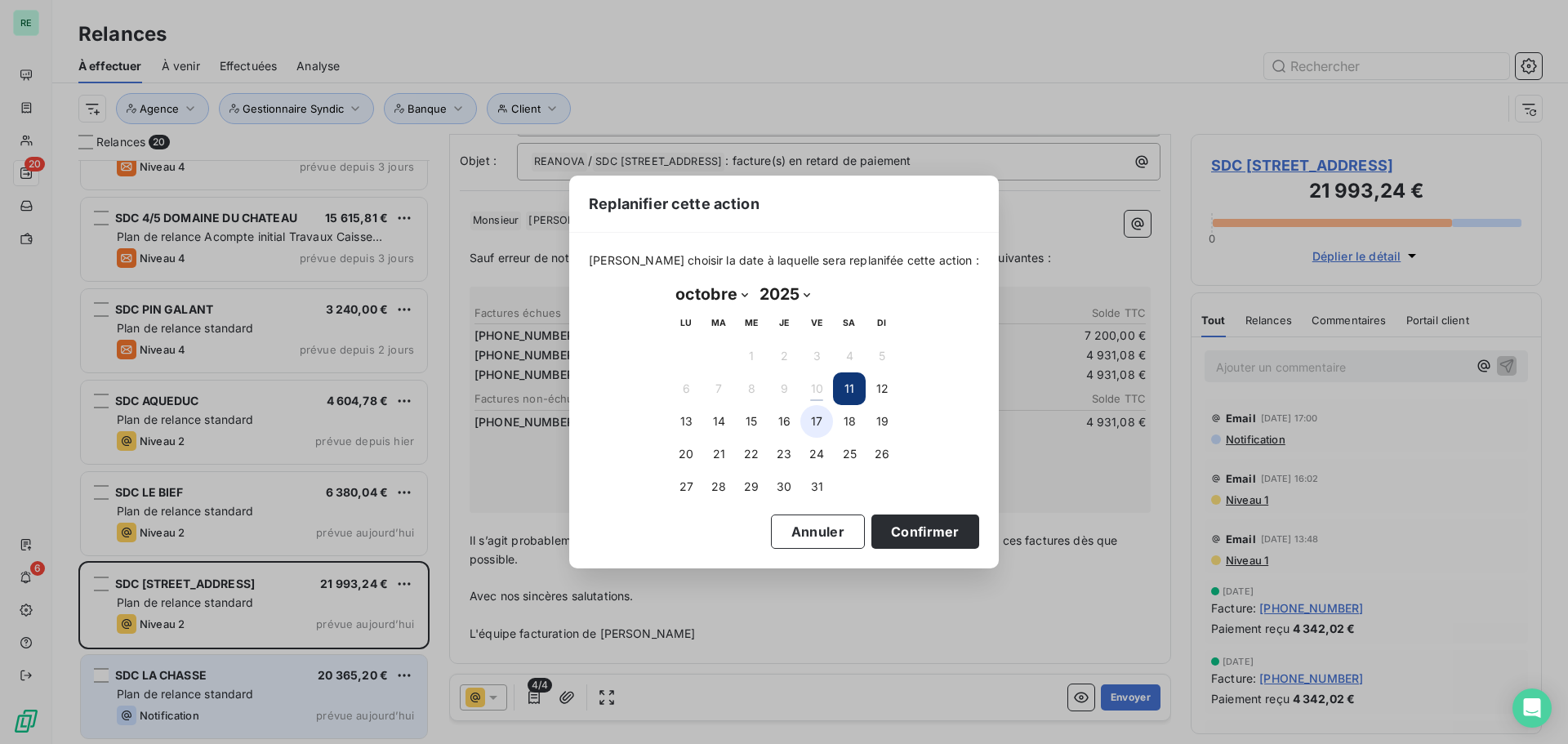
click at [816, 419] on button "17" at bounding box center [816, 420] width 33 height 33
click at [882, 523] on button "Confirmer" at bounding box center [925, 531] width 108 height 34
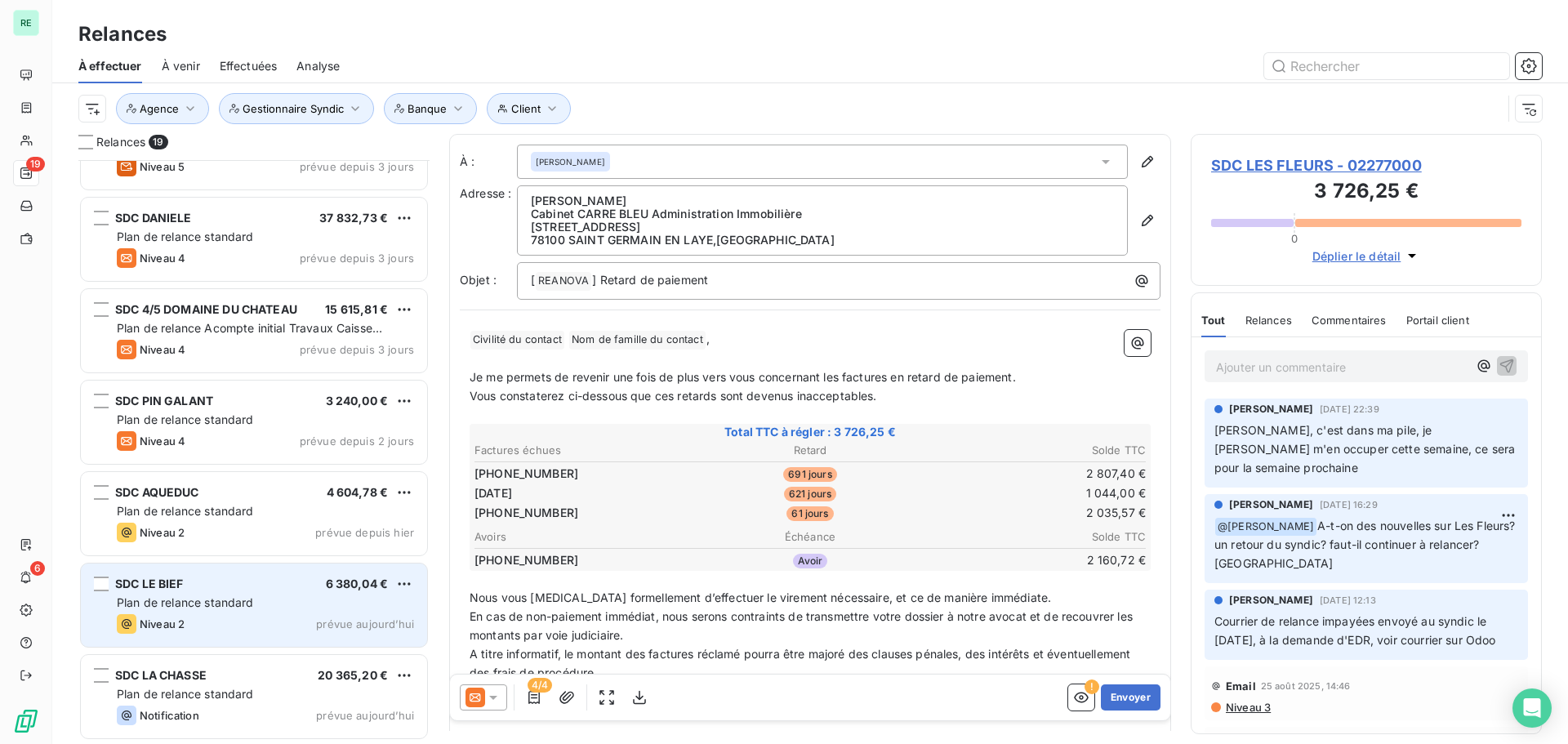
scroll to position [1153, 0]
click at [291, 589] on div "SDC LE BIEF 6 380,04 €" at bounding box center [265, 585] width 298 height 15
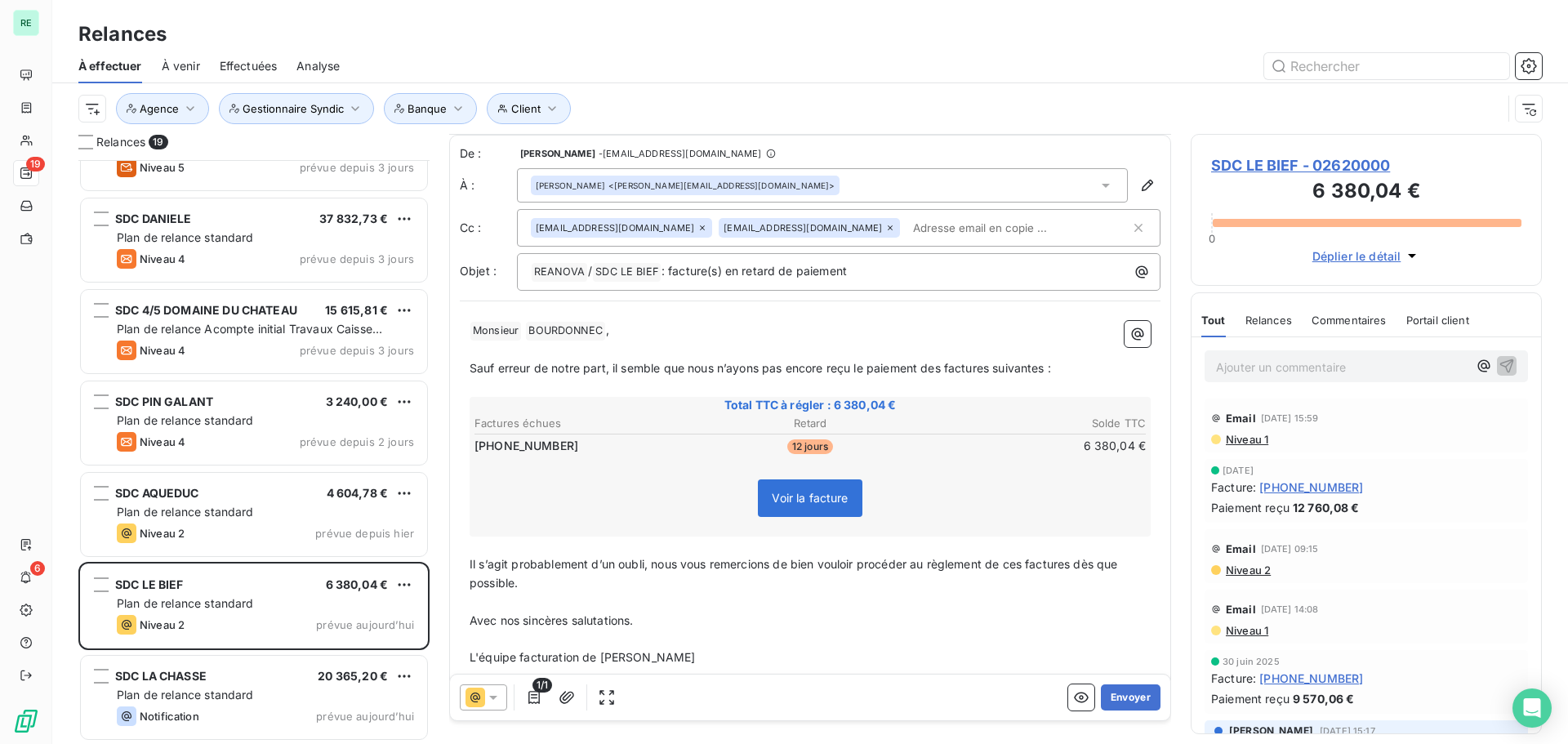
scroll to position [23, 0]
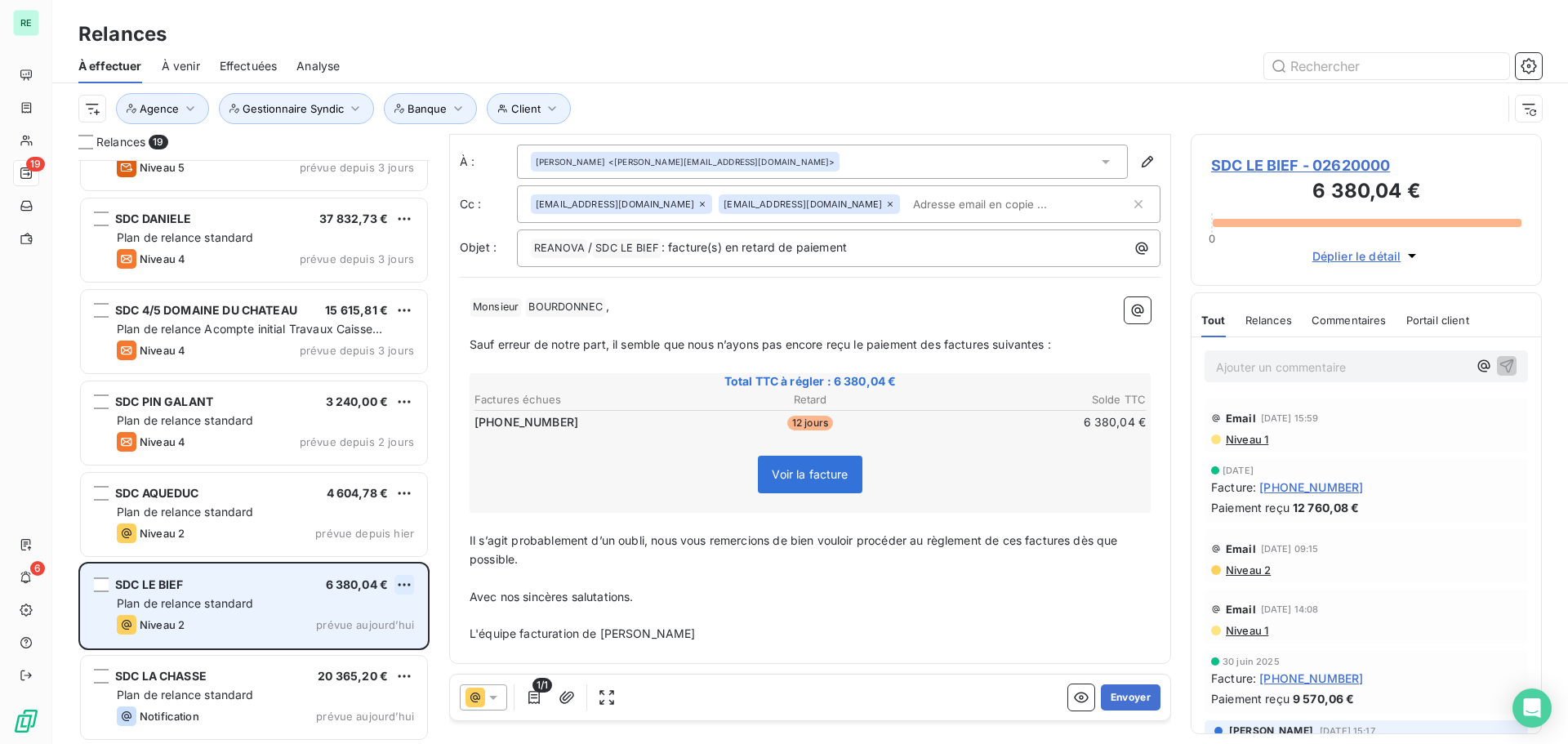
click at [397, 577] on html "RE 19 6 Relances À effectuer À venir Effectuées Analyse Client Agence Gestionna…" at bounding box center [784, 372] width 1568 height 744
click at [327, 613] on div "Replanifier cette action" at bounding box center [333, 617] width 146 height 26
select select "9"
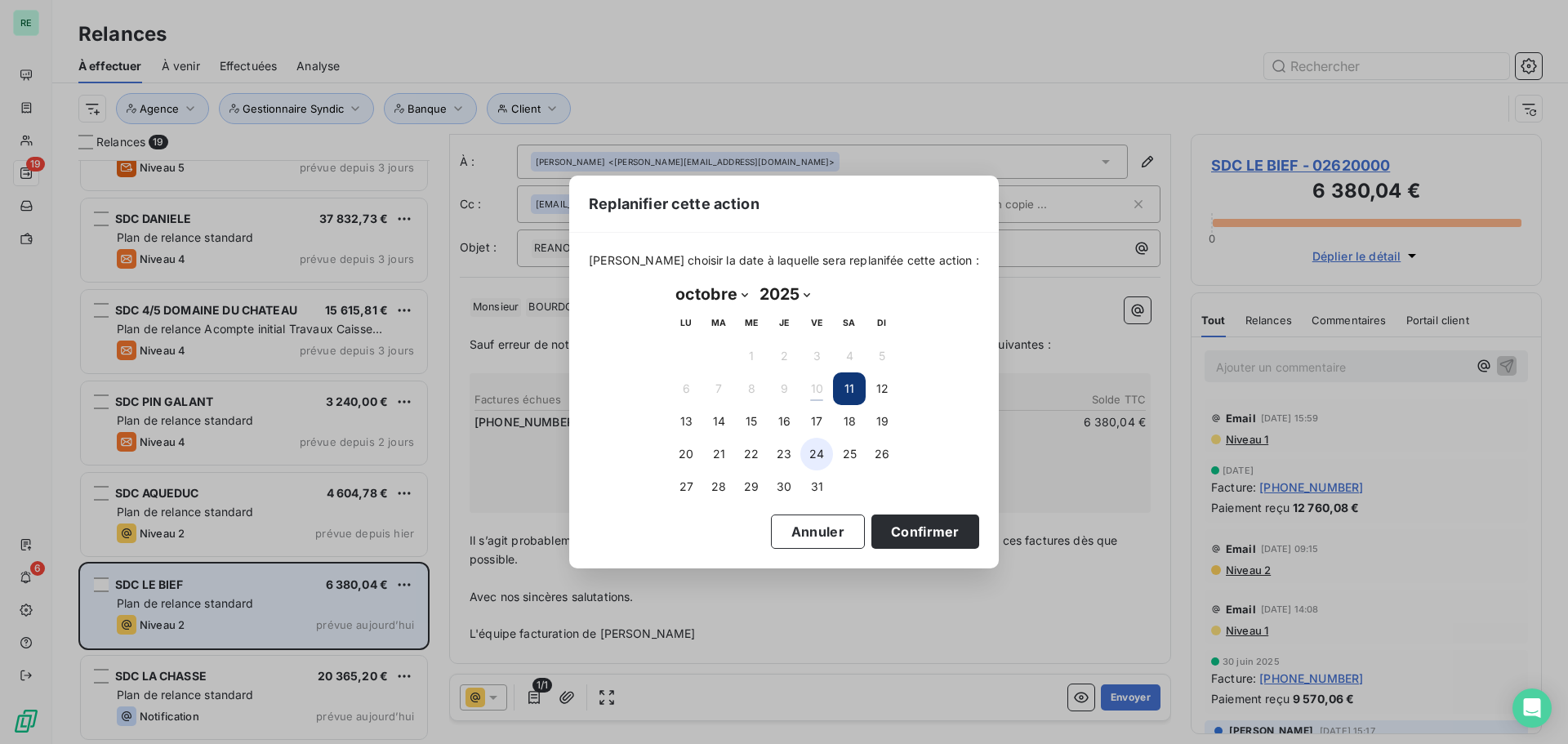
click at [823, 447] on button "24" at bounding box center [816, 453] width 33 height 33
click at [895, 530] on button "Confirmer" at bounding box center [925, 531] width 108 height 34
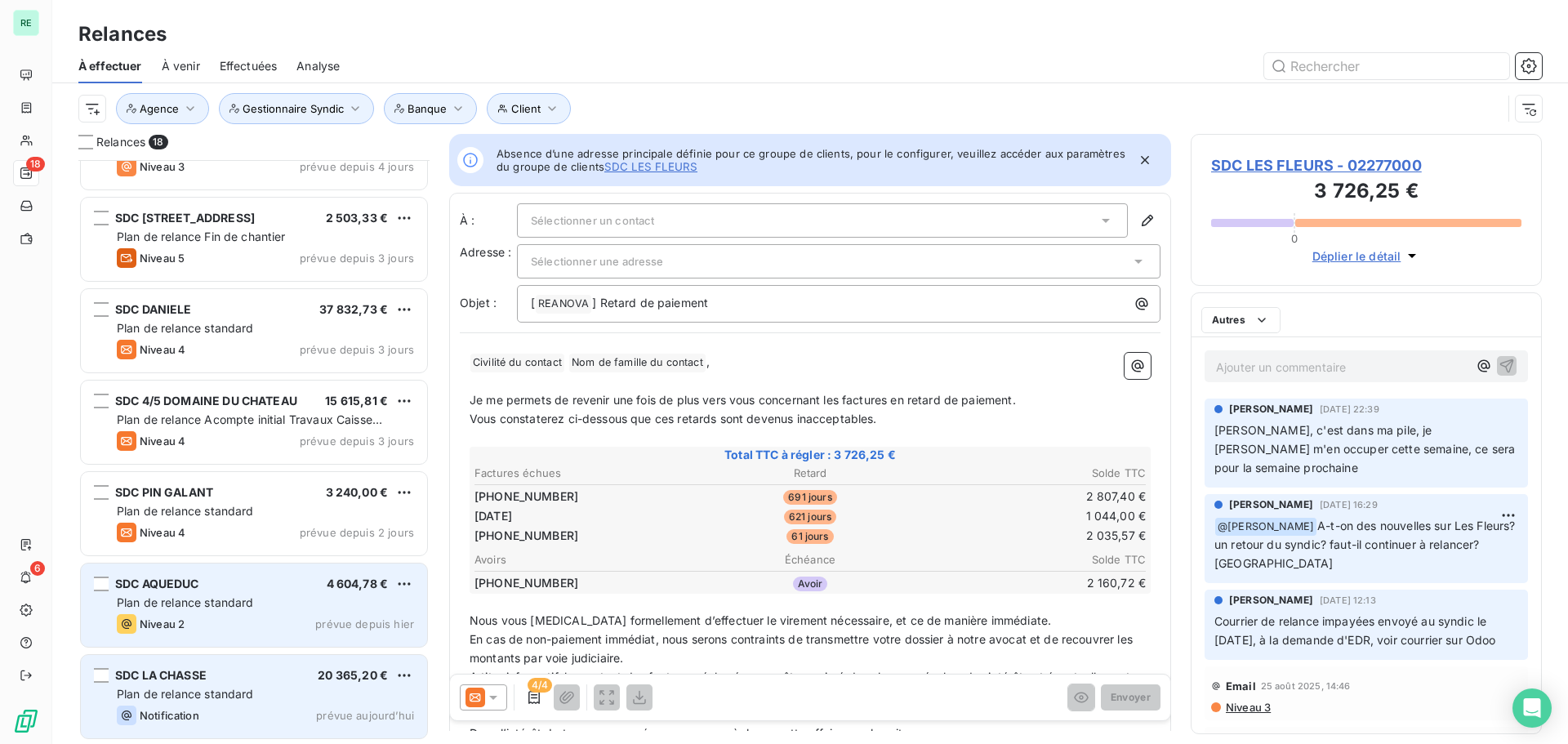
scroll to position [1062, 0]
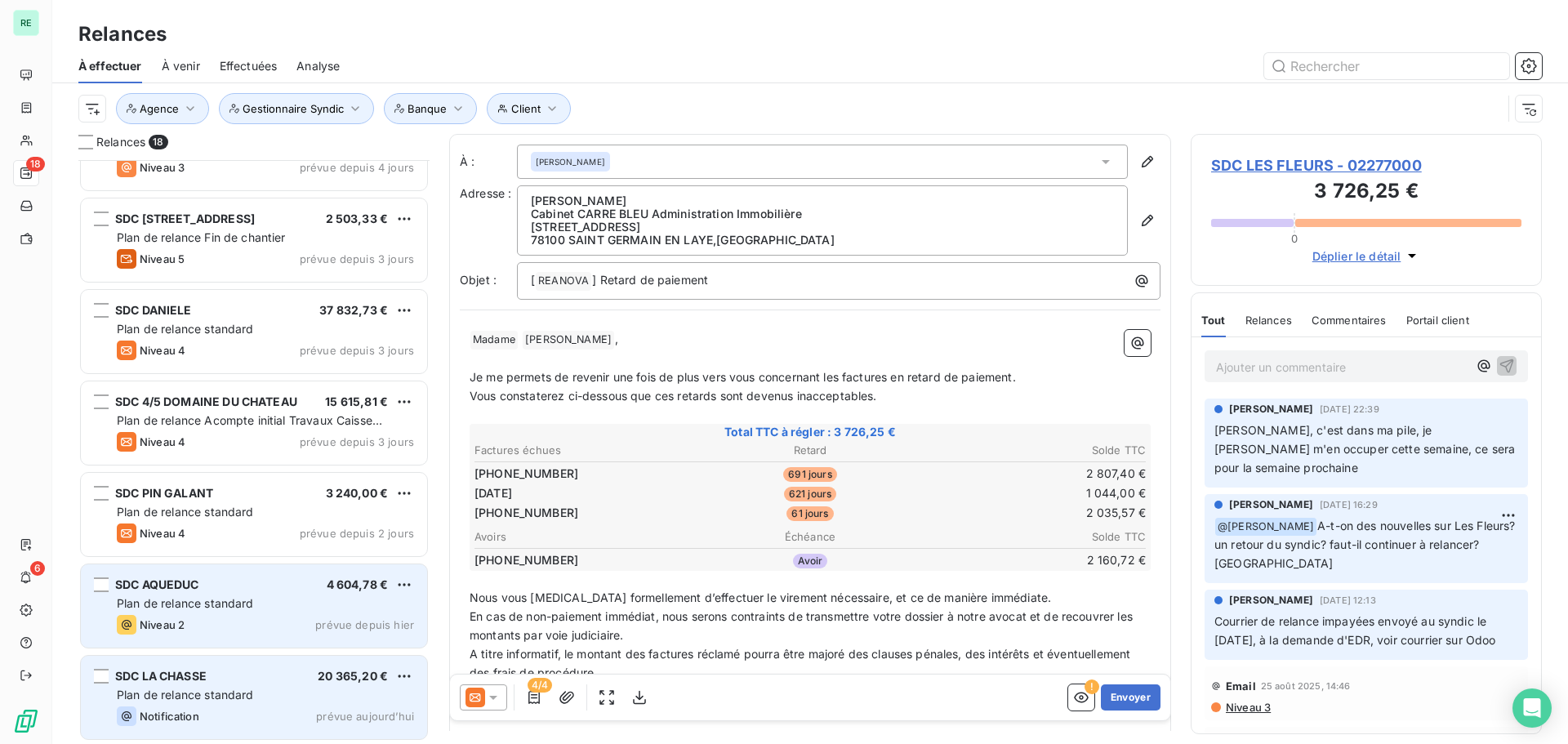
click at [296, 587] on div "SDC AQUEDUC 4 604,78 €" at bounding box center [265, 585] width 298 height 15
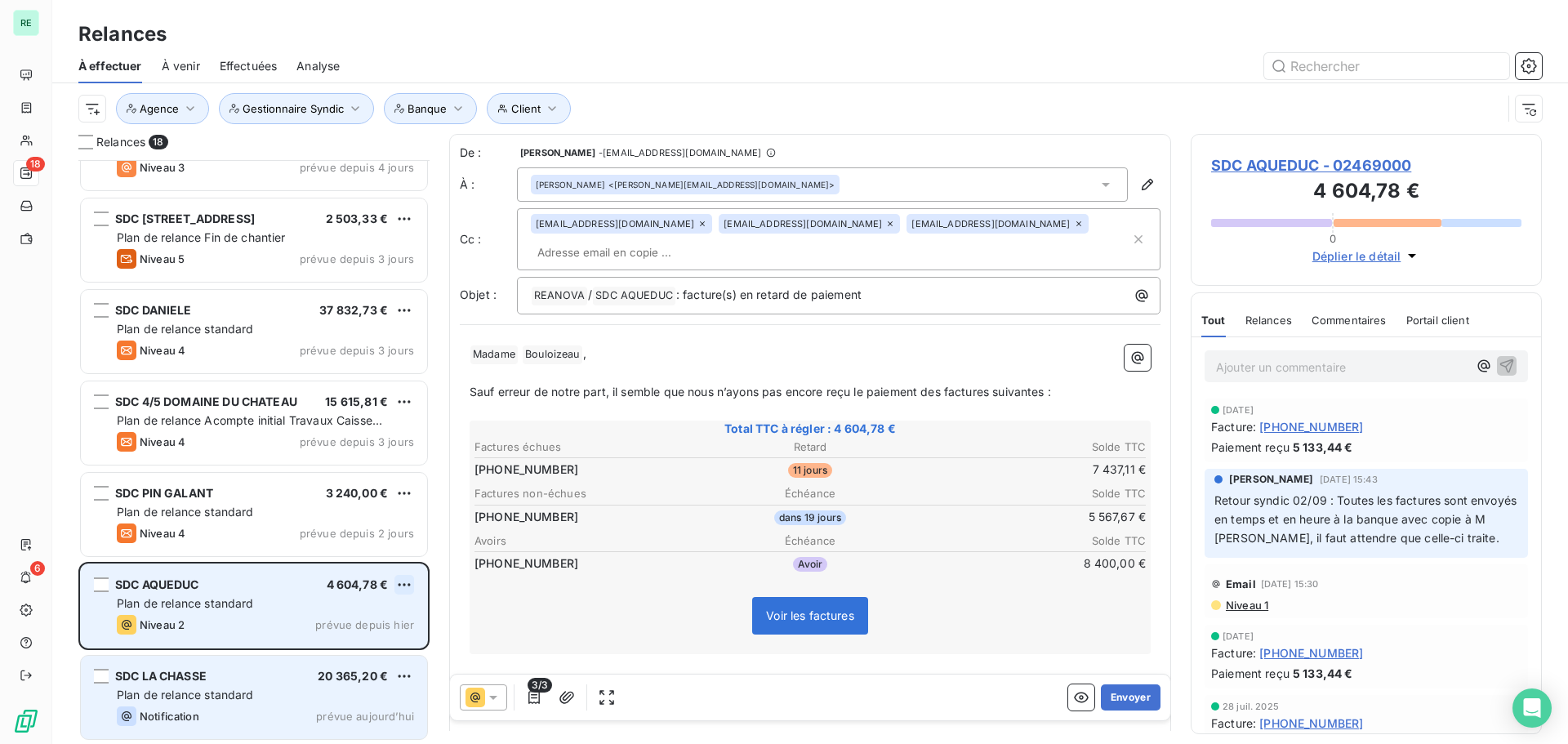
click at [403, 580] on html "RE 18 6 Relances À effectuer À venir Effectuées Analyse Client Agence Gestionna…" at bounding box center [784, 372] width 1568 height 744
click at [324, 625] on div "Replanifier cette action" at bounding box center [333, 617] width 146 height 26
select select "9"
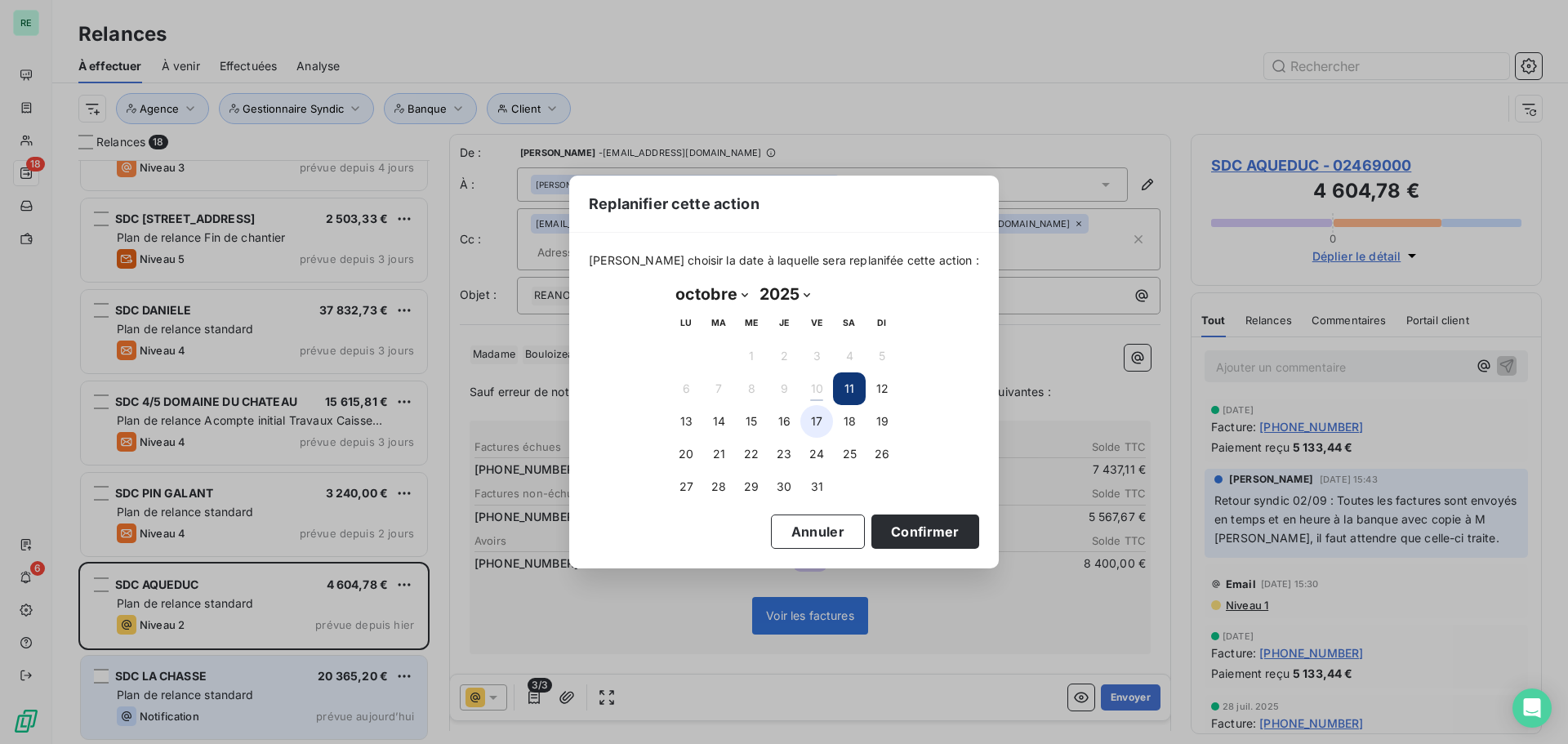
click at [823, 426] on button "17" at bounding box center [816, 420] width 33 height 33
click at [880, 530] on button "Confirmer" at bounding box center [925, 531] width 108 height 34
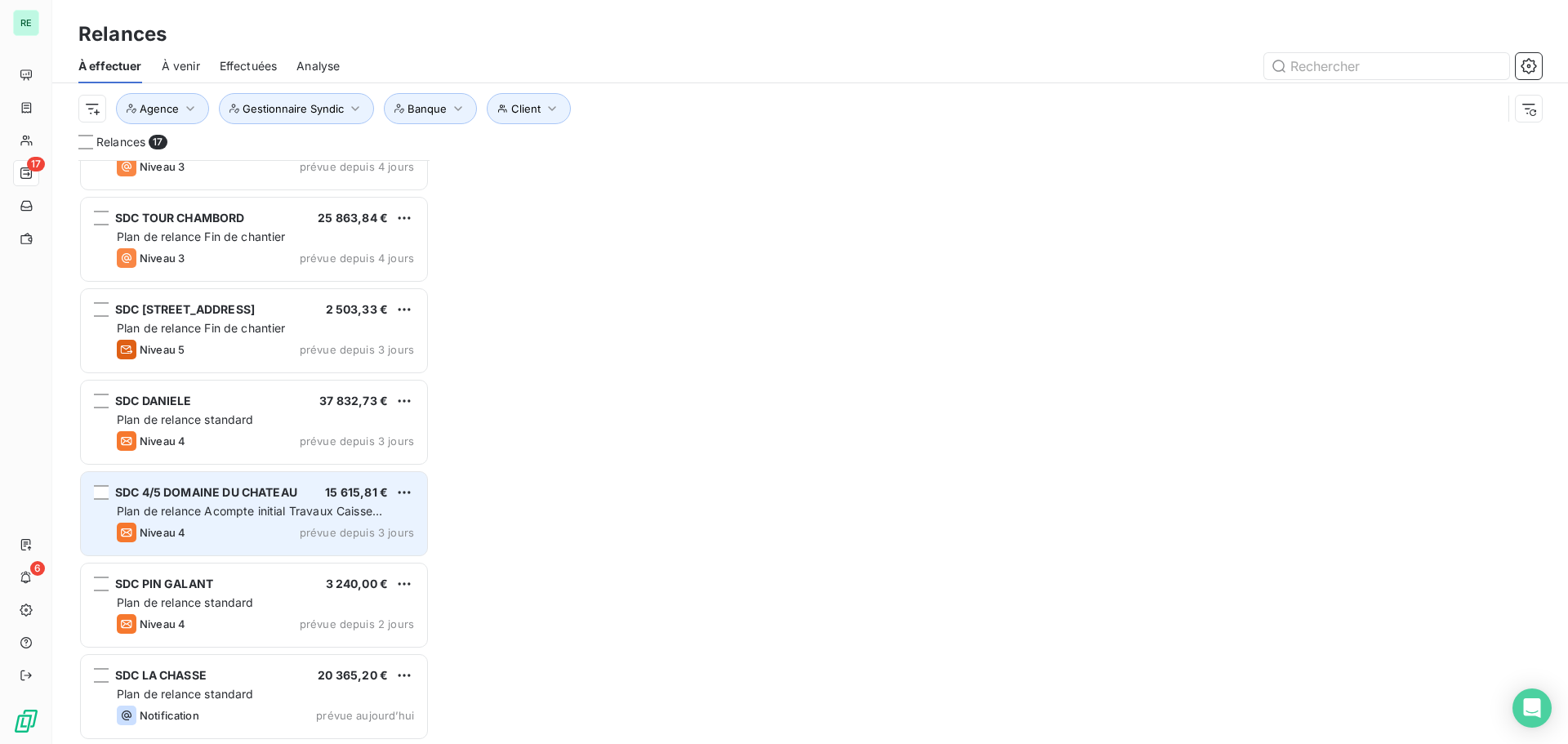
scroll to position [971, 0]
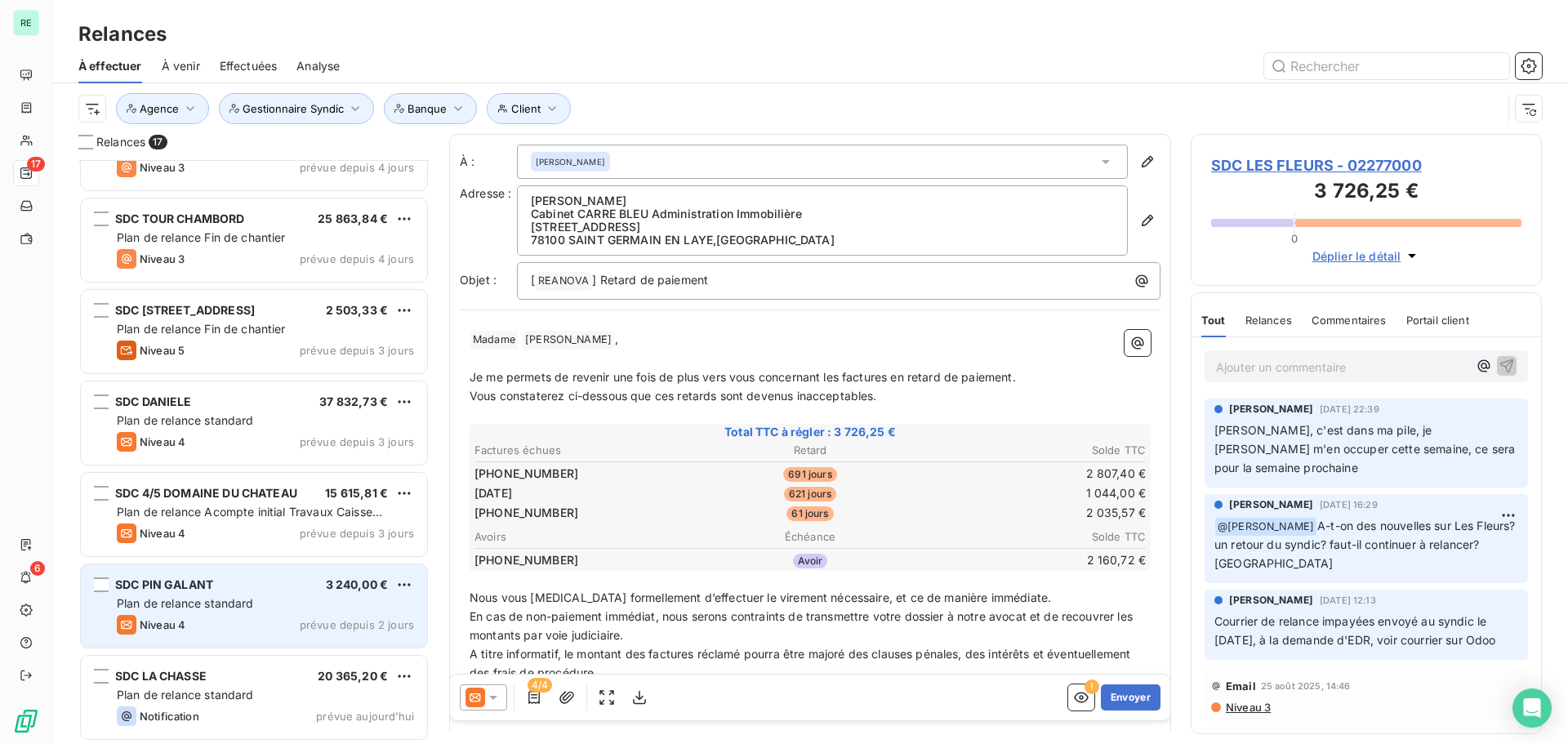
click at [225, 607] on span "Plan de relance standard" at bounding box center [185, 602] width 137 height 14
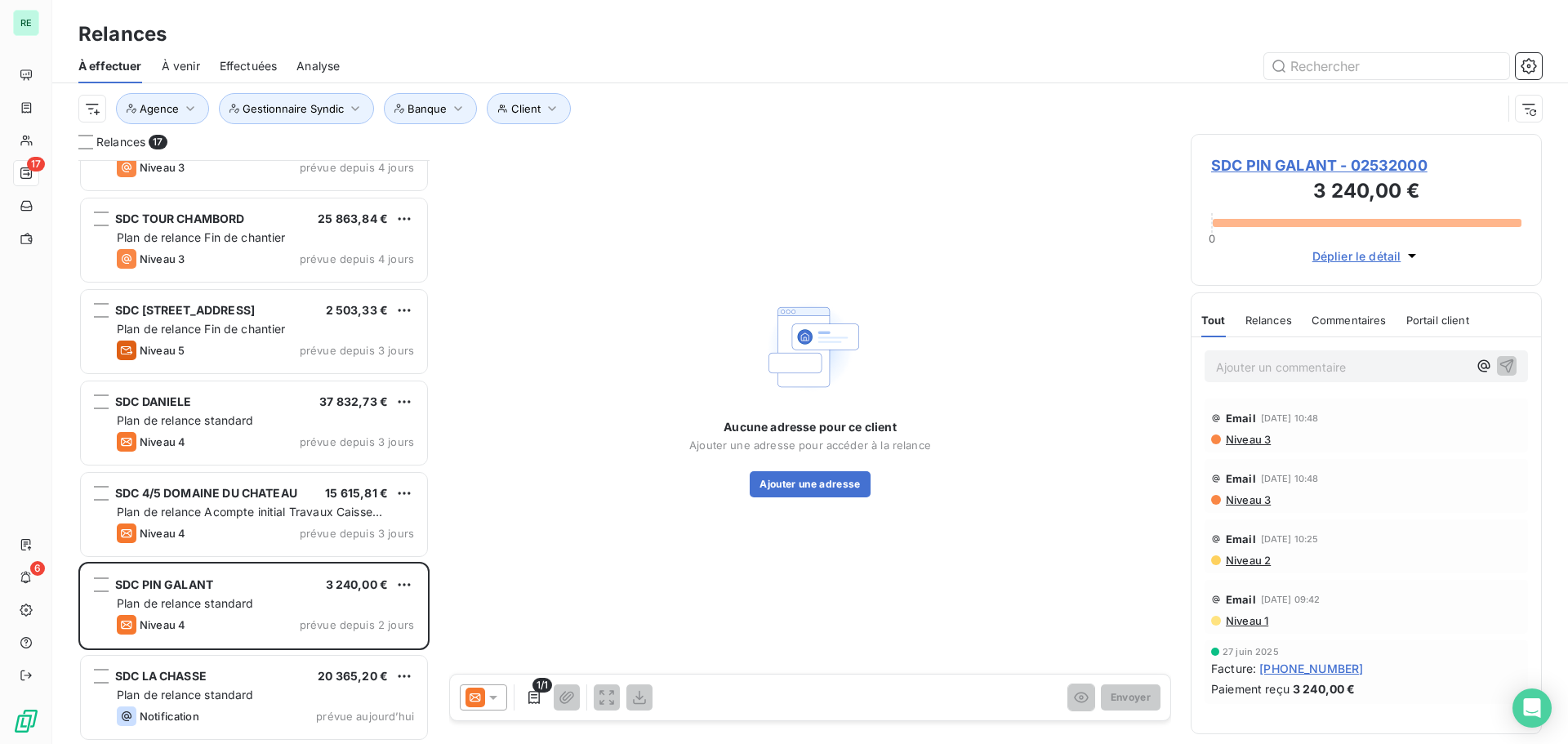
click at [502, 692] on div at bounding box center [483, 697] width 48 height 26
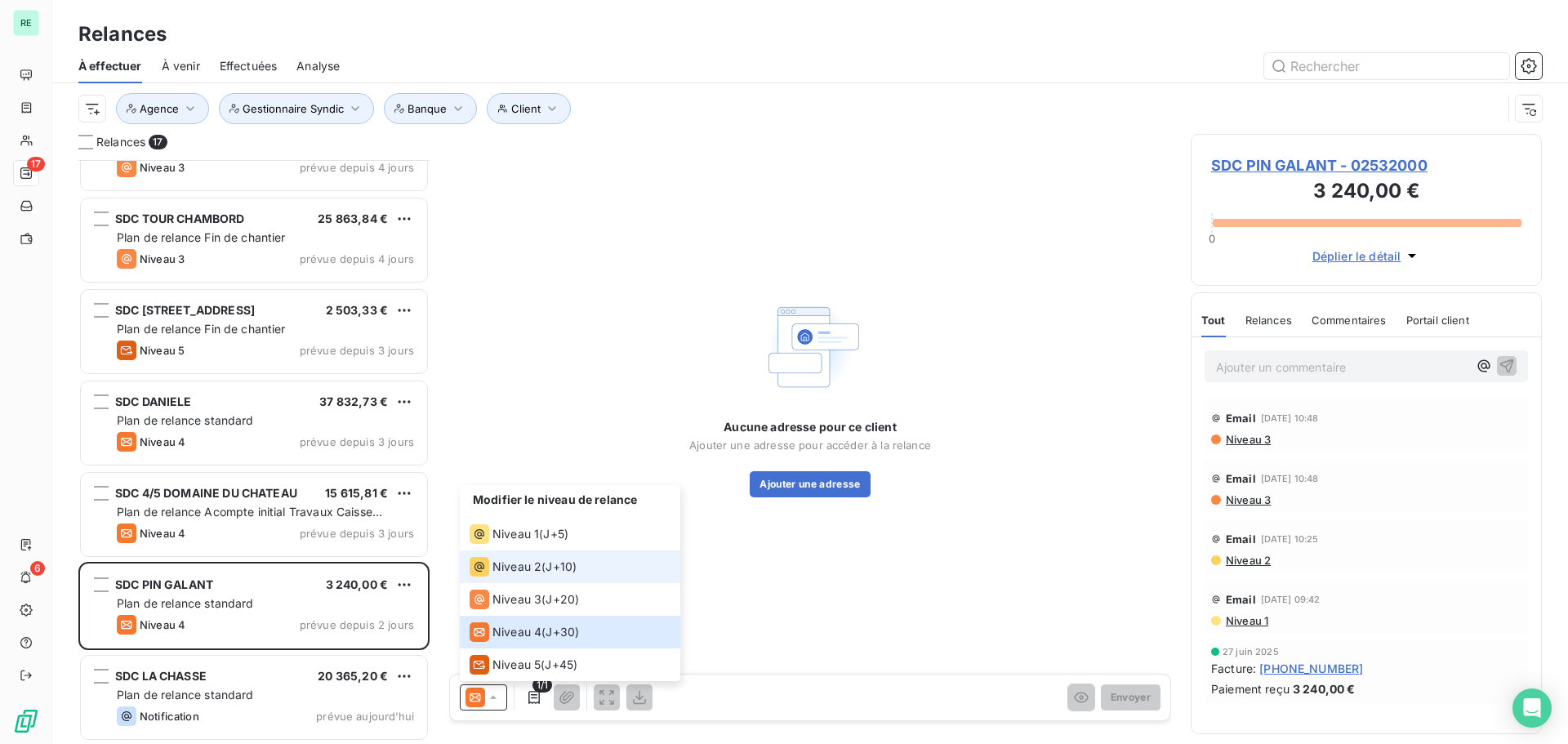
click at [524, 561] on span "Niveau 2" at bounding box center [517, 567] width 49 height 17
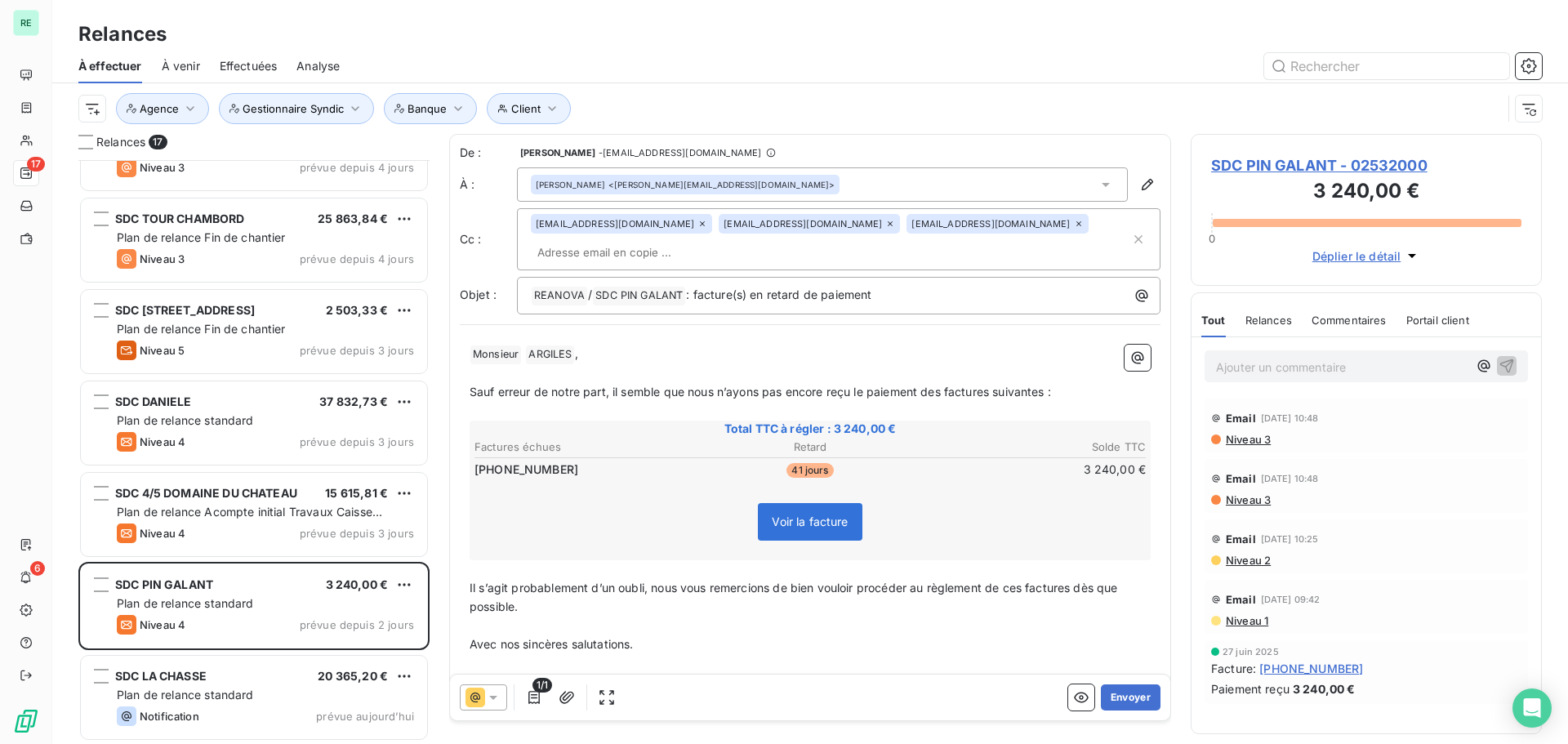
click at [885, 225] on icon at bounding box center [890, 224] width 10 height 10
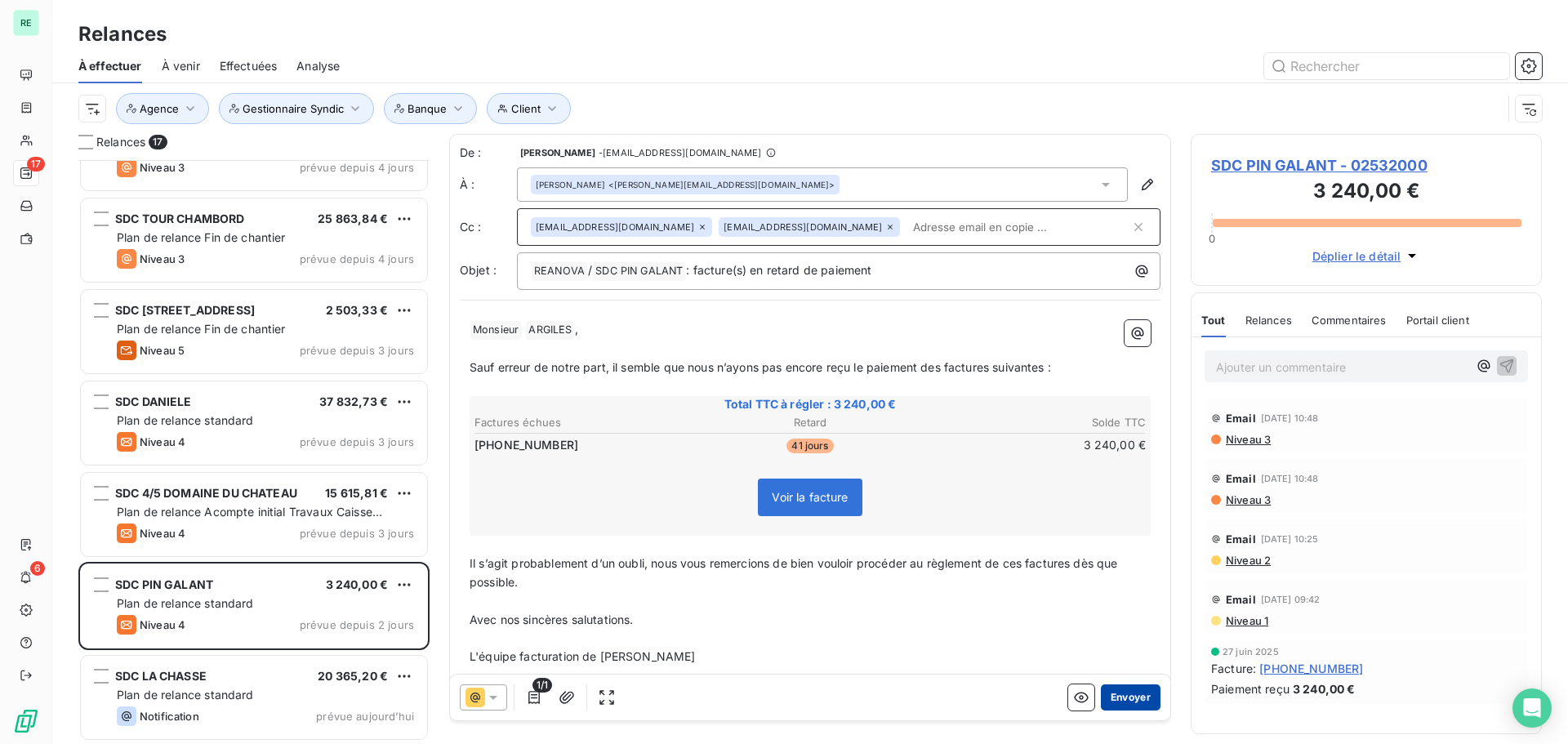
click at [1105, 694] on button "Envoyer" at bounding box center [1131, 697] width 60 height 26
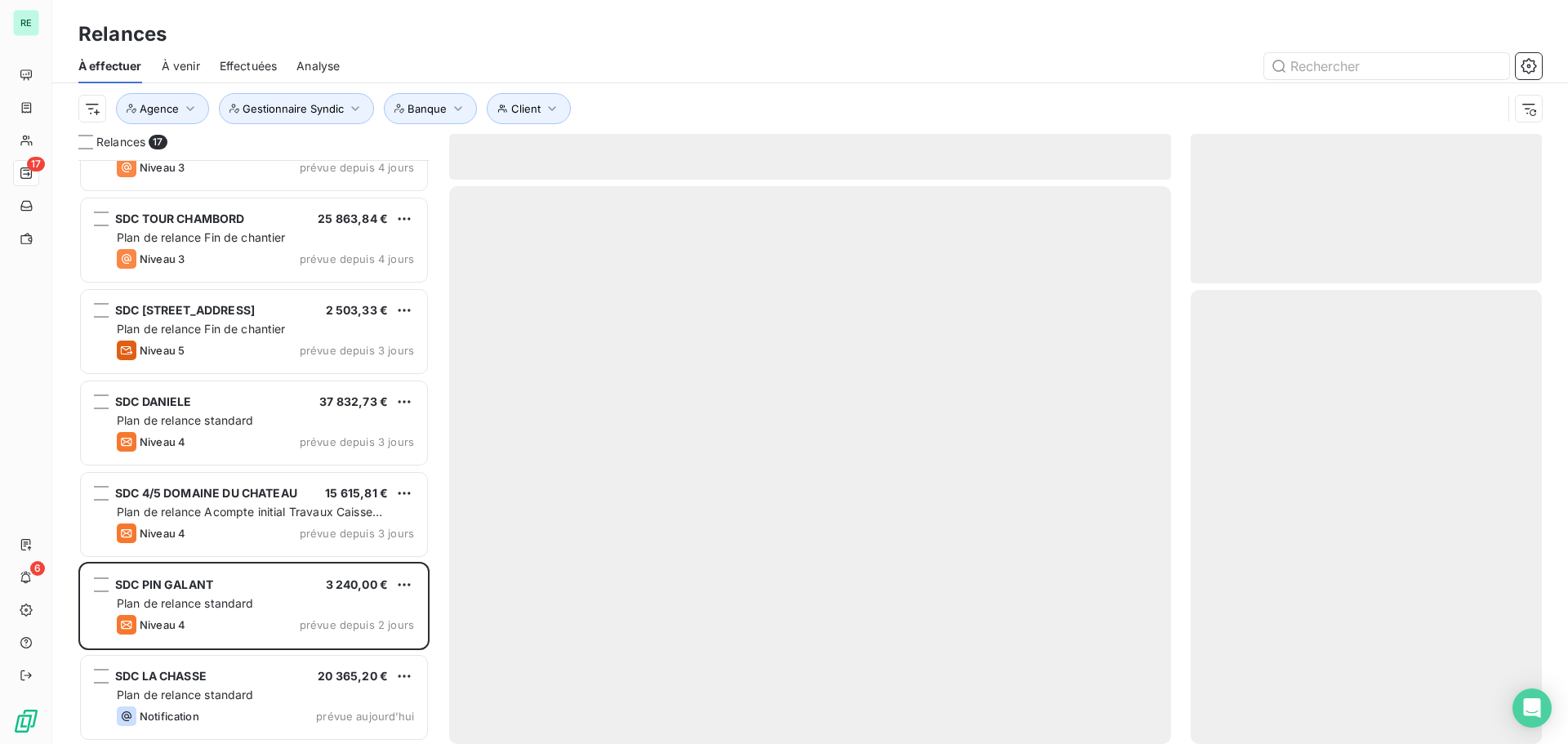
scroll to position [879, 0]
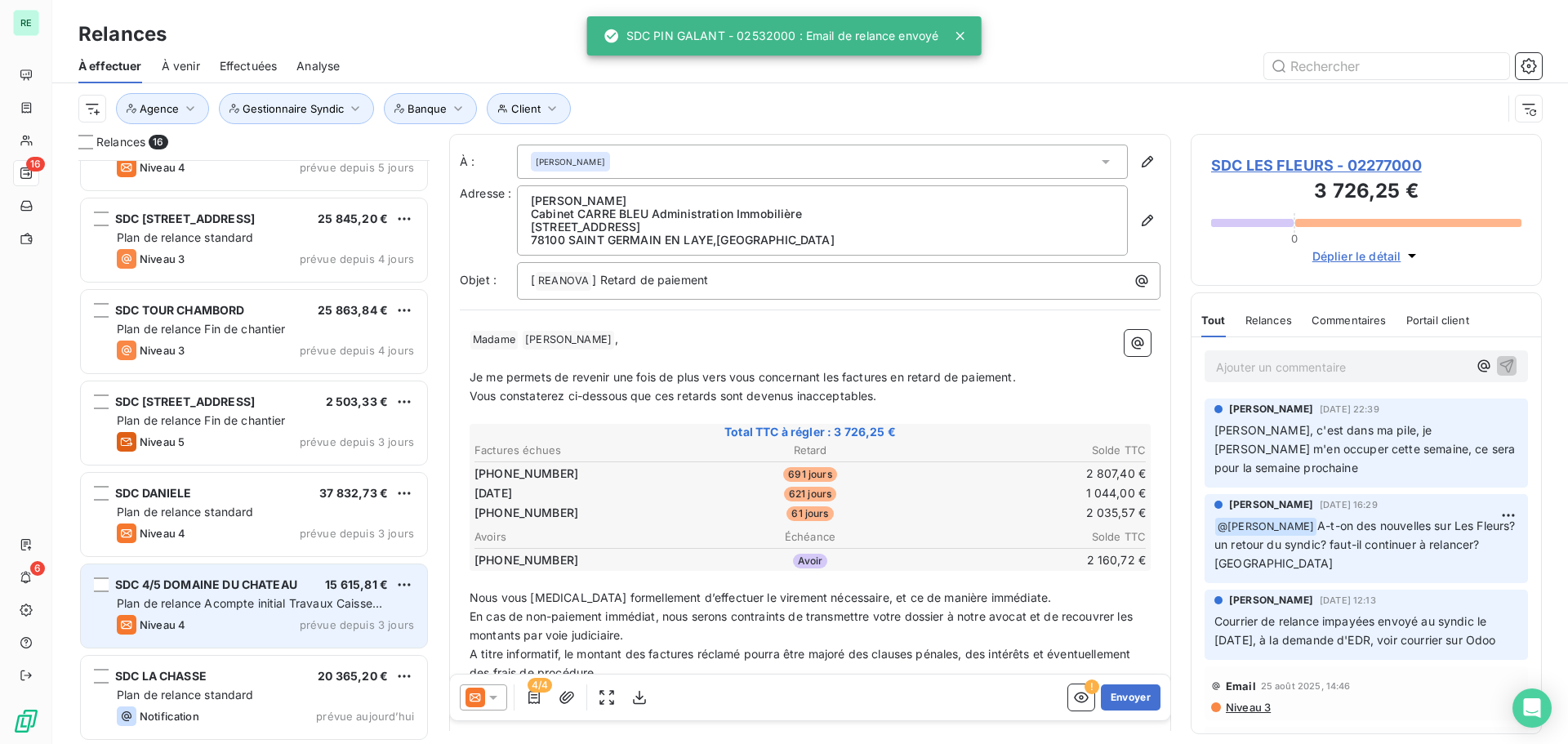
click at [241, 604] on span "Plan de relance Acompte initial Travaux Caisse d'Epargne" at bounding box center [249, 611] width 266 height 30
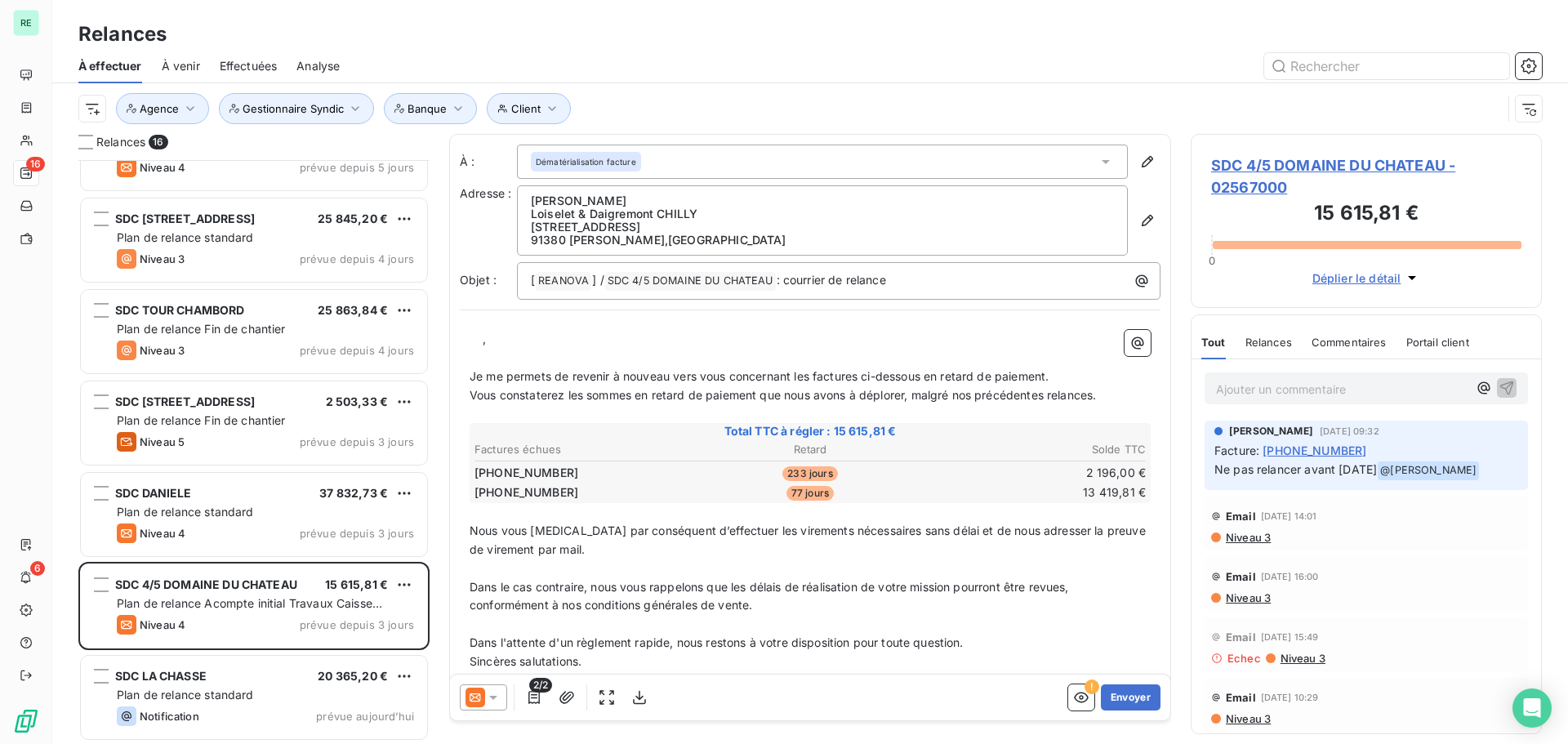
click at [666, 171] on div "Dématérialisation facture" at bounding box center [822, 161] width 611 height 34
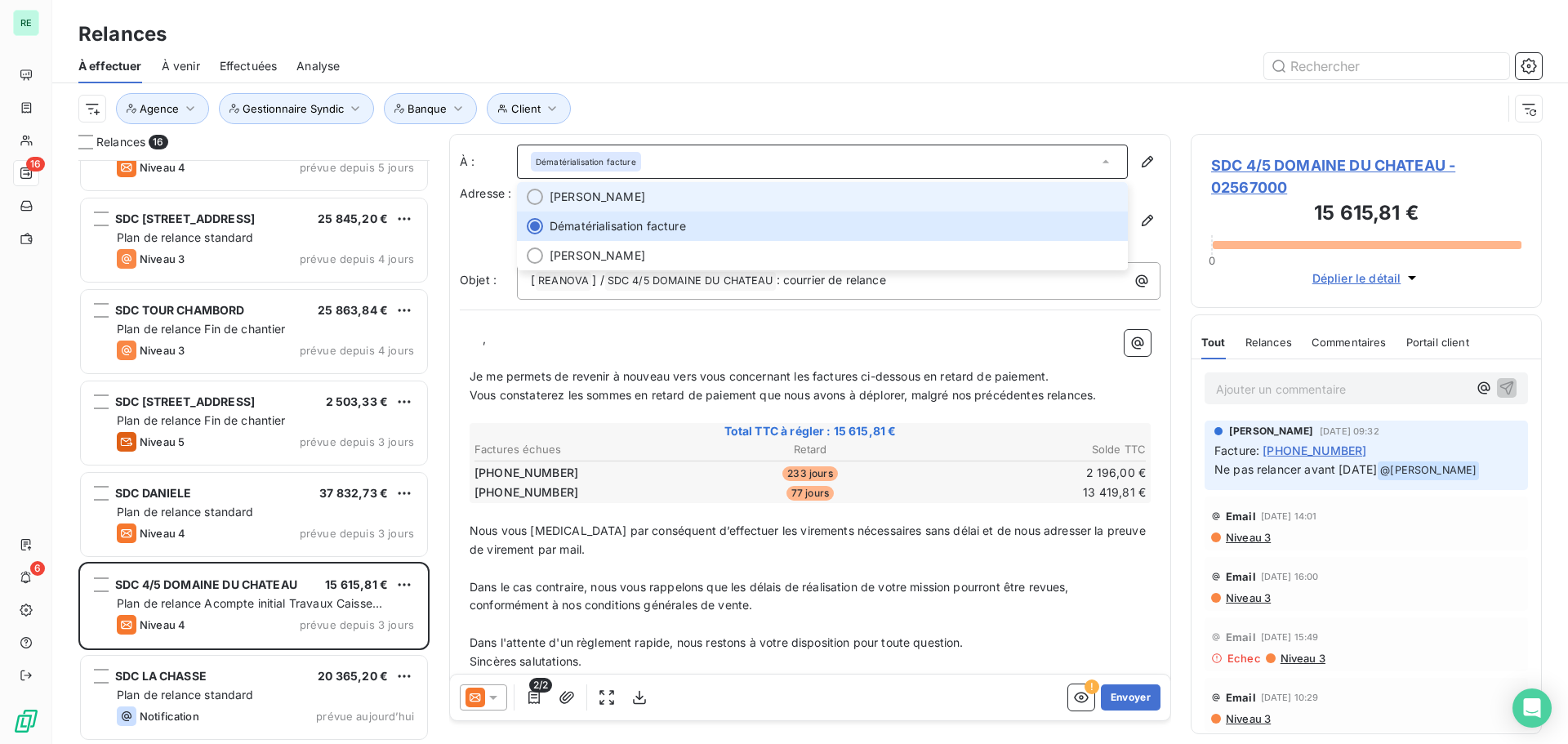
click at [614, 201] on span "[PERSON_NAME]" at bounding box center [597, 197] width 95 height 17
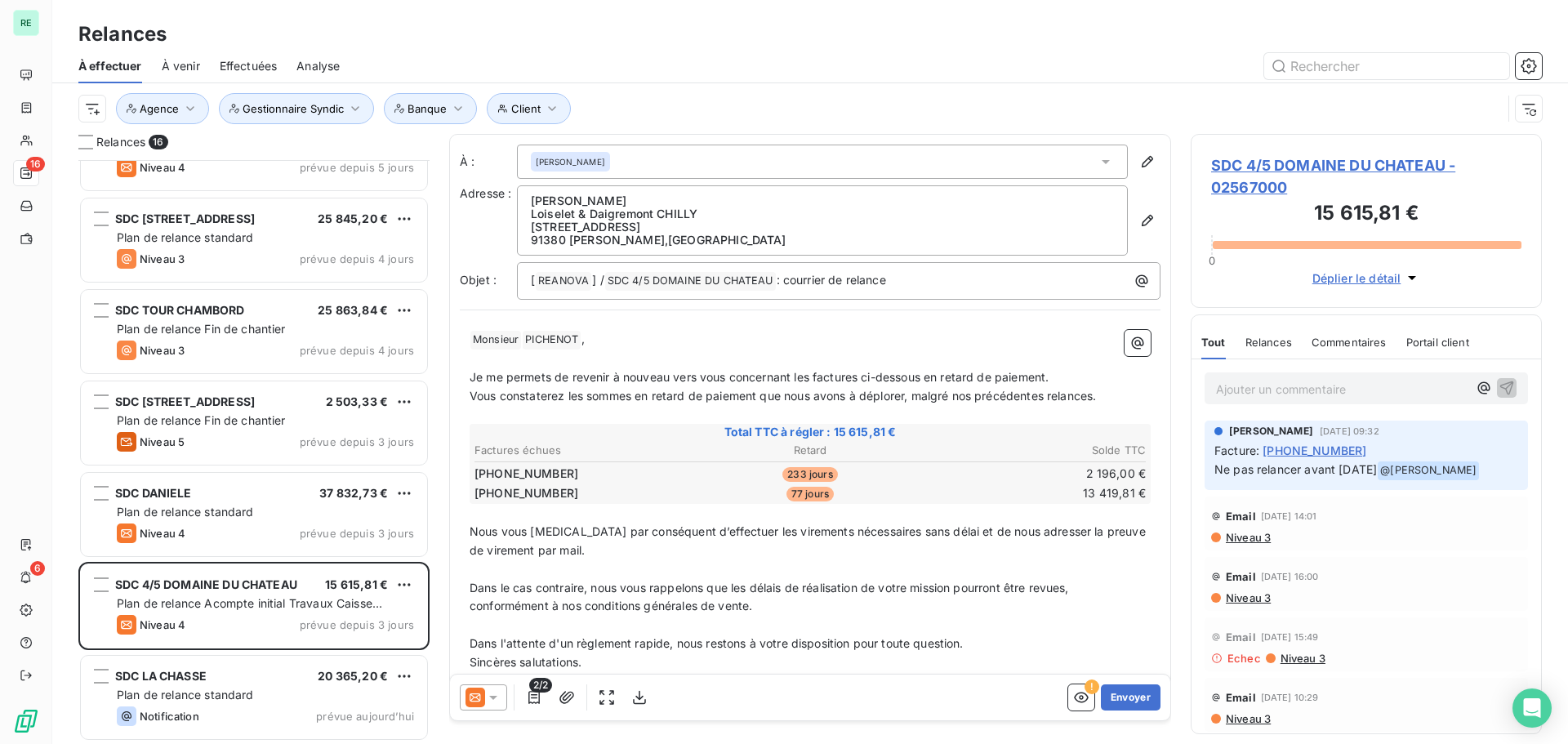
click at [689, 107] on div "Client Agence Gestionnaire Syndic Banque" at bounding box center [790, 108] width 1423 height 31
click at [494, 693] on icon at bounding box center [493, 697] width 17 height 17
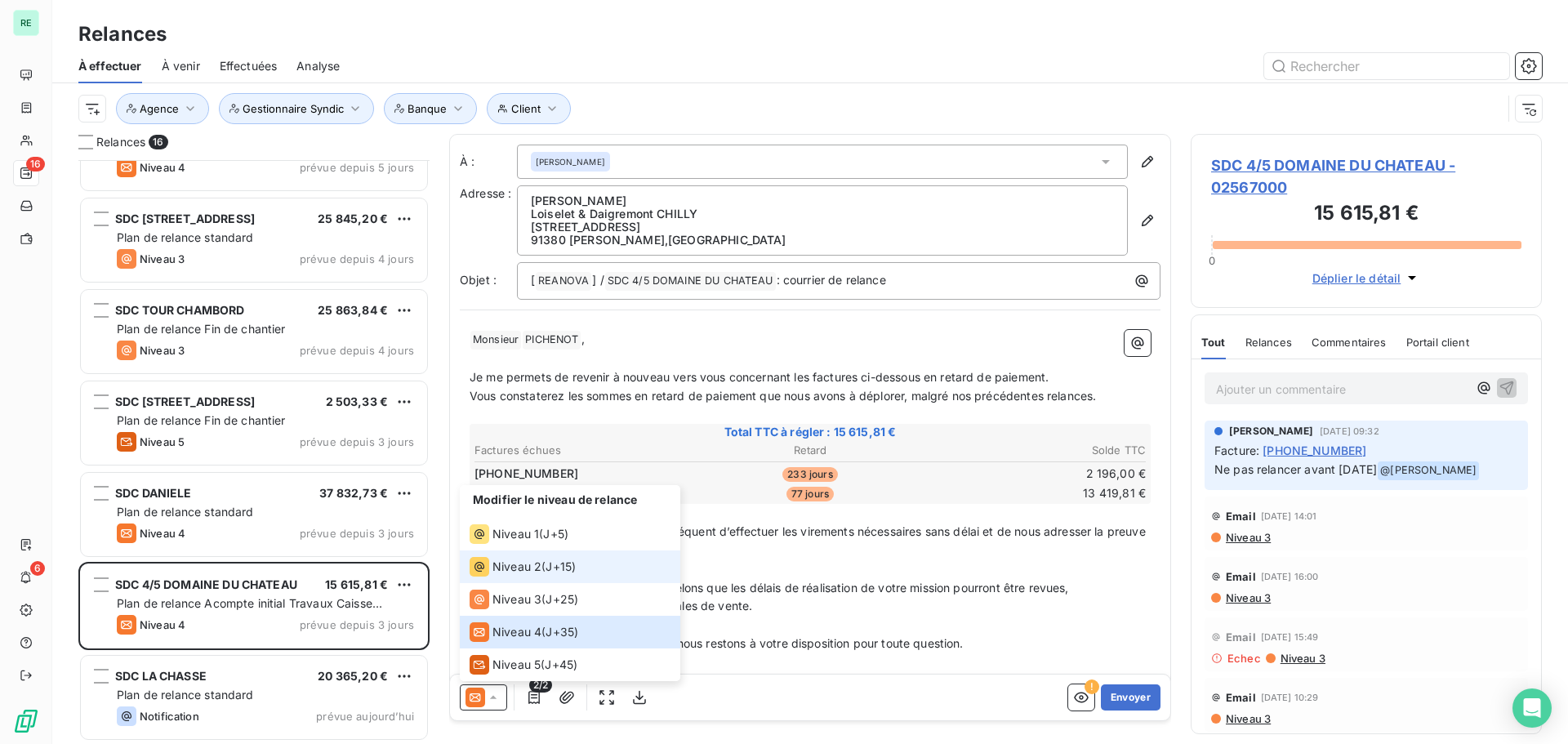
click at [527, 564] on span "Niveau 2" at bounding box center [517, 567] width 49 height 17
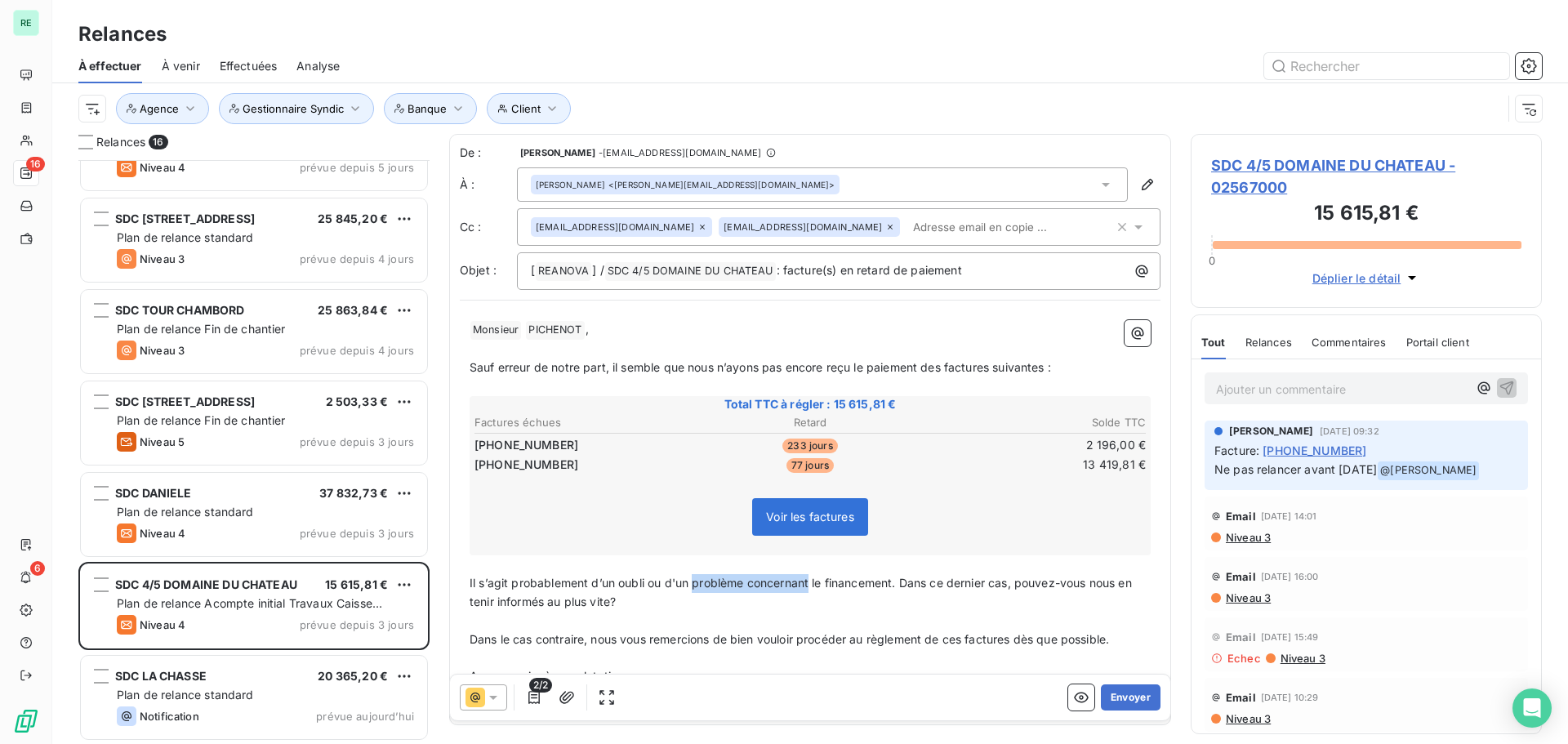
drag, startPoint x: 695, startPoint y: 583, endPoint x: 812, endPoint y: 575, distance: 117.3
click at [812, 575] on span "Il s’agit probablement d’un oubli ou d'un problème concernant le financement. D…" at bounding box center [802, 591] width 666 height 33
drag, startPoint x: 472, startPoint y: 635, endPoint x: 601, endPoint y: 637, distance: 129.0
click at [601, 637] on span "Dans le cas contraire, nous vous remercions de bien vouloir procéder au règleme…" at bounding box center [789, 639] width 640 height 14
click at [1264, 389] on p "Ajouter un commentaire ﻿" at bounding box center [1342, 389] width 252 height 21
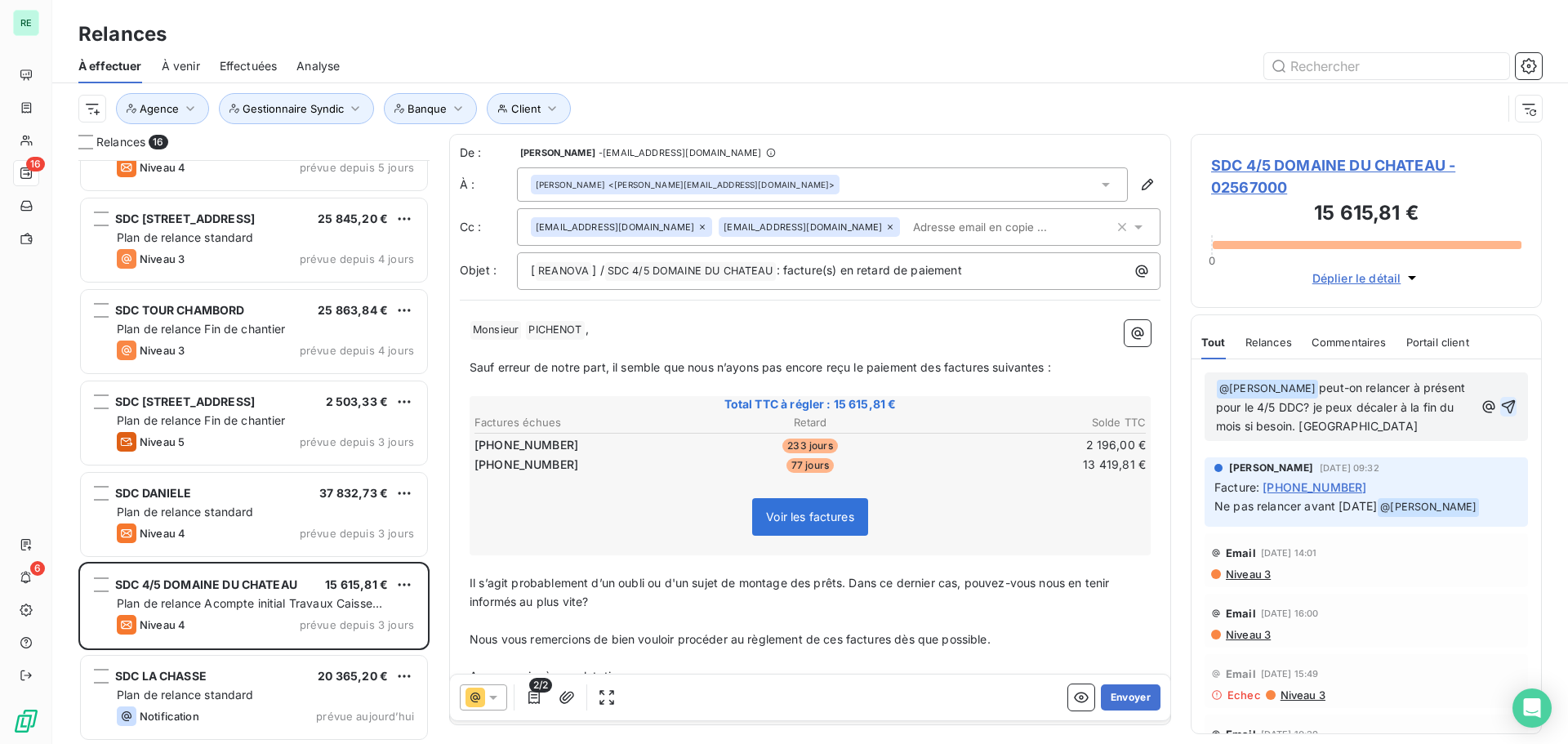
click at [1502, 409] on icon "button" at bounding box center [1508, 406] width 17 height 17
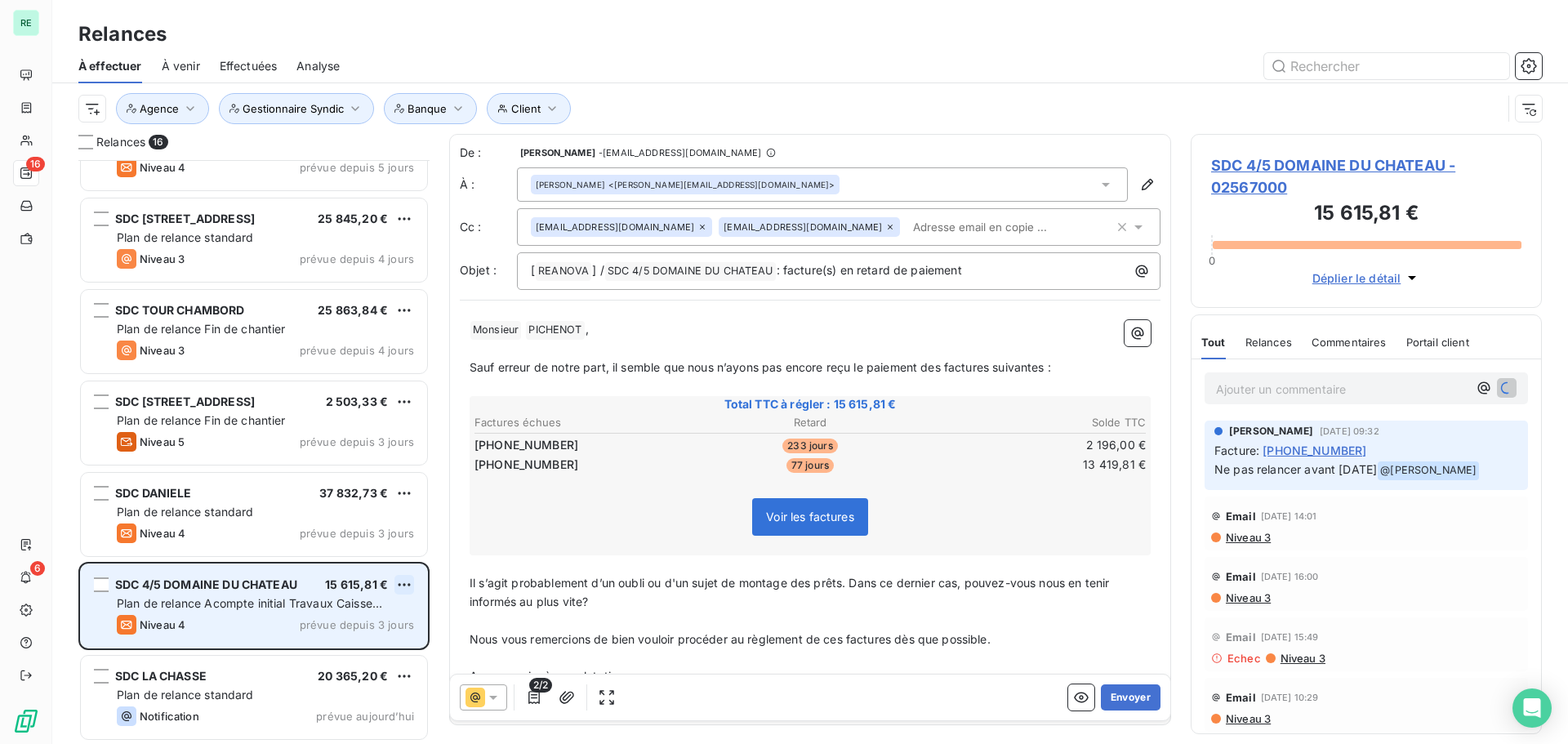
click at [402, 582] on html "RE 16 6 Relances À effectuer À venir Effectuées Analyse Client Agence Gestionna…" at bounding box center [784, 372] width 1568 height 744
click at [359, 624] on div "Replanifier cette action" at bounding box center [333, 617] width 146 height 26
select select "9"
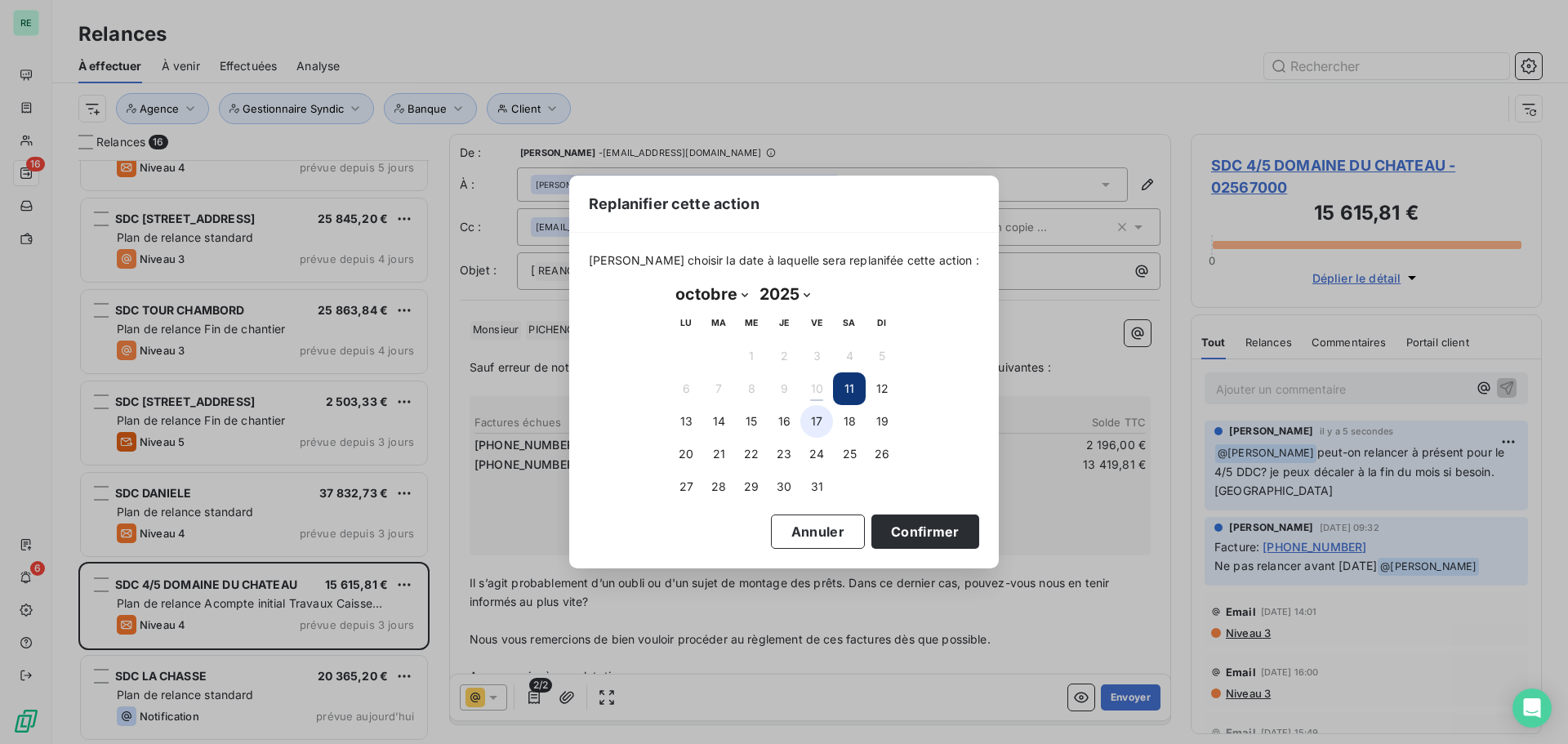
click at [817, 420] on button "17" at bounding box center [816, 420] width 33 height 33
click at [904, 542] on button "Confirmer" at bounding box center [925, 531] width 108 height 34
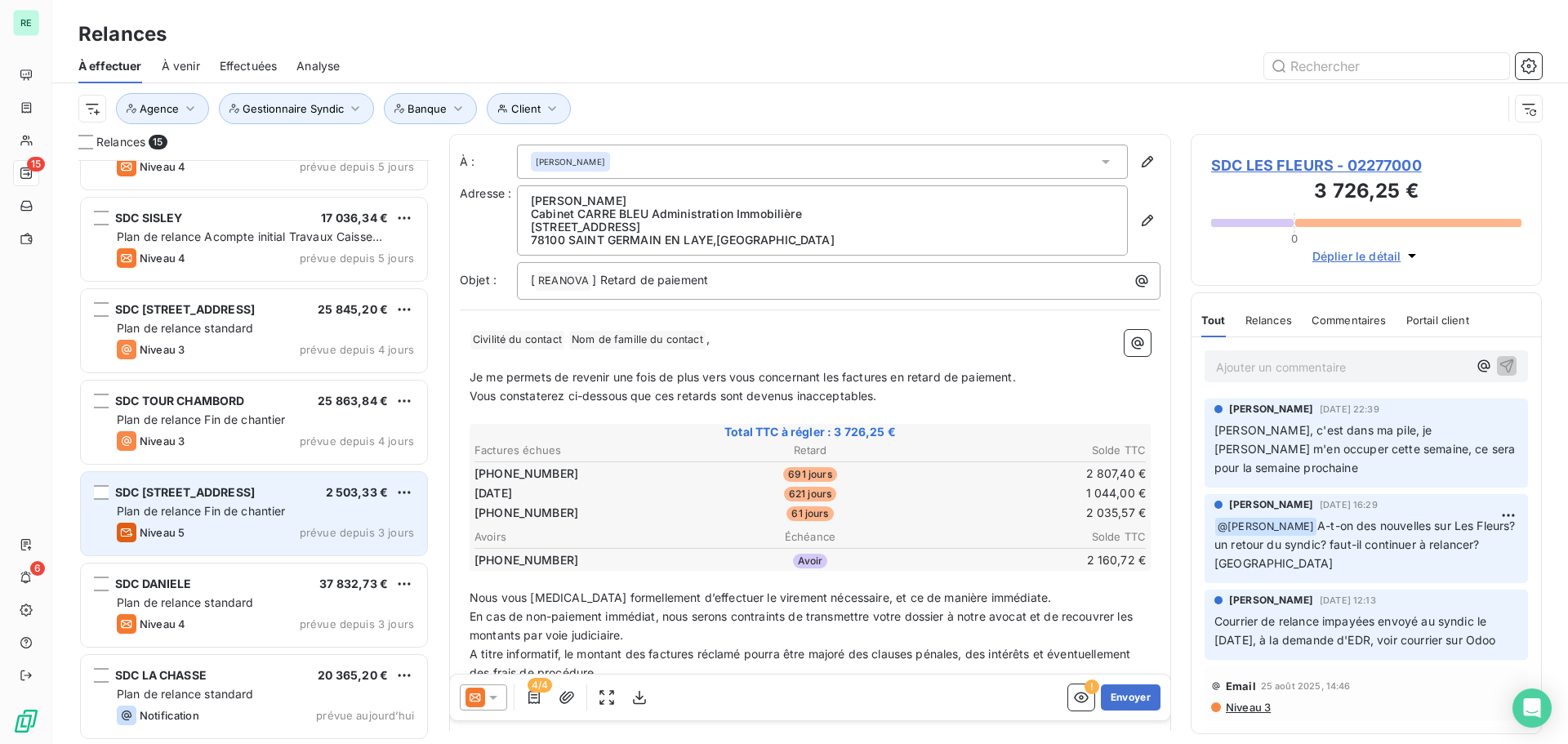
scroll to position [788, 0]
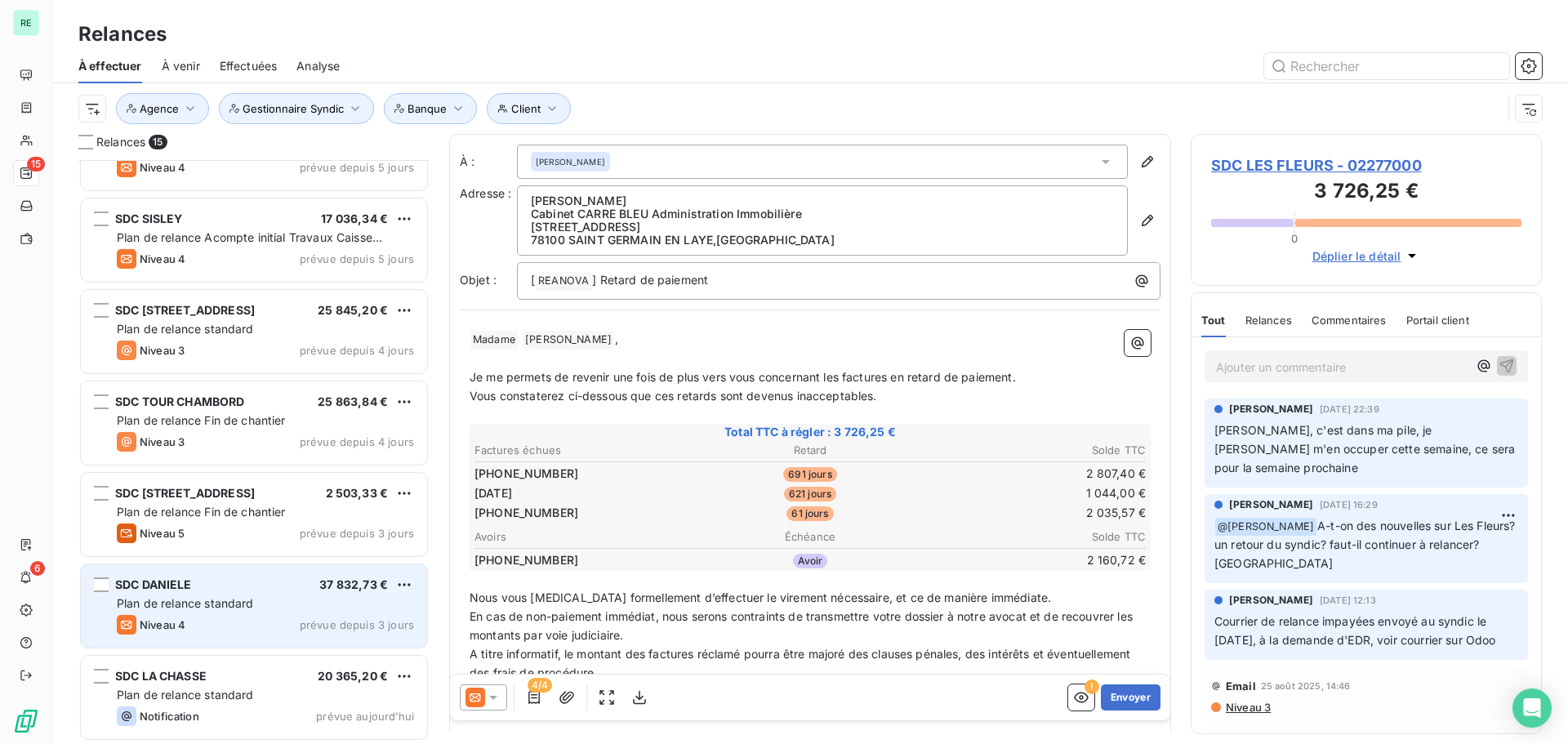
click at [184, 599] on span "Plan de relance standard" at bounding box center [185, 602] width 137 height 14
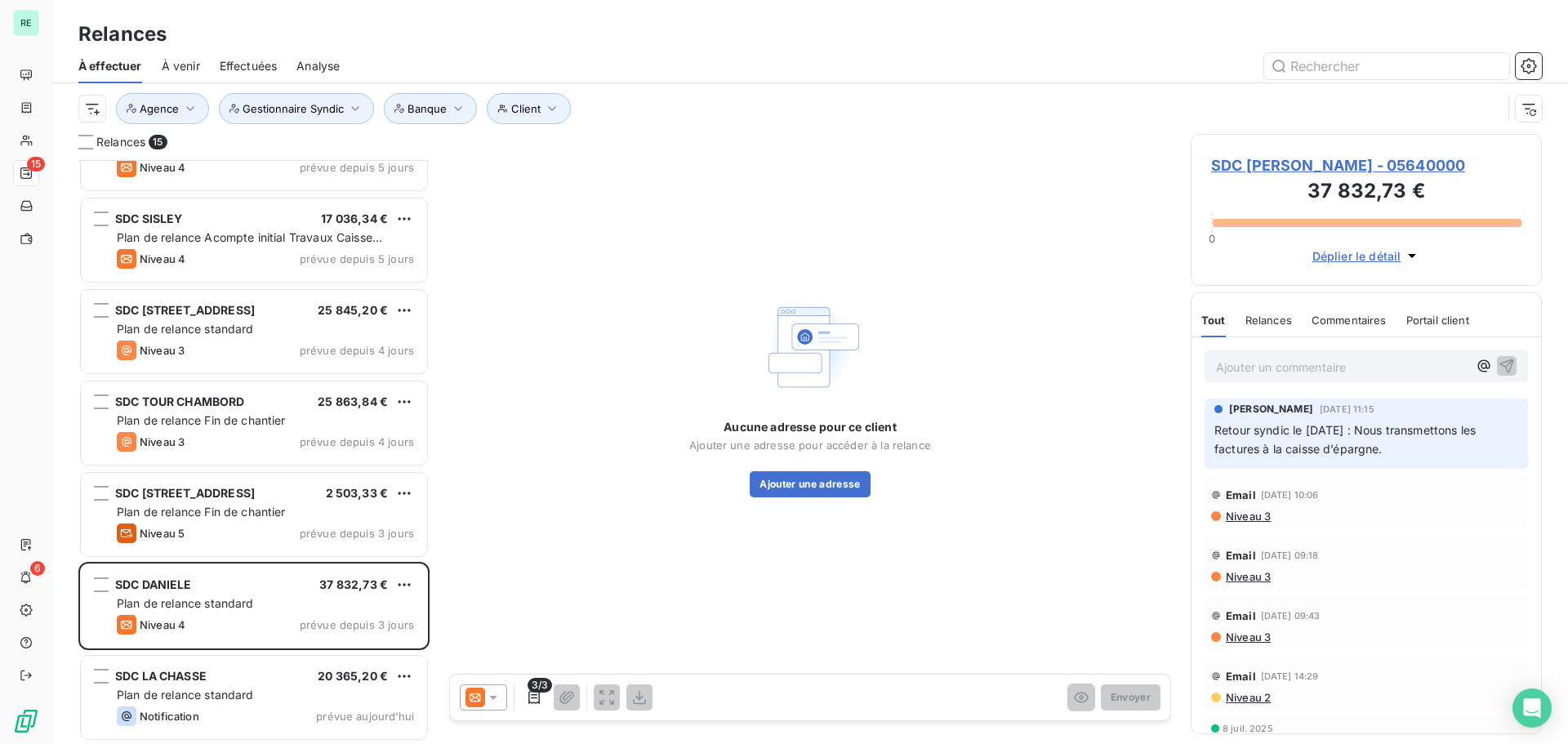
click at [502, 698] on div at bounding box center [483, 697] width 48 height 26
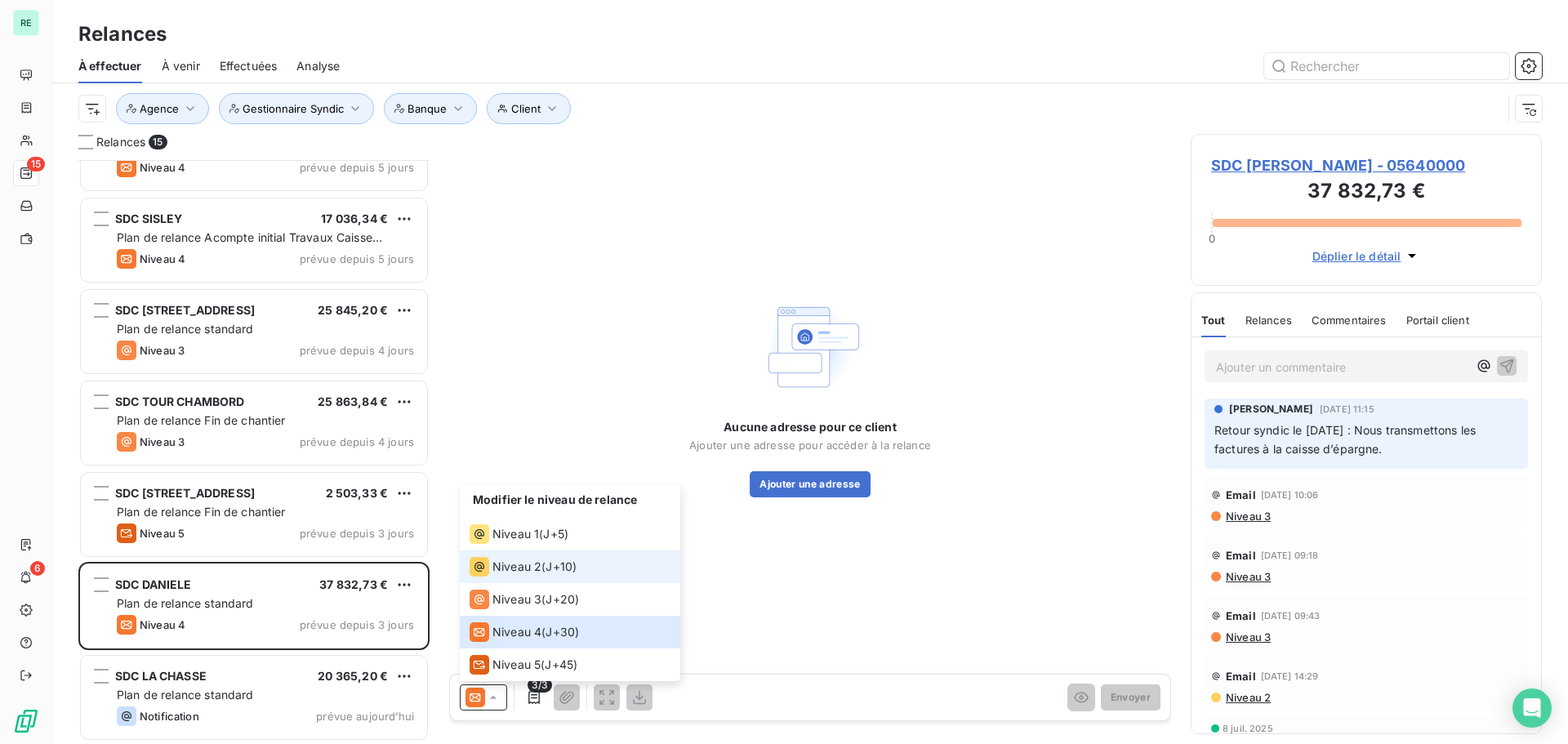
click at [521, 559] on span "Niveau 2" at bounding box center [517, 567] width 49 height 17
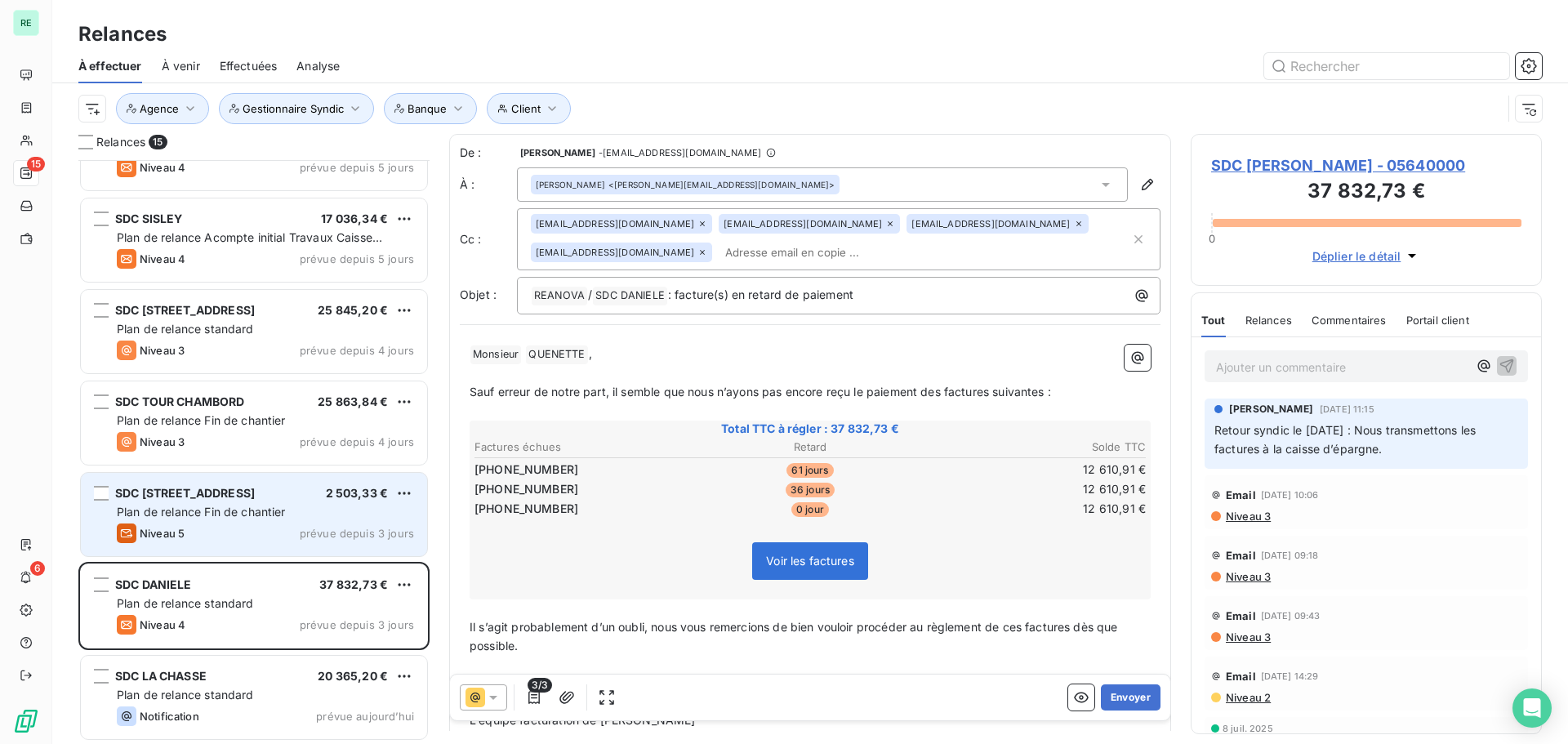
click at [298, 503] on div "Plan de relance Fin de chantier" at bounding box center [265, 512] width 298 height 17
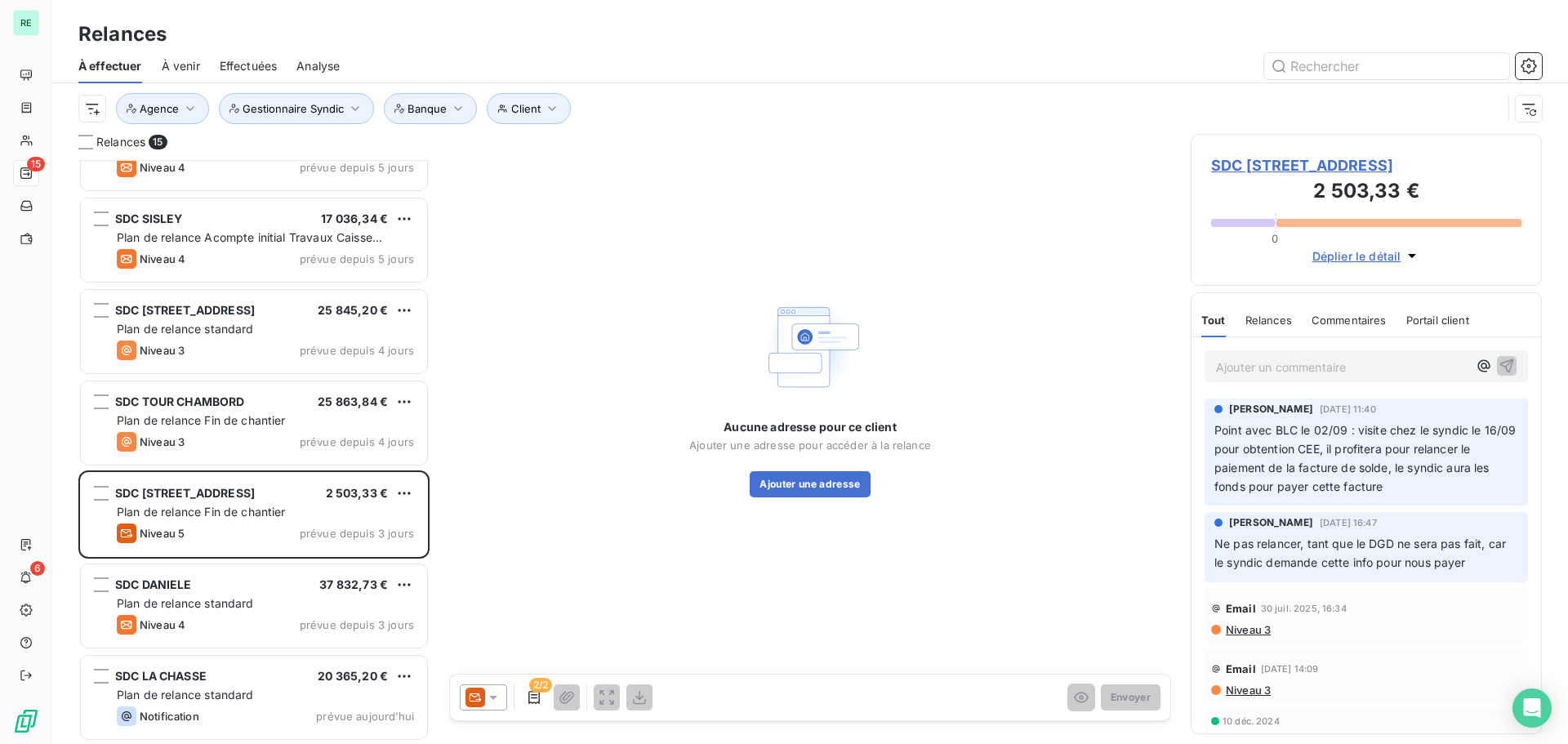
click at [502, 696] on div at bounding box center [483, 697] width 48 height 26
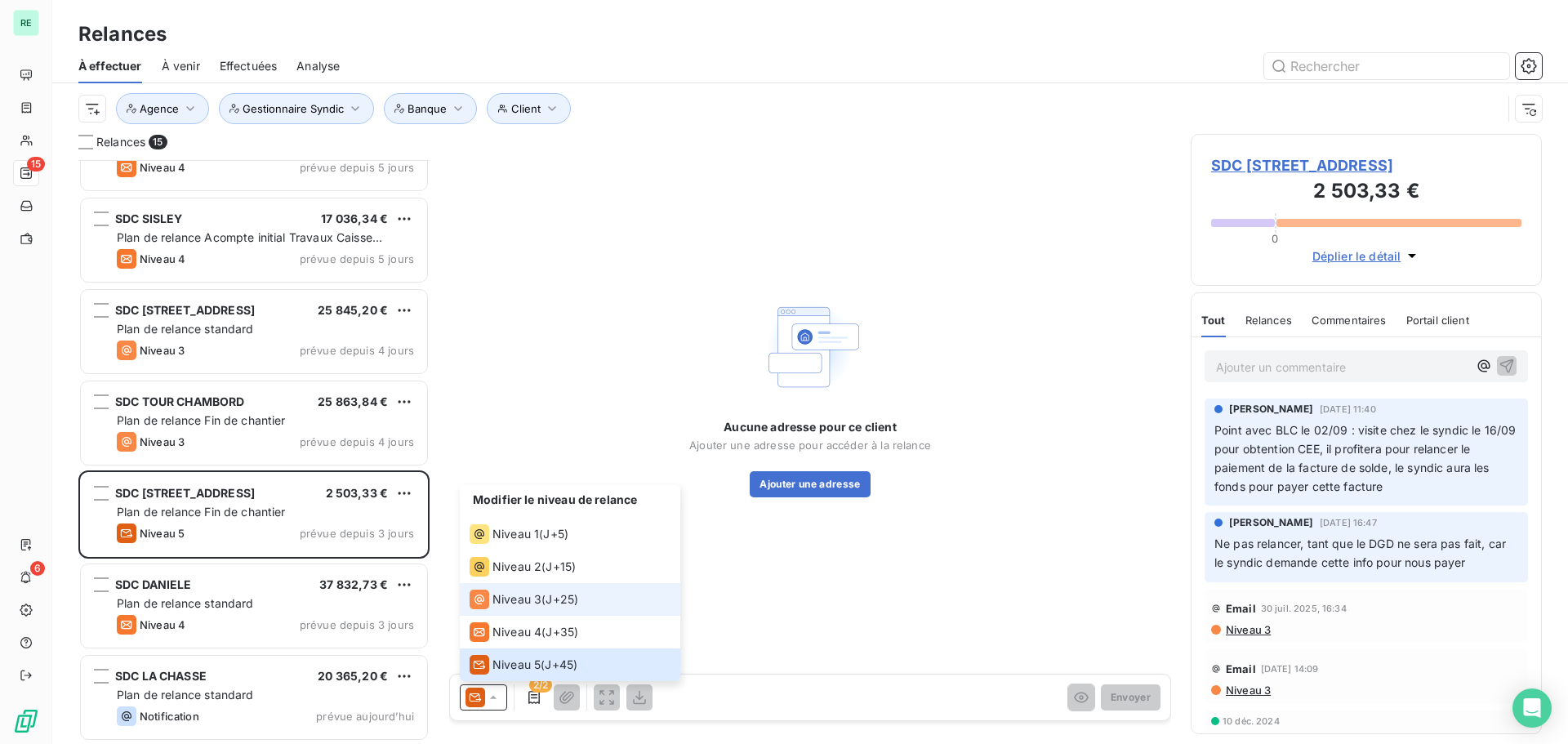
click at [515, 599] on span "Niveau 3" at bounding box center [517, 599] width 49 height 17
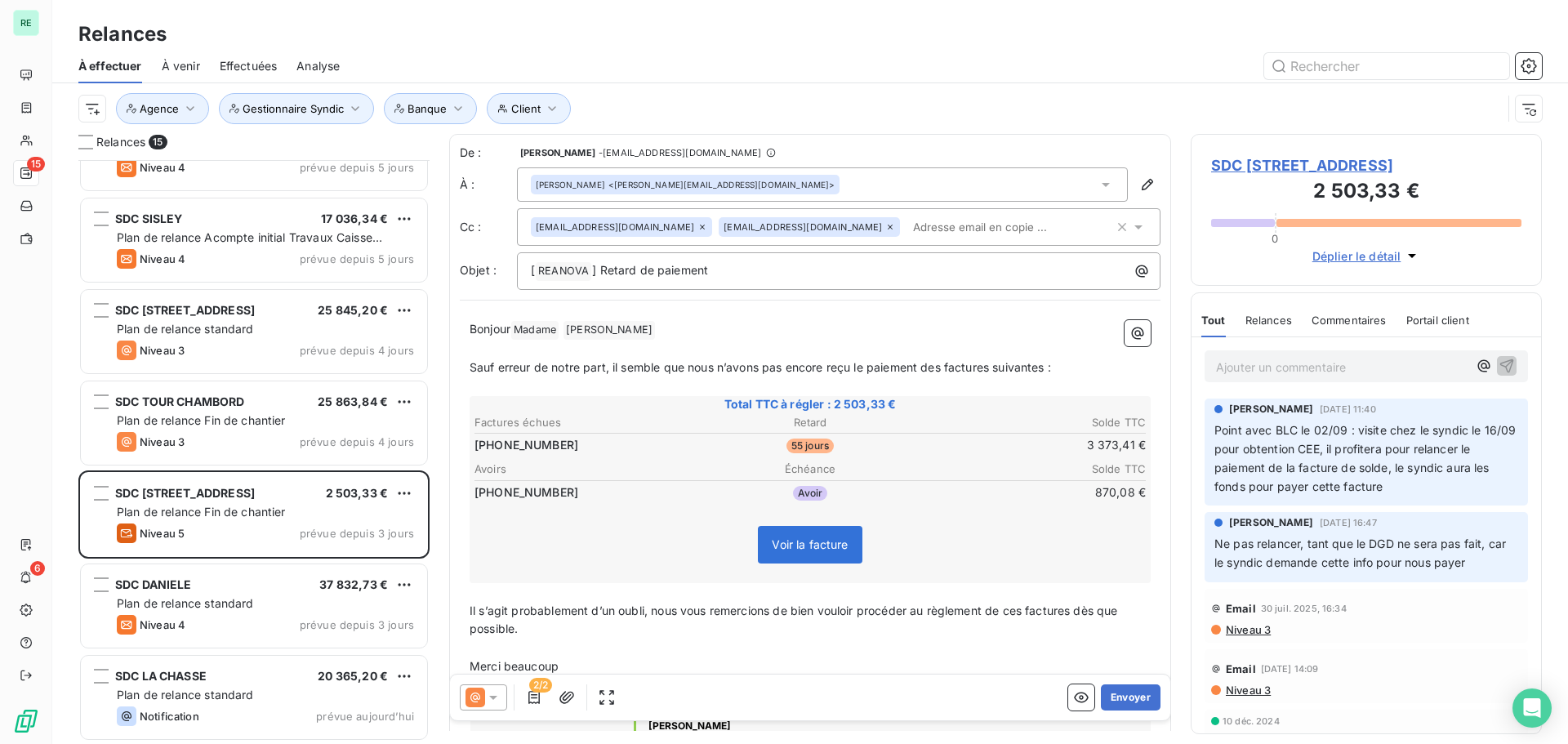
scroll to position [82, 0]
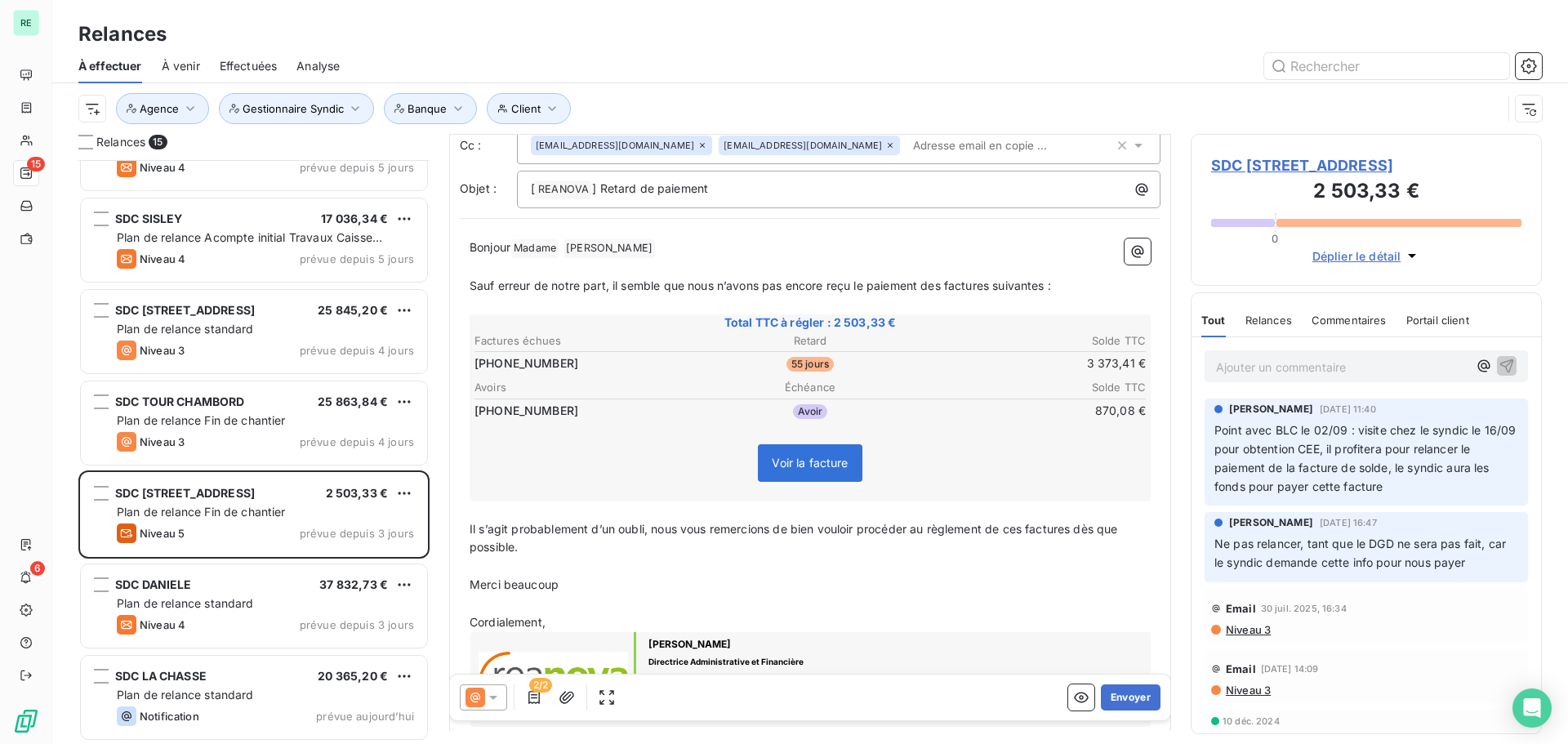
click at [502, 530] on span "Il s’agit probablement d’un oubli, nous vous remercions de bien vouloir procéde…" at bounding box center [795, 537] width 652 height 33
click at [466, 530] on div "Bonjour Madame ﻿ [PERSON_NAME] ﻿ ﻿ ﻿ Sauf erreur de notre part, il semble que n…" at bounding box center [810, 483] width 701 height 509
click at [470, 528] on span "Il s’agit probablement d’un oubli, nous vous remercions de bien vouloir procéde…" at bounding box center [795, 537] width 652 height 33
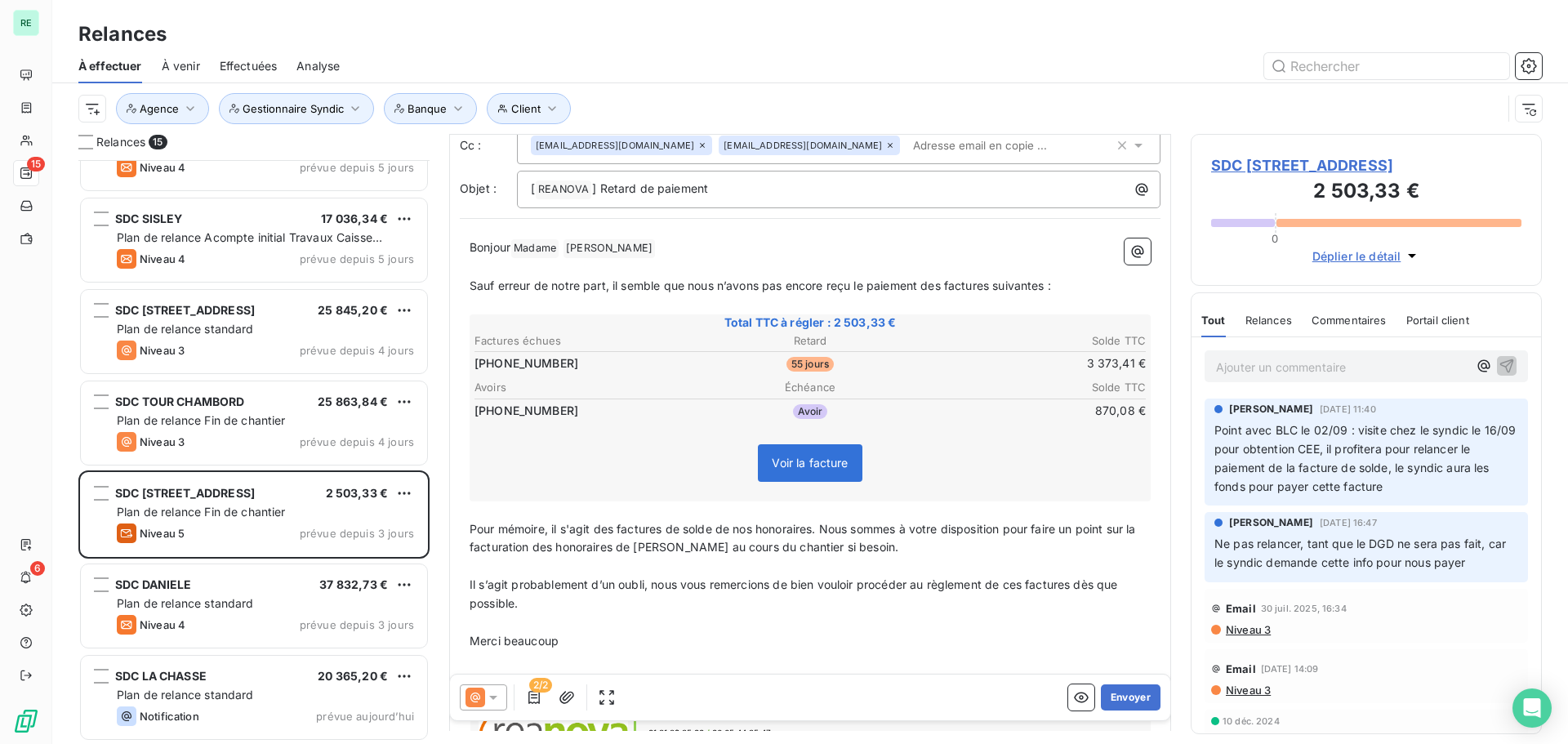
drag, startPoint x: 764, startPoint y: 552, endPoint x: 848, endPoint y: 546, distance: 84.2
click at [765, 551] on span "Pour mémoire, il s'agit des factures de solde de nos honoraires. Nous sommes à …" at bounding box center [804, 537] width 670 height 33
click at [758, 514] on p "﻿" at bounding box center [810, 511] width 681 height 19
click at [618, 525] on span "Pour mémoire, il s'agit des factures de solde de nos honoraires. Nous sommes à …" at bounding box center [804, 537] width 670 height 33
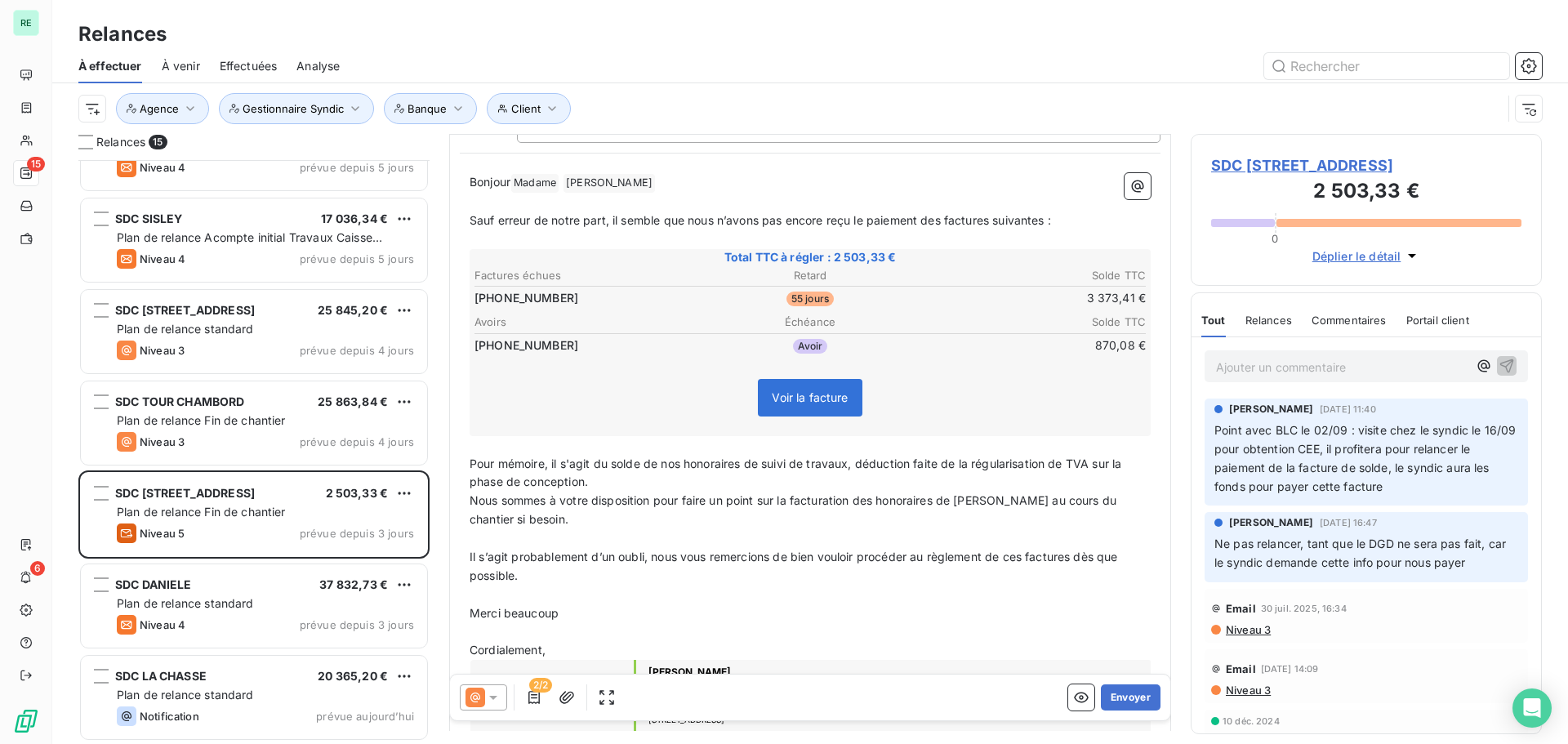
scroll to position [246, 0]
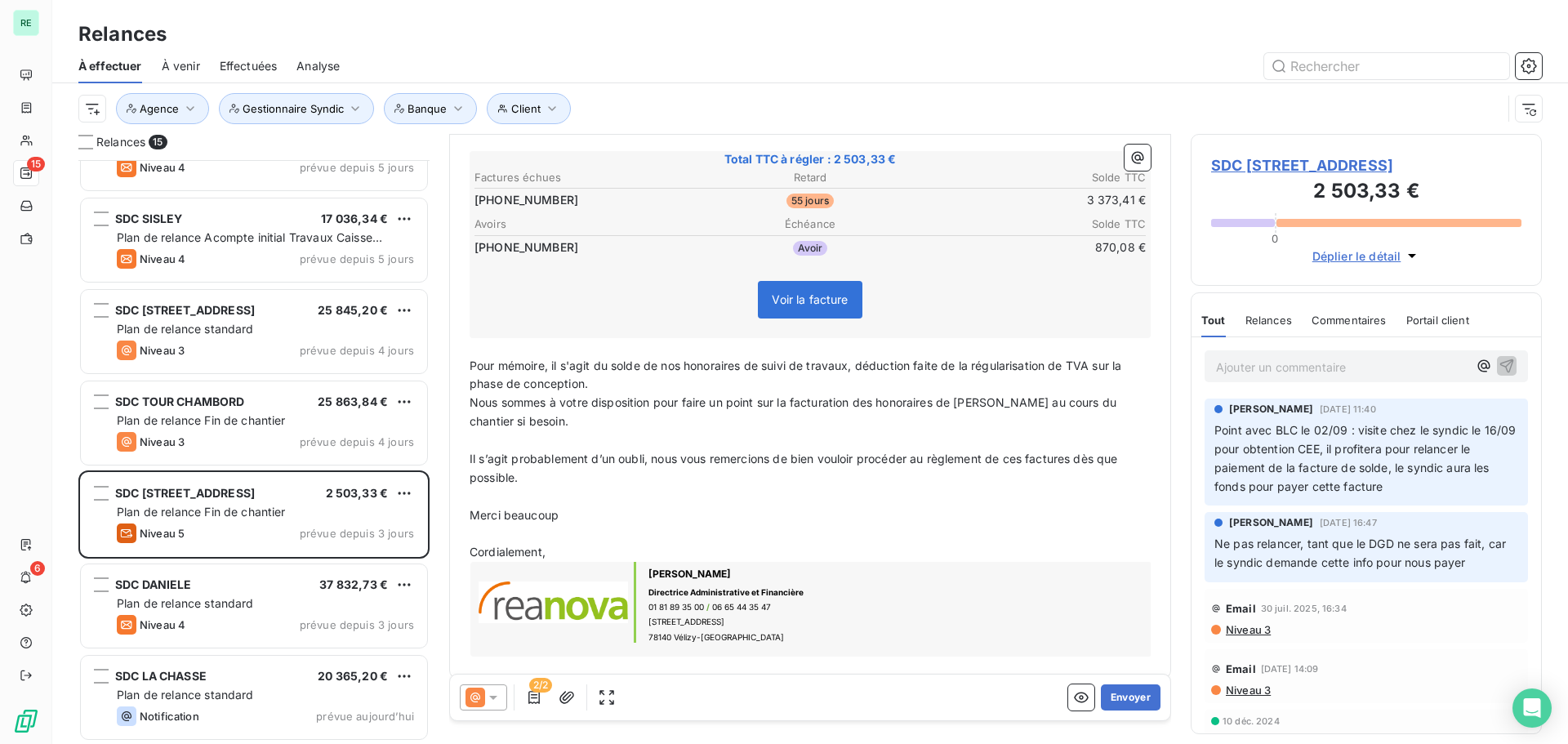
click at [565, 449] on p "Il s’agit probablement d’un oubli, nous vous remercions de bien vouloir procéde…" at bounding box center [810, 468] width 681 height 37
drag, startPoint x: 609, startPoint y: 482, endPoint x: 573, endPoint y: 456, distance: 44.4
click at [610, 482] on p "Il s’agit probablement d’un oubli, nous vous remercions de bien vouloir procéde…" at bounding box center [810, 468] width 681 height 37
drag, startPoint x: 469, startPoint y: 459, endPoint x: 659, endPoint y: 454, distance: 190.1
click at [659, 454] on span "Il s’agit probablement d’un oubli, nous vous remercions de bien vouloir procéde…" at bounding box center [795, 467] width 652 height 33
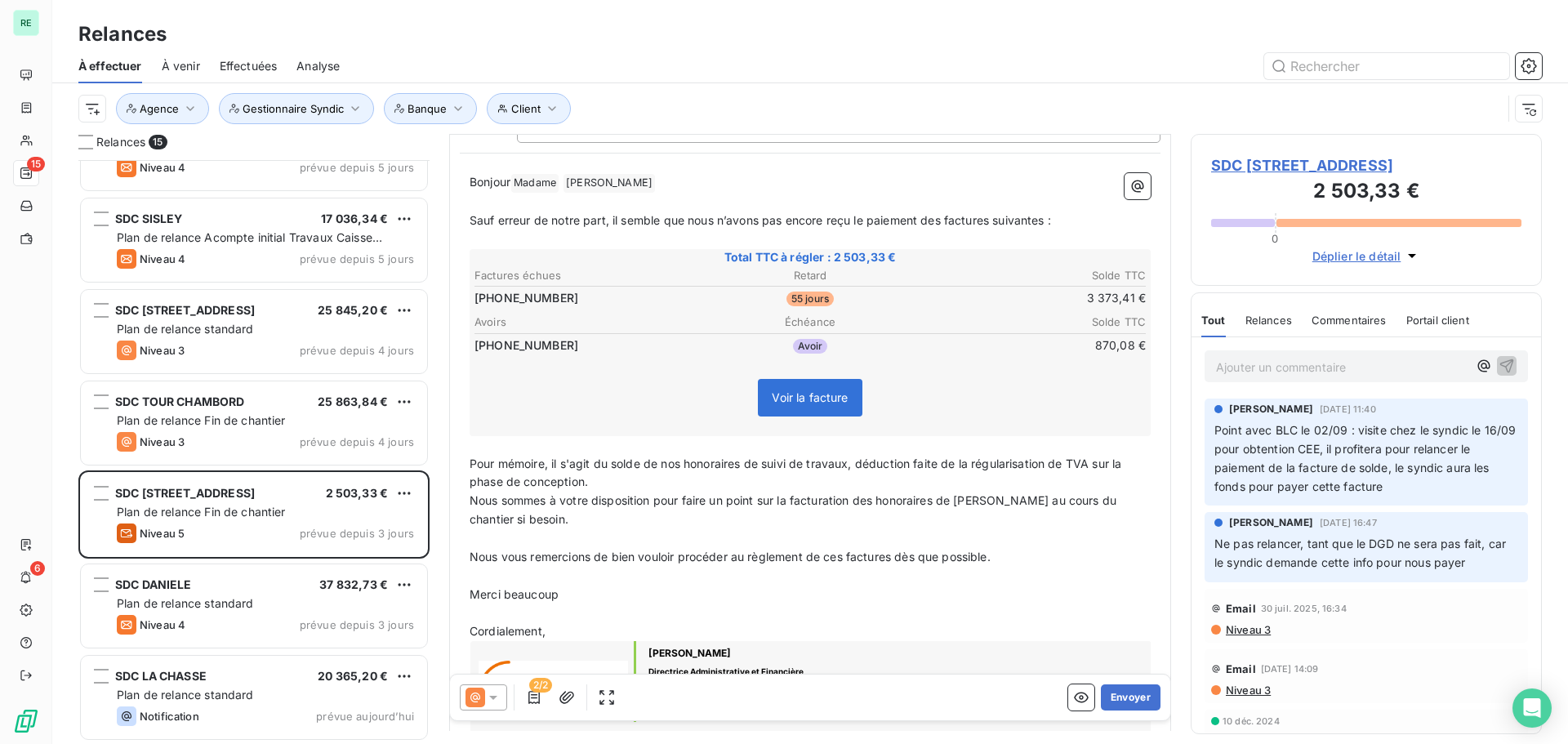
scroll to position [0, 0]
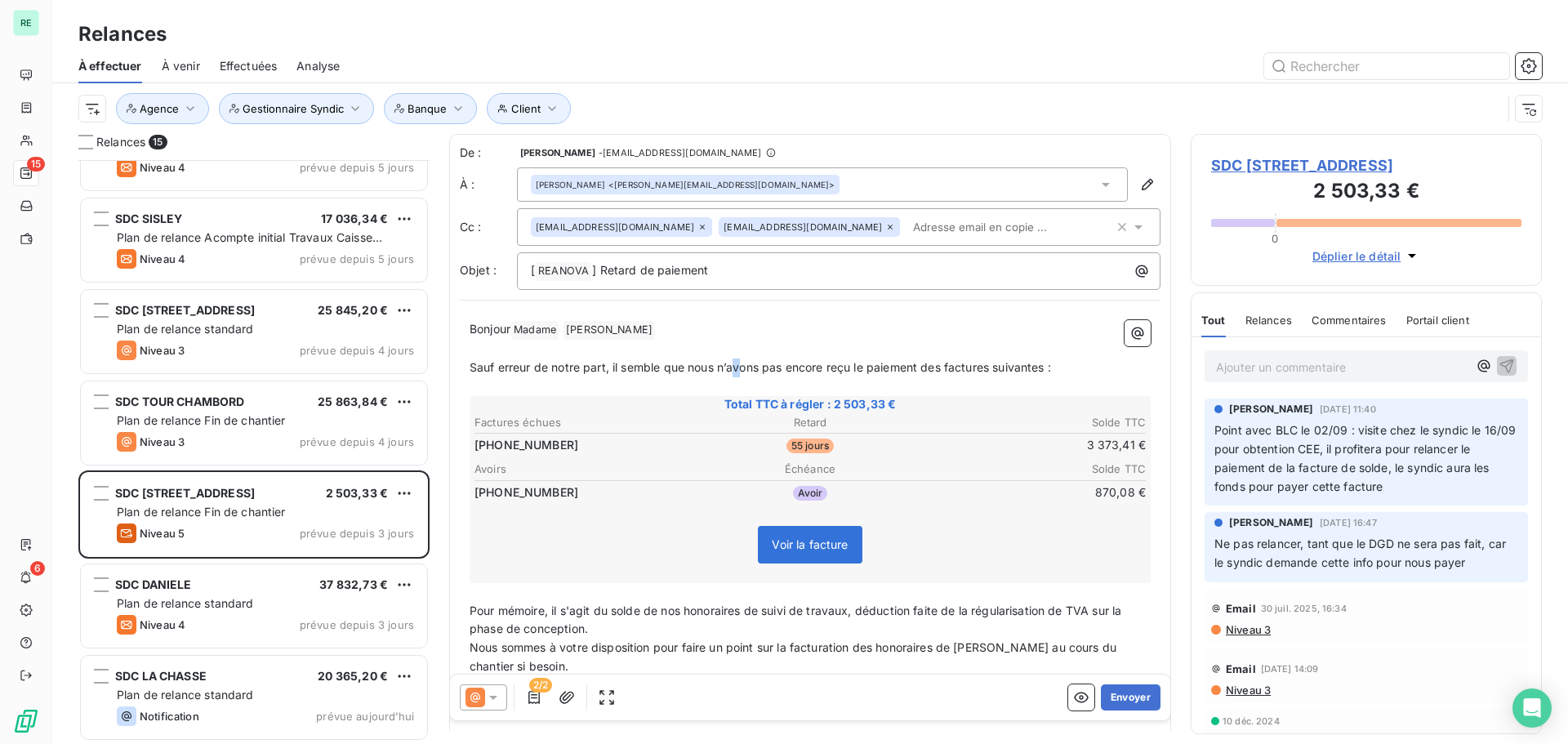
click at [739, 365] on span "Sauf erreur de notre part, il semble que nous n’avons pas encore reçu le paieme…" at bounding box center [759, 366] width 581 height 14
click at [852, 356] on p "﻿" at bounding box center [810, 349] width 681 height 19
click at [779, 607] on span "Pour mémoire, il s'agit du solde de nos honoraires de suivi de travaux, déducti…" at bounding box center [797, 617] width 655 height 33
click at [857, 596] on p "﻿" at bounding box center [810, 590] width 681 height 19
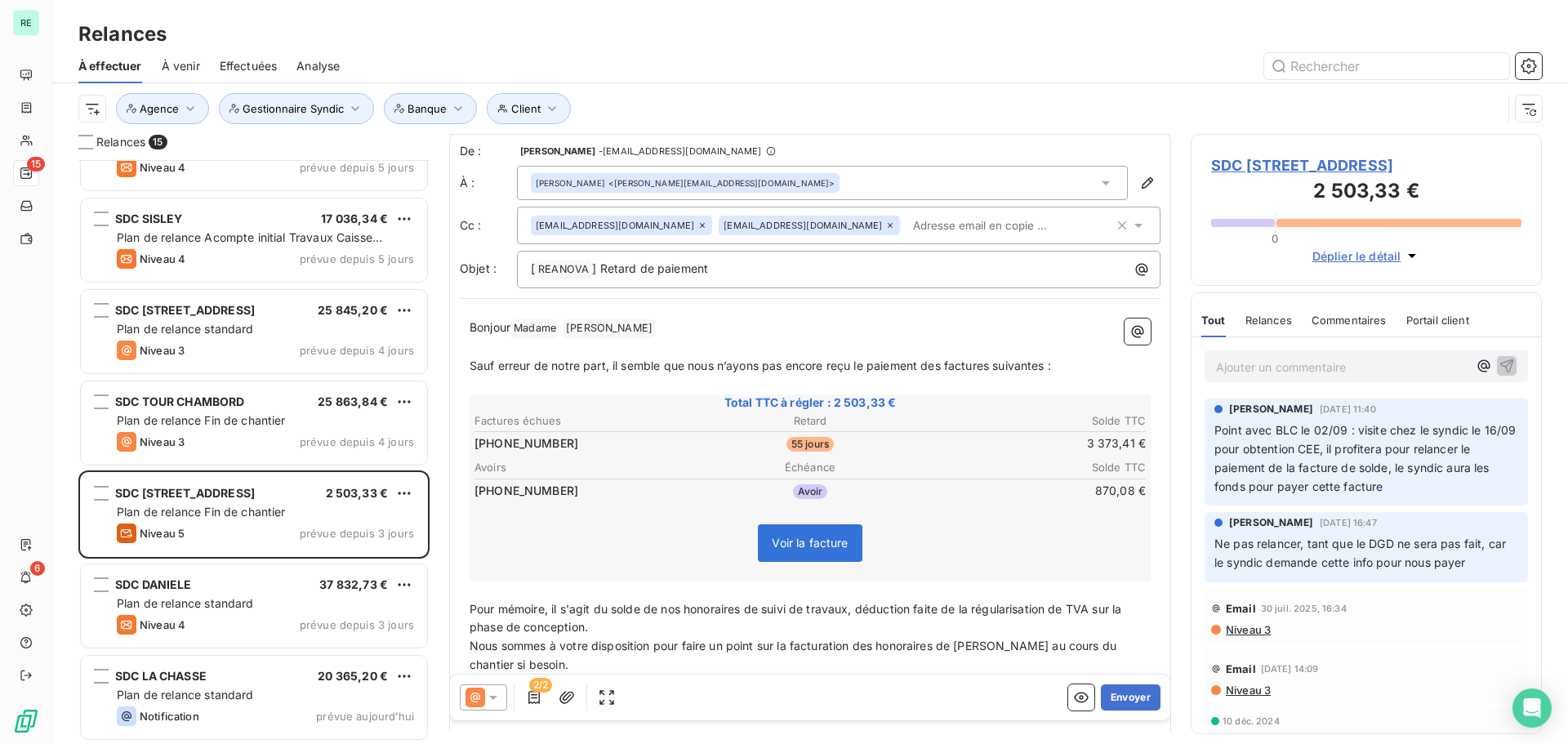
click at [939, 597] on p "﻿" at bounding box center [810, 590] width 681 height 19
click at [854, 606] on span "Pour mémoire, il s'agit du solde de nos honoraires de suivi de travaux, déducti…" at bounding box center [797, 617] width 655 height 33
click at [811, 645] on span "Nous sommes à votre disposition pour faire un point sur la facturation des hono…" at bounding box center [794, 654] width 650 height 33
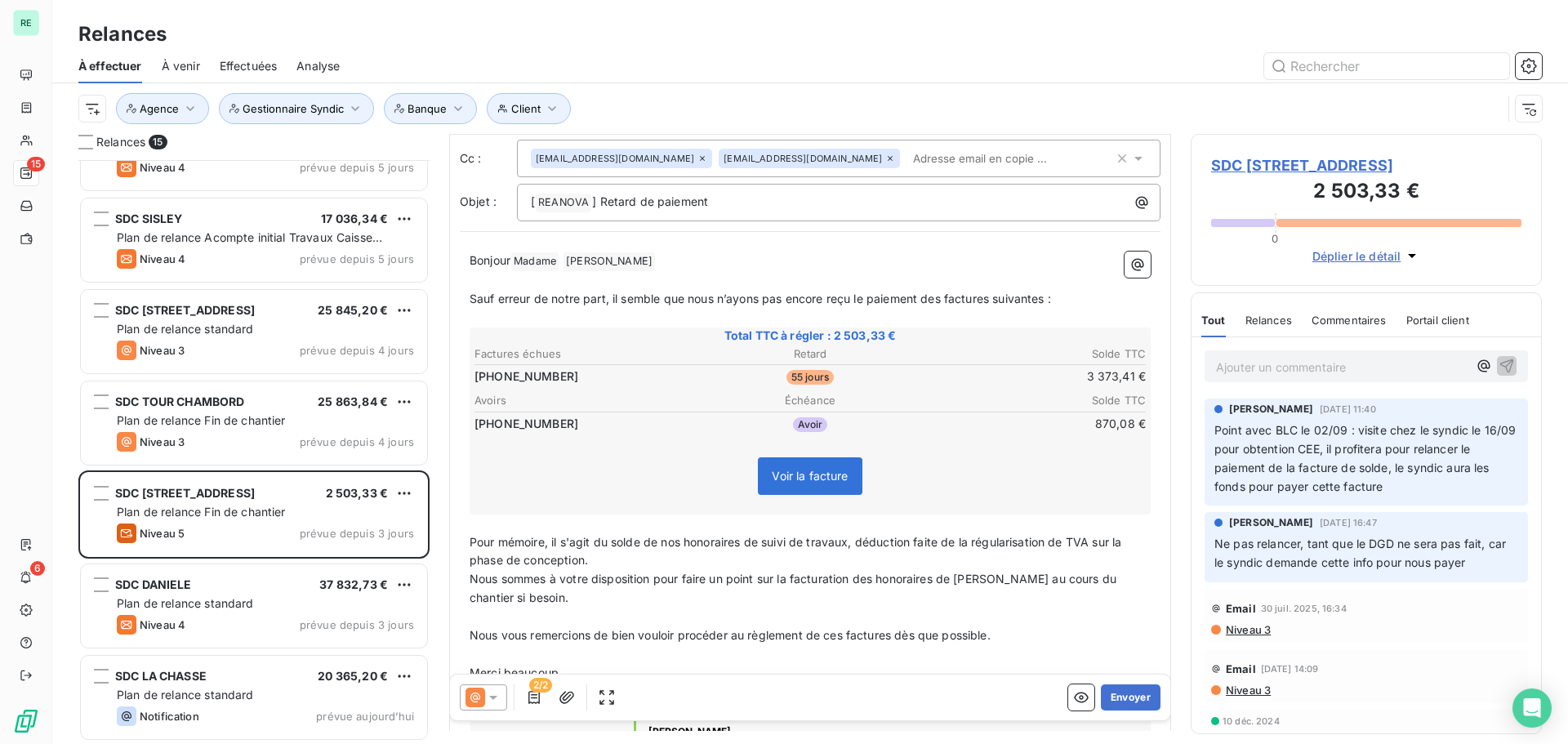
scroll to position [241, 0]
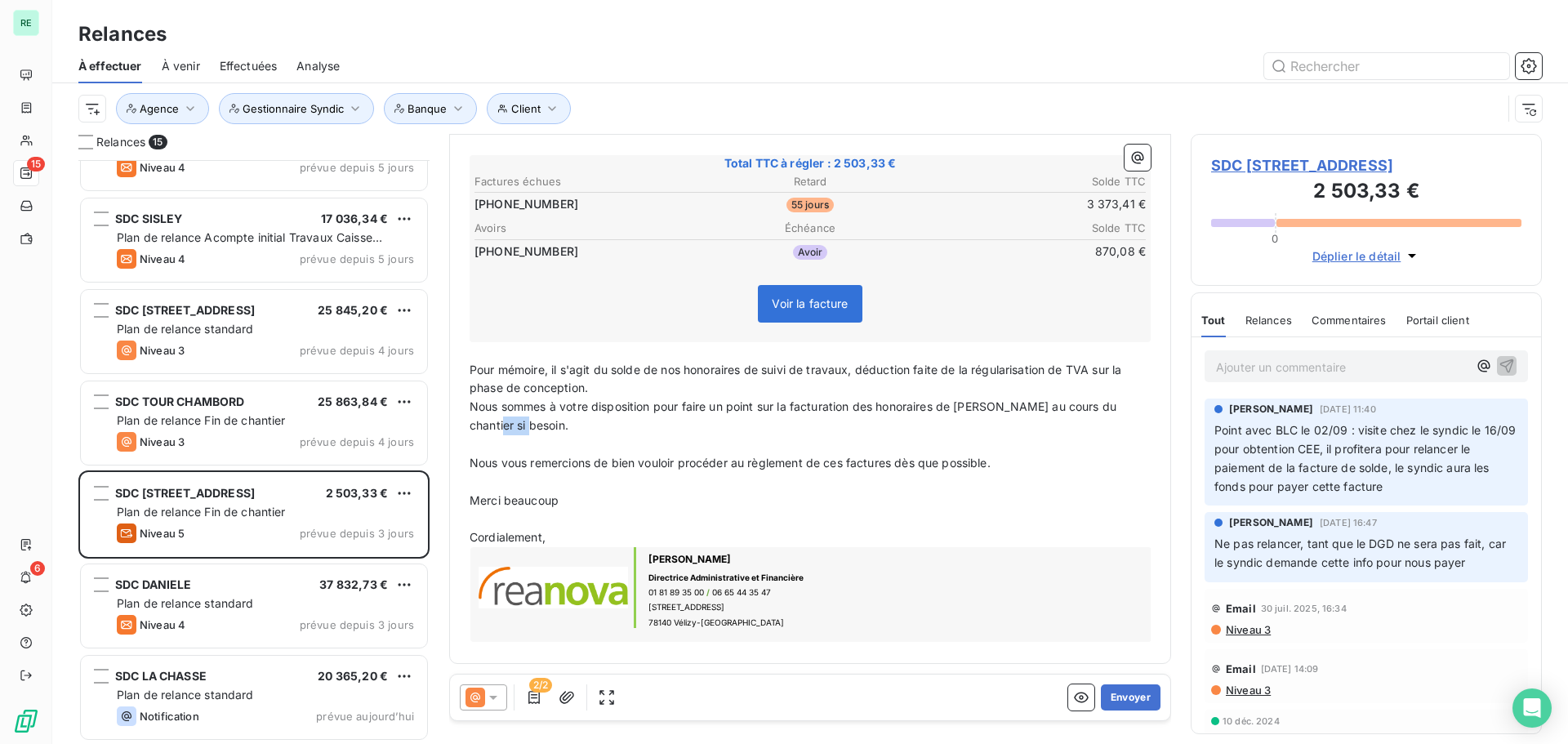
drag, startPoint x: 504, startPoint y: 422, endPoint x: 450, endPoint y: 424, distance: 54.0
click at [450, 424] on div "De : [PERSON_NAME] - [EMAIL_ADDRESS][DOMAIN_NAME] À : [PERSON_NAME] <[PERSON_NA…" at bounding box center [811, 278] width 722 height 771
click at [1124, 699] on button "Envoyer" at bounding box center [1131, 697] width 60 height 26
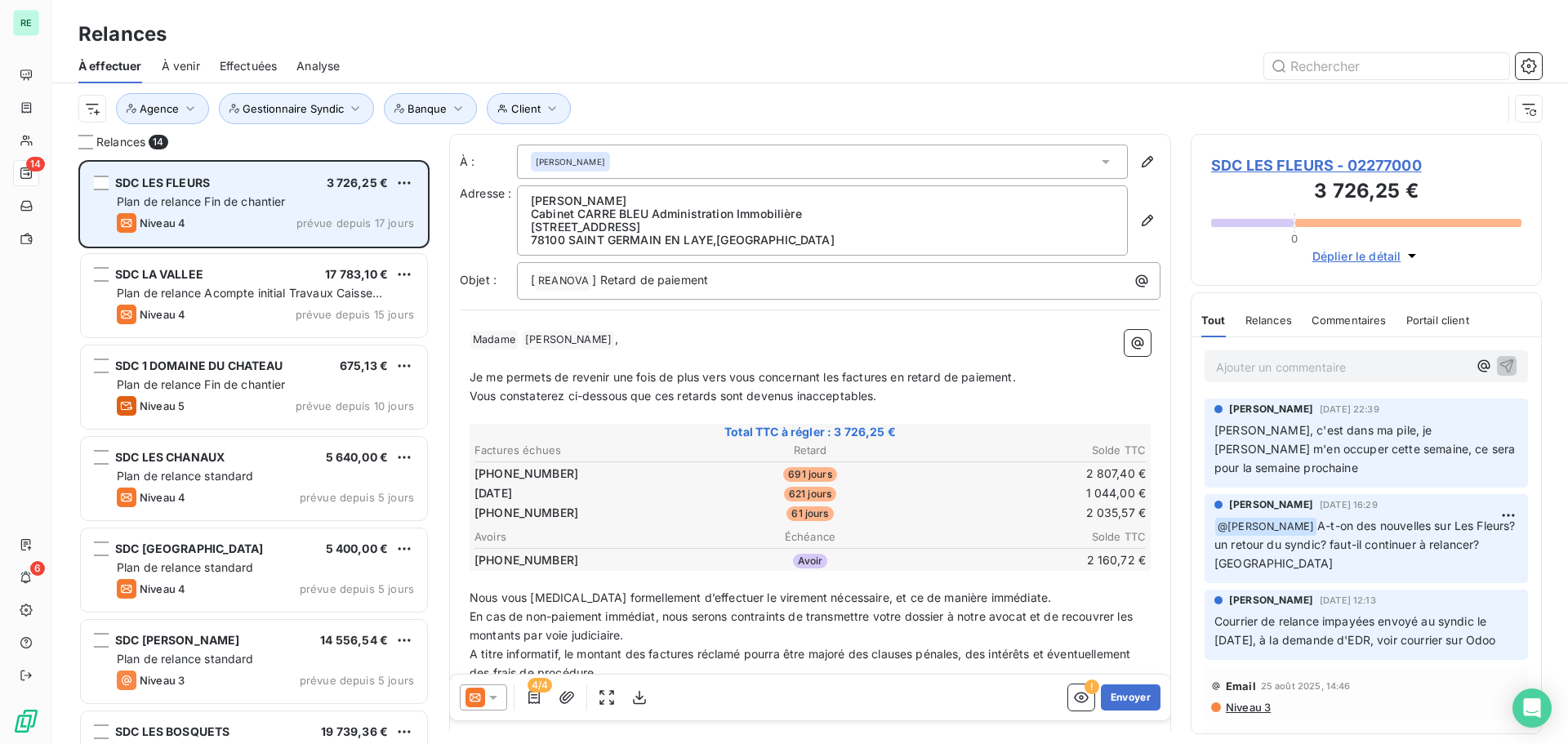
click at [214, 212] on div "SDC LES FLEURS 3 726,25 € Plan de relance Fin de chantier Niveau 4 prévue depui…" at bounding box center [254, 203] width 346 height 83
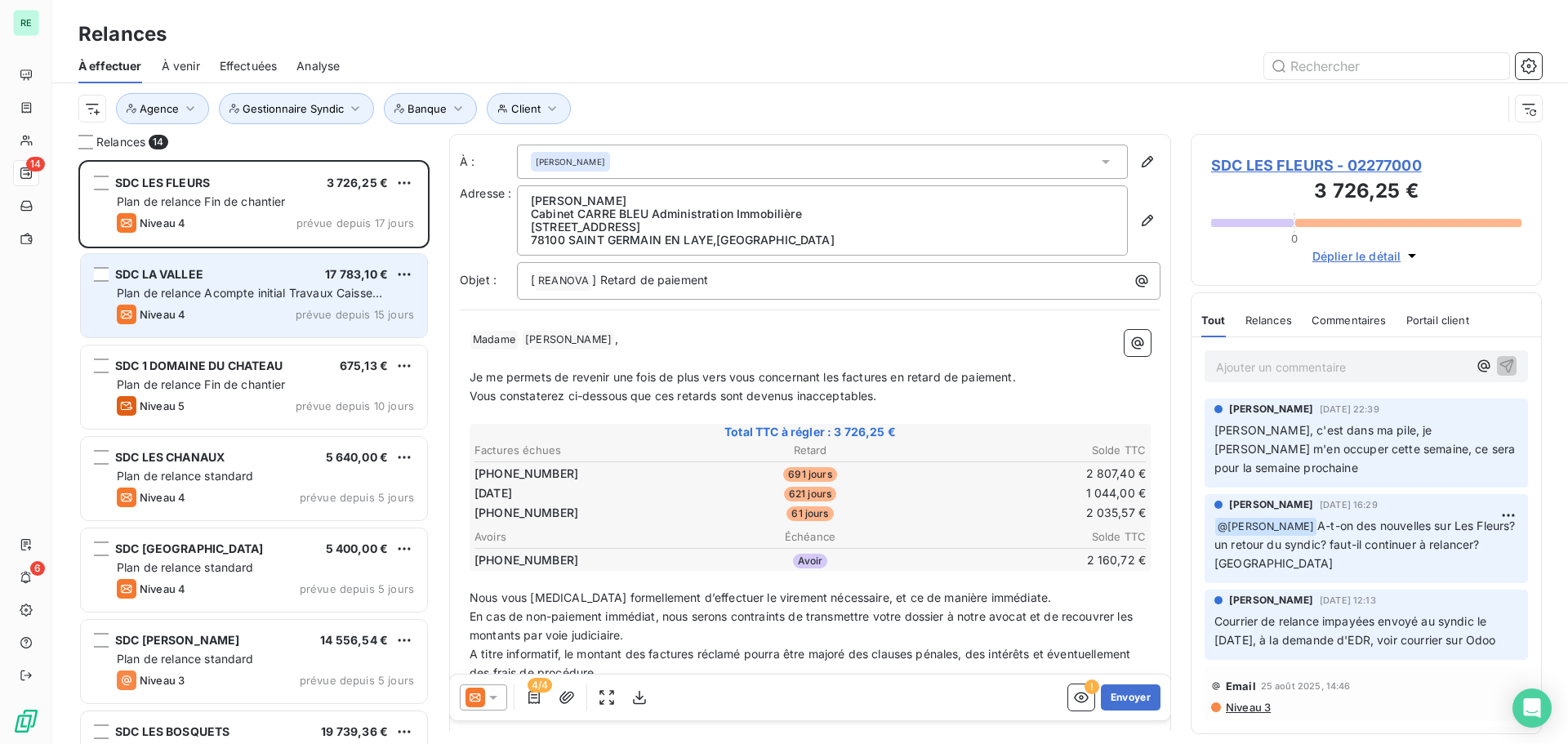
click at [173, 281] on div "SDC LA VALLEE" at bounding box center [159, 274] width 89 height 17
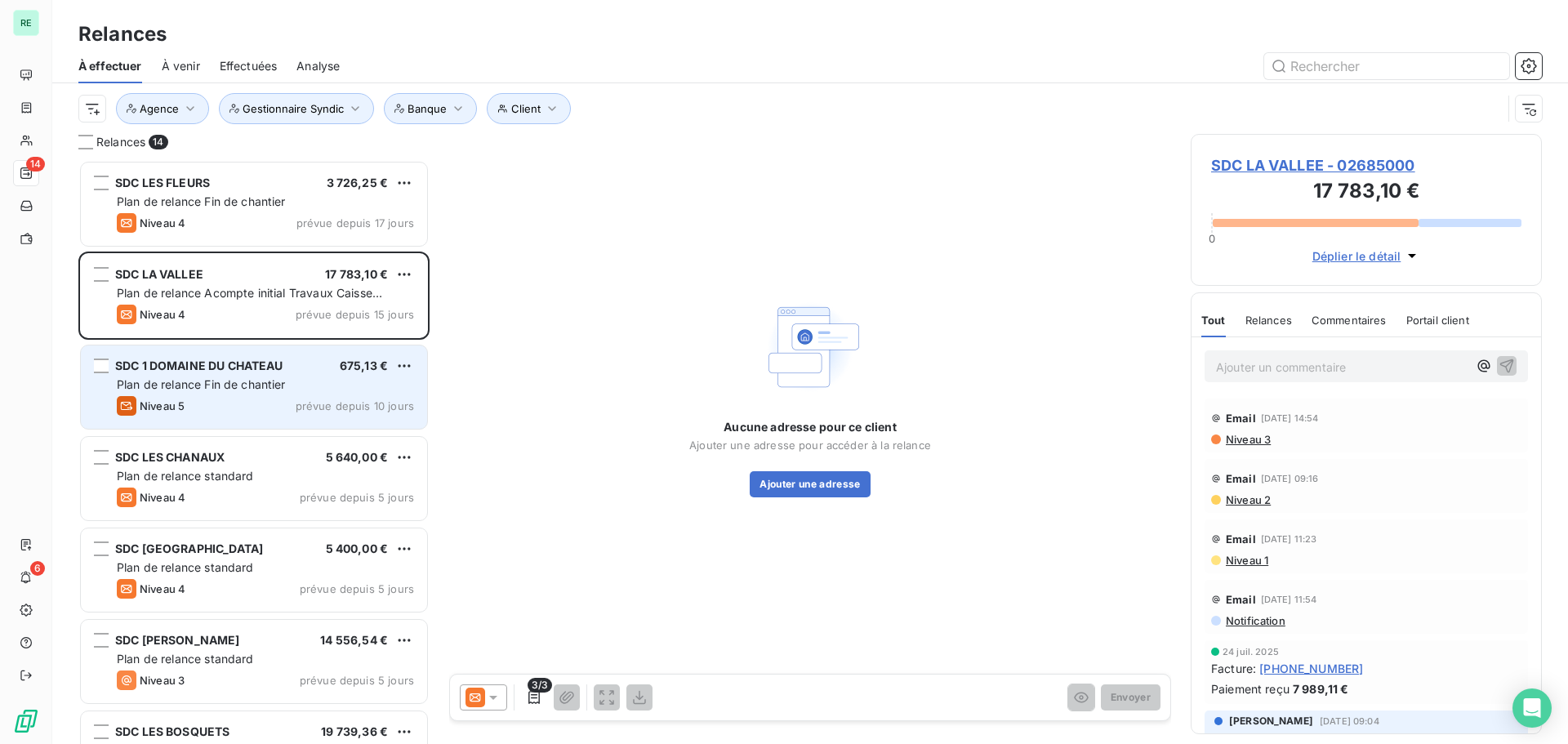
click at [180, 361] on span "SDC 1 DOMAINE DU CHATEAU" at bounding box center [199, 365] width 168 height 14
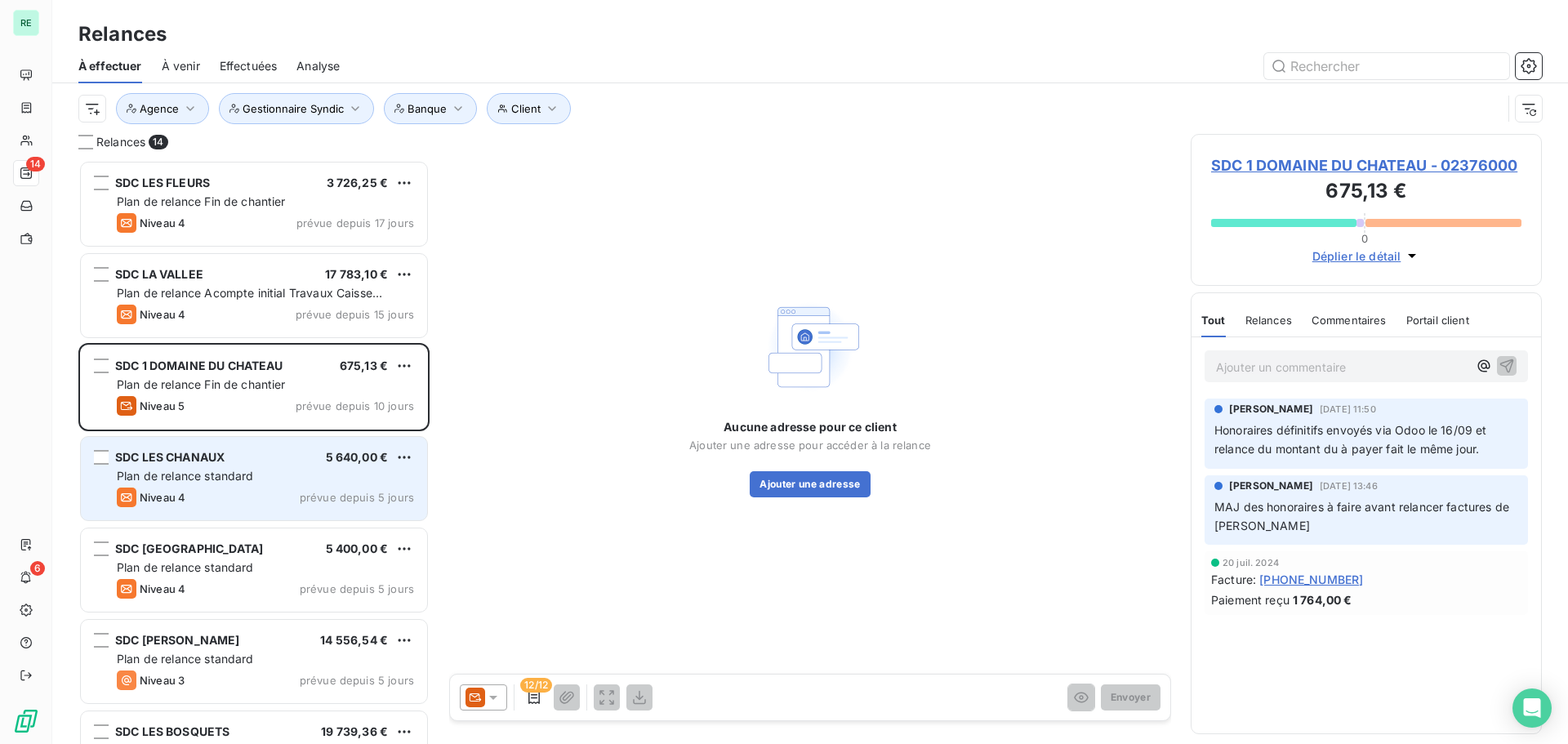
click at [183, 475] on span "Plan de relance standard" at bounding box center [185, 475] width 137 height 14
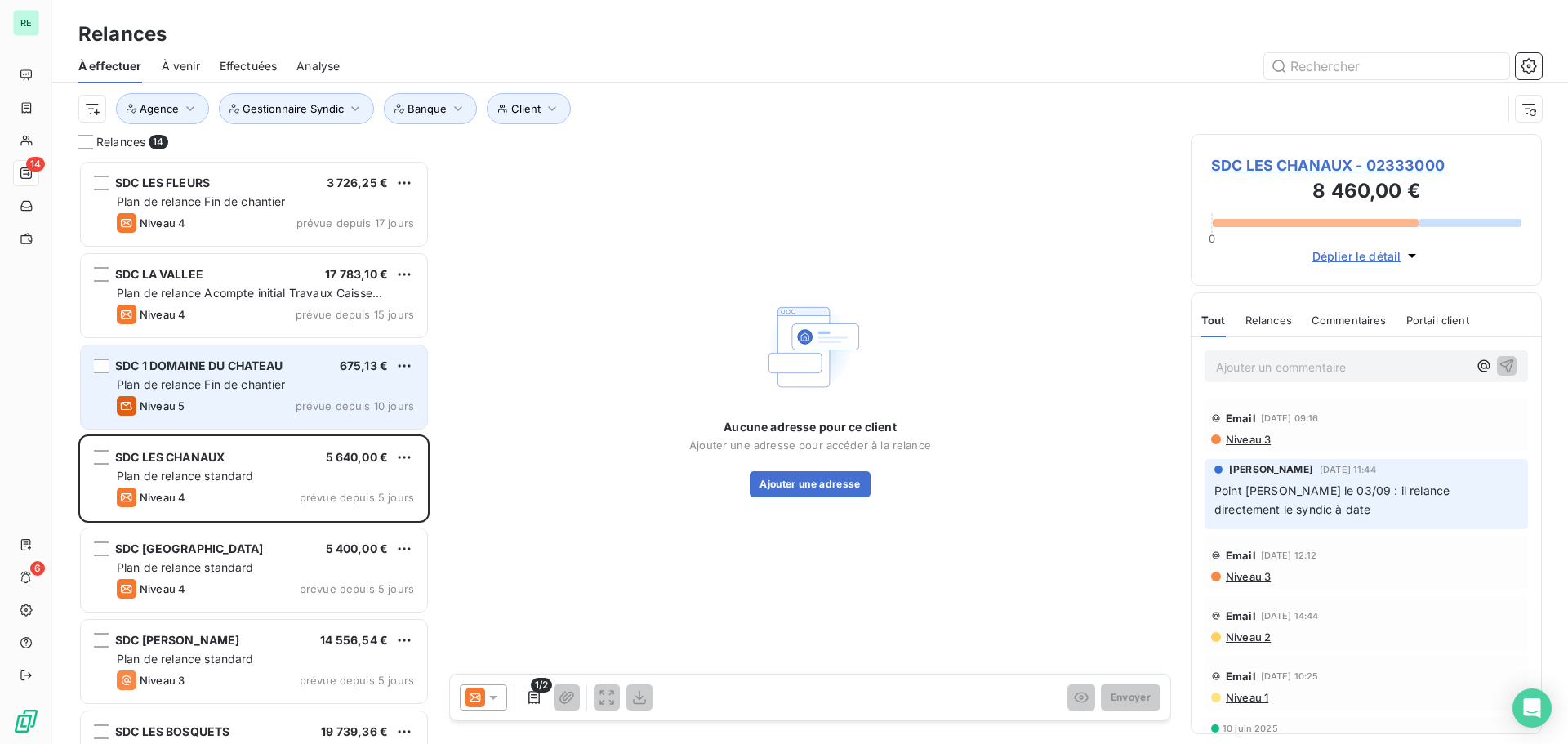
click at [203, 385] on span "Plan de relance Fin de chantier" at bounding box center [201, 384] width 169 height 14
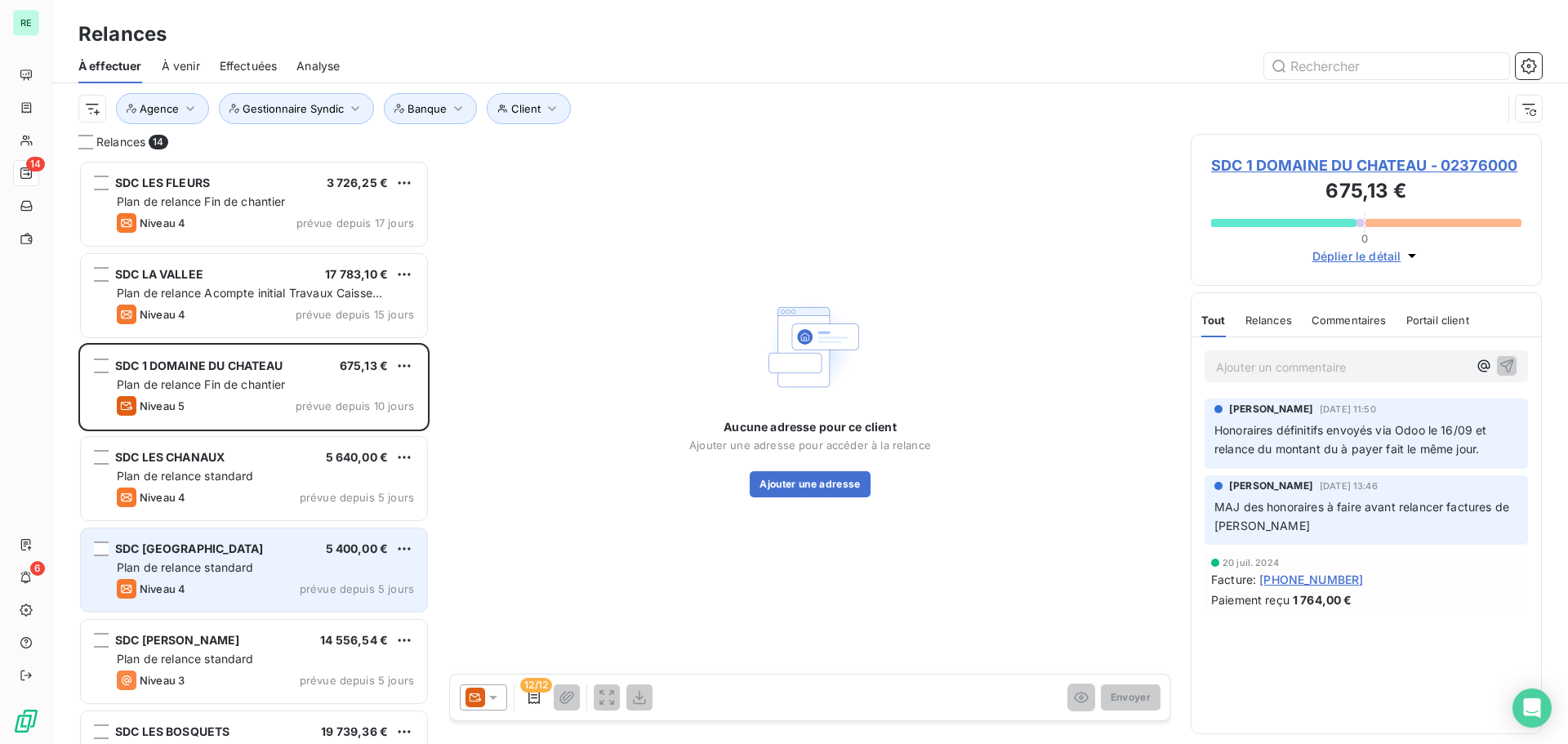
click at [227, 580] on div "Niveau 4 prévue depuis 5 jours" at bounding box center [265, 588] width 298 height 20
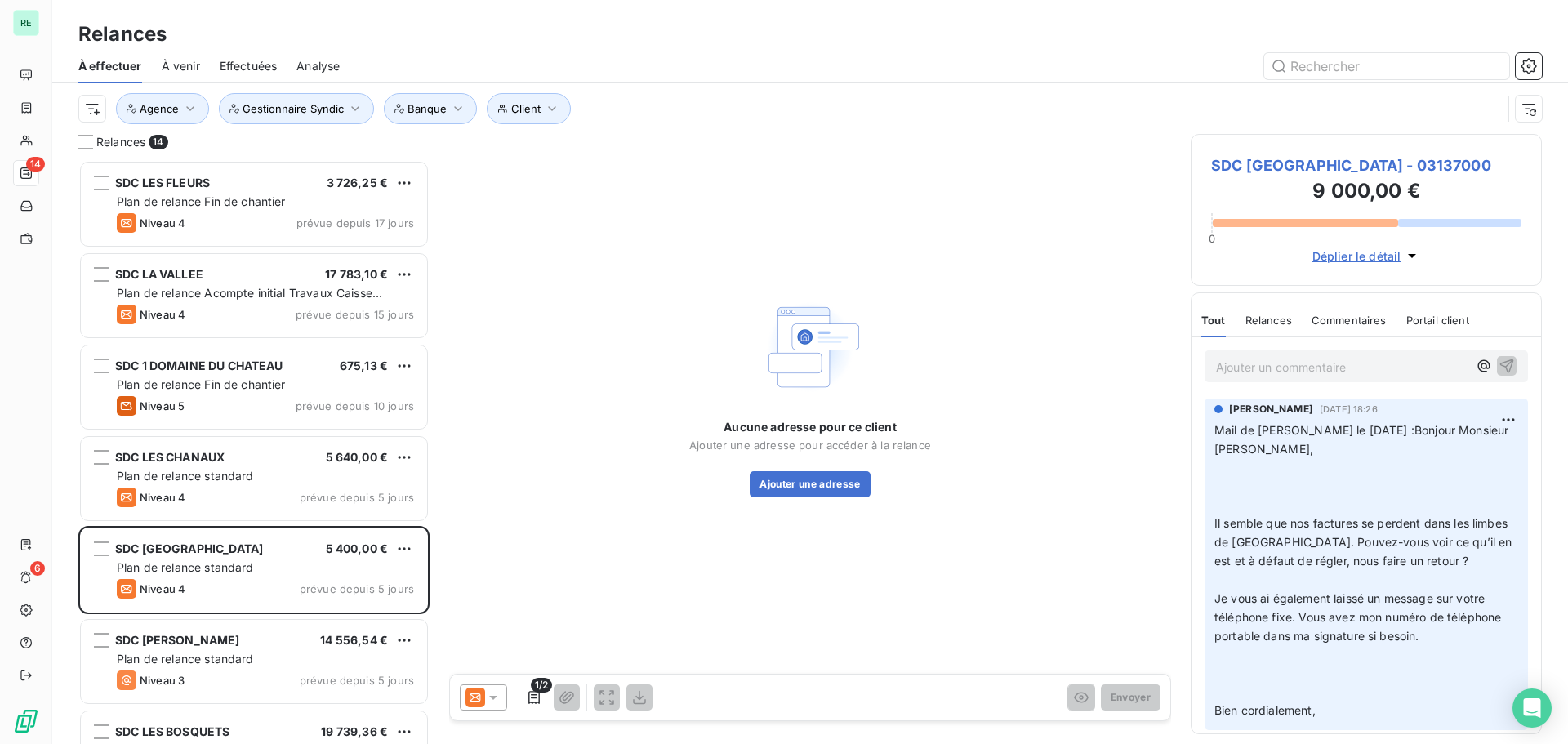
click at [495, 694] on icon at bounding box center [493, 697] width 17 height 17
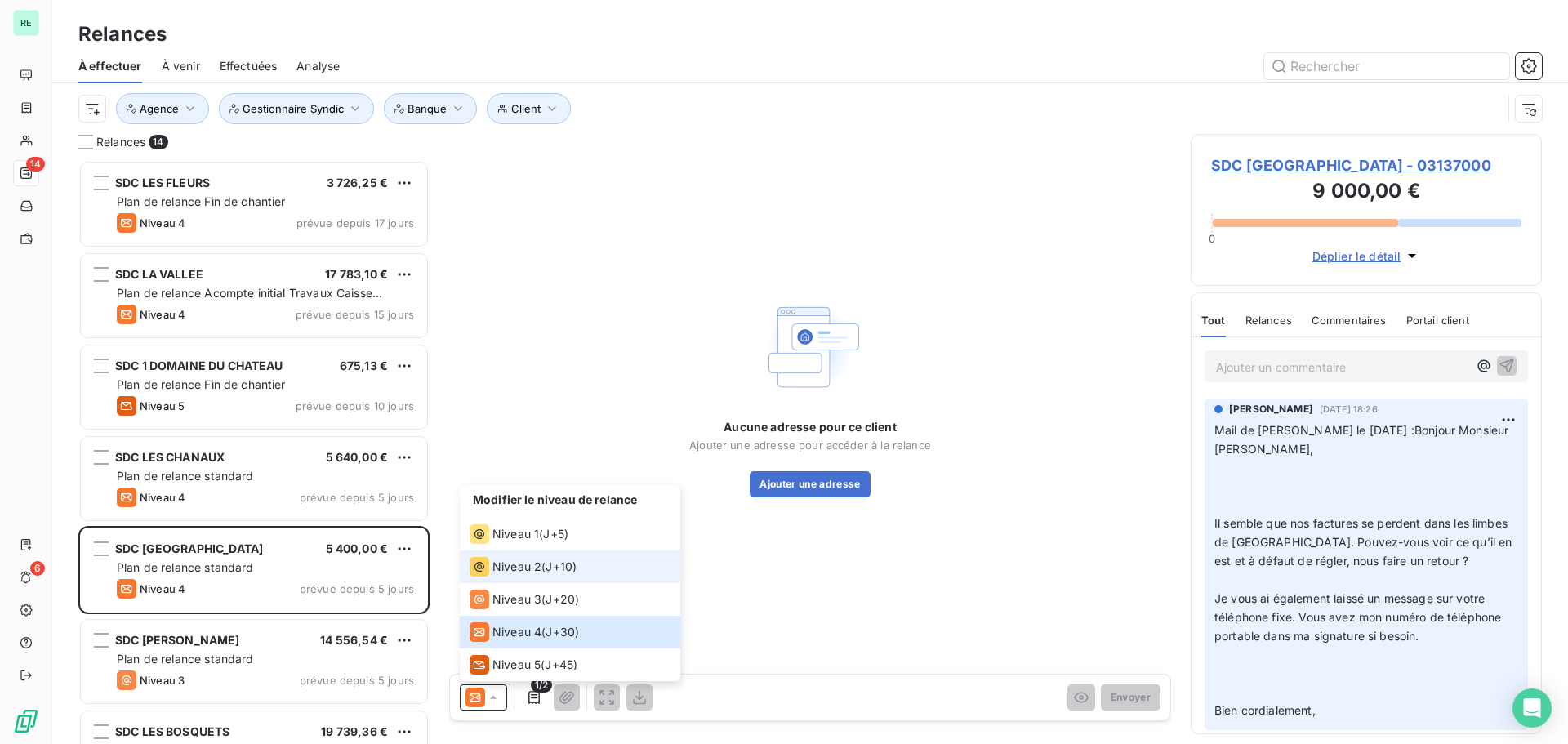
click at [535, 563] on span "Niveau 2" at bounding box center [517, 567] width 49 height 17
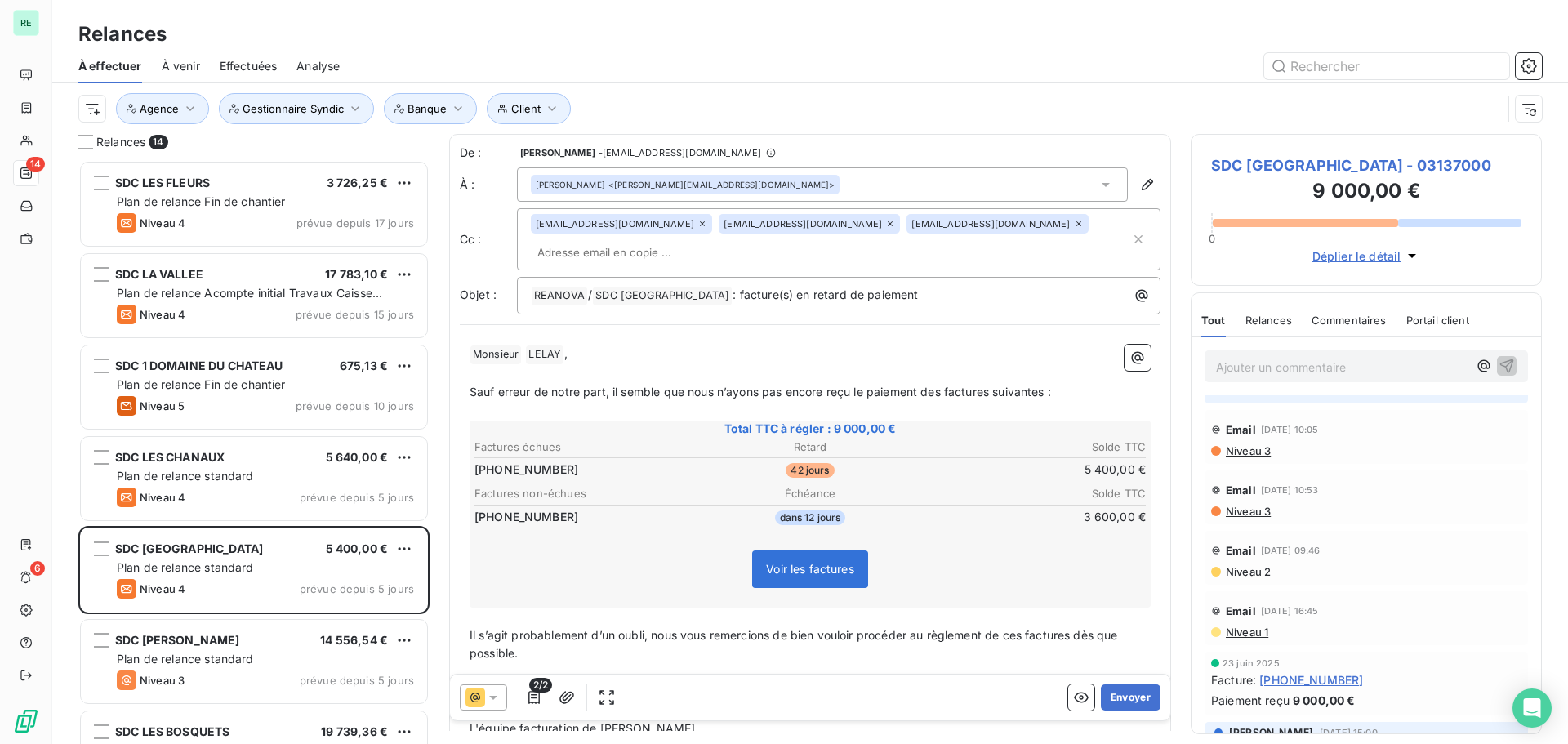
scroll to position [245, 0]
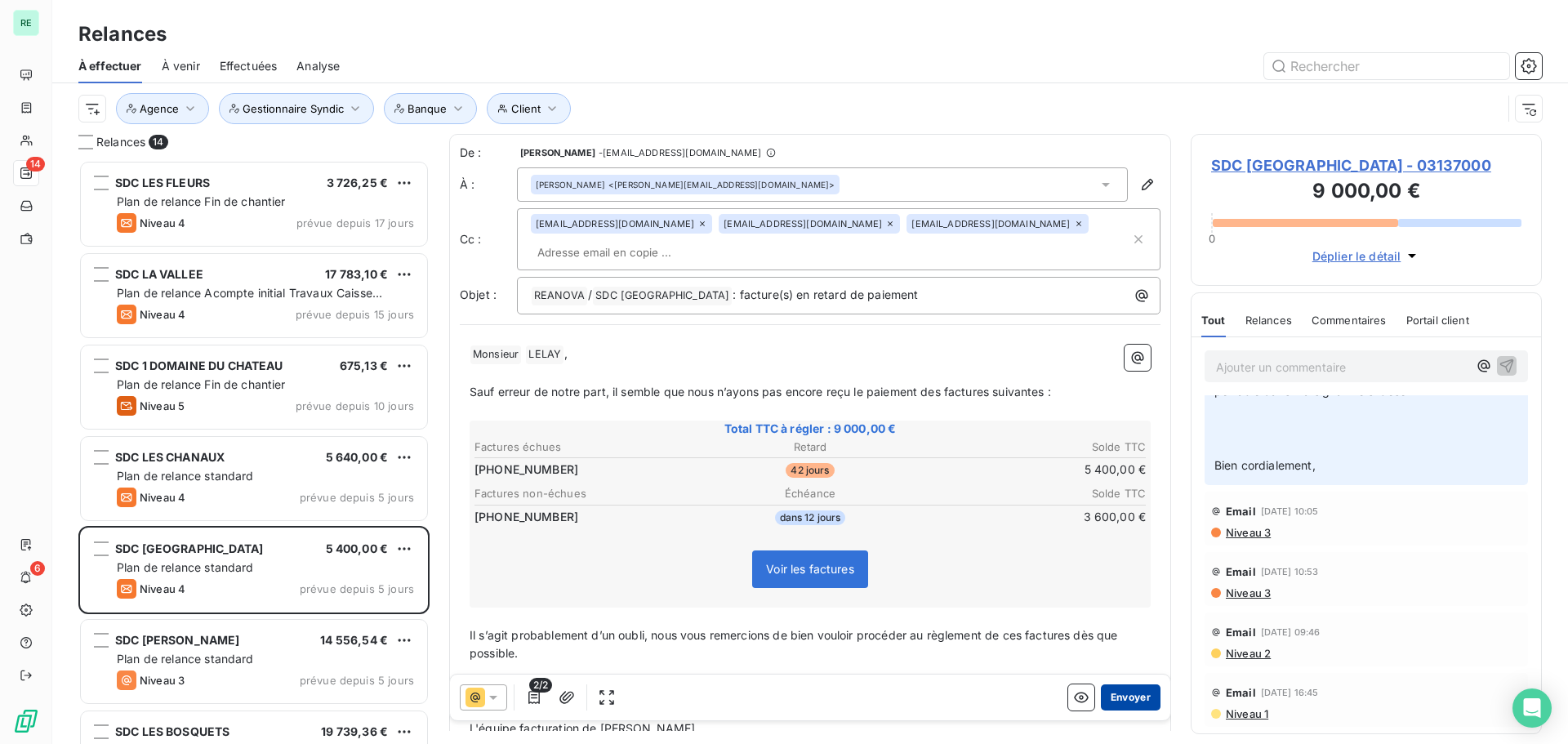
click at [1132, 698] on button "Envoyer" at bounding box center [1131, 697] width 60 height 26
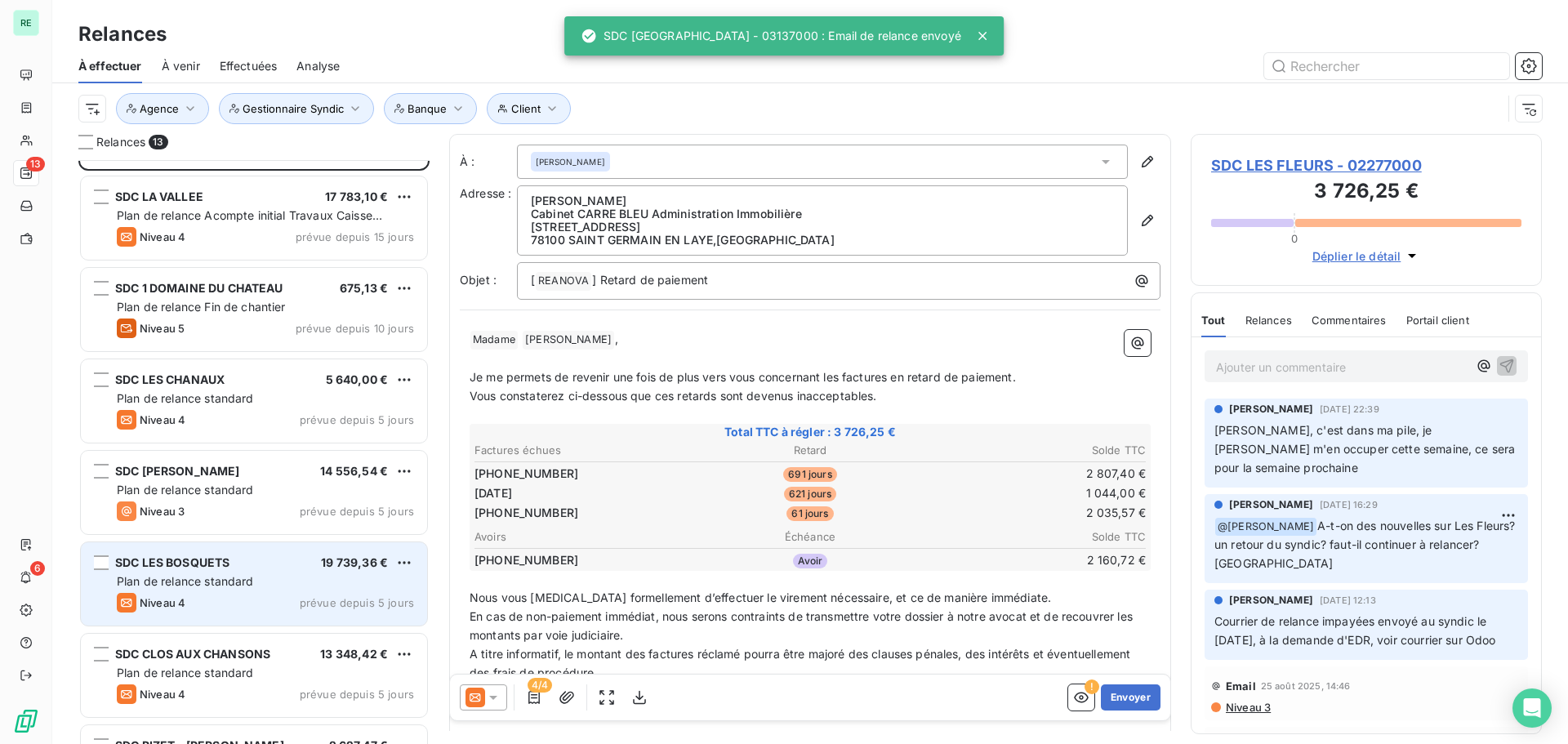
scroll to position [82, 0]
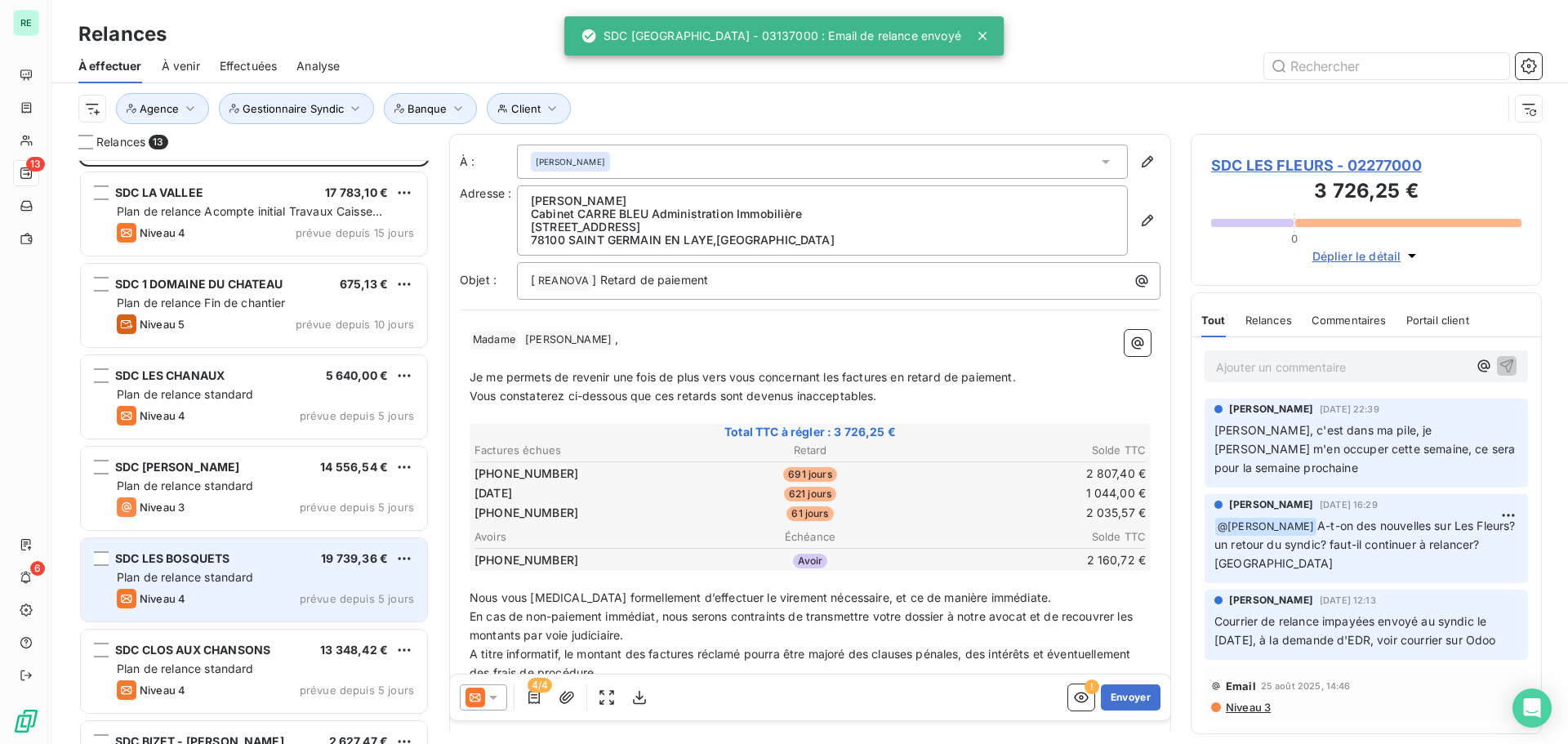
click at [199, 581] on span "Plan de relance standard" at bounding box center [185, 576] width 137 height 14
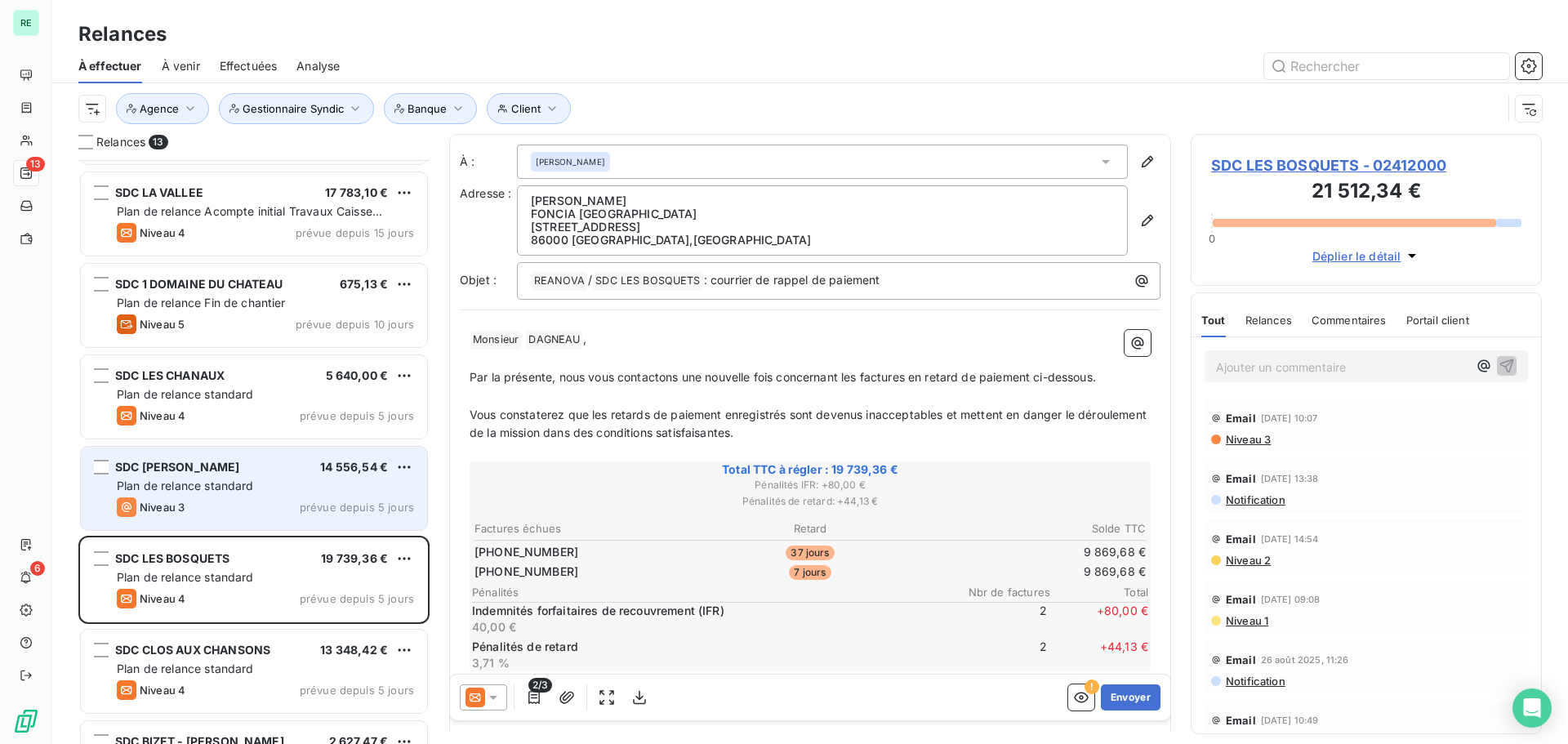
click at [199, 475] on div "SDC [PERSON_NAME]" at bounding box center [177, 467] width 125 height 17
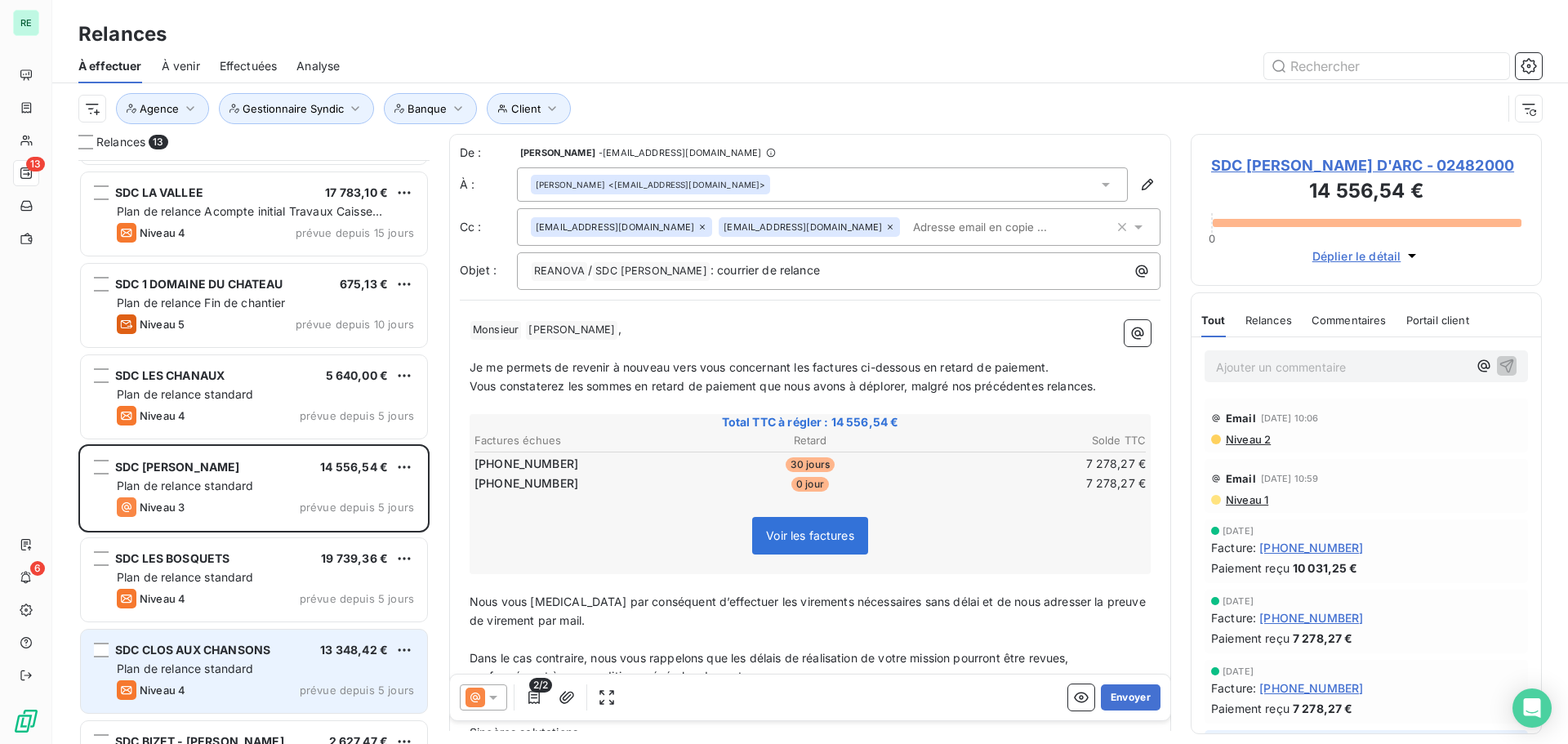
click at [195, 661] on span "Plan de relance standard" at bounding box center [185, 668] width 137 height 14
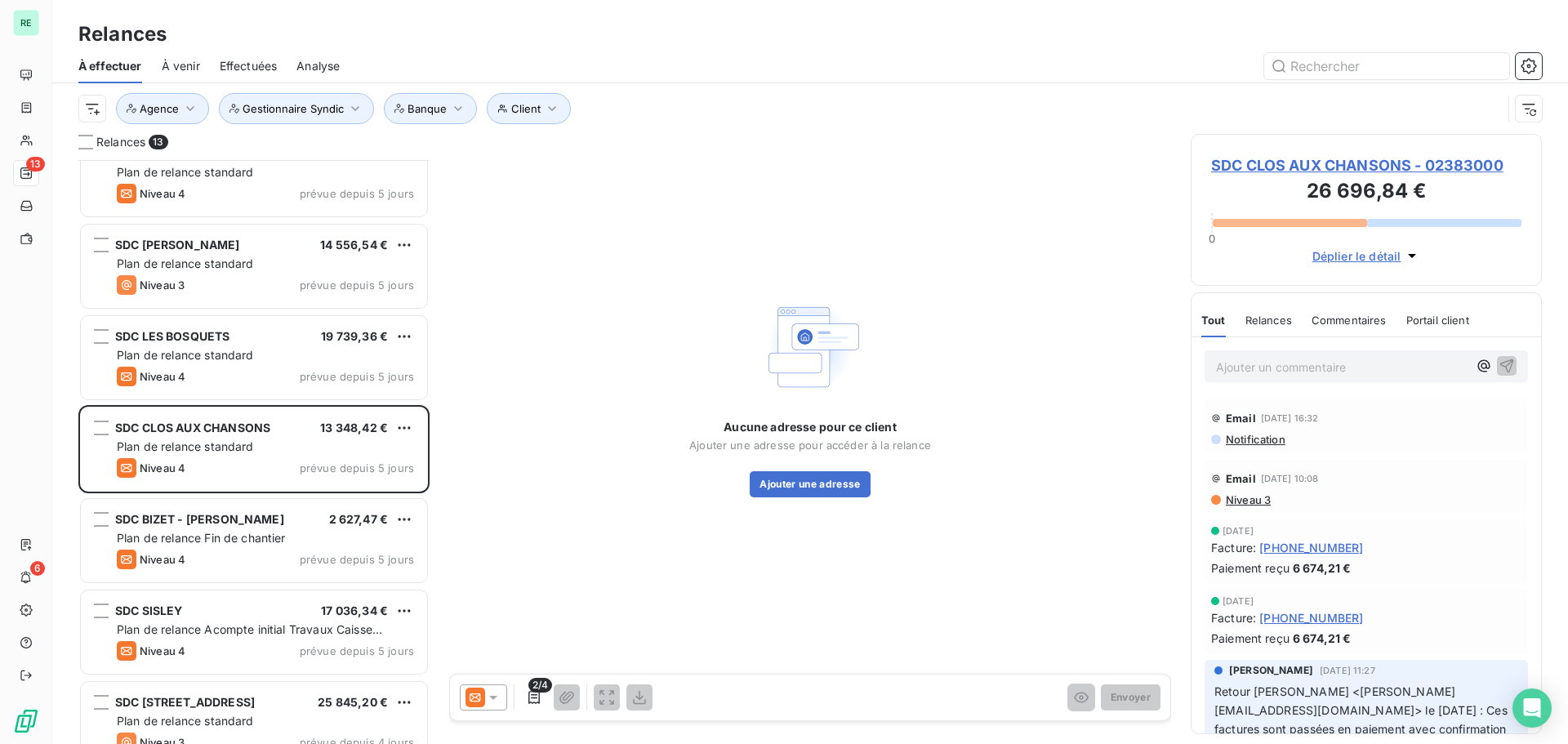
scroll to position [327, 0]
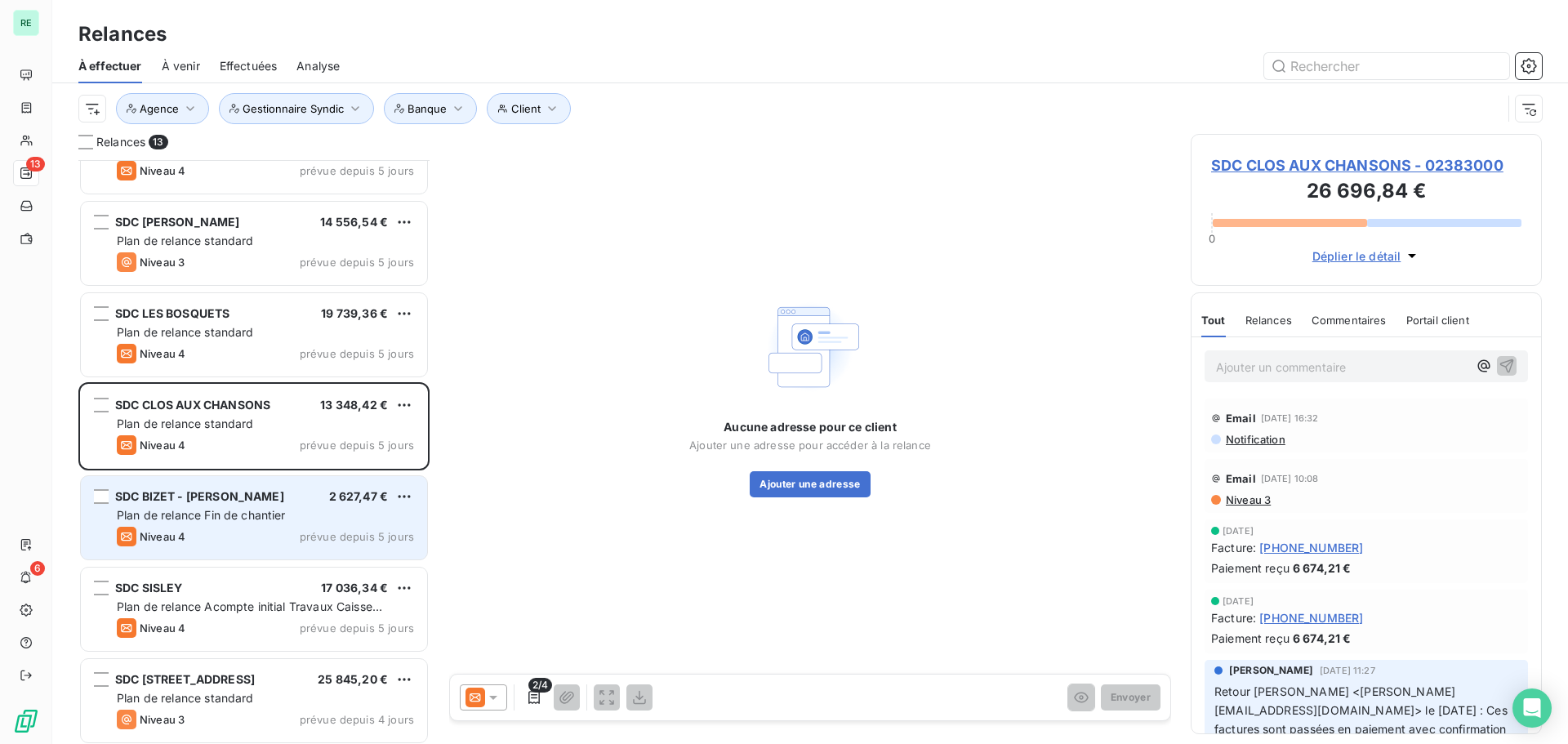
click at [202, 509] on span "Plan de relance Fin de chantier" at bounding box center [201, 515] width 169 height 14
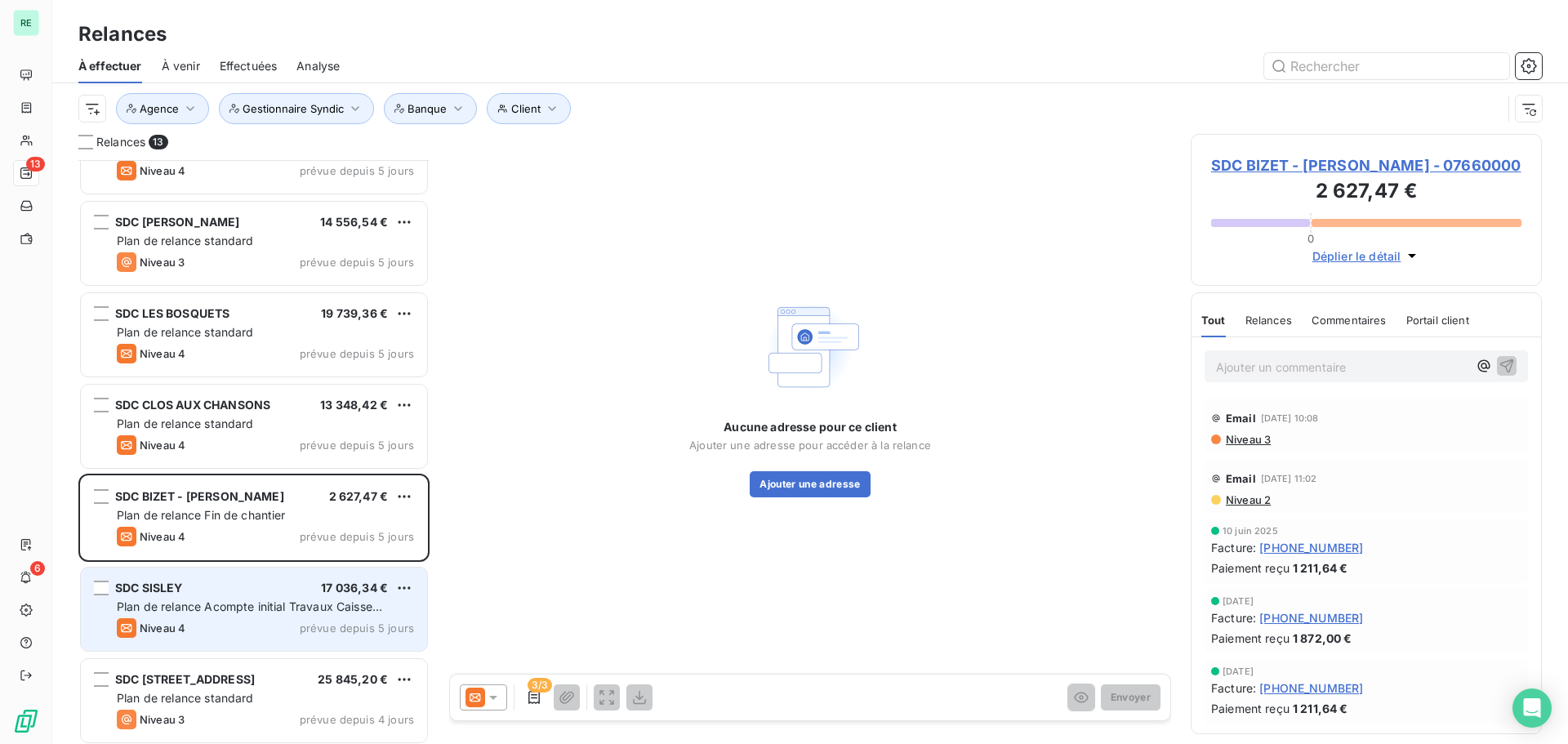
click at [232, 607] on span "Plan de relance Acompte initial Travaux Caisse d'Epargne" at bounding box center [249, 614] width 266 height 30
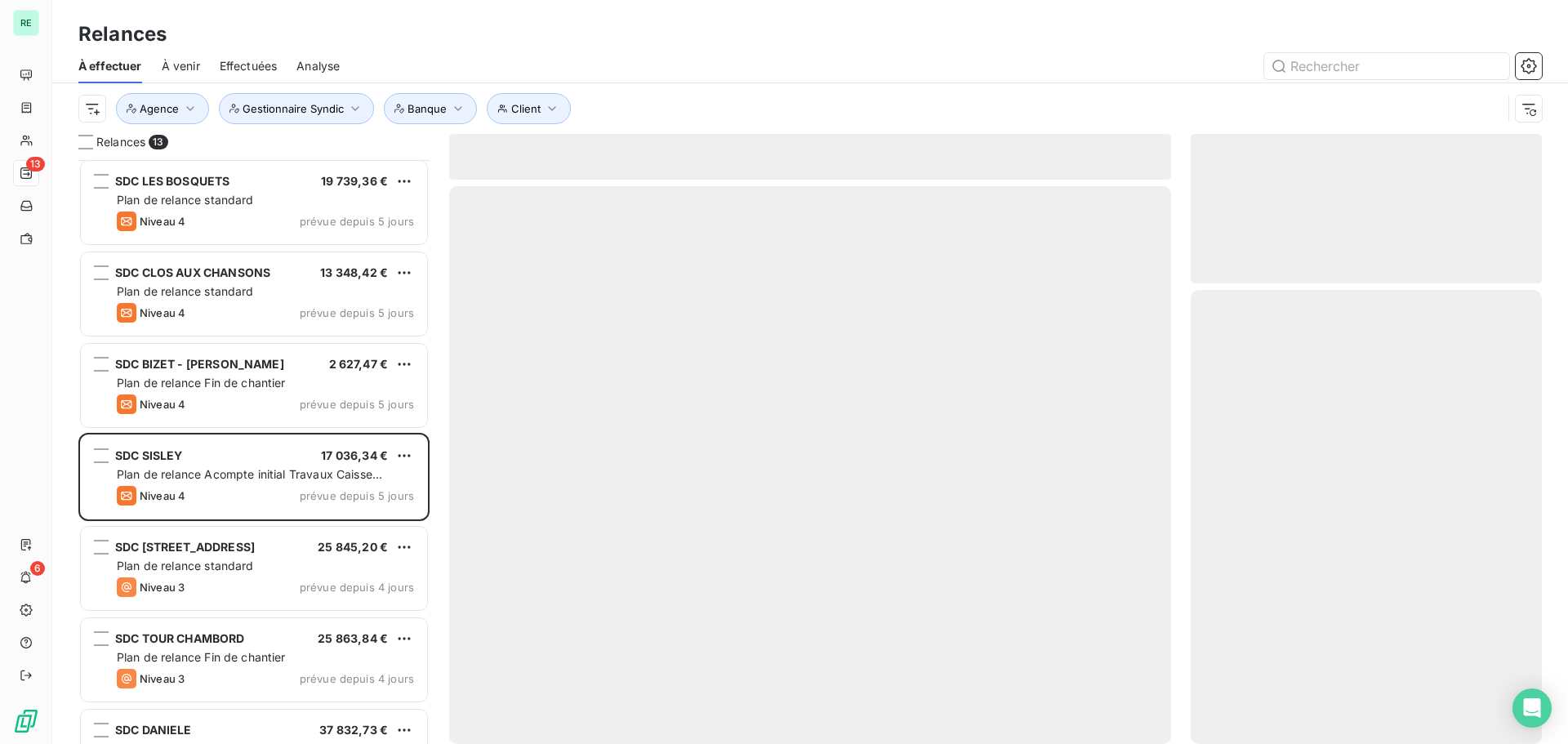
scroll to position [490, 0]
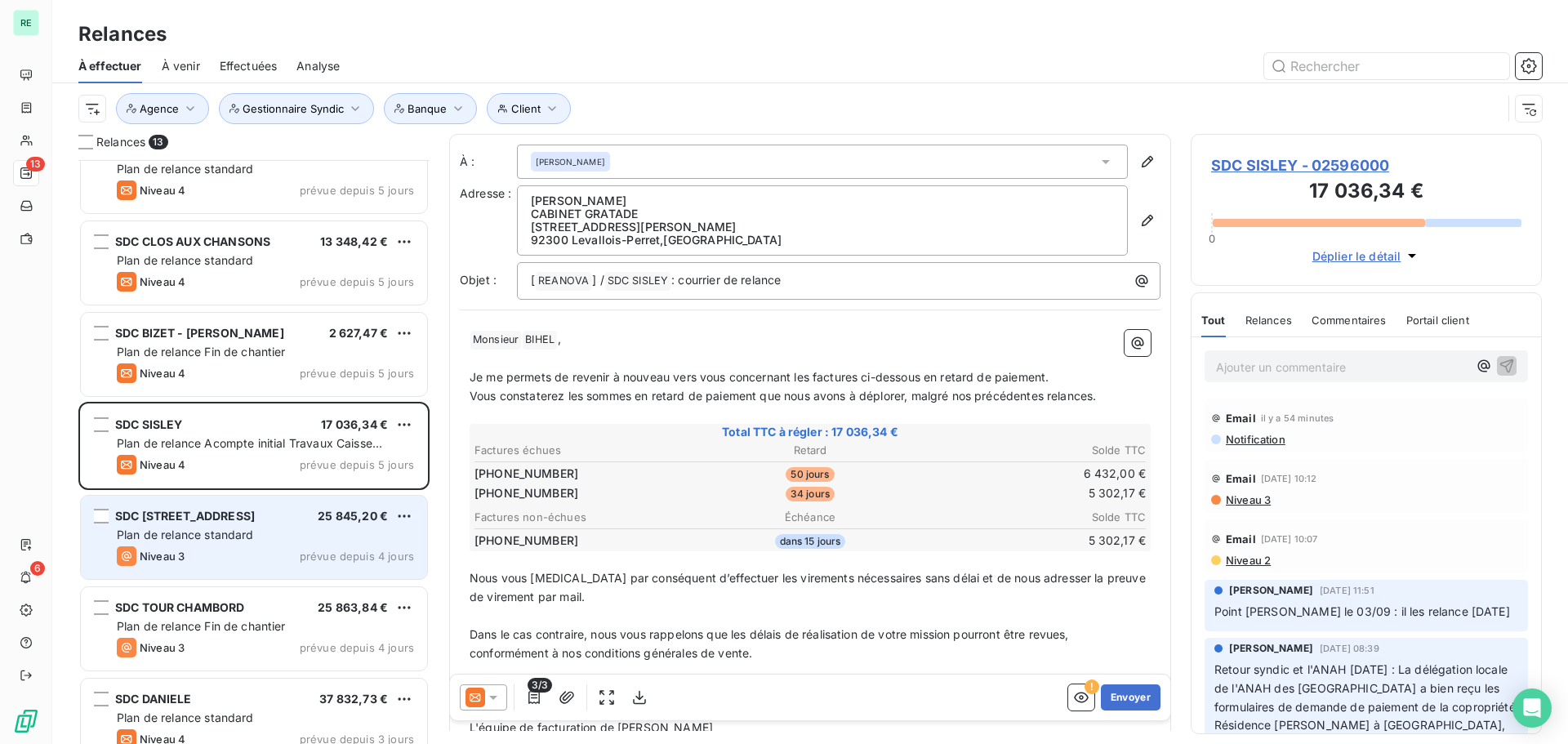
click at [240, 540] on span "Plan de relance standard" at bounding box center [185, 534] width 137 height 14
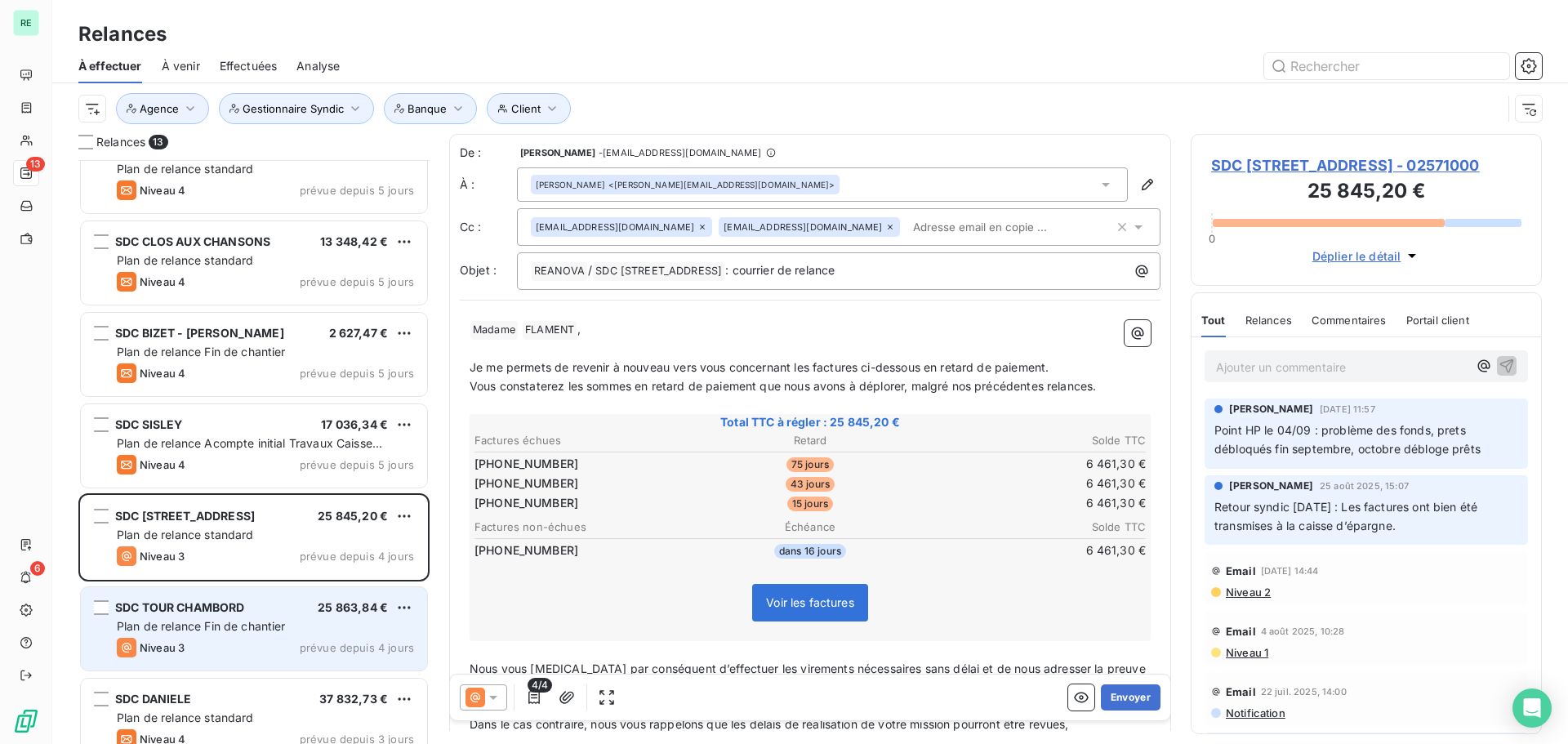
click at [194, 613] on span "SDC TOUR CHAMBORD" at bounding box center [179, 607] width 130 height 14
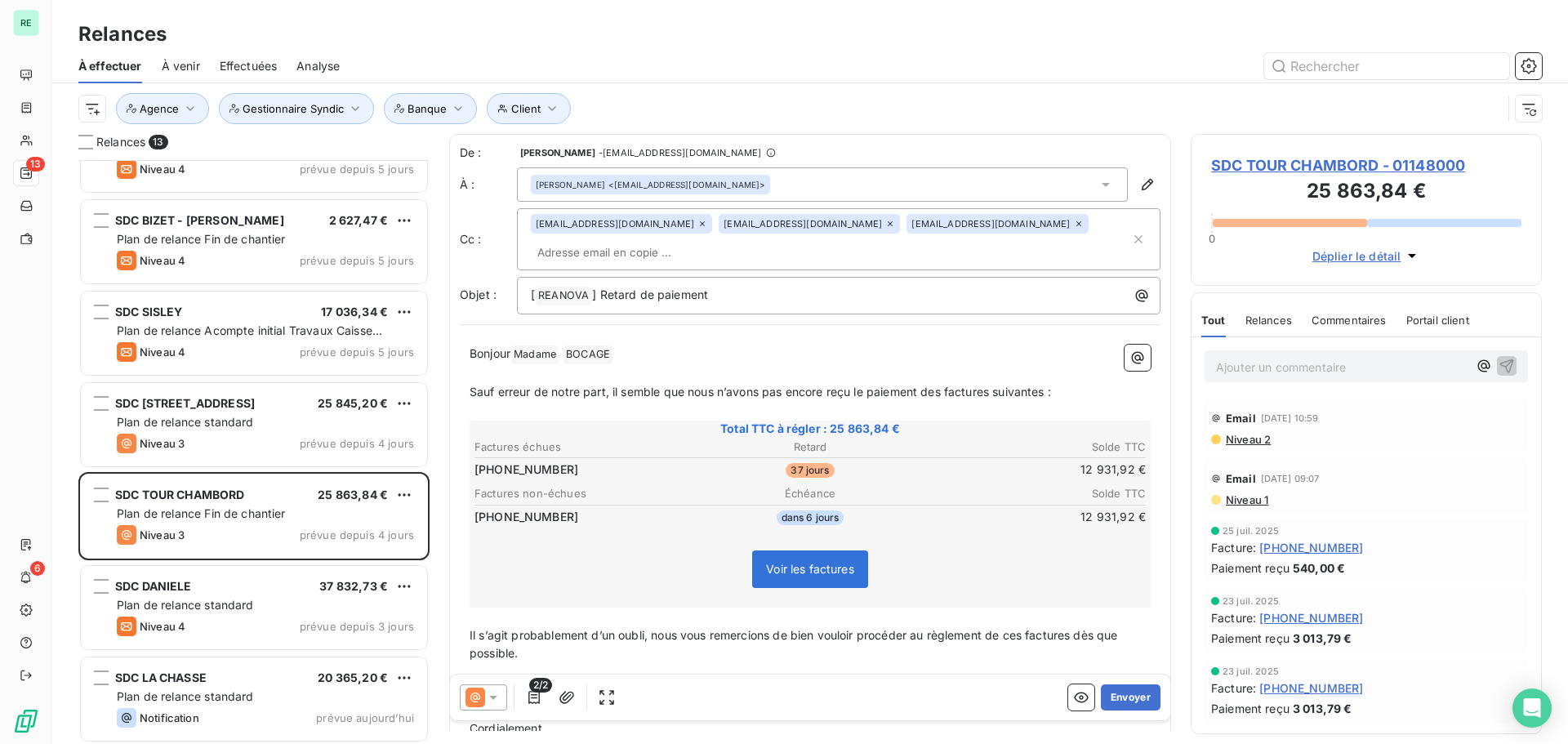
scroll to position [606, 0]
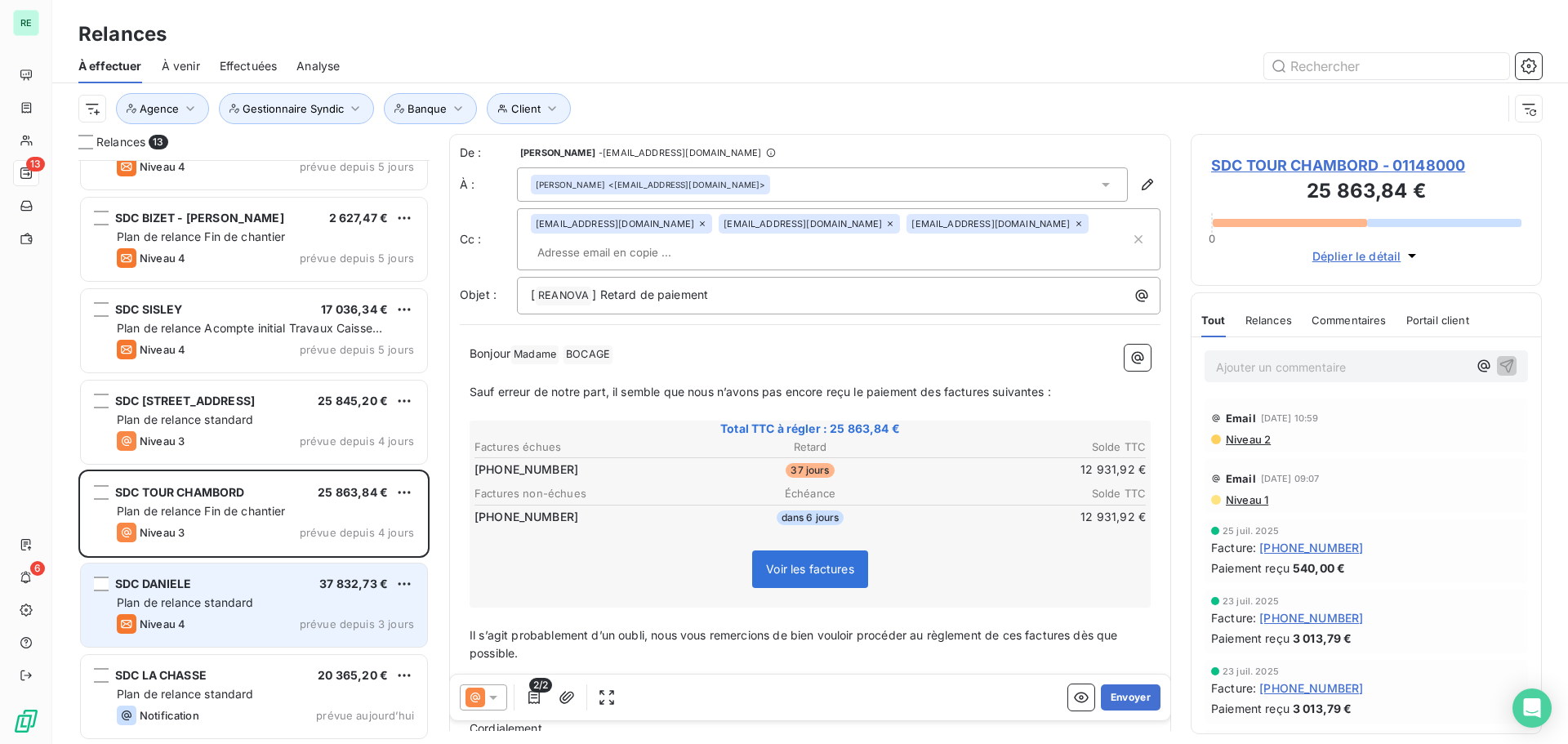
click at [187, 600] on span "Plan de relance standard" at bounding box center [185, 601] width 137 height 14
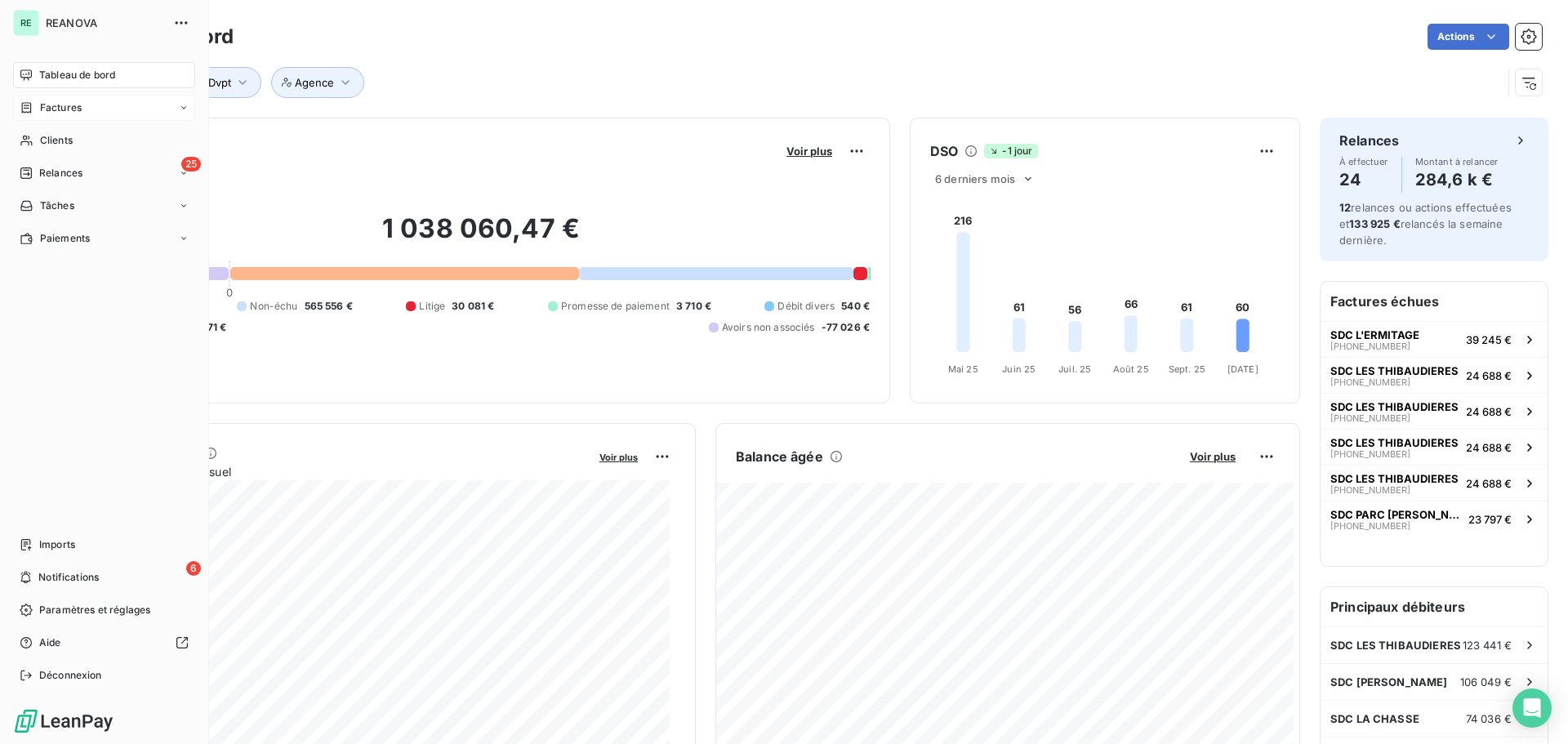
click at [66, 105] on span "Factures" at bounding box center [61, 108] width 42 height 15
click at [60, 112] on span "Factures" at bounding box center [61, 108] width 42 height 15
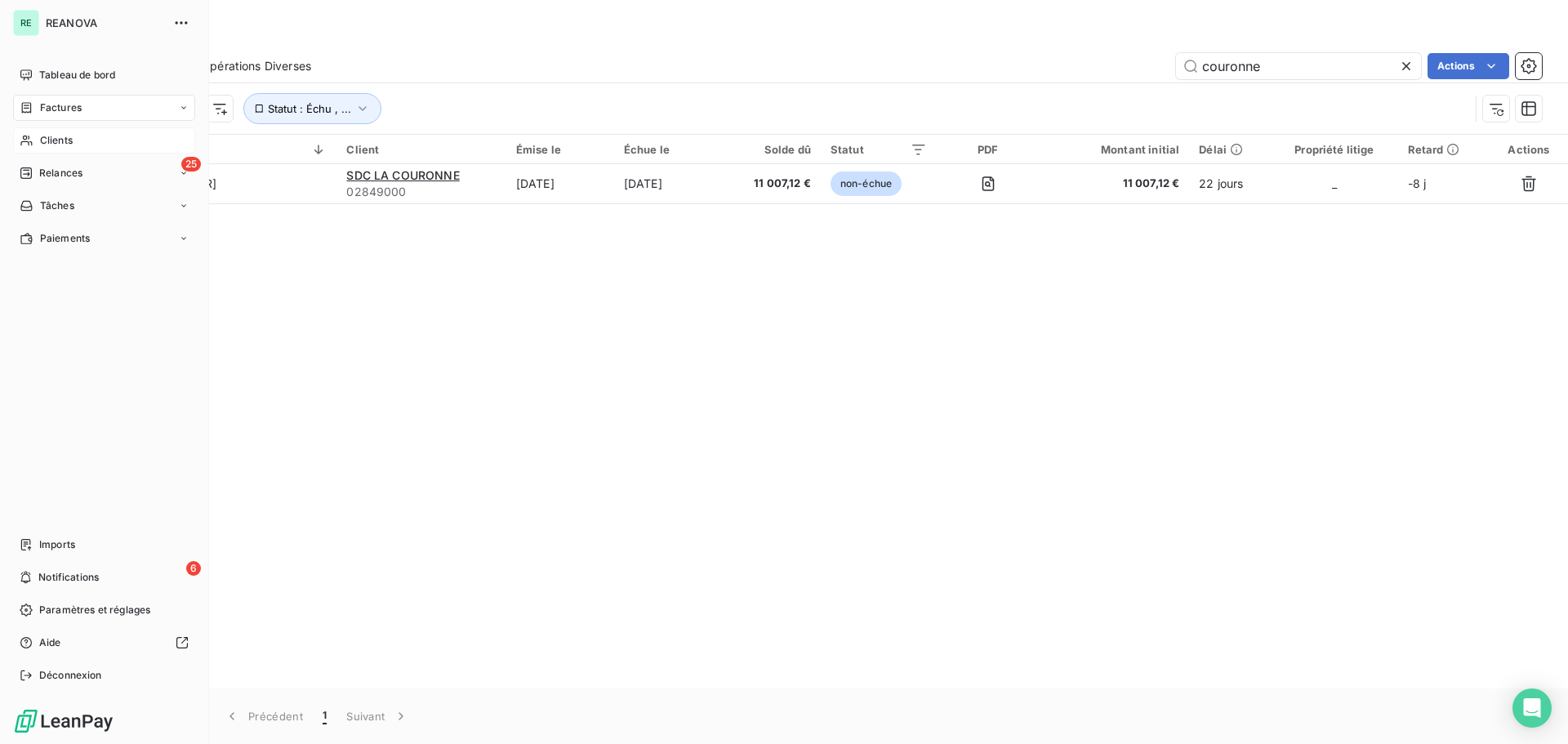
click at [60, 134] on span "Clients" at bounding box center [56, 141] width 33 height 15
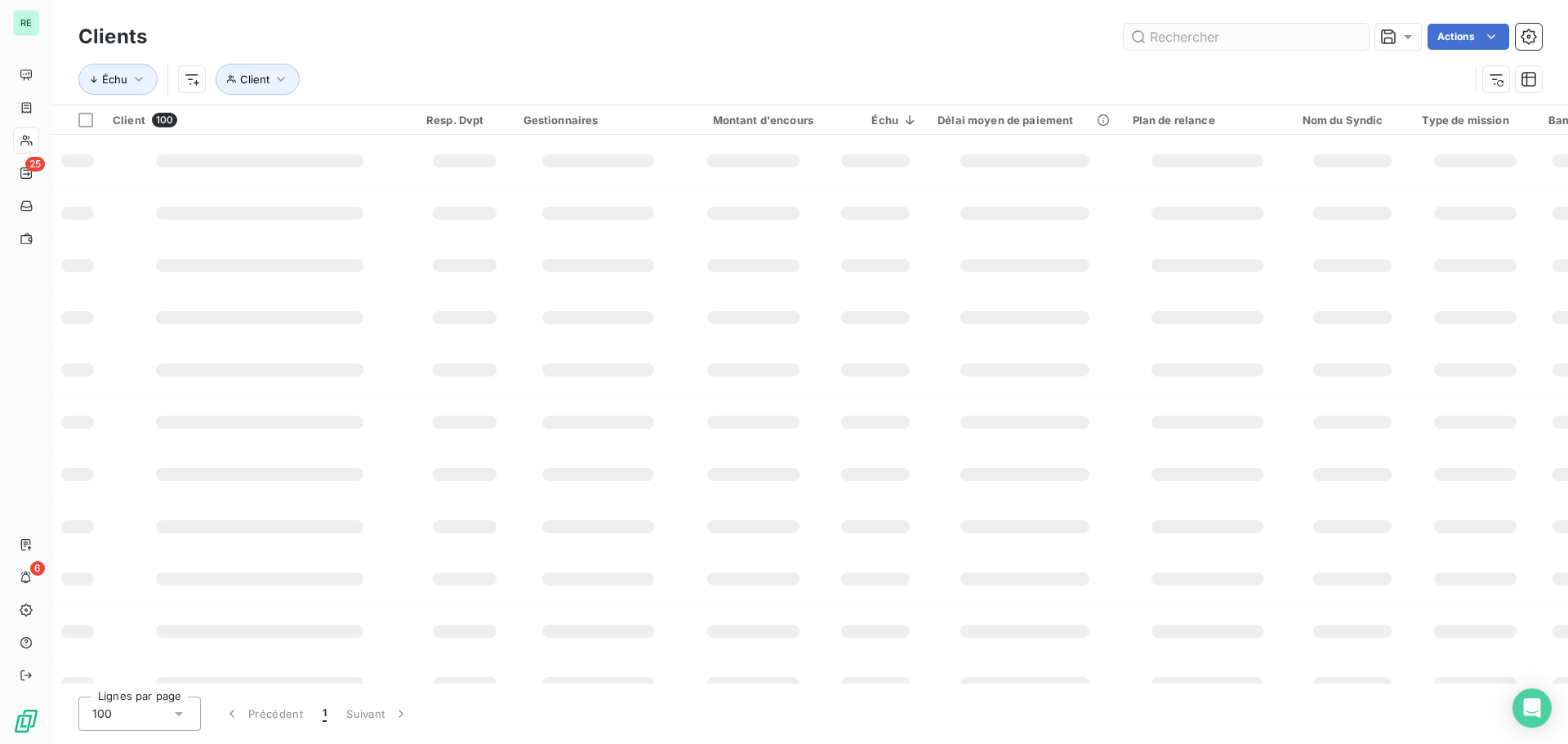
click at [1227, 33] on input "text" at bounding box center [1246, 36] width 245 height 26
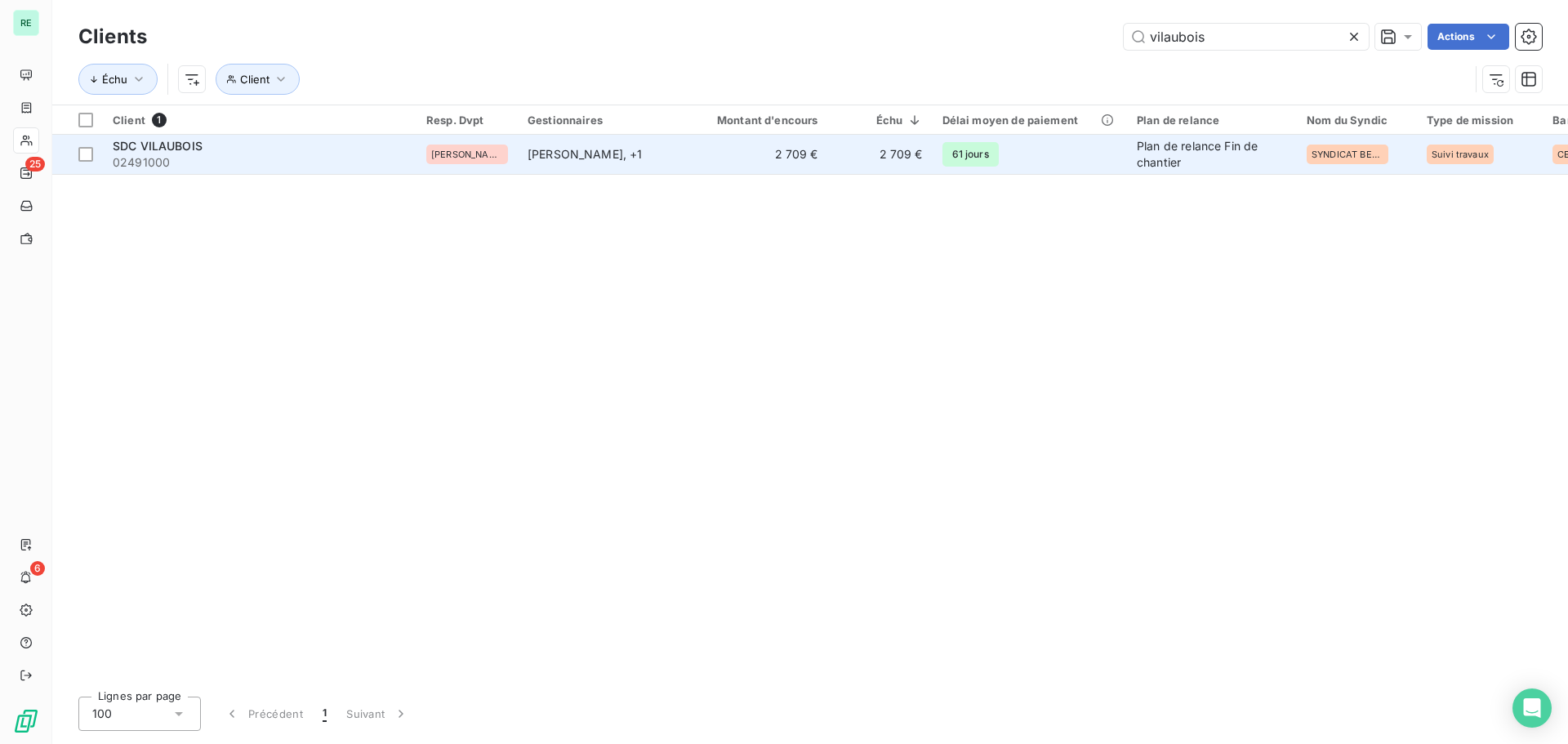
type input "vilaubois"
click at [253, 145] on div "SDC VILAUBOIS" at bounding box center [259, 146] width 294 height 17
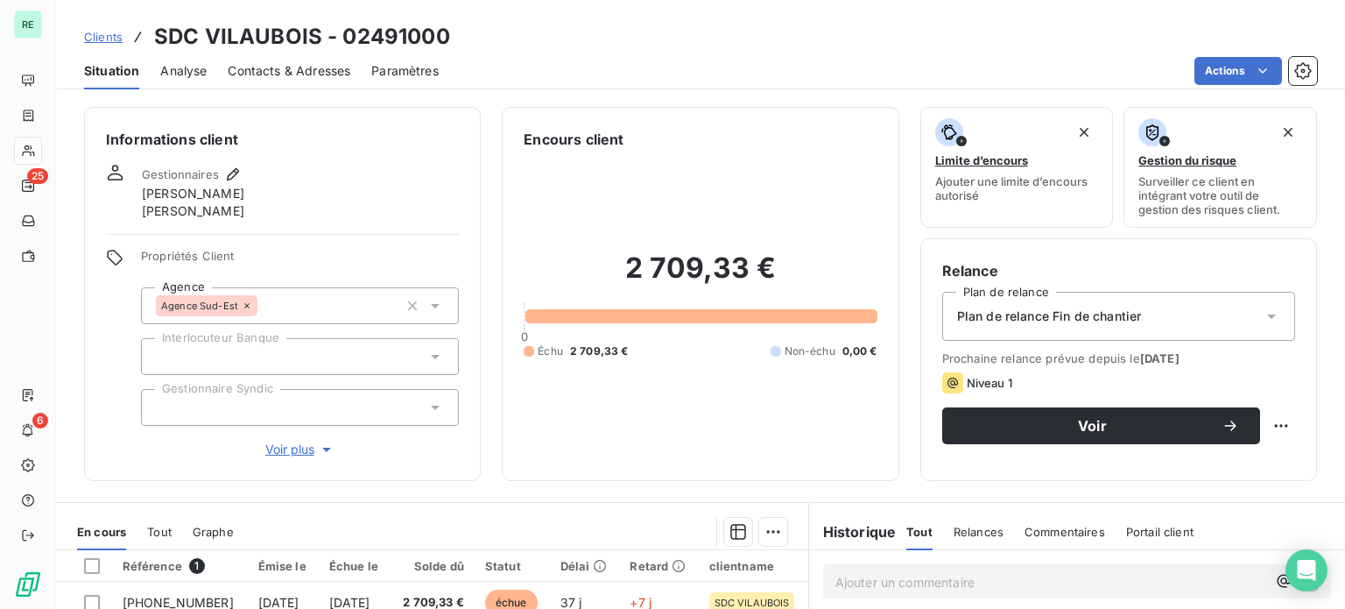
scroll to position [329, 0]
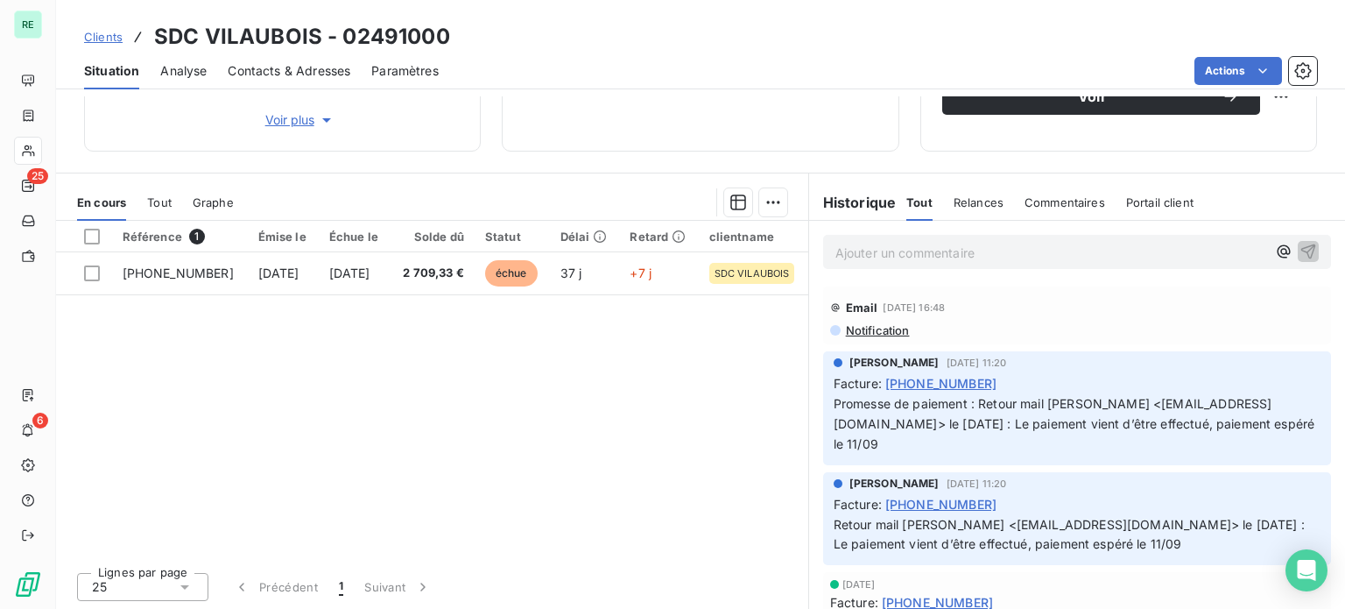
click at [210, 196] on span "Graphe" at bounding box center [213, 202] width 41 height 14
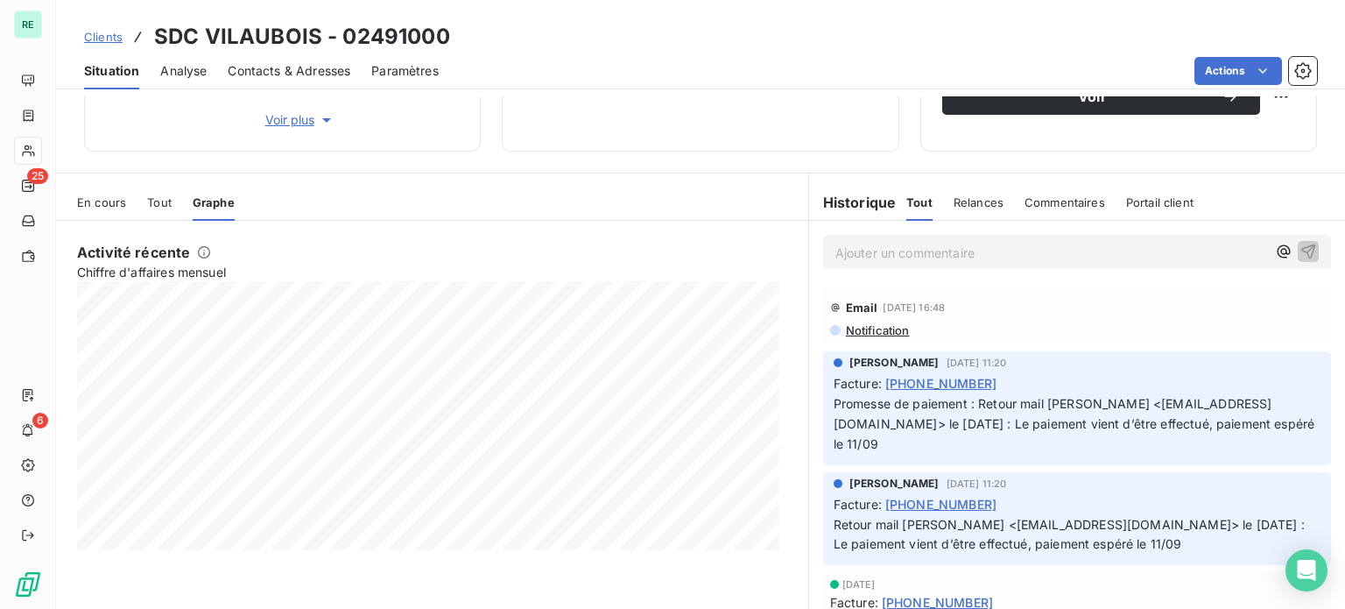
click at [162, 202] on span "Tout" at bounding box center [159, 202] width 25 height 14
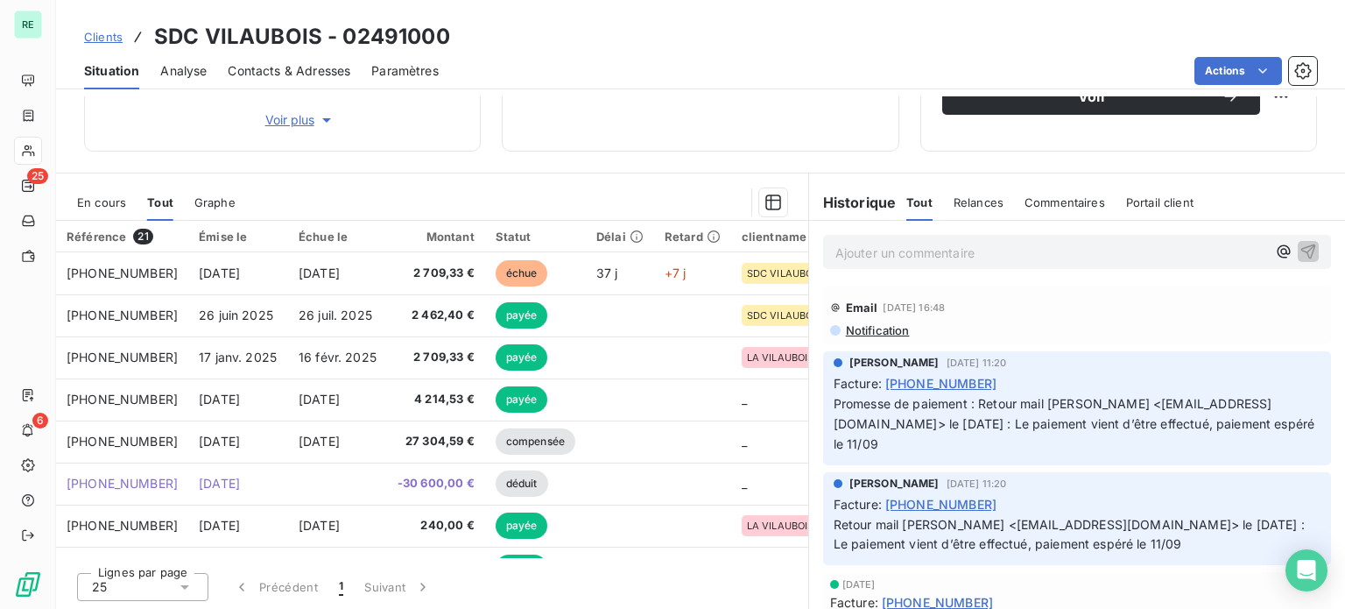
click at [112, 206] on span "En cours" at bounding box center [101, 202] width 49 height 14
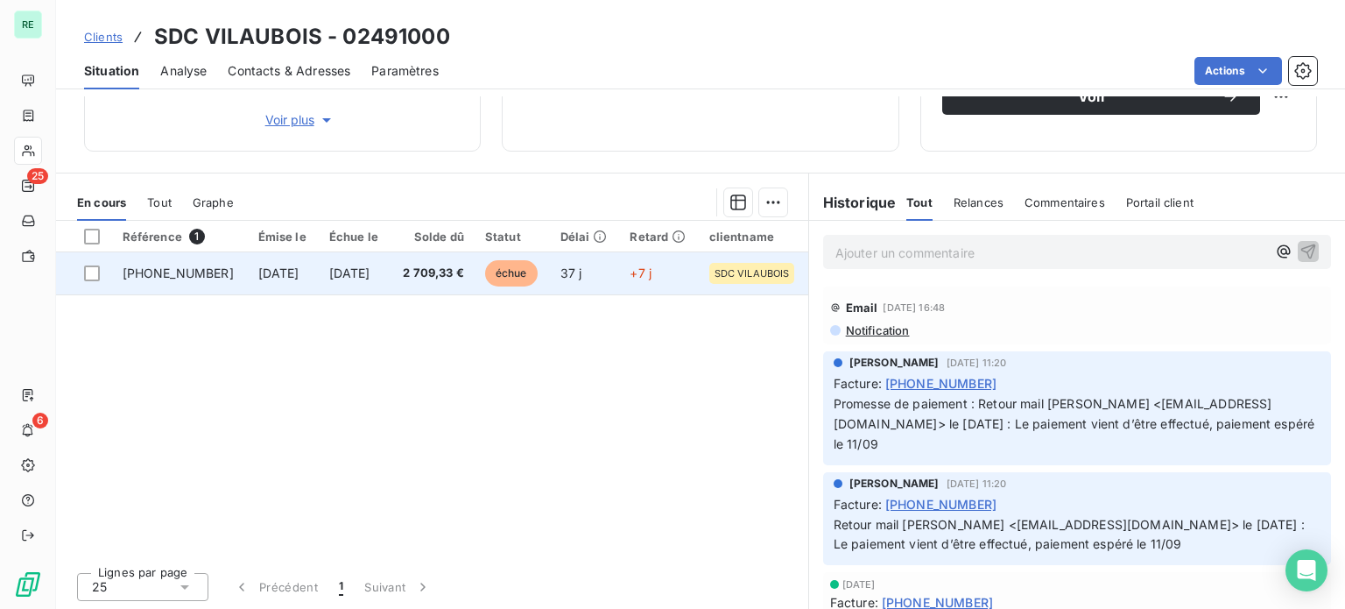
click at [152, 262] on td "[PHONE_NUMBER]" at bounding box center [180, 273] width 136 height 42
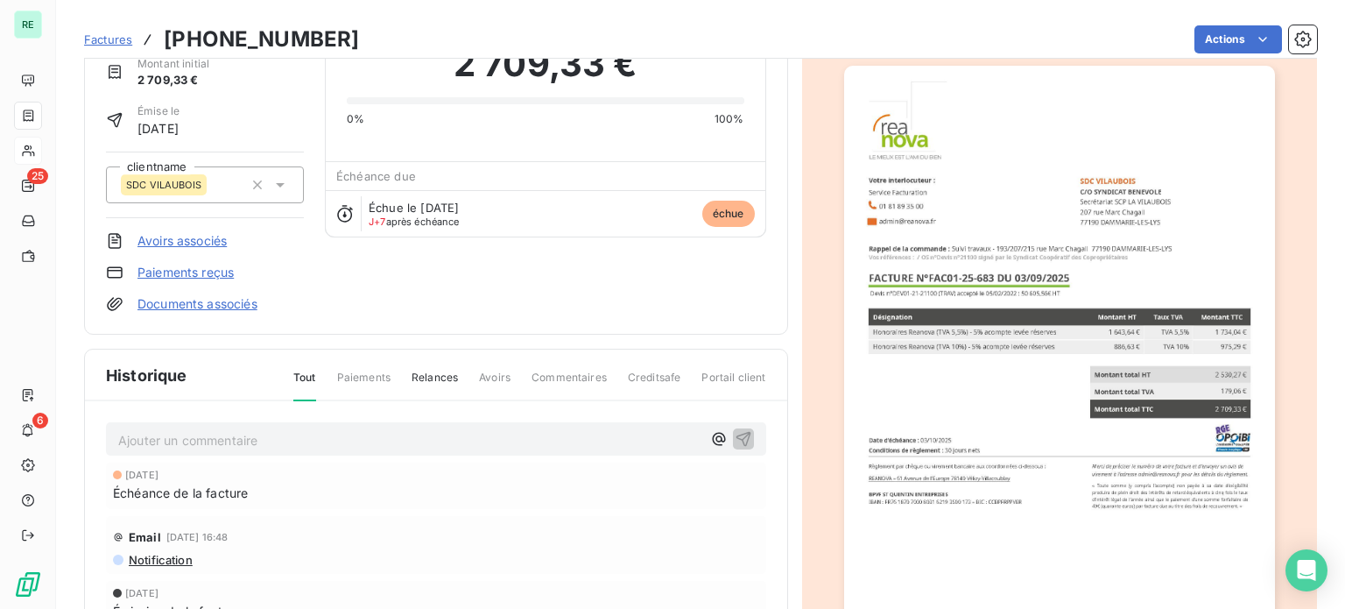
scroll to position [82, 0]
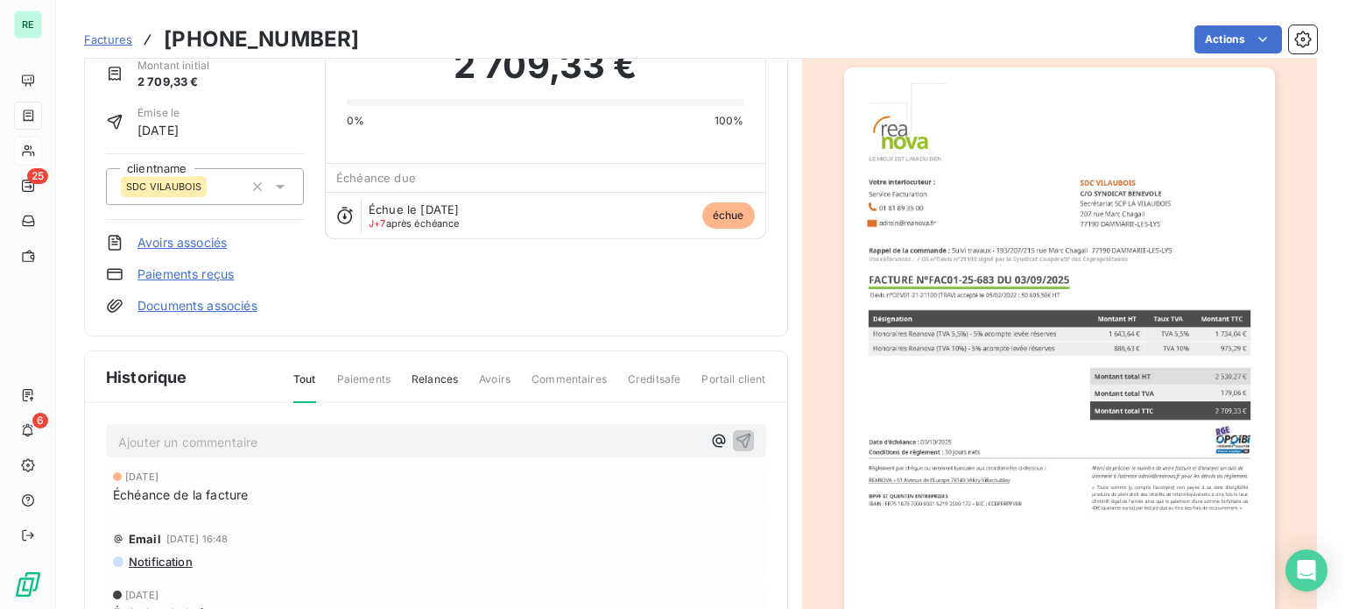
click at [340, 371] on span "Paiements" at bounding box center [363, 386] width 53 height 30
click at [356, 377] on span "Paiements" at bounding box center [363, 386] width 53 height 30
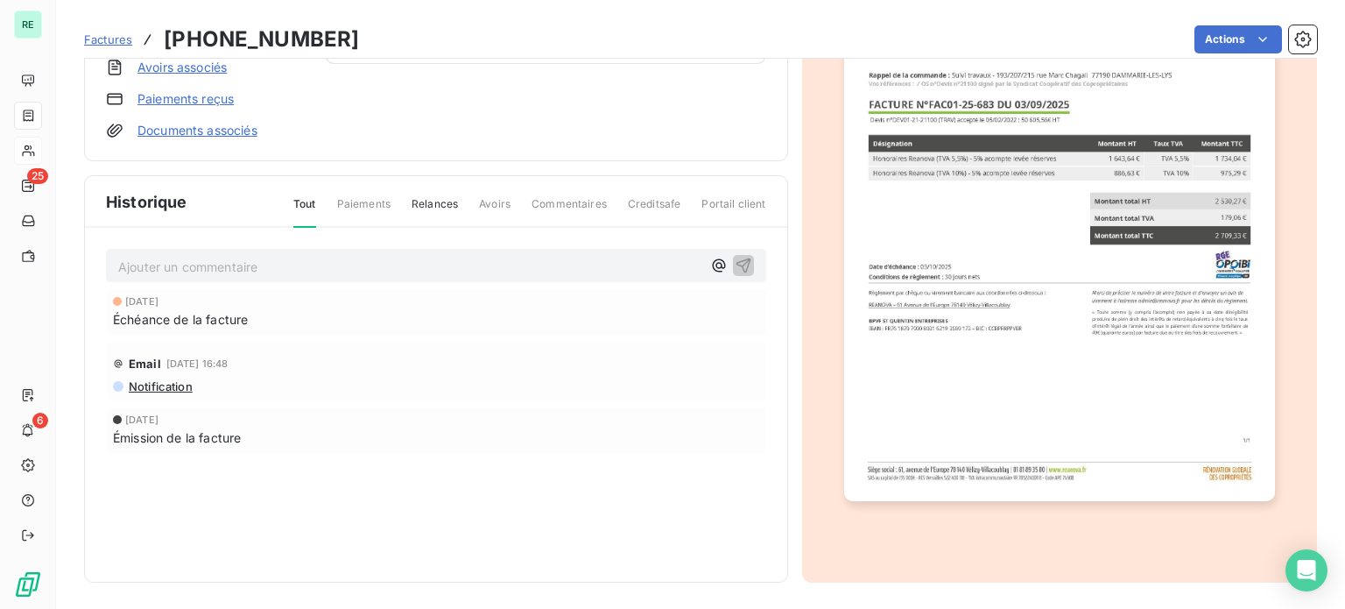
scroll to position [0, 0]
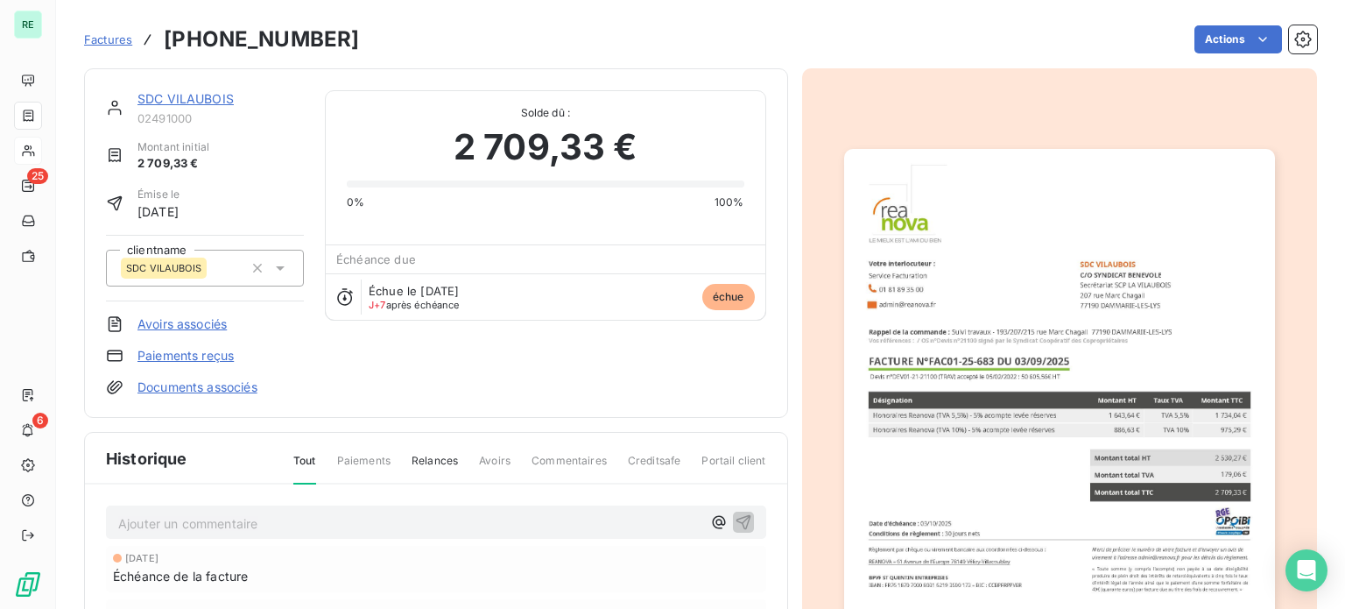
click at [116, 37] on span "Factures" at bounding box center [108, 39] width 48 height 14
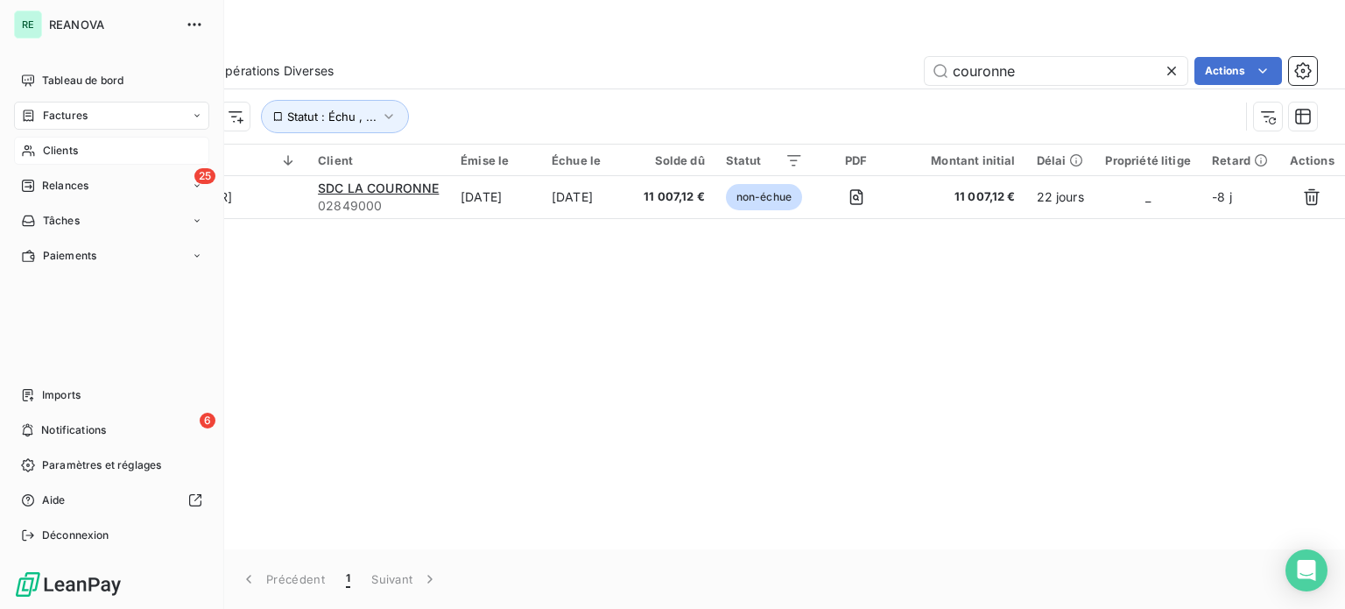
click at [61, 151] on span "Clients" at bounding box center [60, 151] width 35 height 16
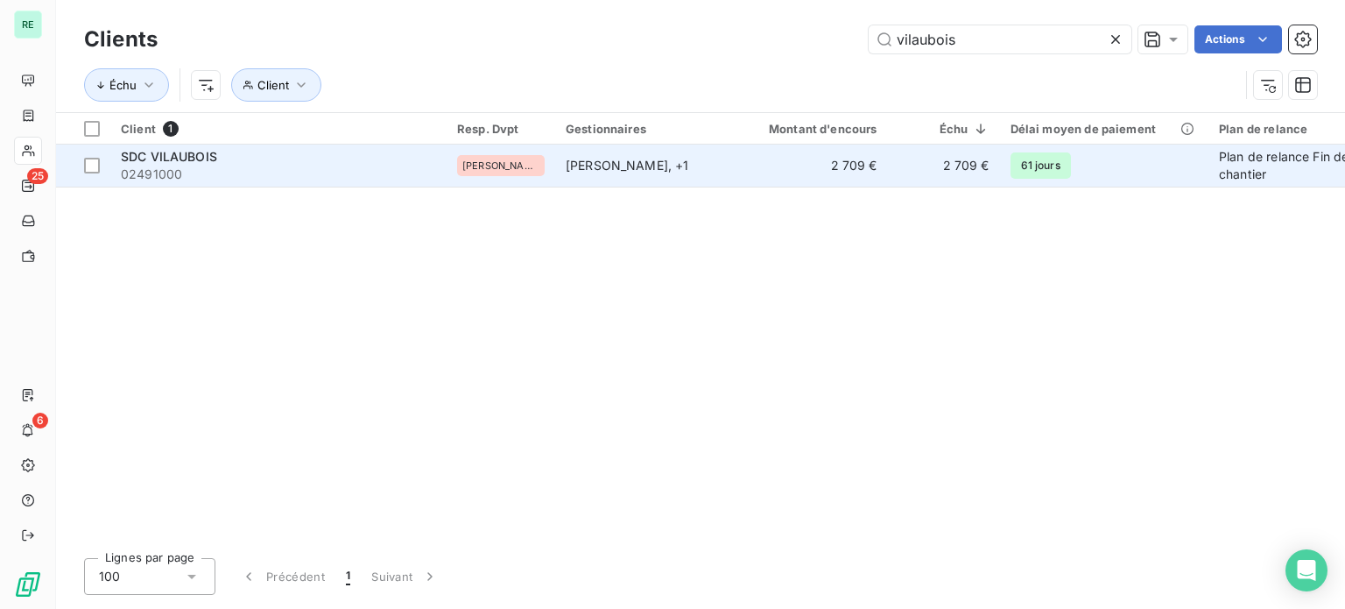
click at [238, 156] on div "SDC VILAUBOIS" at bounding box center [278, 157] width 315 height 18
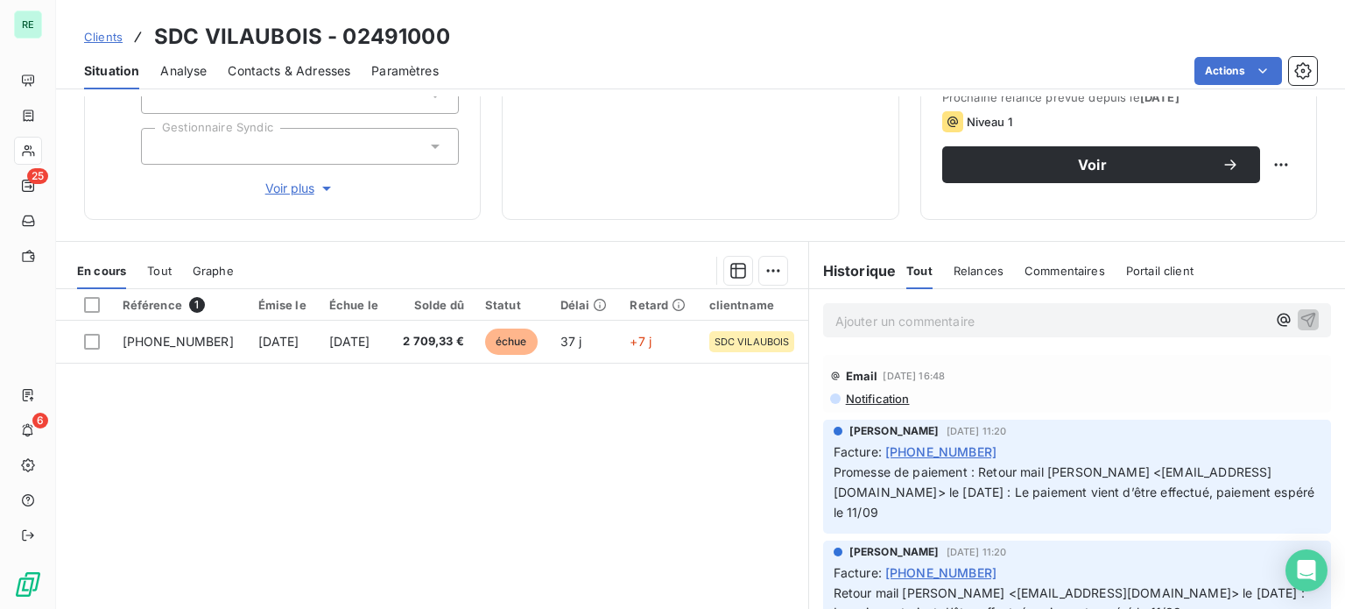
scroll to position [263, 0]
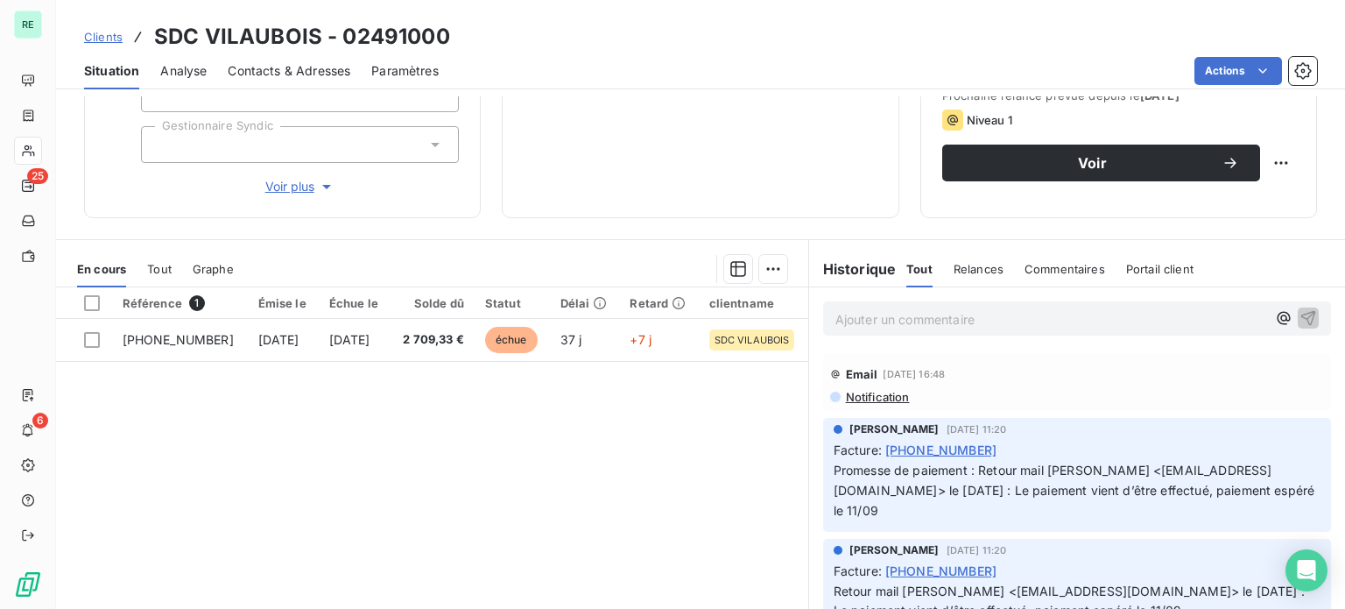
click at [169, 268] on span "Tout" at bounding box center [159, 269] width 25 height 14
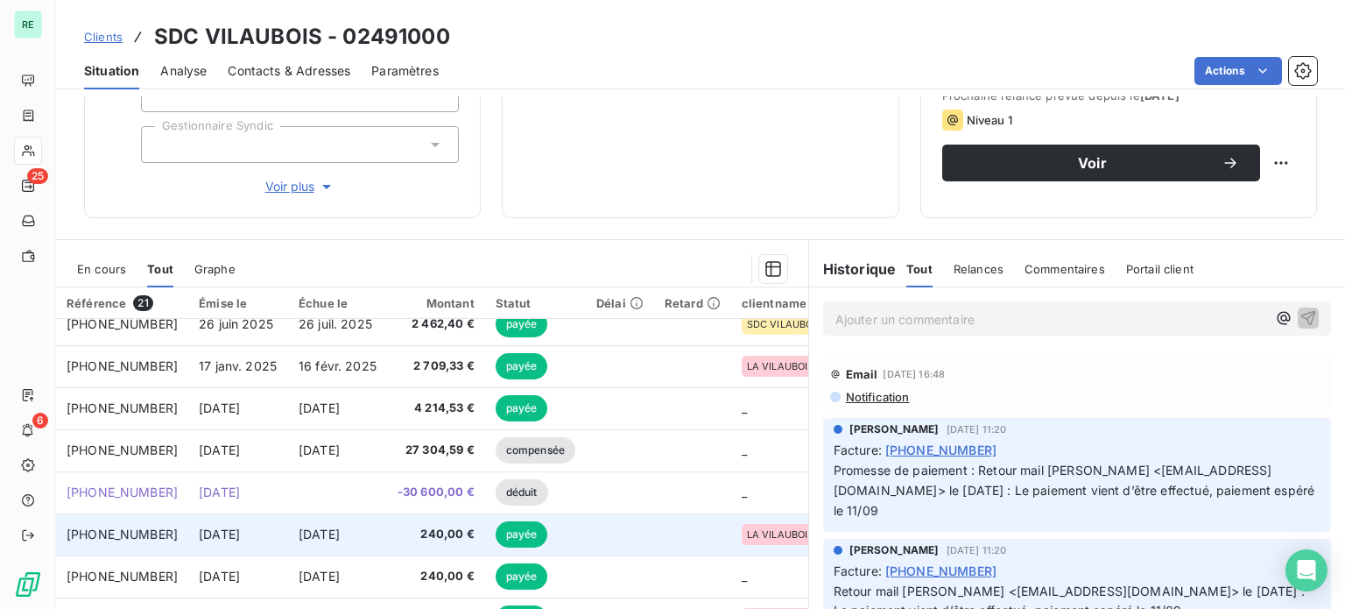
scroll to position [88, 0]
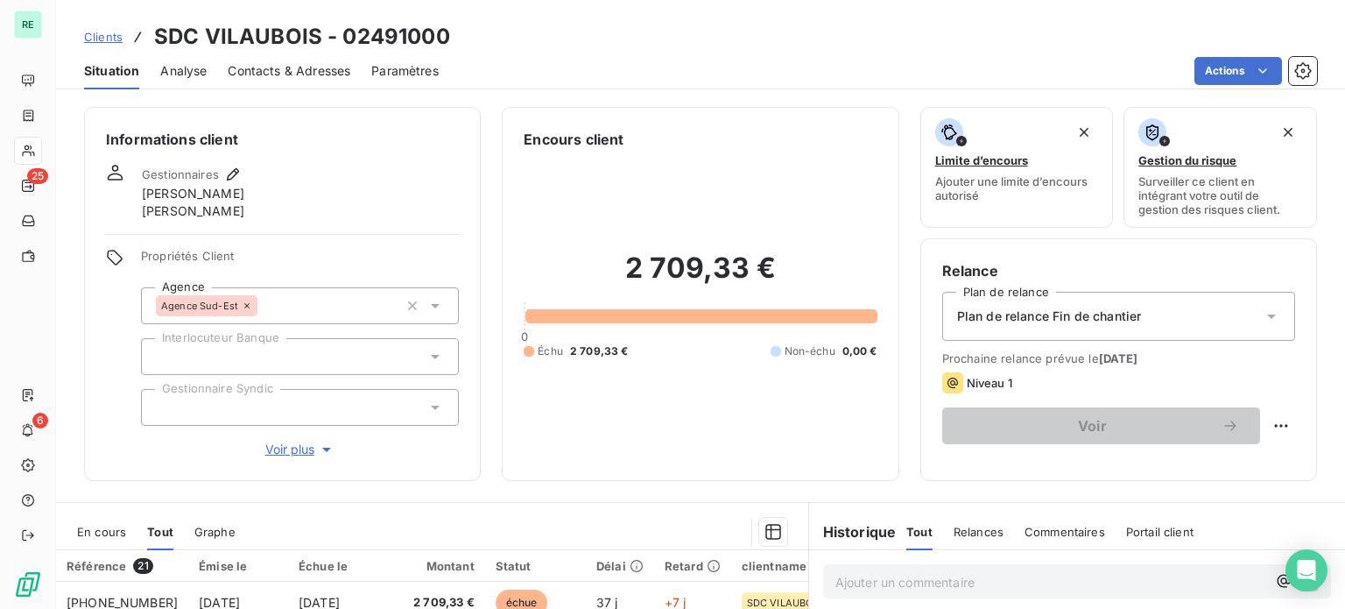
scroll to position [88, 0]
